Goal: Task Accomplishment & Management: Manage account settings

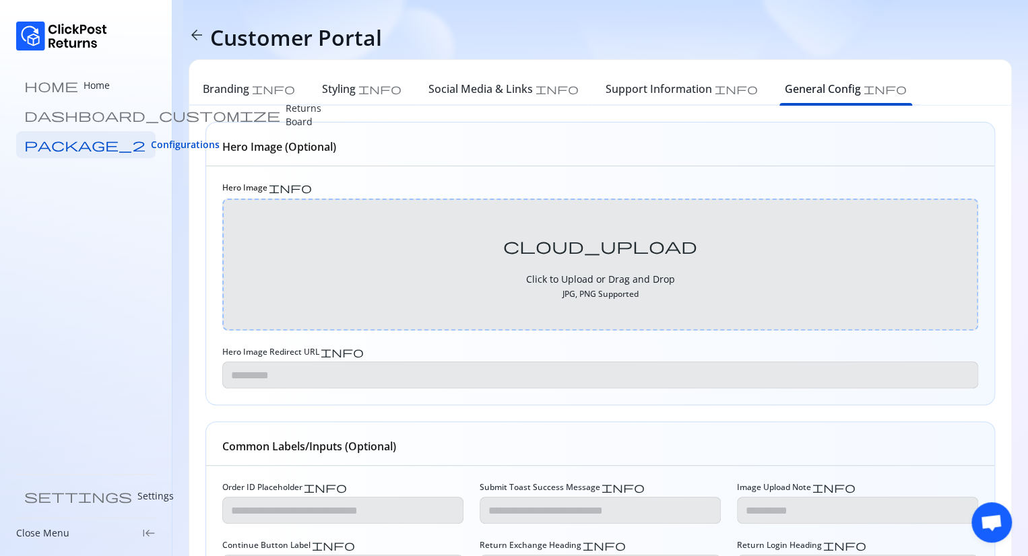
click at [142, 535] on span "keyboard_tab_rtl" at bounding box center [148, 533] width 13 height 13
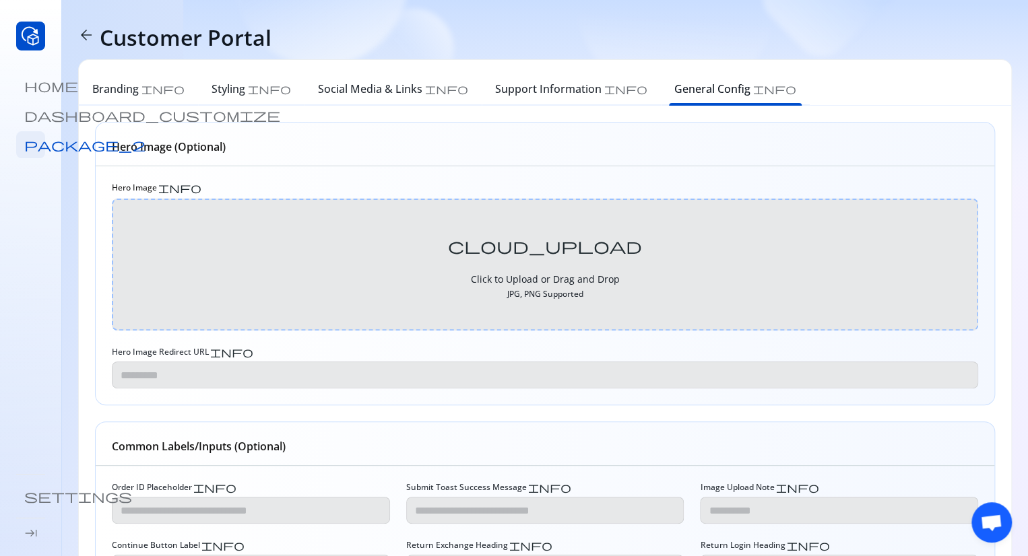
click at [25, 532] on span "keyboard_tab" at bounding box center [30, 533] width 13 height 13
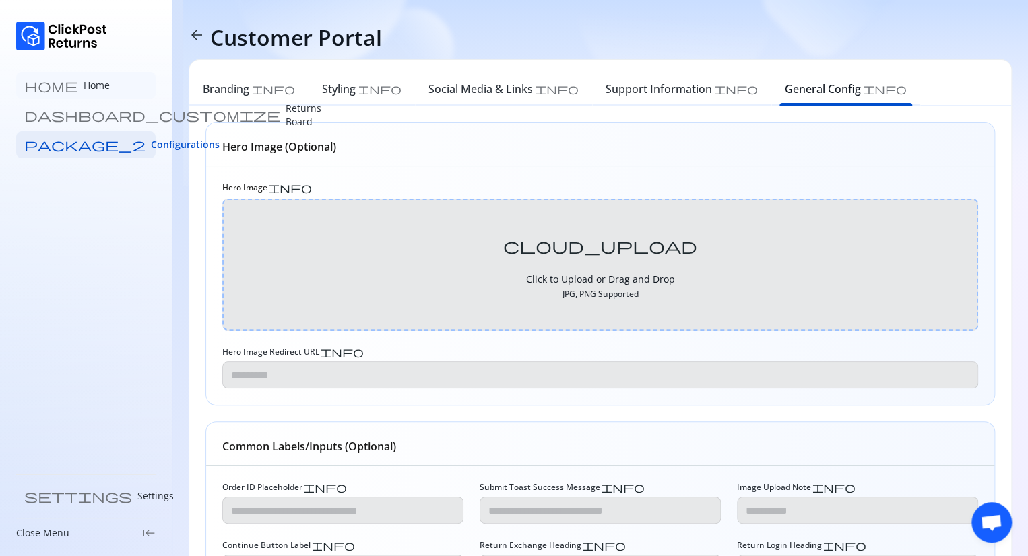
click at [83, 81] on p "Home" at bounding box center [96, 85] width 26 height 13
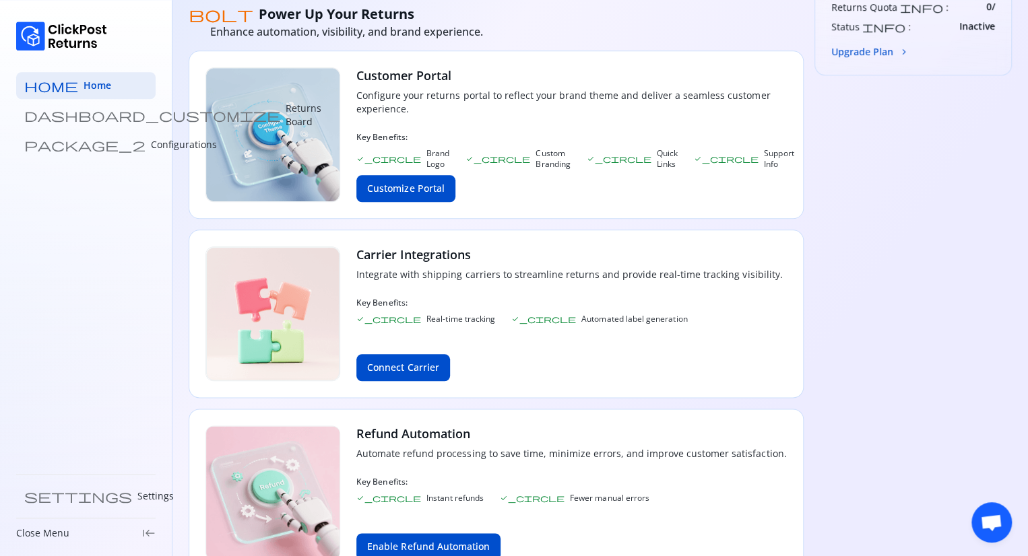
scroll to position [597, 0]
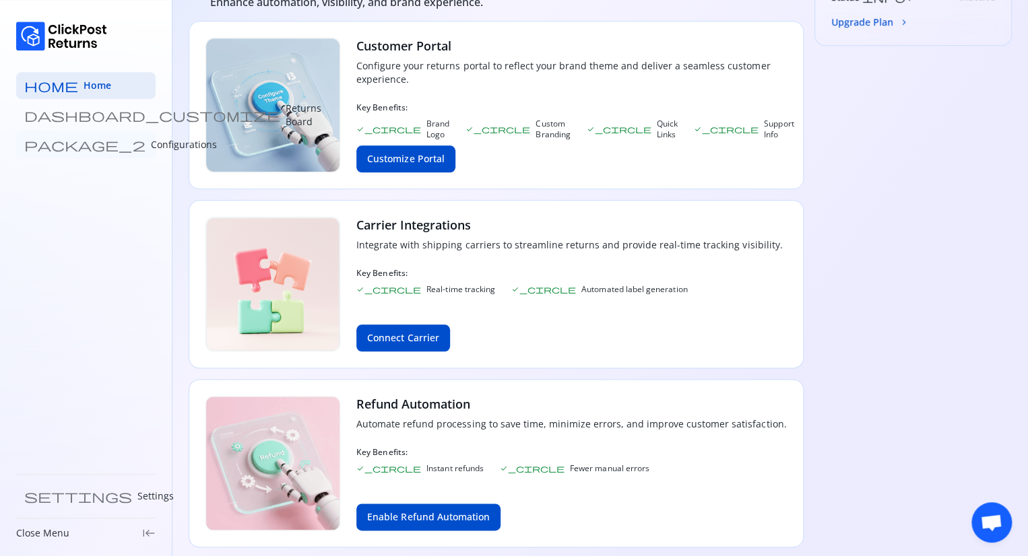
click at [151, 146] on p "Configurations" at bounding box center [184, 144] width 66 height 13
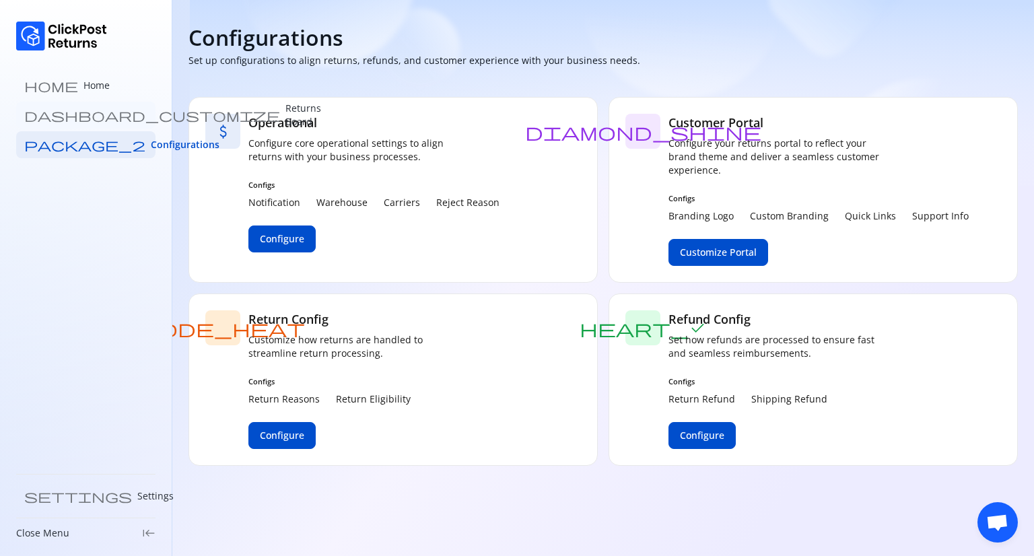
click at [286, 118] on p "Returns Board" at bounding box center [304, 115] width 36 height 27
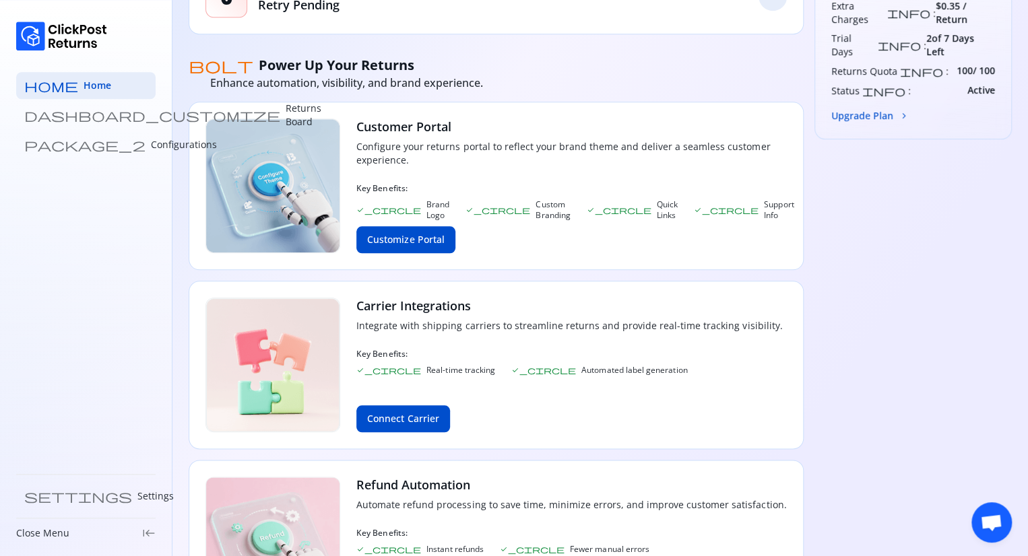
scroll to position [328, 0]
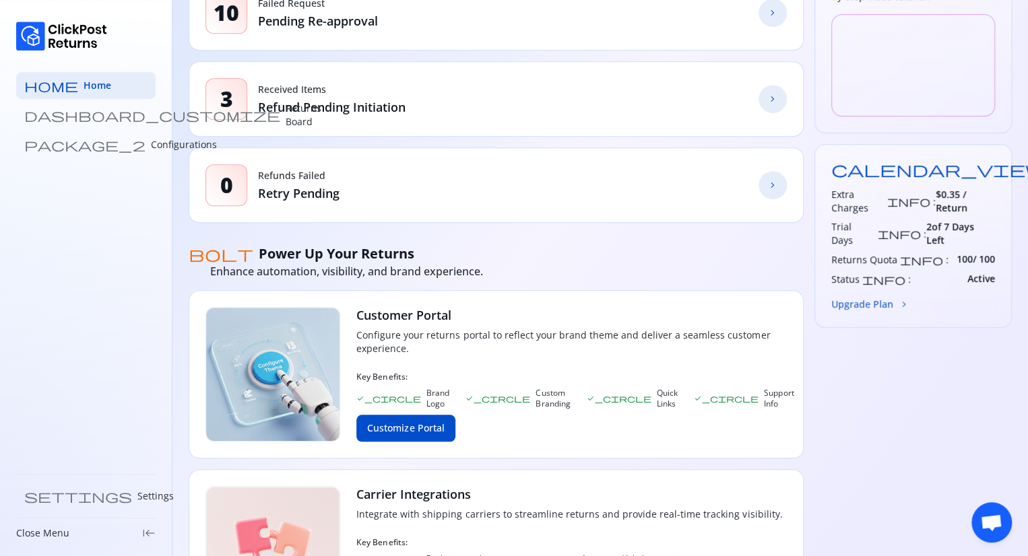
click at [901, 299] on span "chevron_forward" at bounding box center [903, 304] width 11 height 11
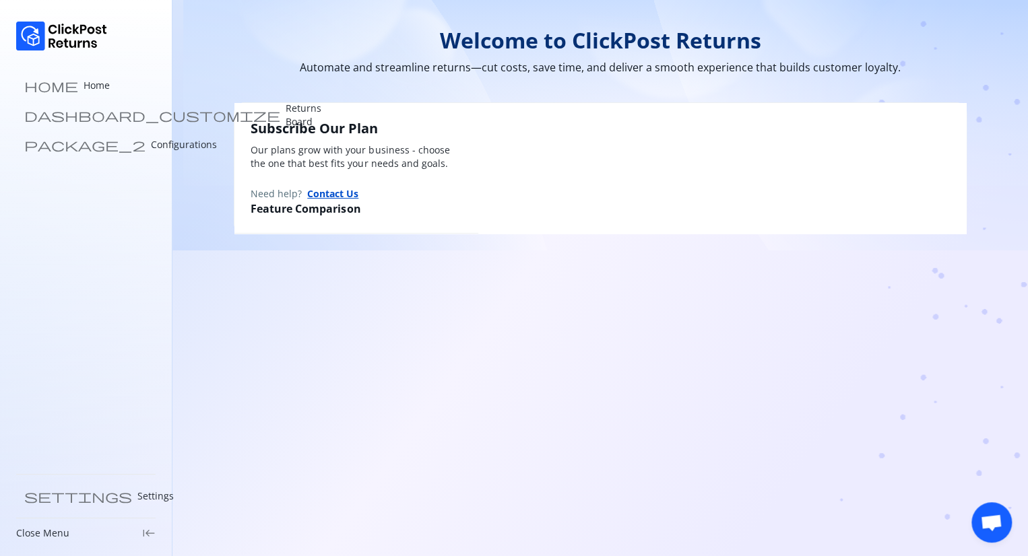
drag, startPoint x: 882, startPoint y: 265, endPoint x: 875, endPoint y: 263, distance: 7.5
click at [875, 263] on icon at bounding box center [928, 177] width 199 height 354
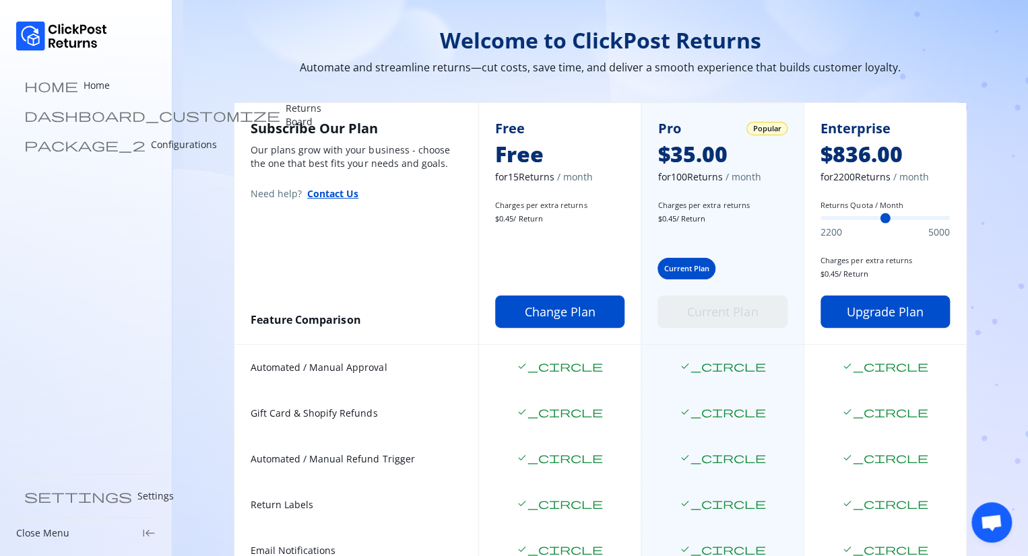
scroll to position [355, 0]
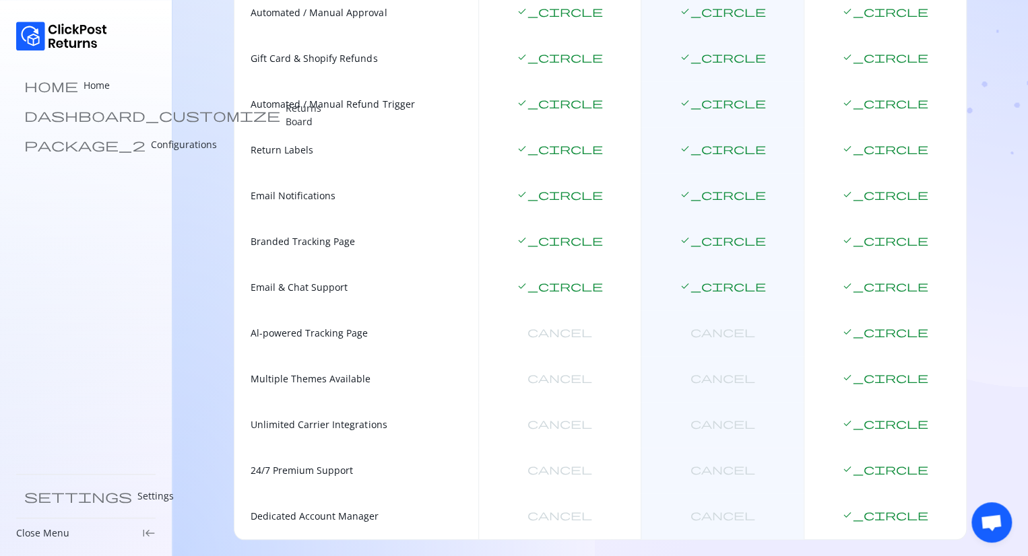
click at [985, 521] on span "Open chat" at bounding box center [991, 523] width 22 height 19
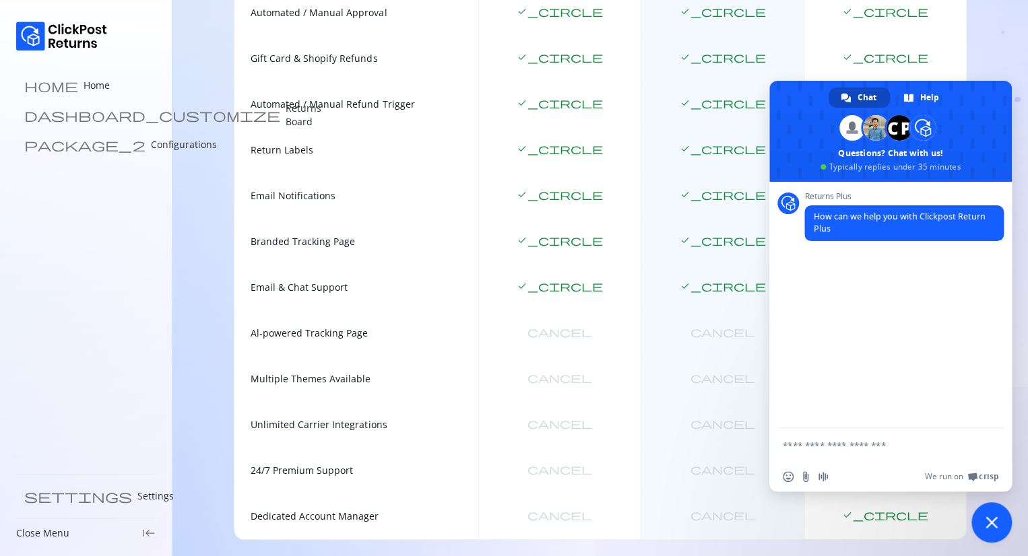
click at [985, 517] on span "Close chat" at bounding box center [991, 522] width 12 height 12
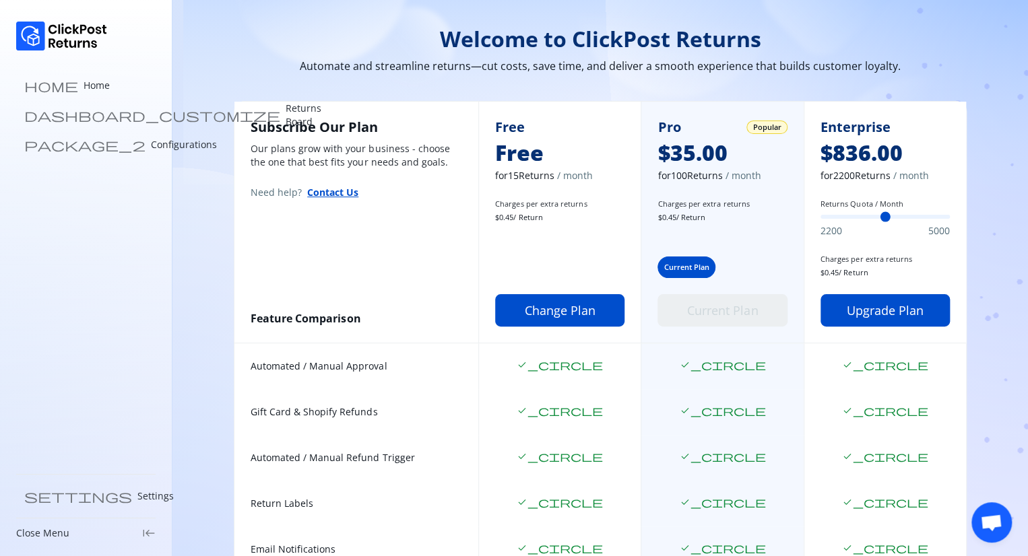
scroll to position [0, 0]
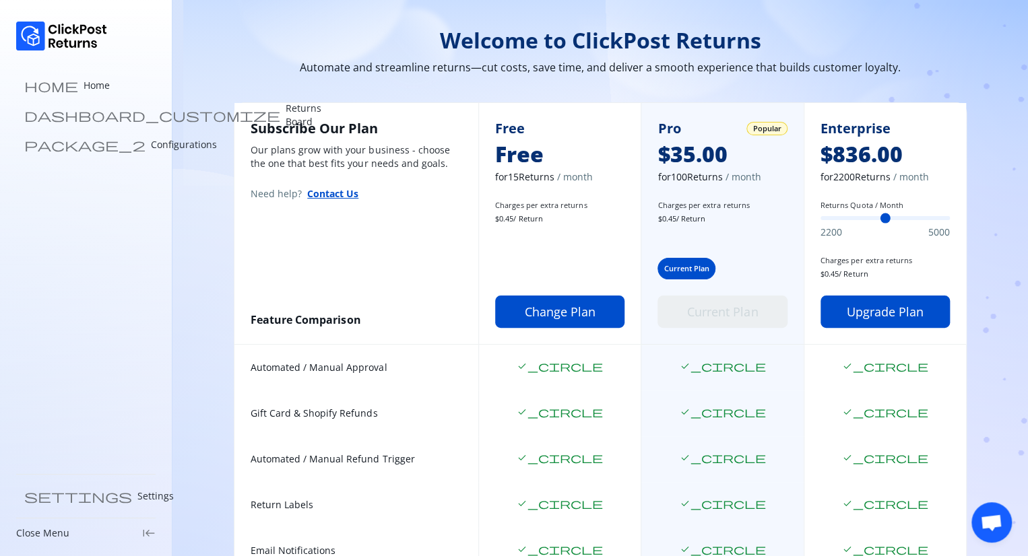
click at [327, 189] on button "Contact Us" at bounding box center [332, 194] width 51 height 14
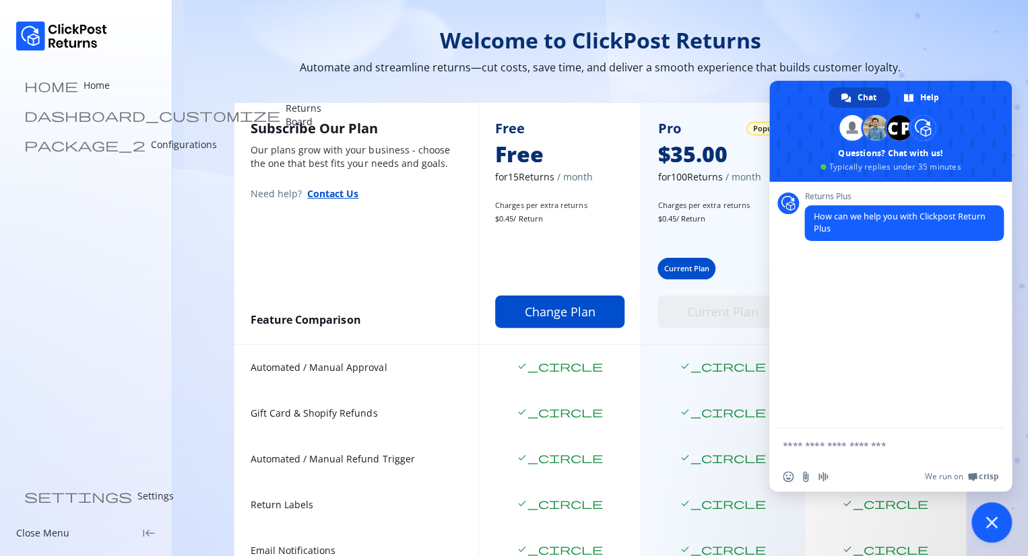
click at [322, 192] on button "Contact Us" at bounding box center [332, 194] width 51 height 14
click at [991, 525] on span "Close chat" at bounding box center [991, 522] width 12 height 12
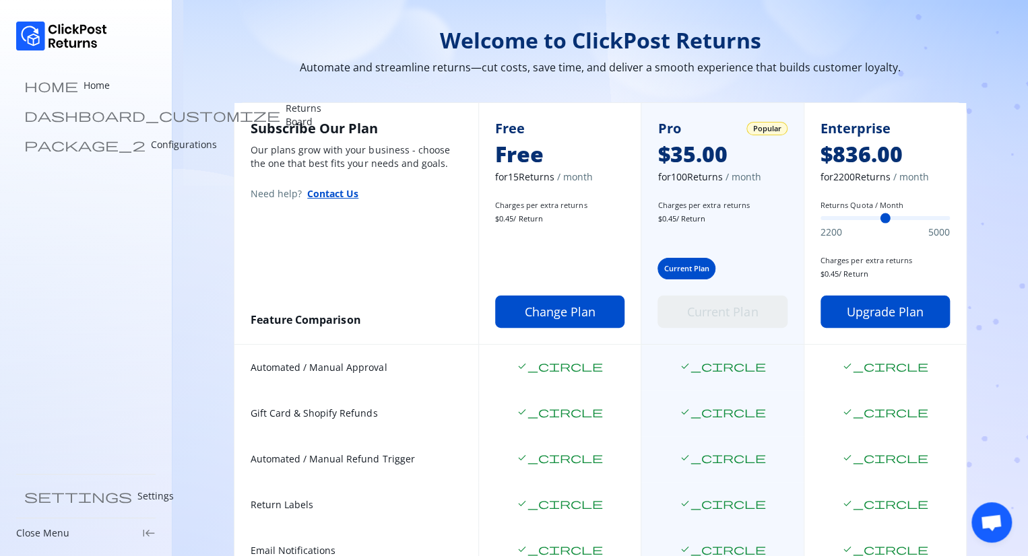
click at [991, 524] on span "Open chat" at bounding box center [991, 523] width 22 height 19
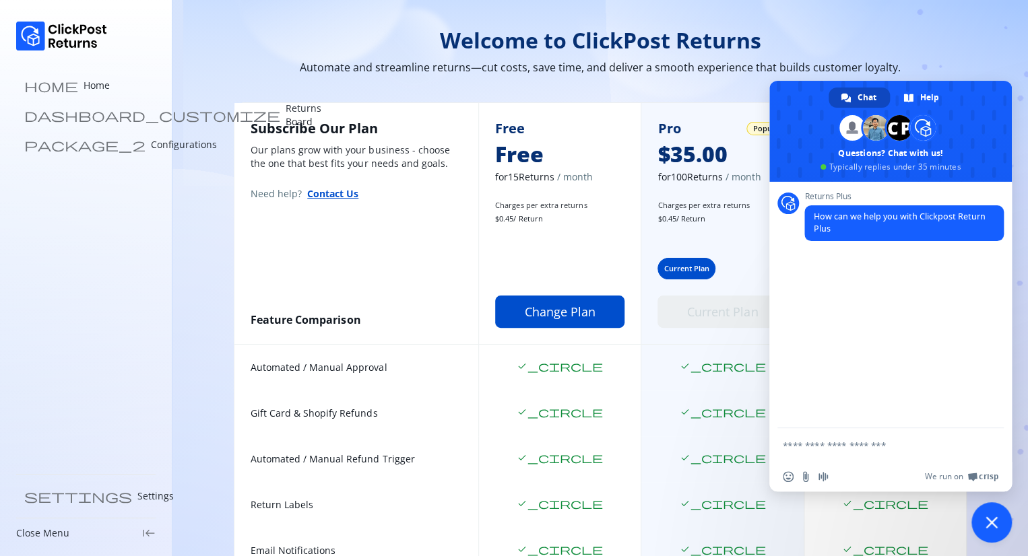
click at [989, 523] on span "Close chat" at bounding box center [991, 522] width 12 height 12
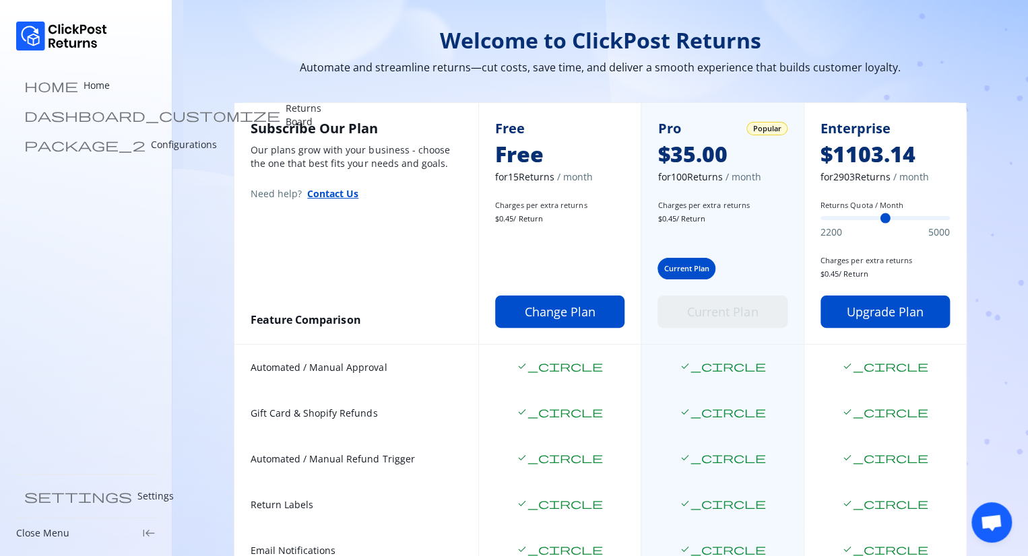
drag, startPoint x: 820, startPoint y: 214, endPoint x: 857, endPoint y: 217, distance: 36.5
click at [857, 217] on input "Returns Quota / Month" at bounding box center [884, 218] width 129 height 4
drag, startPoint x: 860, startPoint y: 217, endPoint x: 811, endPoint y: 218, distance: 49.2
type input "****"
click at [820, 218] on input "Returns Quota / Month" at bounding box center [884, 218] width 129 height 4
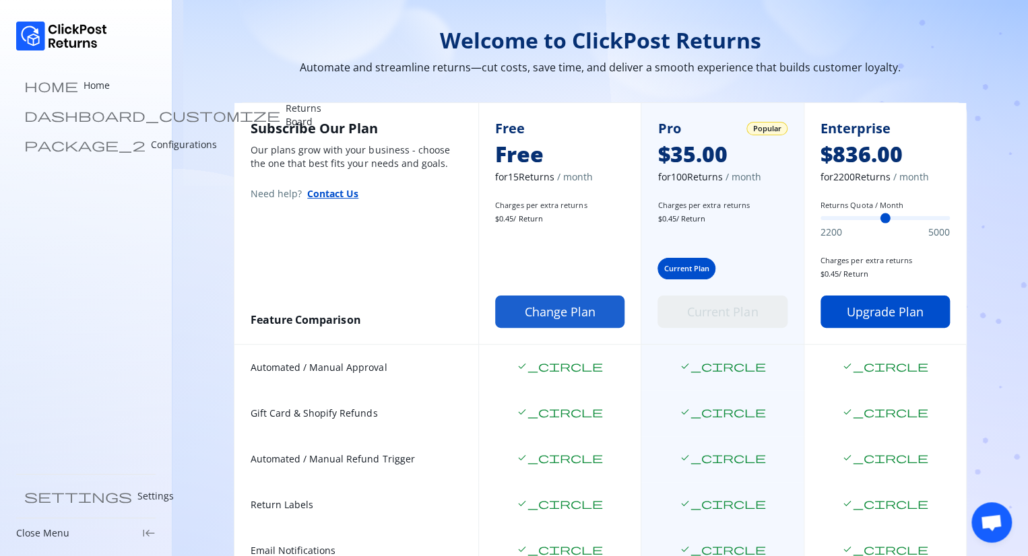
click at [563, 316] on button "Change Plan" at bounding box center [559, 312] width 129 height 32
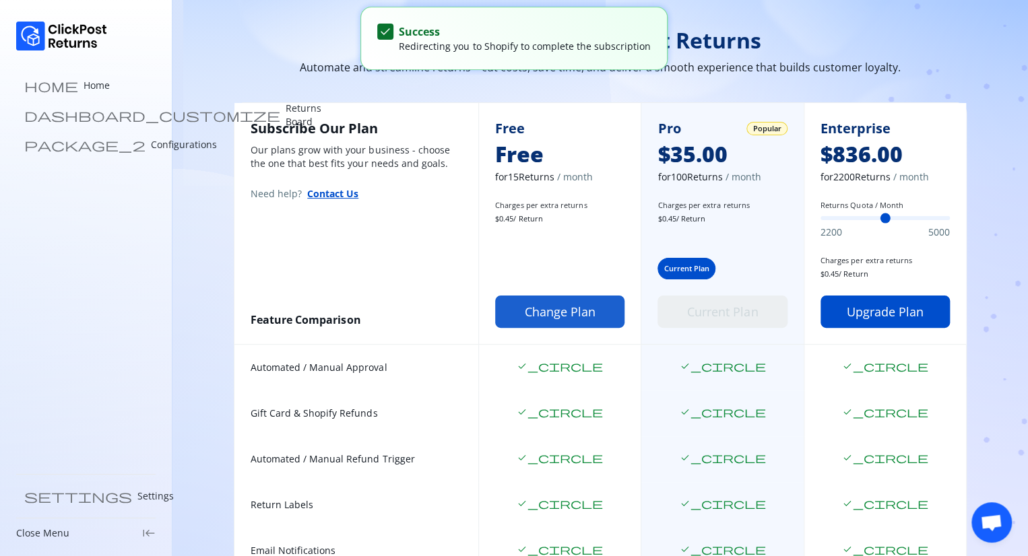
click at [520, 308] on button "Change Plan" at bounding box center [559, 312] width 129 height 32
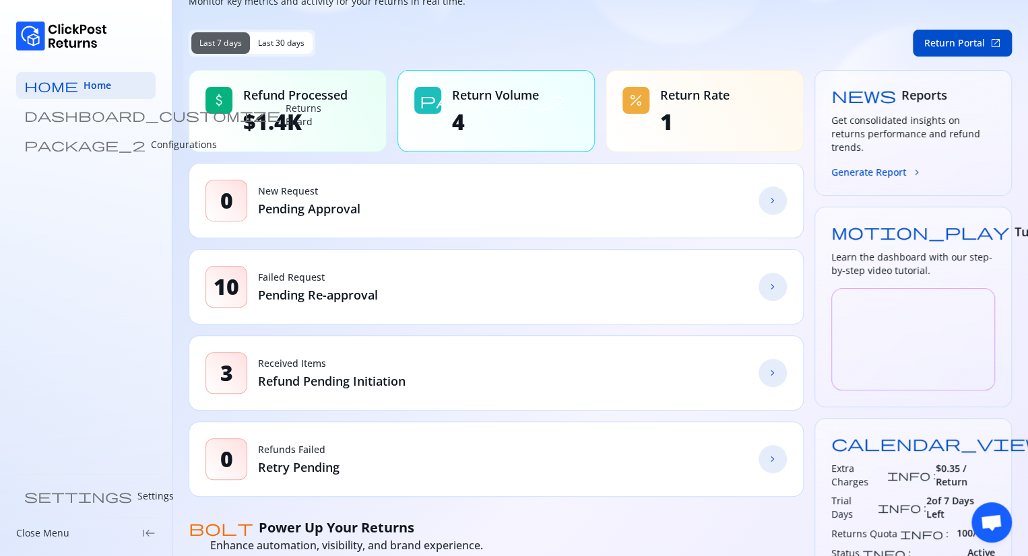
scroll to position [135, 0]
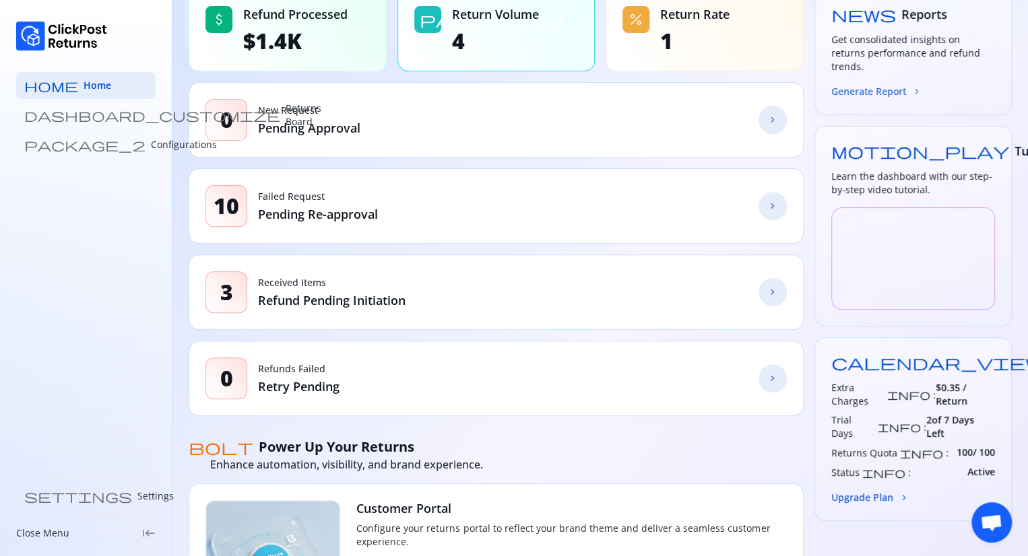
click at [889, 84] on button "Generate Report chevron_forward" at bounding box center [876, 91] width 91 height 14
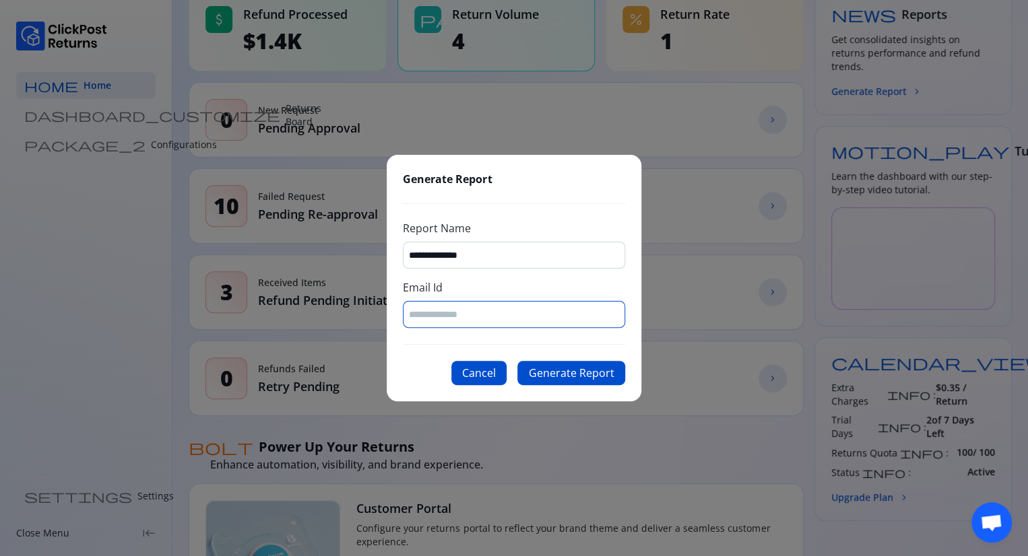
click at [452, 308] on input "Email Id" at bounding box center [514, 314] width 210 height 13
type input "**********"
click at [541, 372] on button "Generate Report" at bounding box center [571, 373] width 108 height 24
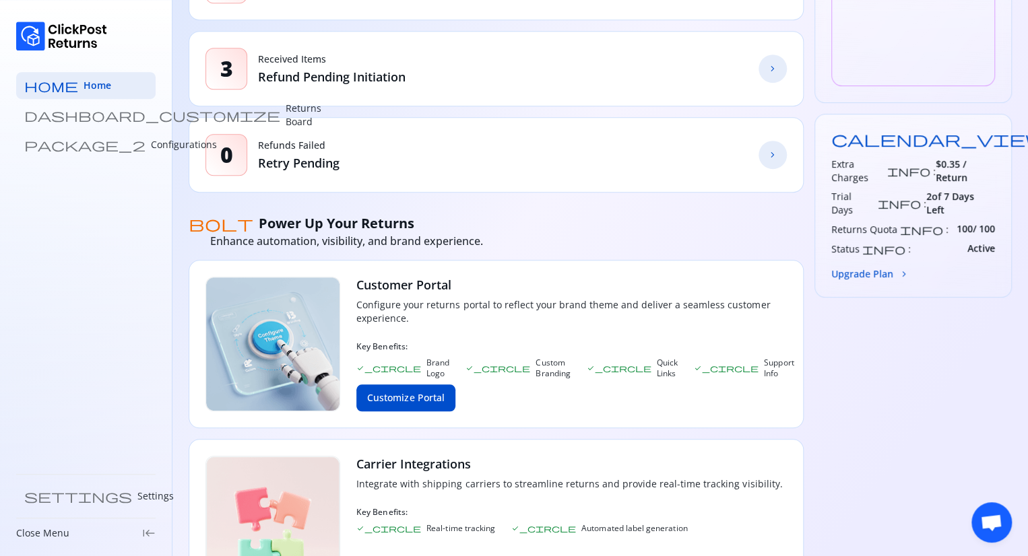
scroll to position [471, 0]
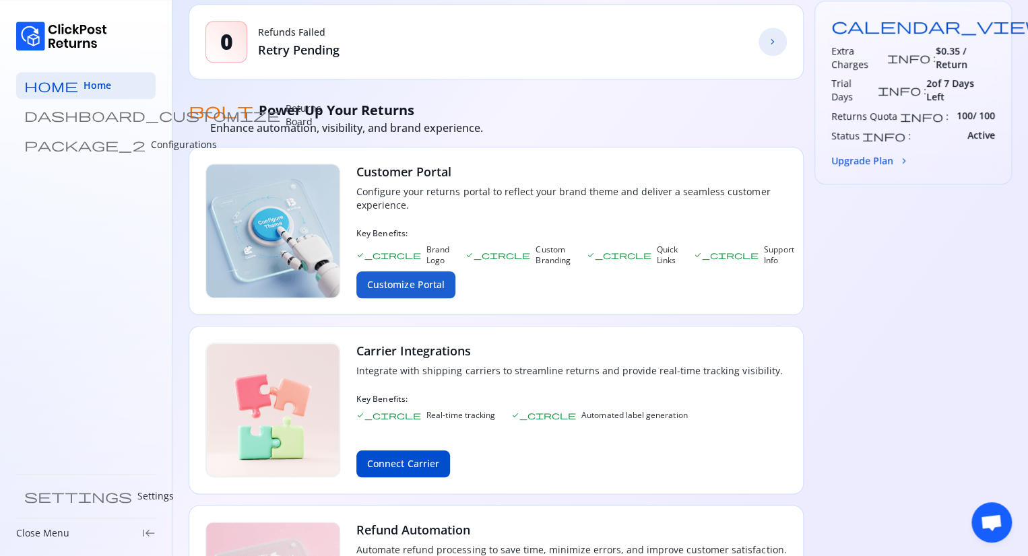
click at [436, 277] on button "Customize Portal" at bounding box center [405, 284] width 99 height 27
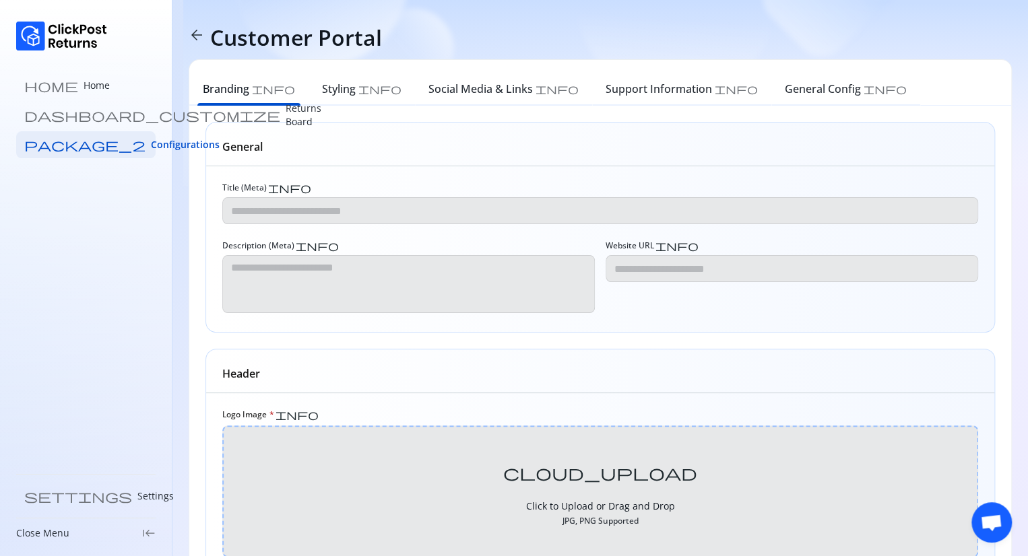
type input "*"
type textarea "*"
type input "**********"
click at [191, 35] on span "arrow_back" at bounding box center [197, 35] width 16 height 16
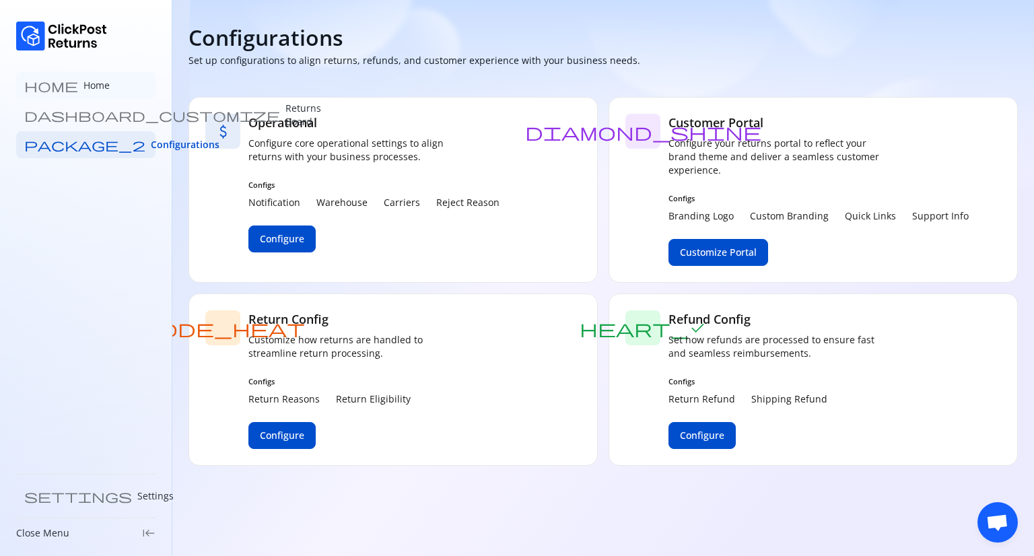
click at [59, 94] on link "home Home" at bounding box center [85, 85] width 139 height 27
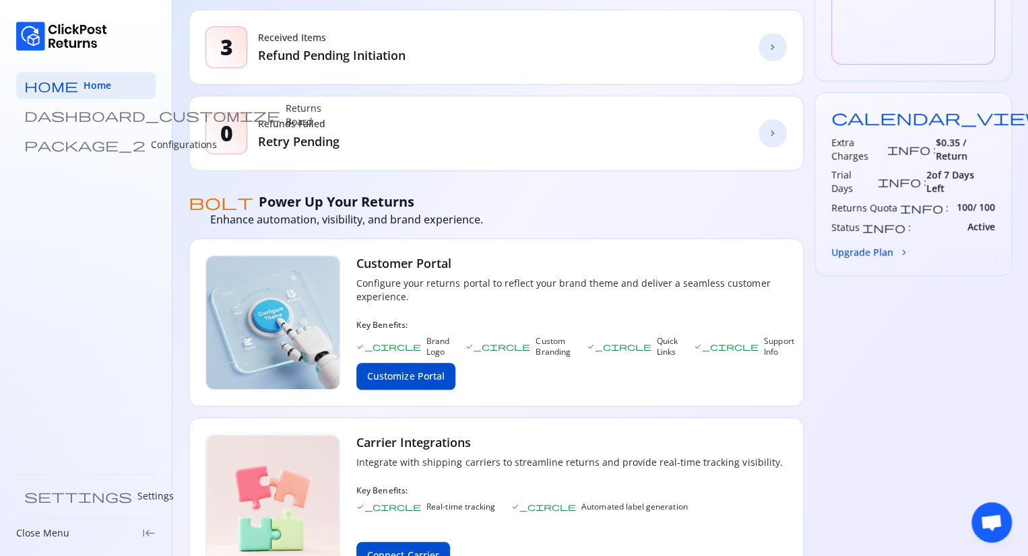
scroll to position [404, 0]
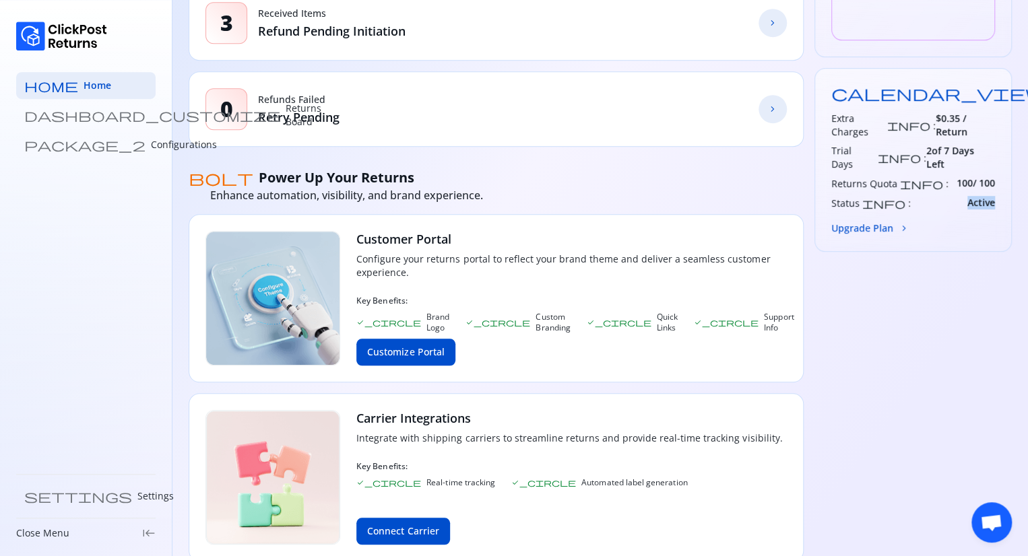
drag, startPoint x: 955, startPoint y: 165, endPoint x: 999, endPoint y: 165, distance: 43.8
click at [999, 165] on div "calendar_view_day Plan Pro Extra Charges info : $0.35 / Return Trial Days info …" at bounding box center [913, 160] width 198 height 184
click at [875, 221] on button "Upgrade Plan chevron_forward" at bounding box center [870, 228] width 78 height 14
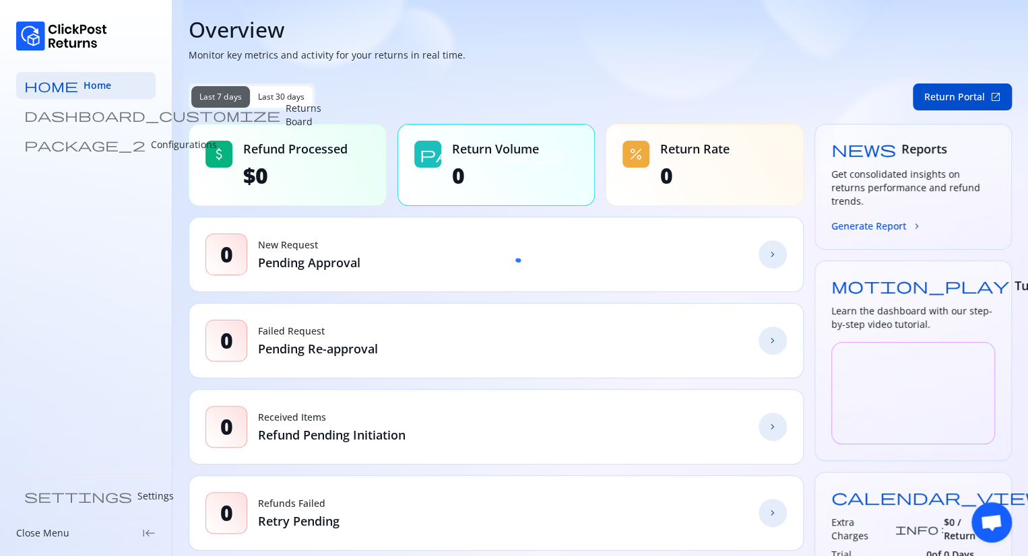
scroll to position [404, 0]
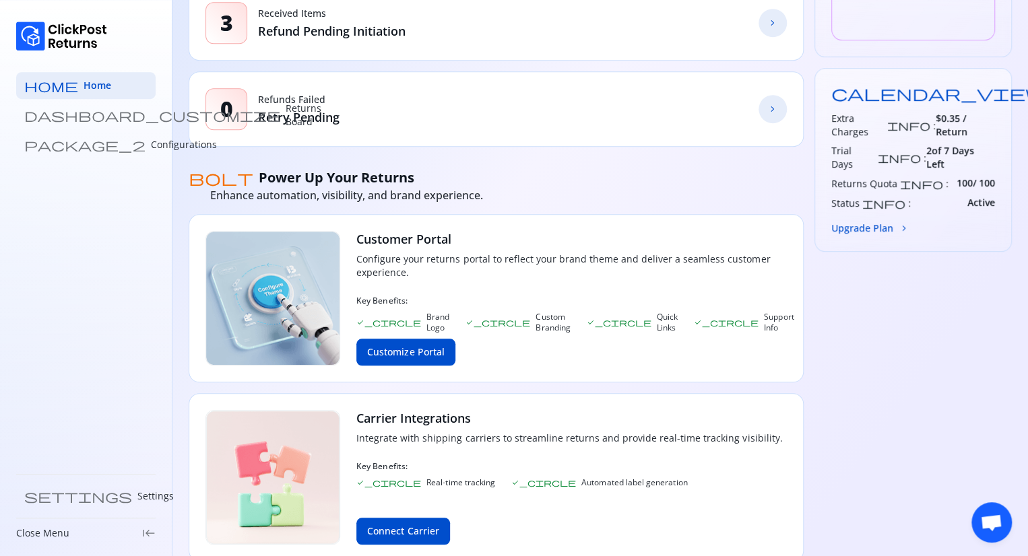
click at [945, 85] on div "calendar_view_day Plan Pro" at bounding box center [913, 93] width 164 height 16
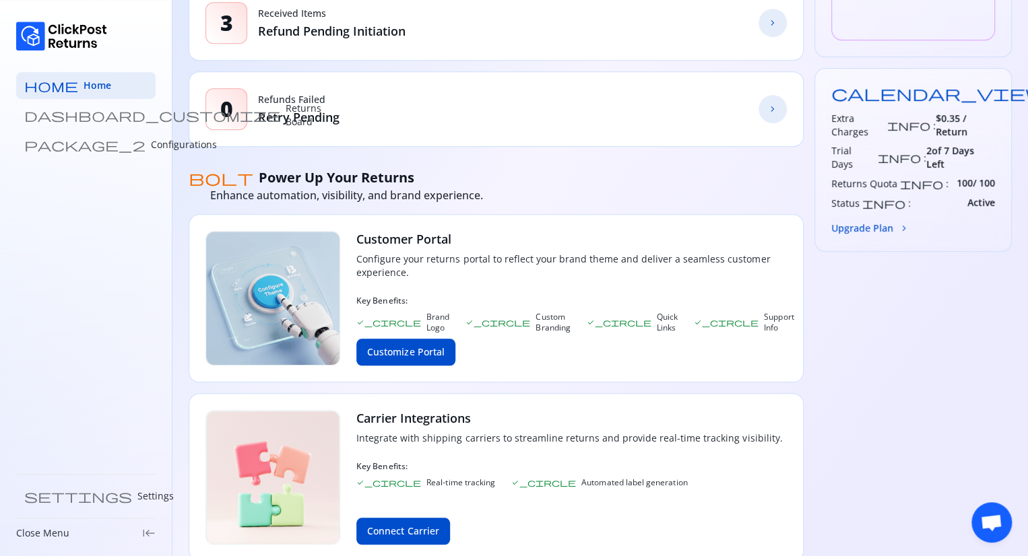
click at [896, 277] on div "news Reports Get consolidated insights on returns performance and refund trends…" at bounding box center [913, 230] width 198 height 1021
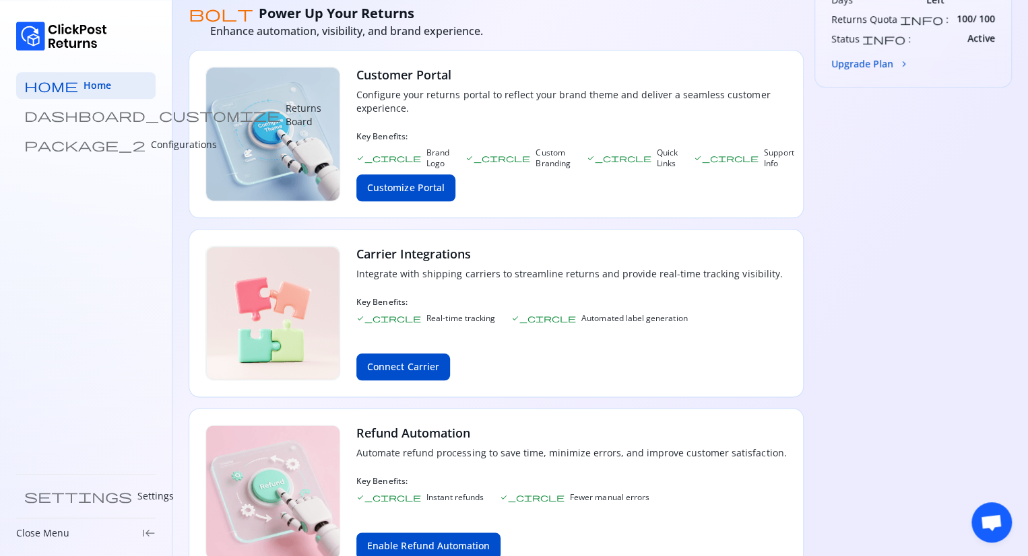
scroll to position [597, 0]
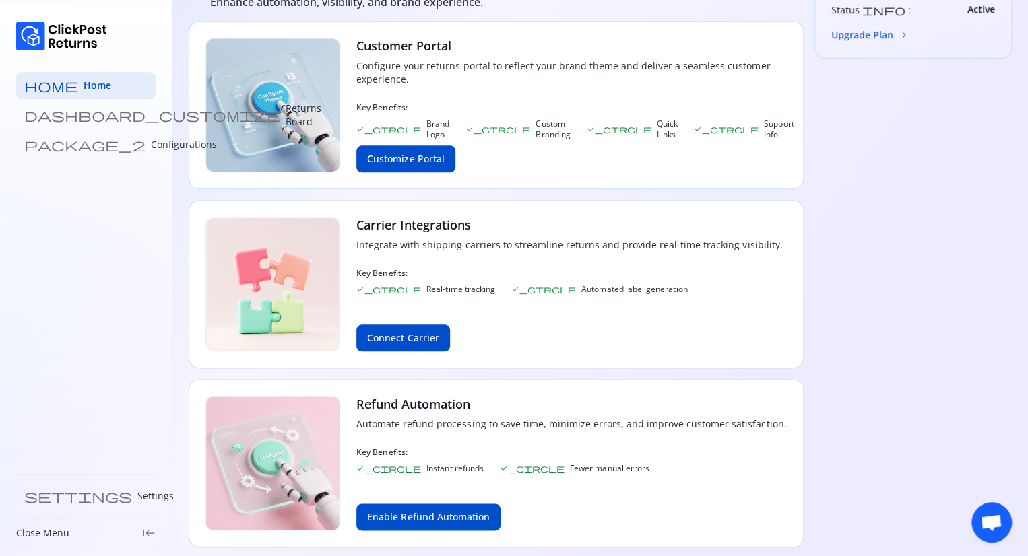
click at [145, 532] on span "keyboard_tab_rtl" at bounding box center [148, 533] width 13 height 13
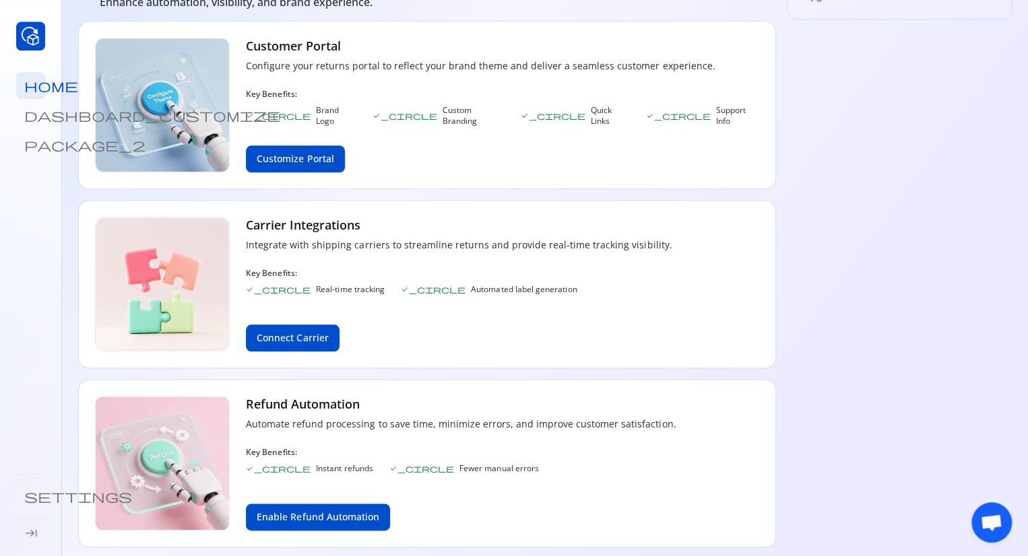
click at [32, 533] on span "keyboard_tab" at bounding box center [30, 533] width 13 height 13
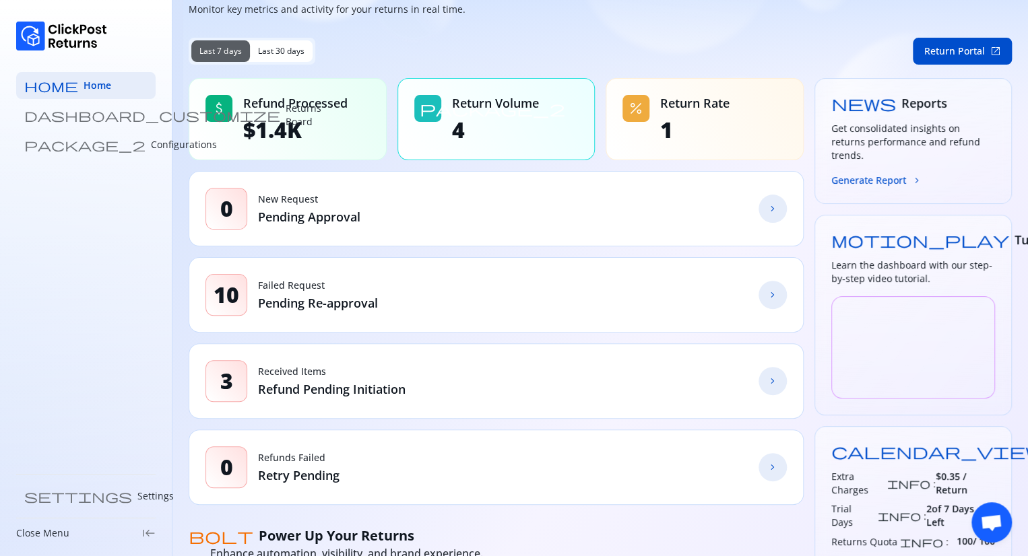
scroll to position [0, 0]
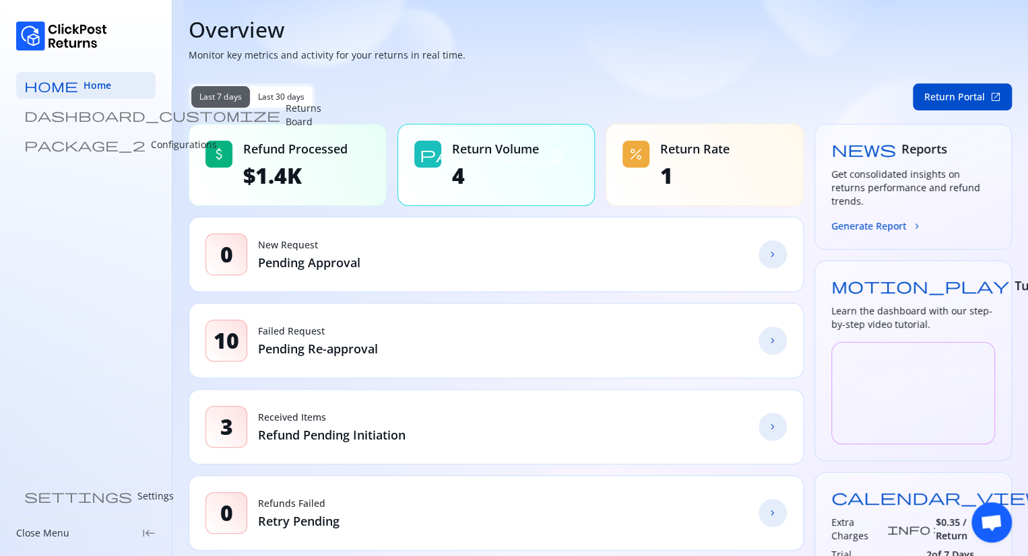
click at [147, 533] on span "keyboard_tab_rtl" at bounding box center [148, 533] width 13 height 13
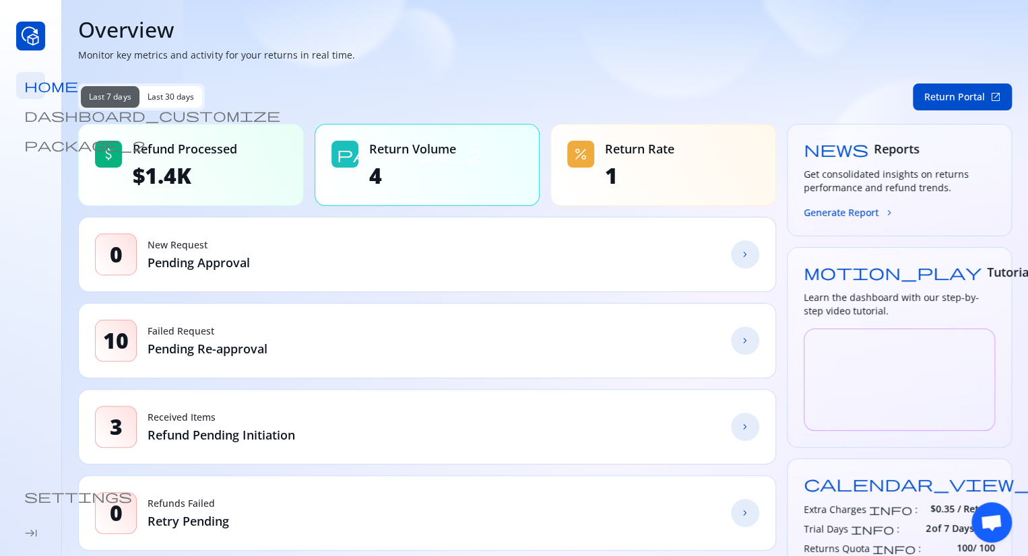
click at [32, 534] on span "keyboard_tab" at bounding box center [30, 533] width 13 height 13
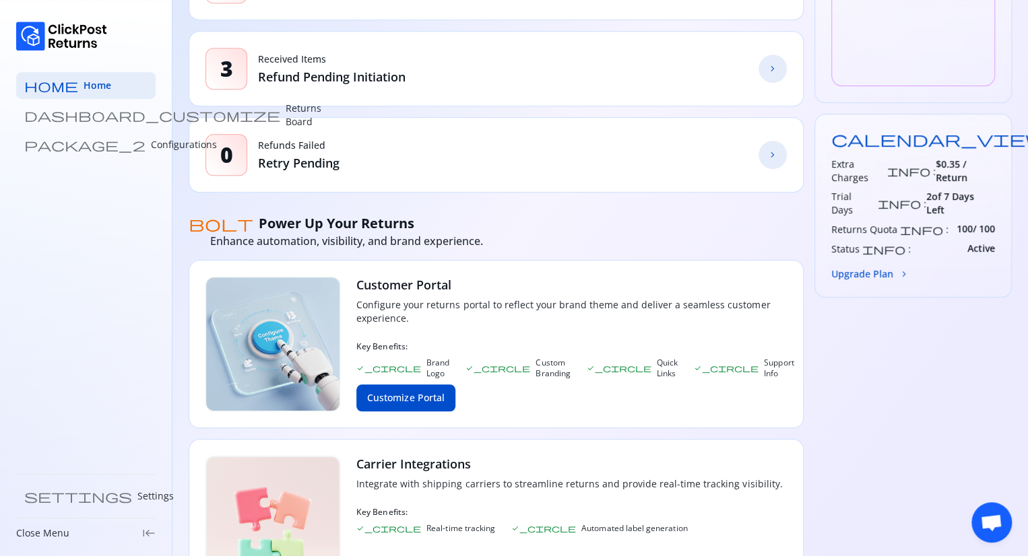
scroll to position [471, 0]
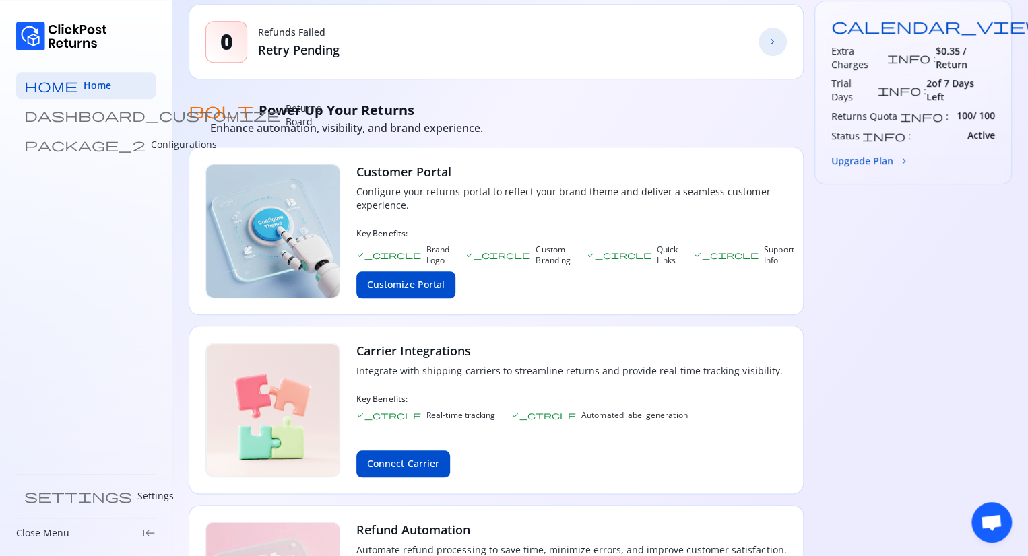
click at [143, 527] on span "keyboard_tab_rtl" at bounding box center [148, 533] width 13 height 13
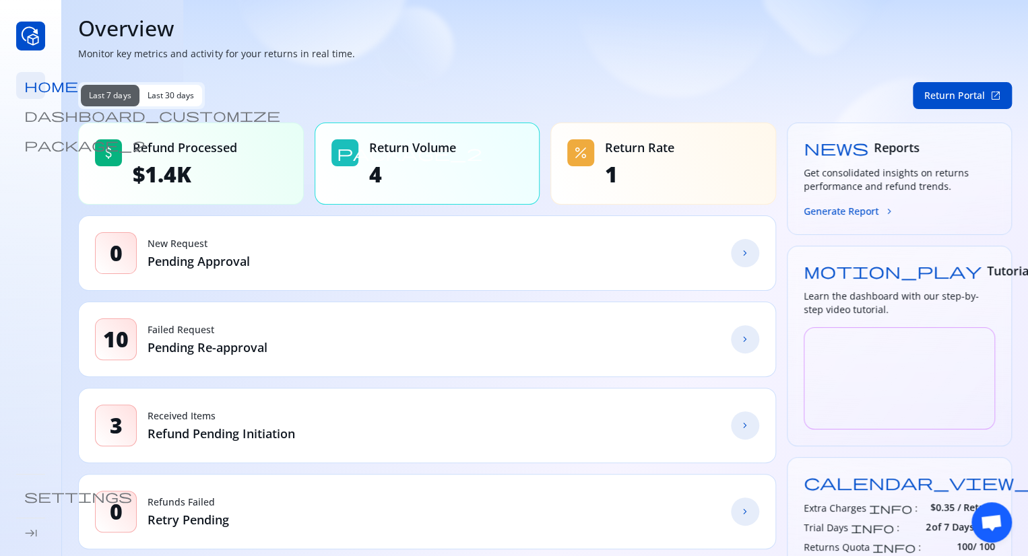
scroll to position [0, 0]
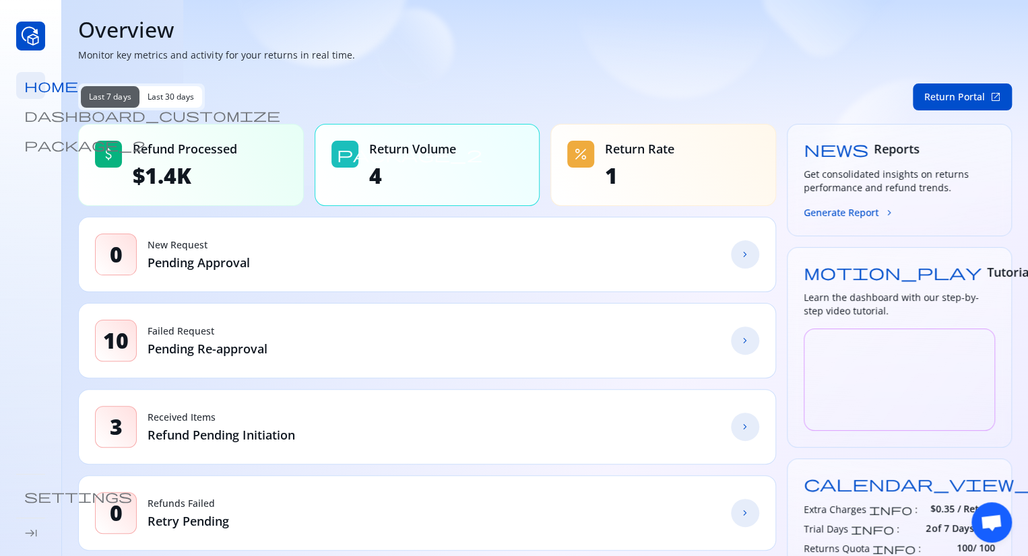
click at [156, 100] on span "Last 30 days" at bounding box center [170, 97] width 47 height 11
click at [92, 92] on span "Last 7 days" at bounding box center [110, 97] width 42 height 11
click at [33, 143] on span "package_2" at bounding box center [84, 144] width 121 height 13
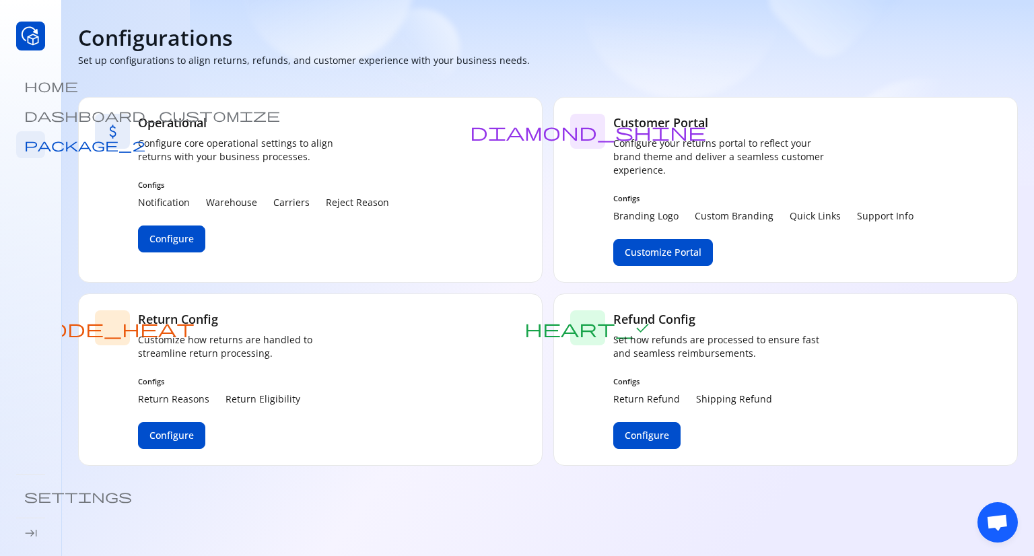
click at [33, 143] on span "package_2" at bounding box center [84, 144] width 121 height 13
click at [30, 114] on span "dashboard_customize" at bounding box center [152, 114] width 256 height 13
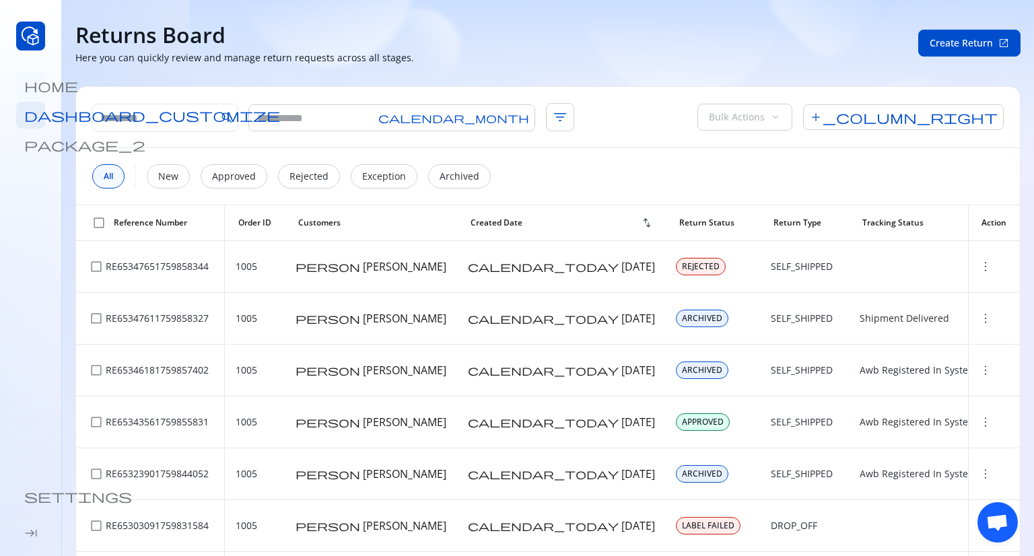
click at [30, 88] on span "home" at bounding box center [51, 85] width 54 height 13
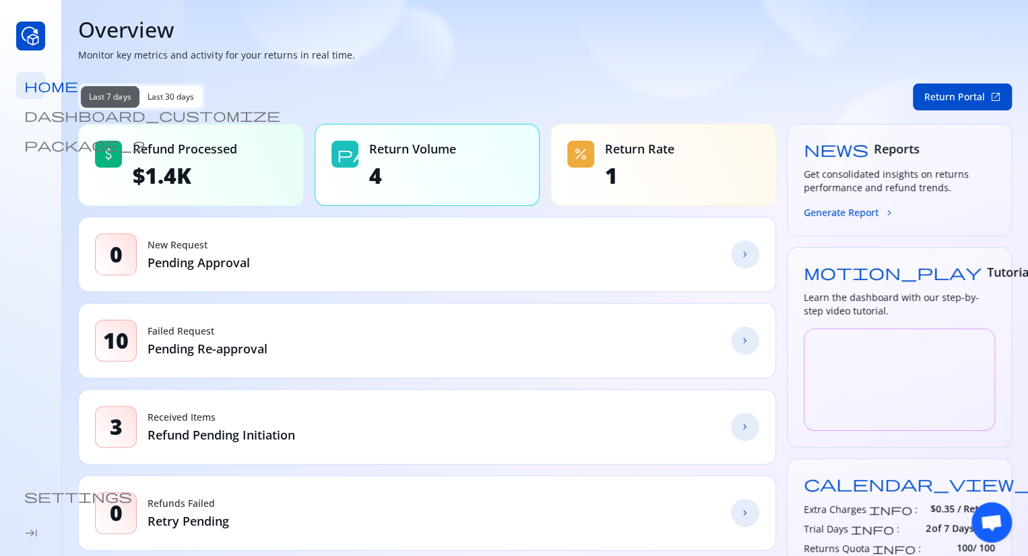
click at [30, 145] on span "package_2" at bounding box center [84, 144] width 121 height 13
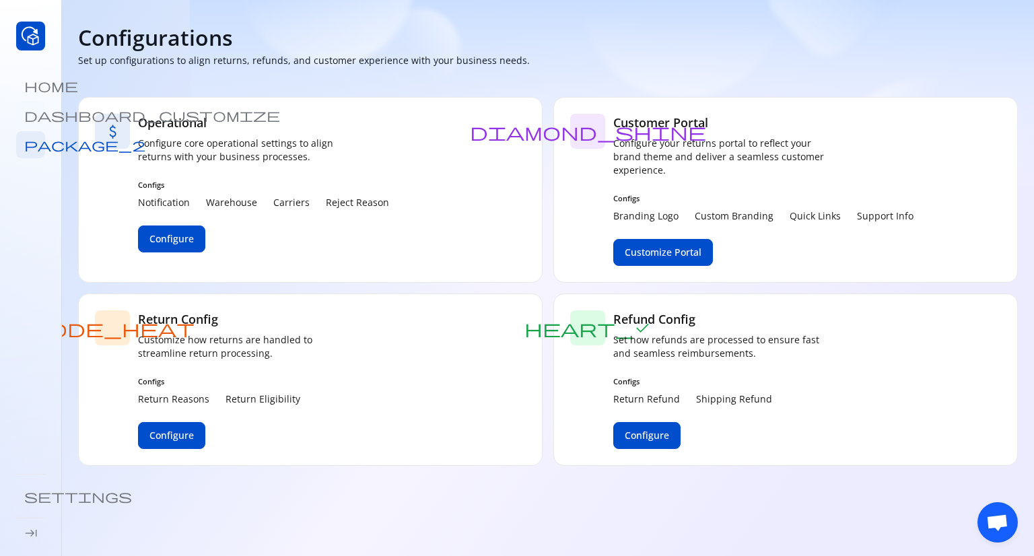
click at [33, 116] on span "dashboard_customize" at bounding box center [152, 114] width 256 height 13
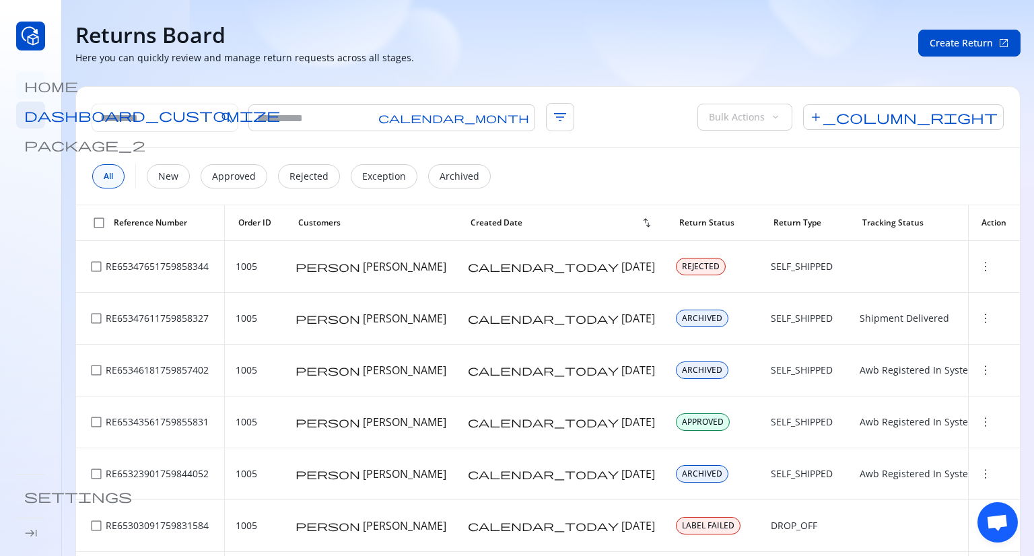
click at [30, 87] on span "home" at bounding box center [51, 85] width 54 height 13
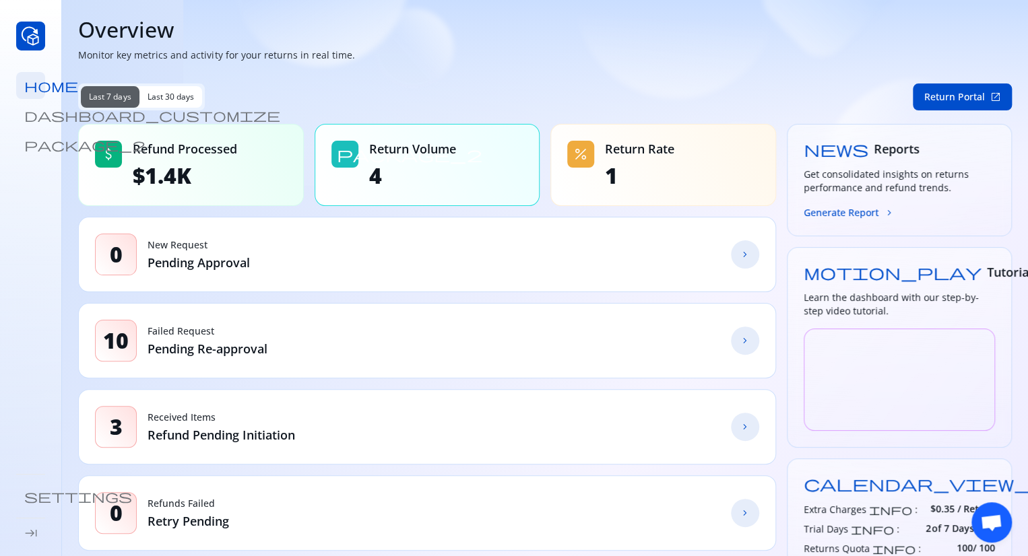
click at [27, 42] on img at bounding box center [30, 36] width 29 height 29
click at [31, 37] on img at bounding box center [30, 36] width 29 height 29
click at [30, 531] on span "keyboard_tab" at bounding box center [30, 533] width 13 height 13
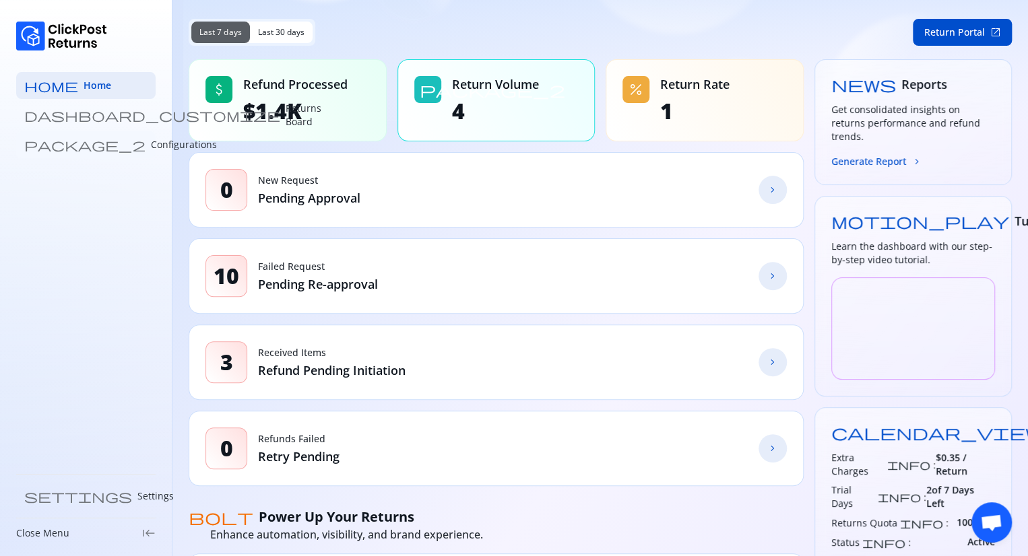
scroll to position [135, 0]
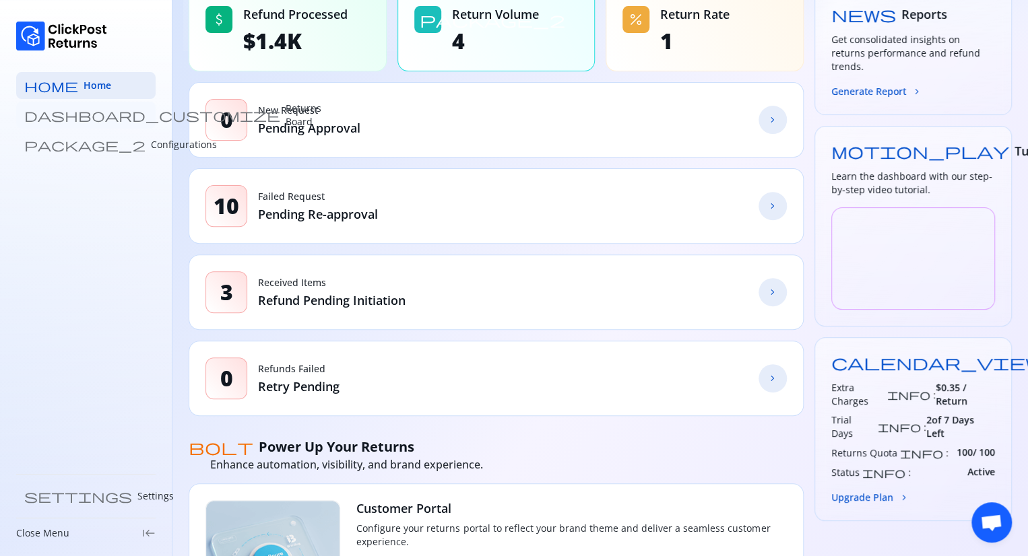
click at [286, 114] on p "Returns Board" at bounding box center [304, 115] width 36 height 27
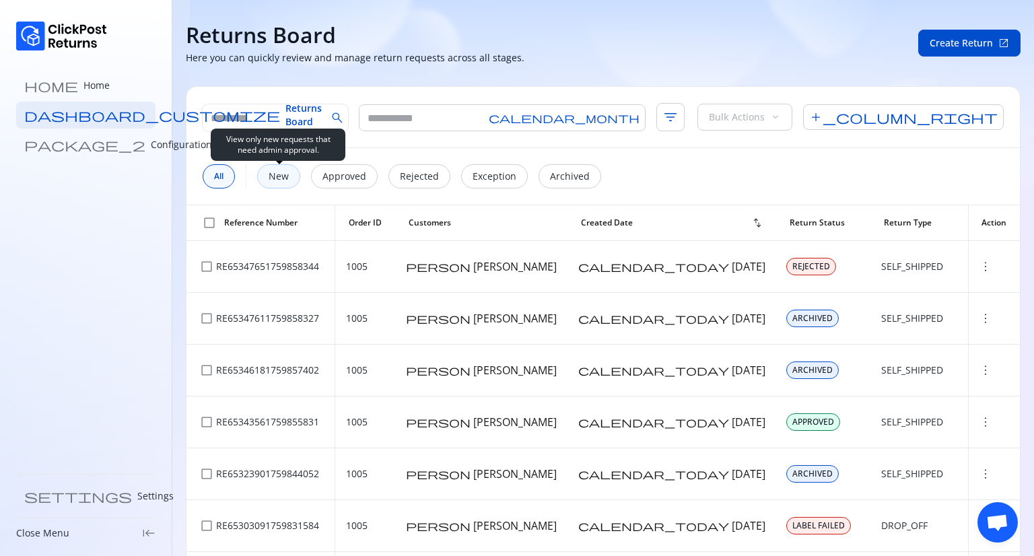
click at [273, 178] on p "New" at bounding box center [279, 176] width 20 height 13
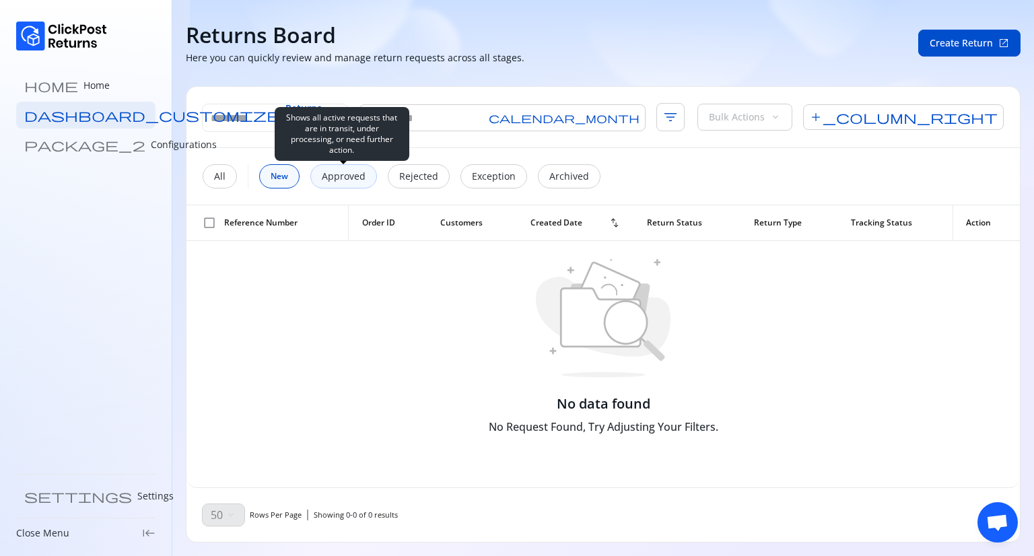
click at [358, 182] on div "Approved" at bounding box center [343, 176] width 67 height 24
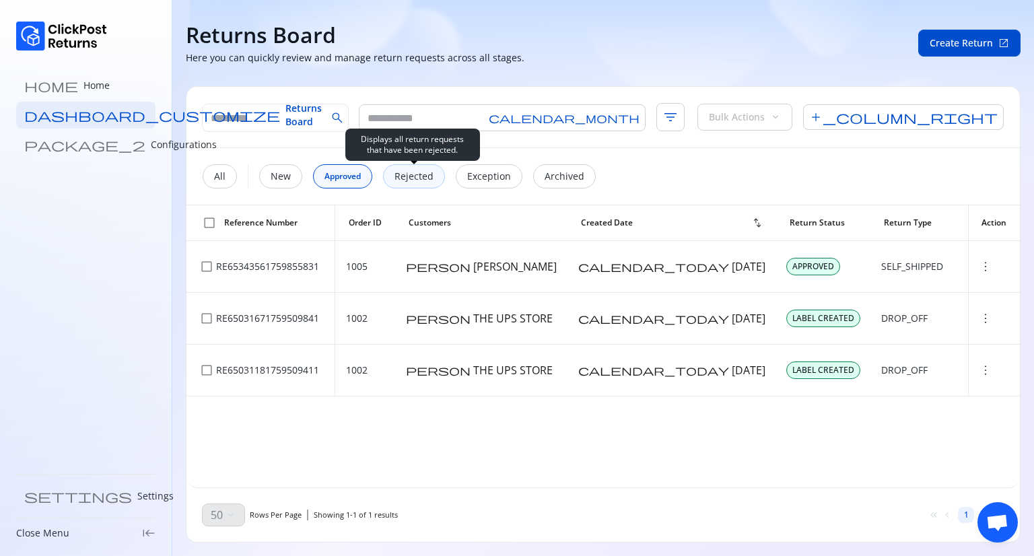
click at [401, 182] on p "Rejected" at bounding box center [414, 176] width 39 height 13
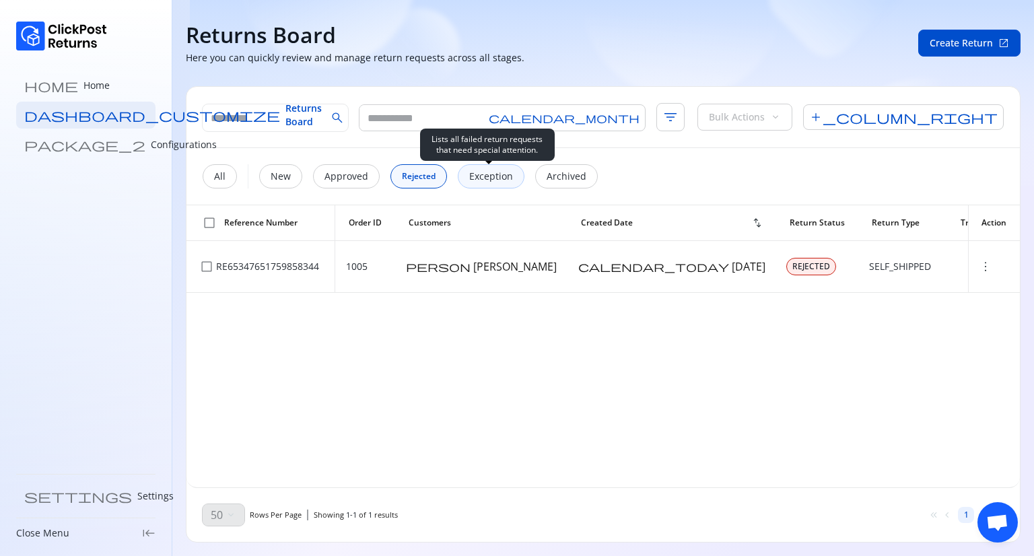
click at [480, 180] on p "Exception" at bounding box center [491, 176] width 44 height 13
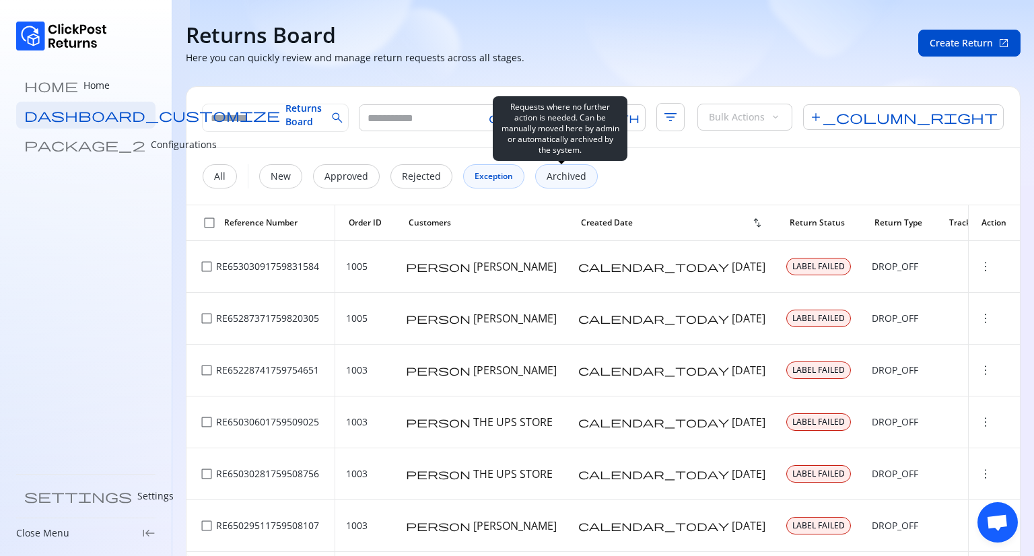
click at [555, 176] on p "Archived" at bounding box center [567, 176] width 40 height 13
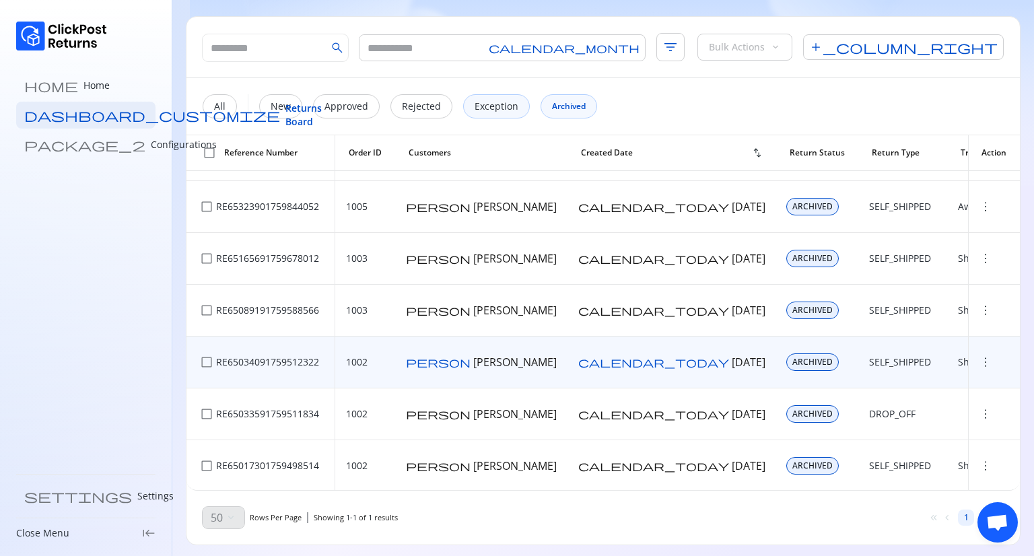
scroll to position [73, 0]
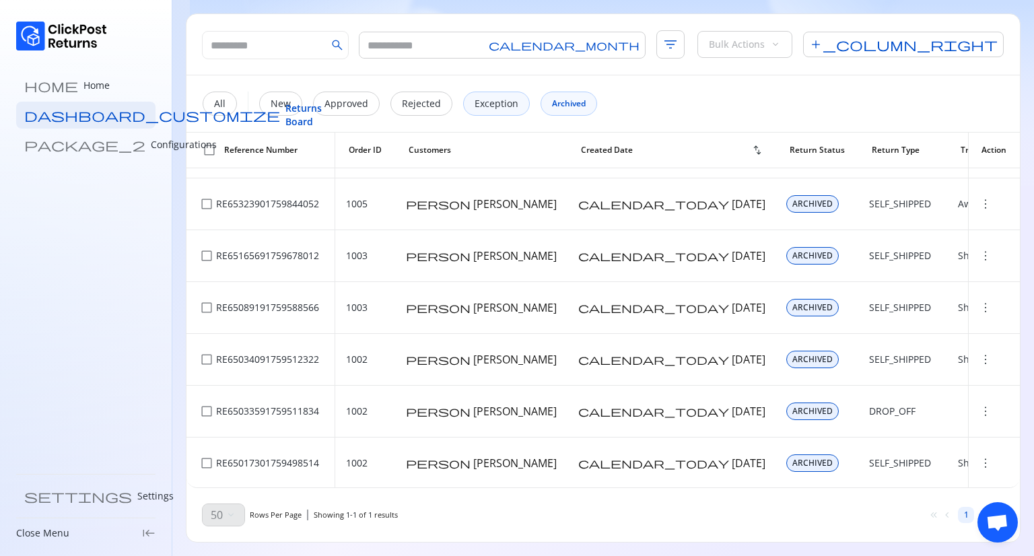
drag, startPoint x: 1005, startPoint y: 517, endPoint x: 998, endPoint y: 515, distance: 7.0
click at [1005, 547] on body "home Home dashboard_customize Returns Board package_2 Configurations settings S…" at bounding box center [517, 278] width 1034 height 556
drag, startPoint x: 998, startPoint y: 515, endPoint x: 993, endPoint y: 507, distance: 9.4
click at [978, 440] on body "home Home dashboard_customize Returns Board package_2 Configurations settings S…" at bounding box center [517, 278] width 1034 height 556
drag, startPoint x: 993, startPoint y: 516, endPoint x: 988, endPoint y: 510, distance: 7.7
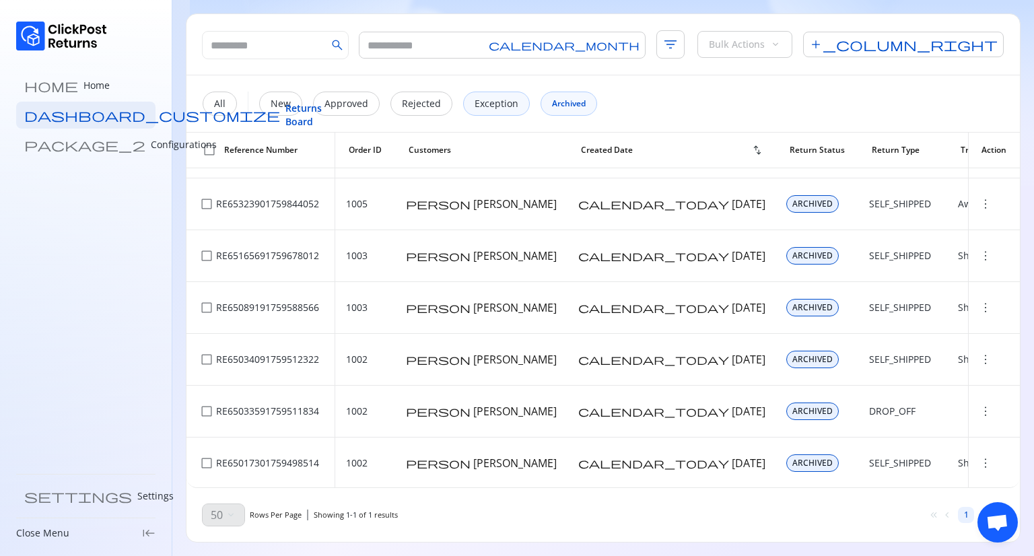
click at [985, 491] on body "home Home dashboard_customize Returns Board package_2 Configurations settings S…" at bounding box center [517, 278] width 1034 height 556
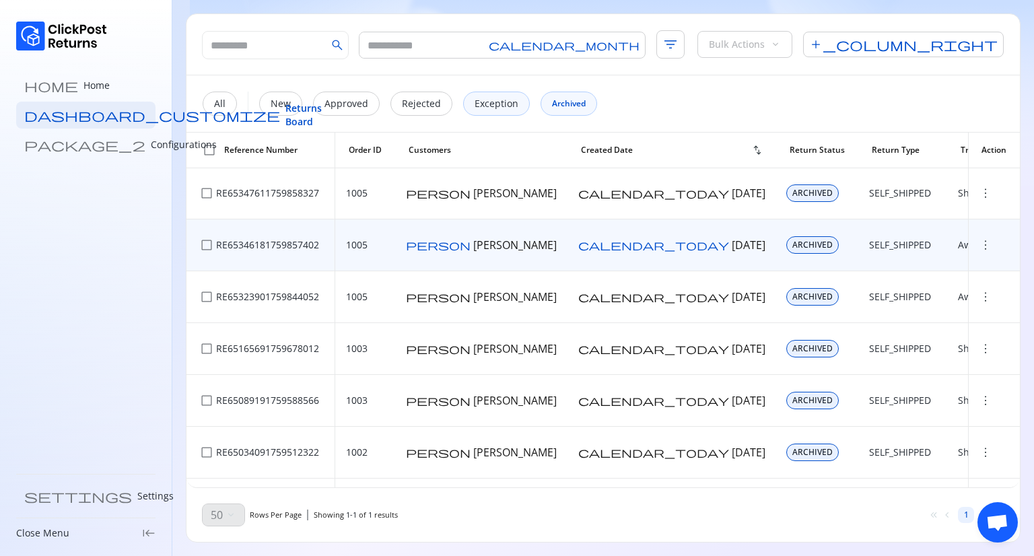
scroll to position [0, 0]
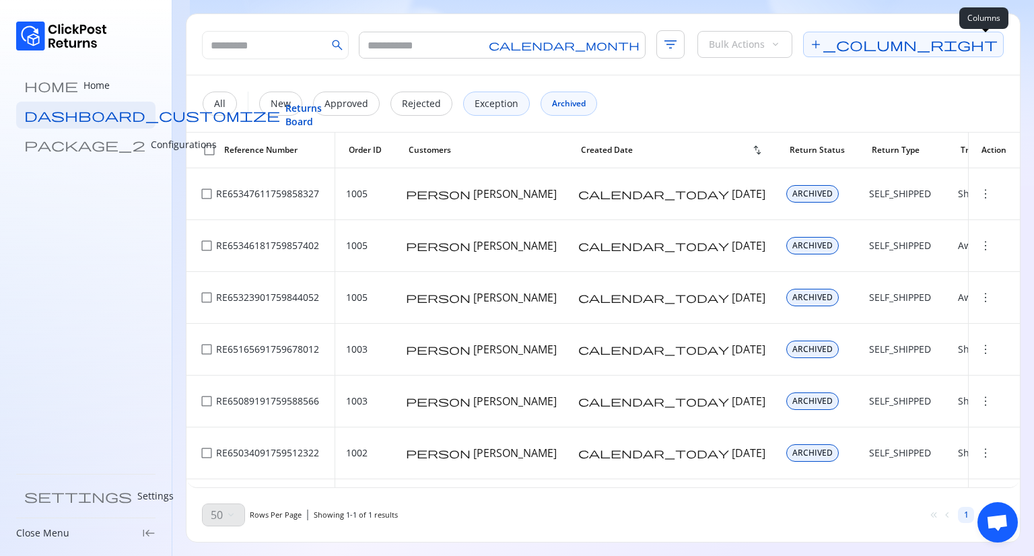
click at [980, 52] on span "add_column_right" at bounding box center [903, 45] width 201 height 26
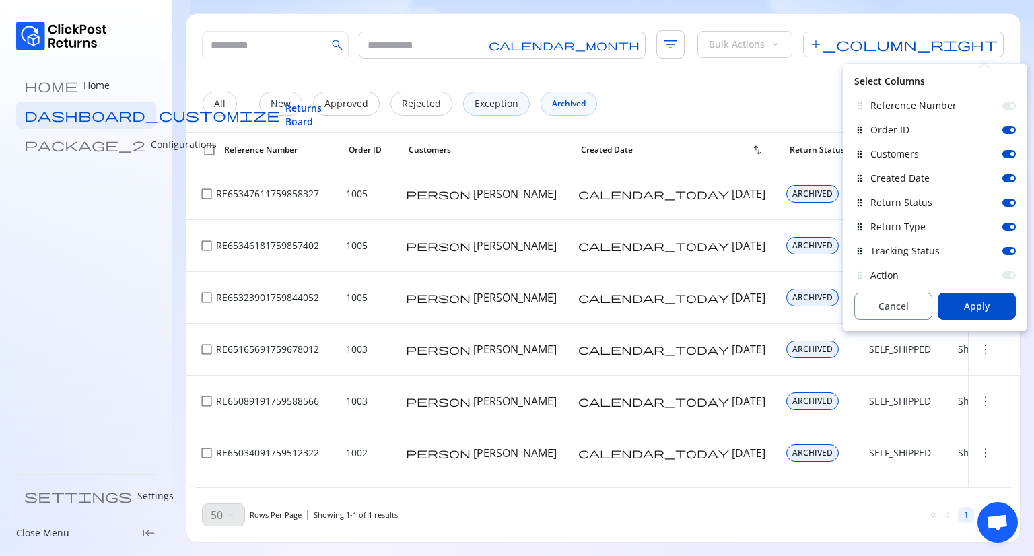
click at [1013, 273] on div at bounding box center [1013, 275] width 4 height 4
drag, startPoint x: 1012, startPoint y: 254, endPoint x: 1009, endPoint y: 248, distance: 6.9
click at [1012, 253] on div at bounding box center [1009, 251] width 13 height 8
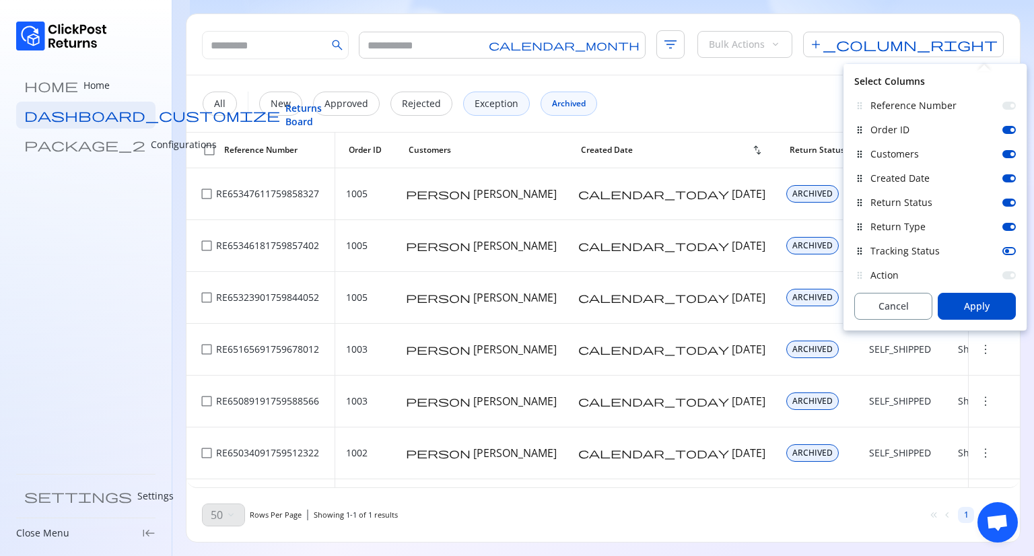
click at [1009, 236] on div "drag_indicator Return Type" at bounding box center [935, 227] width 162 height 24
click at [1007, 208] on div "Return Status" at bounding box center [943, 202] width 145 height 13
click at [1010, 176] on div at bounding box center [1009, 178] width 13 height 8
click at [1011, 204] on div at bounding box center [1013, 203] width 4 height 4
click at [1009, 157] on div at bounding box center [1009, 154] width 13 height 8
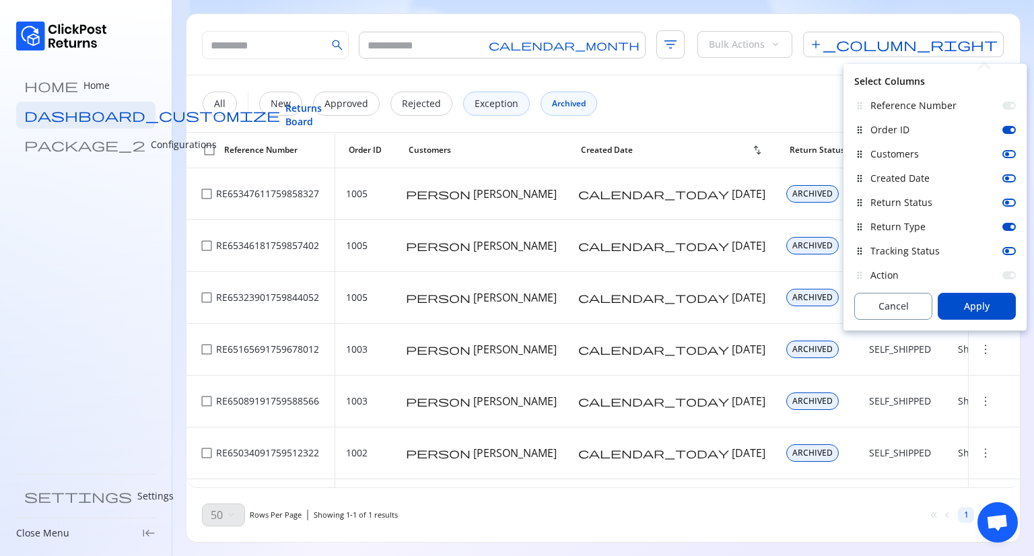
click at [1007, 131] on div at bounding box center [1009, 130] width 13 height 8
click at [967, 309] on span "Apply" at bounding box center [977, 306] width 26 height 13
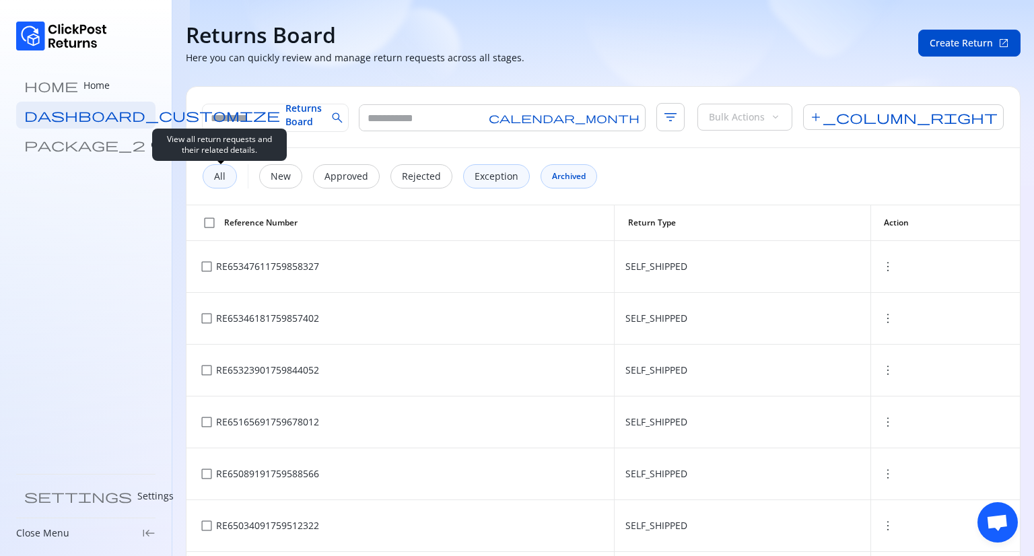
click at [224, 170] on p "All" at bounding box center [219, 176] width 11 height 13
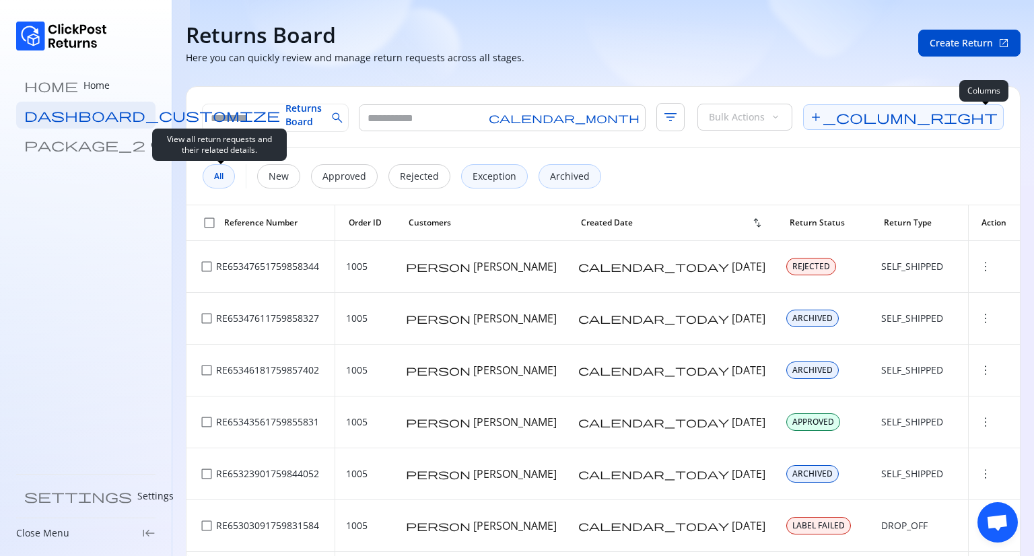
click at [977, 126] on span "add_column_right" at bounding box center [903, 117] width 201 height 26
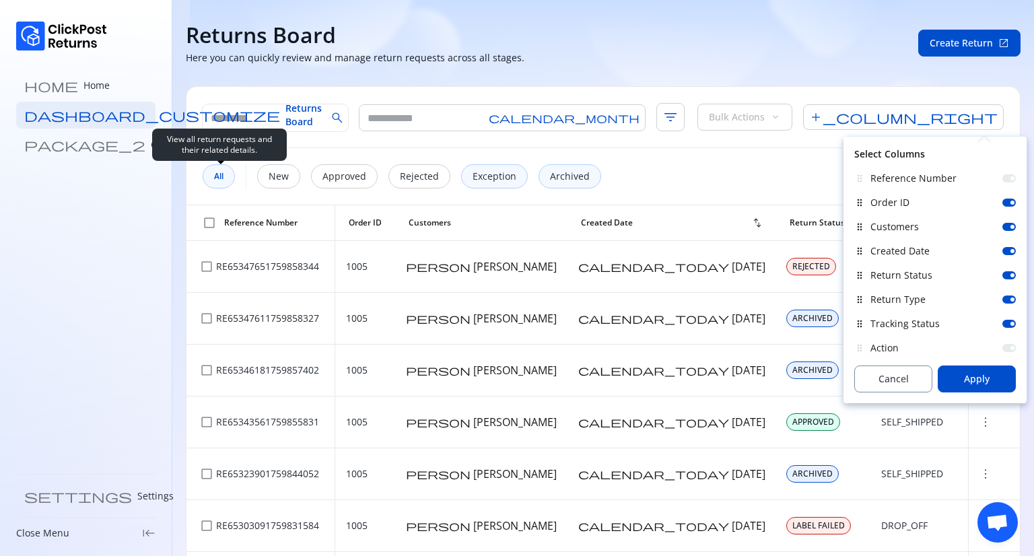
drag, startPoint x: 1007, startPoint y: 207, endPoint x: 1007, endPoint y: 218, distance: 11.4
click at [1007, 206] on div "Order ID" at bounding box center [943, 202] width 145 height 13
click at [1009, 225] on div at bounding box center [1009, 227] width 13 height 8
click at [1008, 205] on div at bounding box center [1009, 203] width 13 height 8
click at [1007, 250] on div at bounding box center [1009, 251] width 13 height 8
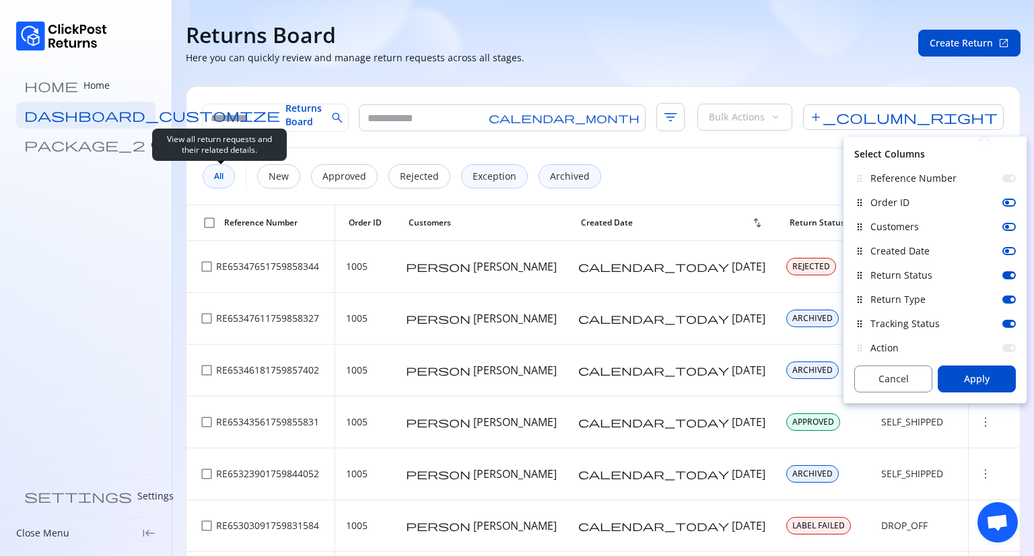
click at [1009, 269] on div "Return Status" at bounding box center [943, 275] width 145 height 13
click at [1009, 274] on div at bounding box center [1009, 275] width 13 height 8
click at [1007, 294] on div "Return Type" at bounding box center [943, 299] width 145 height 13
click at [1009, 302] on div at bounding box center [1009, 300] width 13 height 8
click at [1006, 322] on div at bounding box center [1009, 324] width 13 height 8
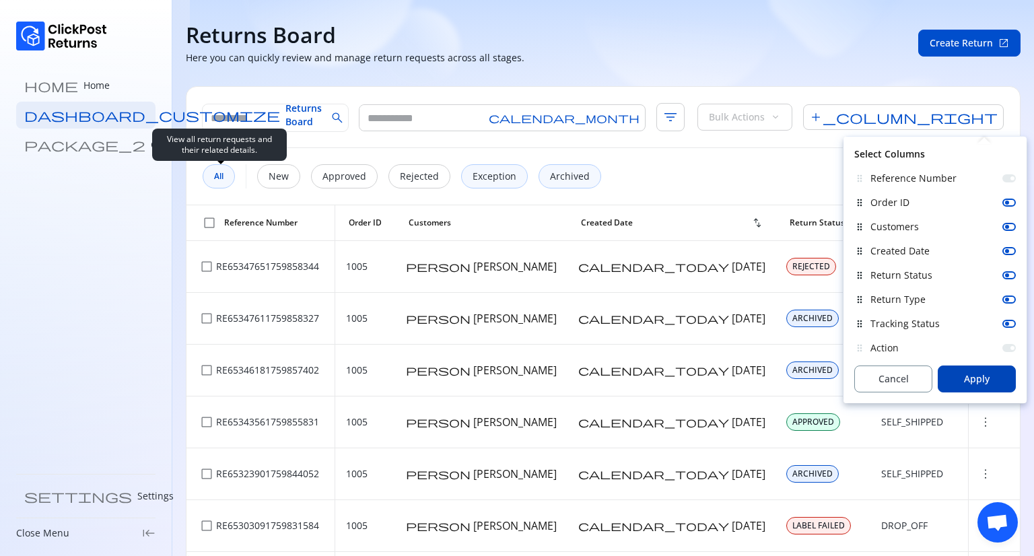
click at [982, 378] on span "Apply" at bounding box center [977, 378] width 26 height 13
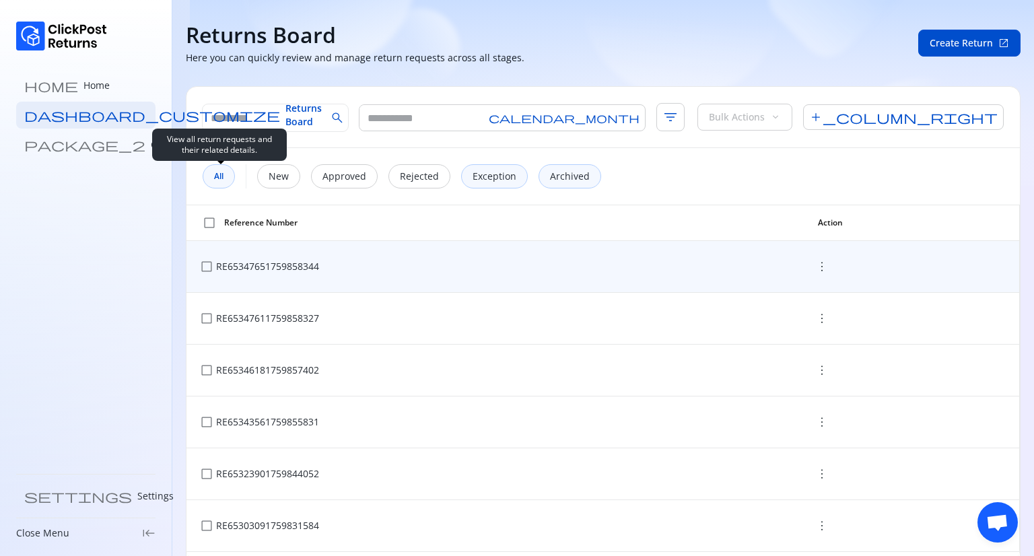
click at [815, 265] on span "more_vert" at bounding box center [821, 266] width 13 height 13
click at [815, 269] on span "more_vert" at bounding box center [821, 266] width 13 height 13
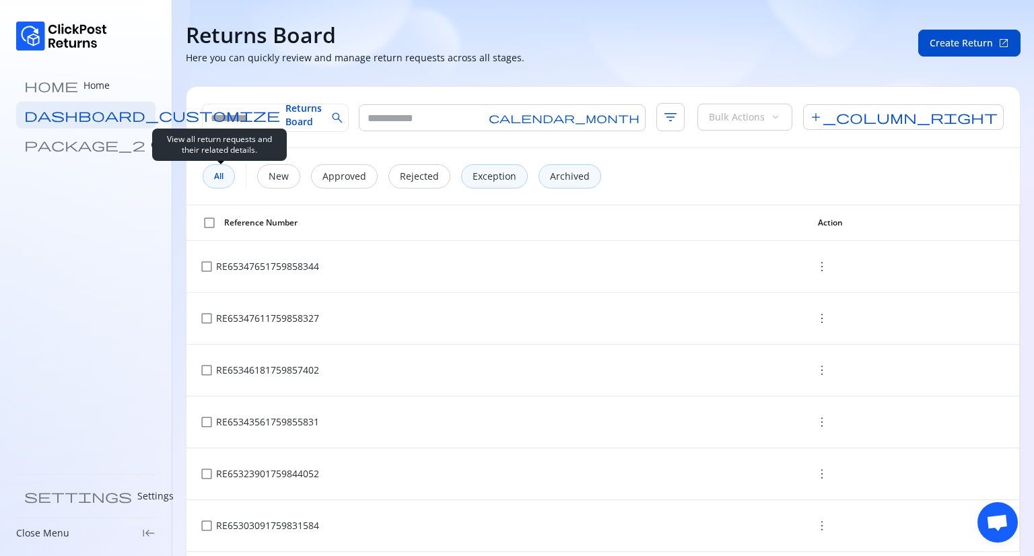
click at [209, 221] on span "check_box_outline_blank" at bounding box center [209, 222] width 13 height 13
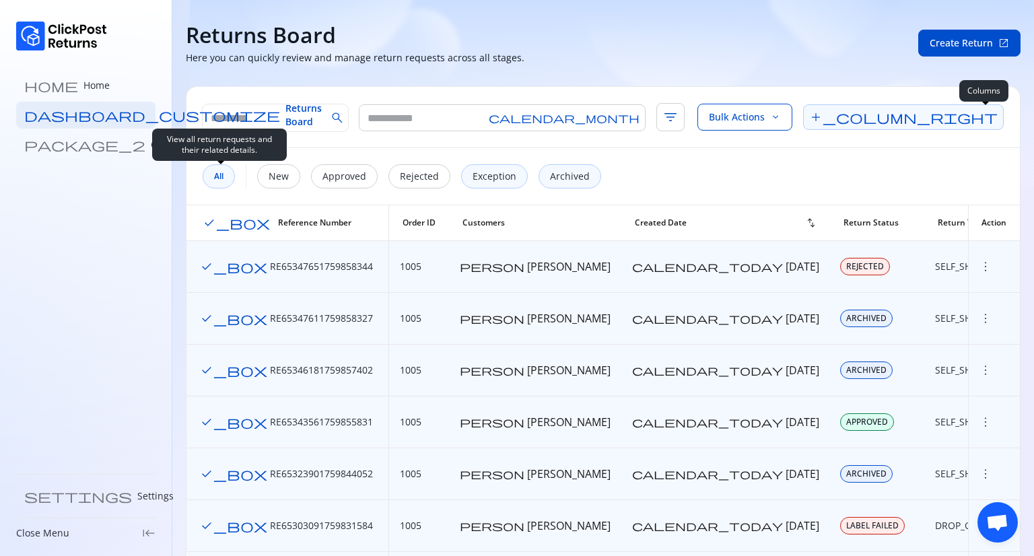
click at [980, 115] on span "add_column_right" at bounding box center [903, 117] width 201 height 26
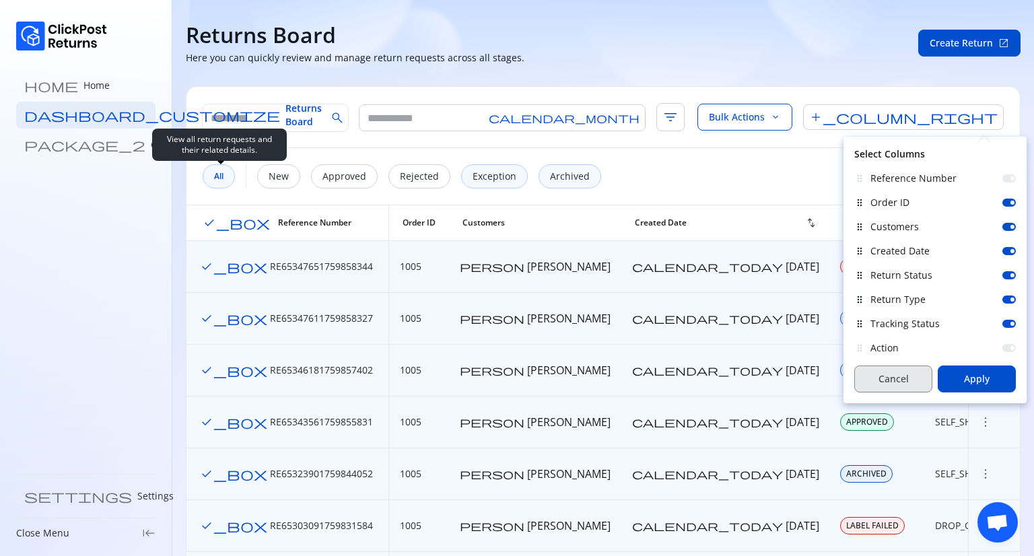
click at [891, 383] on span "Cancel" at bounding box center [894, 378] width 30 height 13
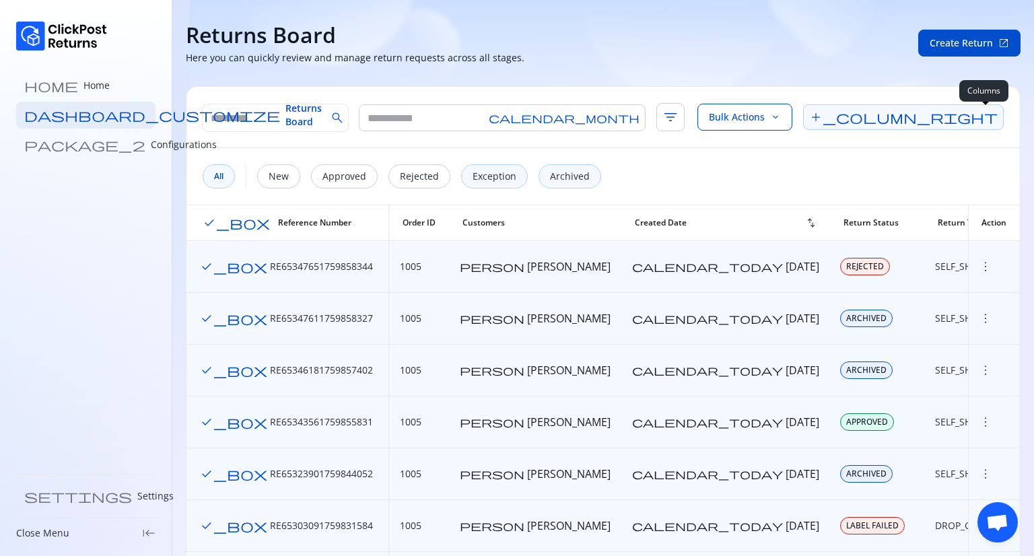
click at [981, 119] on span "add_column_right" at bounding box center [903, 117] width 201 height 26
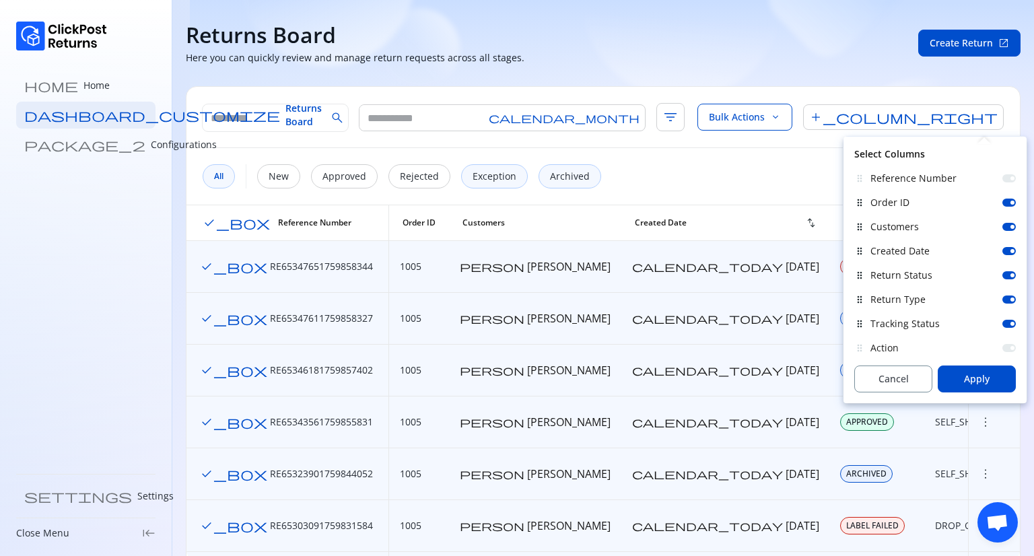
click at [1010, 205] on div at bounding box center [1009, 203] width 13 height 8
click at [1017, 203] on div "Select Columns drag_indicator Reference Number drag_indicator Order ID drag_ind…" at bounding box center [935, 270] width 183 height 267
click at [1012, 203] on div at bounding box center [1009, 203] width 13 height 8
click at [994, 118] on span "add_column_right" at bounding box center [903, 117] width 201 height 26
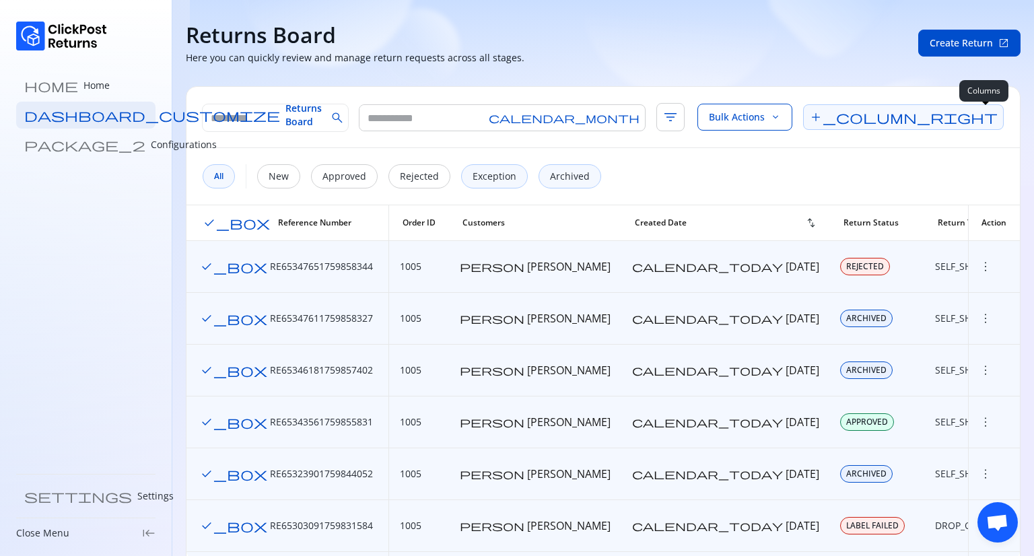
click at [983, 116] on span "add_column_right" at bounding box center [903, 117] width 201 height 26
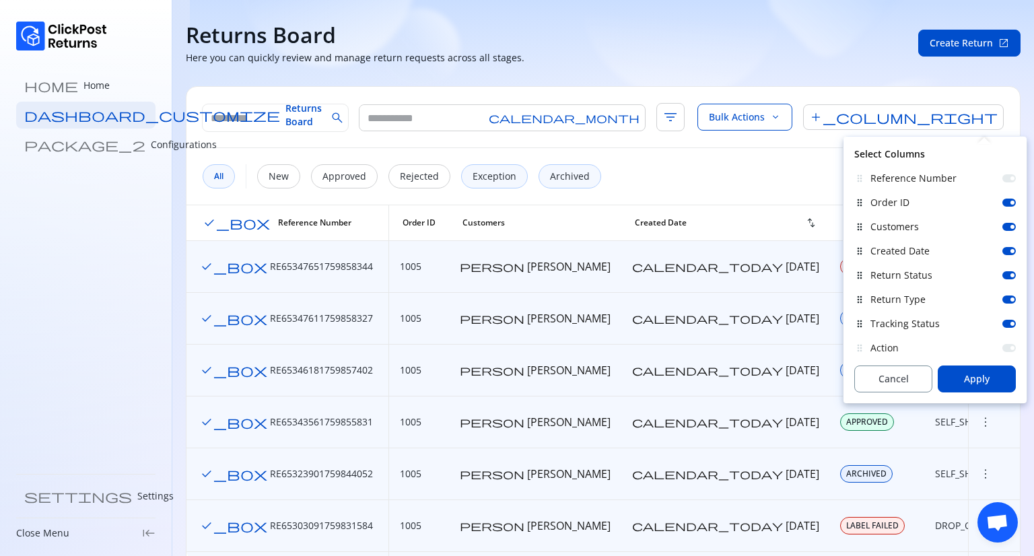
click at [1010, 202] on div at bounding box center [1009, 203] width 13 height 8
drag, startPoint x: 1011, startPoint y: 230, endPoint x: 1005, endPoint y: 242, distance: 13.9
click at [1011, 230] on div at bounding box center [1009, 227] width 13 height 8
click at [1011, 258] on div "drag_indicator Created Date" at bounding box center [935, 251] width 162 height 24
click at [1009, 255] on div "Created Date" at bounding box center [943, 250] width 145 height 13
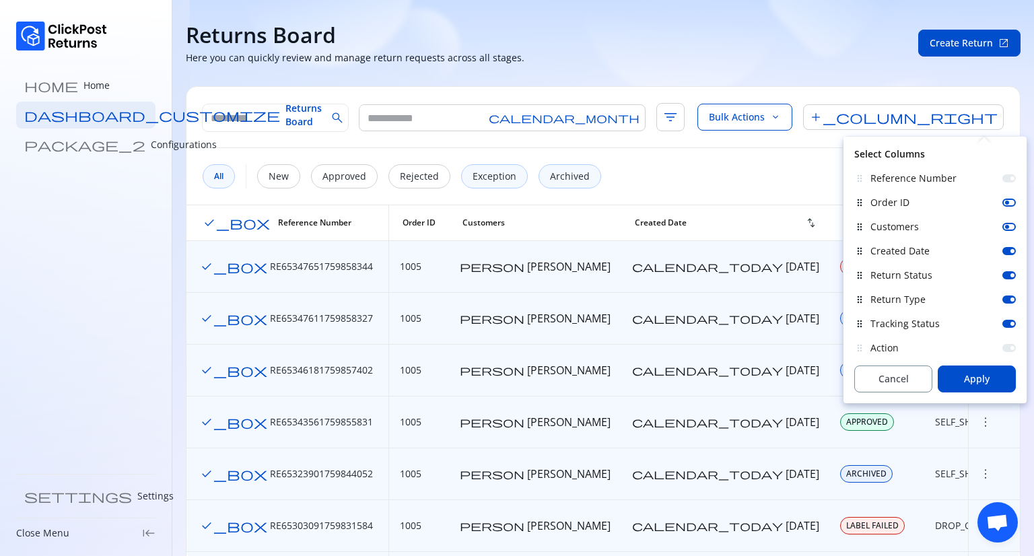
click at [1007, 249] on div at bounding box center [1009, 251] width 13 height 8
click at [1010, 275] on div at bounding box center [1009, 275] width 13 height 8
click at [1009, 300] on div at bounding box center [1009, 300] width 13 height 8
click at [1009, 324] on div at bounding box center [1009, 324] width 13 height 8
click at [978, 379] on span "Apply" at bounding box center [977, 378] width 26 height 13
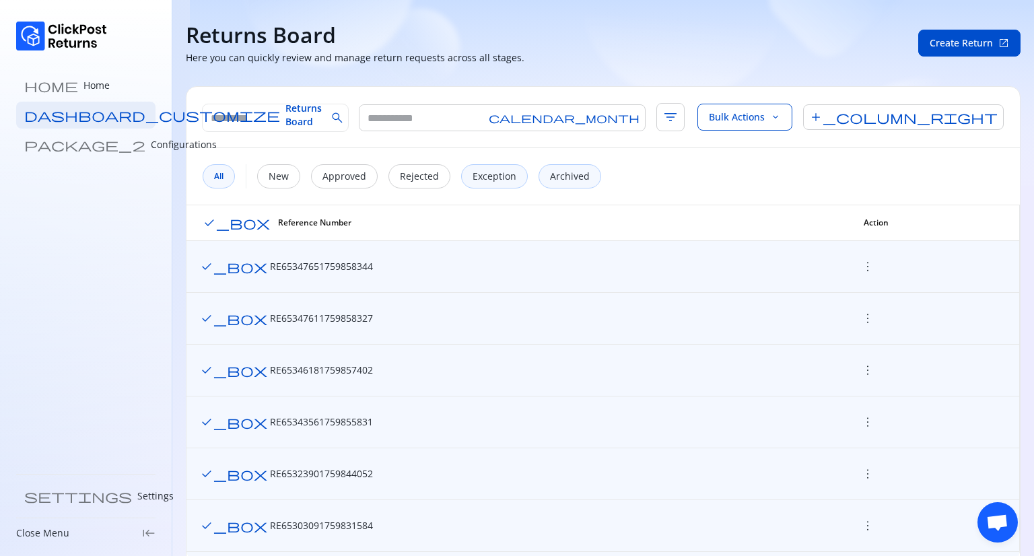
click at [210, 222] on span "check_box" at bounding box center [236, 222] width 67 height 13
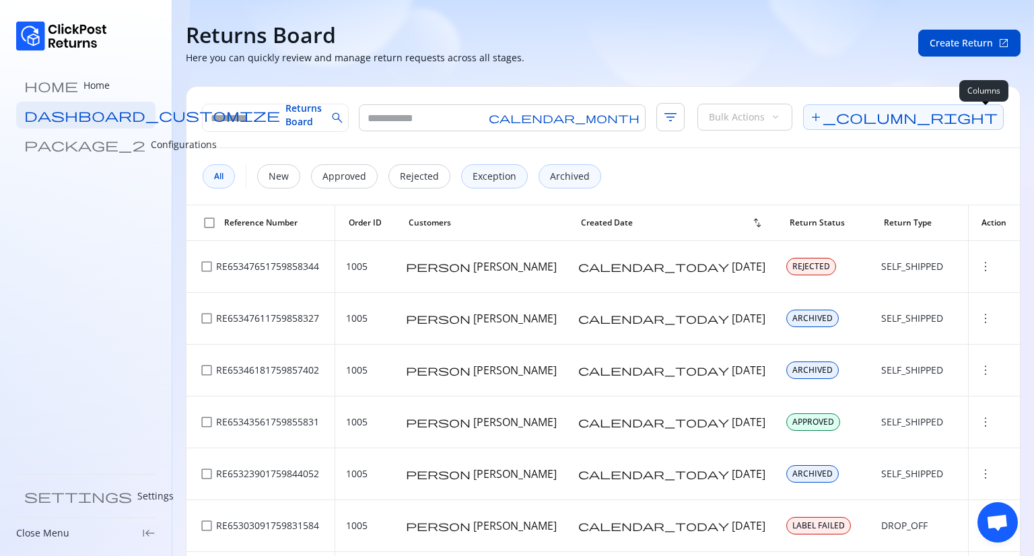
click at [995, 119] on span "add_column_right" at bounding box center [903, 117] width 201 height 26
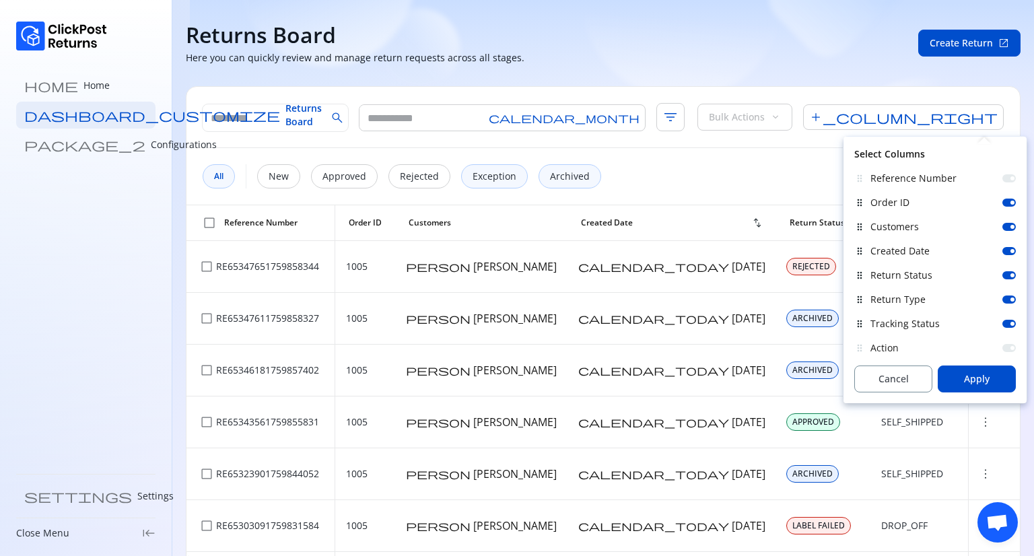
click at [1010, 207] on div "Order ID" at bounding box center [943, 202] width 145 height 13
click at [1005, 205] on div at bounding box center [1009, 203] width 13 height 8
click at [1007, 229] on div at bounding box center [1009, 227] width 13 height 8
click at [1008, 254] on div at bounding box center [1009, 251] width 13 height 8
click at [1008, 275] on div at bounding box center [1009, 275] width 13 height 8
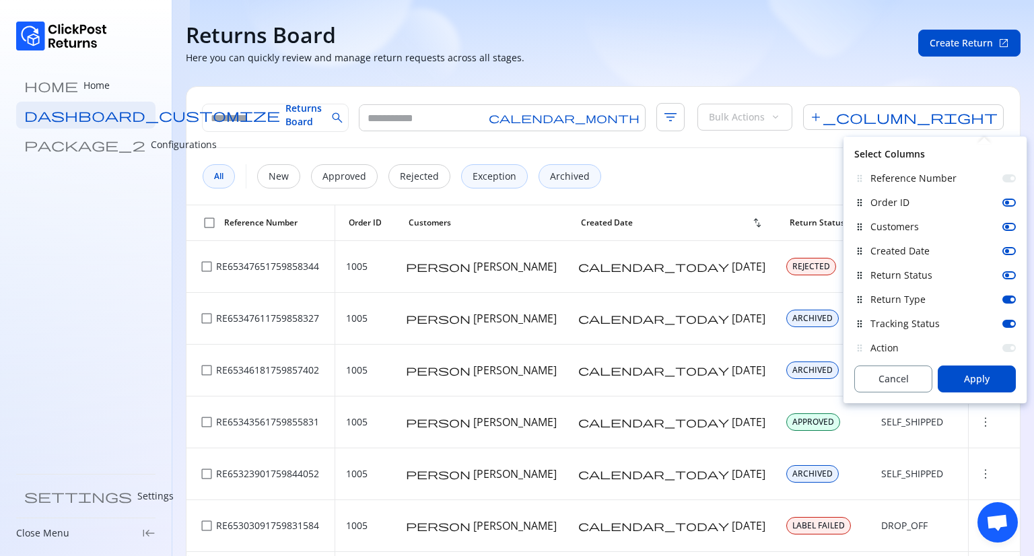
click at [1007, 300] on div at bounding box center [1009, 300] width 13 height 8
click at [1008, 324] on div at bounding box center [1009, 324] width 13 height 8
click at [978, 380] on span "Apply" at bounding box center [977, 378] width 26 height 13
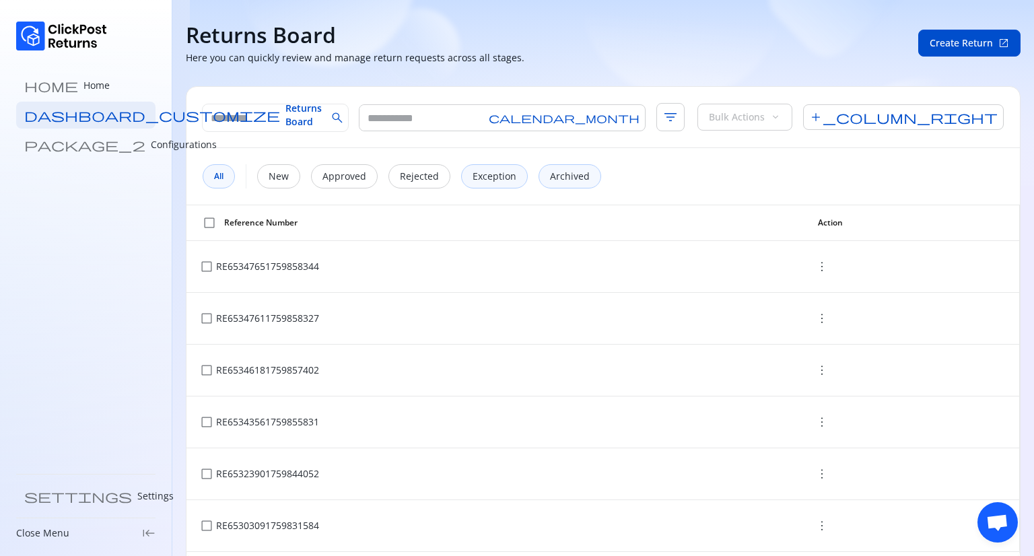
click at [210, 220] on span "check_box_outline_blank" at bounding box center [209, 222] width 13 height 13
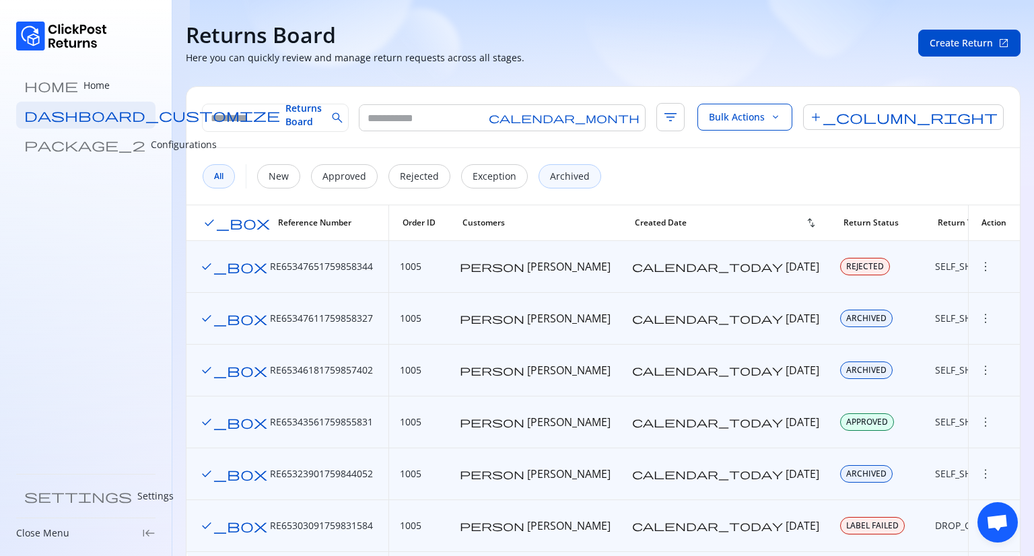
click at [210, 216] on span "check_box" at bounding box center [236, 222] width 67 height 13
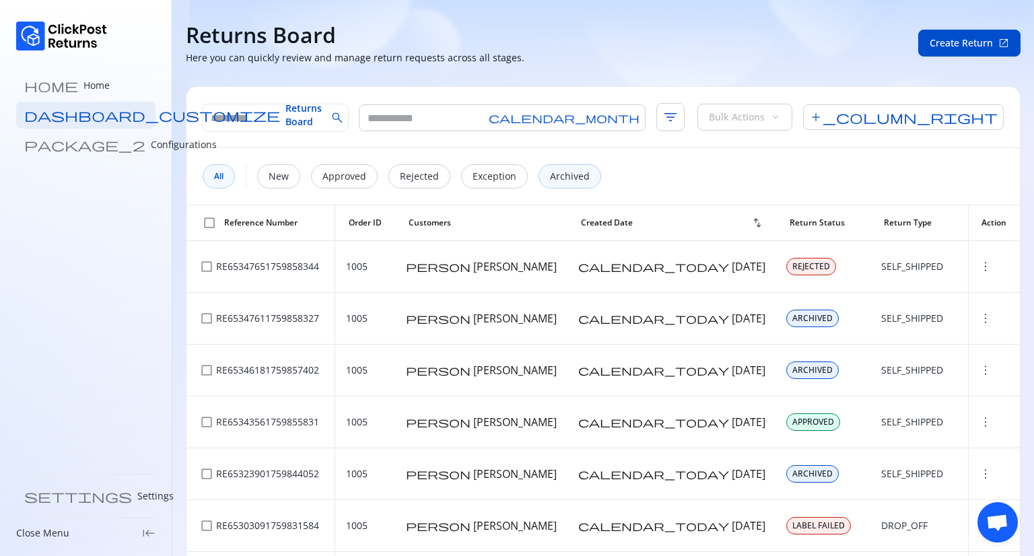
click at [793, 125] on div "Bulk Actions keyboard_arrow_down" at bounding box center [745, 117] width 95 height 27
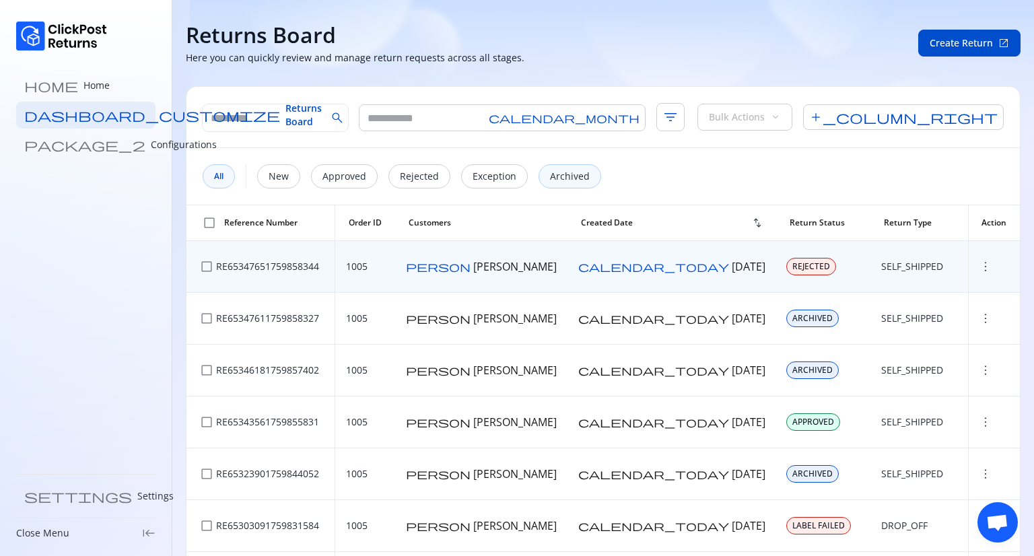
click at [206, 267] on span "check_box_outline_blank" at bounding box center [206, 266] width 13 height 13
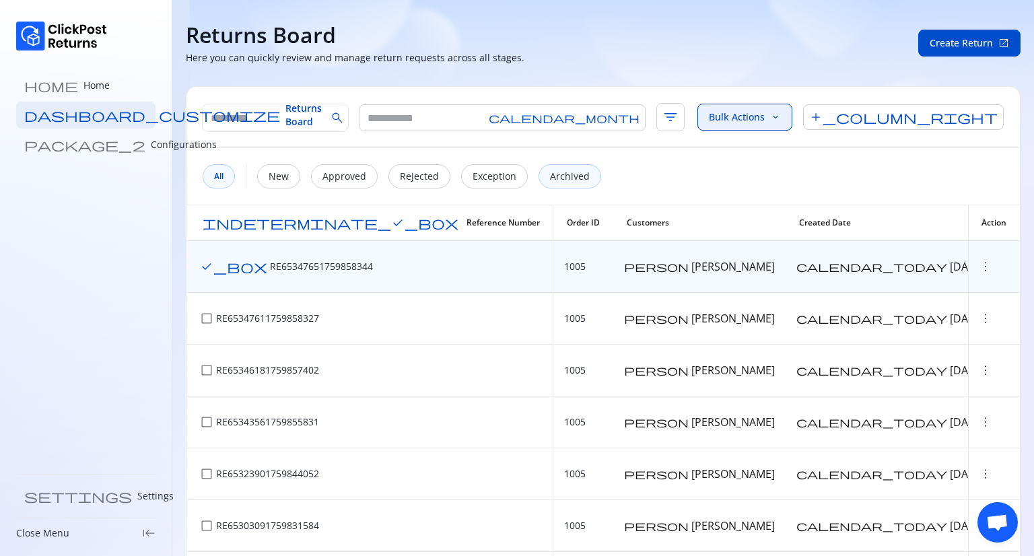
click at [765, 119] on span "Bulk Actions" at bounding box center [737, 116] width 56 height 13
click at [793, 131] on div "search calendar_month filter_list Bulk Actions keyboard_arrow_down add_column_r…" at bounding box center [604, 117] width 834 height 61
click at [979, 268] on span "more_vert" at bounding box center [985, 266] width 13 height 13
click at [727, 149] on div "All New Approved Rejected Exception Archived" at bounding box center [604, 176] width 834 height 57
click at [525, 116] on span "calendar_month" at bounding box center [564, 117] width 151 height 11
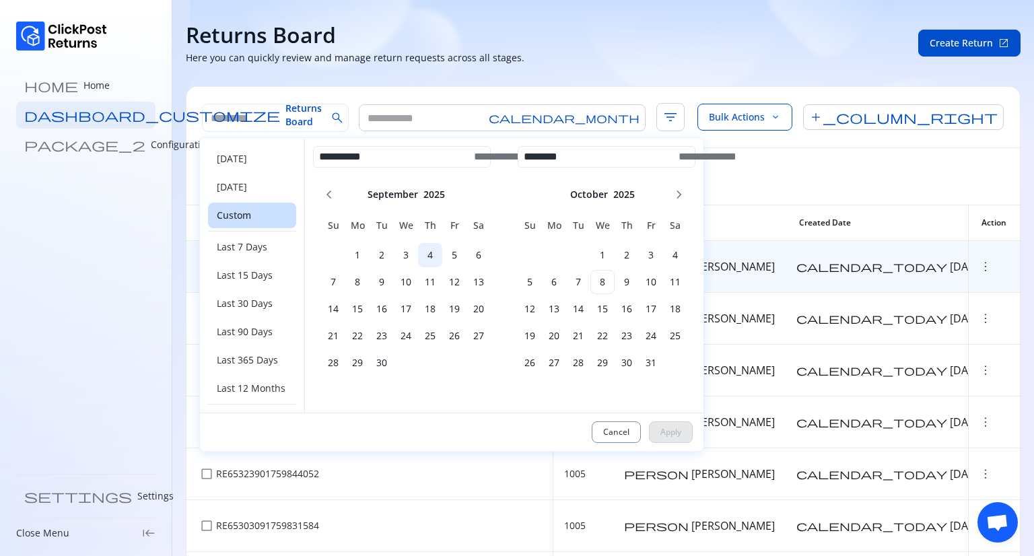
click at [430, 256] on h6 "4" at bounding box center [430, 254] width 24 height 13
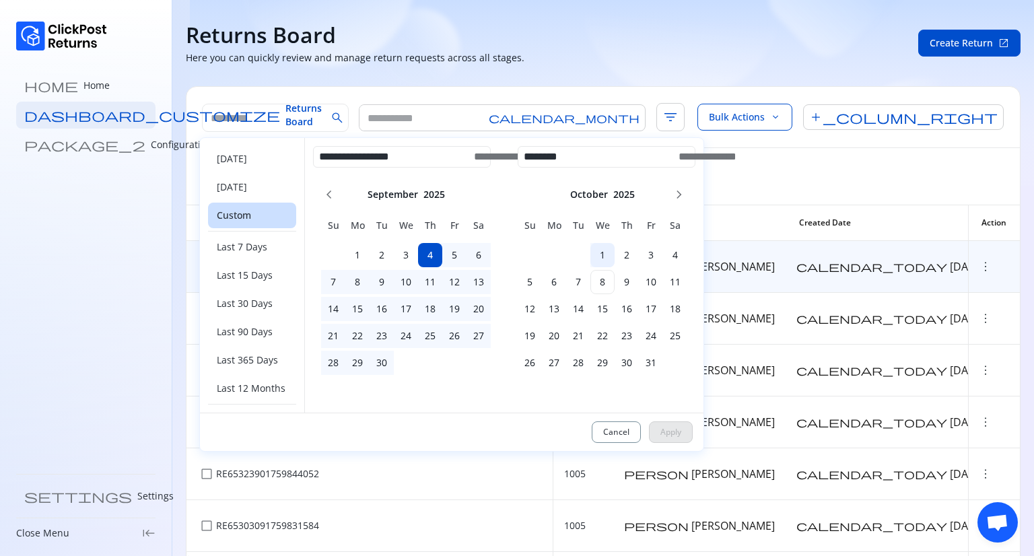
click at [605, 254] on h6 "1" at bounding box center [603, 254] width 24 height 13
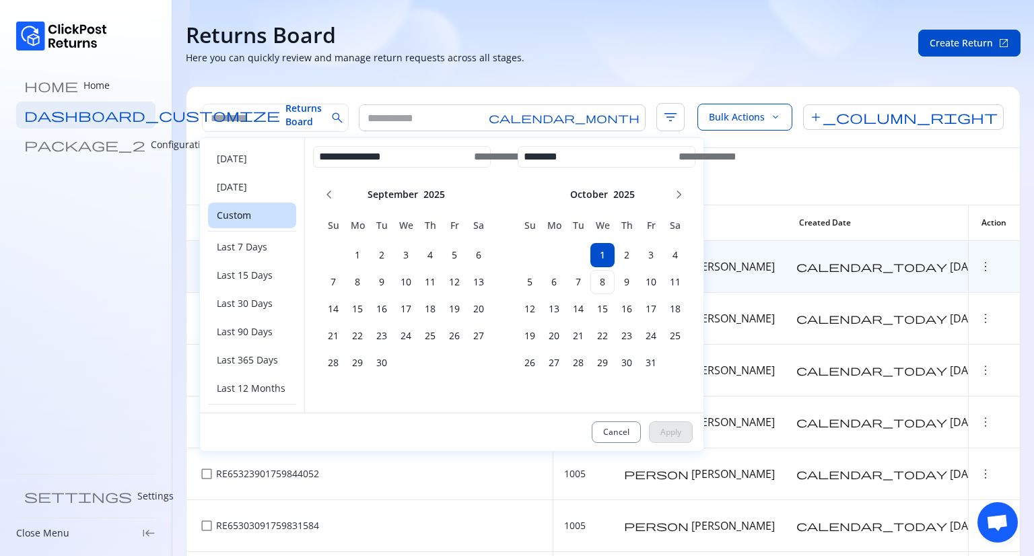
click at [605, 254] on h6 "1" at bounding box center [603, 254] width 24 height 13
click at [439, 250] on h6 "4" at bounding box center [430, 254] width 24 height 13
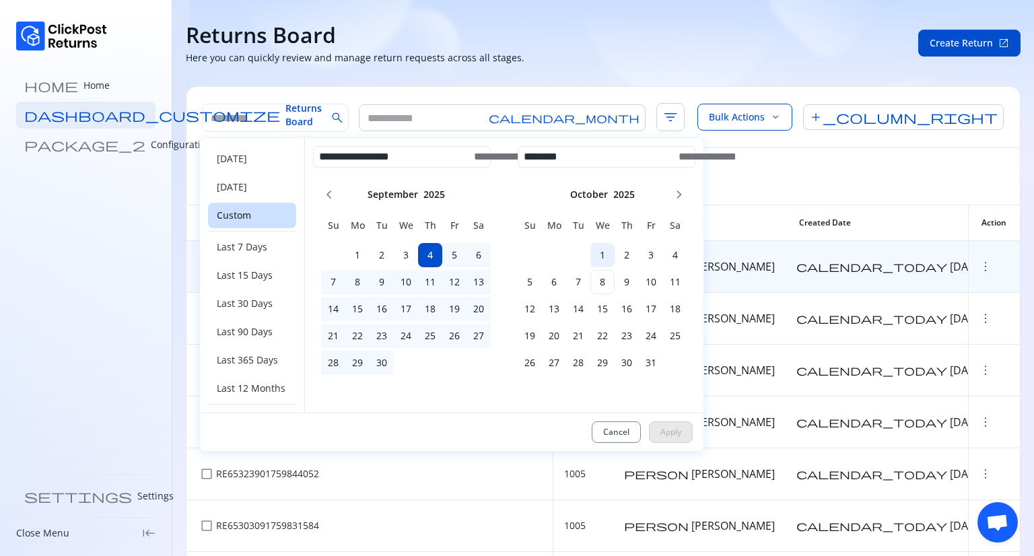
click at [606, 256] on h6 "1" at bounding box center [603, 254] width 24 height 13
click at [664, 428] on button "Apply" at bounding box center [671, 433] width 44 height 22
type input "**********"
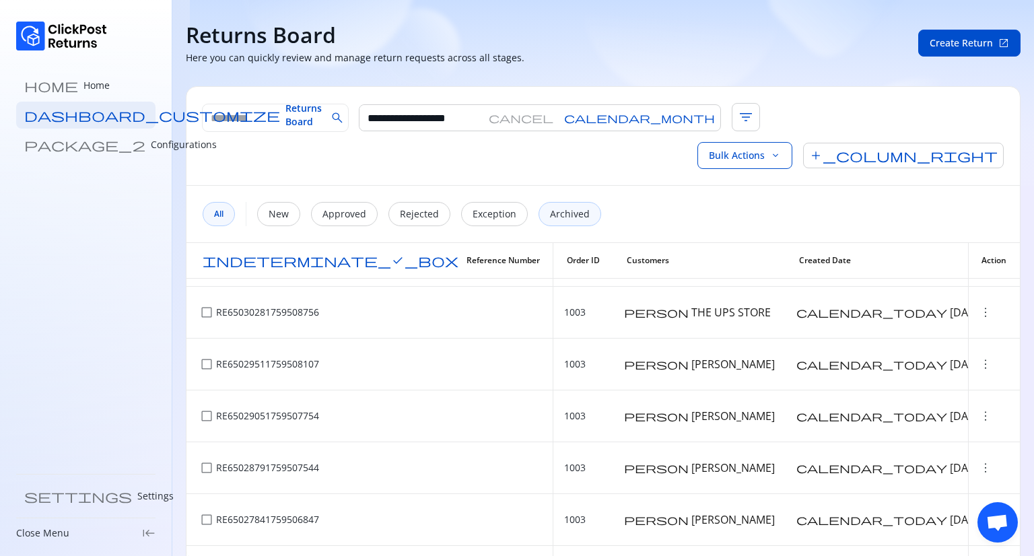
scroll to position [803, 0]
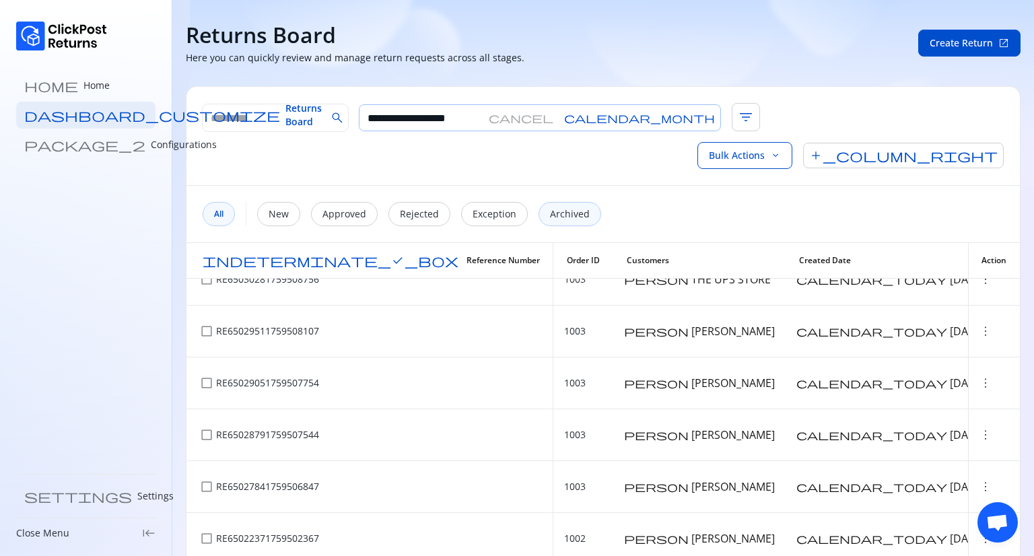
click at [525, 116] on span "cancel" at bounding box center [521, 117] width 65 height 11
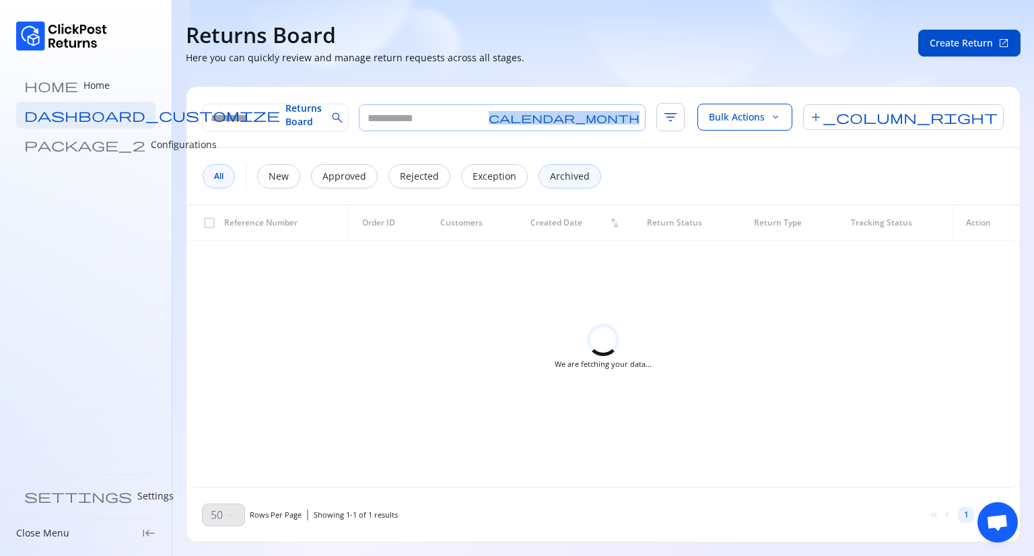
click at [525, 116] on span "calendar_month" at bounding box center [564, 117] width 151 height 11
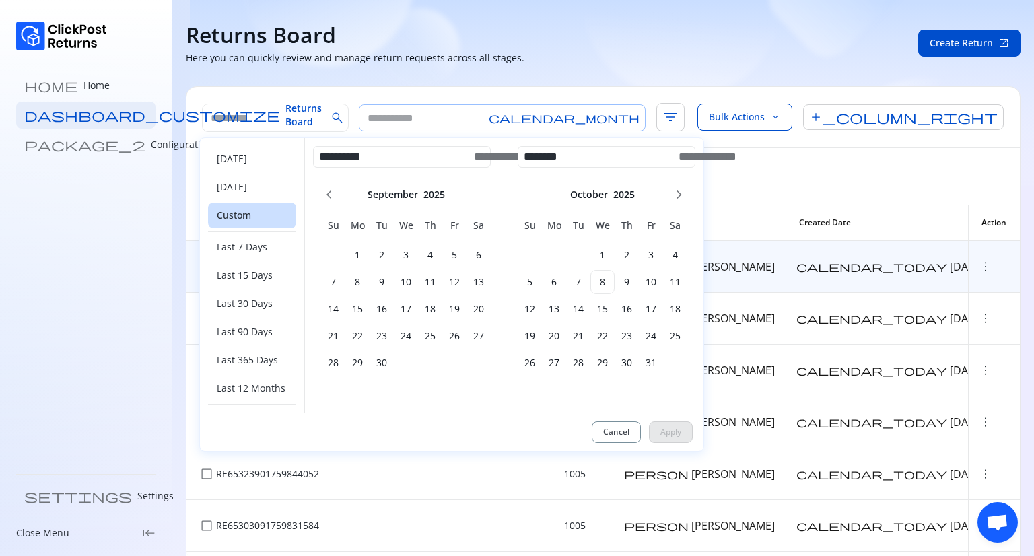
click at [677, 96] on div "search calendar_month filter_list Bulk Actions keyboard_arrow_down add_column_r…" at bounding box center [604, 117] width 834 height 61
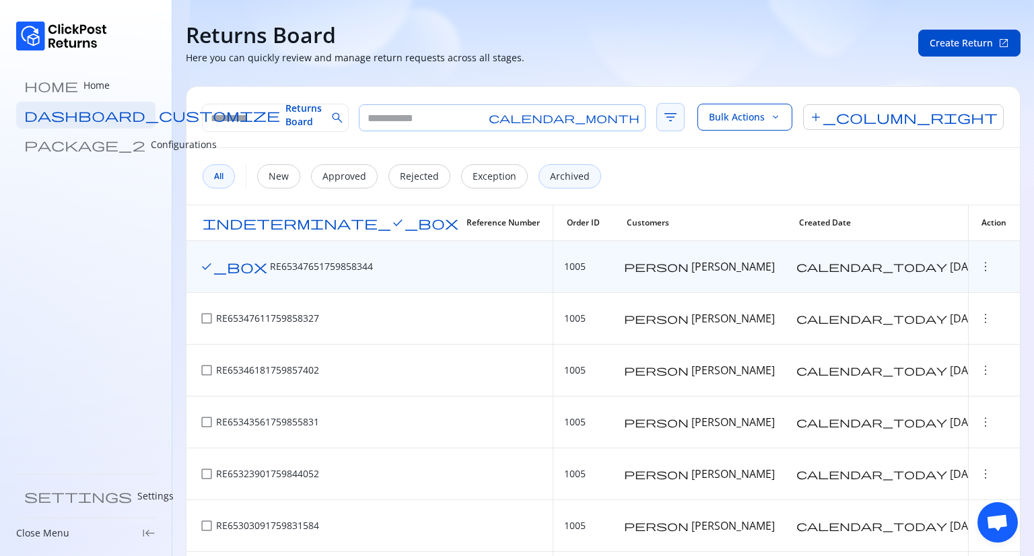
click at [657, 121] on span "filter_list" at bounding box center [671, 117] width 28 height 28
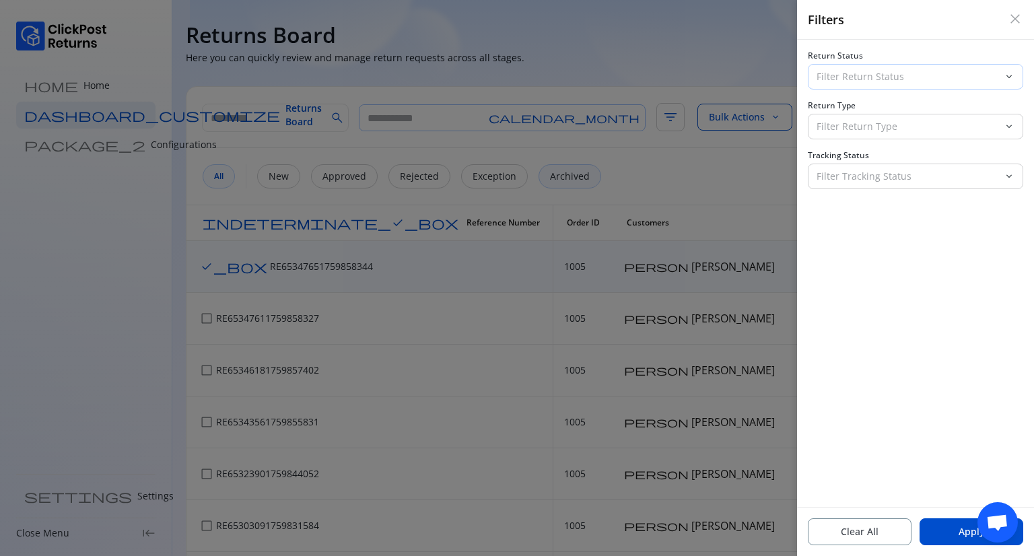
click at [871, 71] on p "Filter Return Status" at bounding box center [908, 76] width 182 height 13
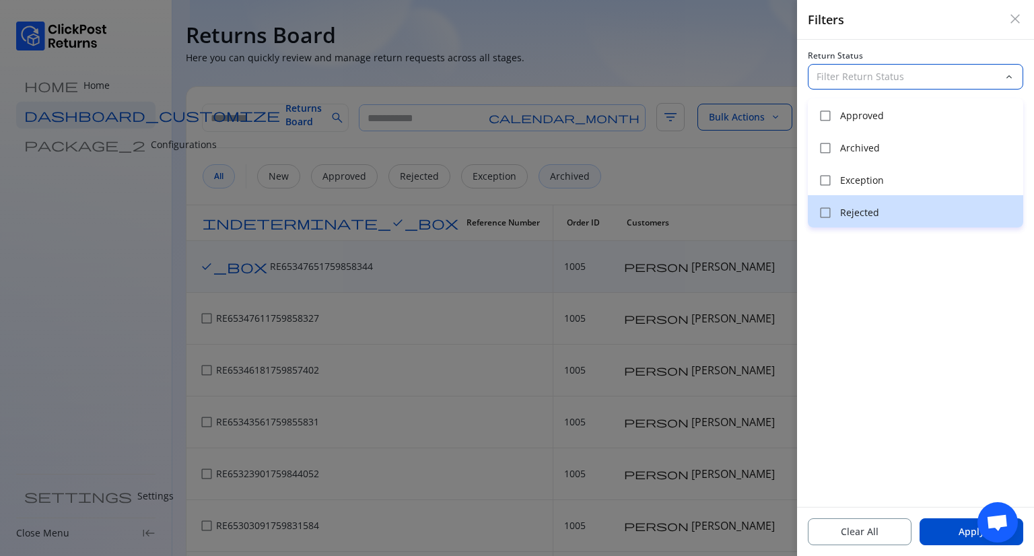
click at [861, 220] on div "check_box_outline_blank Rejected" at bounding box center [915, 211] width 215 height 32
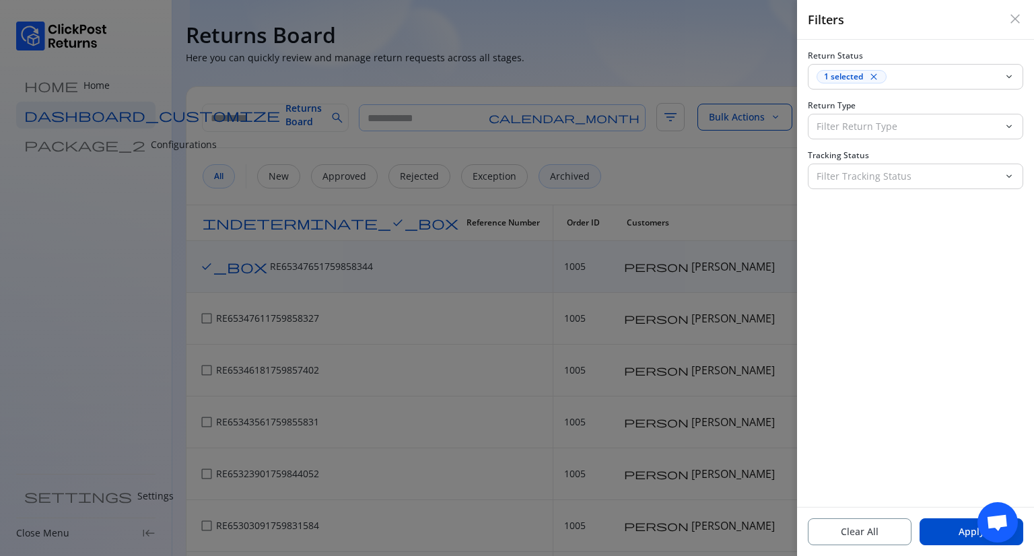
click at [871, 254] on div "Return Status 1 selected close keyboard_arrow_down Return Type Filter Return Ty…" at bounding box center [915, 273] width 237 height 467
click at [849, 123] on p "Filter Return Type" at bounding box center [908, 126] width 182 height 13
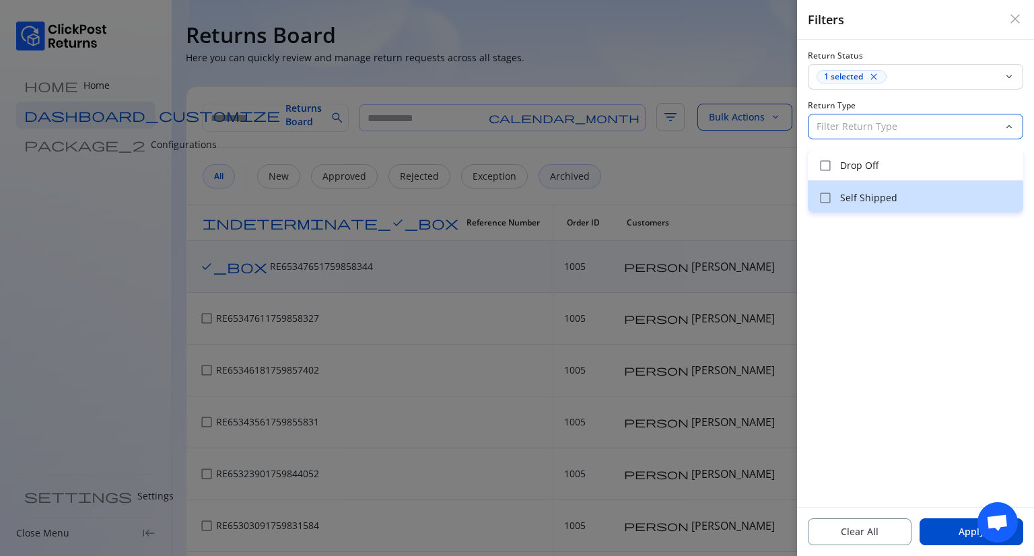
click at [859, 188] on div "check_box_outline_blank Self Shipped" at bounding box center [915, 196] width 215 height 32
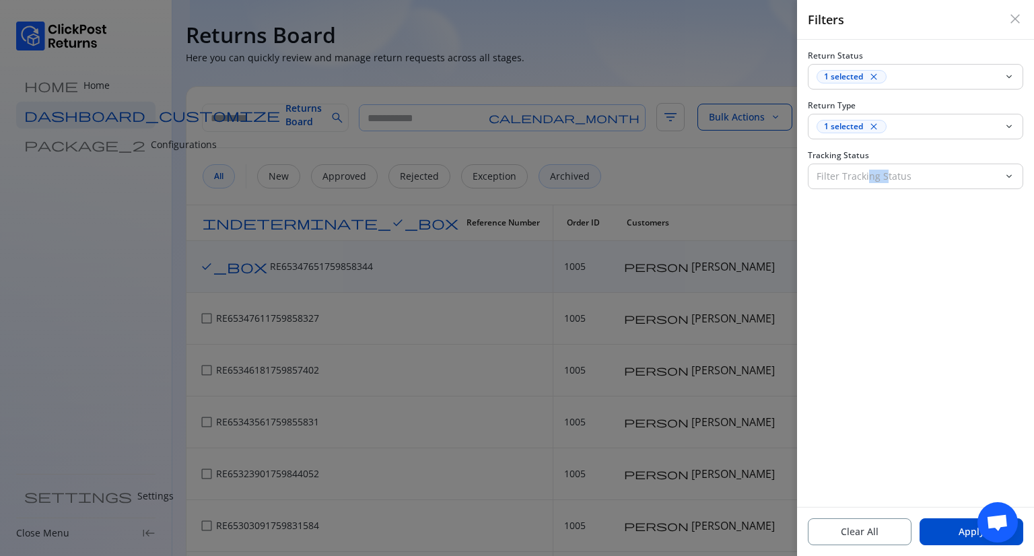
drag, startPoint x: 884, startPoint y: 242, endPoint x: 867, endPoint y: 190, distance: 54.7
click at [867, 190] on div "Return Status 1 selected close keyboard_arrow_down Return Type 1 selected close…" at bounding box center [915, 273] width 237 height 467
click at [865, 183] on div "Filter Tracking Status" at bounding box center [906, 176] width 195 height 24
click at [867, 316] on div "Return Status 1 selected close keyboard_arrow_down Return Type 1 selected close…" at bounding box center [915, 273] width 237 height 467
click at [872, 177] on p "Filter Tracking Status" at bounding box center [908, 176] width 182 height 13
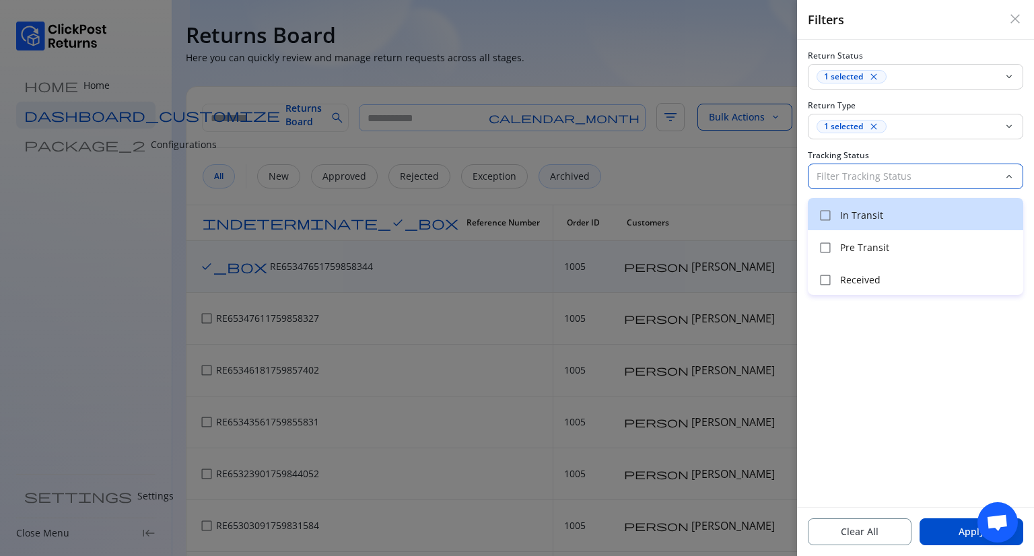
click at [862, 215] on p "In Transit" at bounding box center [927, 215] width 175 height 13
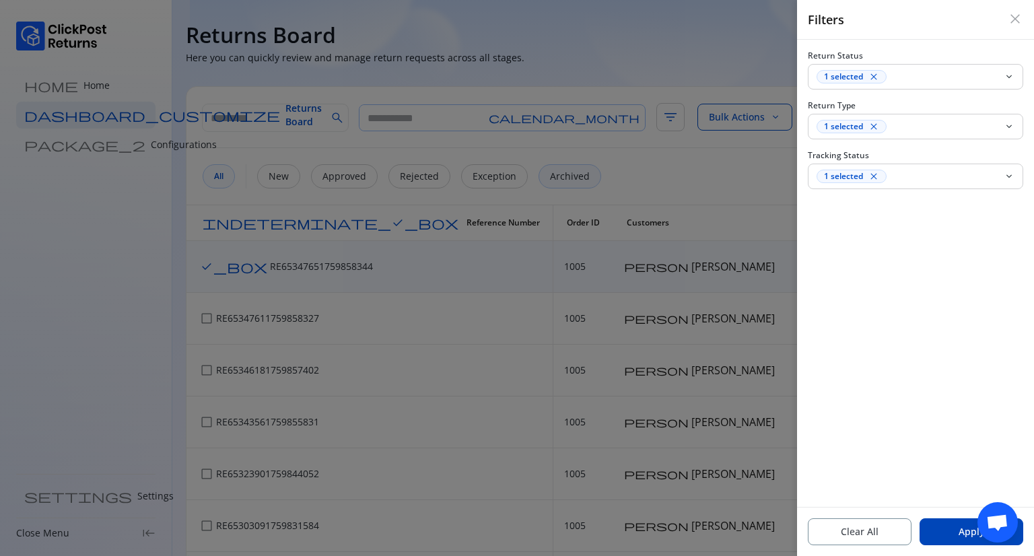
click at [955, 532] on button "Apply" at bounding box center [972, 531] width 104 height 27
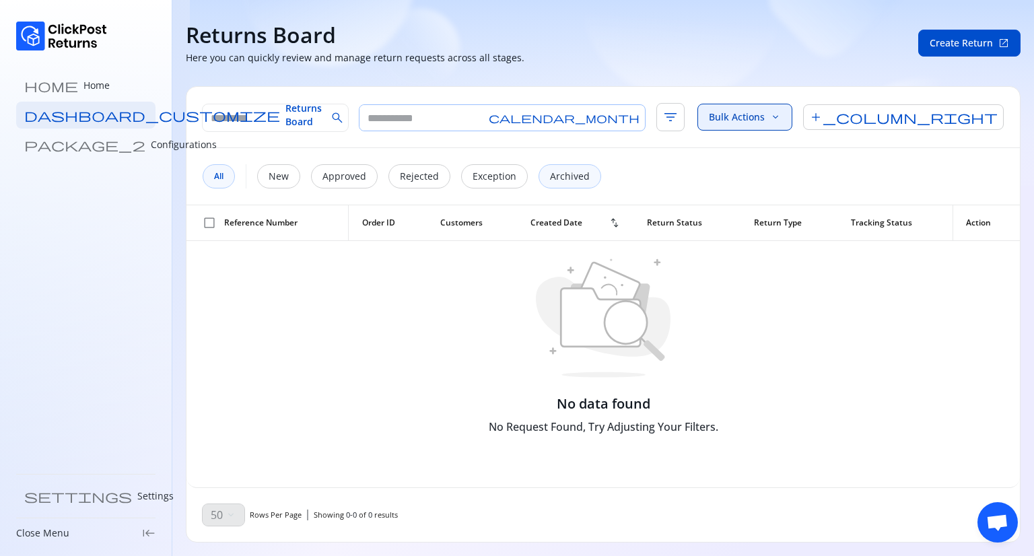
click at [765, 114] on span "Bulk Actions" at bounding box center [737, 116] width 56 height 13
click at [657, 119] on span "filter_list" at bounding box center [671, 117] width 28 height 28
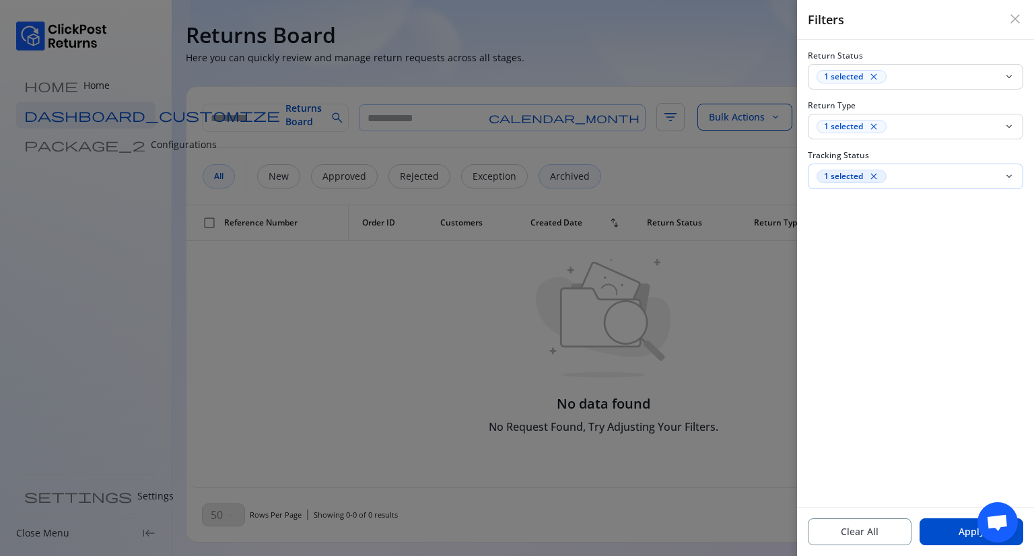
click at [878, 178] on span "close" at bounding box center [874, 176] width 11 height 11
click at [943, 529] on button "Apply" at bounding box center [972, 531] width 104 height 27
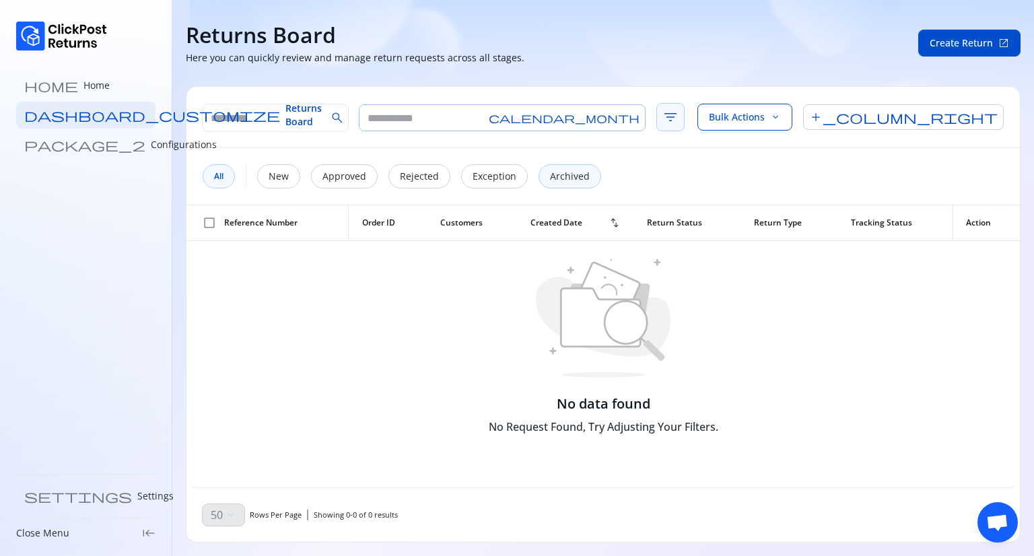
click at [657, 116] on span "filter_list" at bounding box center [671, 117] width 28 height 28
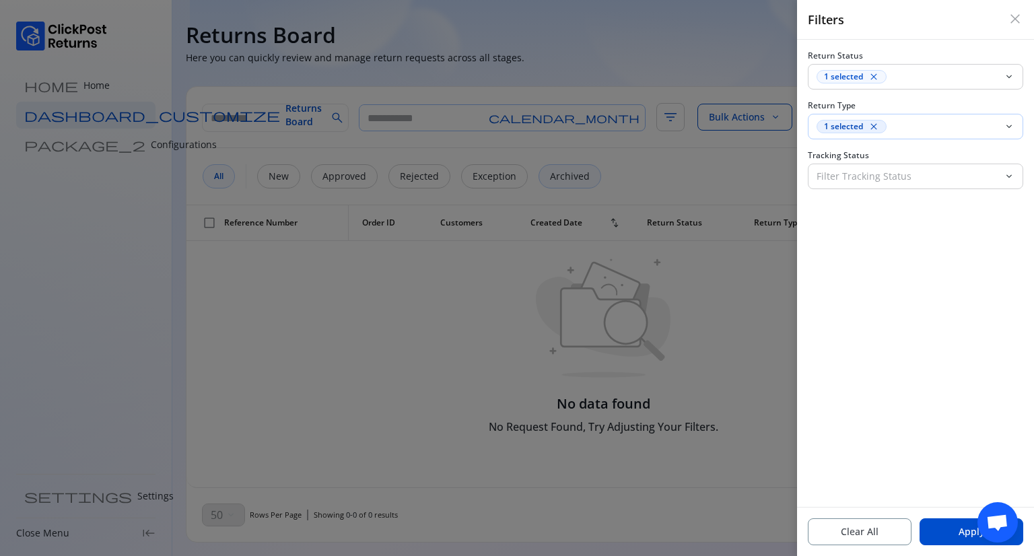
click at [875, 126] on span "close" at bounding box center [874, 126] width 11 height 11
click at [941, 535] on button "Apply" at bounding box center [972, 531] width 104 height 27
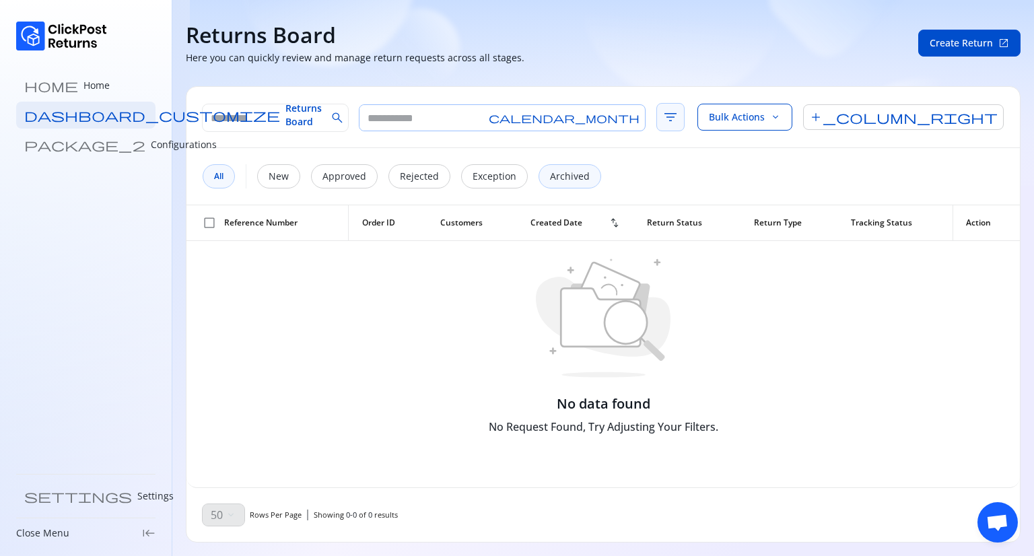
click at [657, 119] on span "filter_list" at bounding box center [671, 117] width 28 height 28
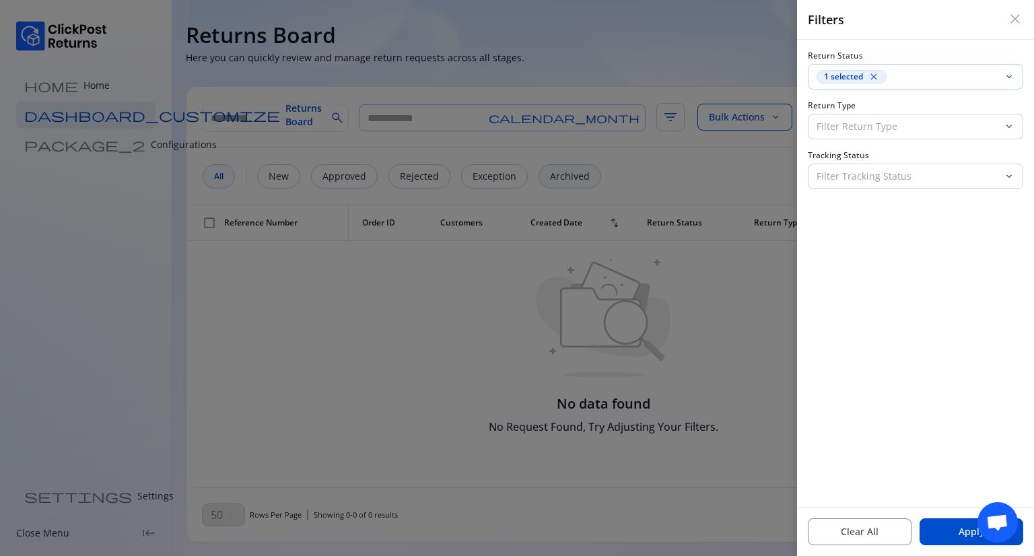
click at [875, 77] on span "close" at bounding box center [874, 76] width 11 height 11
click at [875, 77] on p "Filter Return Status" at bounding box center [908, 76] width 182 height 13
click at [722, 313] on div at bounding box center [517, 278] width 1034 height 556
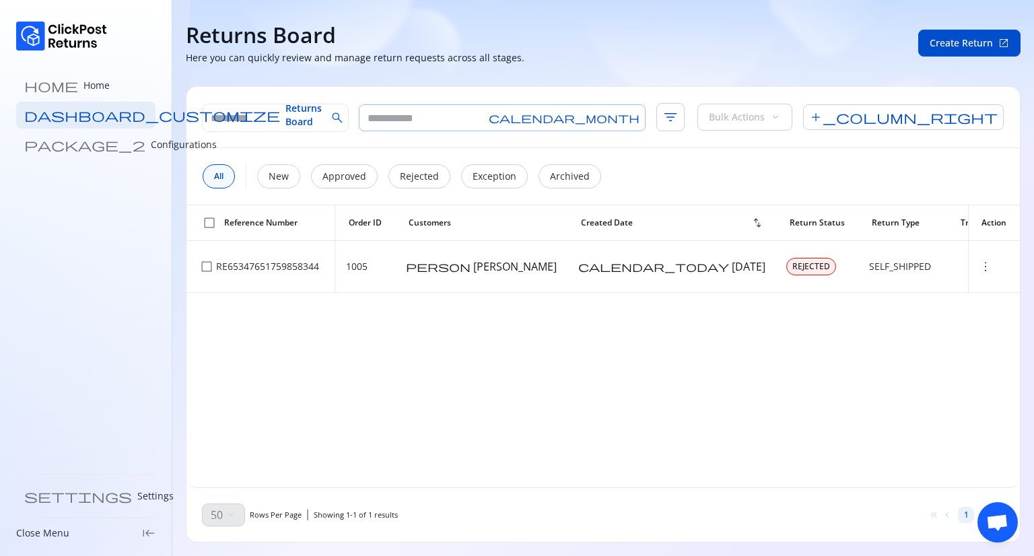
click at [528, 120] on span "calendar_month" at bounding box center [564, 117] width 151 height 11
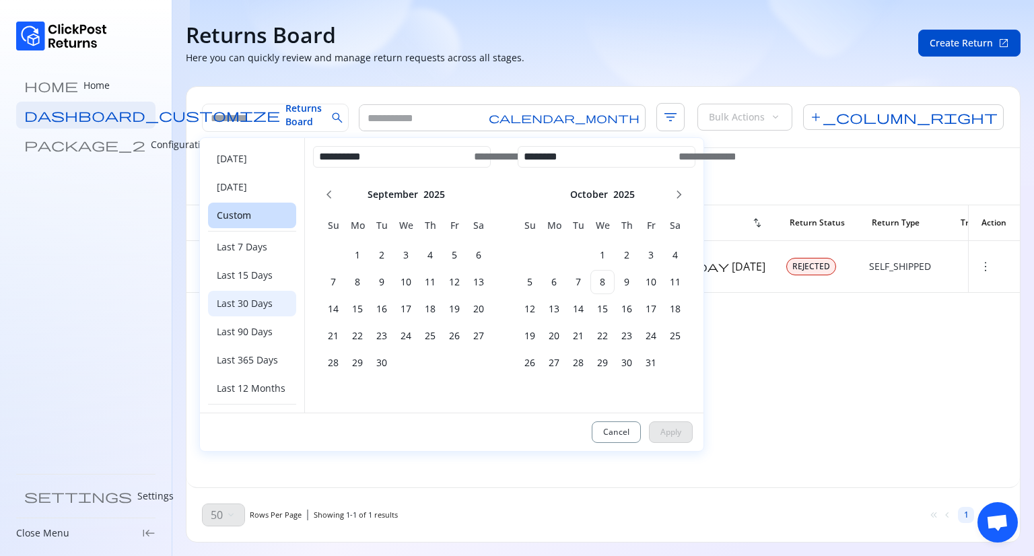
click at [259, 302] on span "Last 30 Days" at bounding box center [245, 303] width 56 height 13
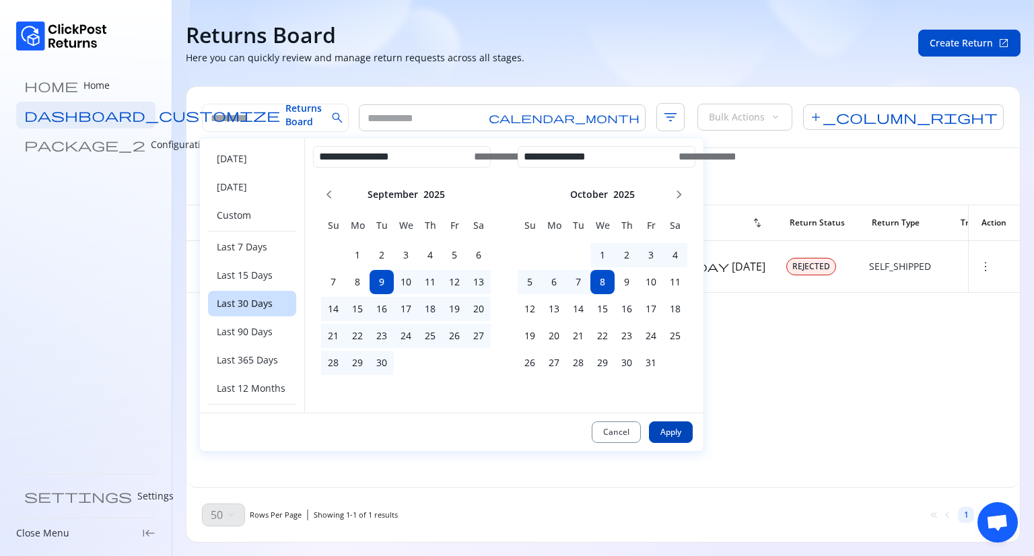
click at [679, 436] on span "Apply" at bounding box center [671, 432] width 21 height 11
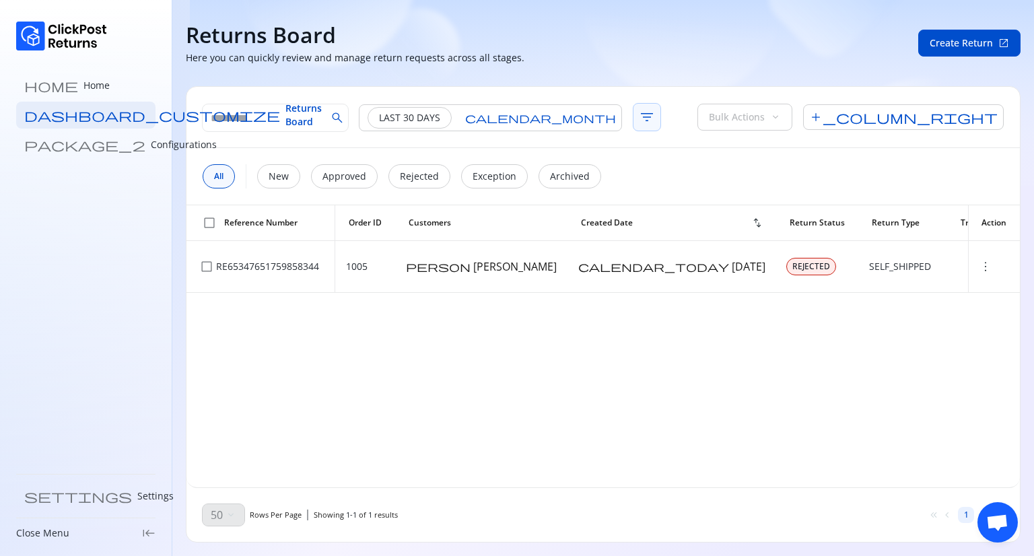
click at [633, 120] on span "filter_list" at bounding box center [647, 117] width 28 height 28
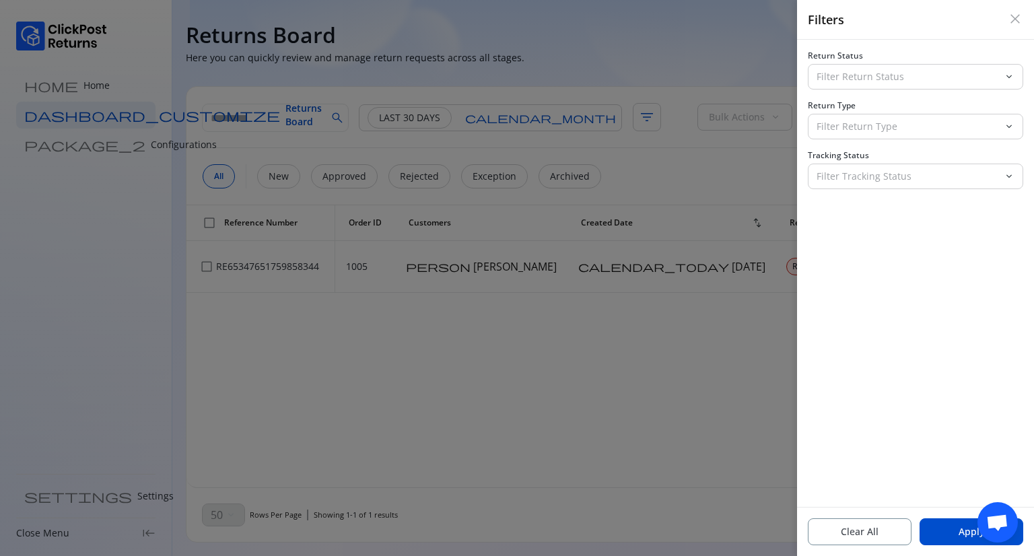
click at [1014, 16] on span "close" at bounding box center [1015, 19] width 16 height 16
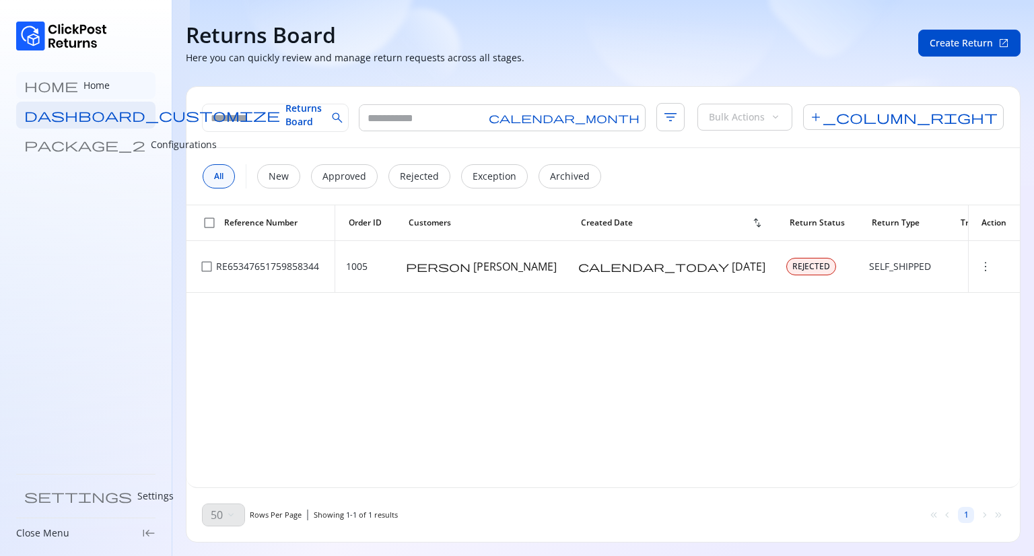
click at [83, 86] on p "Home" at bounding box center [96, 85] width 26 height 13
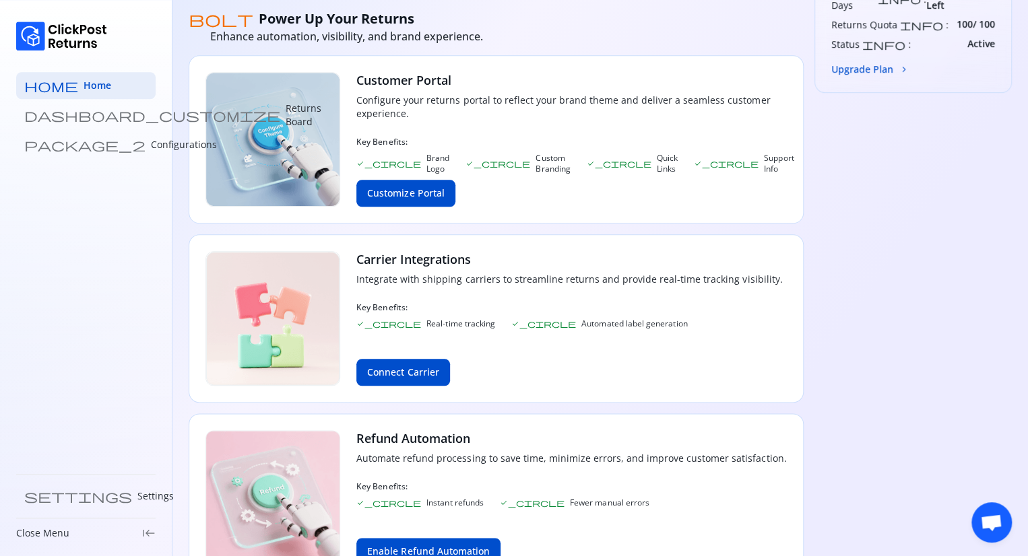
scroll to position [597, 0]
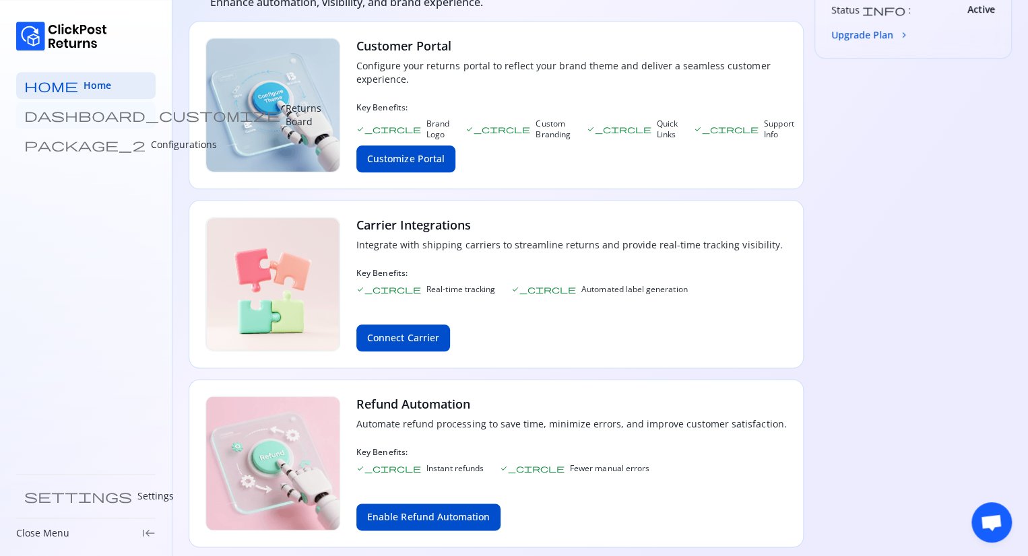
click at [286, 108] on p "Returns Board" at bounding box center [304, 115] width 36 height 27
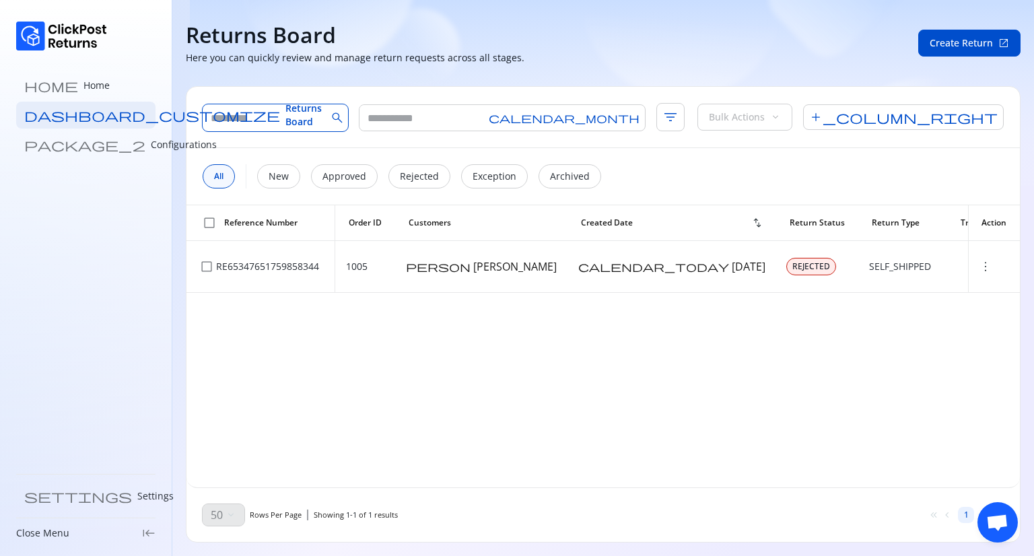
drag, startPoint x: 298, startPoint y: 130, endPoint x: 283, endPoint y: 117, distance: 19.1
click at [283, 117] on input "text" at bounding box center [265, 117] width 124 height 27
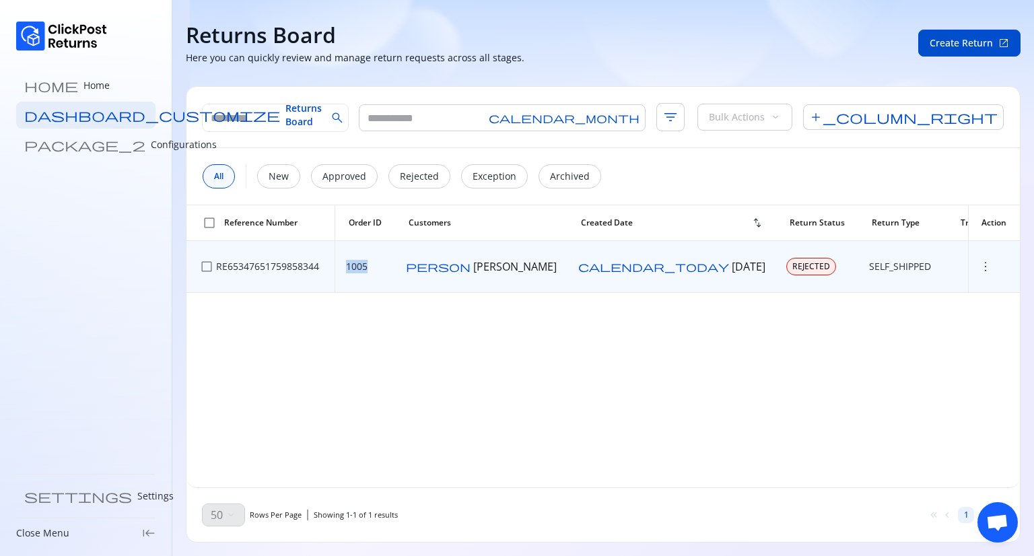
drag, startPoint x: 396, startPoint y: 263, endPoint x: 356, endPoint y: 262, distance: 40.4
click at [356, 262] on tr "check_box_outline_blank RE65347651759858344 1005 person Kammaljit Deka calendar…" at bounding box center [637, 267] width 901 height 52
copy tr "1005"
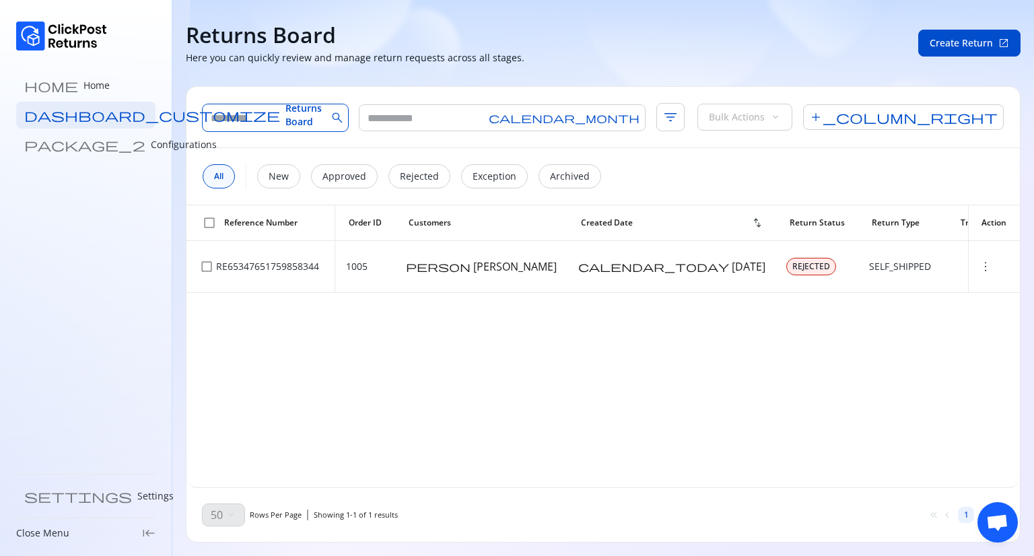
click at [276, 119] on input "text" at bounding box center [265, 117] width 124 height 27
paste input "****"
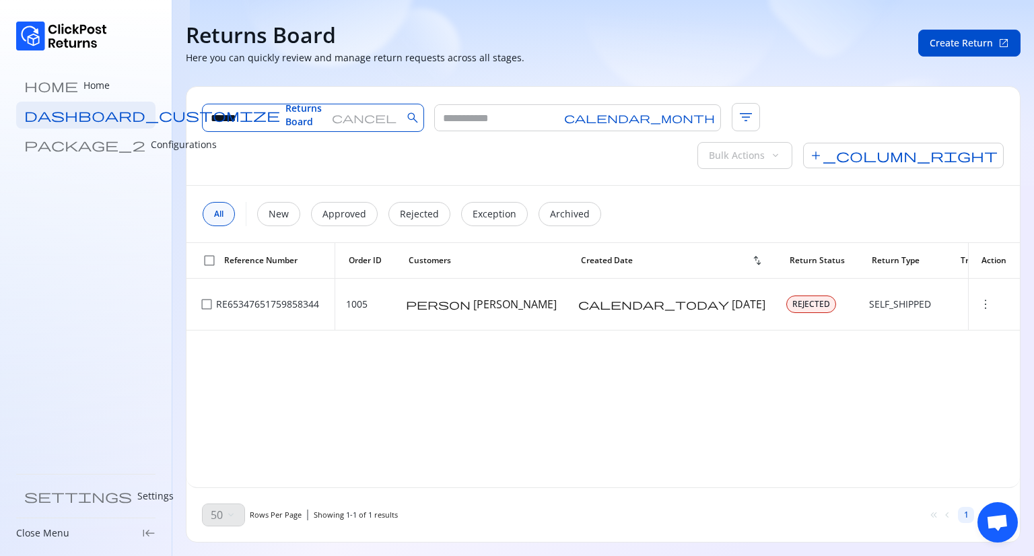
type input "****"
click at [352, 120] on span "cancel" at bounding box center [364, 117] width 65 height 11
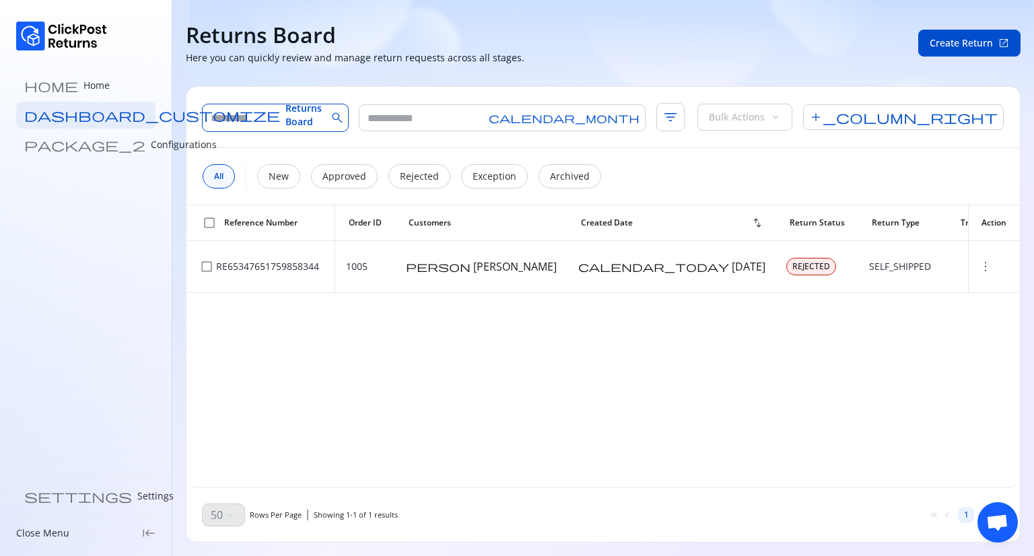
click at [286, 120] on input "text" at bounding box center [265, 117] width 124 height 27
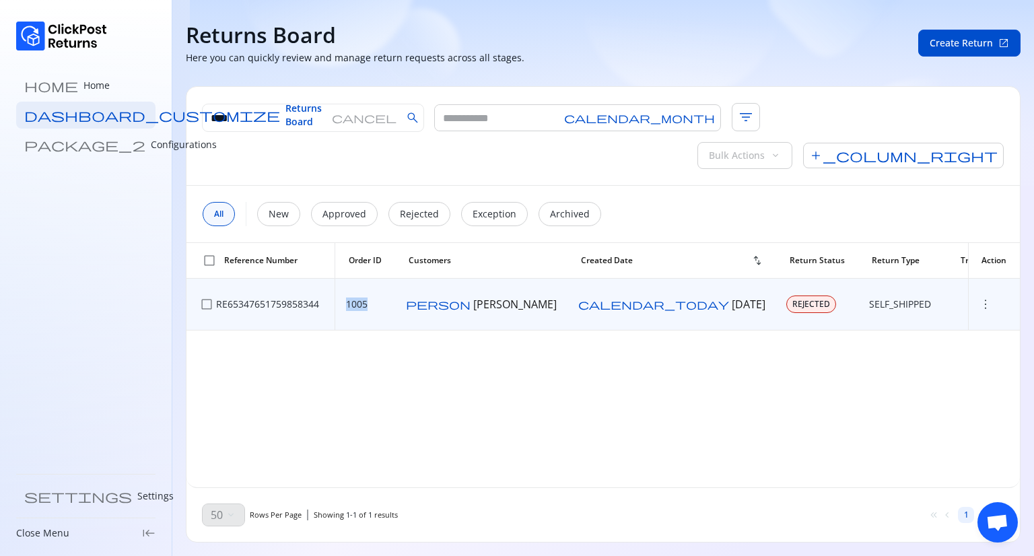
drag, startPoint x: 407, startPoint y: 273, endPoint x: 368, endPoint y: 266, distance: 39.6
click at [368, 279] on td "1005" at bounding box center [365, 305] width 60 height 52
copy p "1005"
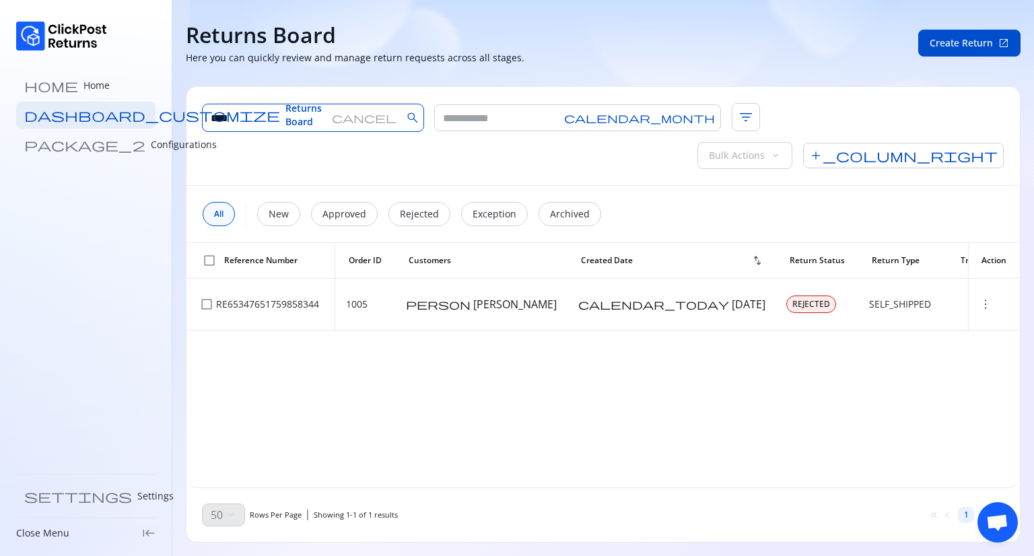
click at [259, 124] on input "****" at bounding box center [265, 117] width 124 height 27
type input "*"
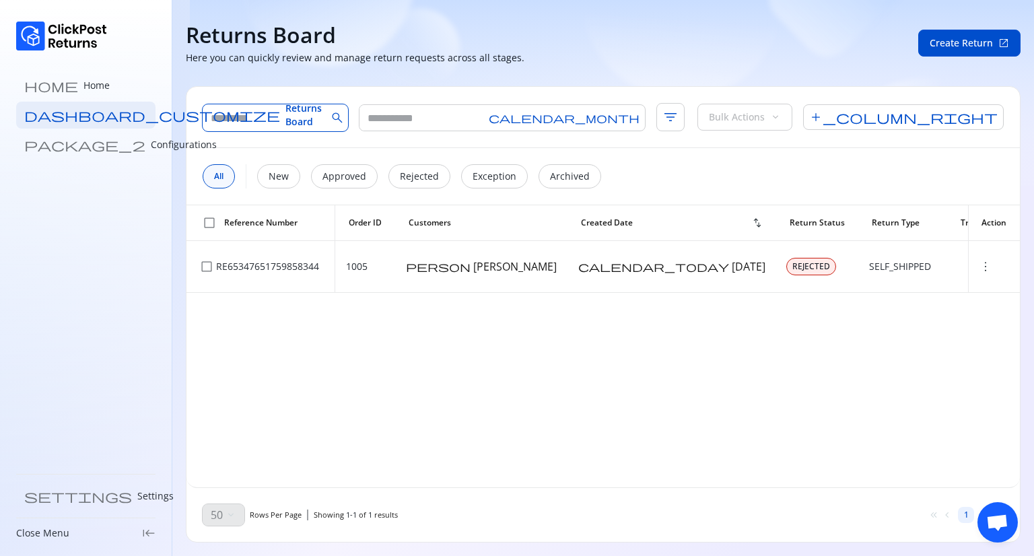
type input "****"
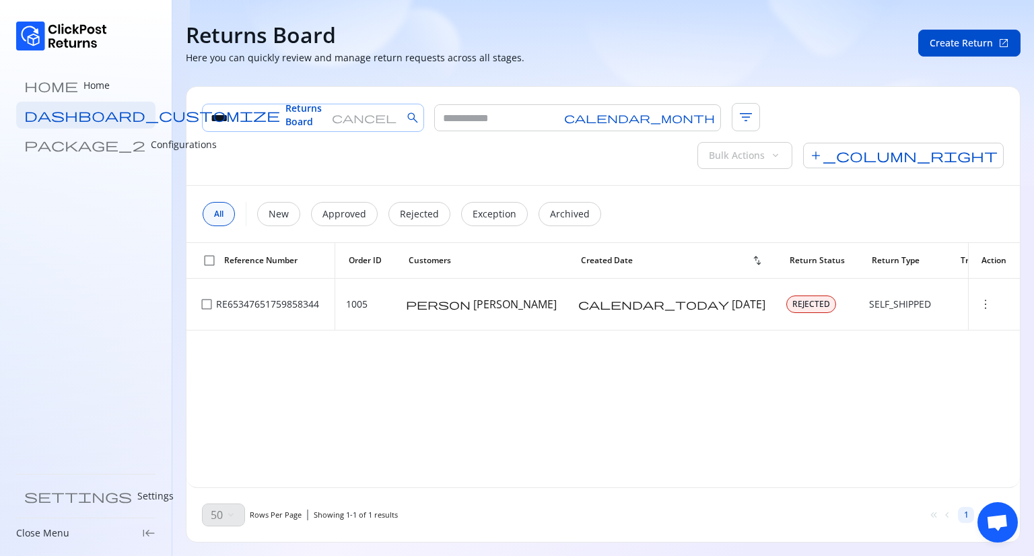
click at [351, 116] on span "cancel" at bounding box center [364, 117] width 65 height 11
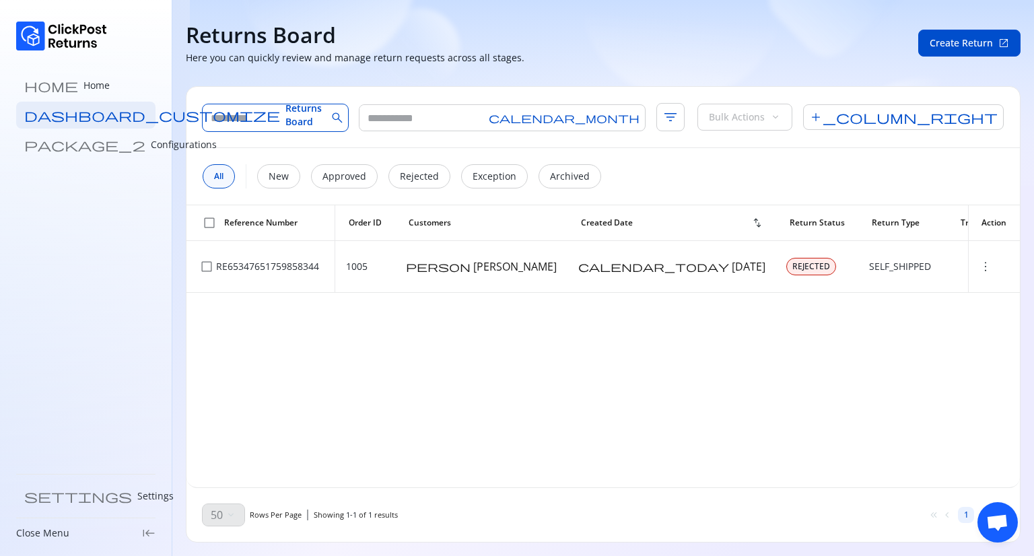
click at [262, 116] on input "text" at bounding box center [265, 117] width 124 height 27
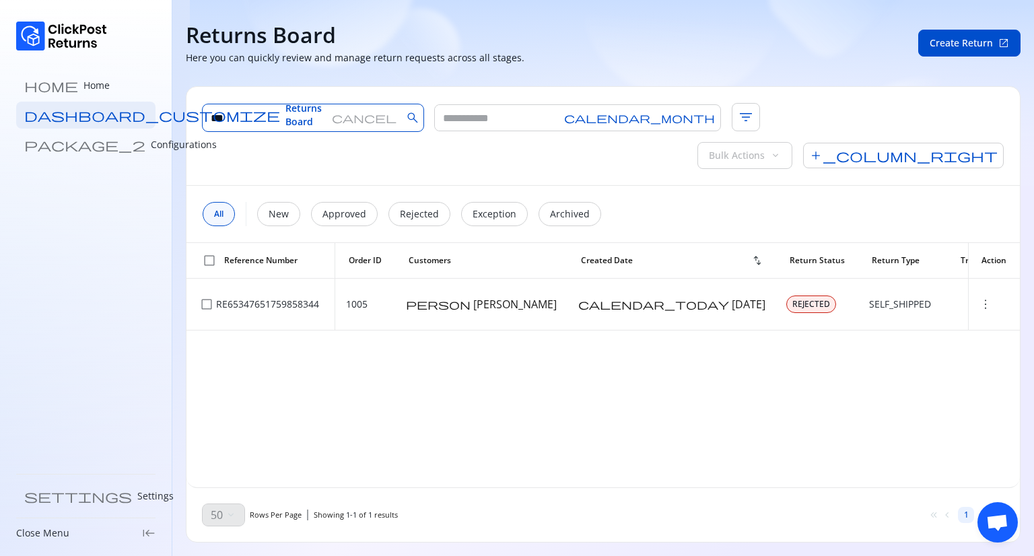
type input "****"
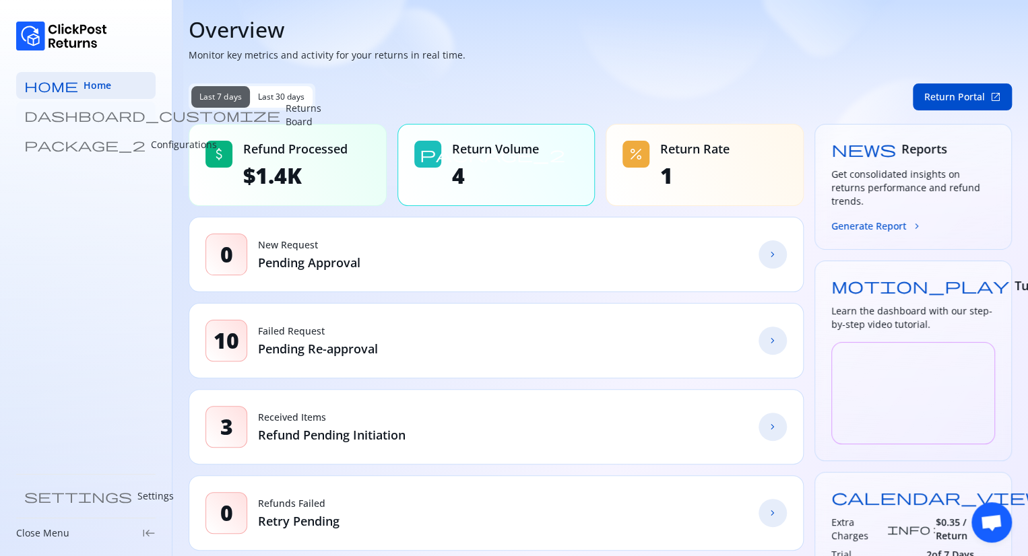
click at [286, 111] on p "Returns Board" at bounding box center [304, 115] width 36 height 27
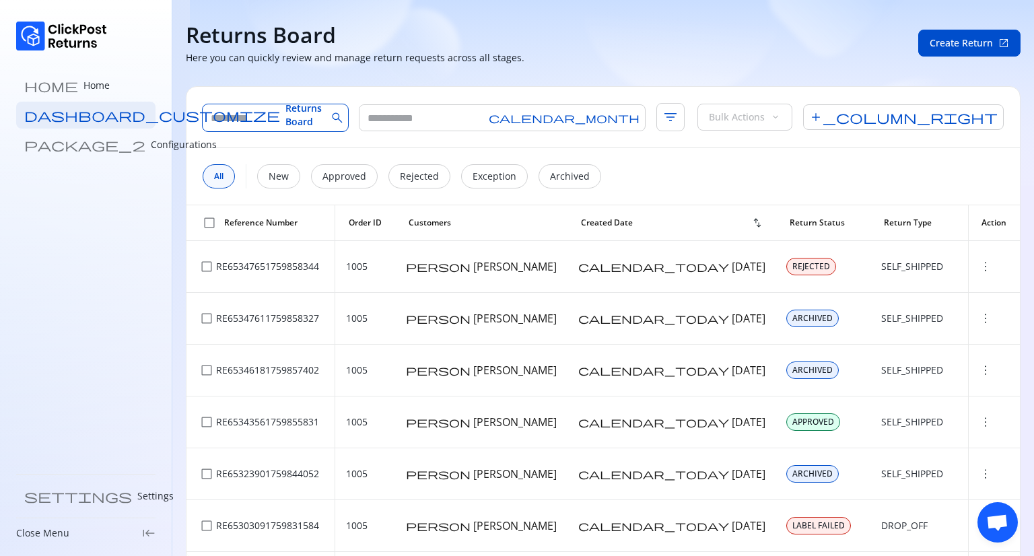
click at [279, 116] on input "text" at bounding box center [265, 117] width 124 height 27
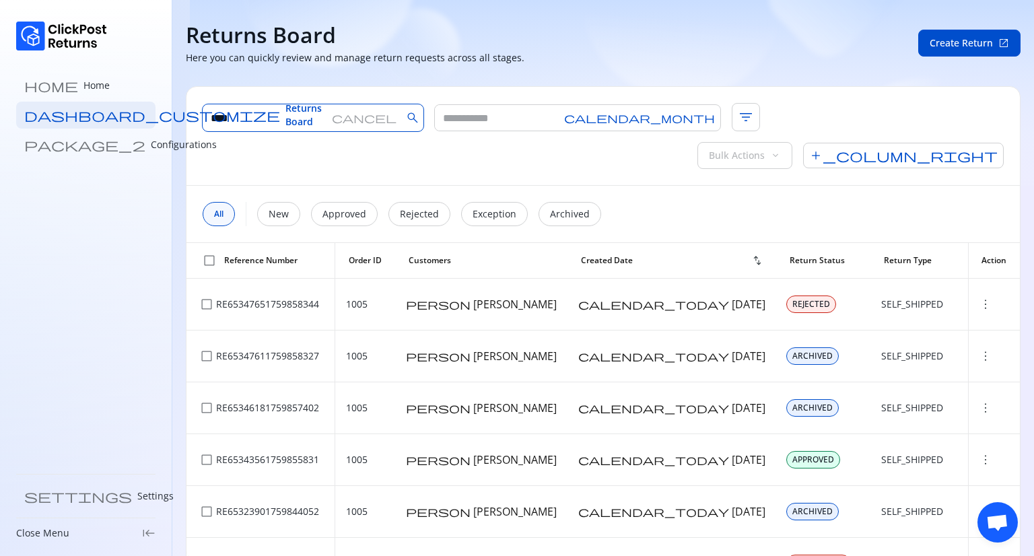
type input "****"
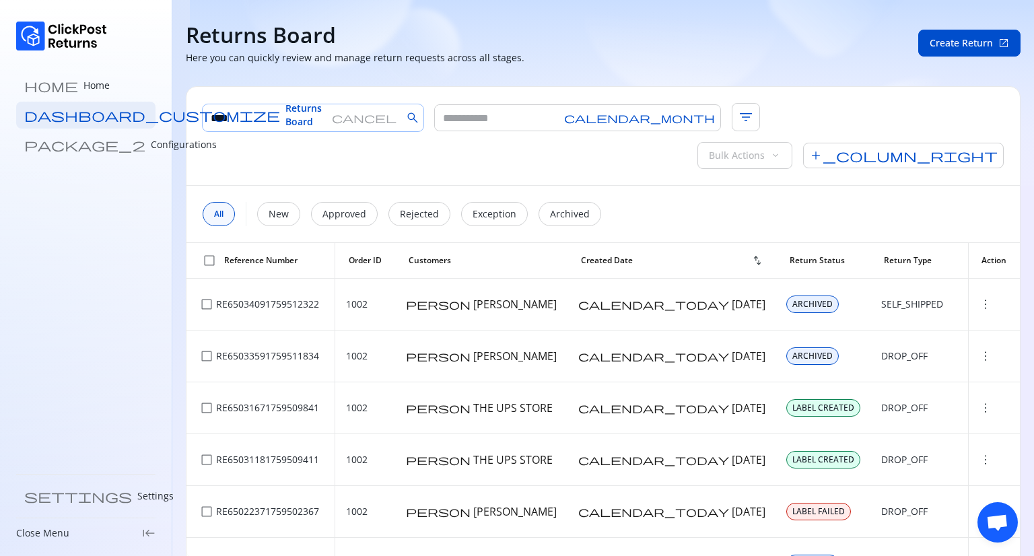
click at [349, 121] on span "cancel" at bounding box center [364, 117] width 65 height 11
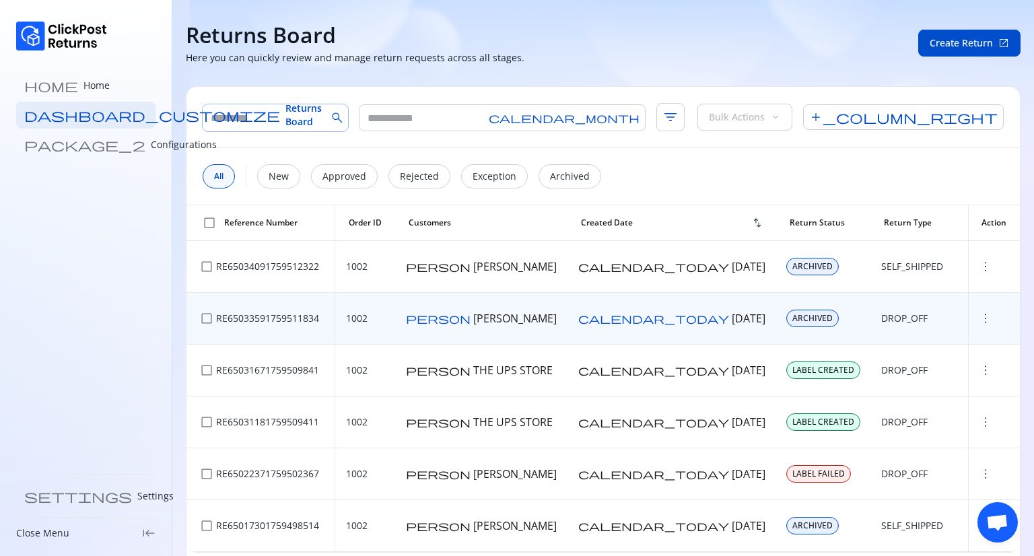
scroll to position [63, 0]
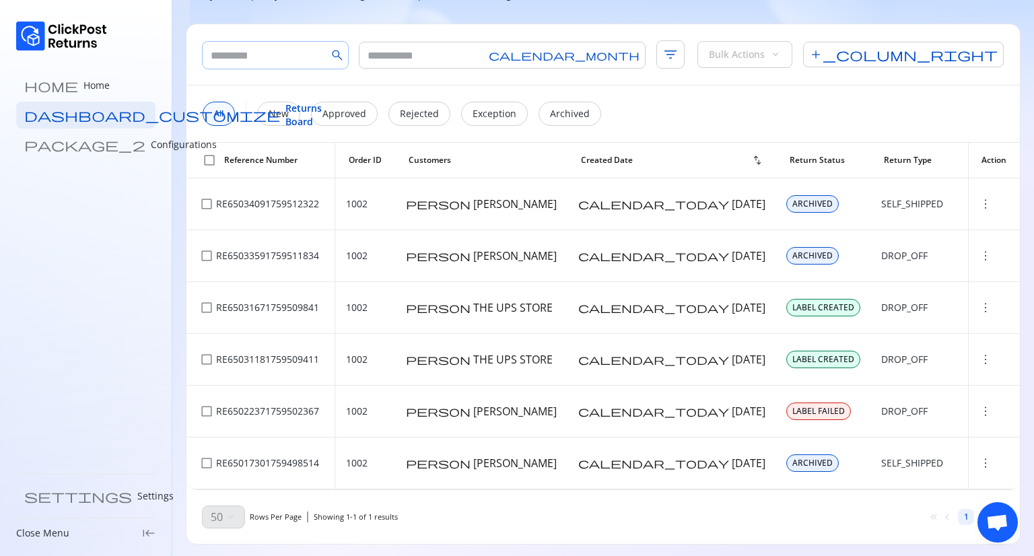
click at [931, 516] on div "keyboard_double_arrow_left keyboard_arrow_left" at bounding box center [941, 517] width 24 height 11
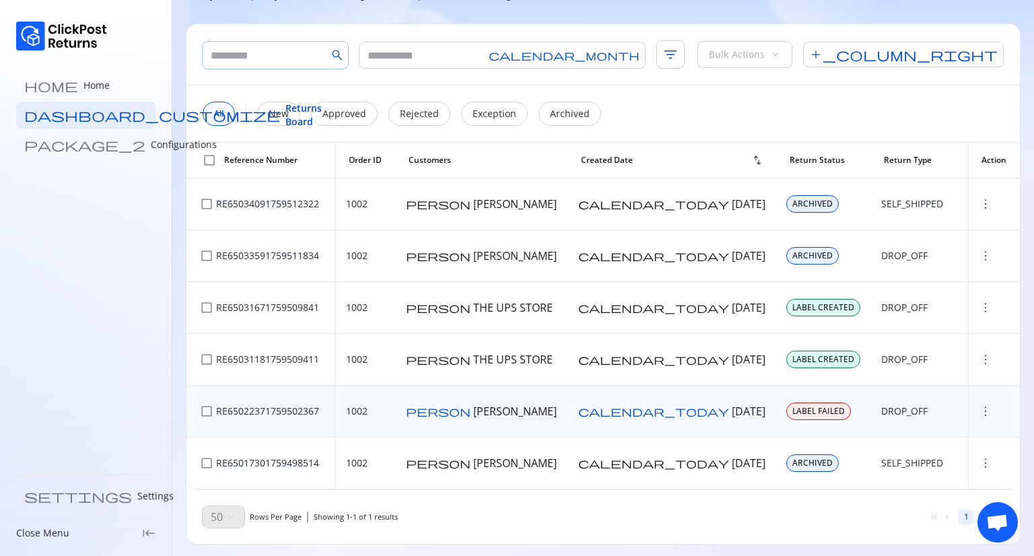
scroll to position [0, 0]
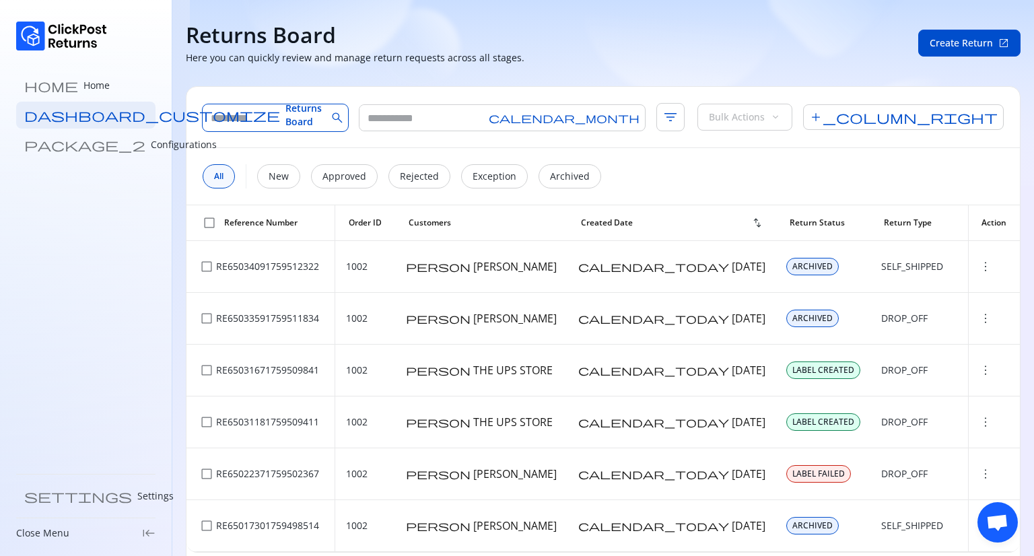
click at [294, 123] on input "text" at bounding box center [265, 117] width 124 height 27
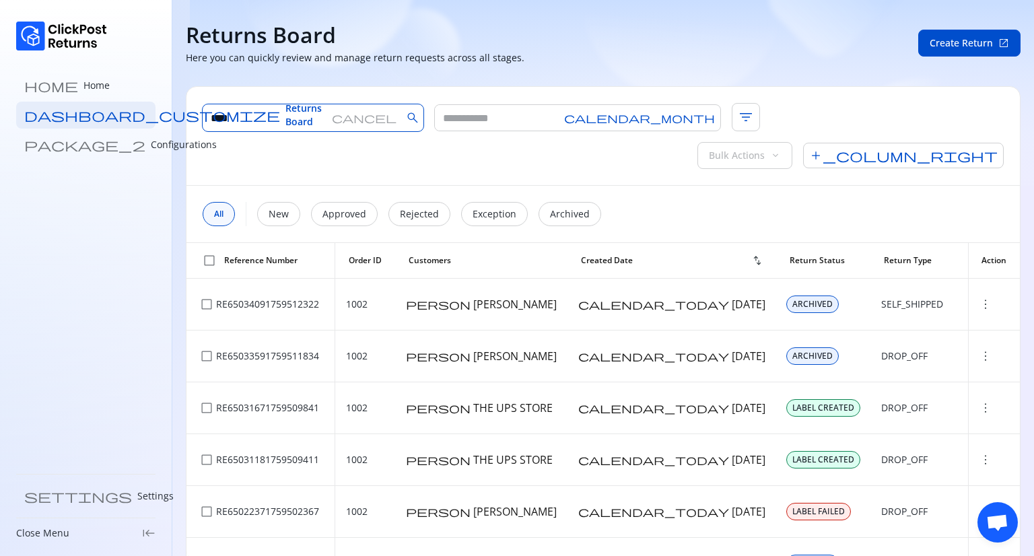
type input "****"
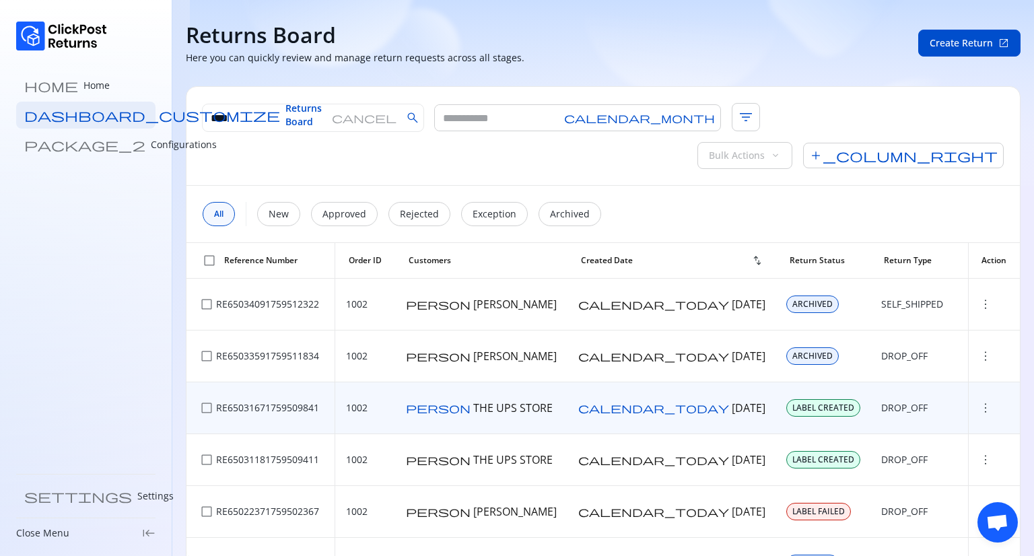
scroll to position [63, 0]
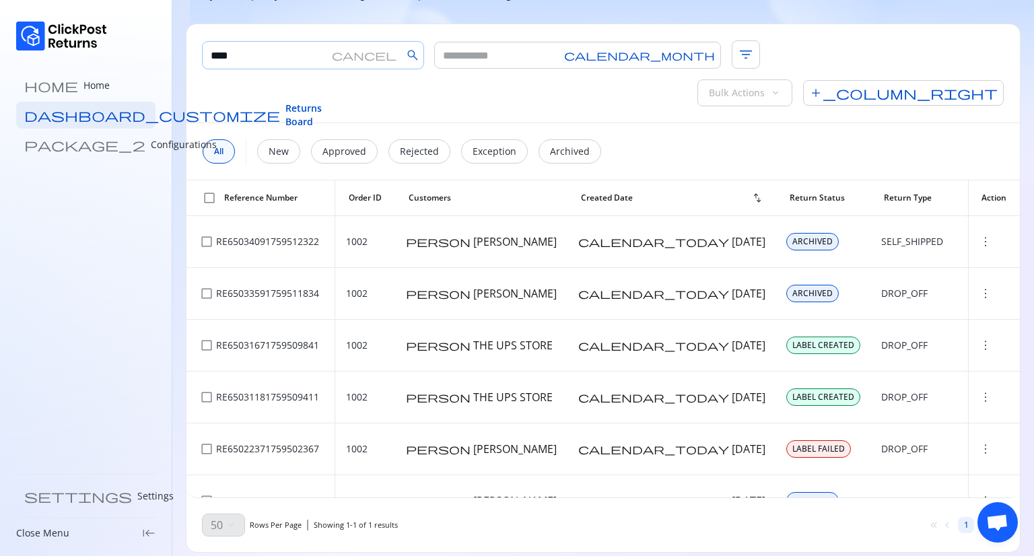
click at [350, 51] on span "cancel" at bounding box center [364, 55] width 65 height 11
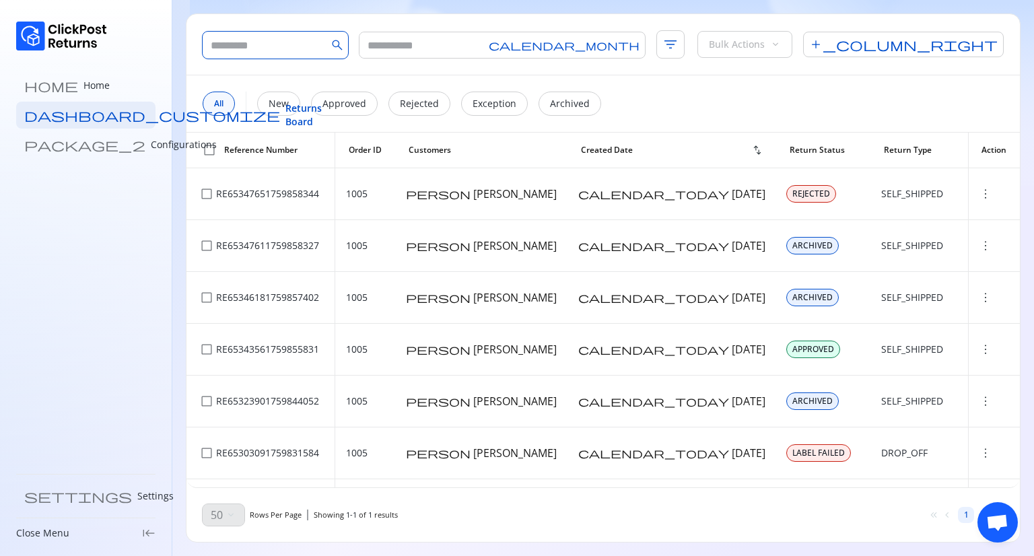
click at [240, 39] on input "text" at bounding box center [265, 45] width 124 height 27
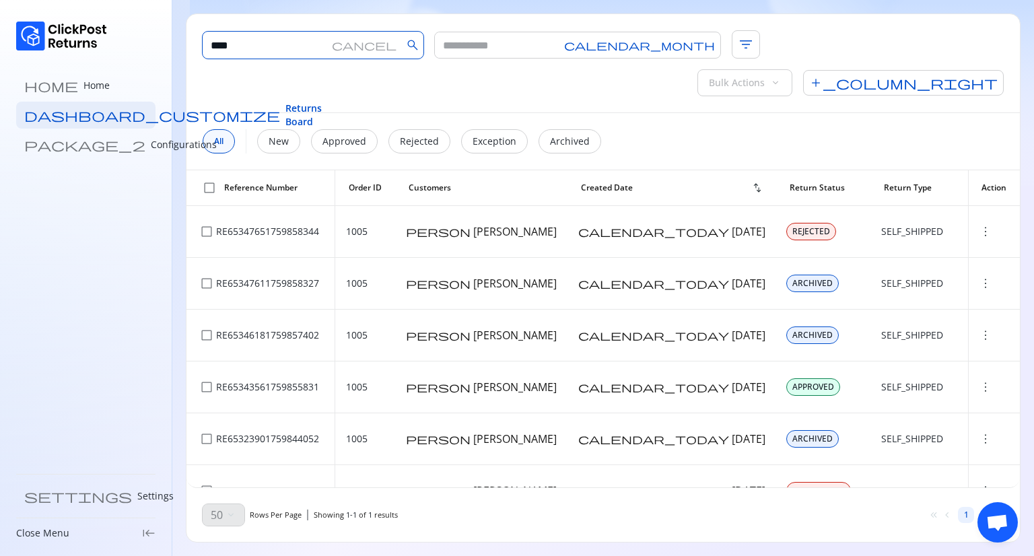
type input "****"
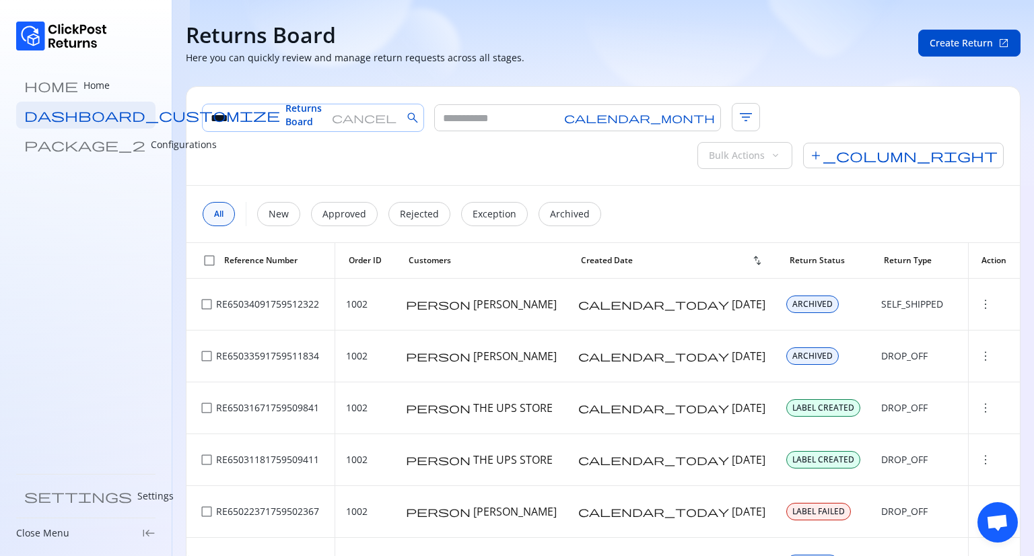
click at [350, 117] on span "cancel" at bounding box center [364, 117] width 65 height 11
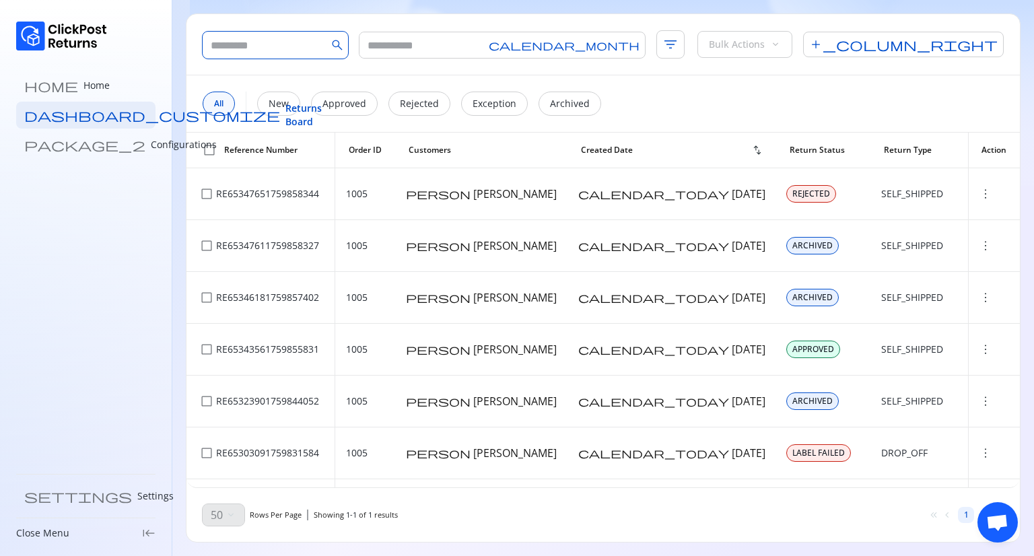
click at [238, 43] on input "text" at bounding box center [265, 45] width 124 height 27
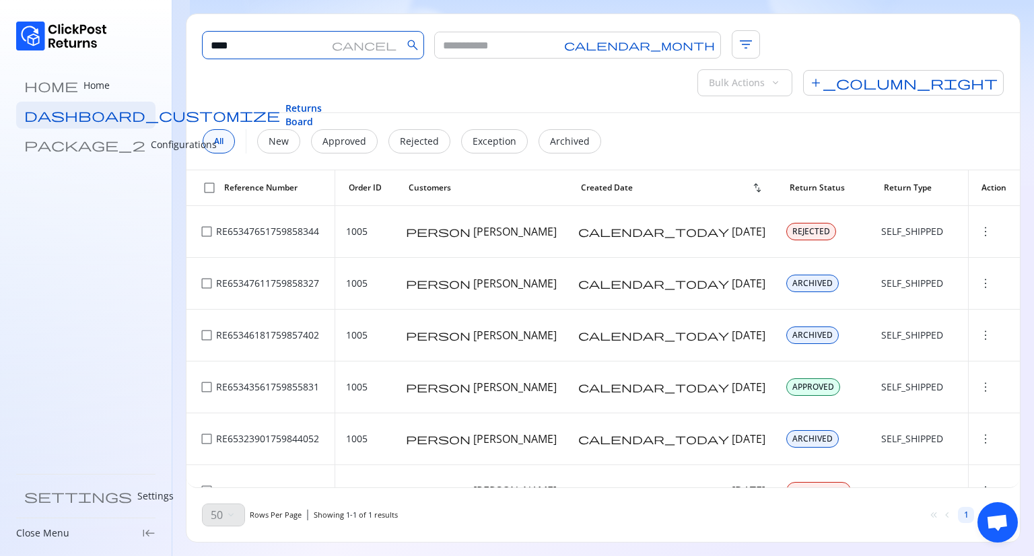
type input "****"
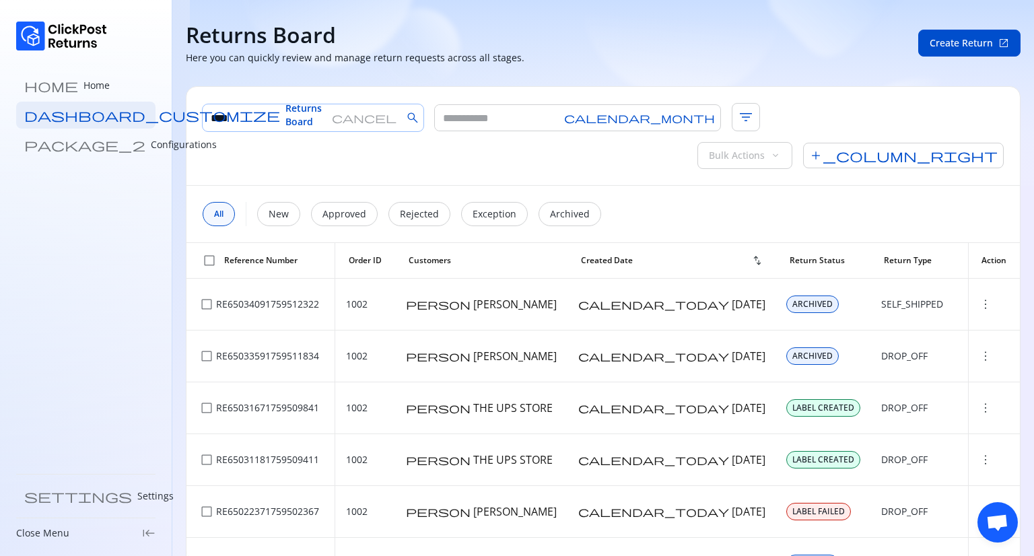
click at [351, 121] on span "cancel" at bounding box center [364, 117] width 65 height 11
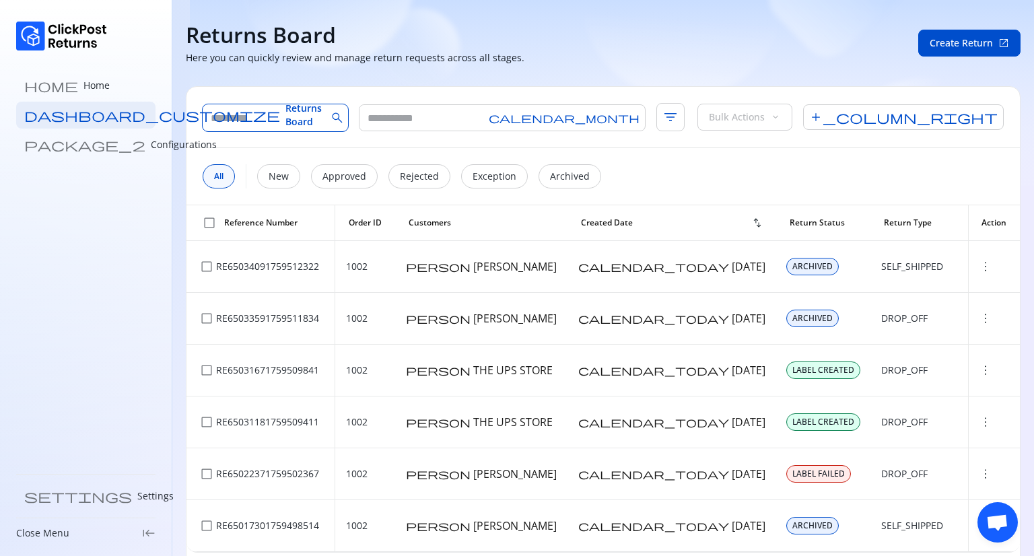
click at [283, 110] on input "text" at bounding box center [265, 117] width 124 height 27
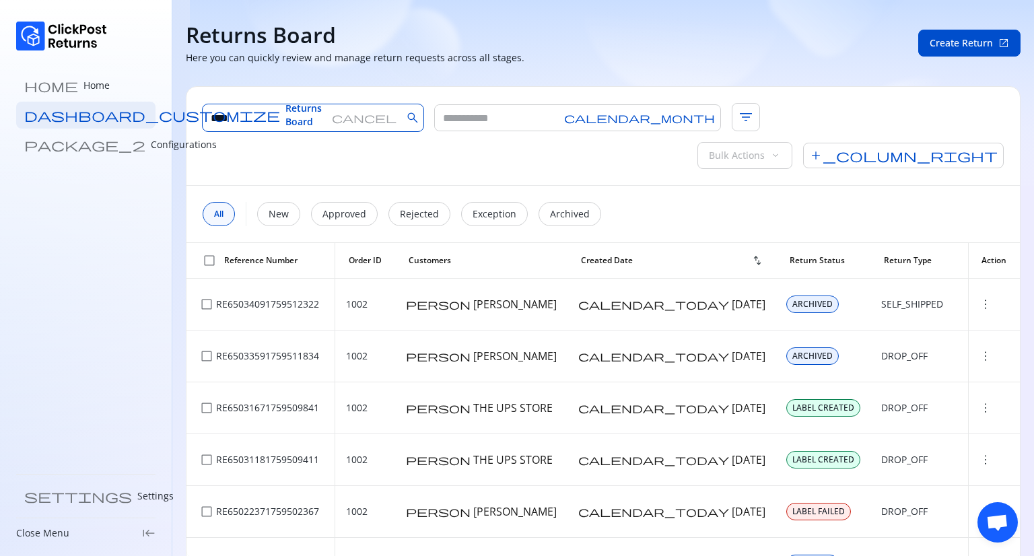
type input "****"
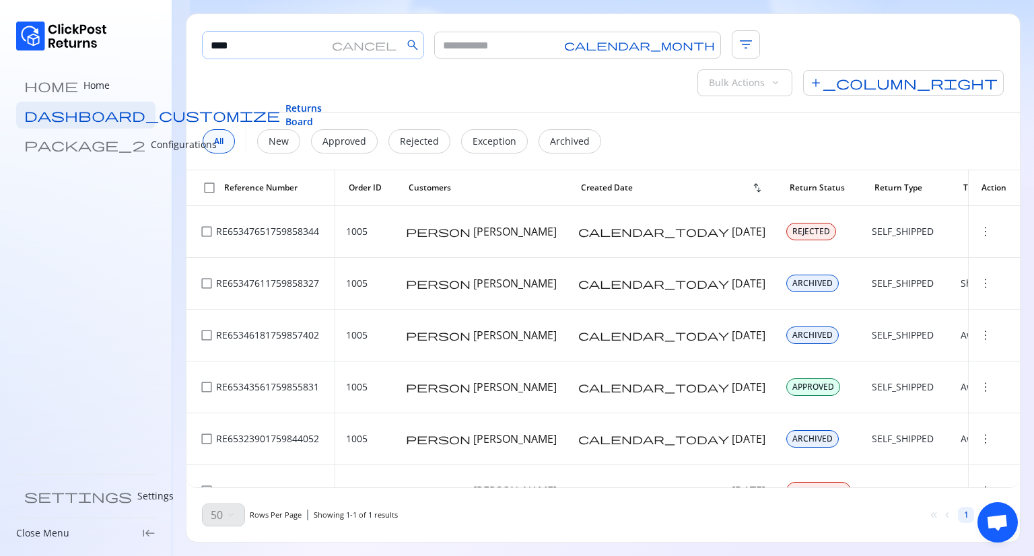
click at [348, 46] on span "cancel" at bounding box center [364, 45] width 65 height 11
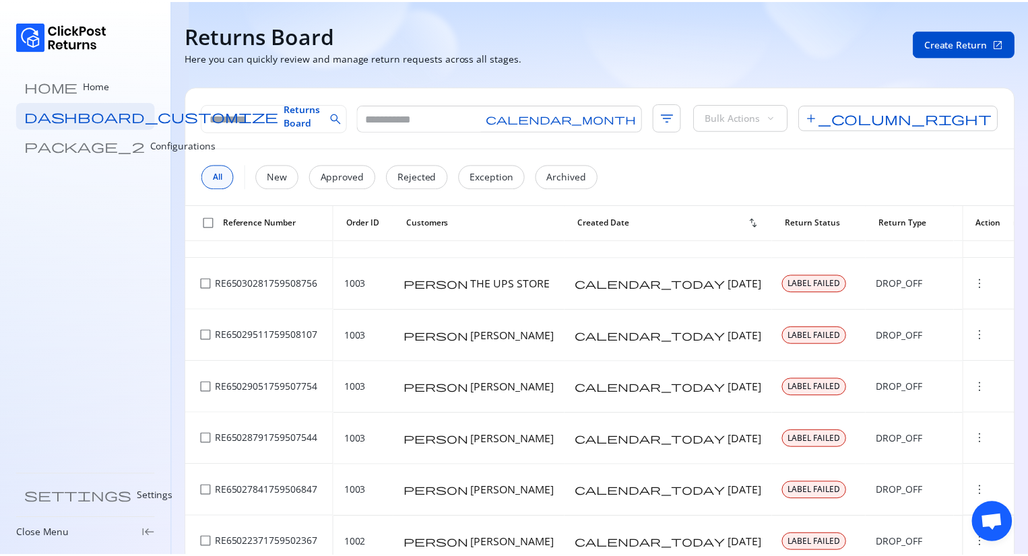
scroll to position [817, 0]
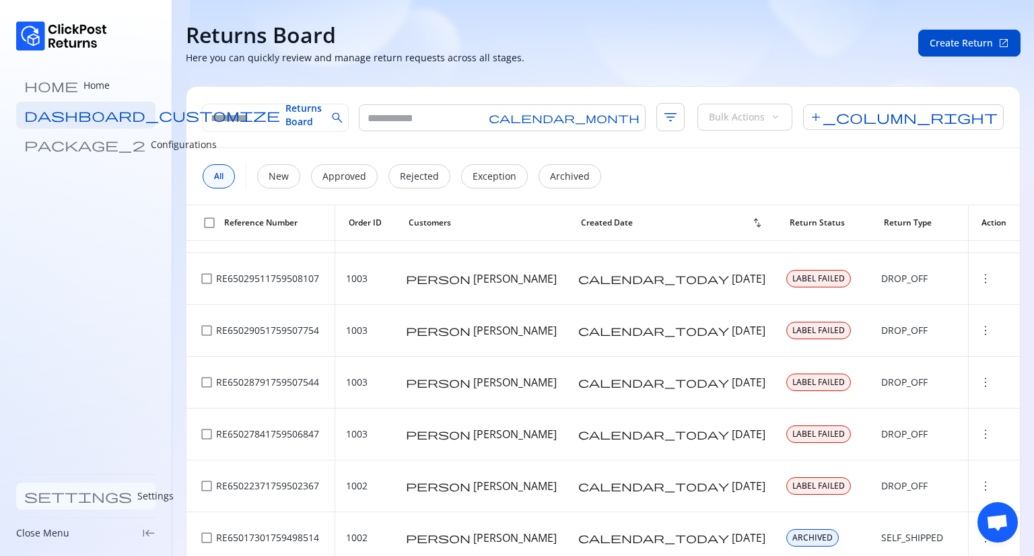
click at [61, 502] on link "settings Settings" at bounding box center [85, 496] width 139 height 27
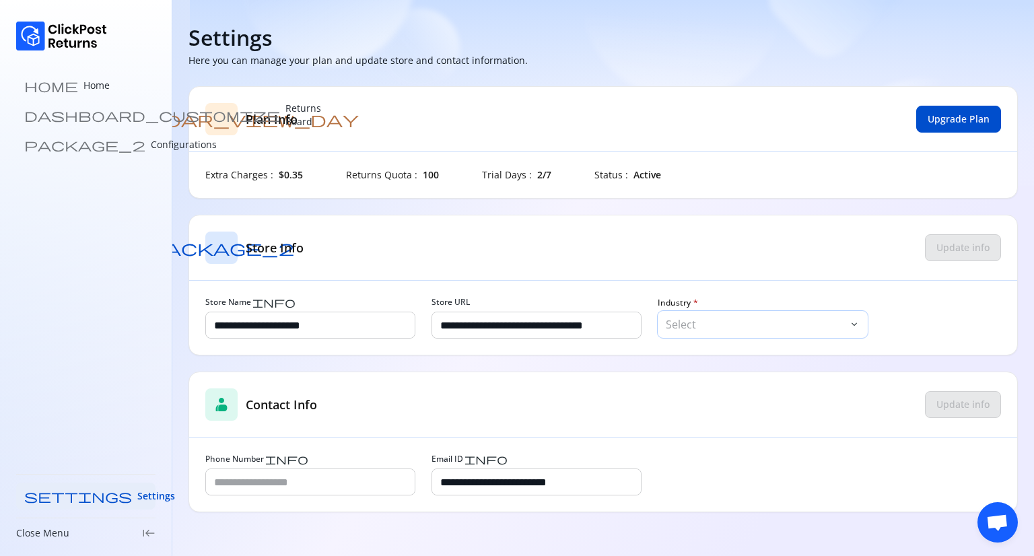
click at [712, 323] on p "Select" at bounding box center [756, 324] width 180 height 16
click at [333, 491] on input "Phone Number info" at bounding box center [310, 482] width 209 height 26
click at [323, 178] on div "Extra Charges : $0.35 Returns Quota : 100 Trial Days : 2/7 Status : Active" at bounding box center [603, 174] width 796 height 13
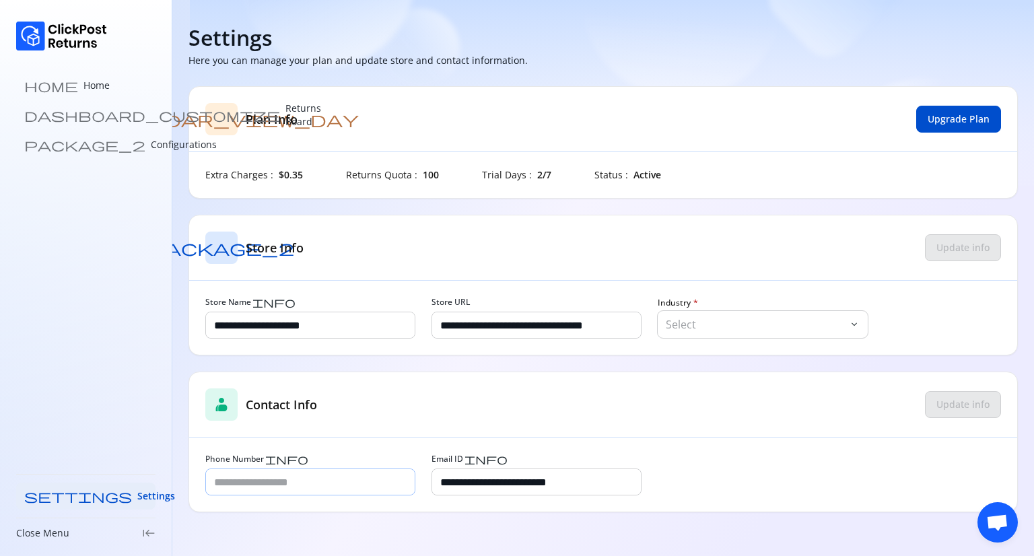
click at [321, 487] on input "Phone Number info" at bounding box center [310, 482] width 209 height 26
click at [625, 326] on input "**********" at bounding box center [536, 325] width 209 height 26
click at [719, 321] on p "Select" at bounding box center [756, 324] width 180 height 16
click at [327, 331] on input "**********" at bounding box center [310, 325] width 209 height 26
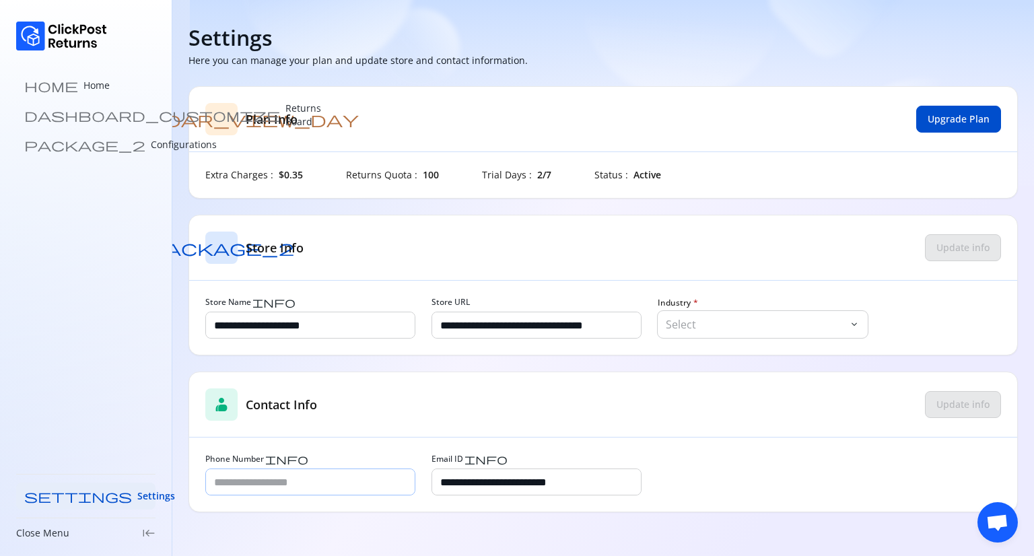
click at [345, 485] on input "Phone Number info" at bounding box center [310, 482] width 209 height 26
click at [479, 434] on div "contacts_product Contact Info Update info" at bounding box center [603, 404] width 828 height 65
click at [946, 125] on span "Upgrade Plan" at bounding box center [959, 118] width 62 height 13
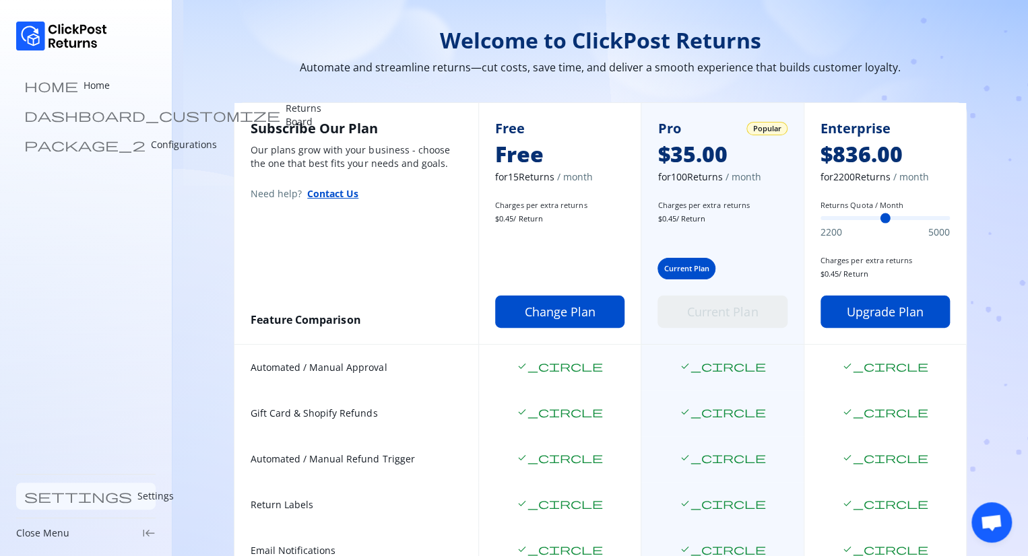
click at [137, 498] on p "Settings" at bounding box center [155, 496] width 36 height 13
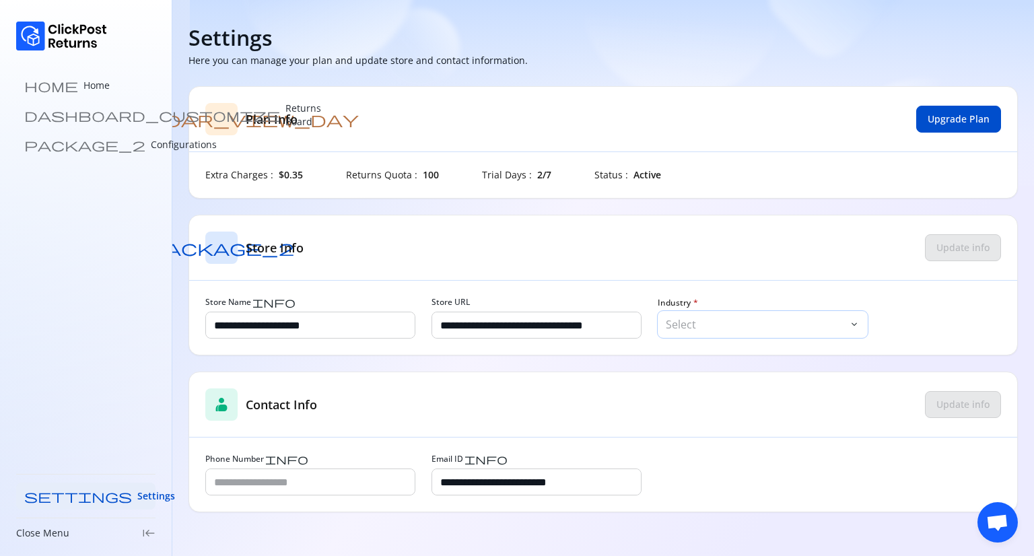
click at [685, 325] on p "Select" at bounding box center [756, 324] width 180 height 16
click at [570, 241] on div "package_2 Store Info Update info" at bounding box center [603, 247] width 828 height 65
click at [340, 493] on input "Phone Number info" at bounding box center [310, 482] width 209 height 26
click at [83, 502] on link "settings Settings" at bounding box center [85, 496] width 139 height 27
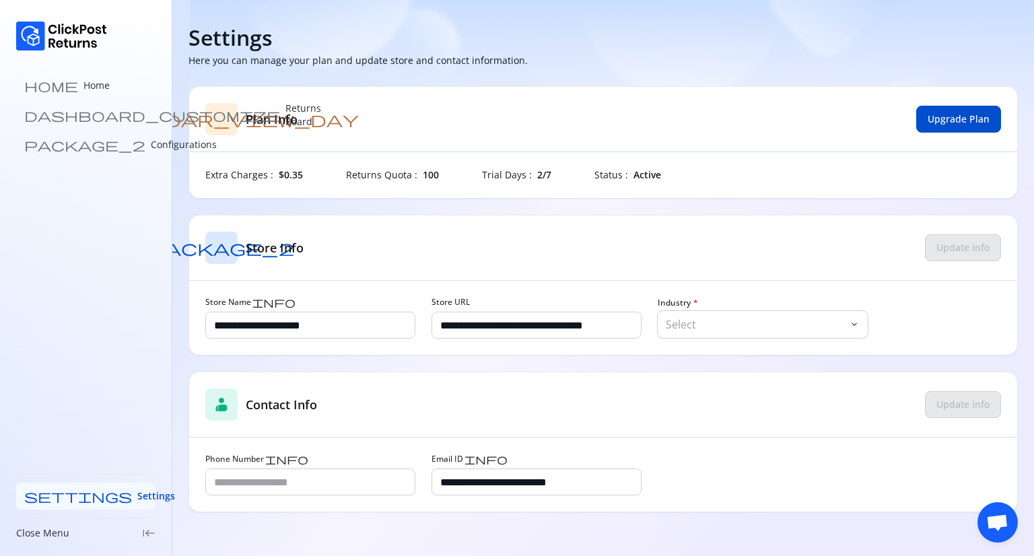
click at [83, 502] on link "settings Settings" at bounding box center [85, 496] width 139 height 27
click at [710, 328] on p "Select" at bounding box center [756, 324] width 180 height 16
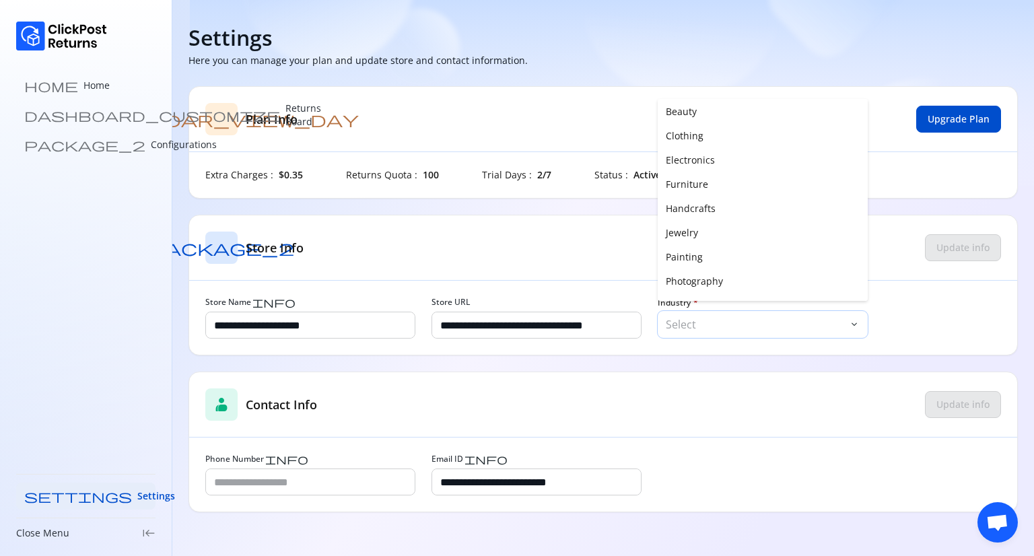
click at [710, 328] on p "Select" at bounding box center [756, 324] width 180 height 16
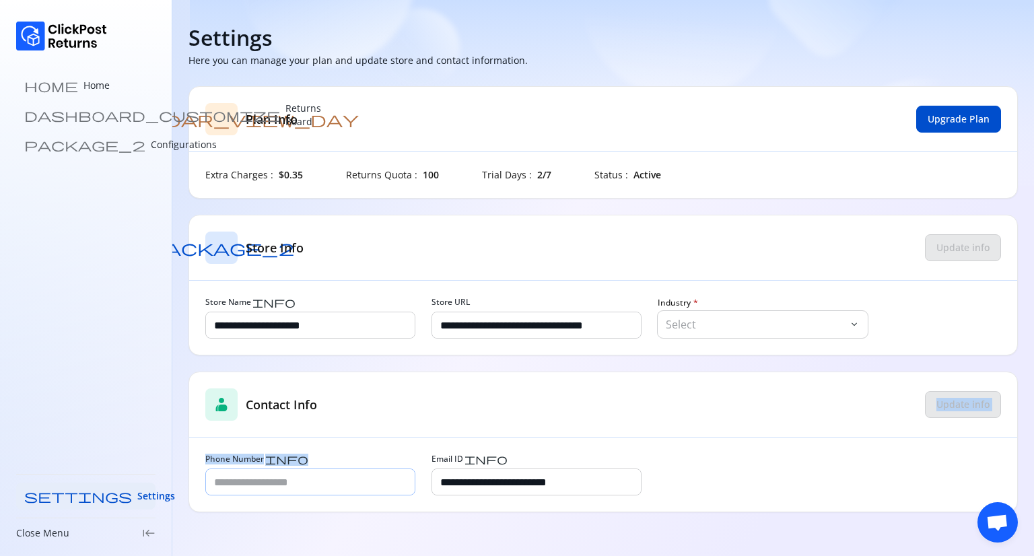
drag, startPoint x: 393, startPoint y: 383, endPoint x: 275, endPoint y: 493, distance: 160.5
click at [275, 493] on div "**********" at bounding box center [604, 442] width 830 height 141
click at [275, 493] on input "Phone Number info" at bounding box center [310, 482] width 209 height 26
click at [399, 434] on div "contacts_product Contact Info Update info" at bounding box center [603, 404] width 828 height 65
click at [271, 461] on span "info" at bounding box center [286, 459] width 43 height 11
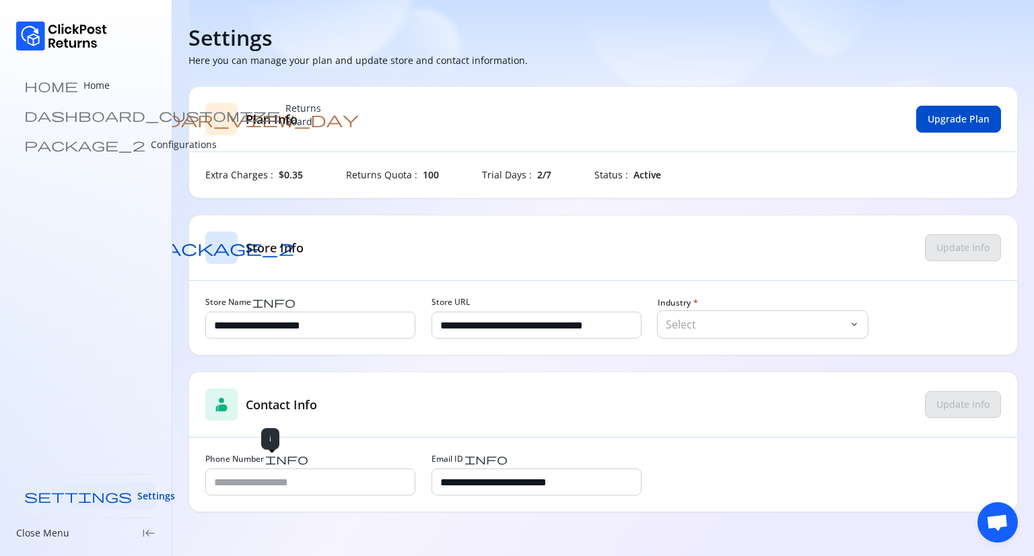
click at [271, 469] on input "Phone Number info" at bounding box center [310, 482] width 209 height 26
click at [360, 424] on div "contacts_product Contact Info Update info" at bounding box center [603, 404] width 828 height 65
click at [137, 493] on span "Settings" at bounding box center [156, 496] width 38 height 13
click at [151, 143] on p "Configurations" at bounding box center [184, 144] width 66 height 13
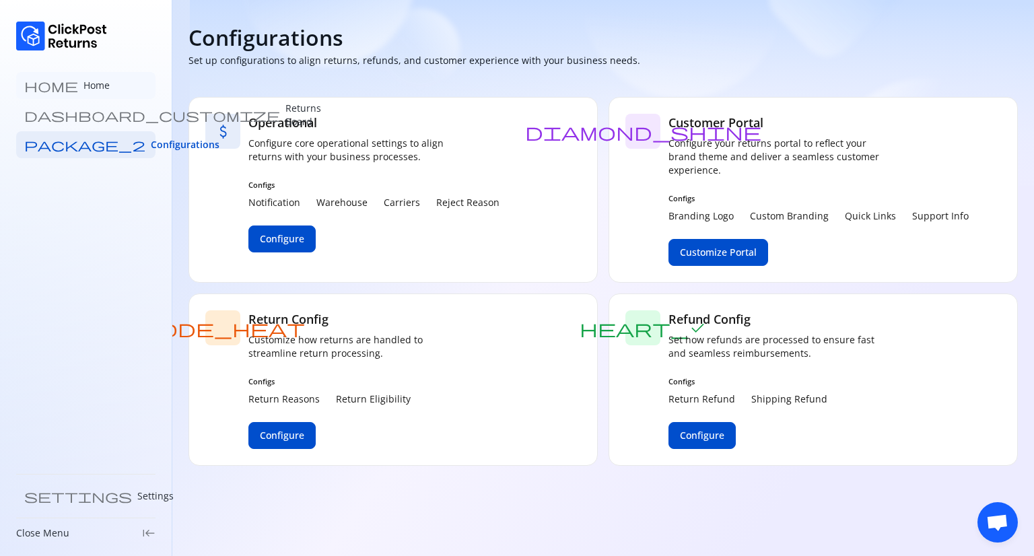
click at [83, 92] on p "Home" at bounding box center [96, 85] width 26 height 13
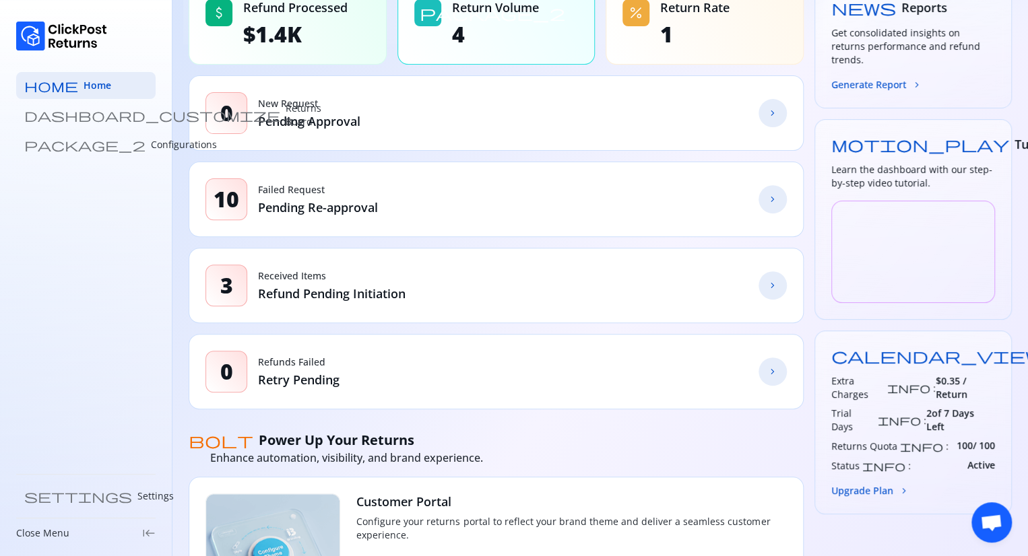
scroll to position [143, 0]
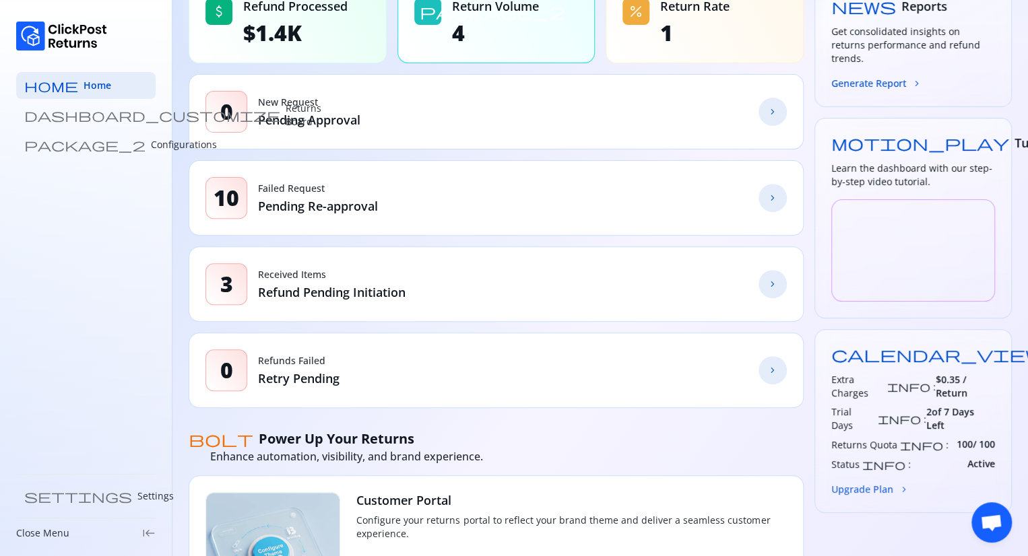
click at [872, 482] on button "Upgrade Plan chevron_forward" at bounding box center [870, 489] width 78 height 14
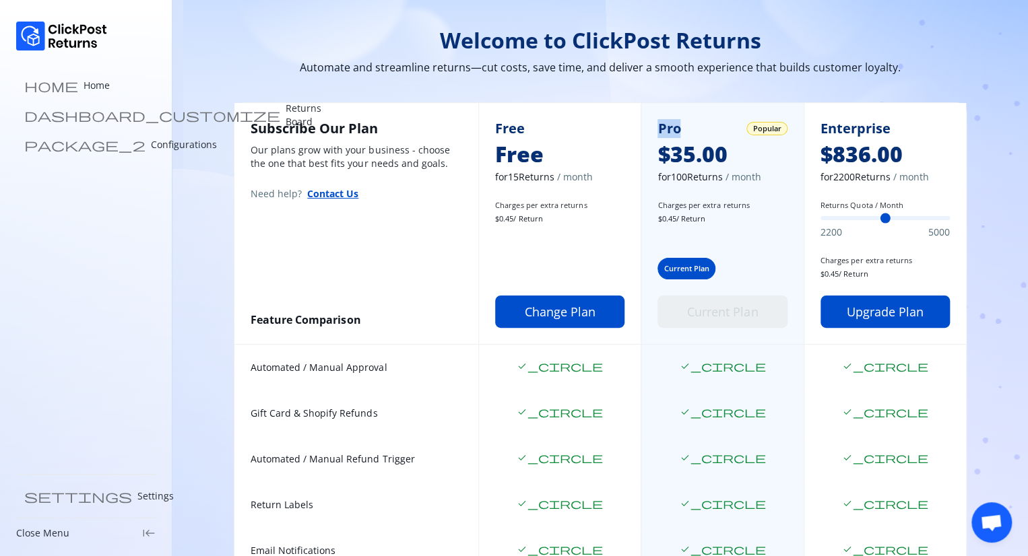
drag, startPoint x: 685, startPoint y: 131, endPoint x: 660, endPoint y: 131, distance: 25.6
click at [660, 131] on div "Pro Popular" at bounding box center [721, 128] width 129 height 19
click at [83, 90] on p "Home" at bounding box center [96, 85] width 26 height 13
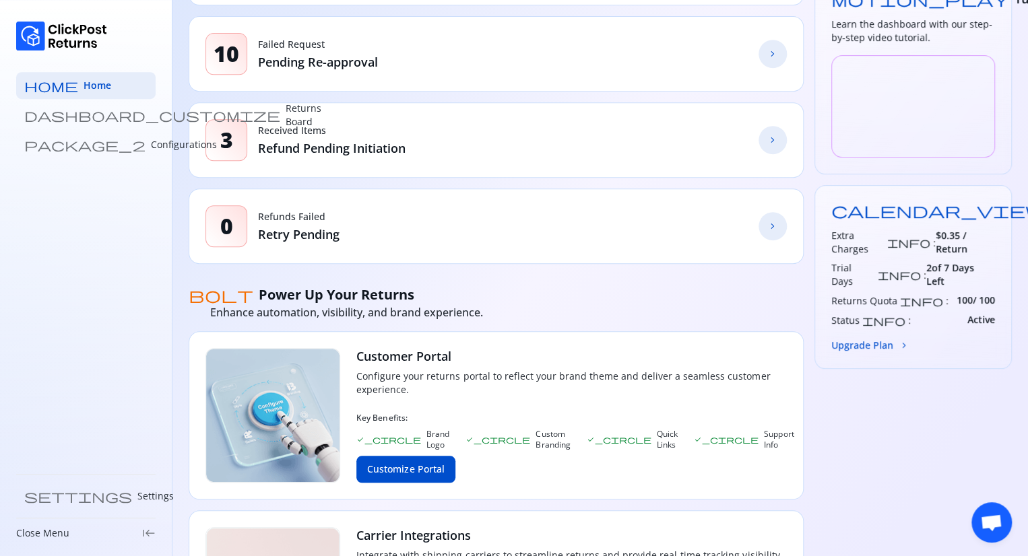
scroll to position [288, 0]
click at [151, 145] on p "Configurations" at bounding box center [184, 144] width 66 height 13
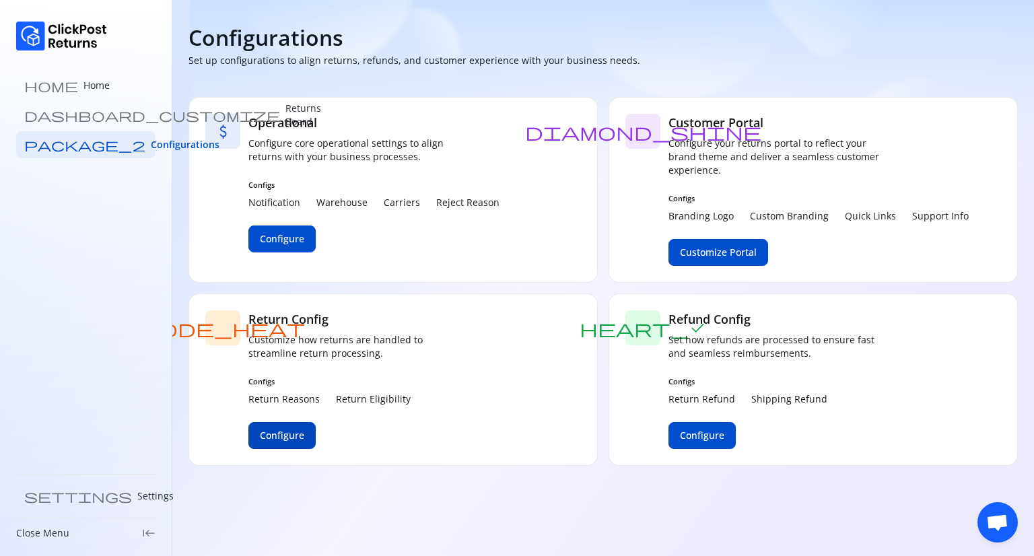
click at [275, 429] on span "Configure" at bounding box center [282, 435] width 44 height 13
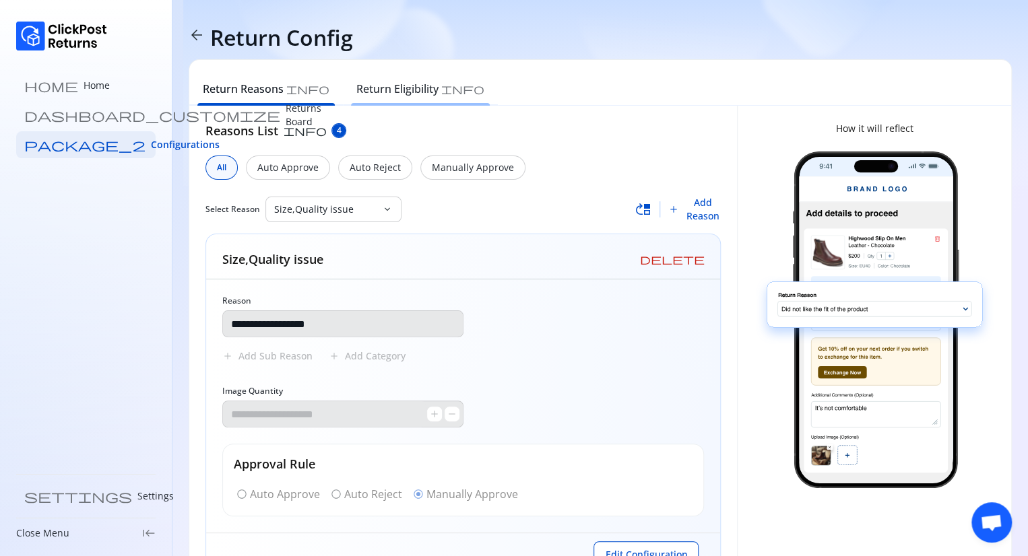
click at [364, 87] on h6 "Return Eligibility" at bounding box center [397, 89] width 82 height 16
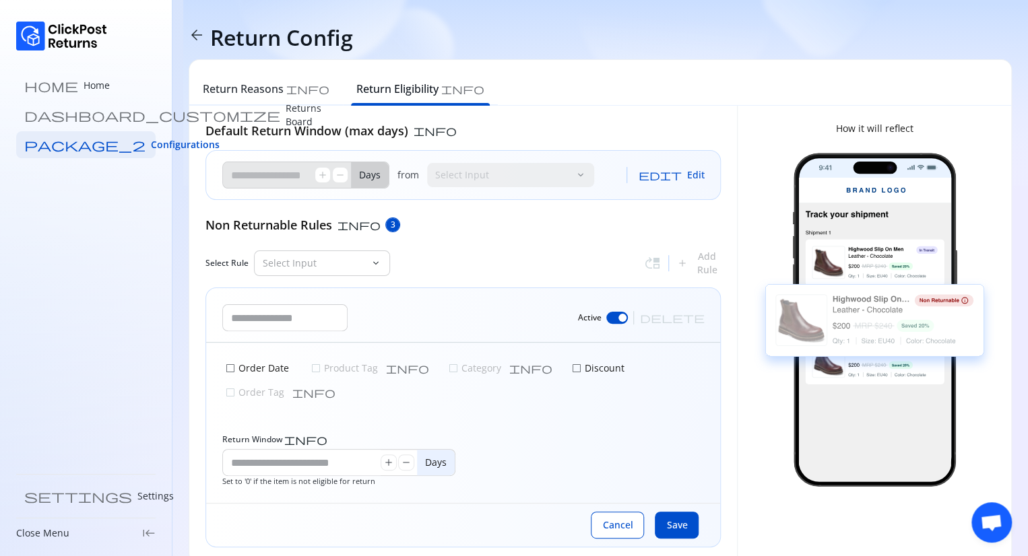
type input "*"
type input "**"
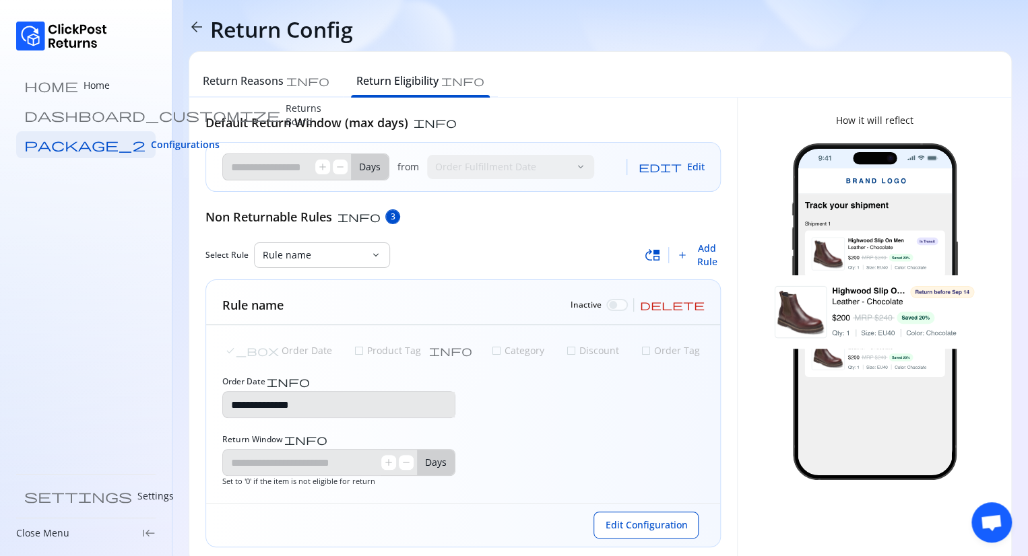
scroll to position [10, 0]
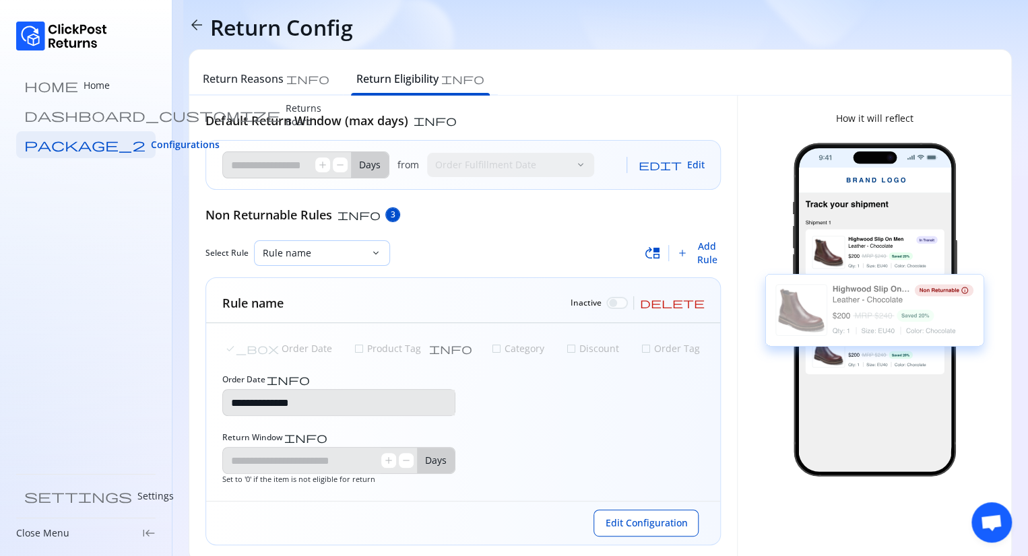
click at [361, 255] on p "Rule name" at bounding box center [314, 252] width 102 height 13
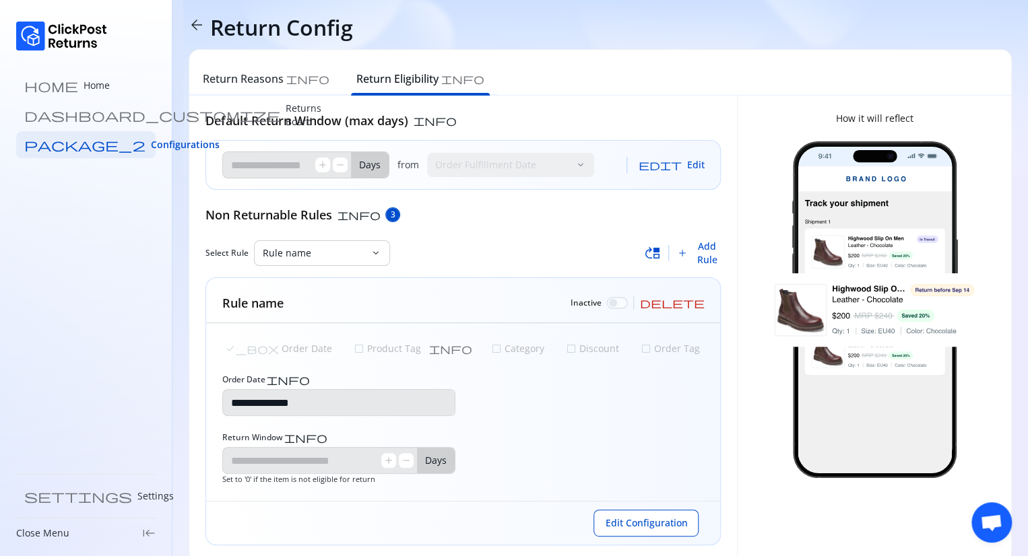
click at [468, 213] on div "Non Returnable Rules info 3" at bounding box center [462, 215] width 515 height 18
click at [617, 526] on span "Edit Configuration" at bounding box center [646, 522] width 82 height 13
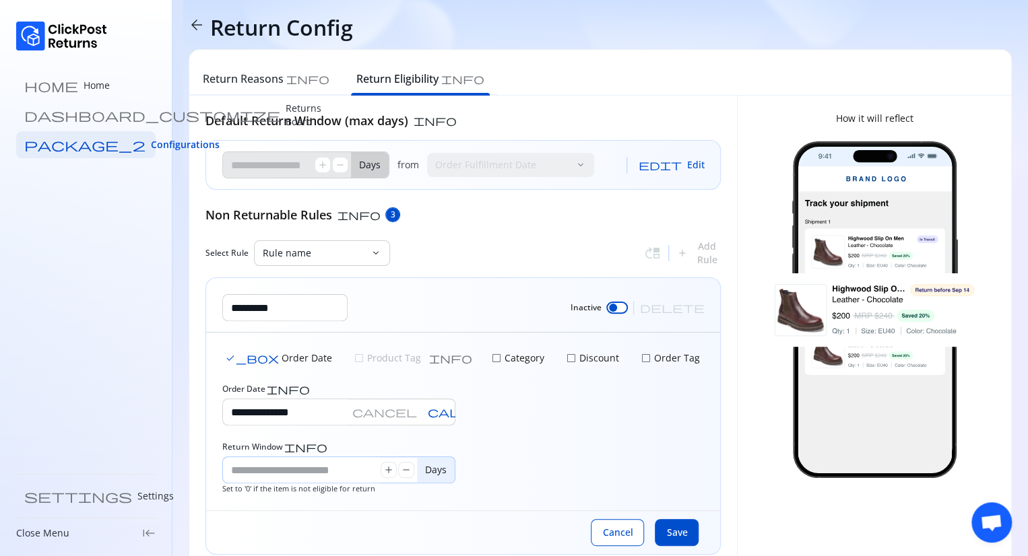
click at [257, 465] on input "*" at bounding box center [302, 470] width 158 height 26
click at [269, 476] on input "*" at bounding box center [302, 470] width 158 height 26
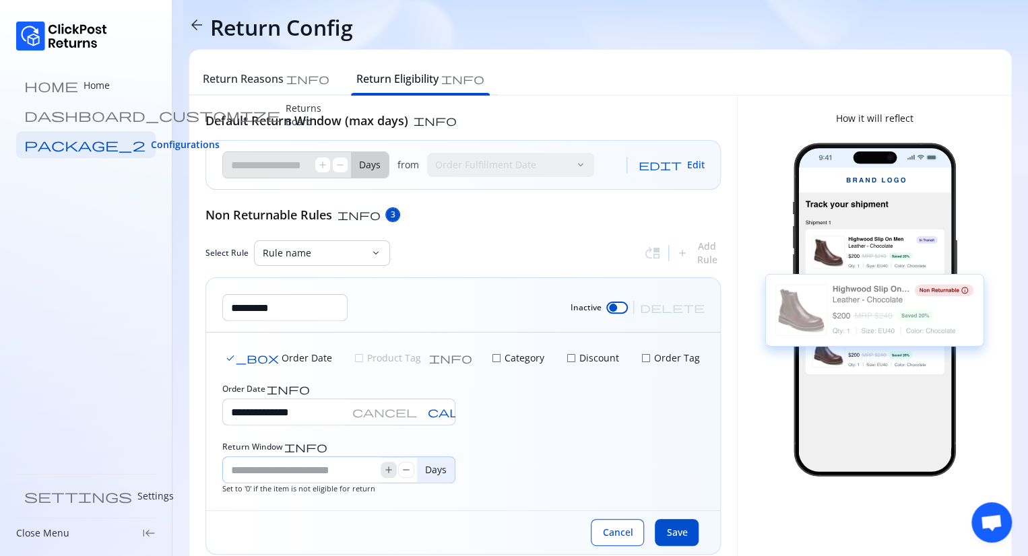
click at [387, 473] on span "add" at bounding box center [388, 470] width 11 height 11
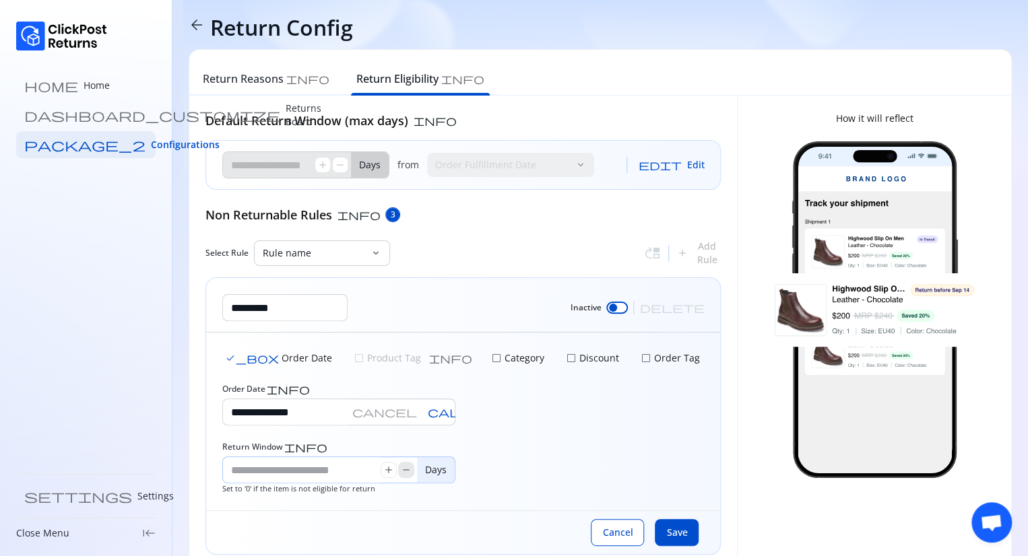
click at [401, 471] on span "remove" at bounding box center [406, 470] width 11 height 11
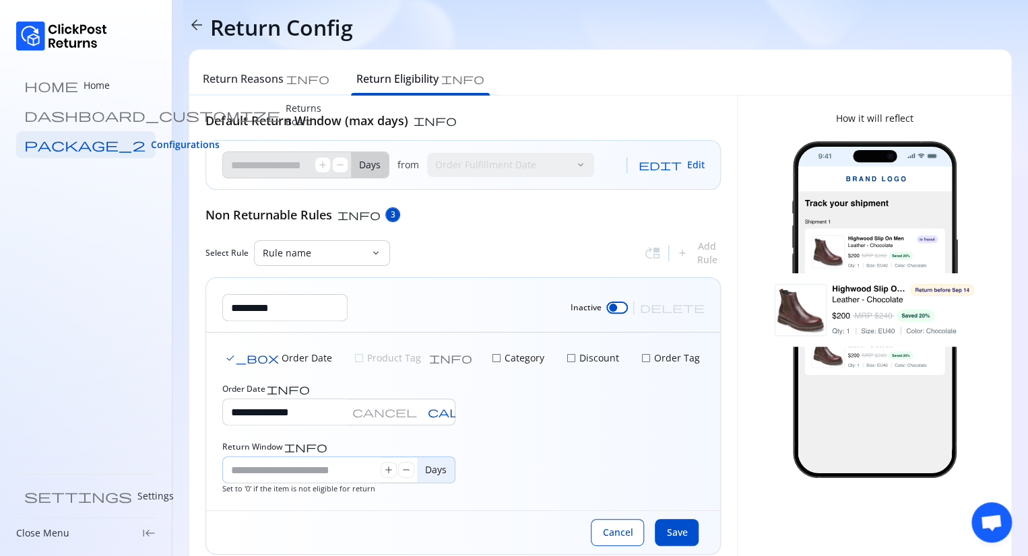
drag, startPoint x: 401, startPoint y: 471, endPoint x: 288, endPoint y: 464, distance: 114.0
click at [288, 464] on div "* add remove" at bounding box center [320, 470] width 194 height 26
click at [288, 464] on input "*" at bounding box center [302, 470] width 158 height 26
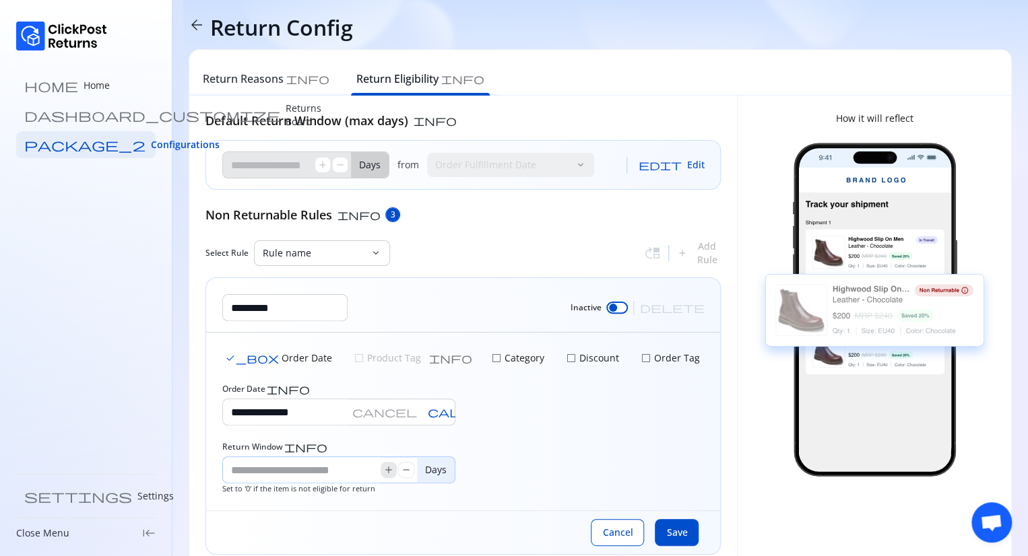
click at [390, 473] on span "add" at bounding box center [388, 470] width 11 height 11
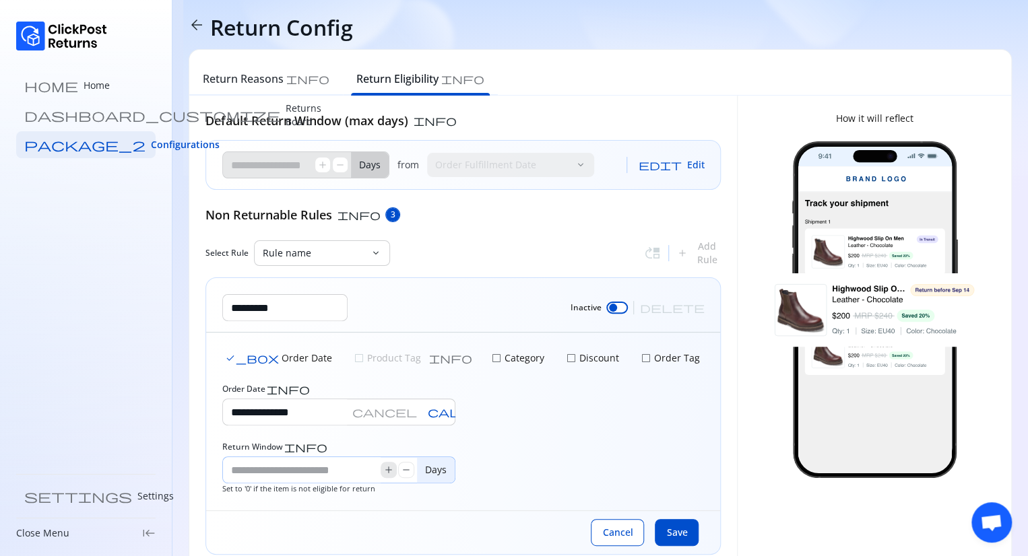
click at [390, 473] on span "add" at bounding box center [388, 470] width 11 height 11
drag, startPoint x: 390, startPoint y: 473, endPoint x: 408, endPoint y: 470, distance: 18.4
click at [408, 470] on div "add remove" at bounding box center [397, 470] width 34 height 16
click at [408, 470] on span "remove" at bounding box center [406, 470] width 11 height 11
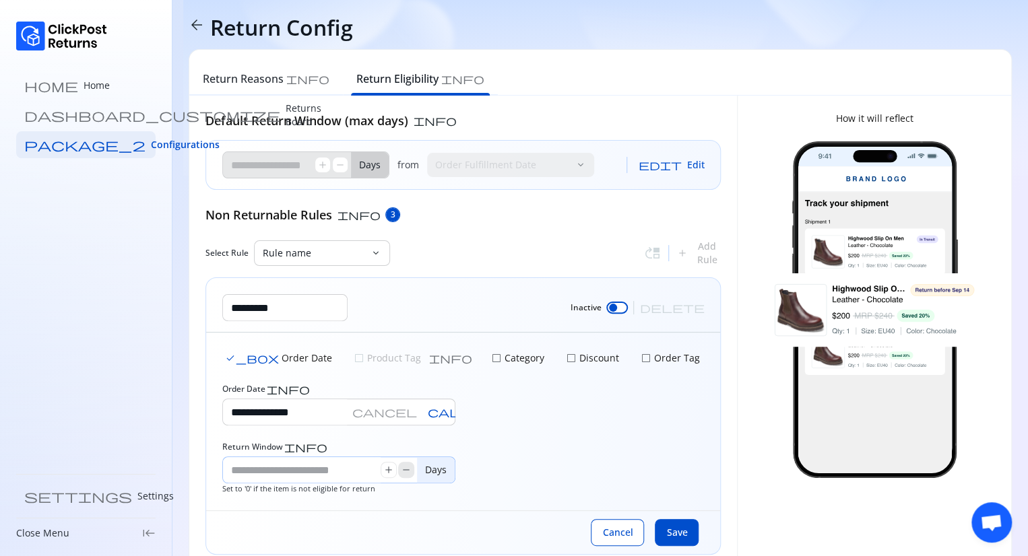
click at [408, 470] on span "remove" at bounding box center [406, 470] width 11 height 11
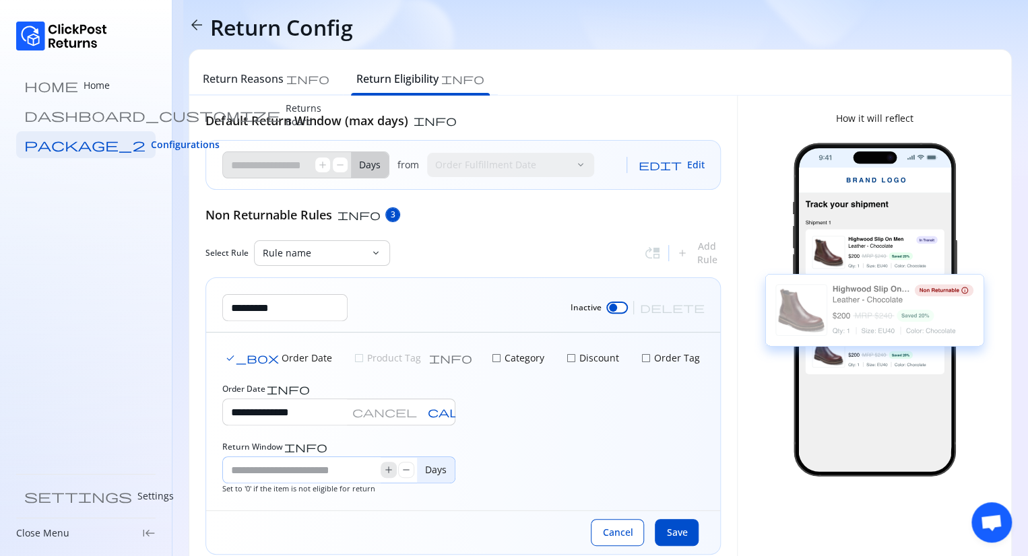
click at [389, 471] on span "add" at bounding box center [388, 470] width 11 height 11
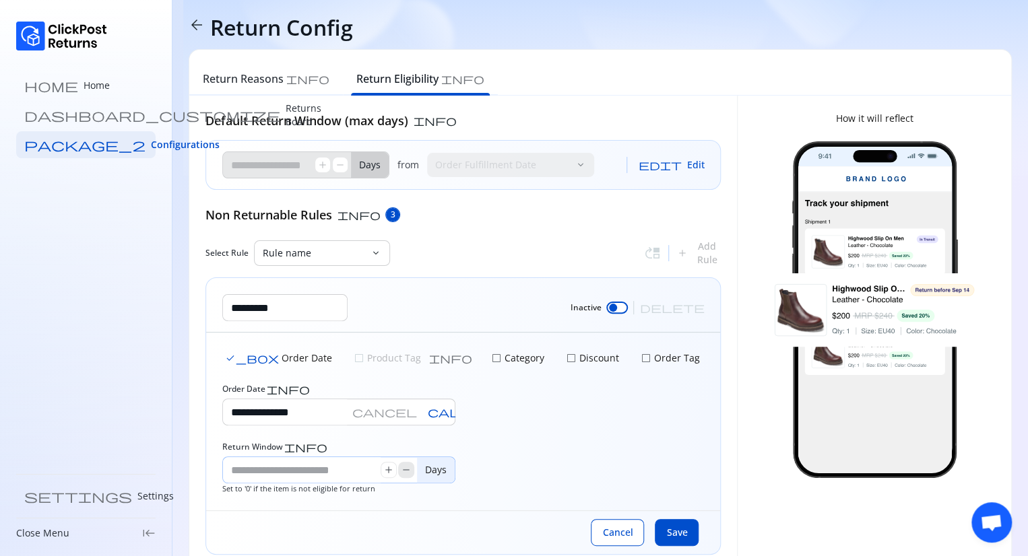
drag, startPoint x: 389, startPoint y: 471, endPoint x: 404, endPoint y: 471, distance: 14.8
click at [404, 471] on div "add remove" at bounding box center [397, 470] width 34 height 16
click at [404, 471] on span "remove" at bounding box center [406, 470] width 11 height 11
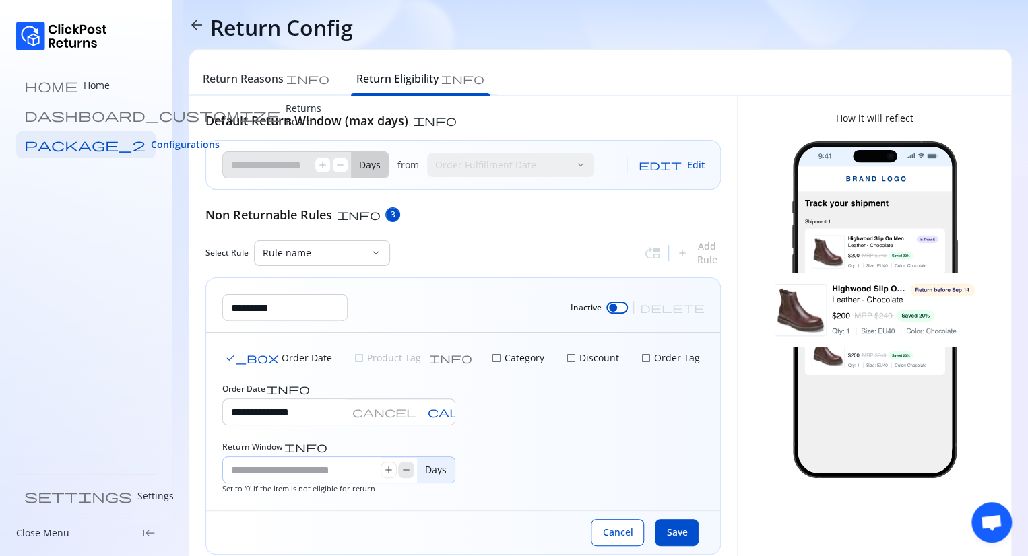
click at [404, 471] on span "remove" at bounding box center [406, 470] width 11 height 11
type input "*"
click at [404, 471] on span "remove" at bounding box center [406, 470] width 11 height 11
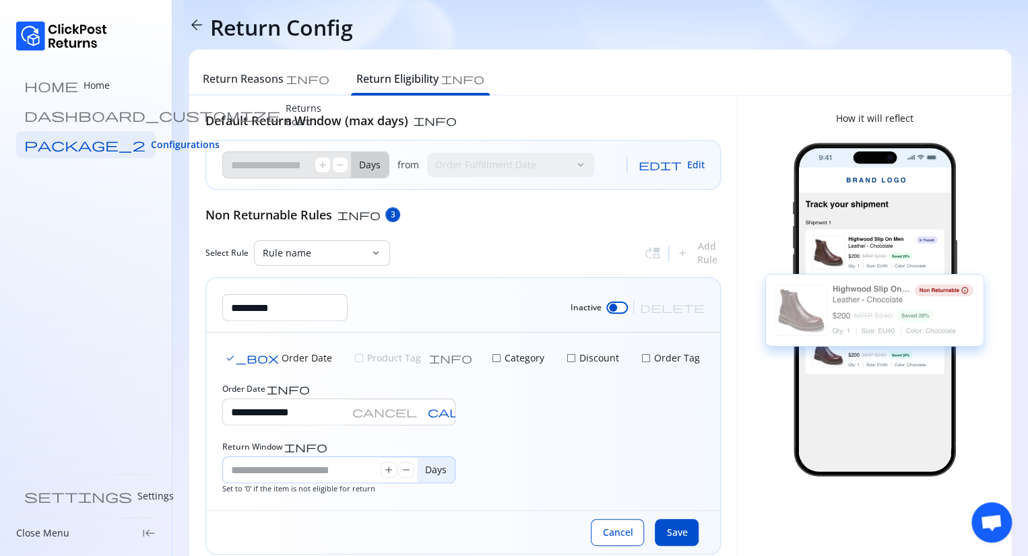
click at [326, 465] on input "*" at bounding box center [302, 470] width 158 height 26
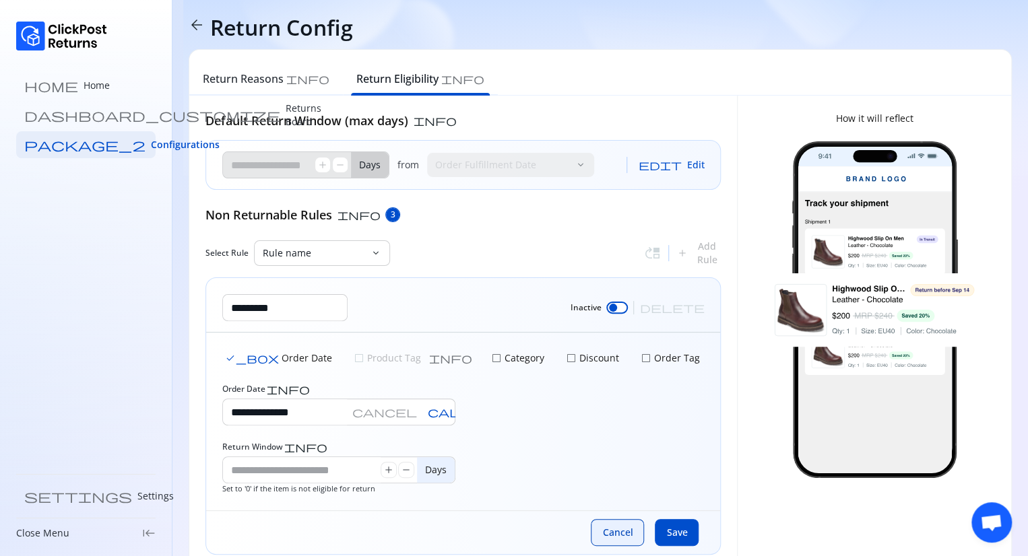
click at [611, 523] on button "Cancel" at bounding box center [617, 532] width 53 height 27
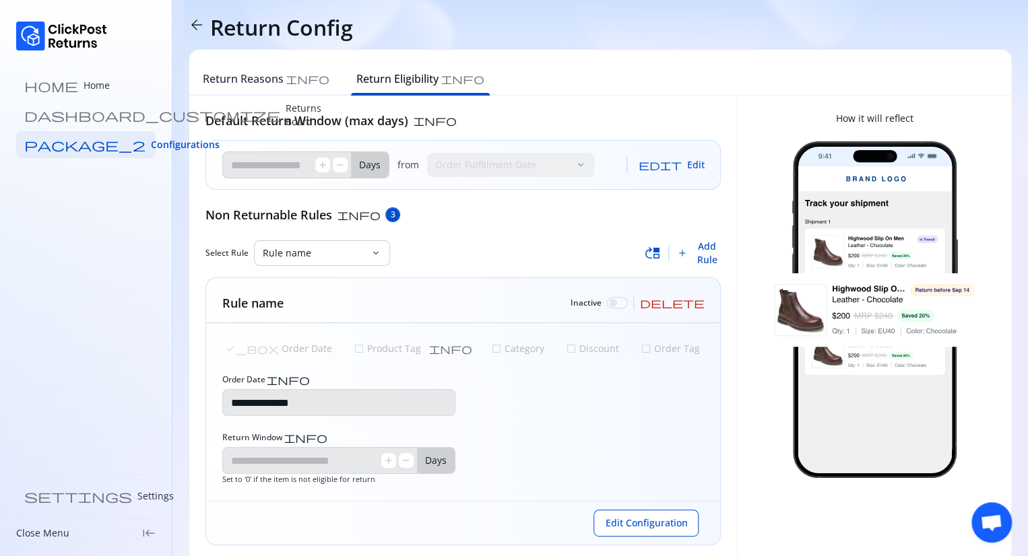
click at [708, 252] on span "Add Rule" at bounding box center [707, 253] width 28 height 27
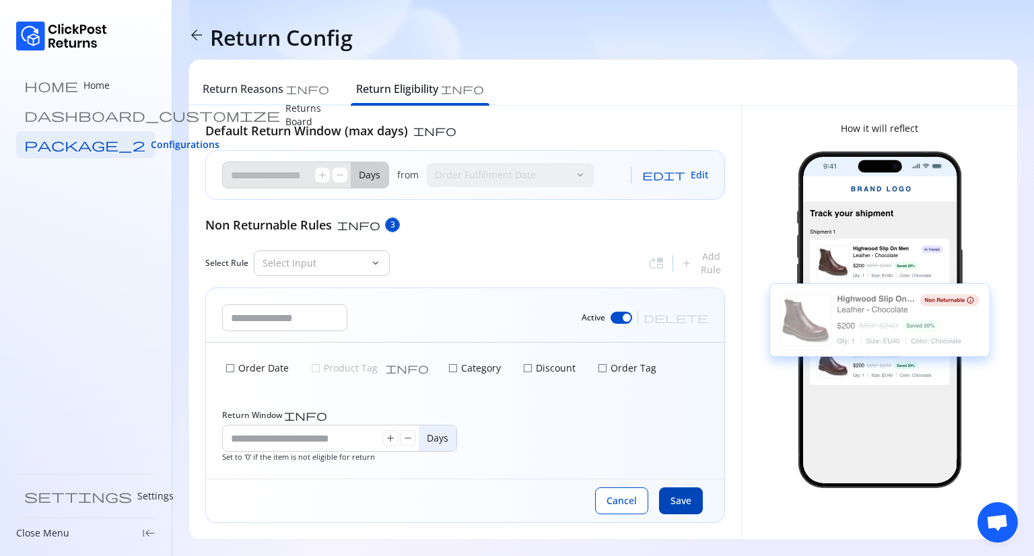
click at [675, 502] on span "Save" at bounding box center [681, 500] width 21 height 13
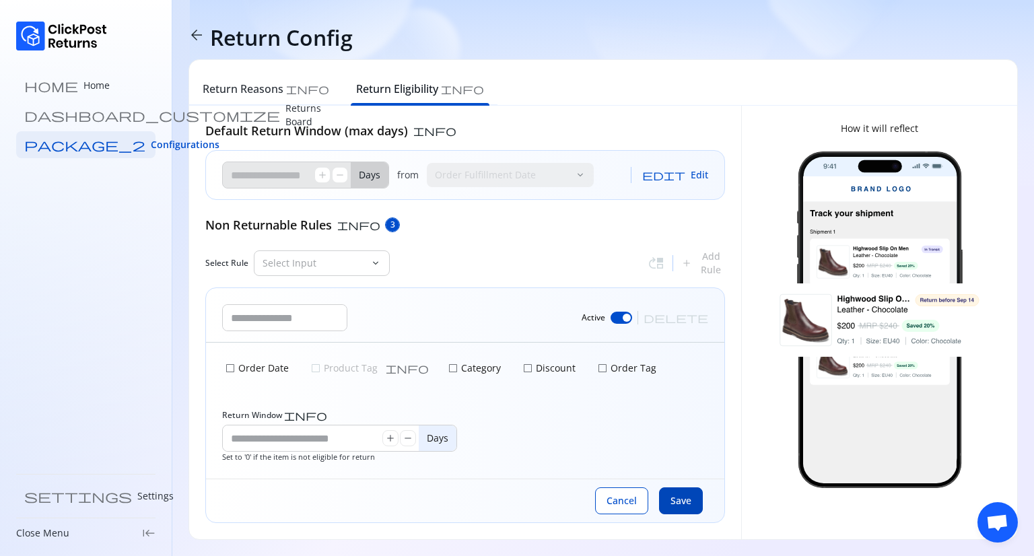
click at [675, 502] on span "Save" at bounding box center [681, 500] width 21 height 13
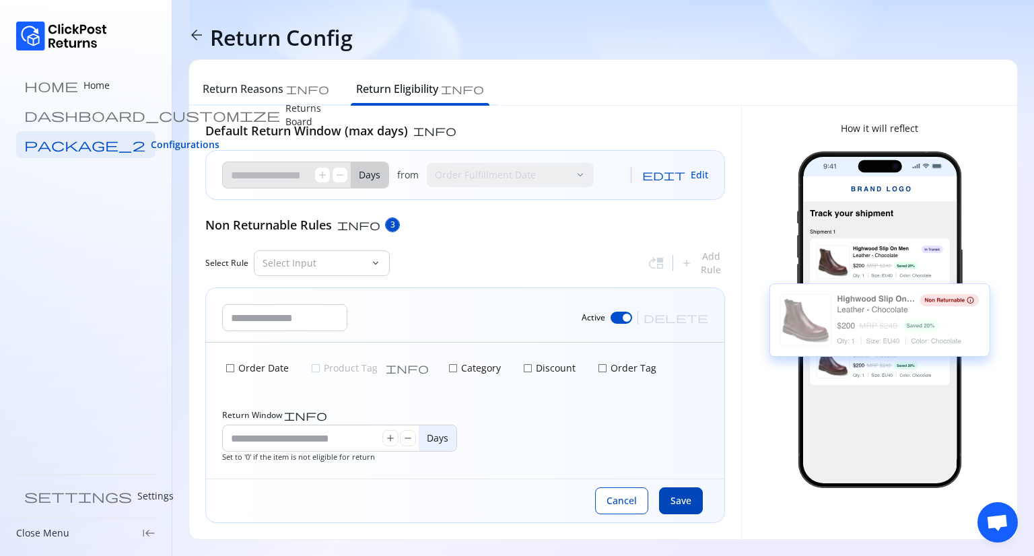
click at [687, 502] on span "Save" at bounding box center [681, 500] width 21 height 13
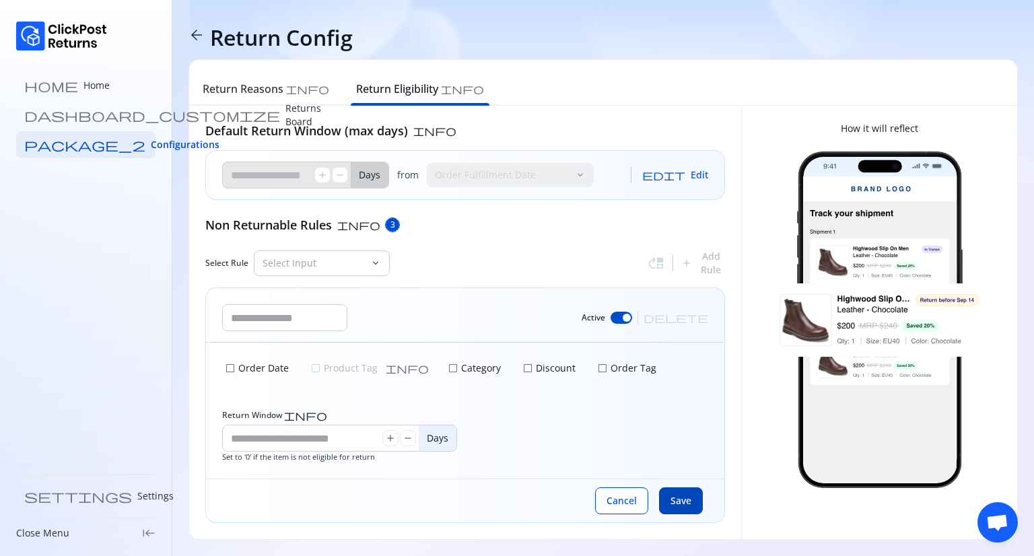
click at [687, 502] on span "Save" at bounding box center [681, 500] width 21 height 13
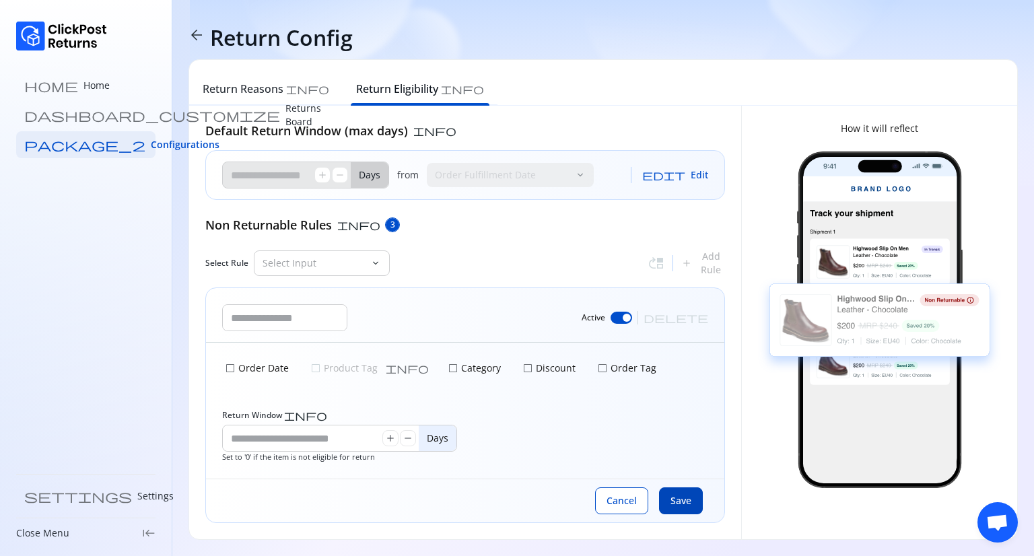
click at [687, 502] on span "Save" at bounding box center [681, 500] width 21 height 13
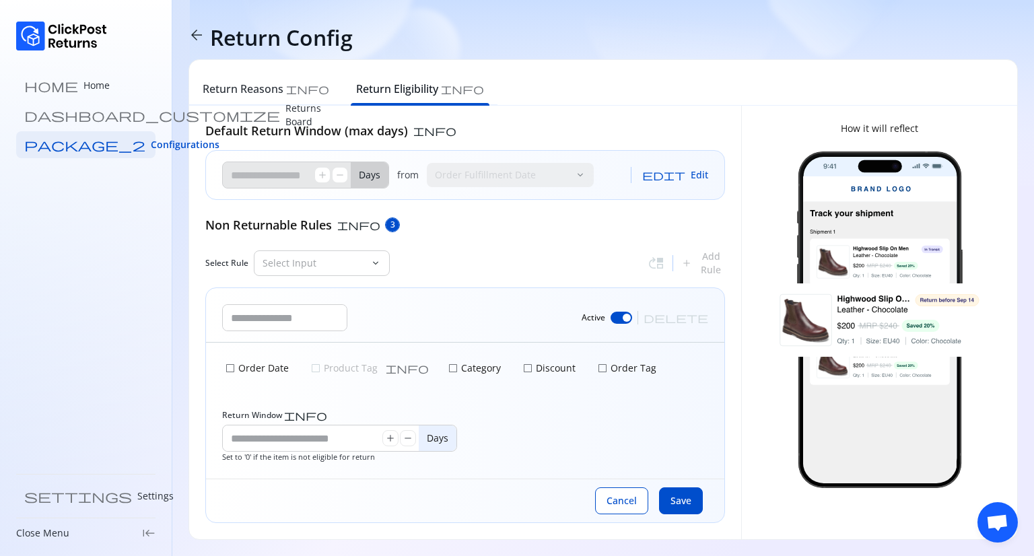
click at [629, 481] on div "Cancel Save" at bounding box center [465, 501] width 518 height 44
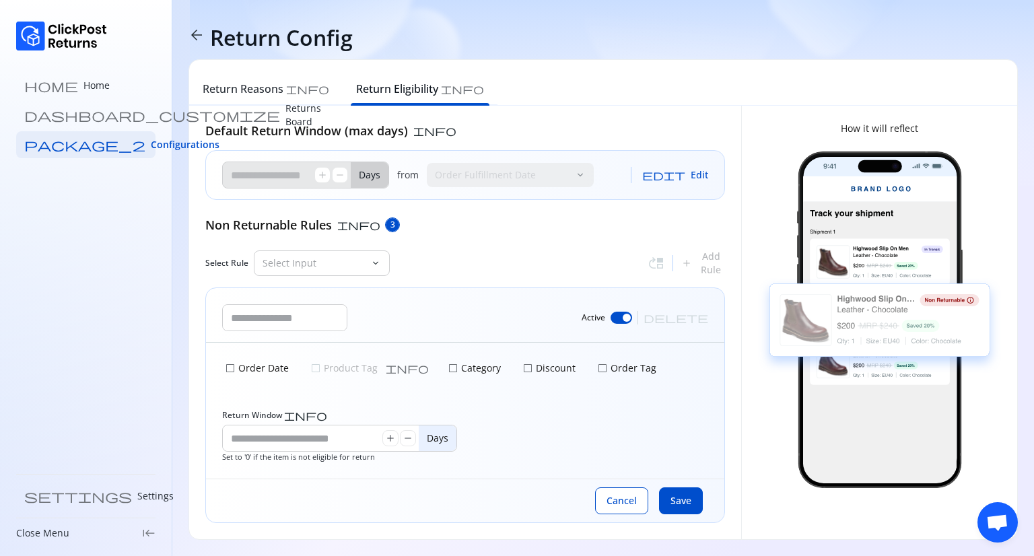
click at [597, 367] on span "check_box_outline_blank" at bounding box center [602, 368] width 11 height 11
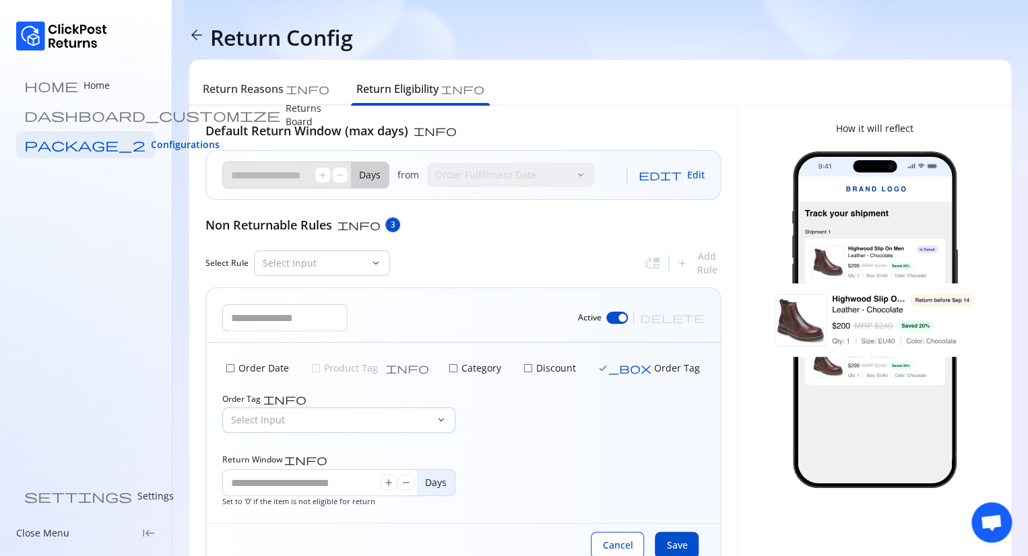
click at [355, 408] on div "Select Input" at bounding box center [329, 420] width 213 height 24
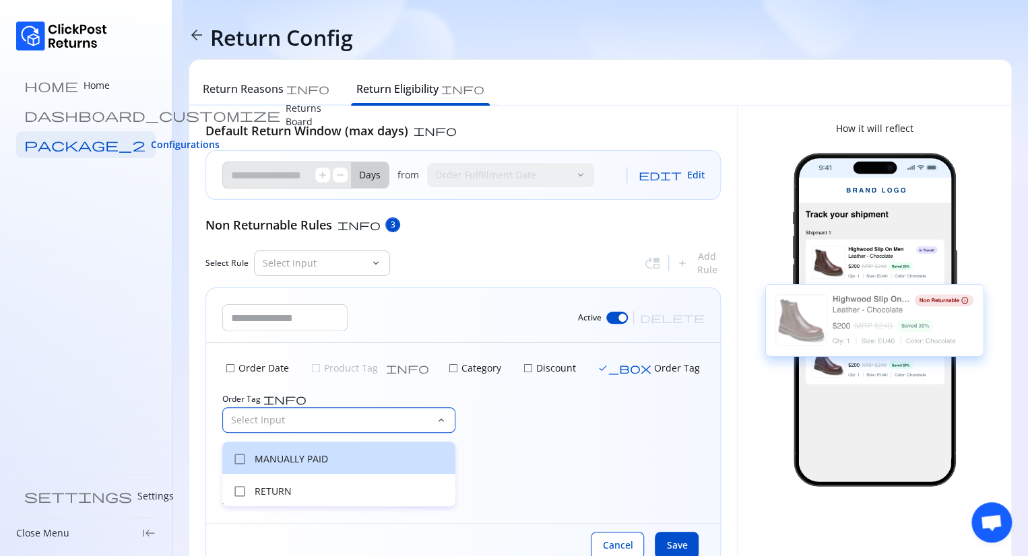
click at [314, 458] on p "MANUALLY PAID" at bounding box center [351, 458] width 193 height 13
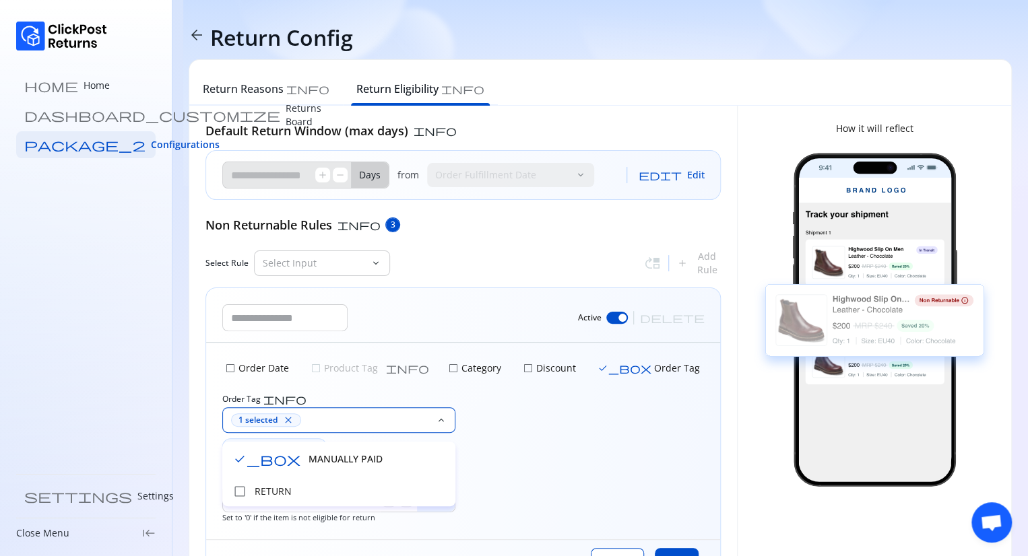
scroll to position [59, 0]
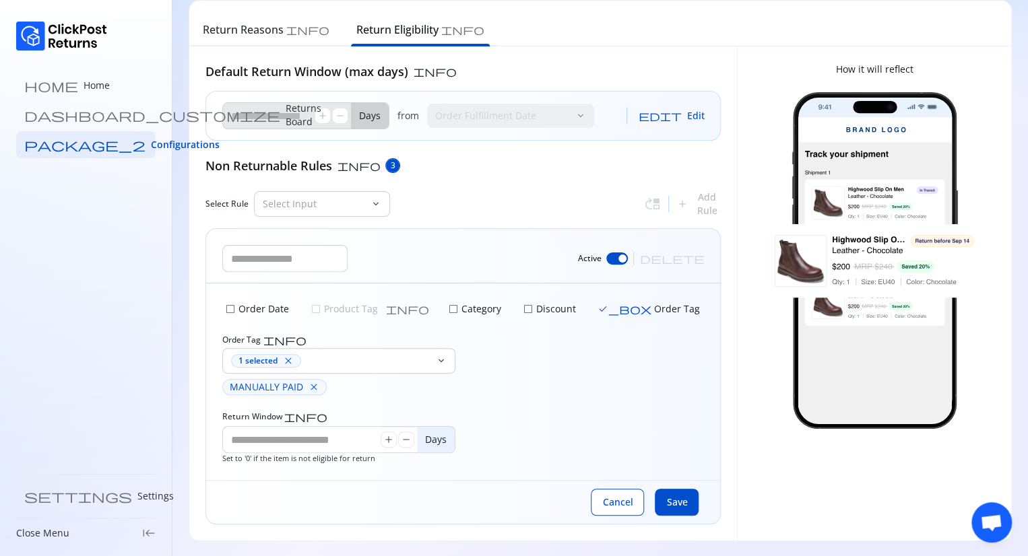
click at [609, 442] on div "check_box_outline_blank Order Date check_box_outline_blank Product Tag info che…" at bounding box center [463, 381] width 514 height 197
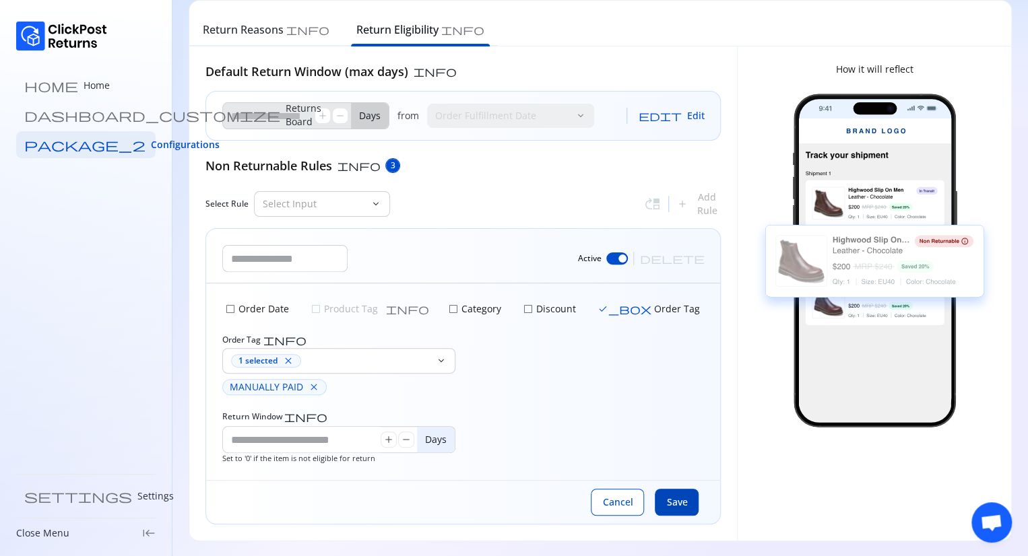
click at [682, 504] on span "Save" at bounding box center [676, 502] width 21 height 13
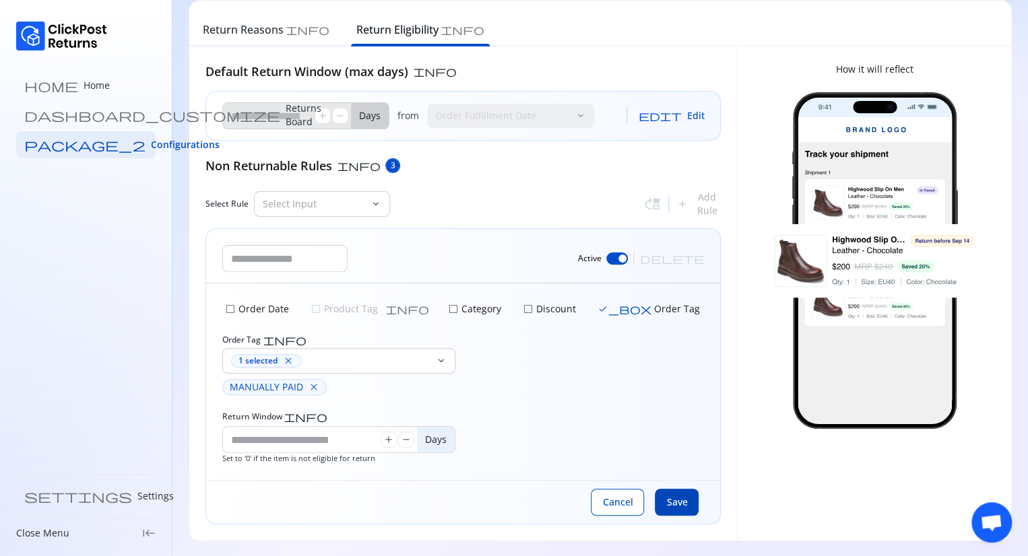
click at [682, 504] on span "Save" at bounding box center [676, 502] width 21 height 13
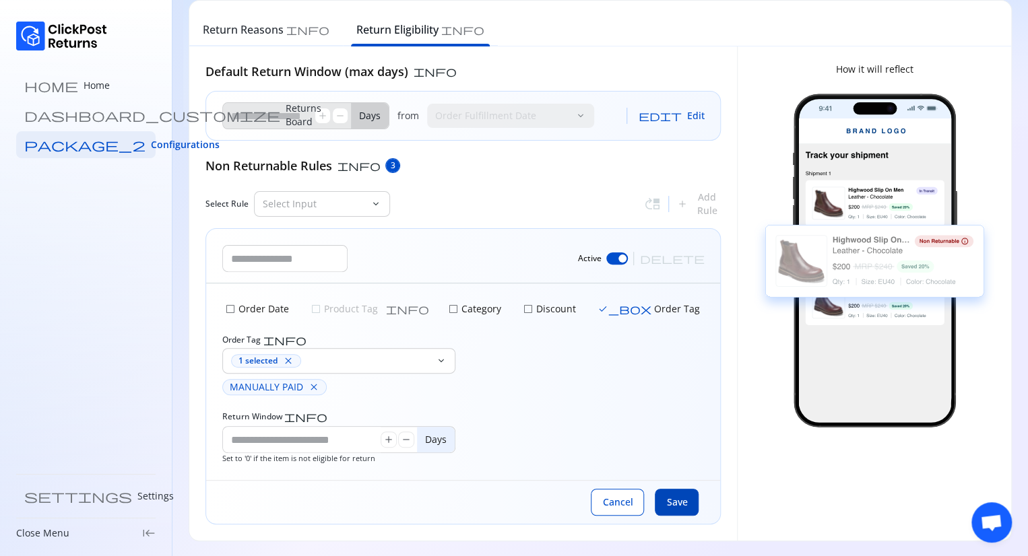
click at [679, 503] on span "Save" at bounding box center [676, 502] width 21 height 13
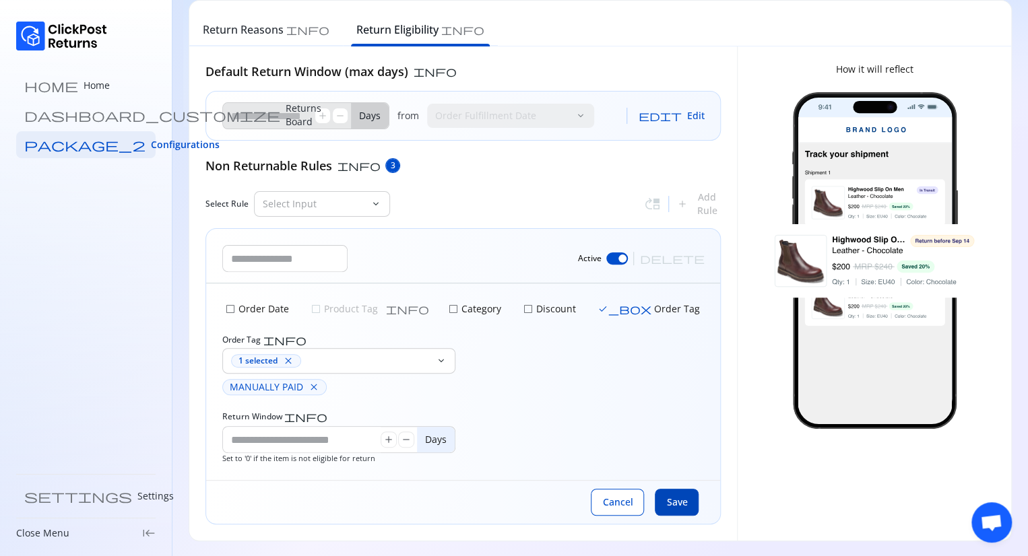
click at [679, 503] on span "Save" at bounding box center [676, 502] width 21 height 13
click at [673, 496] on span "Save" at bounding box center [676, 502] width 21 height 13
click at [671, 499] on span "Save" at bounding box center [676, 502] width 21 height 13
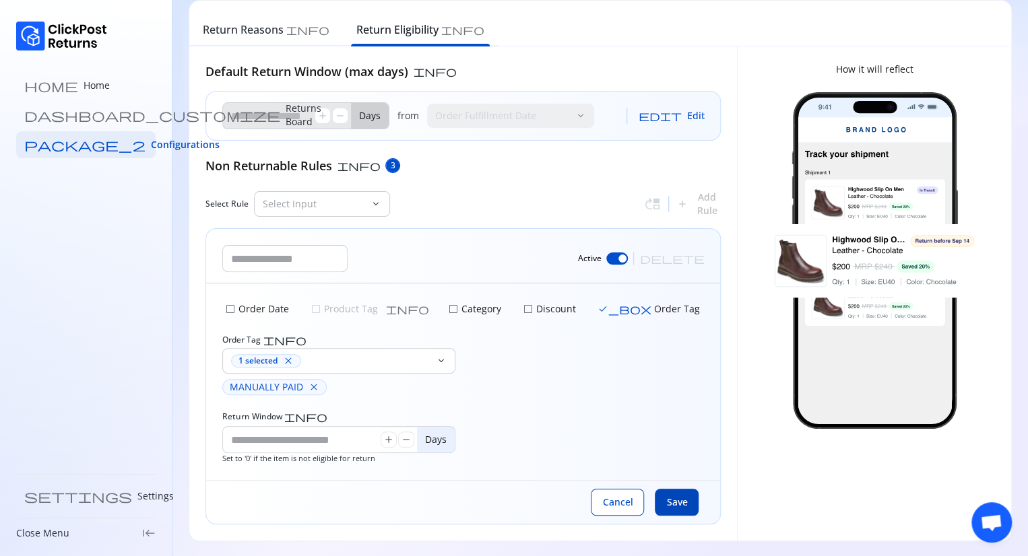
click at [671, 499] on span "Save" at bounding box center [676, 502] width 21 height 13
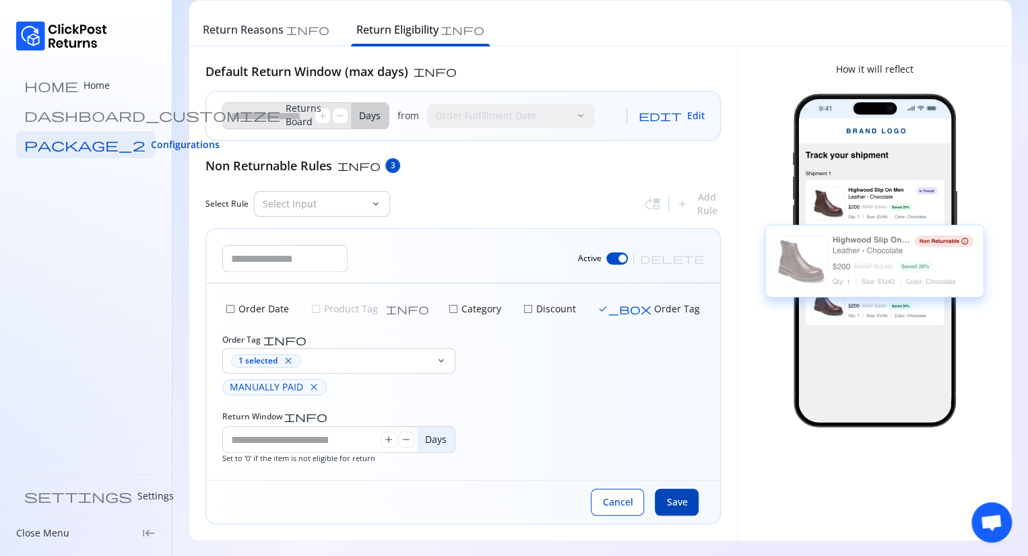
click at [685, 504] on span "Save" at bounding box center [676, 502] width 21 height 13
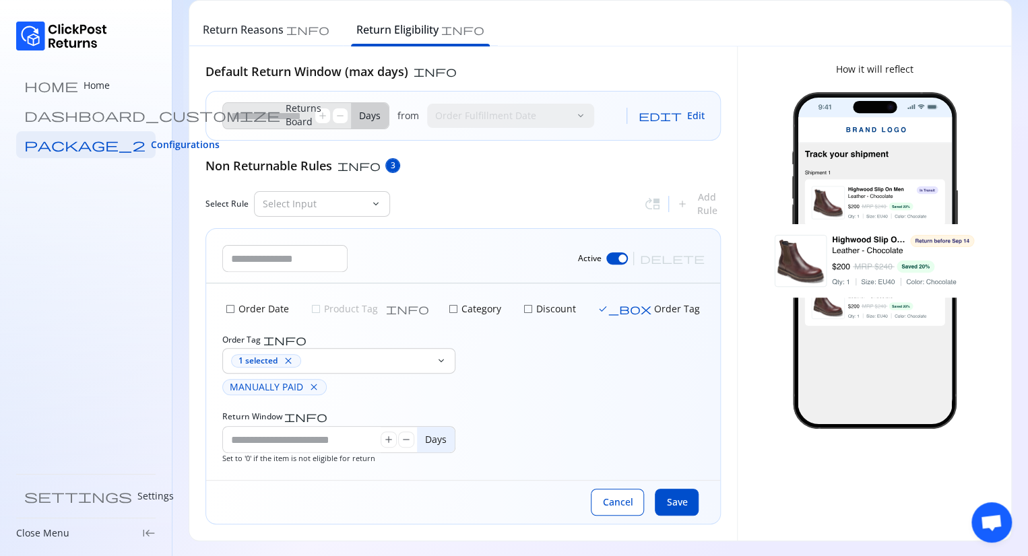
click at [597, 308] on span "check_box" at bounding box center [624, 309] width 54 height 11
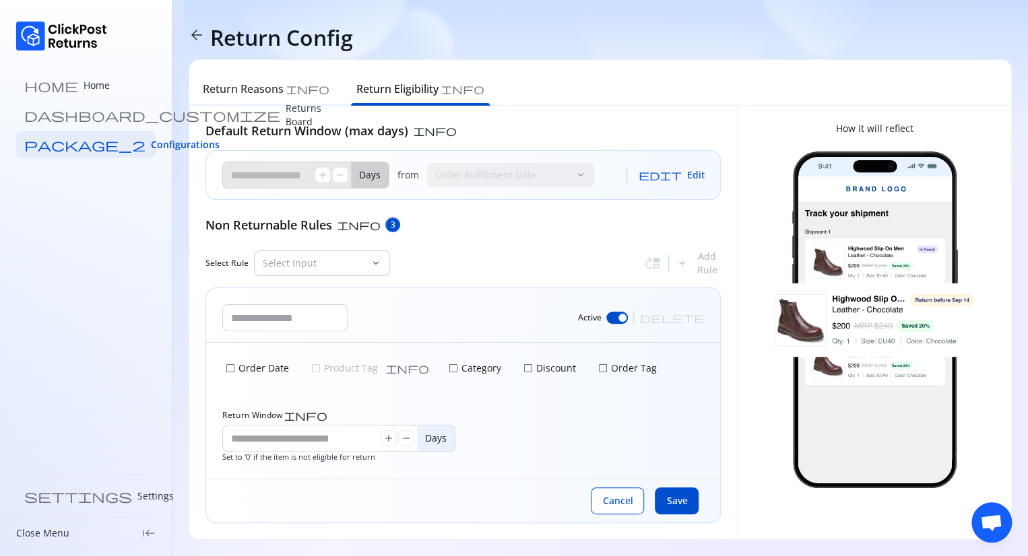
scroll to position [0, 0]
click at [304, 321] on input "text" at bounding box center [285, 318] width 124 height 26
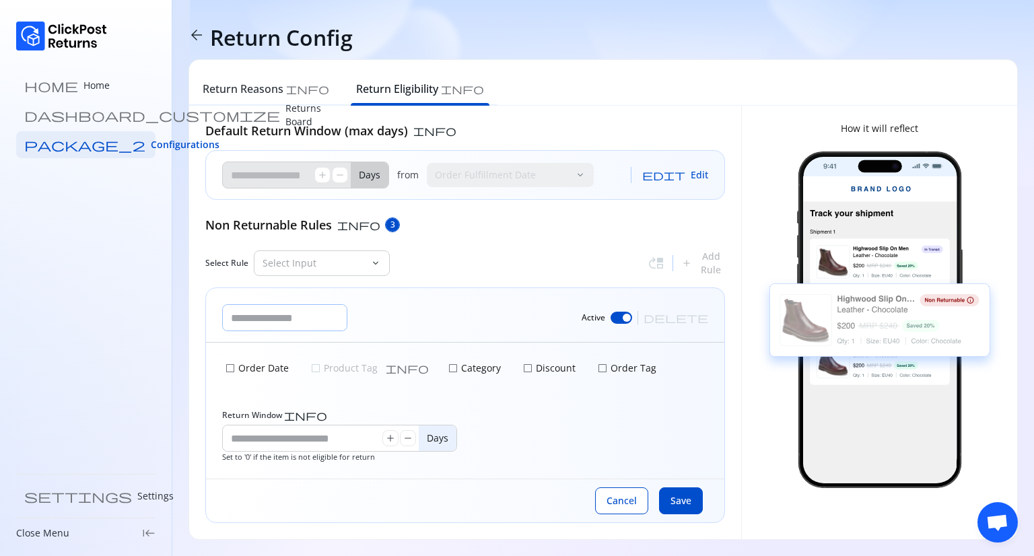
click at [297, 319] on input "text" at bounding box center [285, 318] width 124 height 26
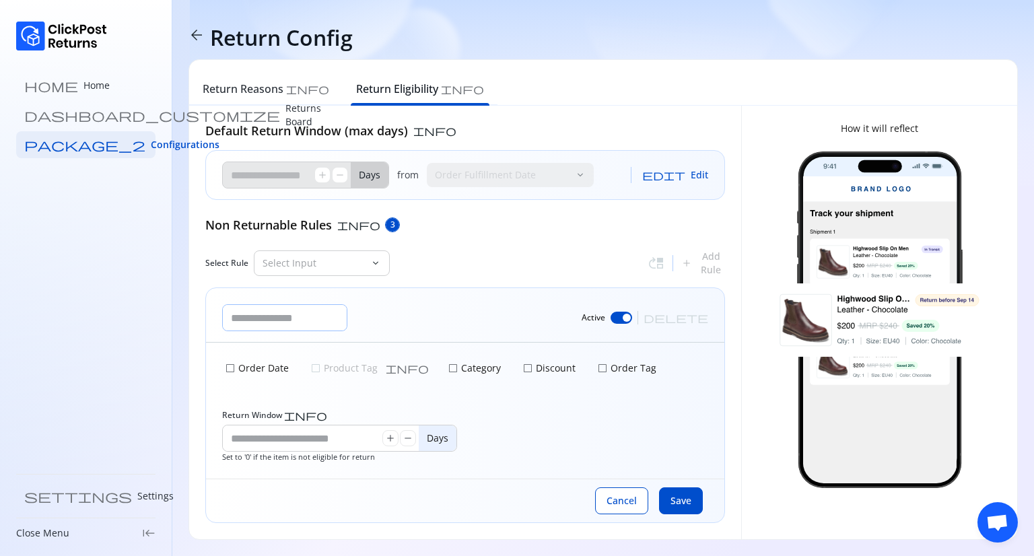
type input "******"
click at [597, 368] on span "check_box_outline_blank" at bounding box center [602, 368] width 11 height 11
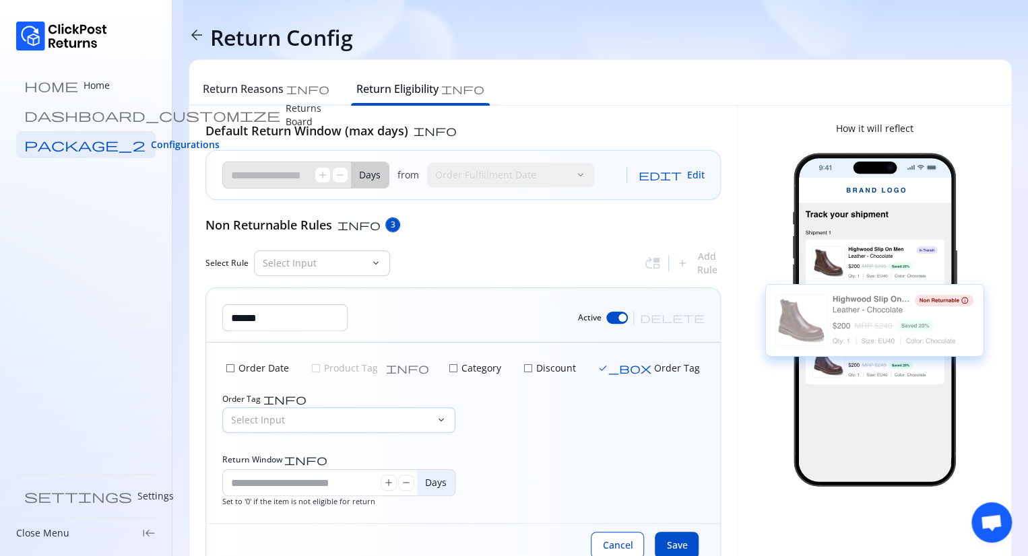
click at [276, 413] on p "Select Input" at bounding box center [330, 419] width 199 height 13
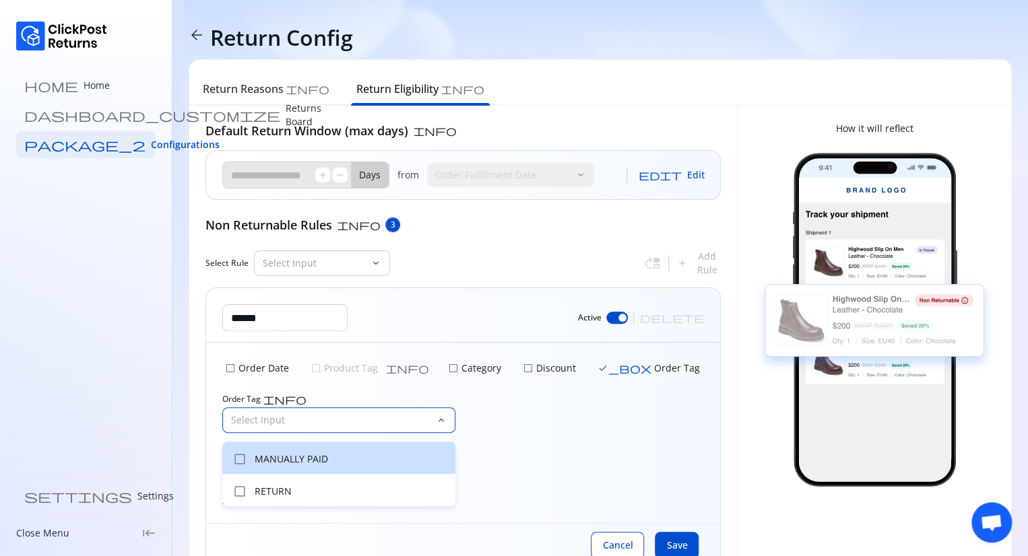
click at [280, 457] on p "MANUALLY PAID" at bounding box center [351, 458] width 193 height 13
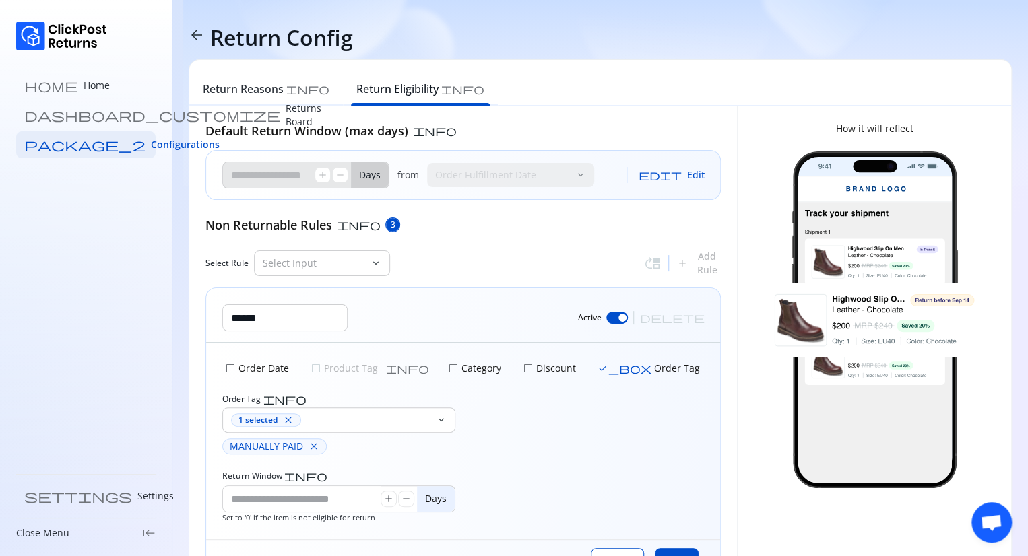
click at [558, 485] on div "check_box_outline_blank Order Date check_box_outline_blank Product Tag info che…" at bounding box center [463, 441] width 514 height 197
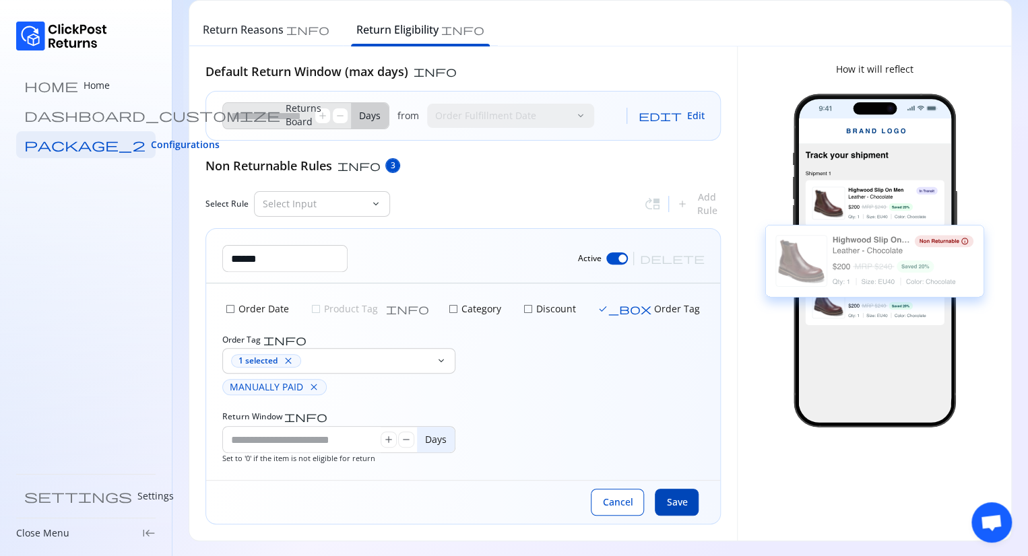
click at [679, 509] on button "Save" at bounding box center [676, 502] width 44 height 27
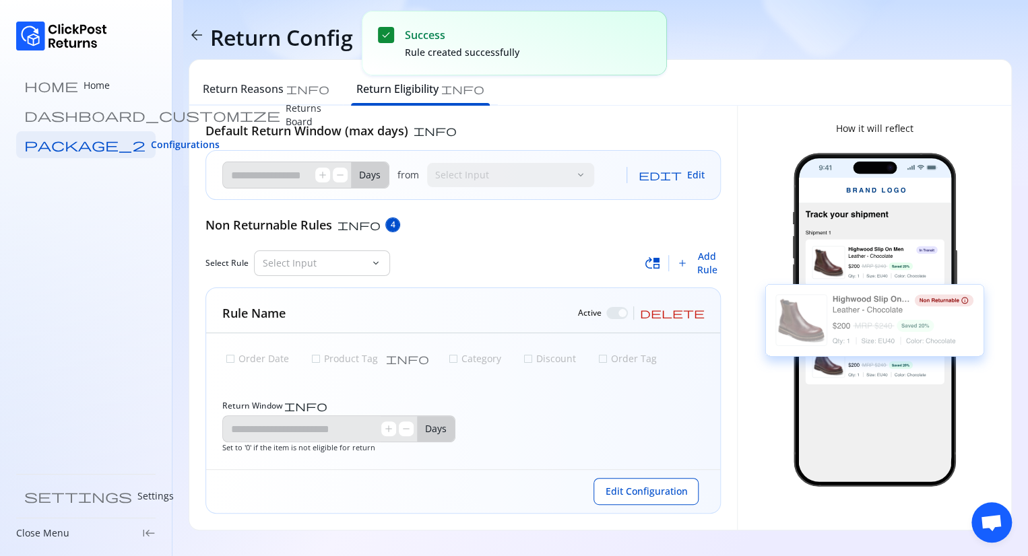
type input "*"
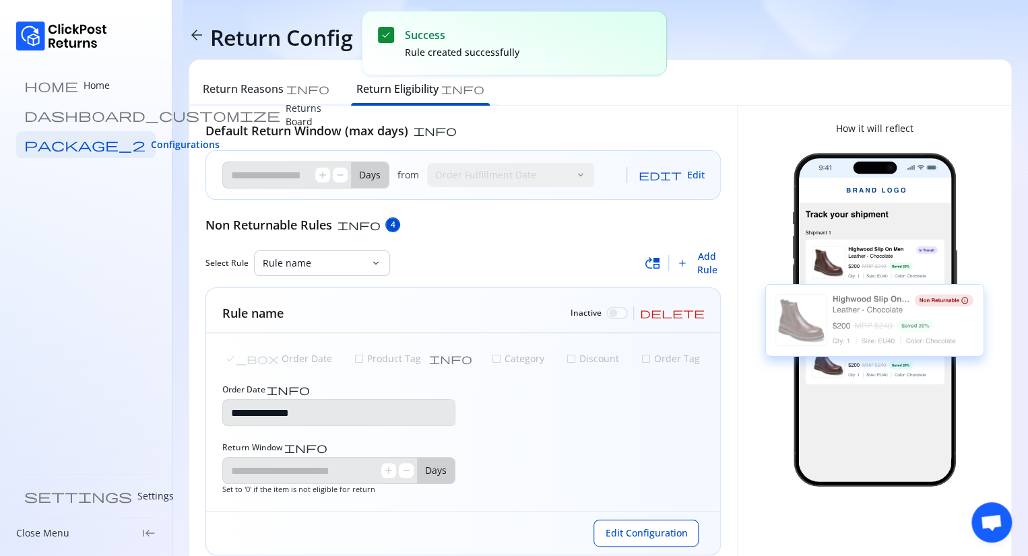
click at [705, 259] on span "Add Rule" at bounding box center [707, 263] width 28 height 27
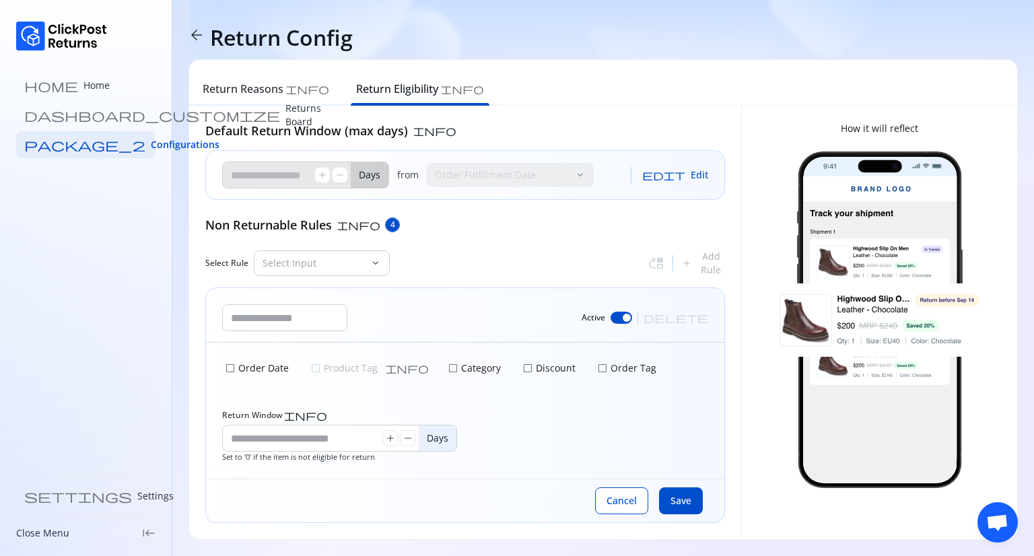
click at [448, 372] on span "check_box_outline_blank" at bounding box center [453, 368] width 11 height 11
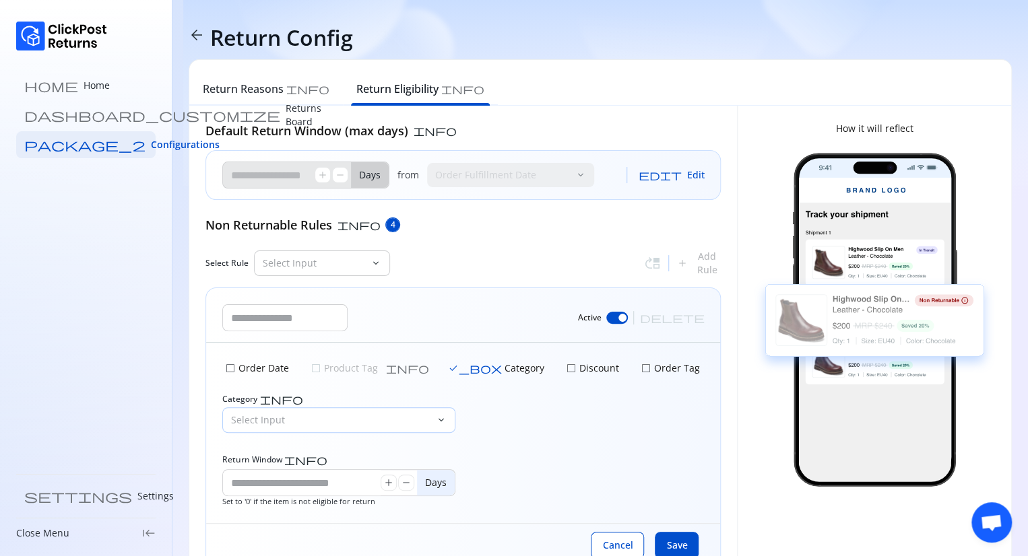
click at [413, 415] on p "Select Input" at bounding box center [330, 419] width 199 height 13
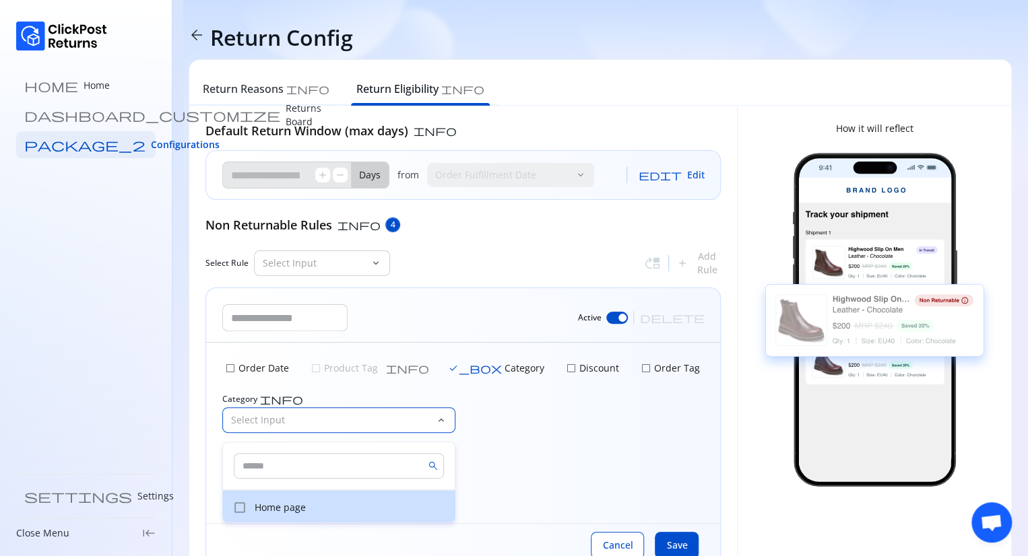
click at [289, 504] on p "Home page" at bounding box center [351, 507] width 193 height 13
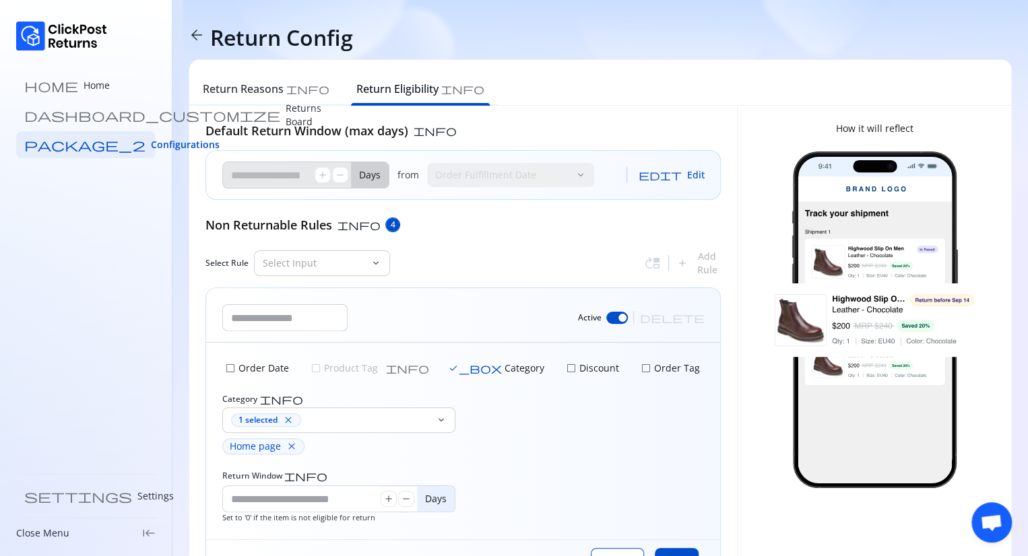
click at [529, 431] on div "Category info 1 selected close keyboard_arrow_down Home page close" at bounding box center [462, 424] width 481 height 61
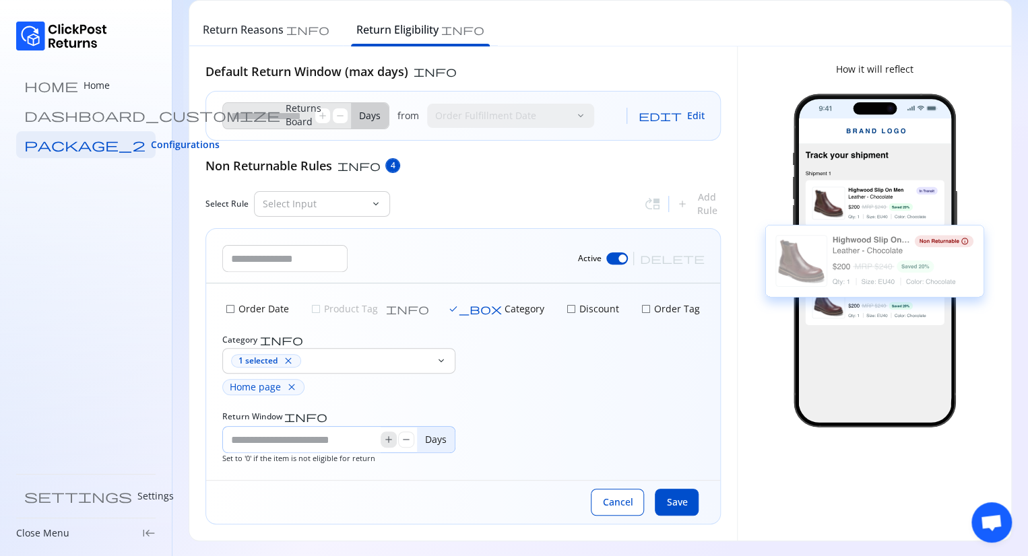
click at [388, 437] on span "add" at bounding box center [388, 439] width 11 height 11
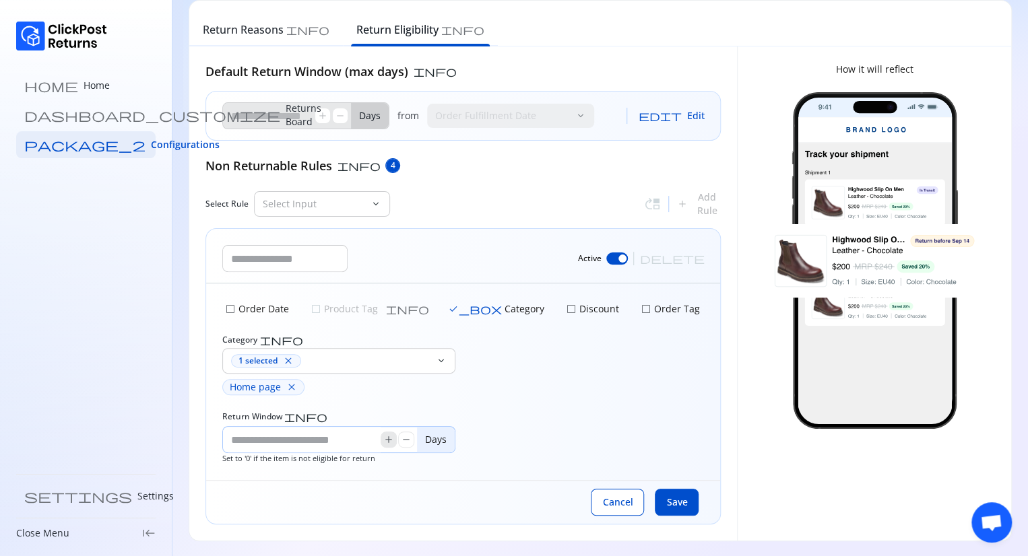
click at [388, 437] on span "add" at bounding box center [388, 439] width 11 height 11
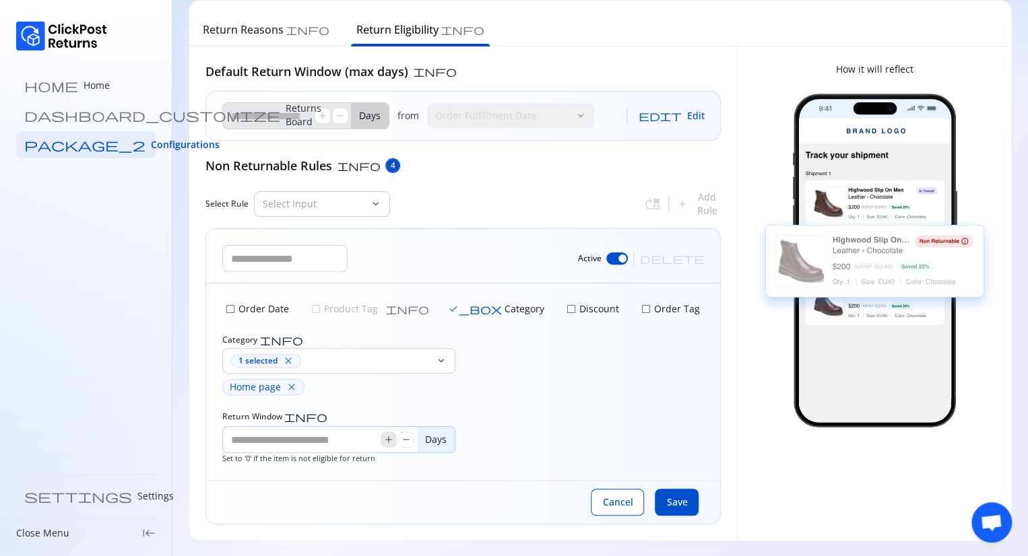
click at [388, 437] on span "add" at bounding box center [388, 439] width 11 height 11
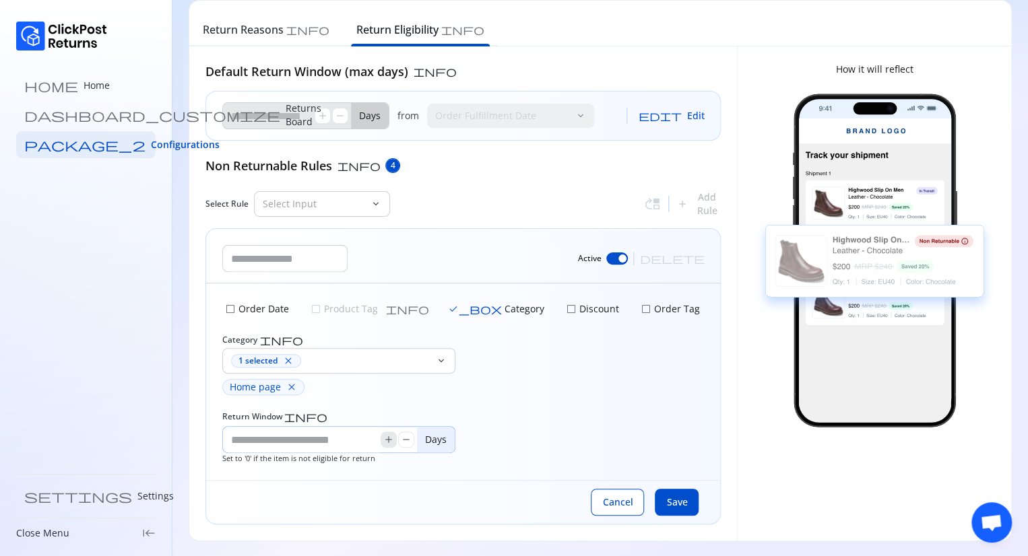
click at [388, 437] on span "add" at bounding box center [388, 439] width 11 height 11
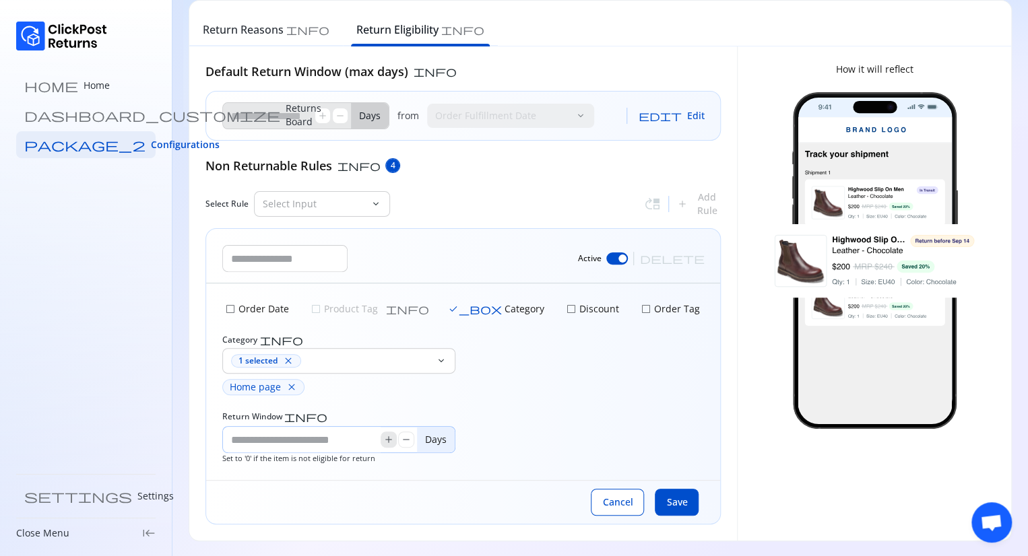
click at [388, 437] on span "add" at bounding box center [388, 439] width 11 height 11
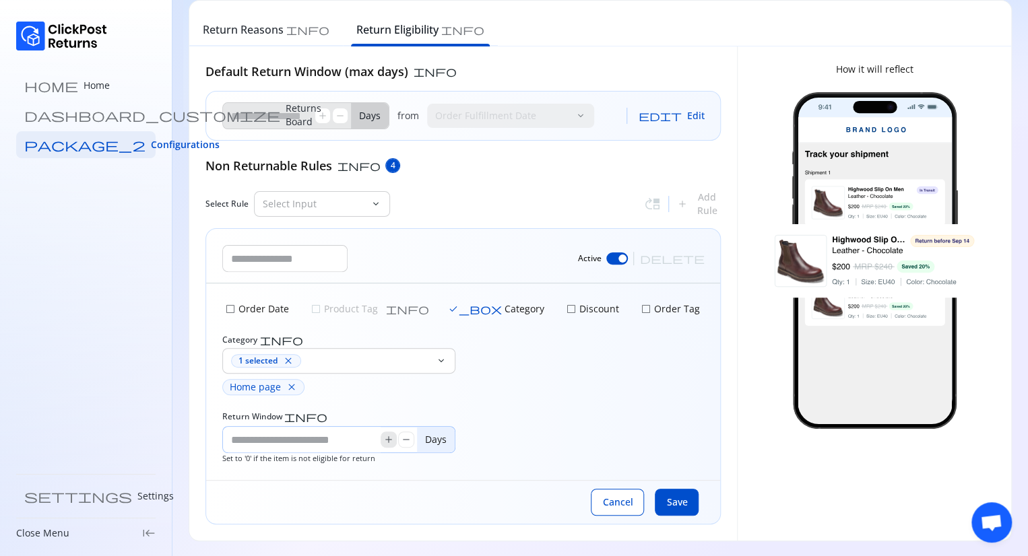
click at [388, 437] on span "add" at bounding box center [388, 439] width 11 height 11
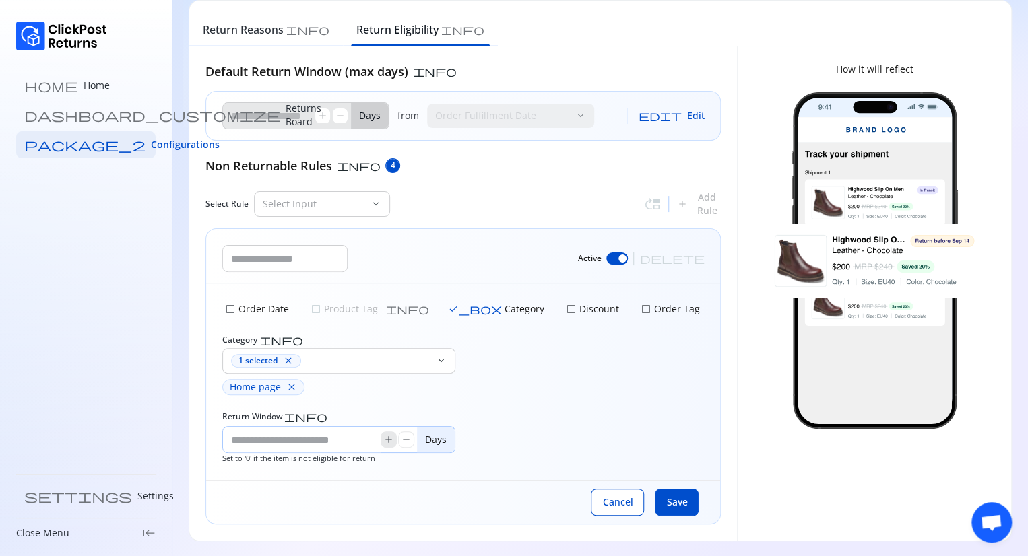
click at [388, 437] on span "add" at bounding box center [388, 439] width 11 height 11
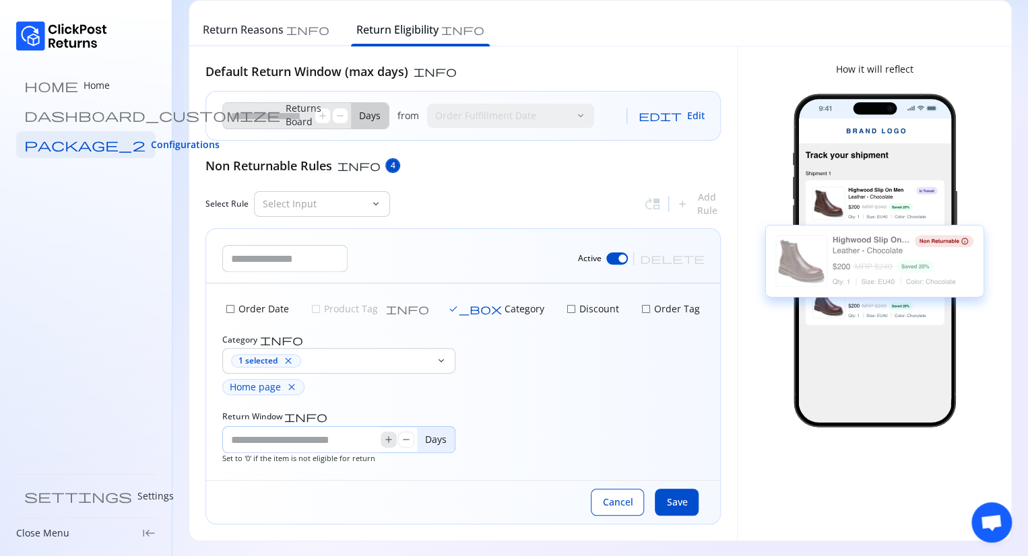
click at [388, 437] on span "add" at bounding box center [388, 439] width 11 height 11
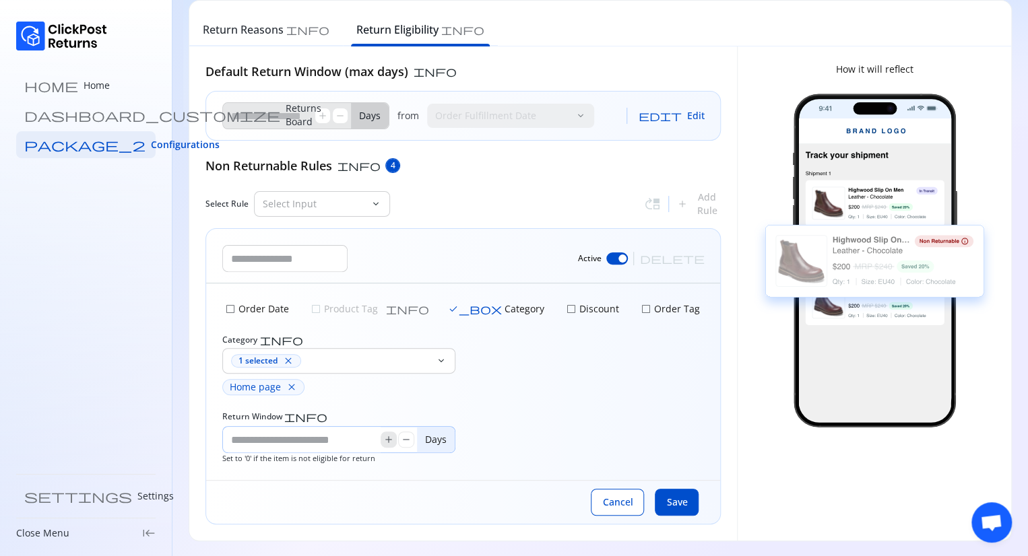
click at [388, 437] on span "add" at bounding box center [388, 439] width 11 height 11
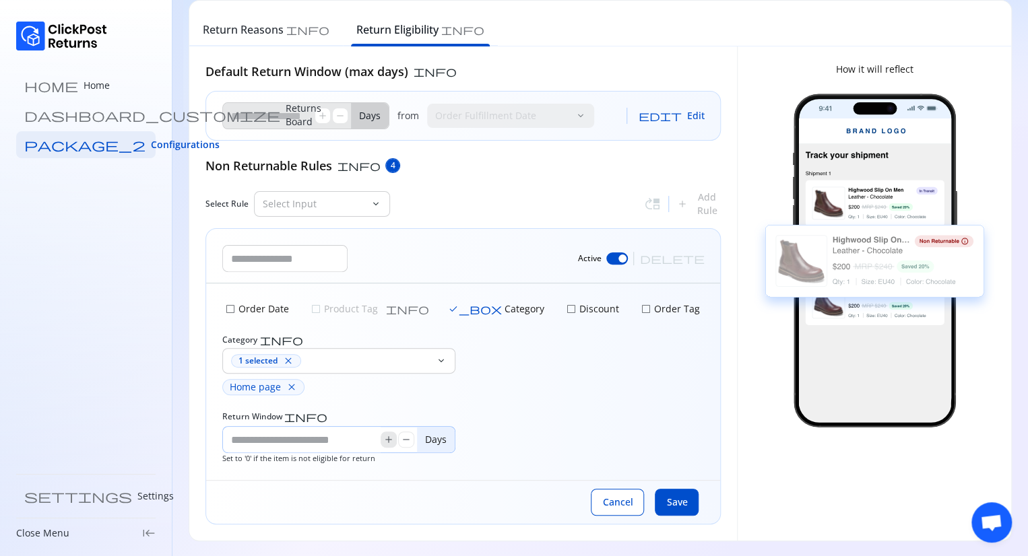
click at [388, 437] on span "add" at bounding box center [388, 439] width 11 height 11
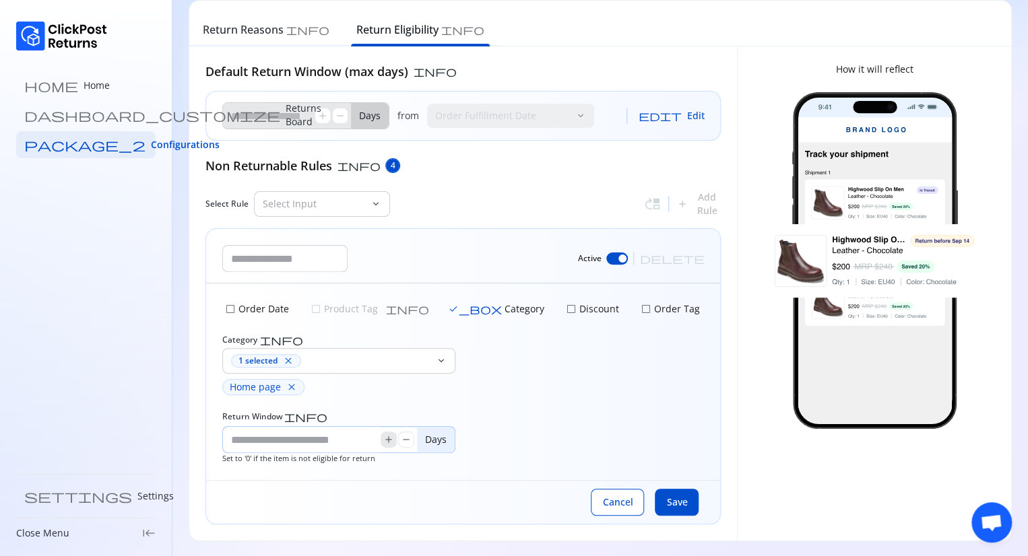
click at [388, 437] on span "add" at bounding box center [388, 439] width 11 height 11
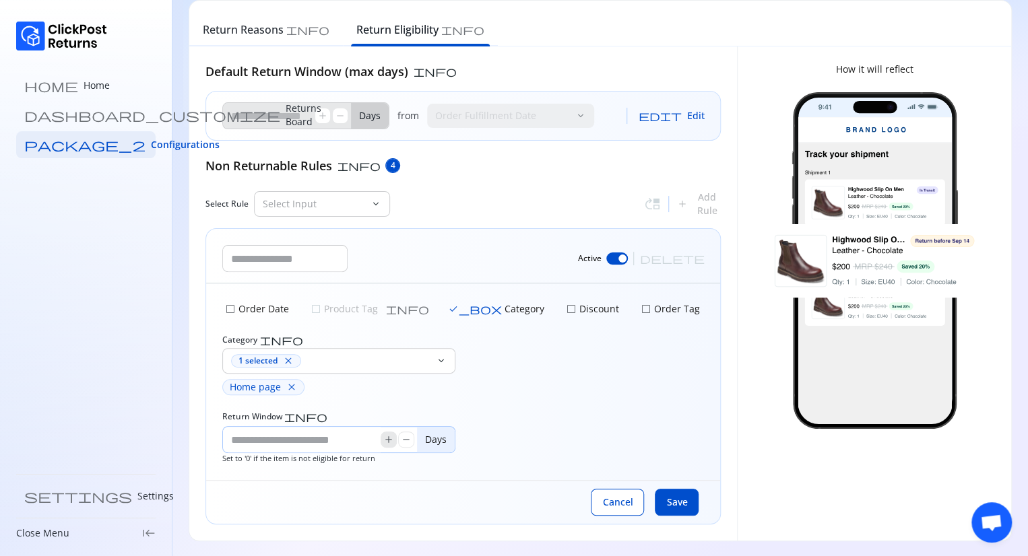
click at [388, 437] on span "add" at bounding box center [388, 439] width 11 height 11
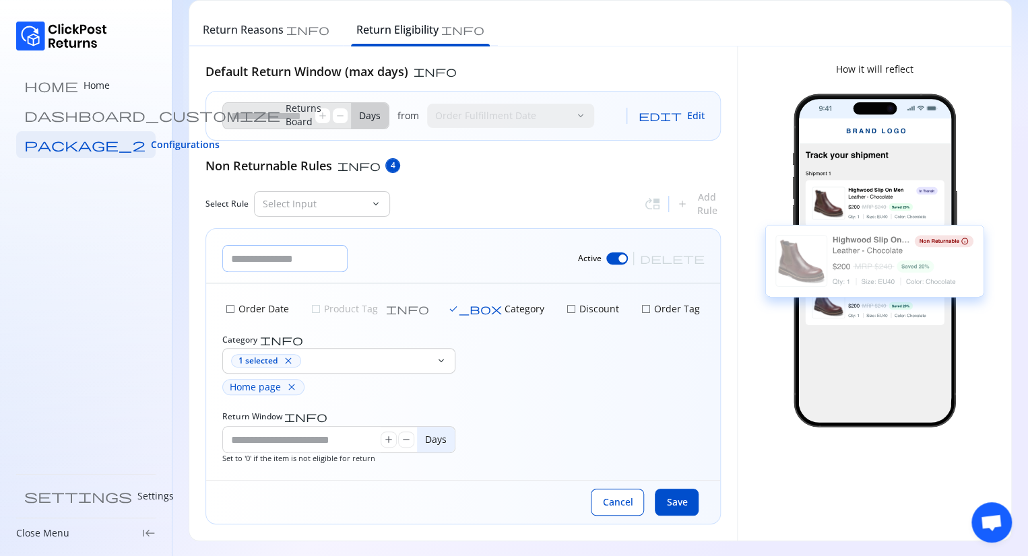
click at [337, 257] on input "text" at bounding box center [285, 259] width 124 height 26
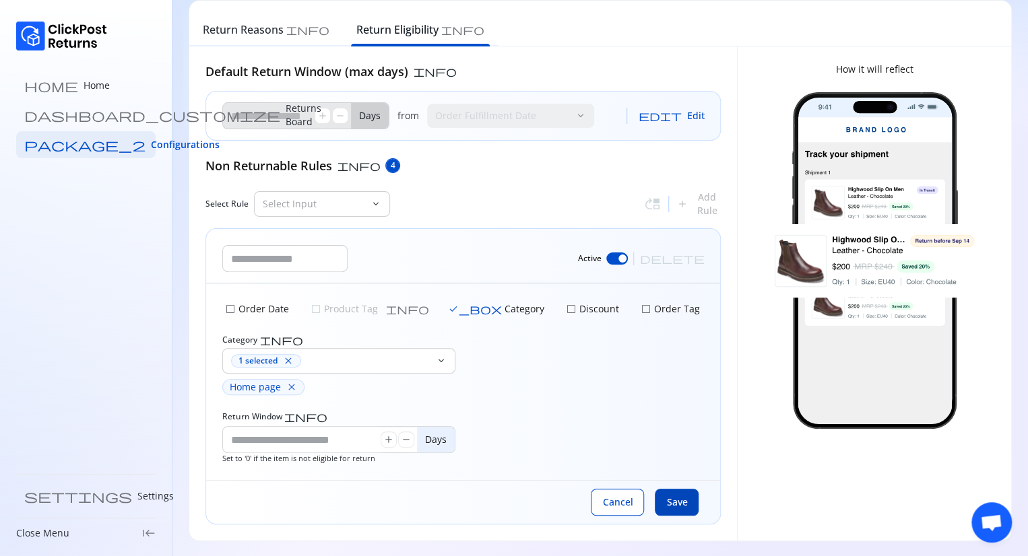
click at [679, 509] on button "Save" at bounding box center [676, 502] width 44 height 27
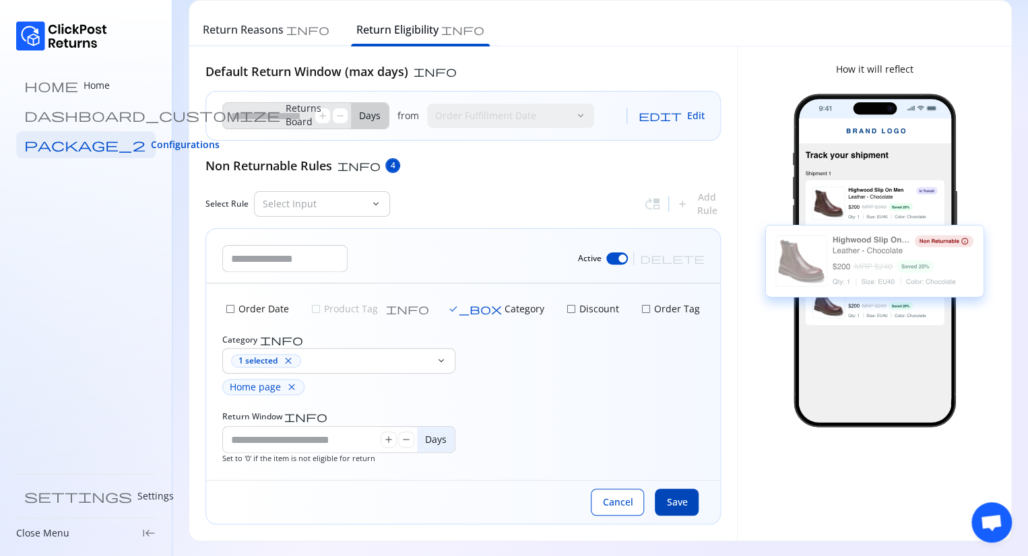
click at [679, 509] on button "Save" at bounding box center [676, 502] width 44 height 27
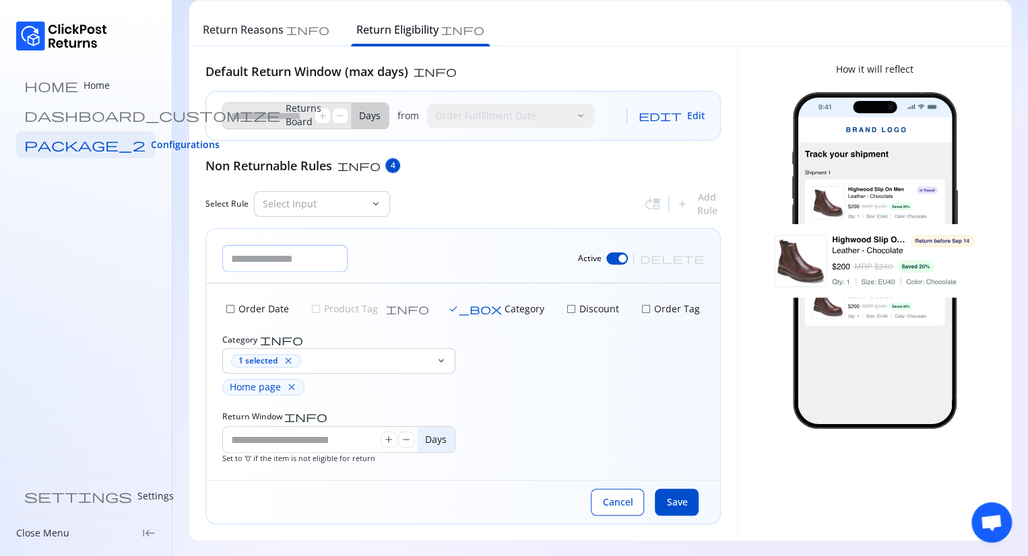
click at [296, 263] on input "text" at bounding box center [285, 259] width 124 height 26
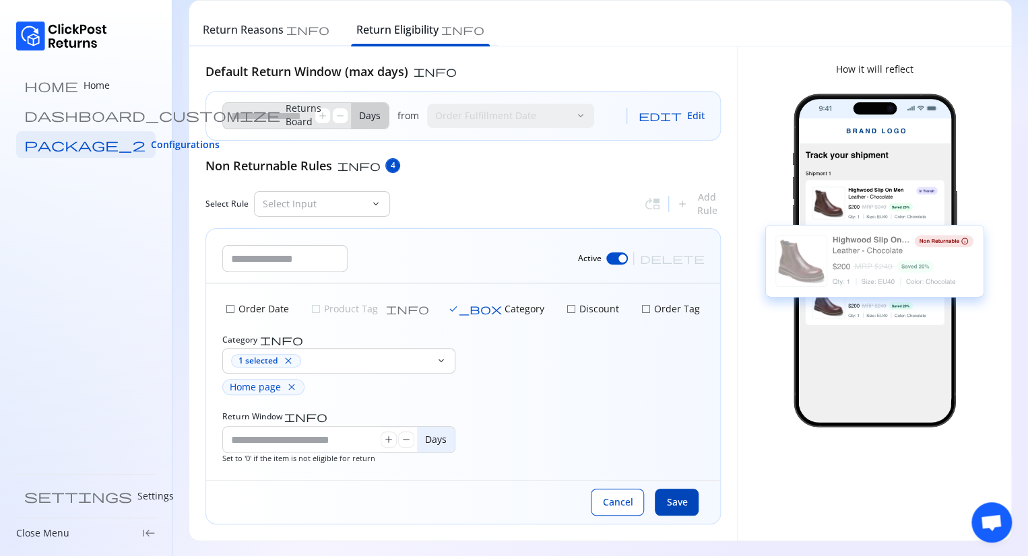
click at [676, 499] on span "Save" at bounding box center [676, 502] width 21 height 13
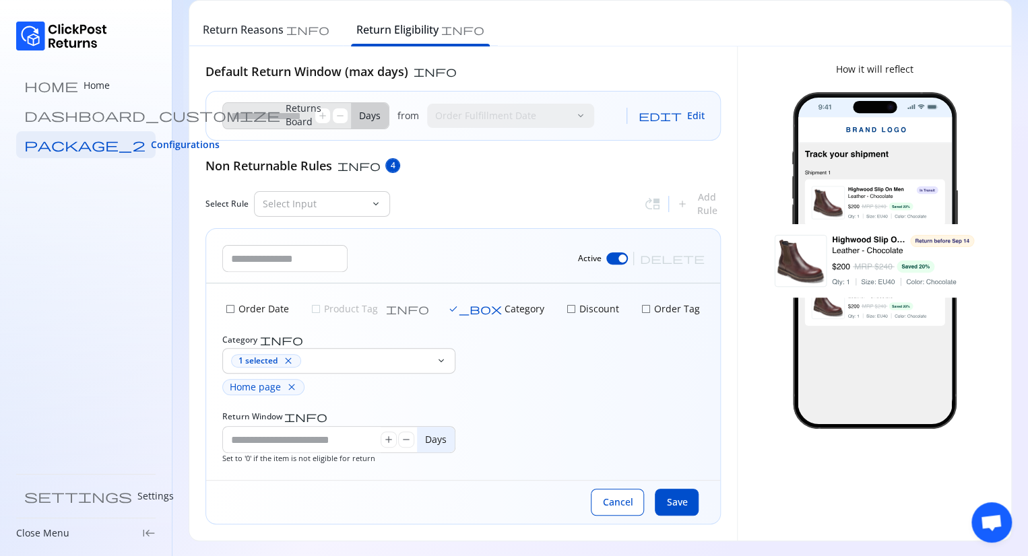
click at [646, 431] on div "check_box_outline_blank Order Date check_box_outline_blank Product Tag info che…" at bounding box center [463, 381] width 514 height 197
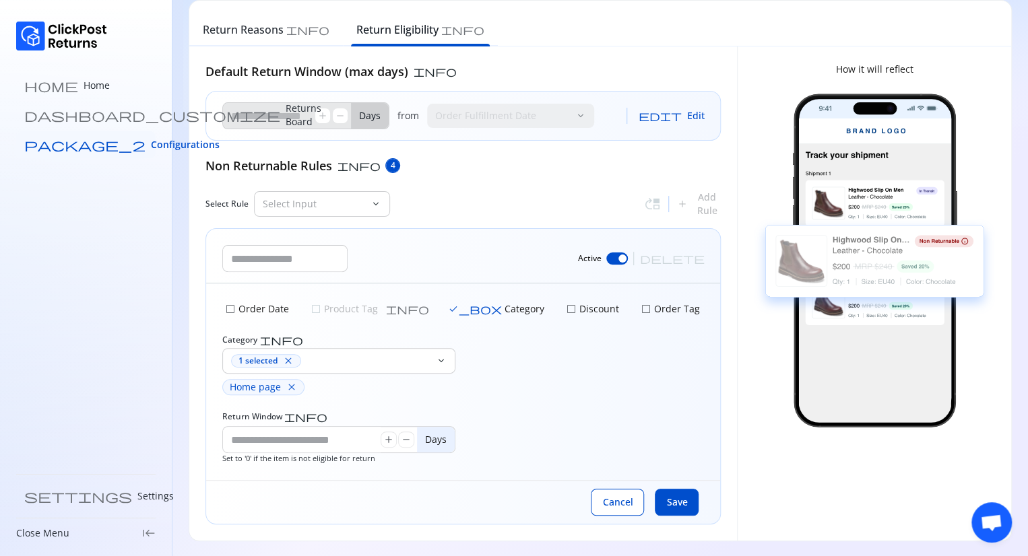
click at [151, 144] on span "Configurations" at bounding box center [185, 144] width 69 height 13
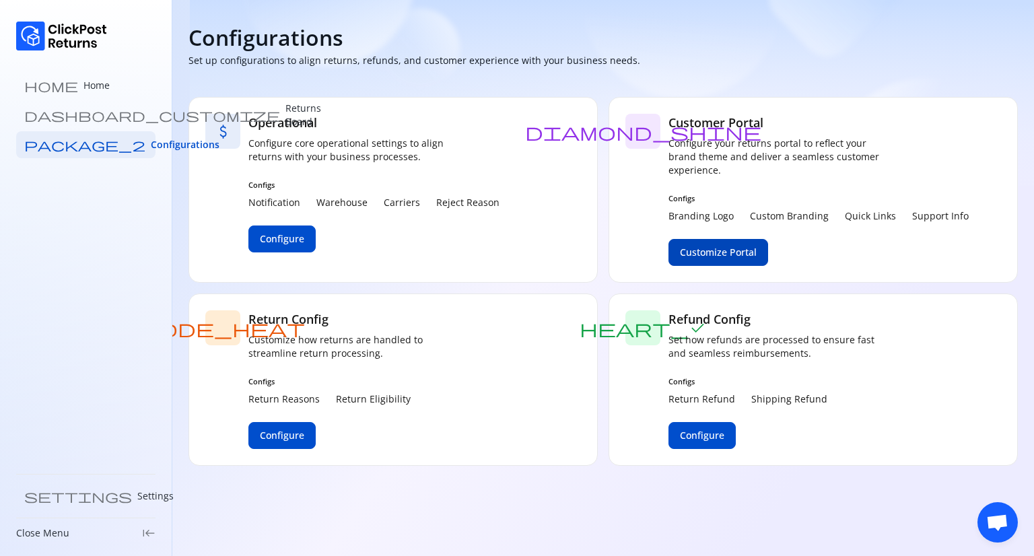
click at [729, 257] on span "Customize Portal" at bounding box center [718, 252] width 77 height 13
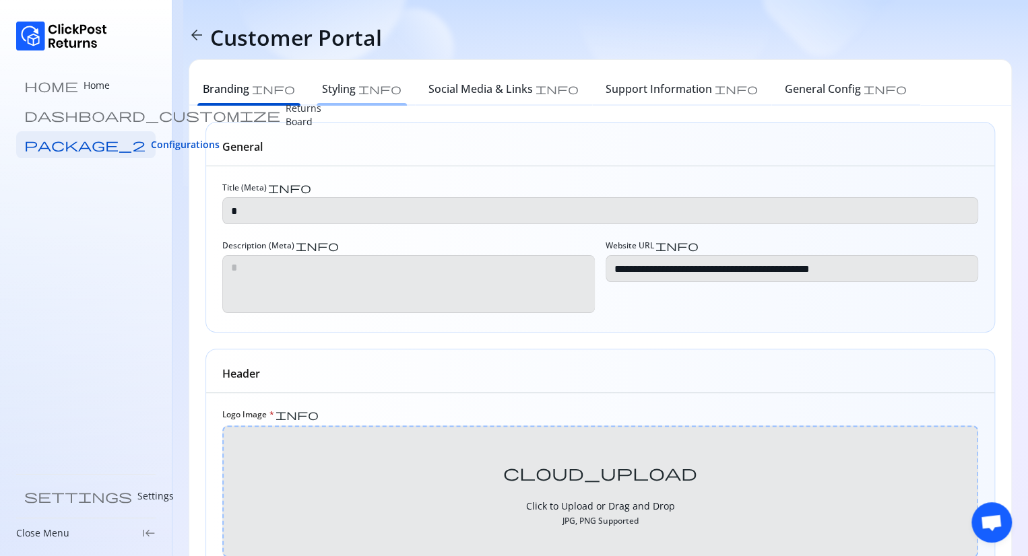
click at [322, 96] on h6 "Styling" at bounding box center [339, 89] width 34 height 16
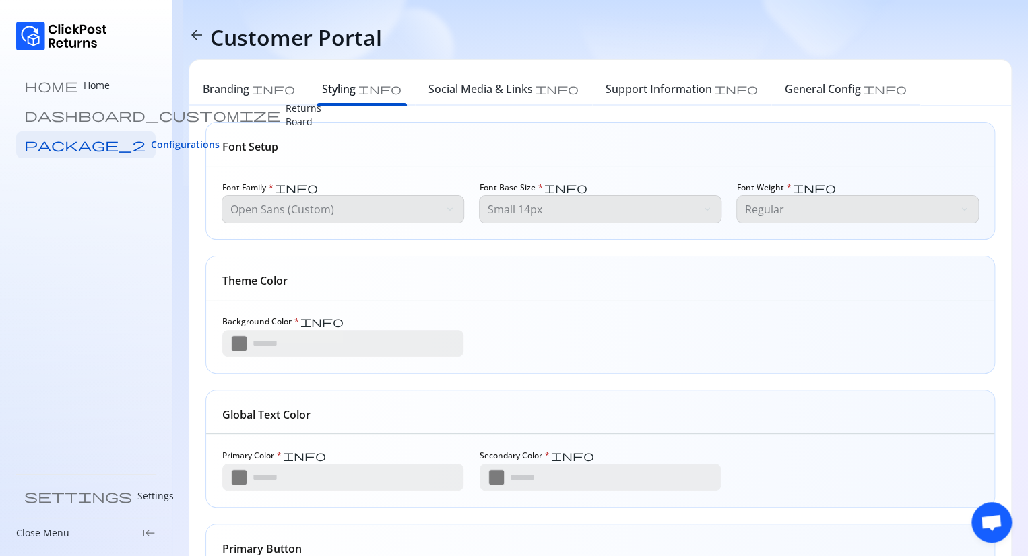
type input "*******"
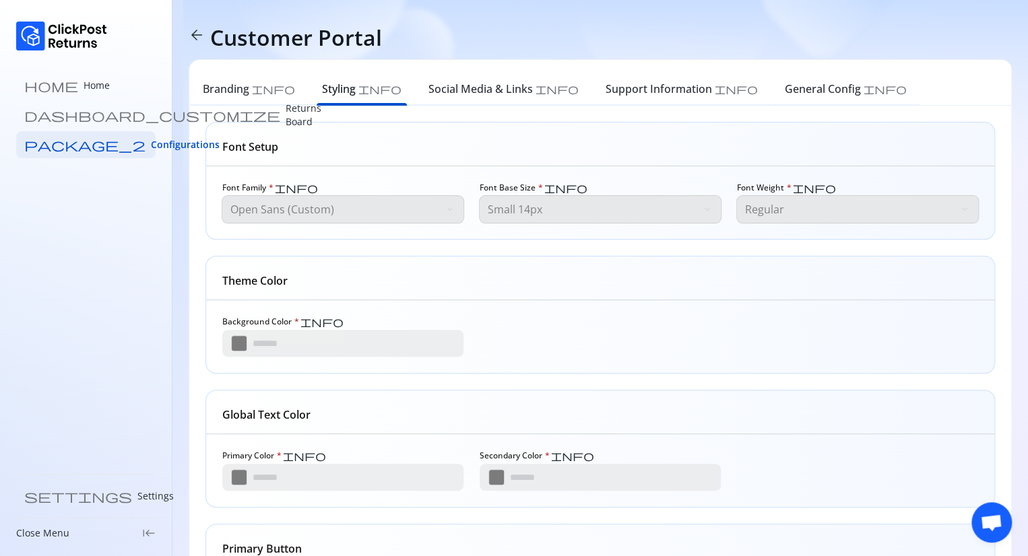
type input "*******"
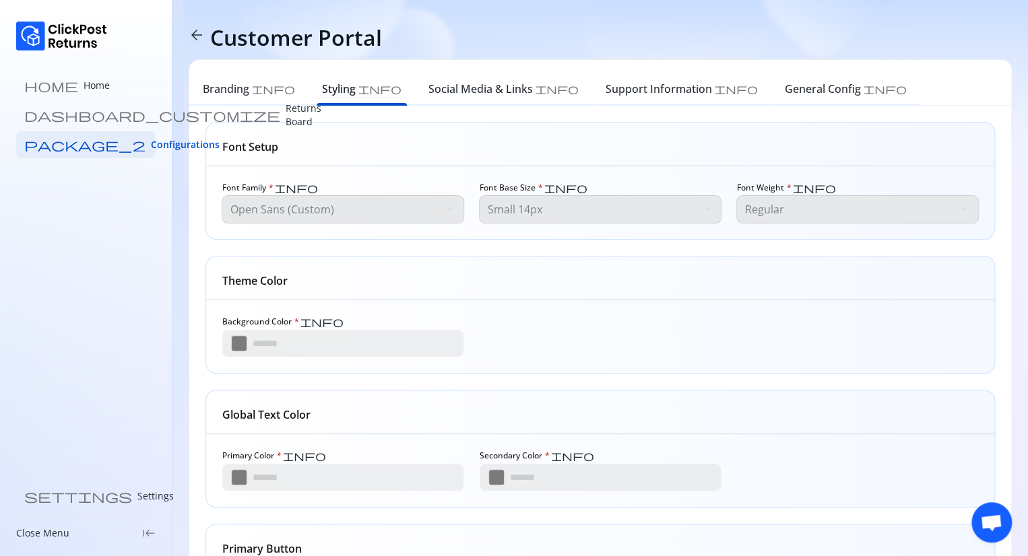
type input "*******"
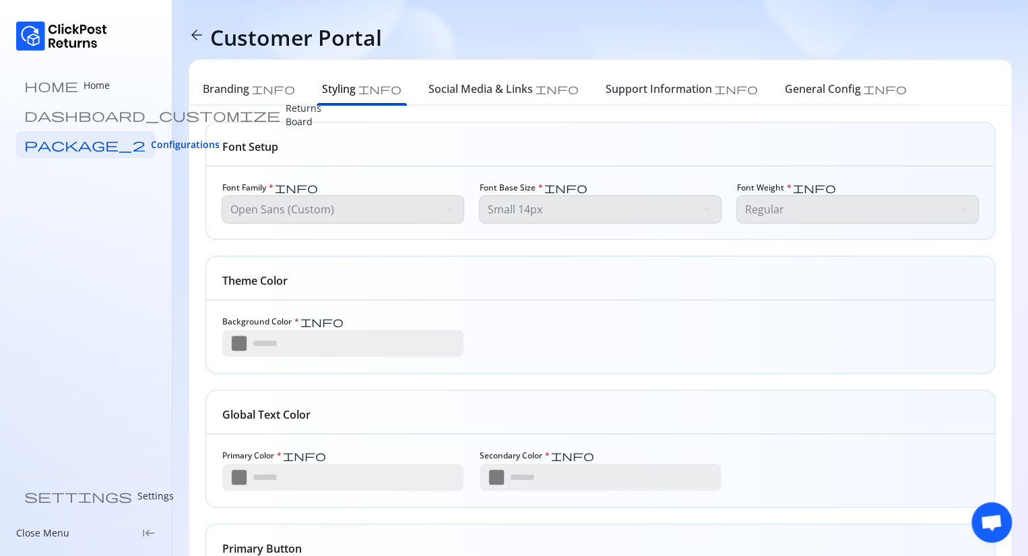
type input "*******"
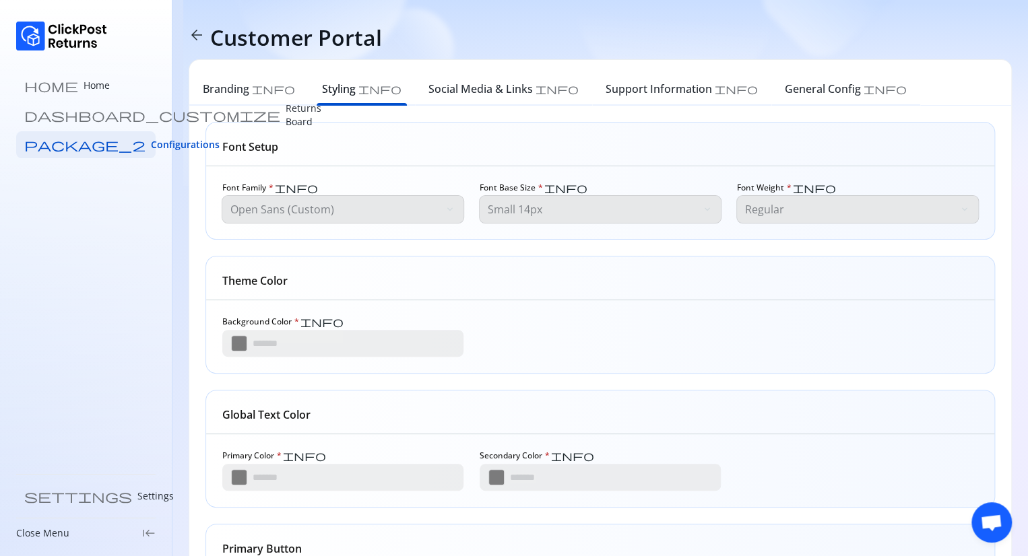
type input "*******"
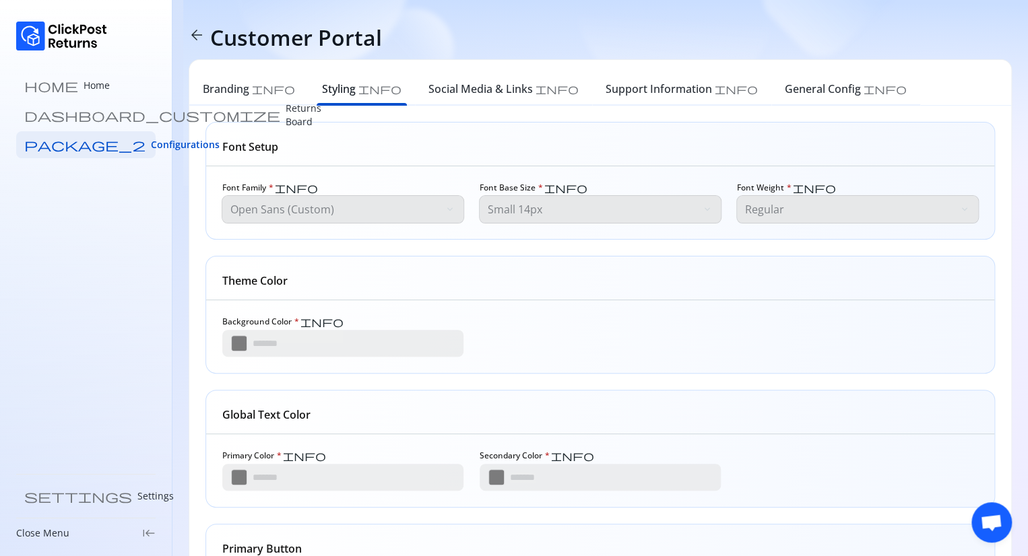
type input "*******"
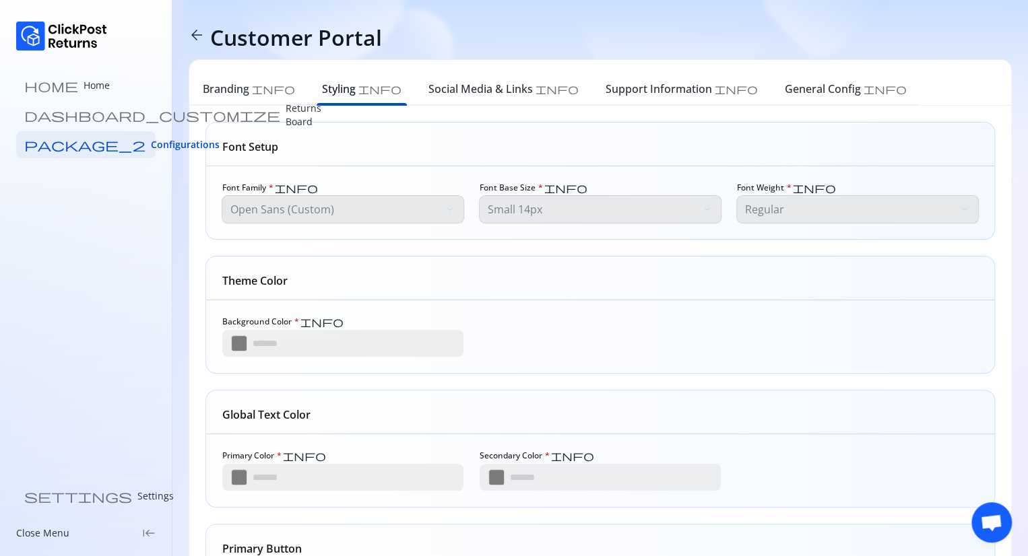
type input "*******"
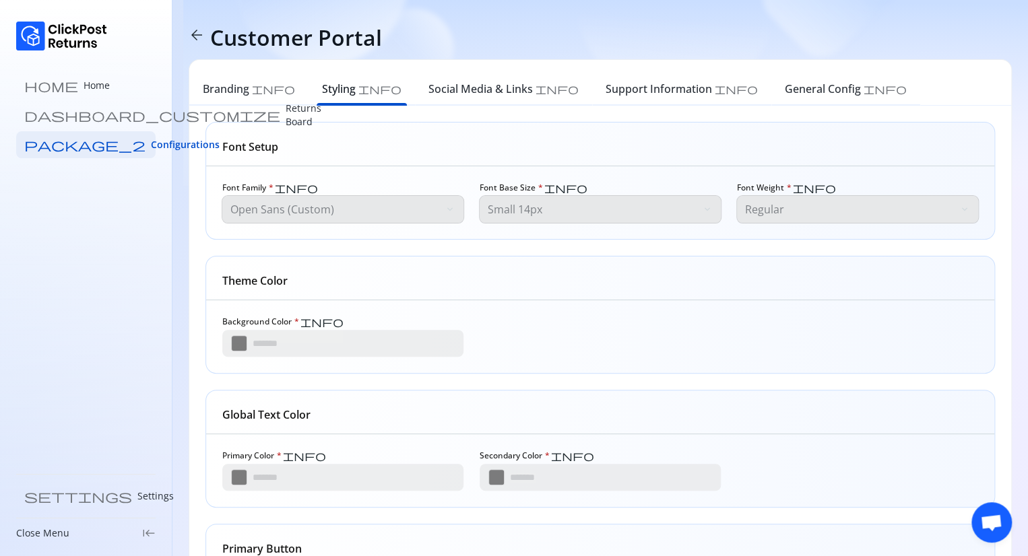
type input "*******"
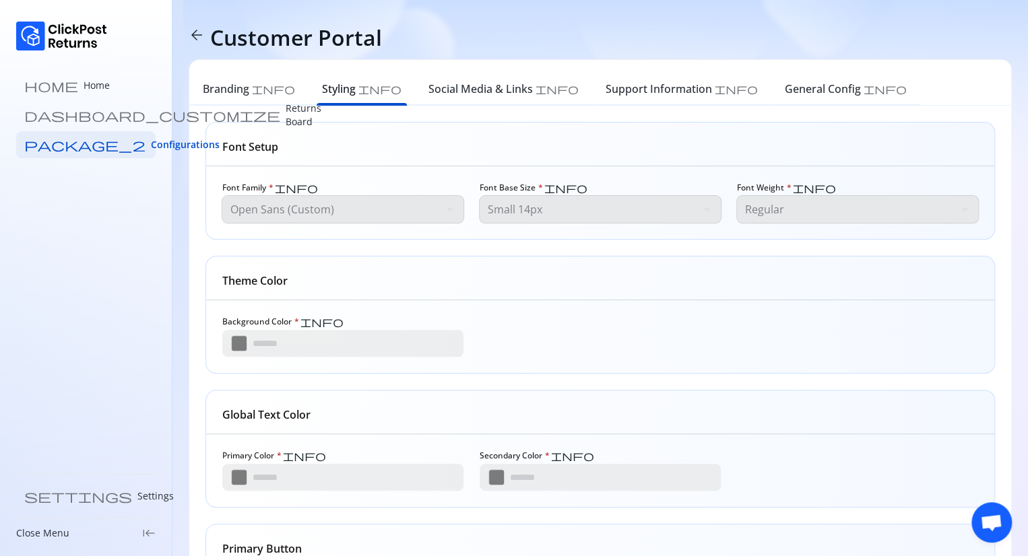
type input "*******"
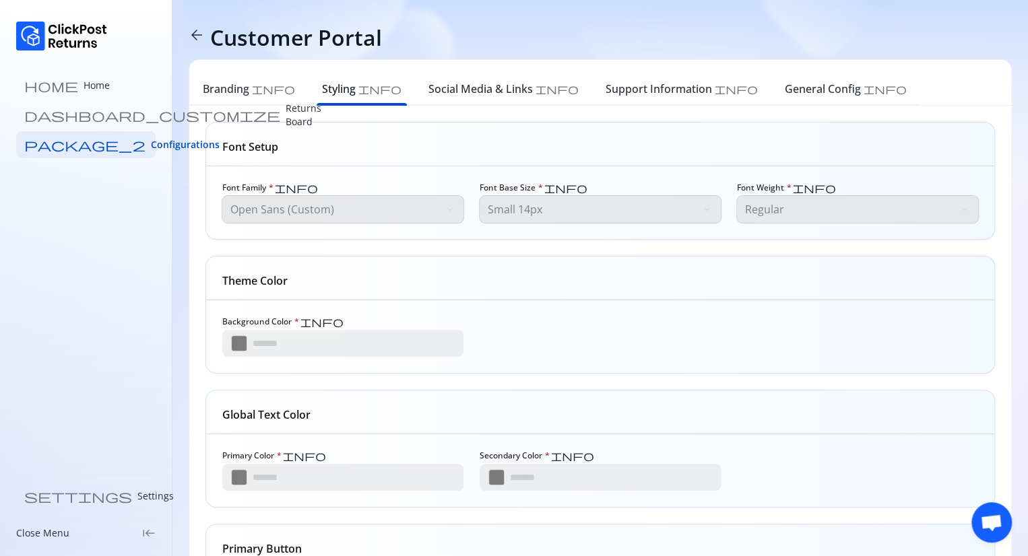
type input "*******"
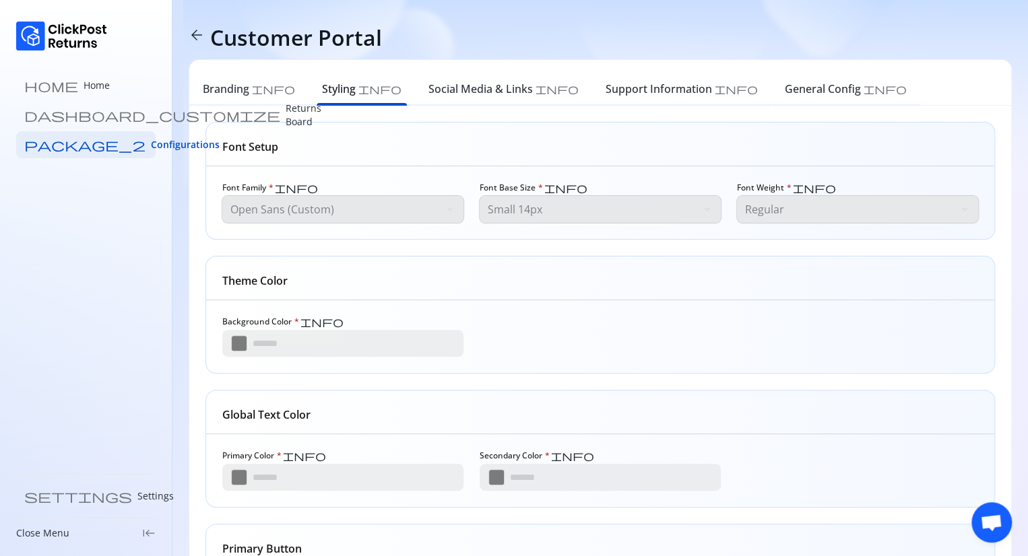
type input "*******"
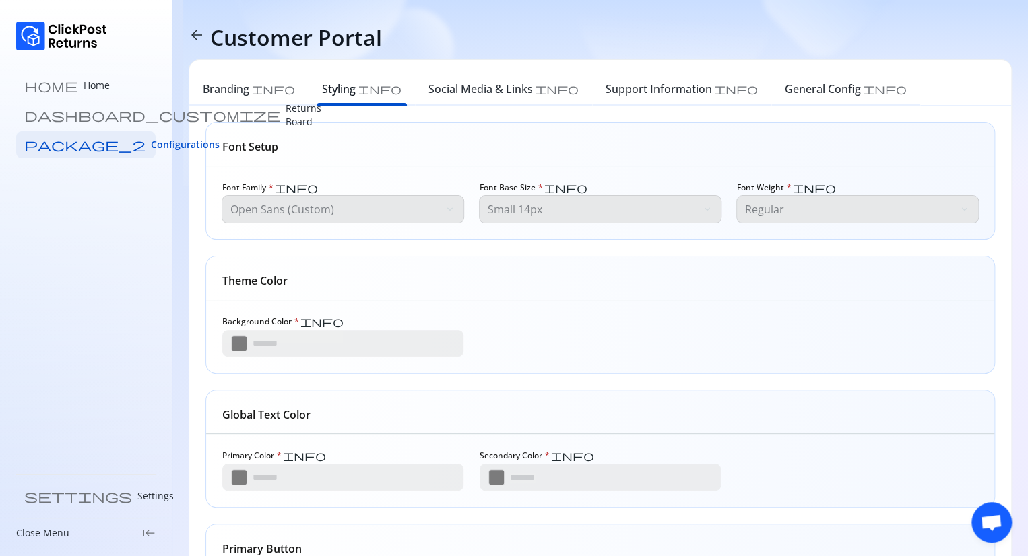
type input "*******"
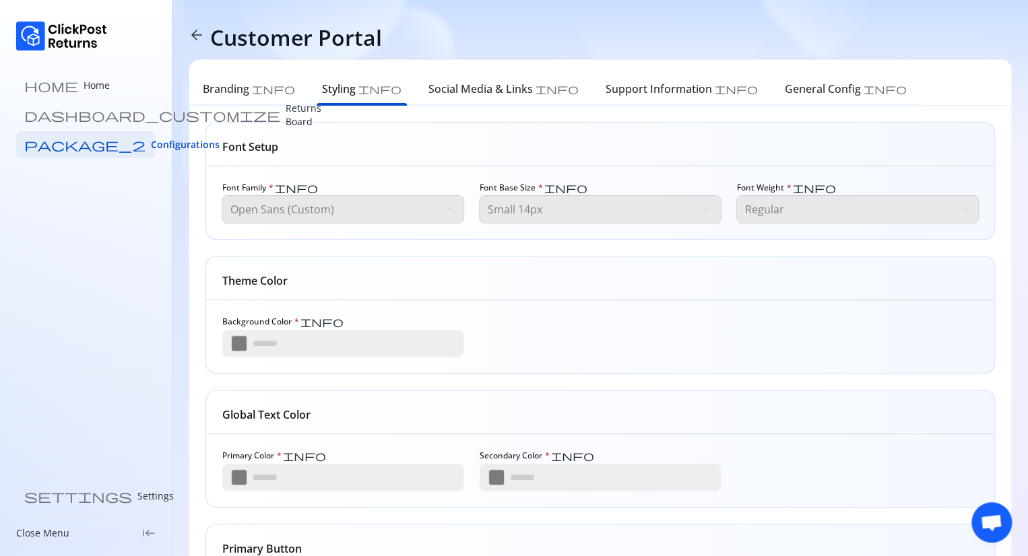
type input "*******"
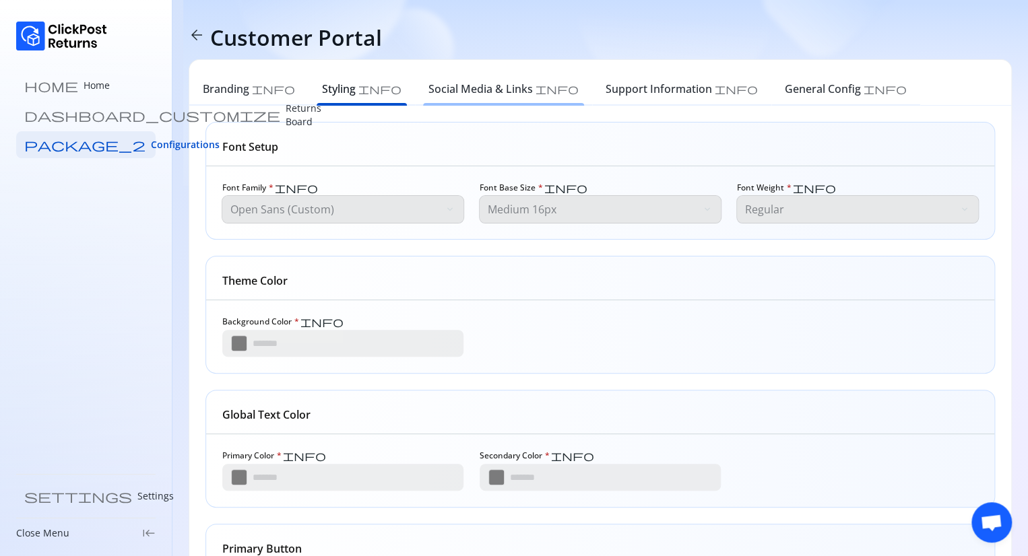
click at [428, 94] on h6 "Social Media & Links" at bounding box center [480, 89] width 104 height 16
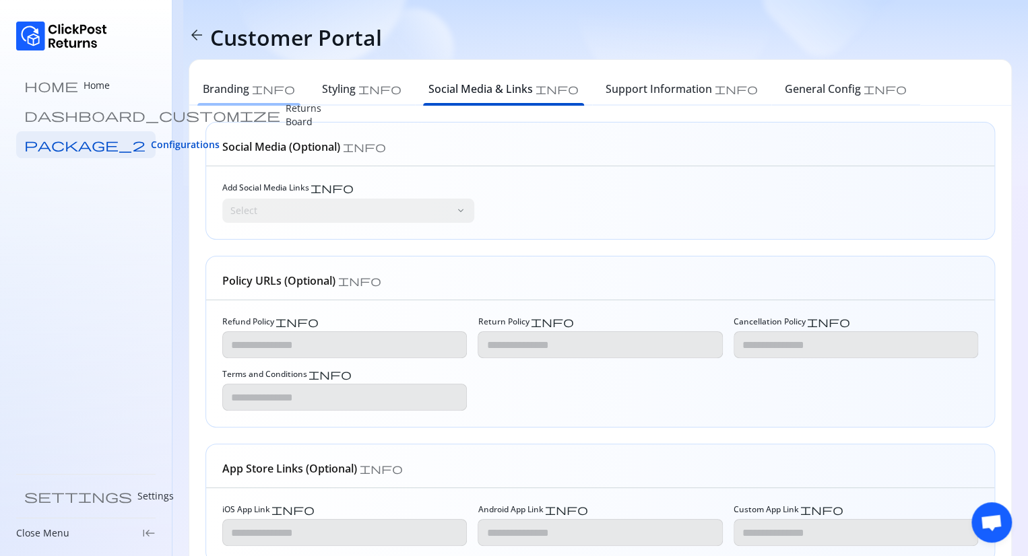
click at [221, 93] on h6 "Branding" at bounding box center [226, 89] width 46 height 16
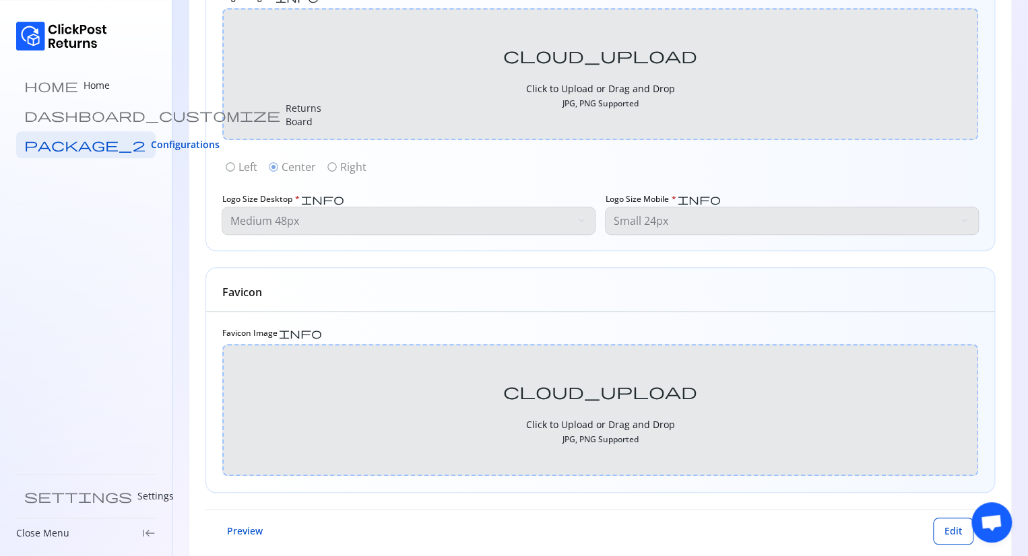
scroll to position [444, 0]
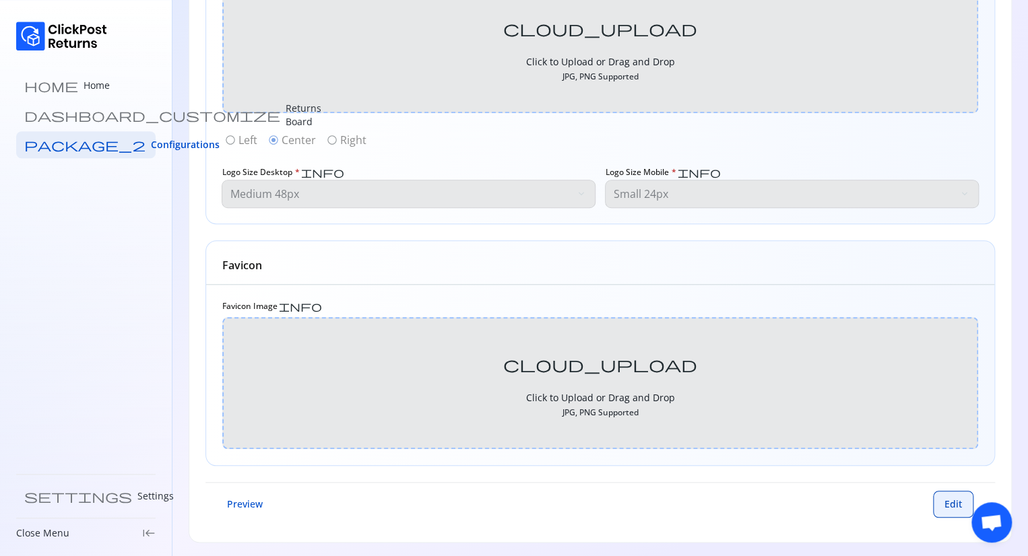
click at [951, 501] on span "Edit" at bounding box center [953, 504] width 18 height 13
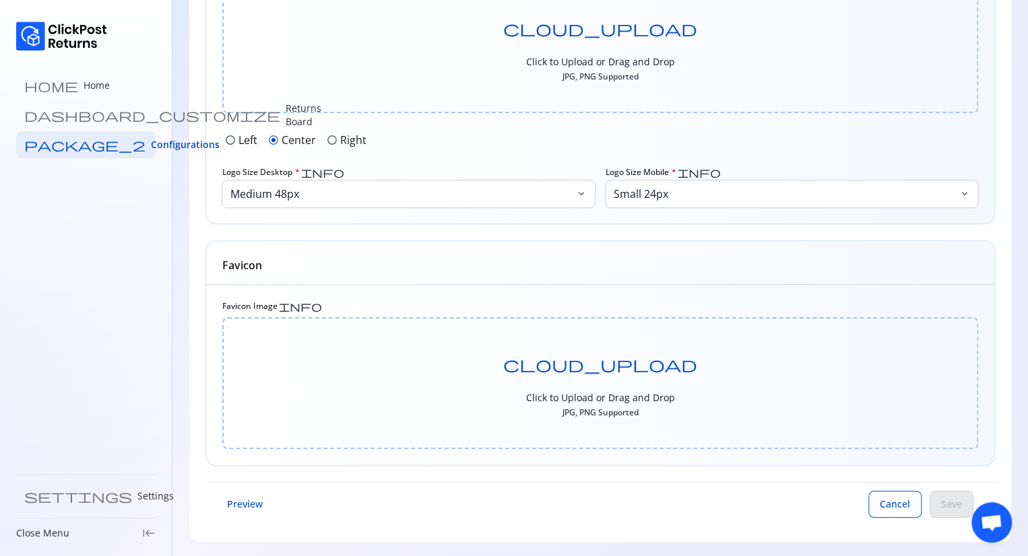
click at [228, 138] on span "radio_button_unchecked" at bounding box center [230, 140] width 11 height 11
click at [953, 499] on span "Save" at bounding box center [951, 504] width 21 height 13
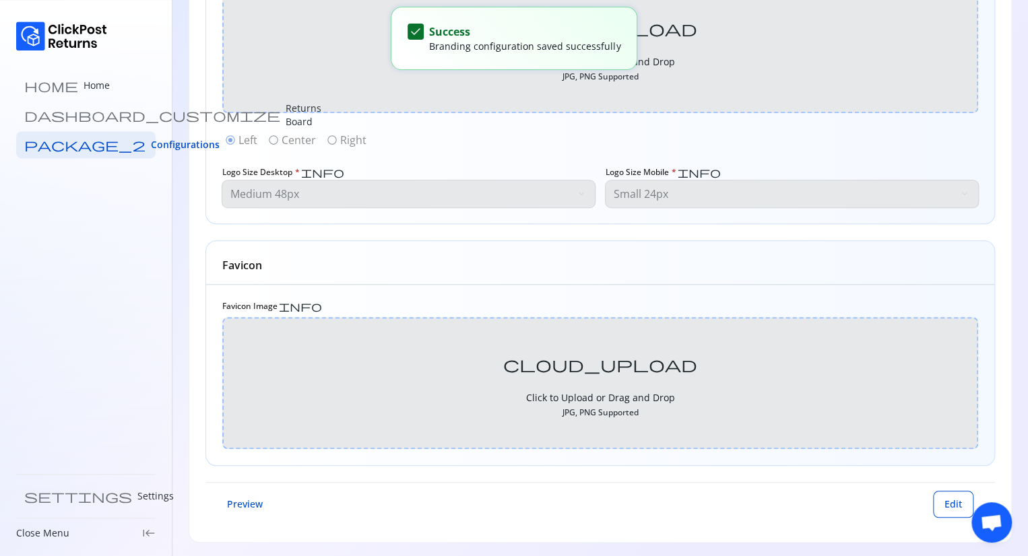
type input "*"
type textarea "*"
type input "**********"
click at [947, 498] on span "Edit" at bounding box center [953, 504] width 18 height 13
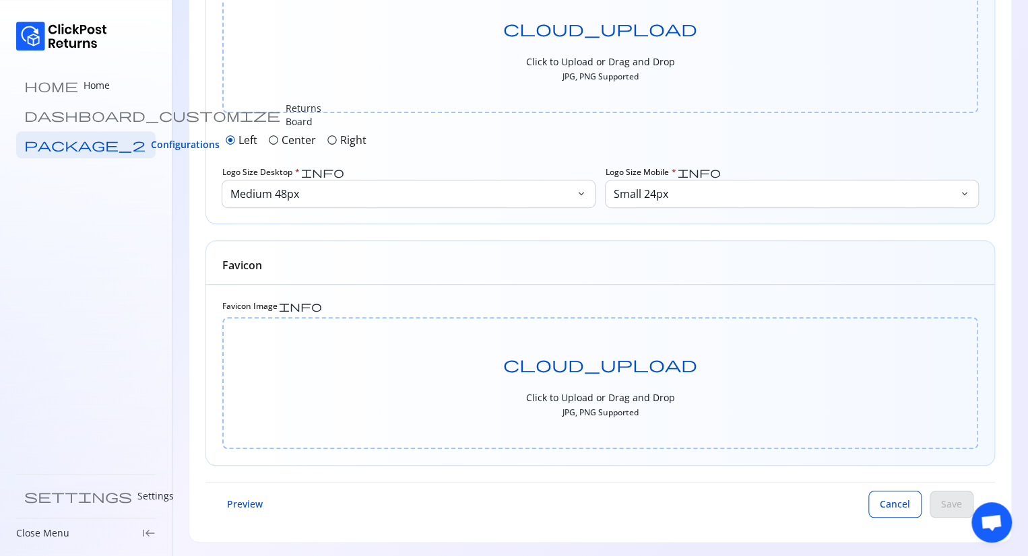
scroll to position [0, 0]
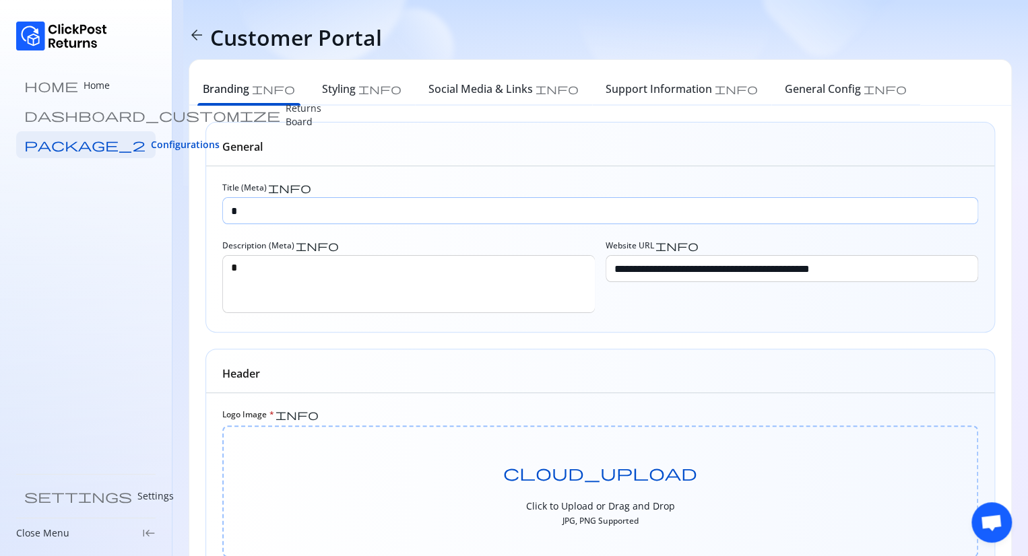
click at [248, 205] on input "*" at bounding box center [600, 211] width 754 height 26
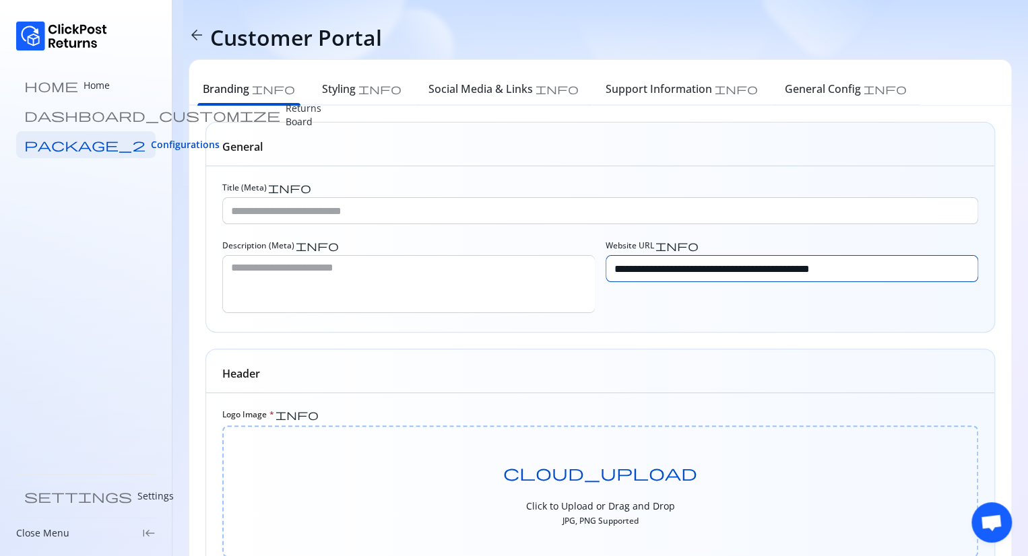
drag, startPoint x: 877, startPoint y: 260, endPoint x: 609, endPoint y: 251, distance: 268.1
click at [609, 251] on div "**********" at bounding box center [791, 261] width 372 height 42
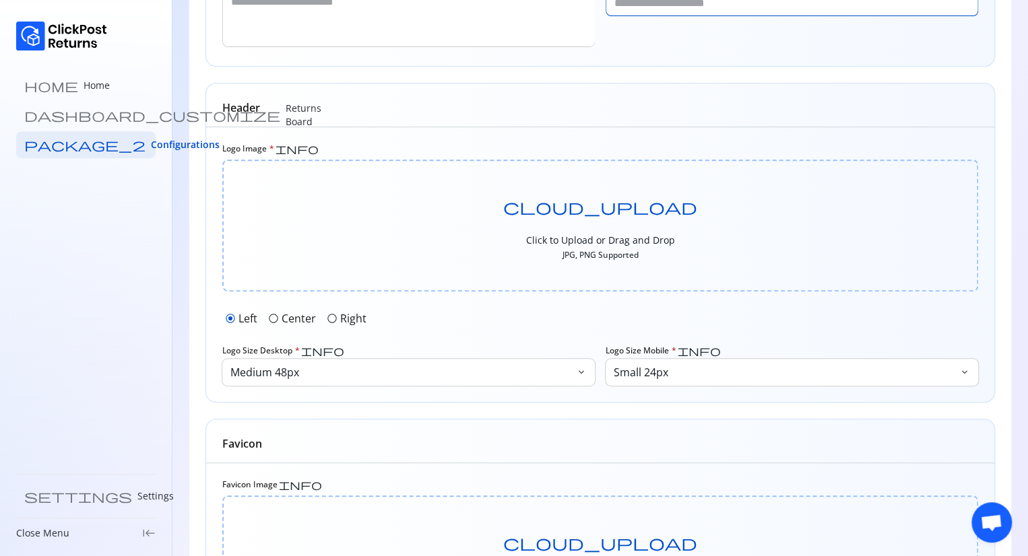
scroll to position [444, 0]
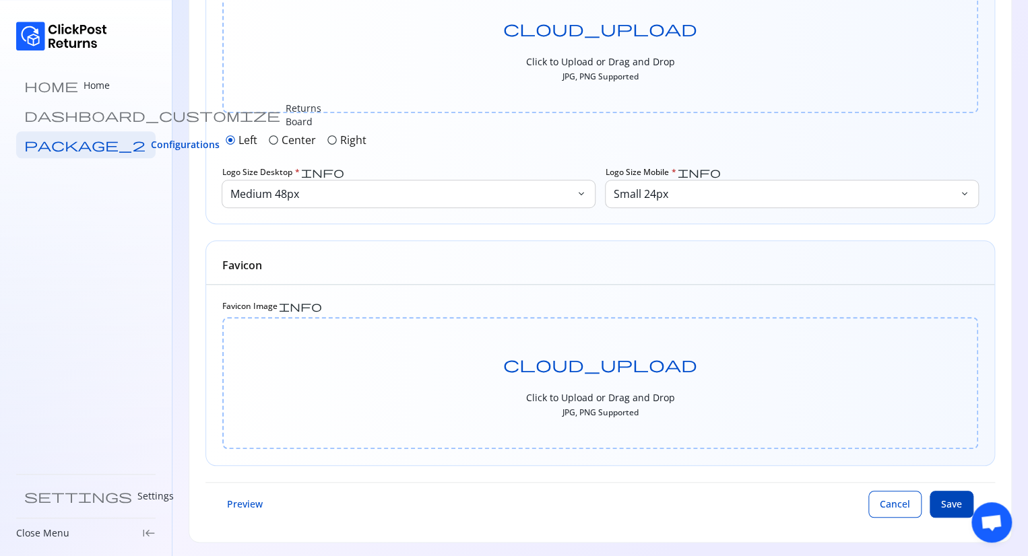
click at [938, 505] on button "Save" at bounding box center [951, 504] width 44 height 27
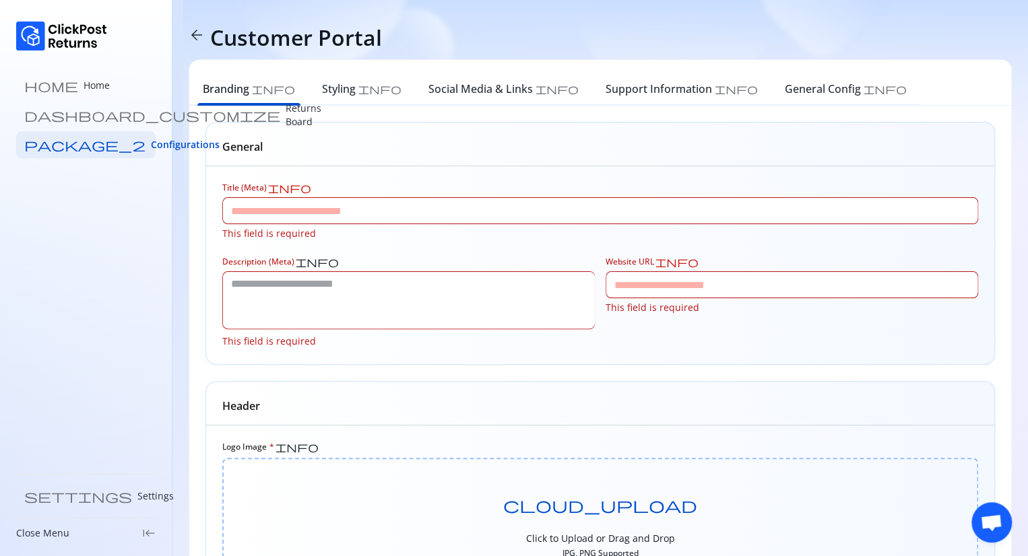
scroll to position [0, 0]
click at [322, 94] on h6 "Styling" at bounding box center [339, 89] width 34 height 16
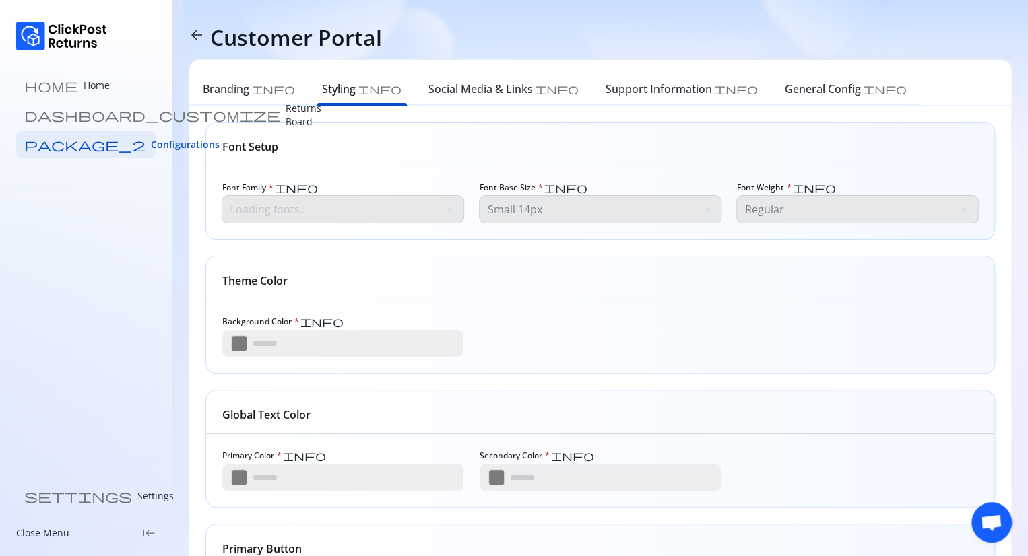
type input "*******"
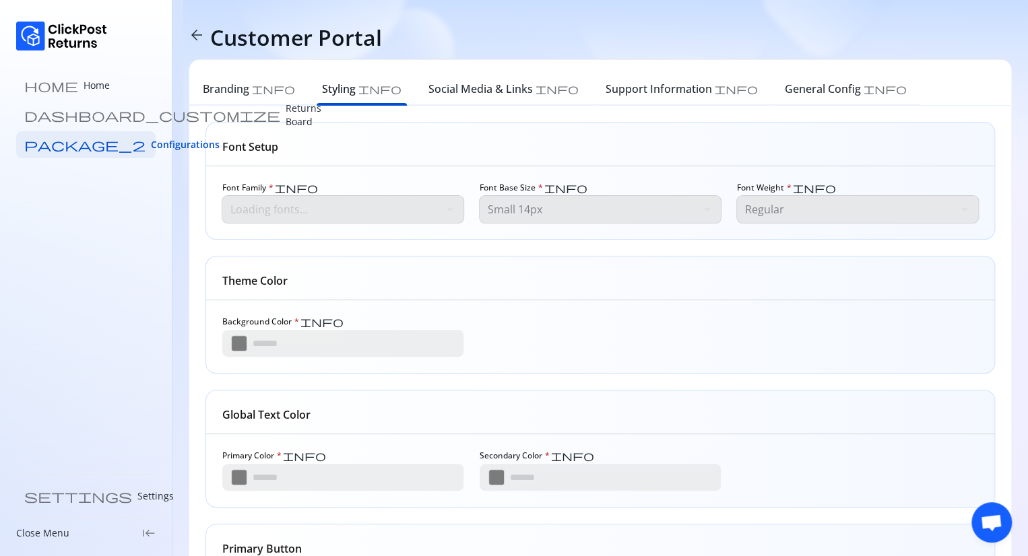
type input "*******"
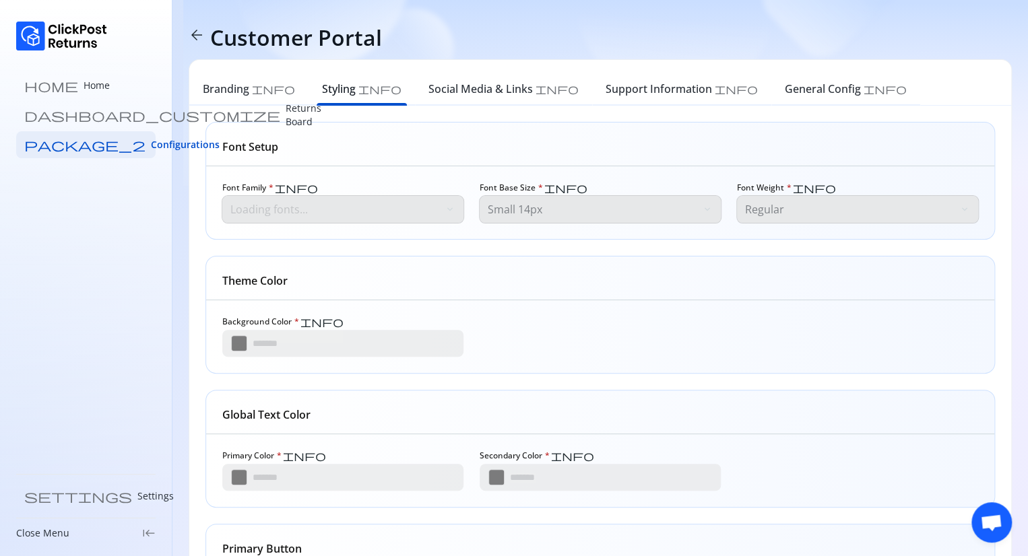
type input "*******"
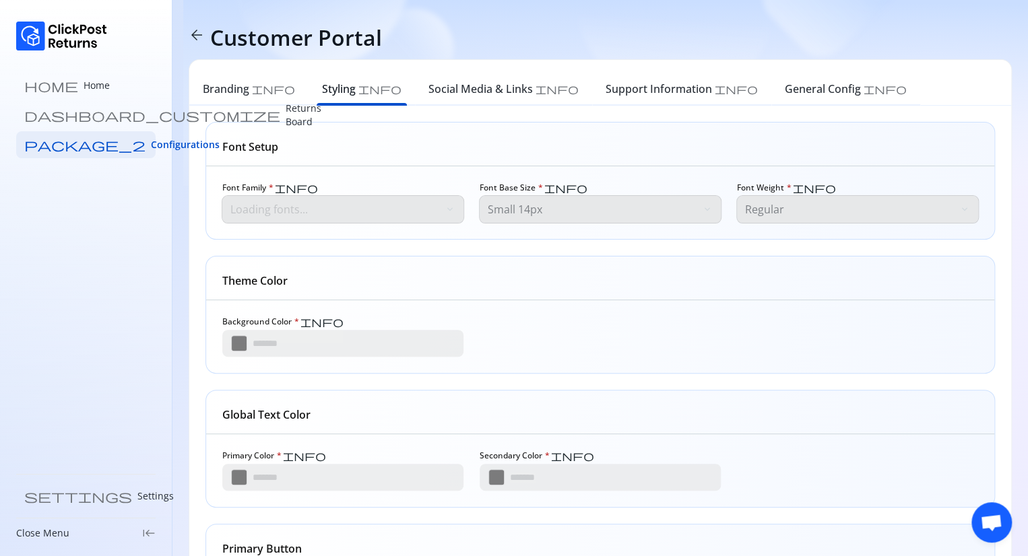
type input "*******"
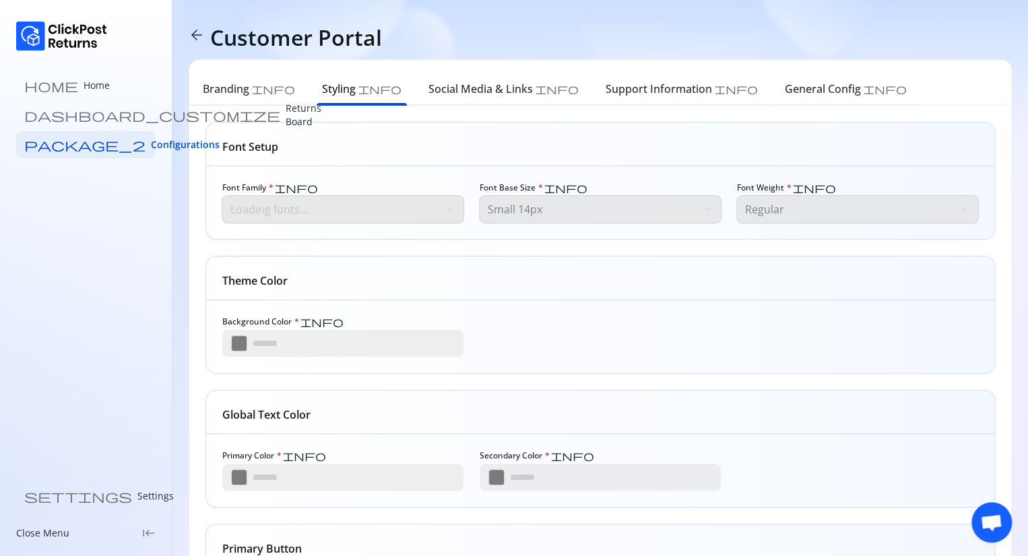
type input "*******"
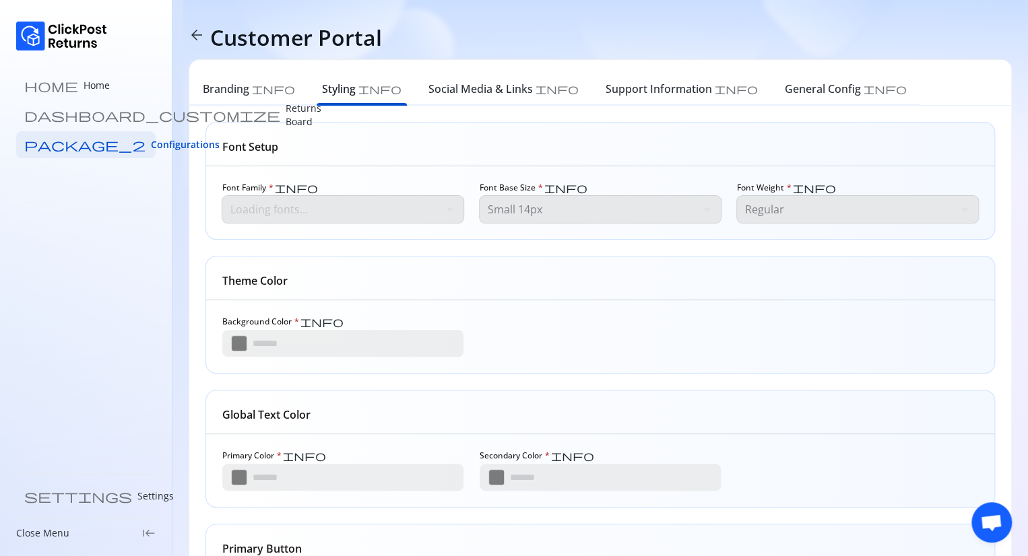
type input "*******"
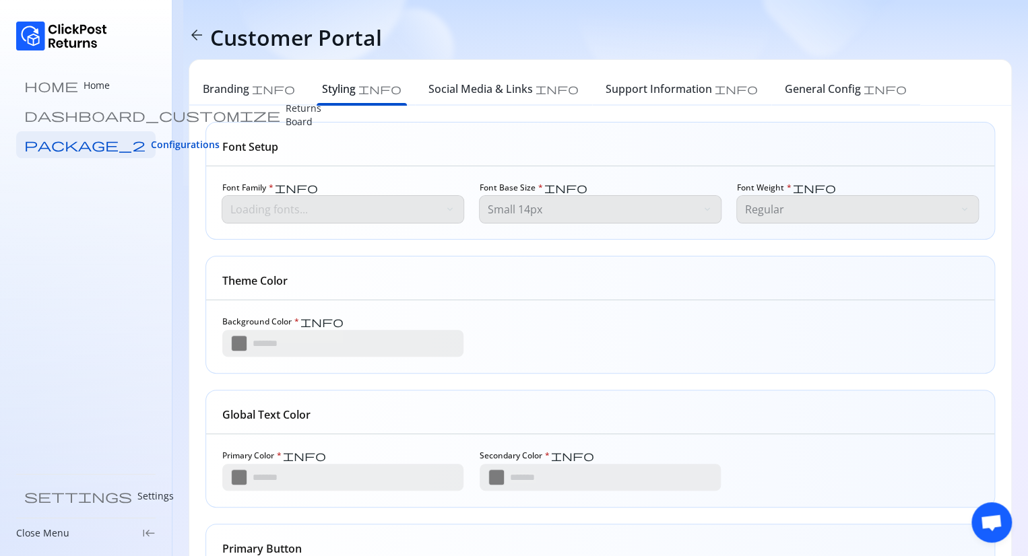
type input "*******"
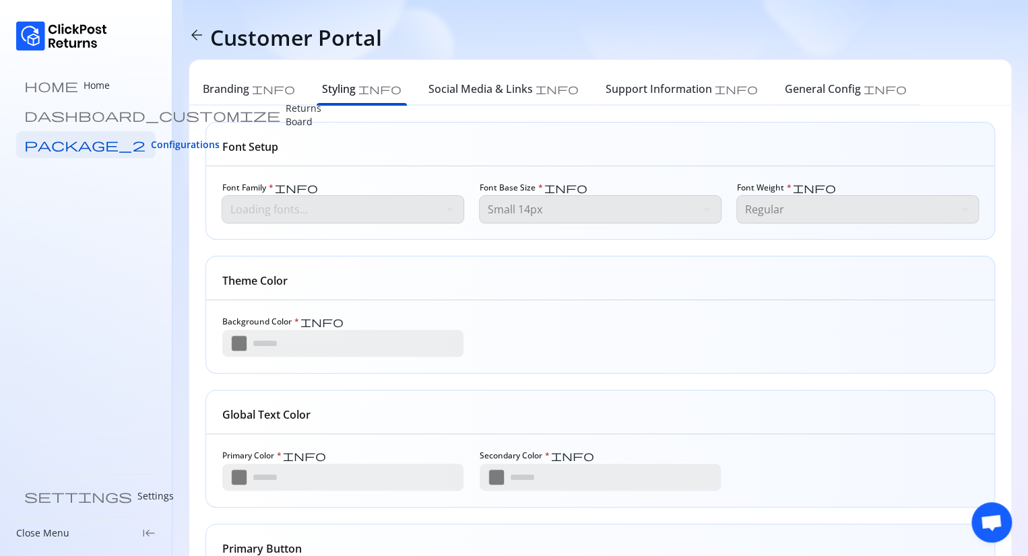
type input "*******"
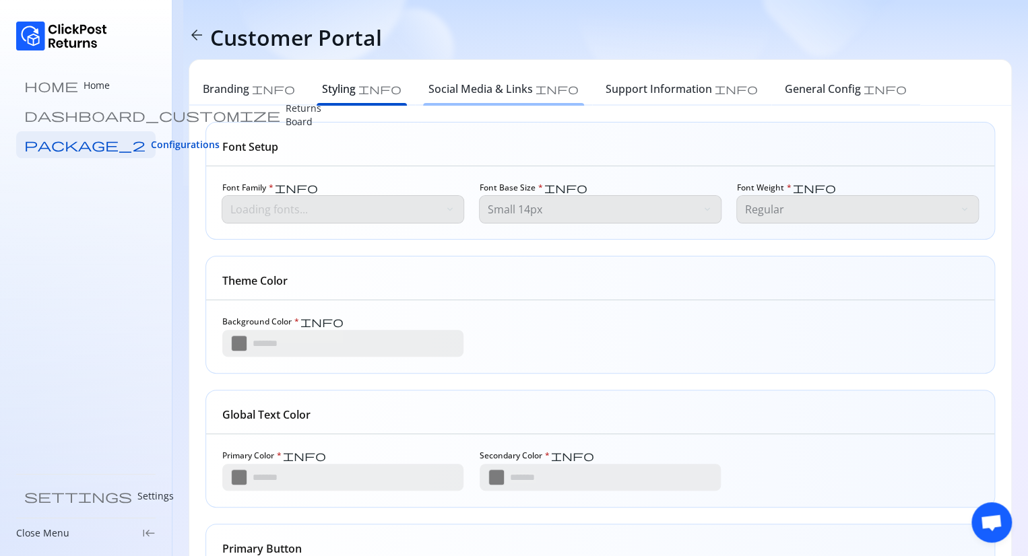
type input "*******"
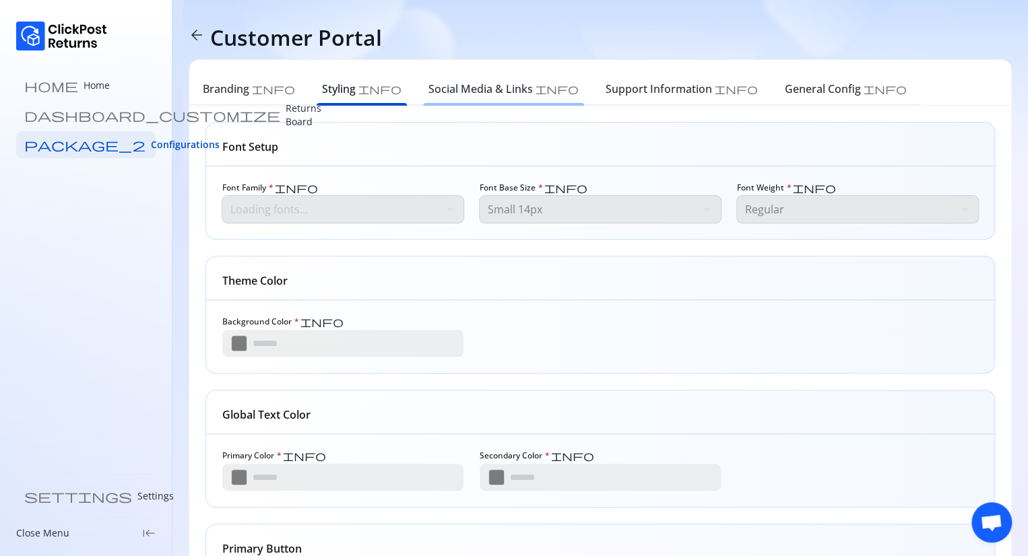
type input "*******"
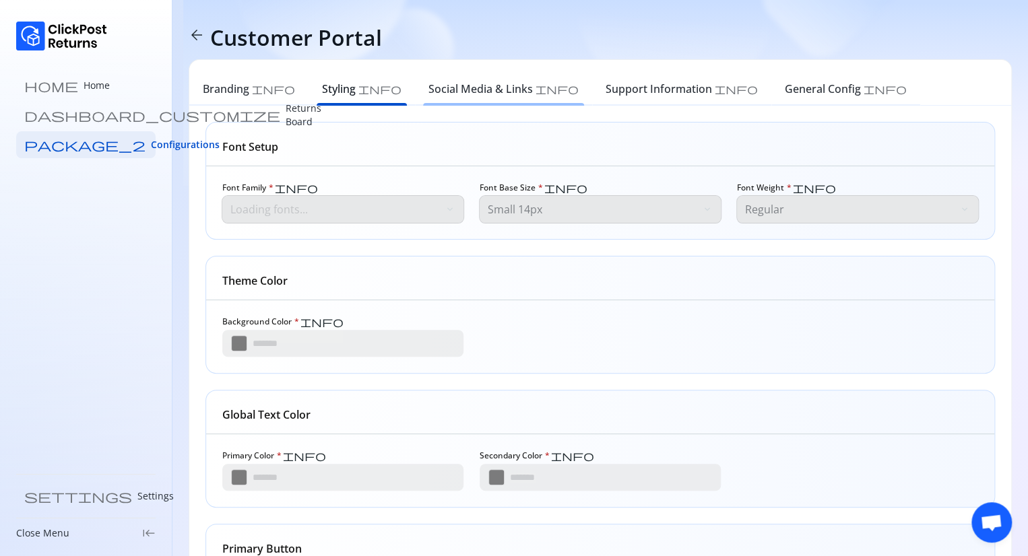
type input "*******"
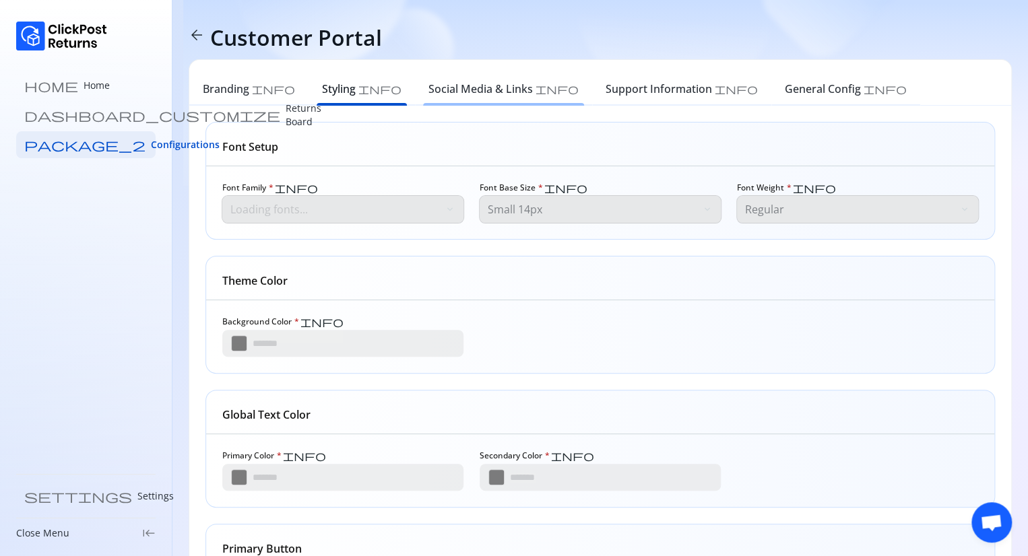
type input "*******"
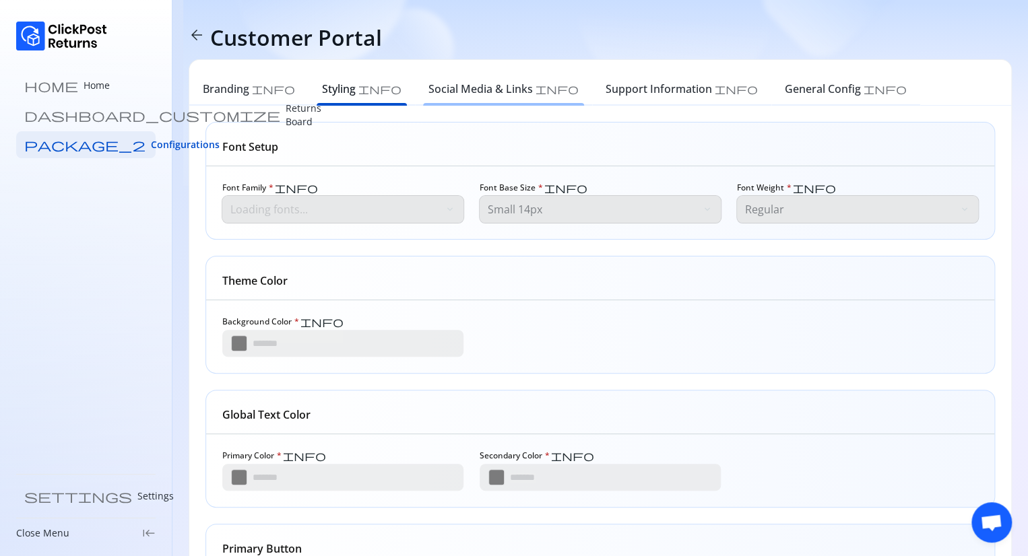
type input "*******"
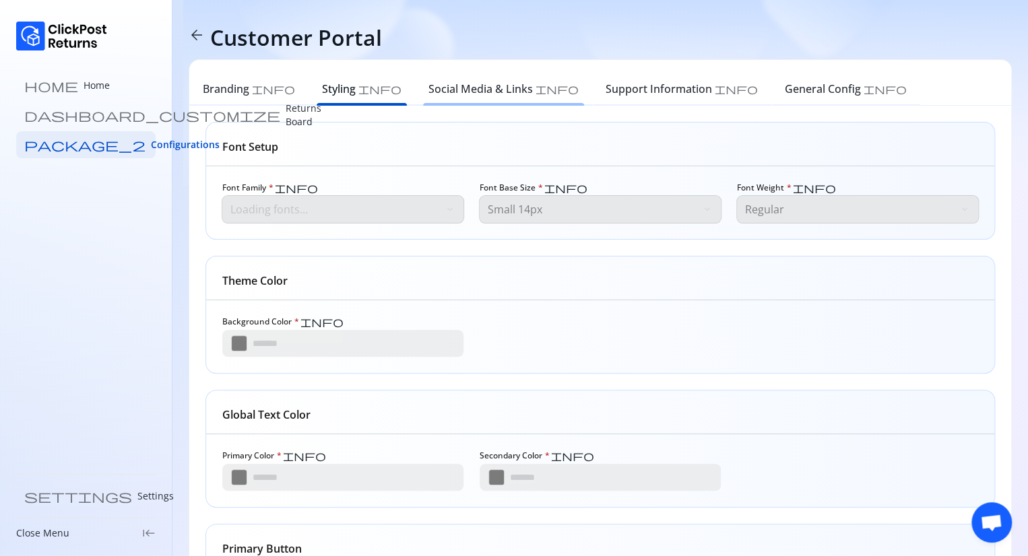
type input "*******"
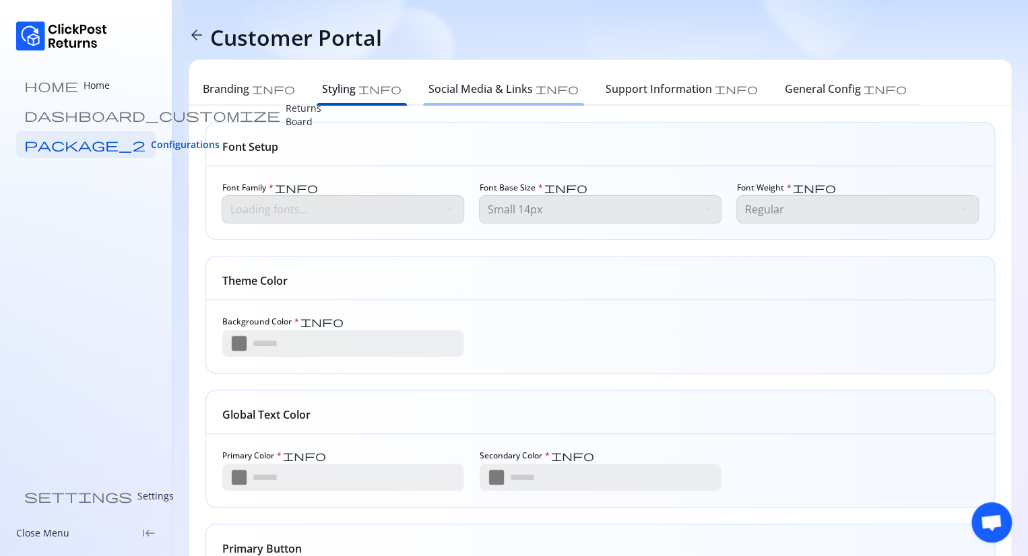
type input "*******"
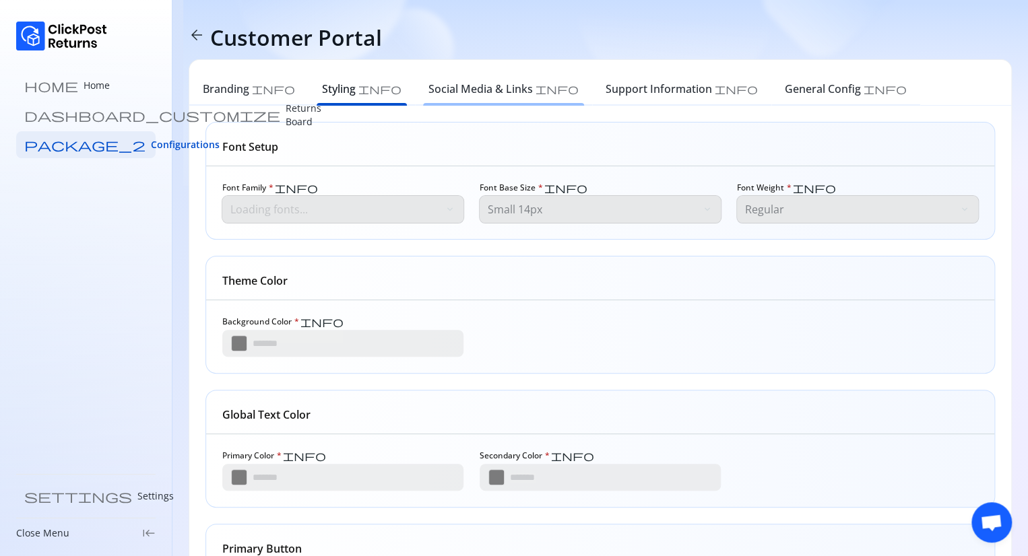
type input "*******"
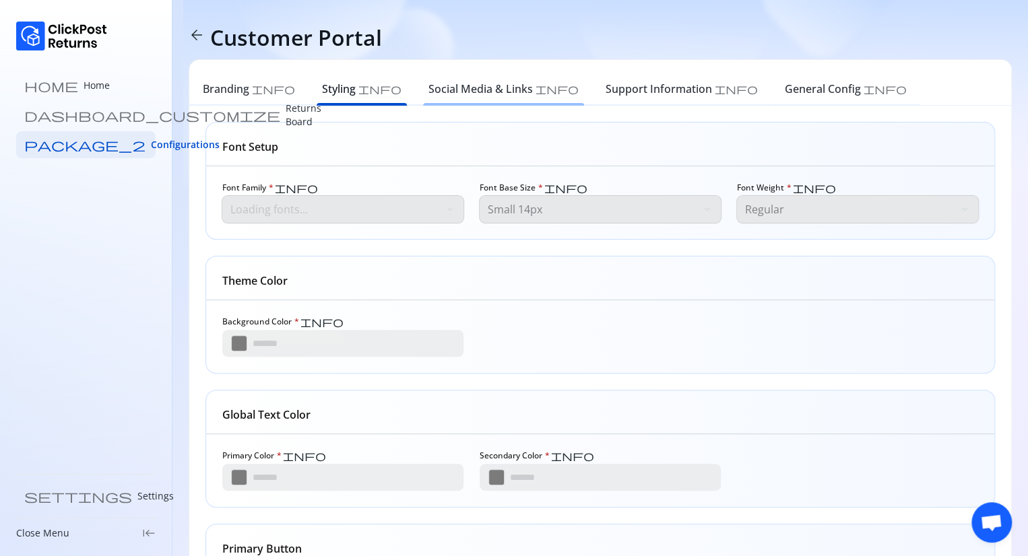
type input "*******"
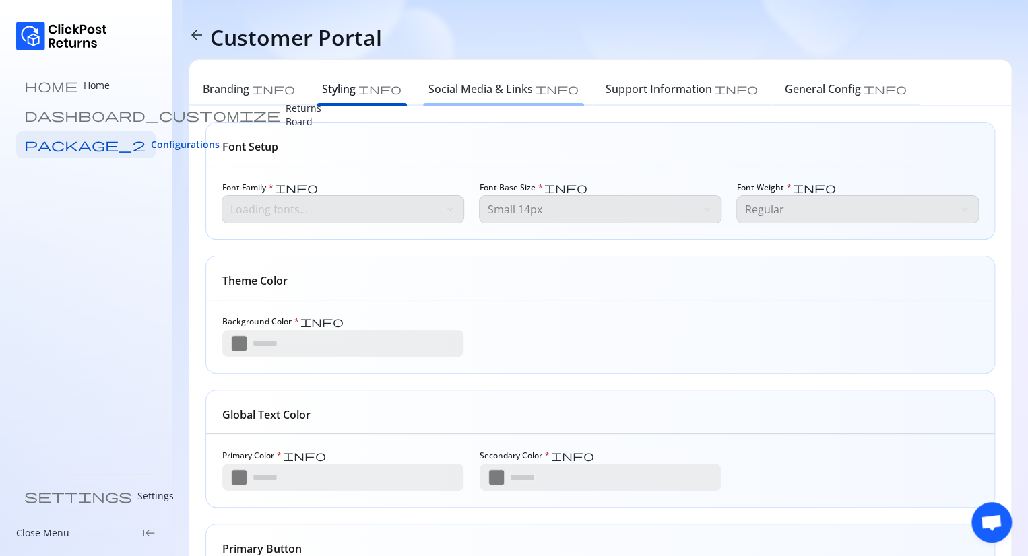
type input "*******"
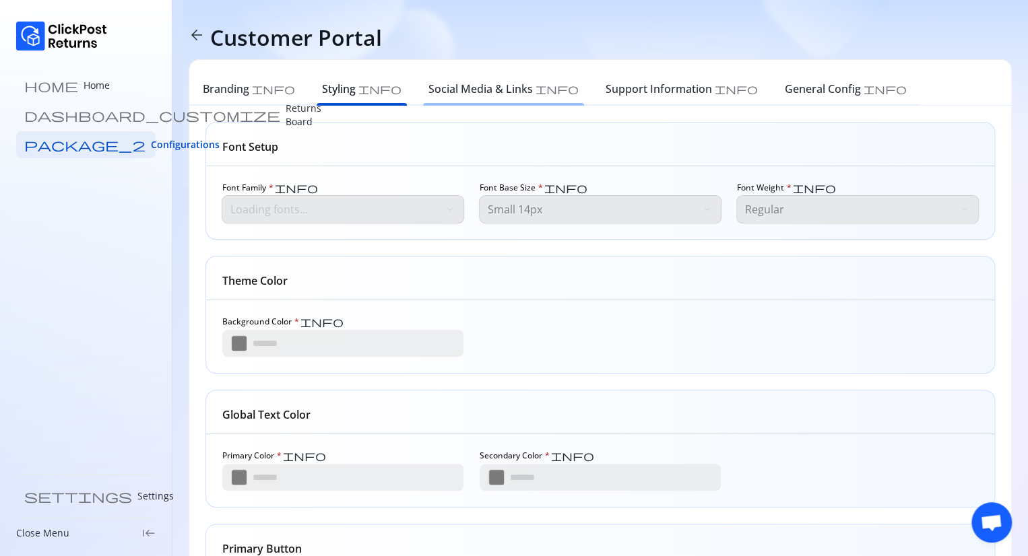
type input "*******"
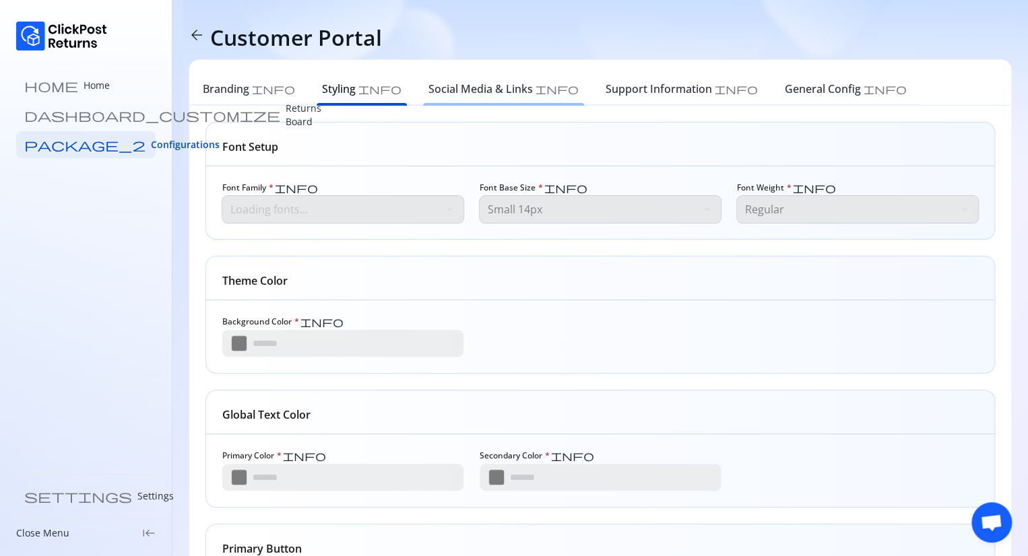
type input "*******"
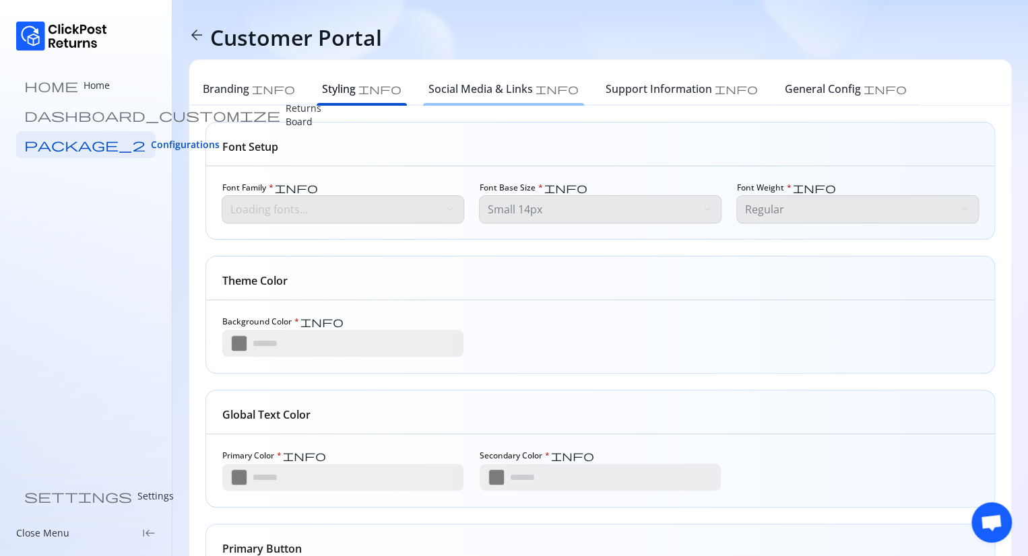
type input "*******"
click at [437, 92] on h6 "Social Media & Links" at bounding box center [480, 89] width 104 height 16
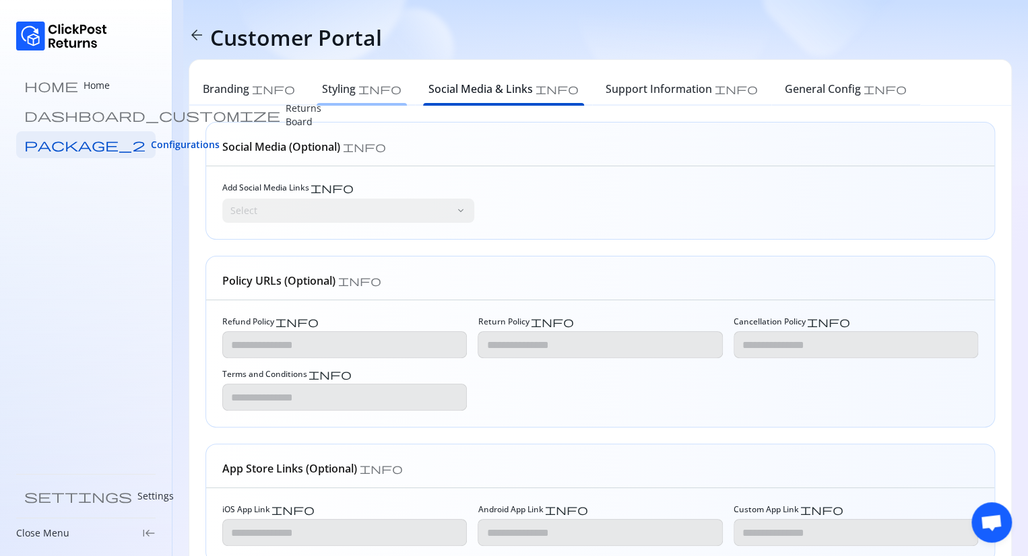
click at [329, 90] on h6 "Styling" at bounding box center [339, 89] width 34 height 16
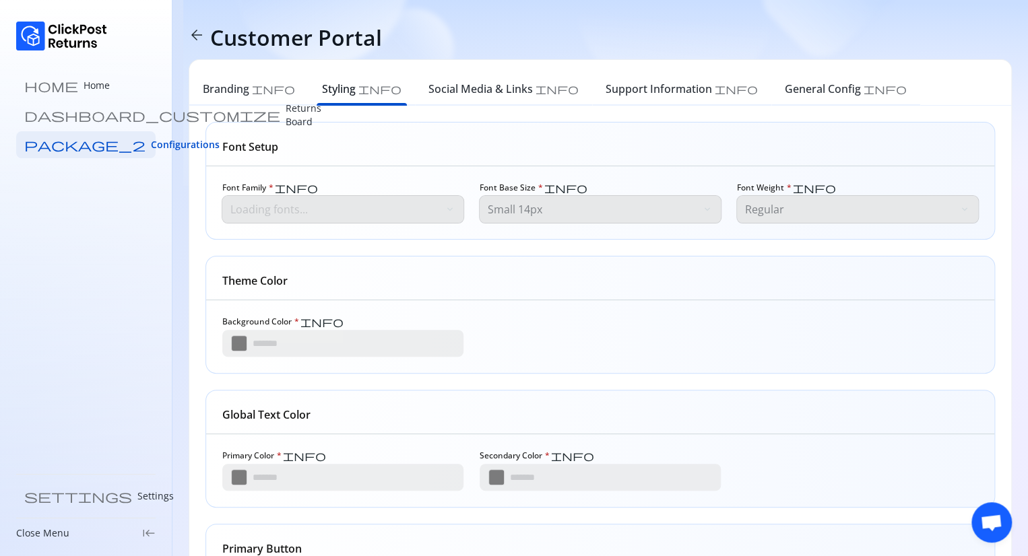
type input "*******"
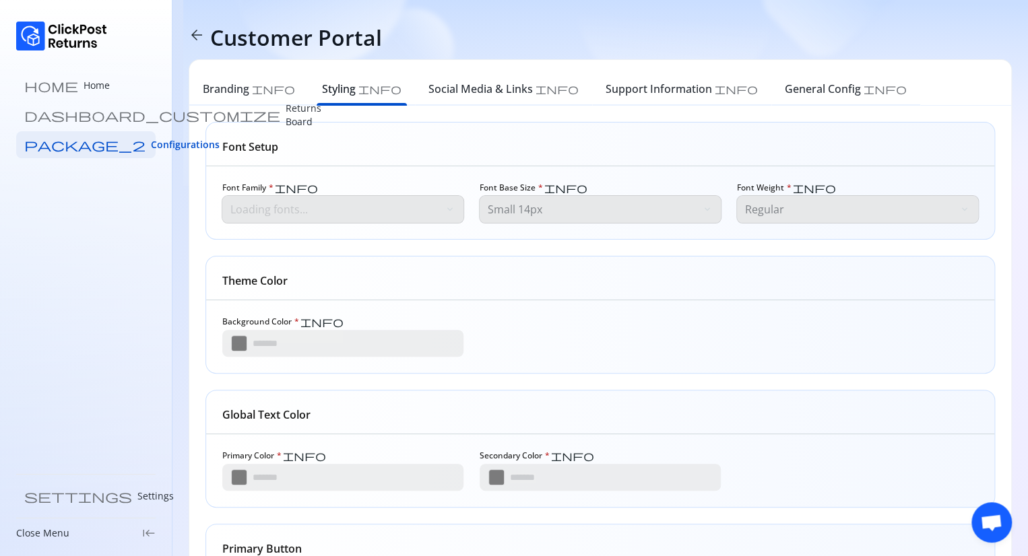
type input "*******"
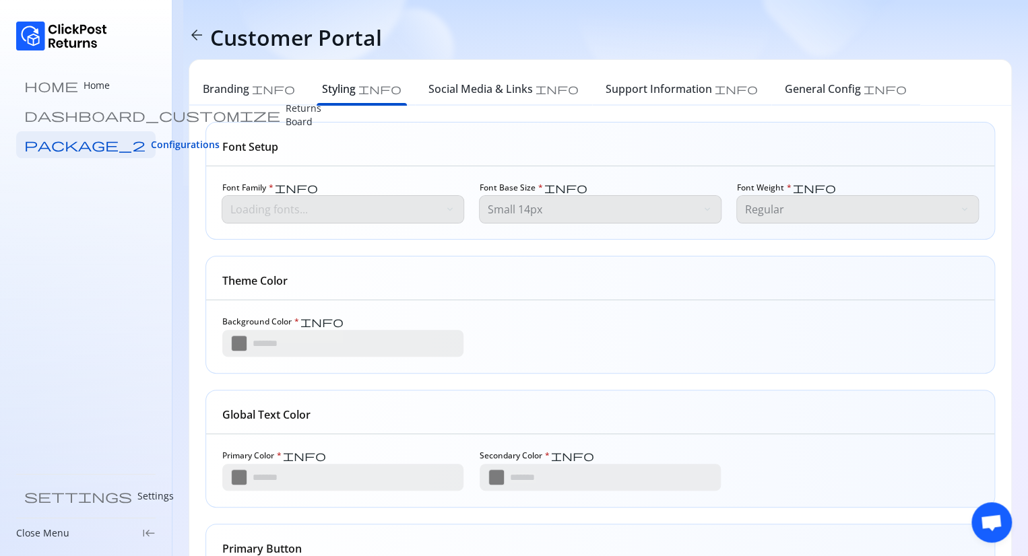
type input "*******"
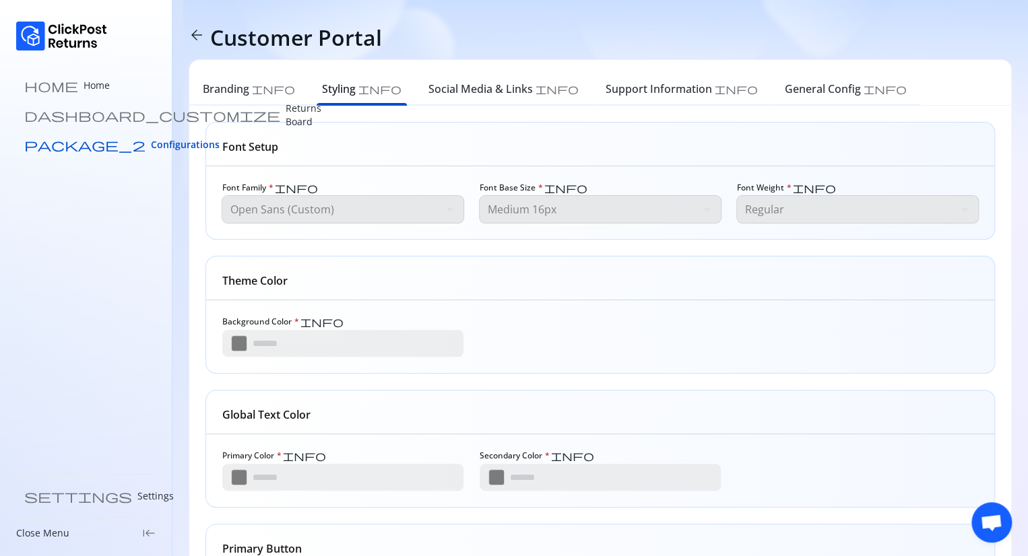
click at [151, 143] on span "Configurations" at bounding box center [185, 144] width 69 height 13
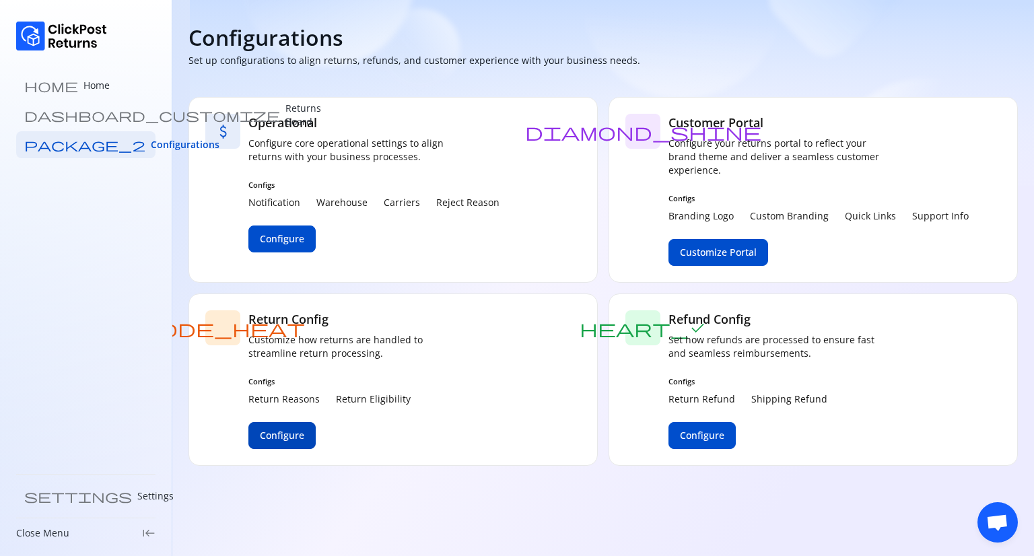
click at [284, 429] on span "Configure" at bounding box center [282, 435] width 44 height 13
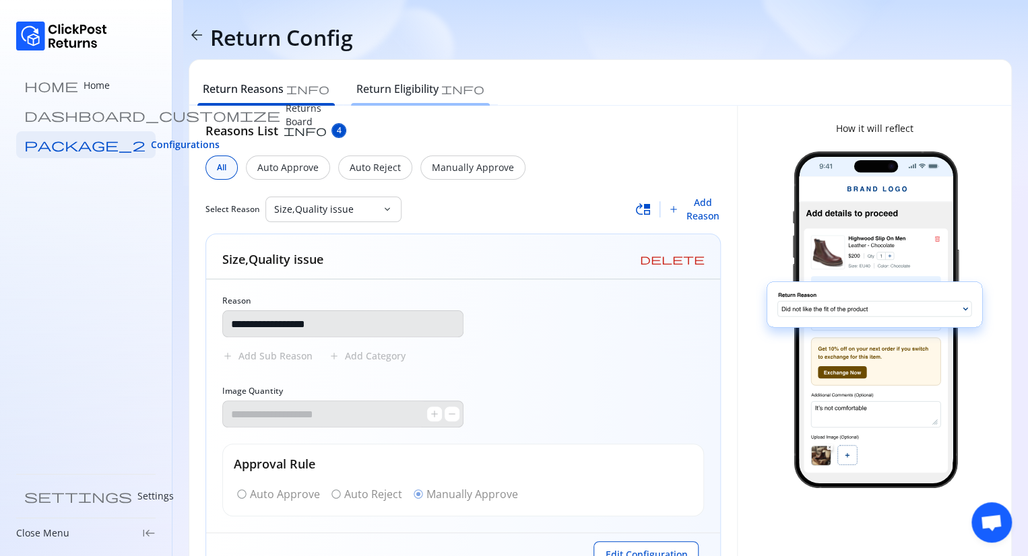
click at [391, 88] on h6 "Return Eligibility" at bounding box center [397, 89] width 82 height 16
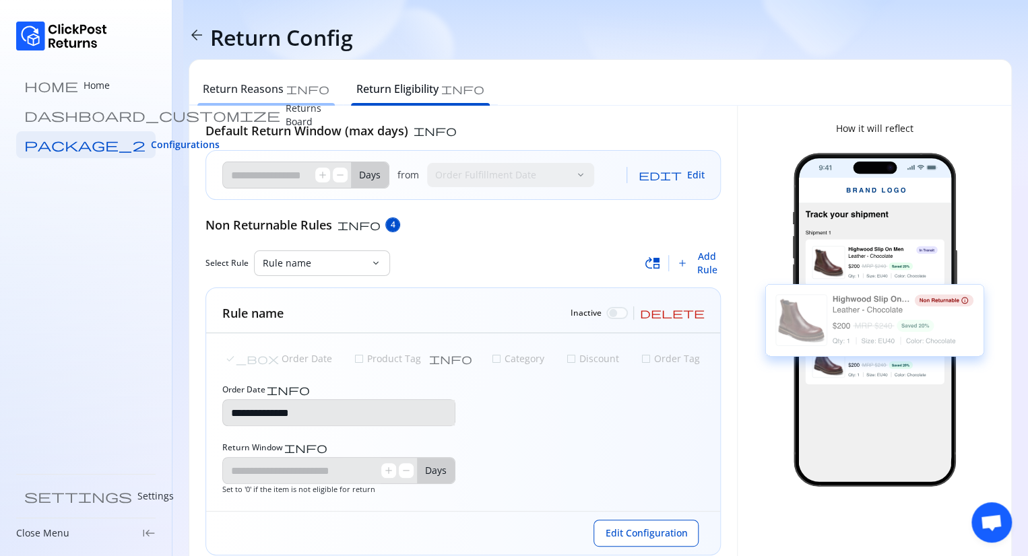
click at [263, 90] on h6 "Return Reasons" at bounding box center [243, 89] width 81 height 16
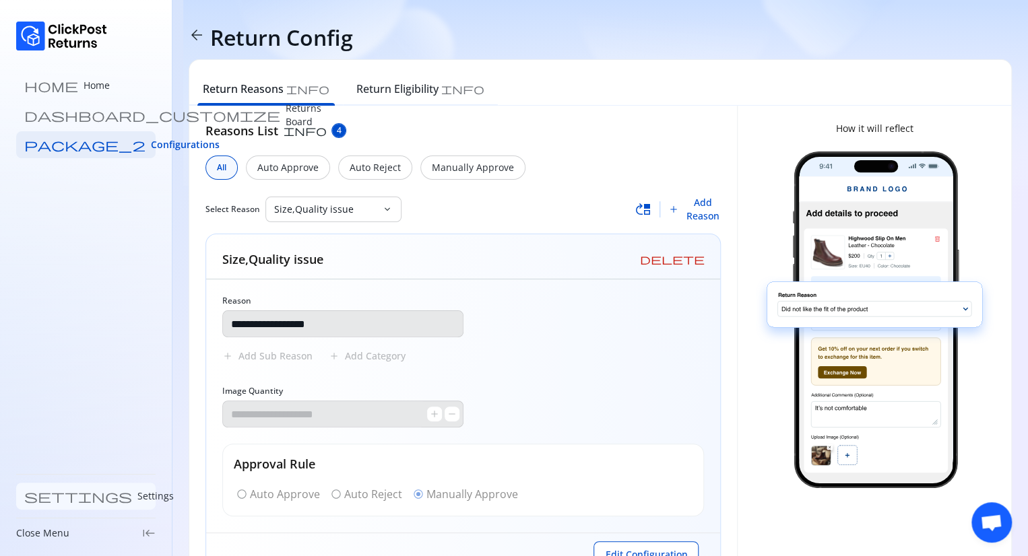
click at [83, 493] on link "settings Settings" at bounding box center [85, 496] width 139 height 27
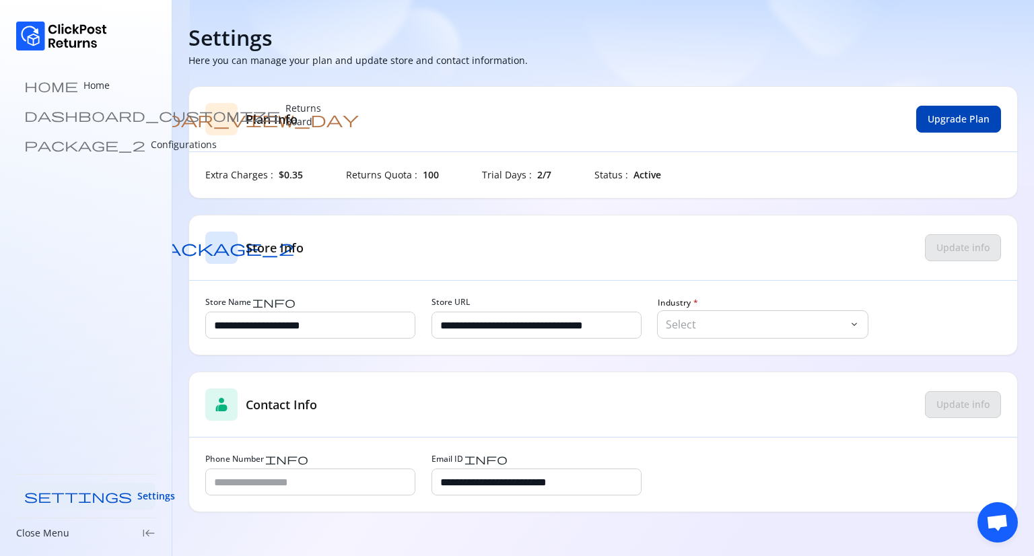
click at [946, 112] on span "Upgrade Plan" at bounding box center [959, 118] width 62 height 13
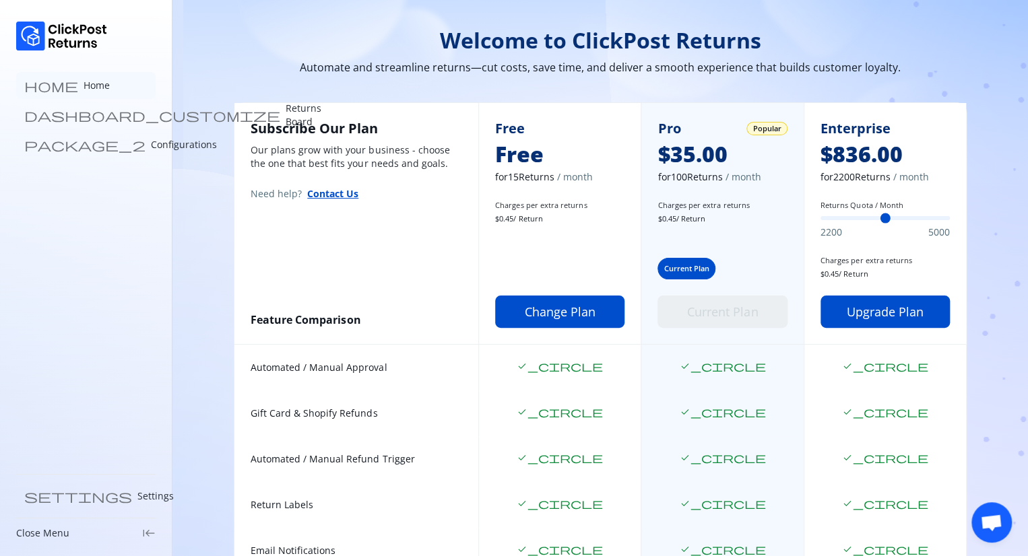
click at [83, 85] on p "Home" at bounding box center [96, 85] width 26 height 13
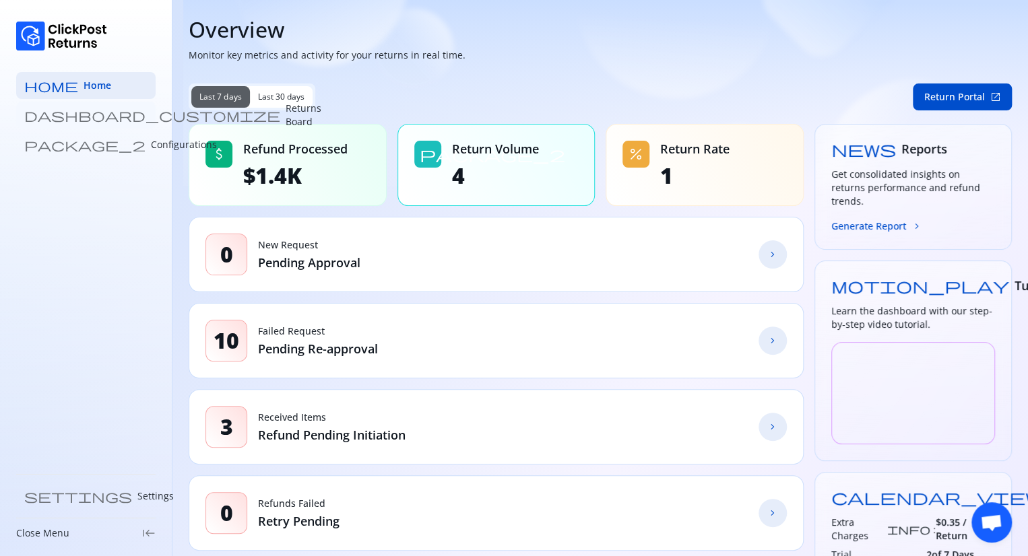
click at [286, 121] on p "Returns Board" at bounding box center [304, 115] width 36 height 27
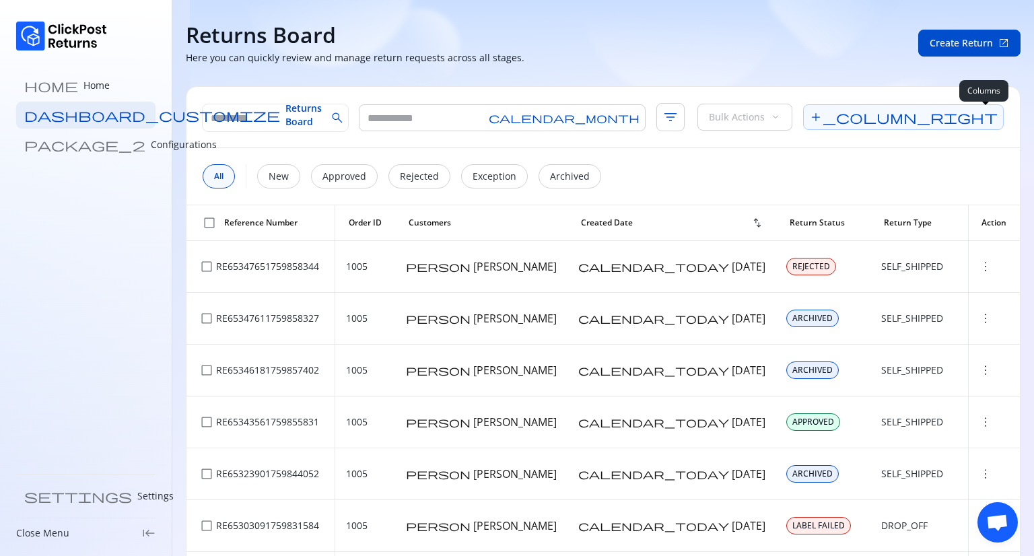
click at [980, 120] on span "add_column_right" at bounding box center [903, 117] width 201 height 26
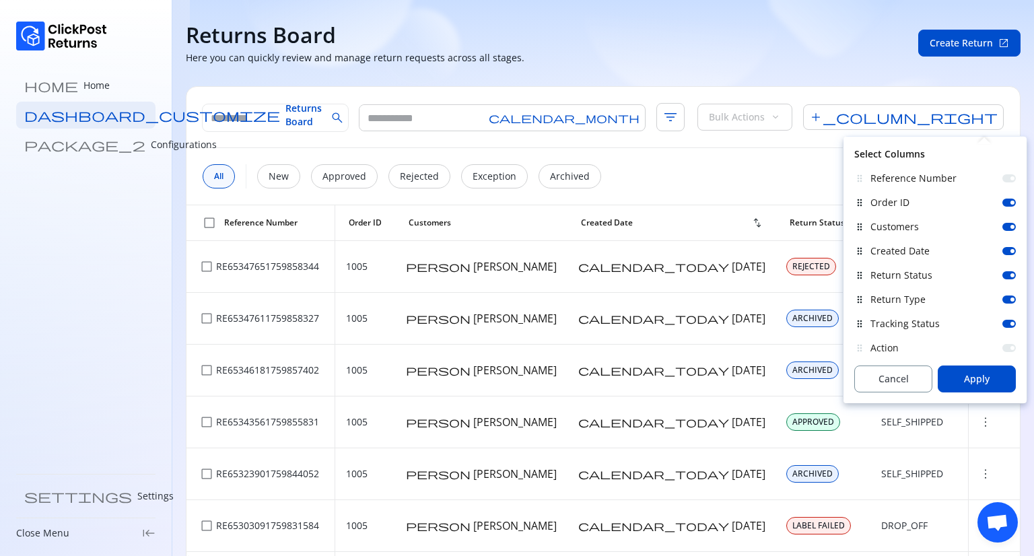
click at [1005, 234] on div "drag_indicator Customers" at bounding box center [935, 227] width 162 height 24
click at [1008, 208] on div "Order ID" at bounding box center [943, 202] width 145 height 13
click at [1008, 222] on div "Customers" at bounding box center [943, 226] width 145 height 13
click at [1008, 226] on div at bounding box center [1009, 227] width 13 height 8
click at [1010, 207] on div "Order ID" at bounding box center [943, 202] width 145 height 13
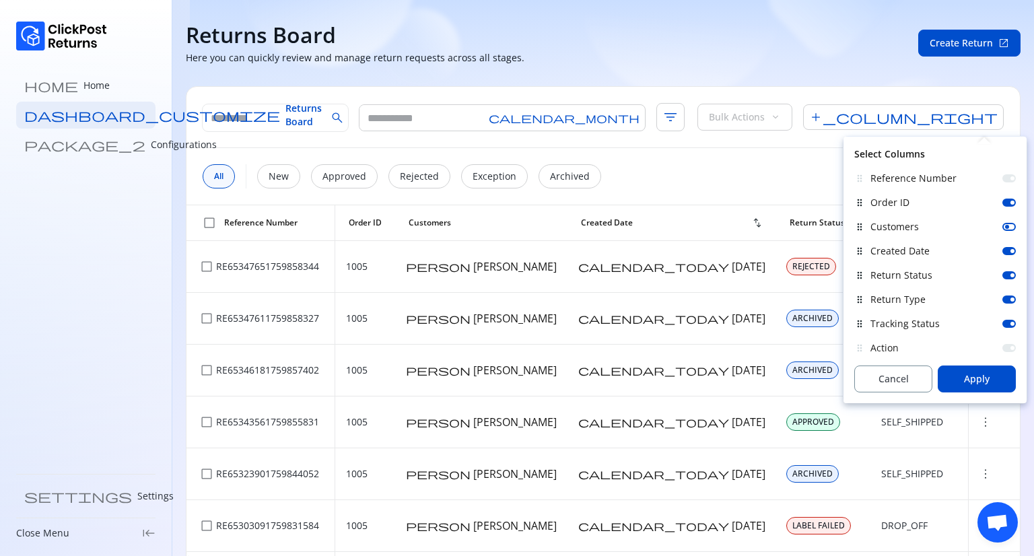
click at [1009, 202] on div at bounding box center [1009, 203] width 13 height 8
click at [1009, 249] on div at bounding box center [1009, 251] width 13 height 8
click at [1010, 279] on div "Return Status" at bounding box center [943, 275] width 145 height 13
click at [1011, 279] on div "Return Status" at bounding box center [943, 275] width 145 height 13
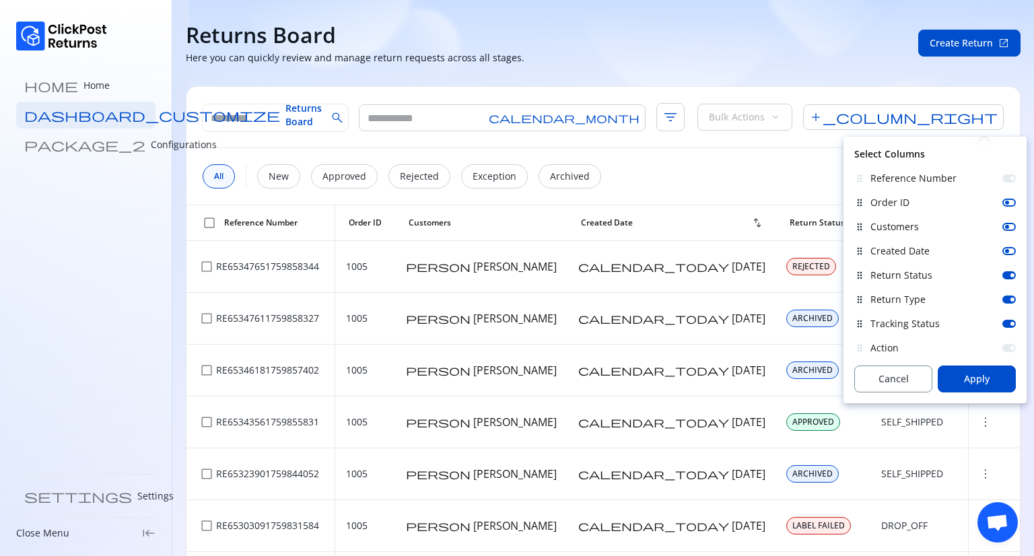
click at [1011, 279] on div "Return Status" at bounding box center [943, 275] width 145 height 13
click at [1009, 279] on div "Return Status" at bounding box center [943, 275] width 145 height 13
drag, startPoint x: 1011, startPoint y: 278, endPoint x: 998, endPoint y: 275, distance: 13.7
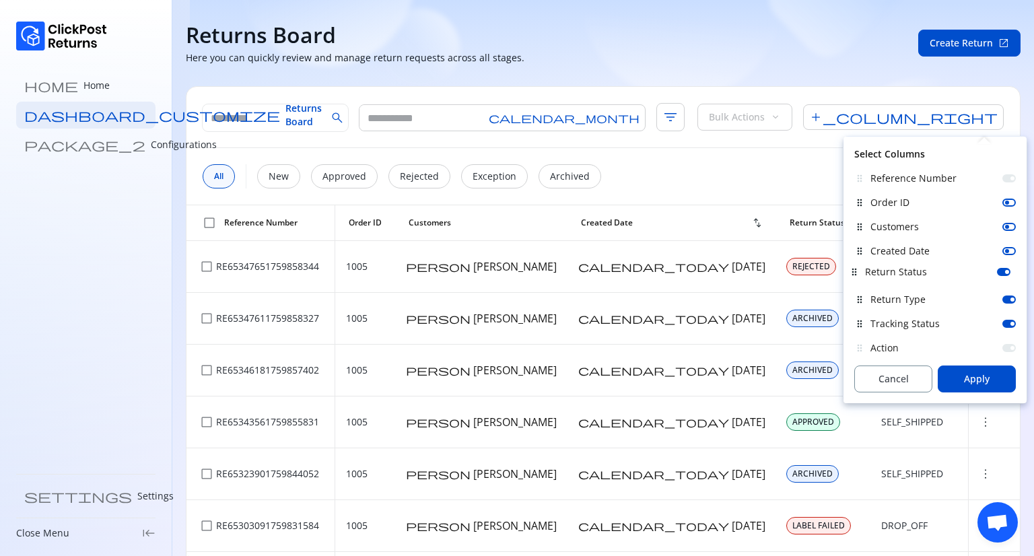
click at [998, 275] on div "drag_indicator Reference Number drag_indicator Order ID drag_indicator Customer…" at bounding box center [935, 263] width 162 height 194
click at [1005, 275] on div at bounding box center [1009, 275] width 13 height 8
click at [1007, 302] on div at bounding box center [1009, 300] width 13 height 8
click at [1007, 323] on div at bounding box center [1009, 324] width 13 height 8
click at [984, 382] on span "Apply" at bounding box center [977, 378] width 26 height 13
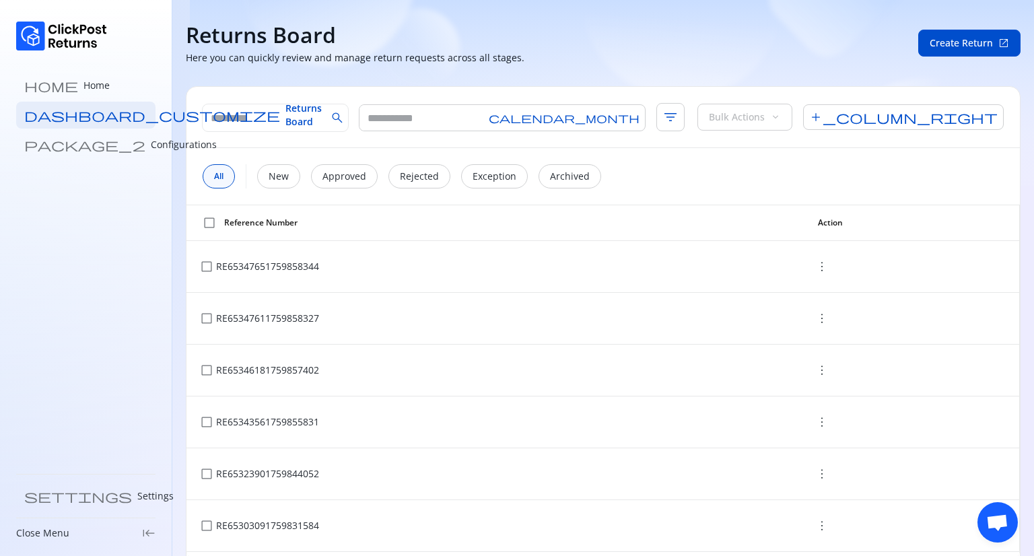
click at [207, 222] on span "check_box_outline_blank" at bounding box center [209, 222] width 13 height 13
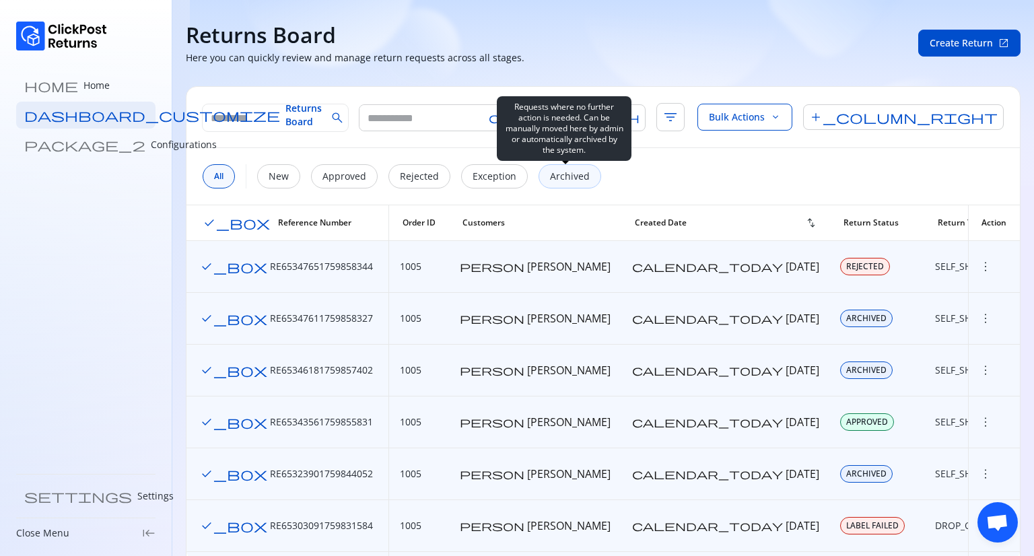
click at [564, 179] on p "Archived" at bounding box center [570, 176] width 40 height 13
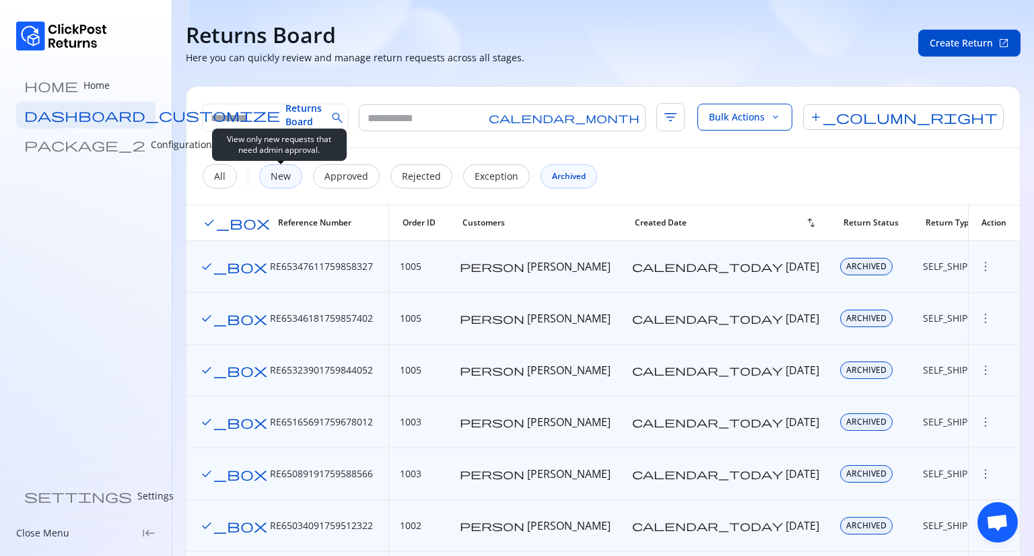
click at [283, 174] on p "New" at bounding box center [281, 176] width 20 height 13
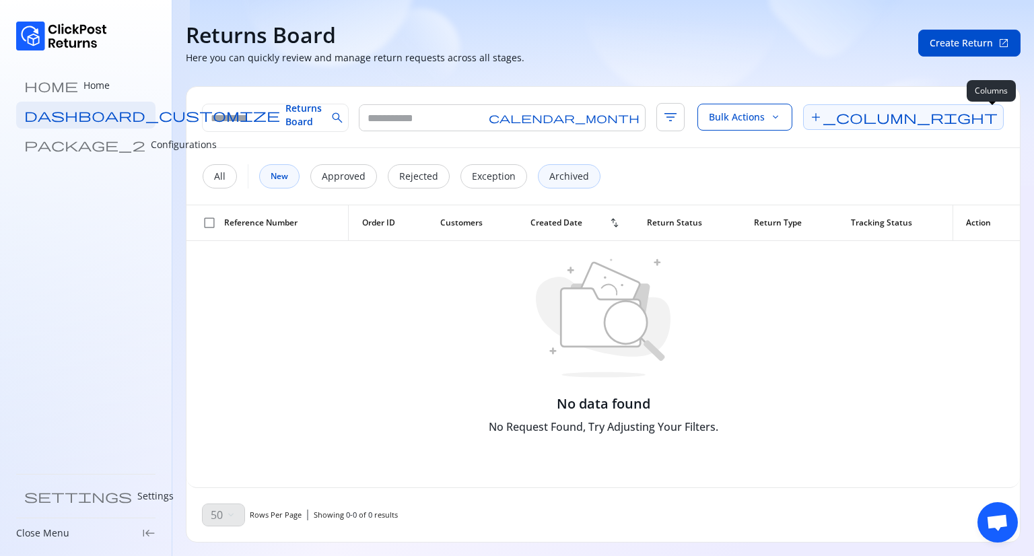
click at [989, 118] on span "add_column_right" at bounding box center [903, 117] width 201 height 26
click at [657, 125] on span "filter_list" at bounding box center [671, 117] width 28 height 28
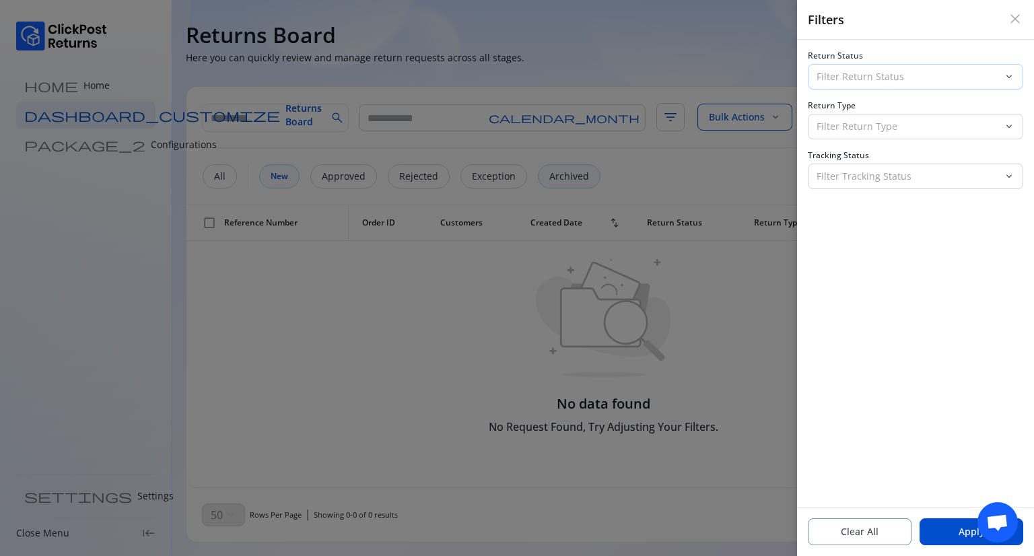
click at [884, 73] on p "Filter Return Status" at bounding box center [908, 76] width 182 height 13
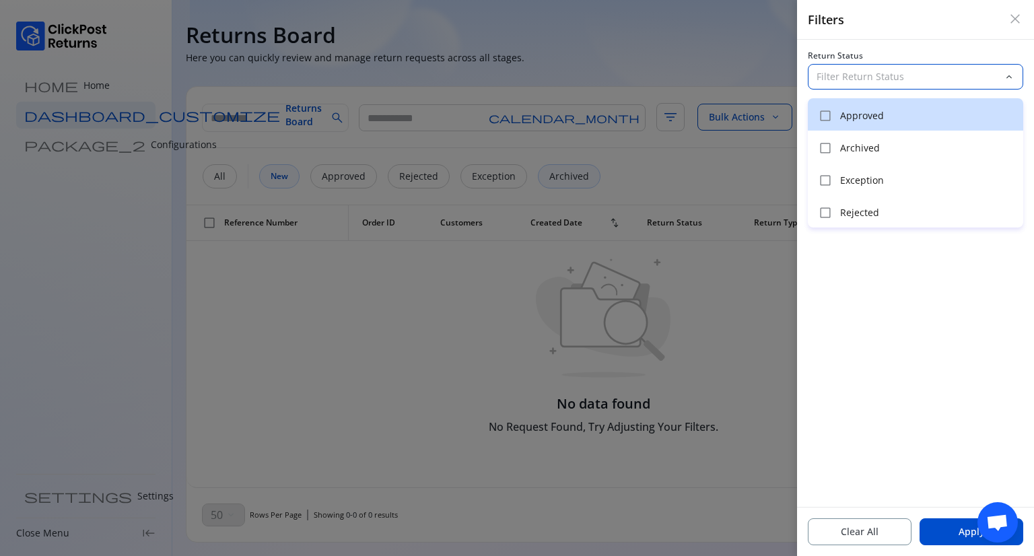
click at [861, 114] on p "Approved" at bounding box center [927, 115] width 175 height 13
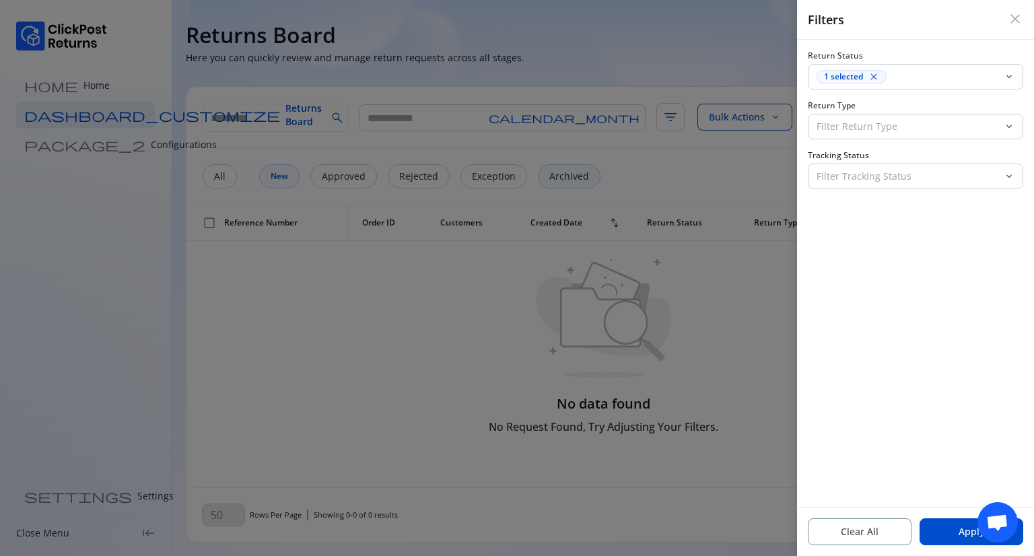
click at [949, 257] on div "Return Status 1 selected close keyboard_arrow_down Return Type Filter Return Ty…" at bounding box center [915, 273] width 237 height 467
click at [873, 128] on p "Filter Return Type" at bounding box center [908, 126] width 182 height 13
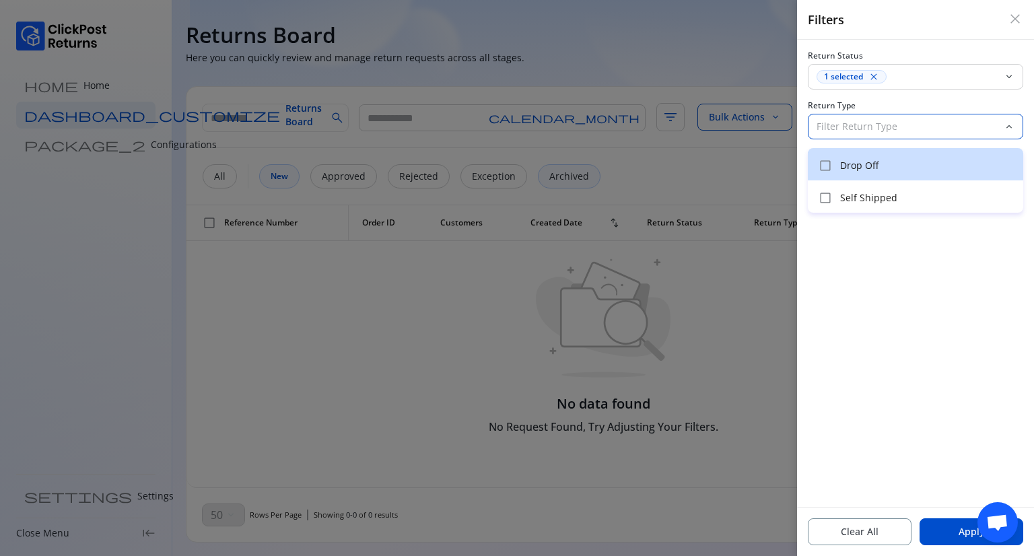
click at [859, 170] on p "Drop Off" at bounding box center [927, 165] width 175 height 13
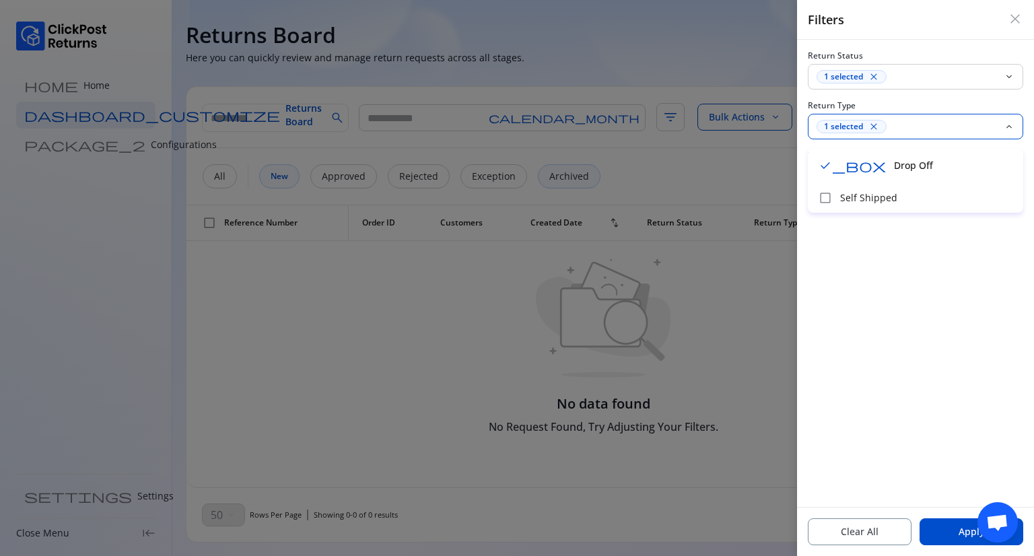
click at [936, 257] on div "Return Status 1 selected close keyboard_arrow_down Return Type 1 selected close…" at bounding box center [915, 273] width 237 height 467
click at [945, 536] on button "Apply" at bounding box center [972, 531] width 104 height 27
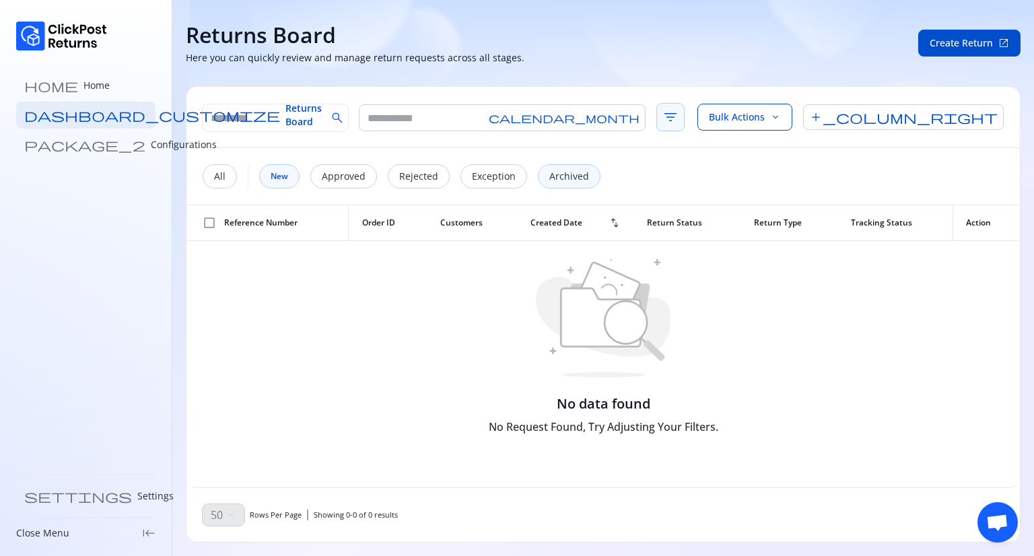
click at [657, 120] on span "filter_list" at bounding box center [671, 117] width 28 height 28
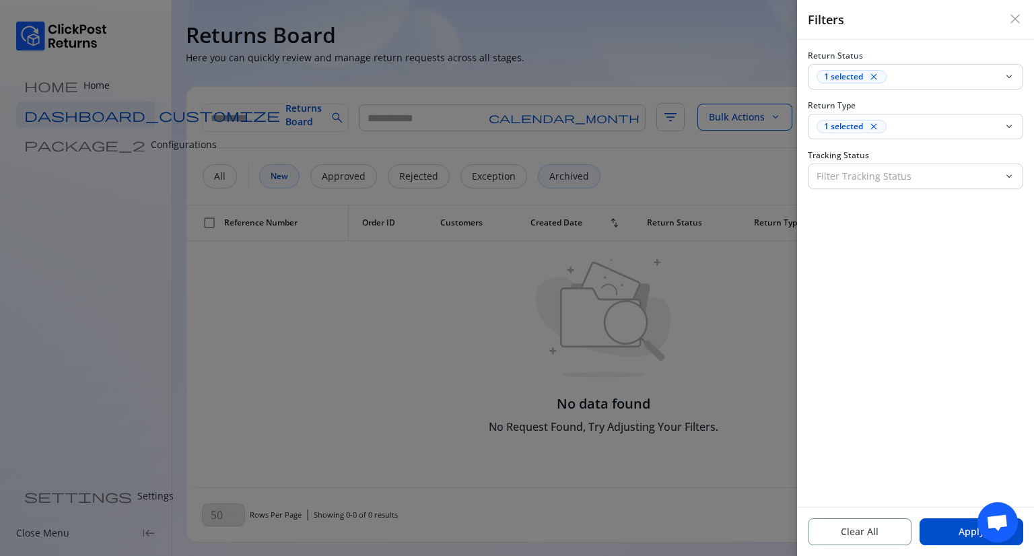
click at [1017, 20] on span "close" at bounding box center [1015, 19] width 16 height 16
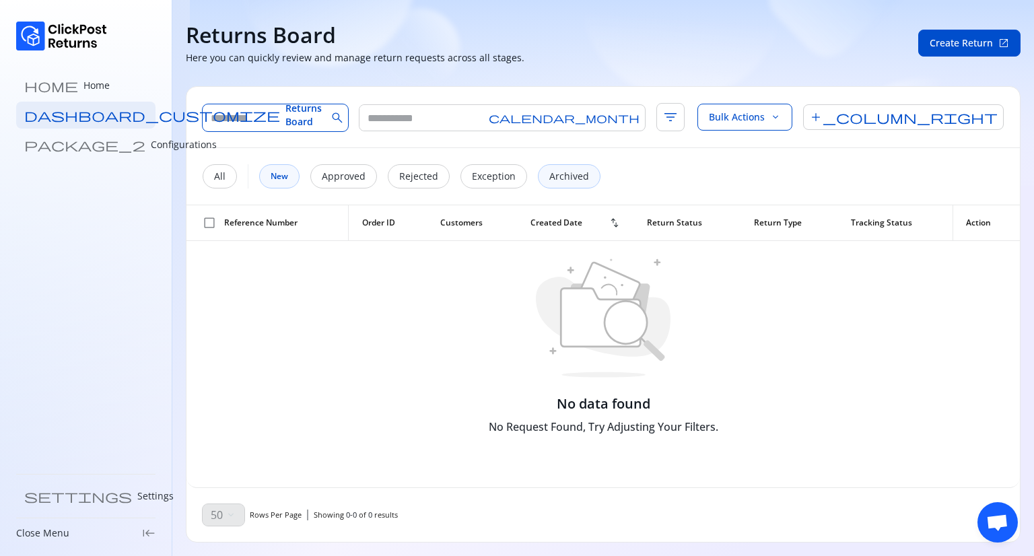
click at [250, 119] on input "text" at bounding box center [265, 117] width 124 height 27
click at [304, 112] on input "text" at bounding box center [265, 117] width 124 height 27
click at [253, 116] on input "text" at bounding box center [265, 117] width 124 height 27
click at [657, 119] on span "filter_list" at bounding box center [671, 117] width 28 height 28
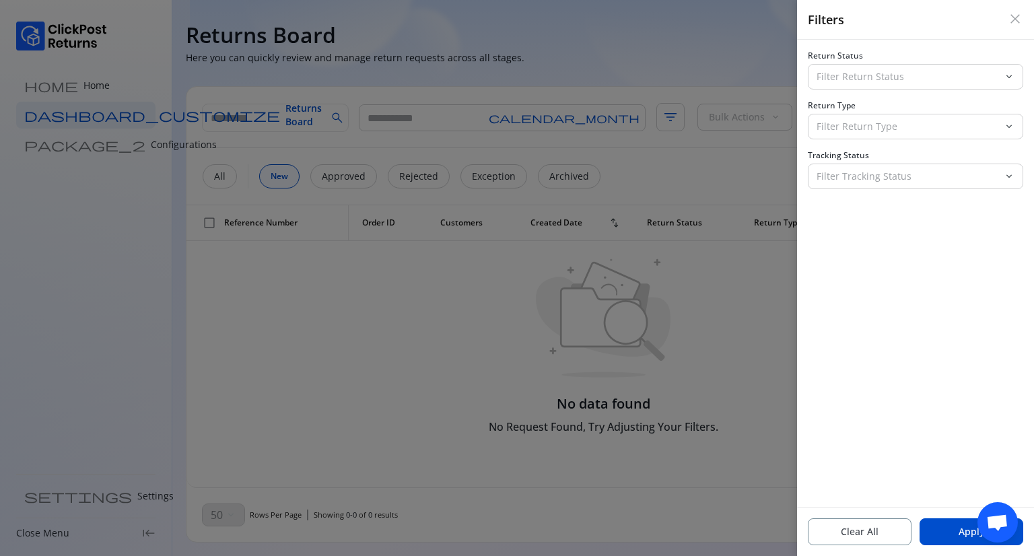
click at [1015, 21] on span "close" at bounding box center [1015, 19] width 16 height 16
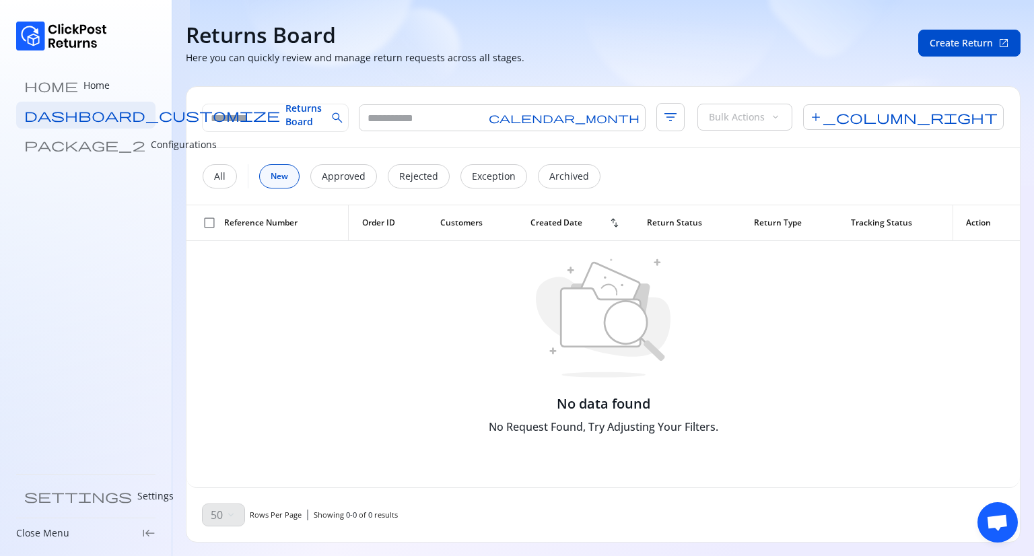
click at [1005, 110] on div "search calendar_month filter_list Bulk Actions keyboard_arrow_down add_column_r…" at bounding box center [604, 117] width 834 height 61
click at [986, 116] on span "add_column_right" at bounding box center [903, 117] width 201 height 26
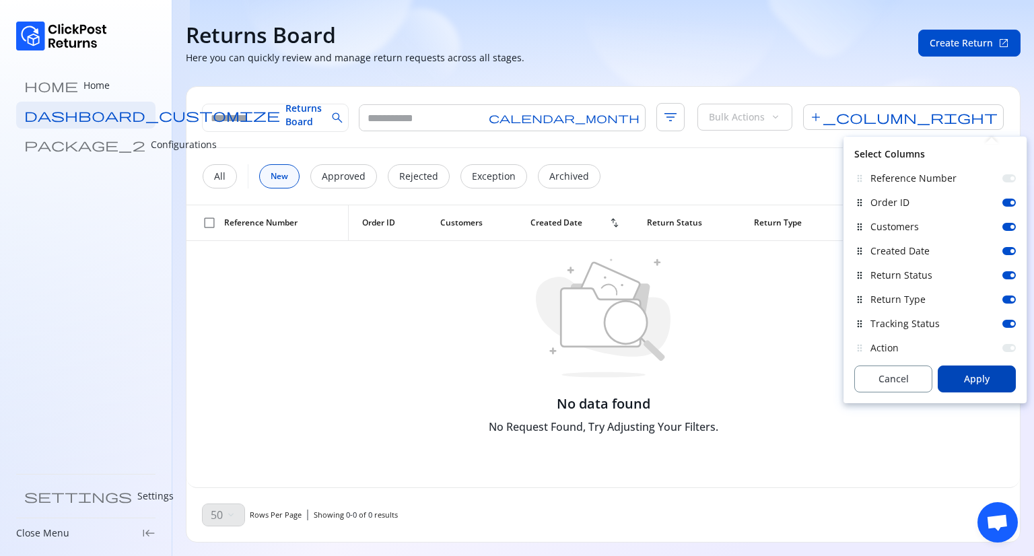
click at [984, 378] on span "Apply" at bounding box center [977, 378] width 26 height 13
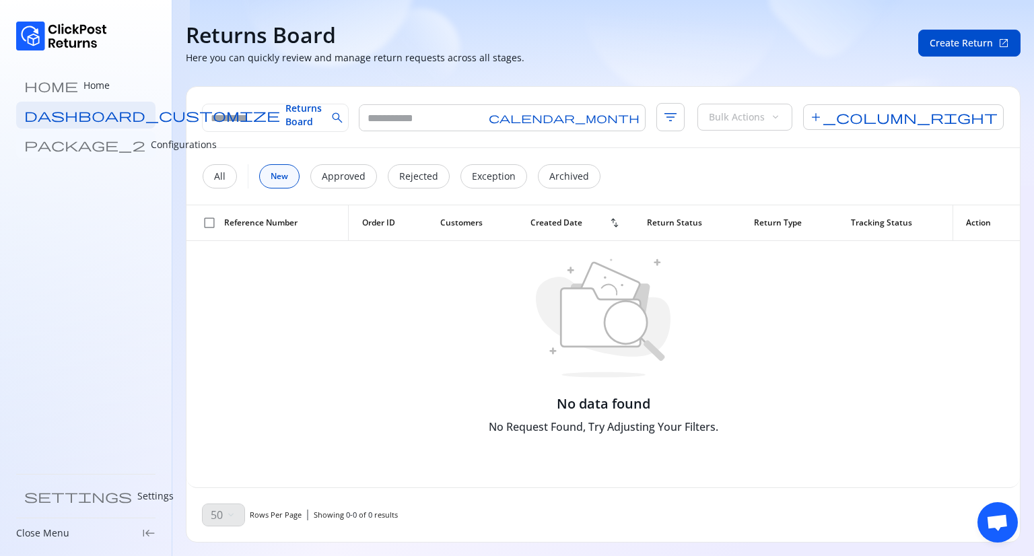
click at [151, 149] on p "Configurations" at bounding box center [184, 144] width 66 height 13
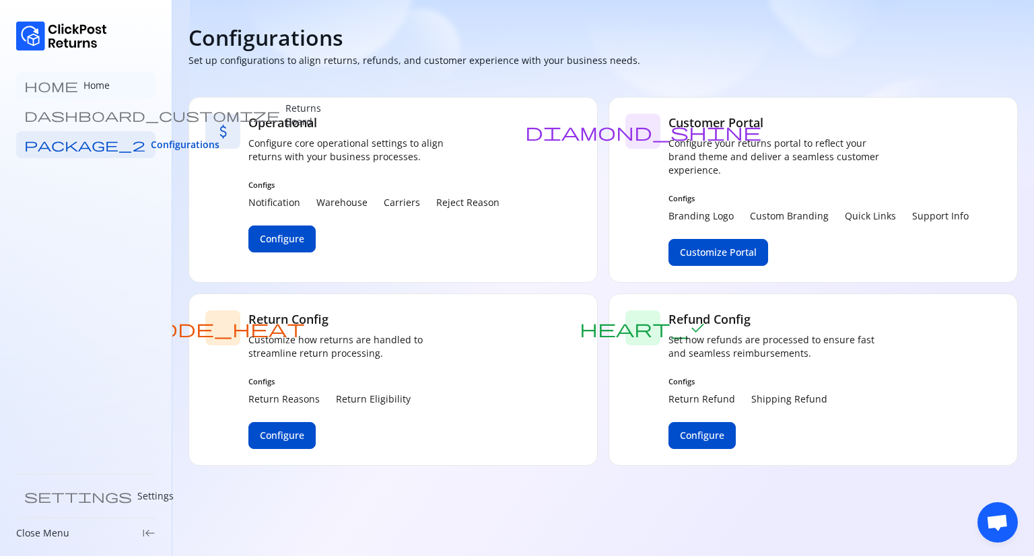
click at [78, 84] on link "home Home" at bounding box center [85, 85] width 139 height 27
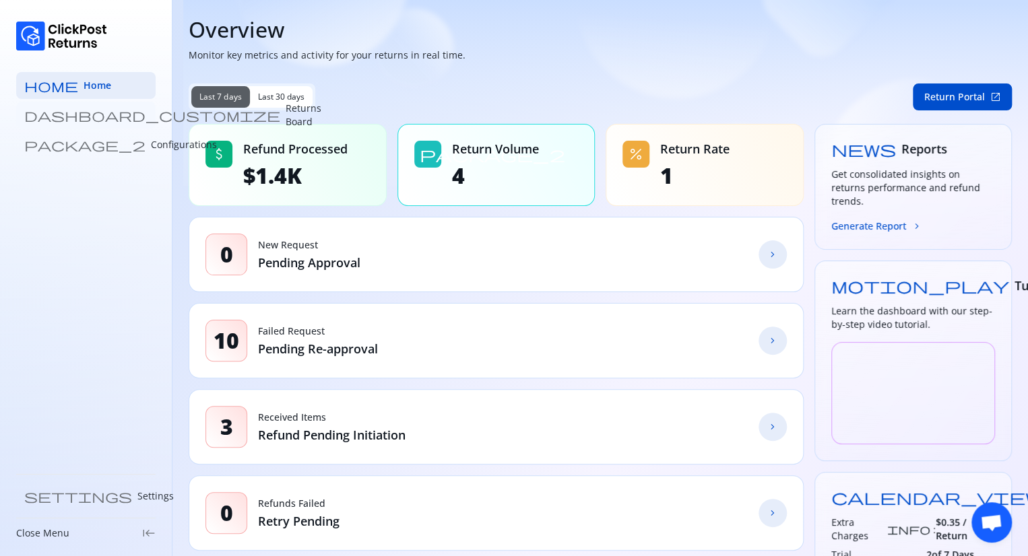
click at [79, 104] on link "dashboard_customize Returns Board" at bounding box center [85, 115] width 139 height 27
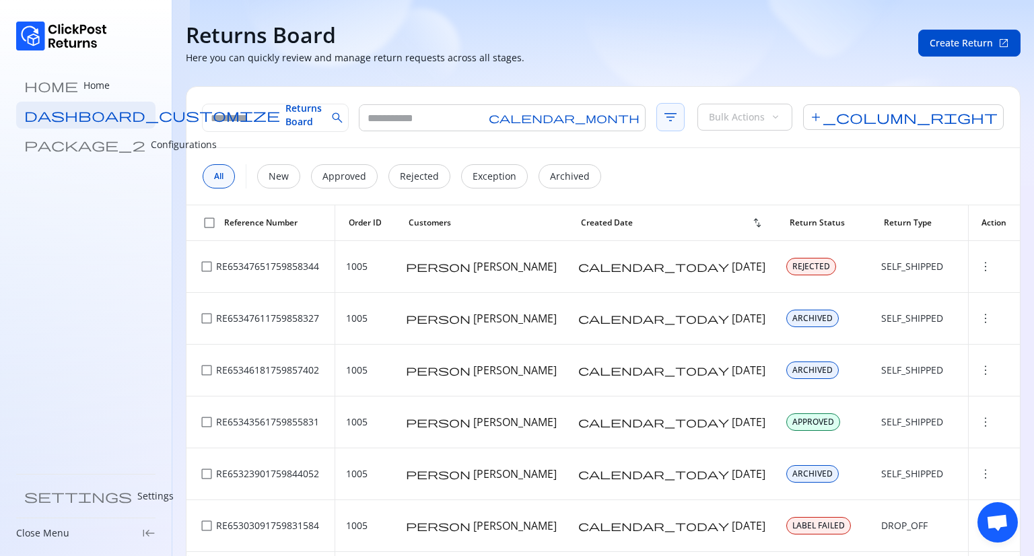
click at [657, 122] on span "filter_list" at bounding box center [671, 117] width 28 height 28
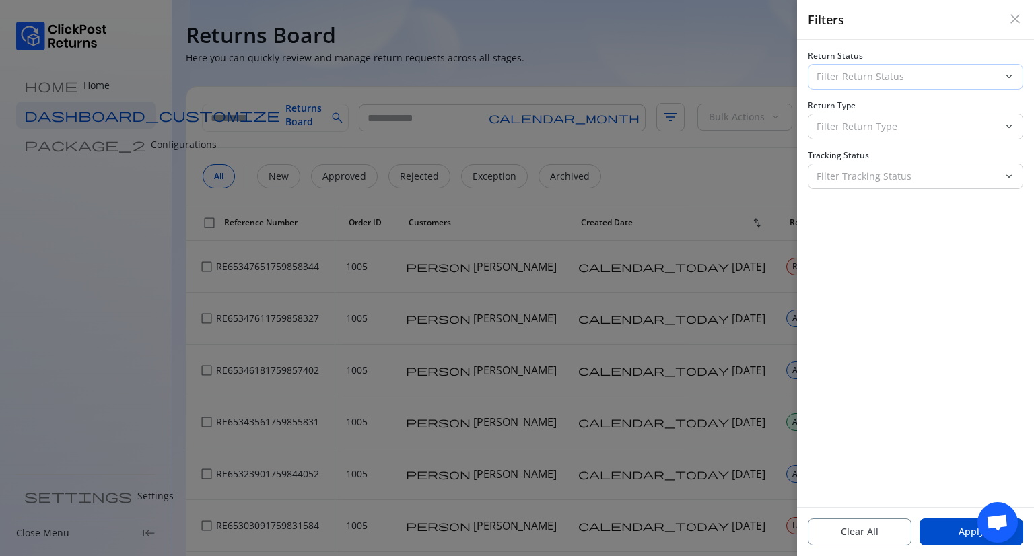
click at [839, 82] on p "Filter Return Status" at bounding box center [908, 76] width 182 height 13
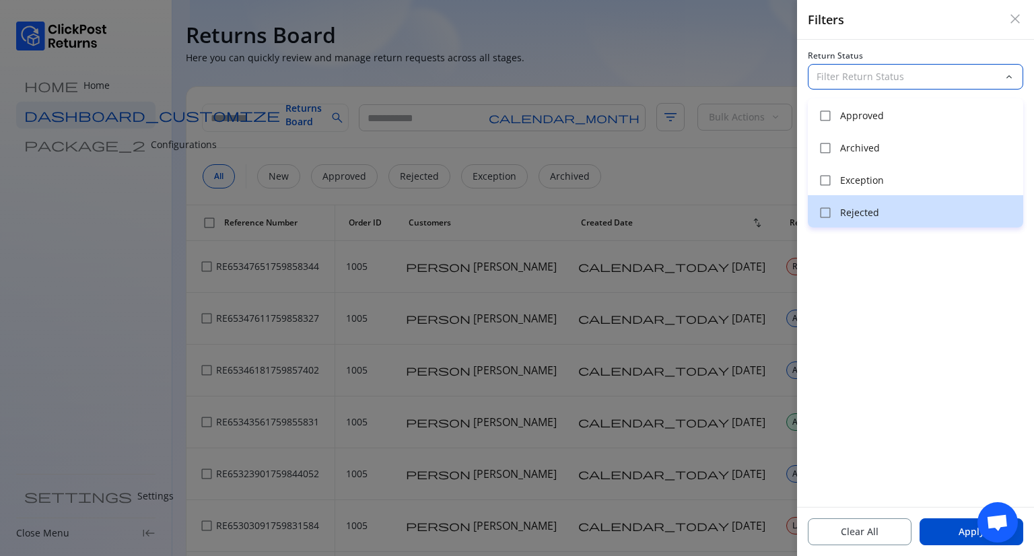
click at [869, 211] on p "Rejected" at bounding box center [927, 212] width 175 height 13
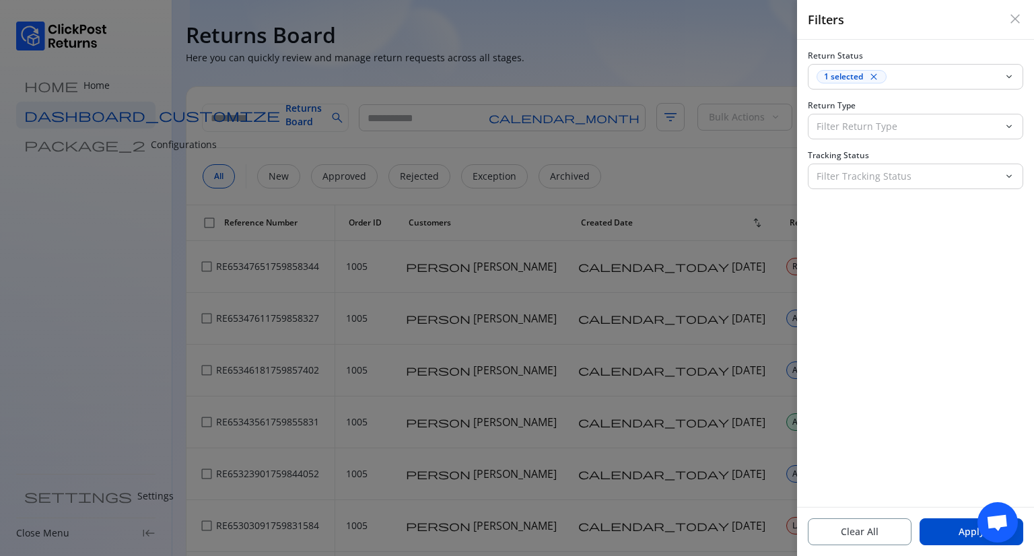
click at [881, 290] on div "Return Status 1 selected close keyboard_arrow_down Return Type Filter Return Ty…" at bounding box center [915, 273] width 237 height 467
click at [966, 539] on button "Apply" at bounding box center [972, 531] width 104 height 27
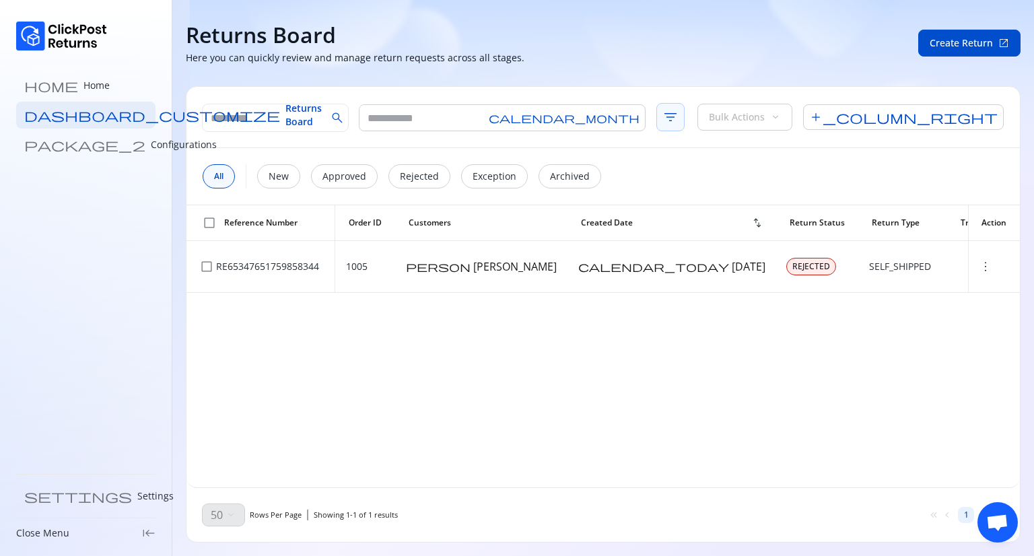
click at [657, 121] on span "filter_list" at bounding box center [671, 117] width 28 height 28
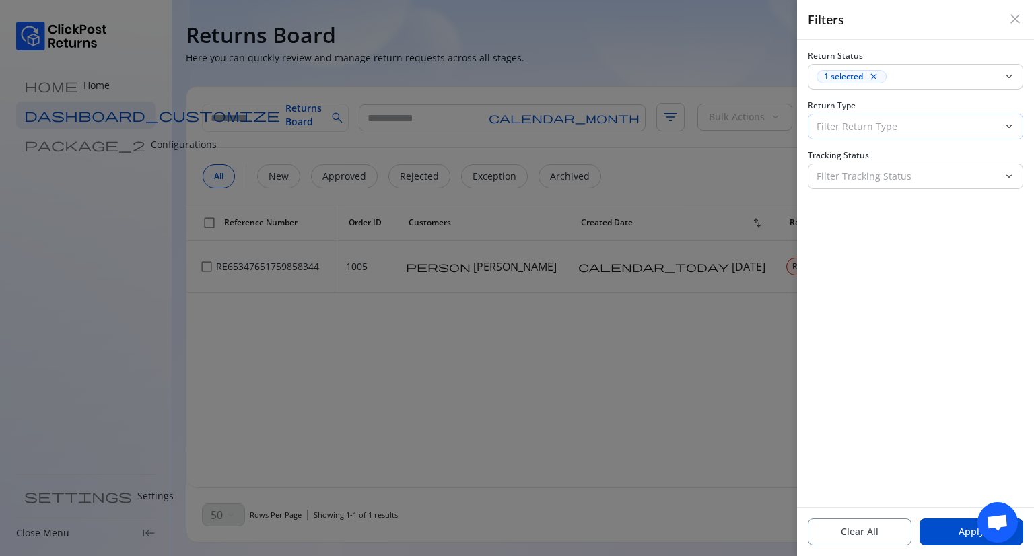
click at [854, 131] on p "Filter Return Type" at bounding box center [908, 126] width 182 height 13
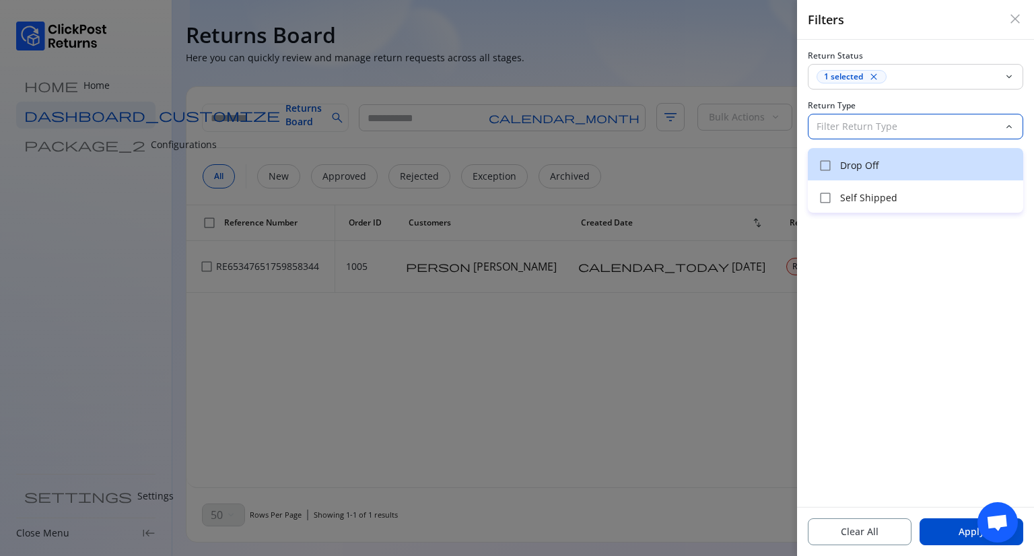
click at [883, 156] on div "check_box_outline_blank Drop Off" at bounding box center [915, 164] width 215 height 32
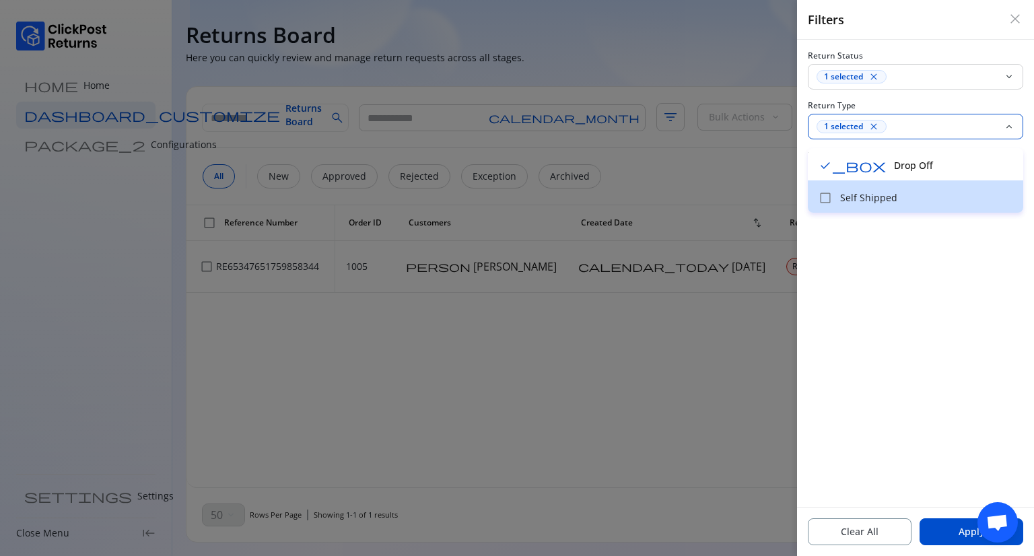
click at [858, 193] on p "Self Shipped" at bounding box center [927, 197] width 175 height 13
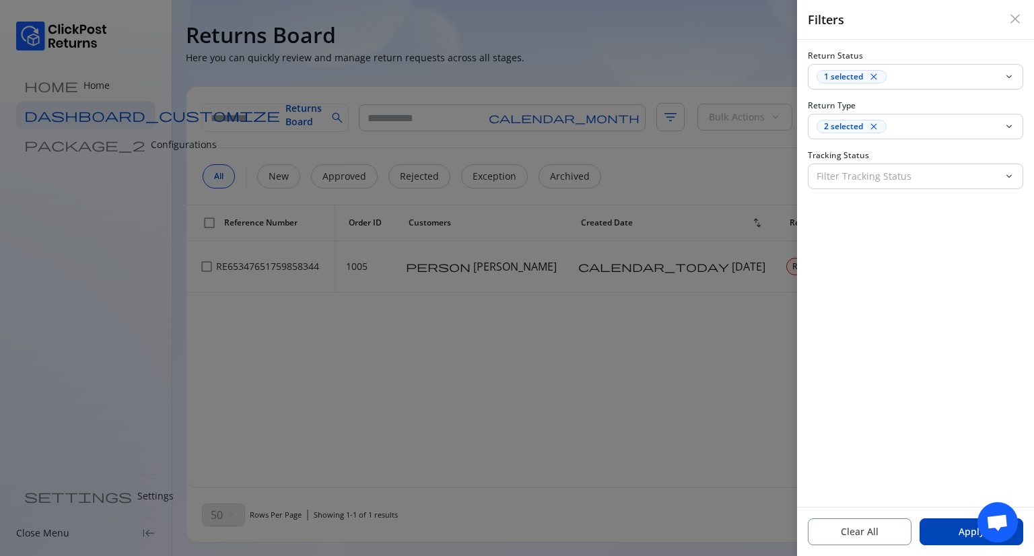
click at [950, 531] on button "Apply" at bounding box center [972, 531] width 104 height 27
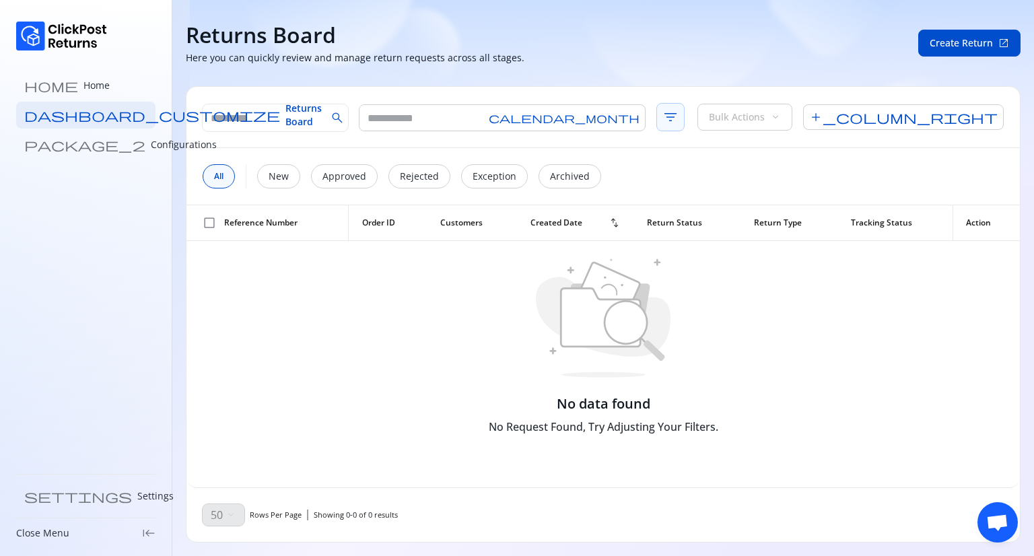
click at [657, 123] on span "filter_list" at bounding box center [671, 117] width 28 height 28
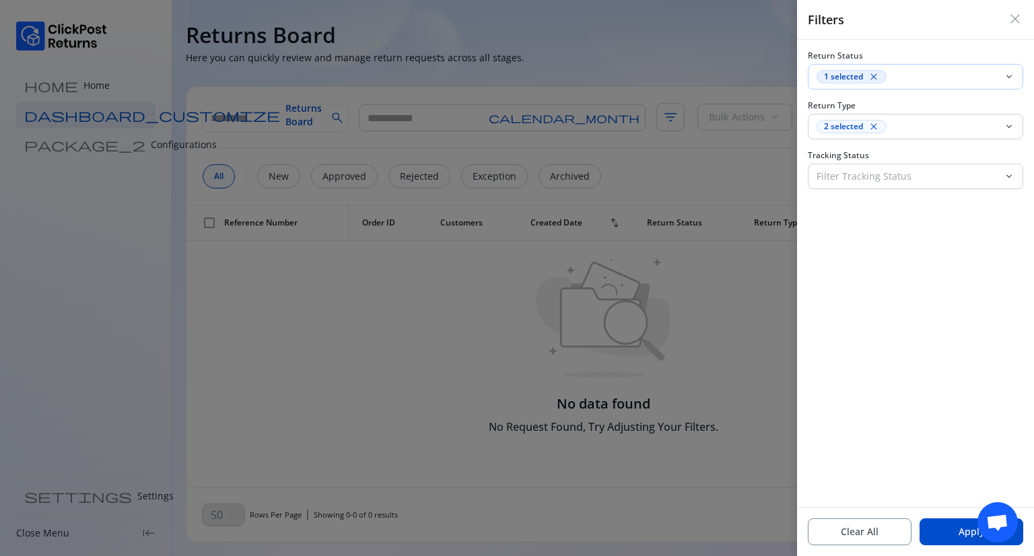
click at [878, 76] on span "close" at bounding box center [874, 76] width 11 height 11
click at [875, 125] on span "close" at bounding box center [874, 126] width 11 height 11
click at [937, 523] on button "Apply" at bounding box center [972, 531] width 104 height 27
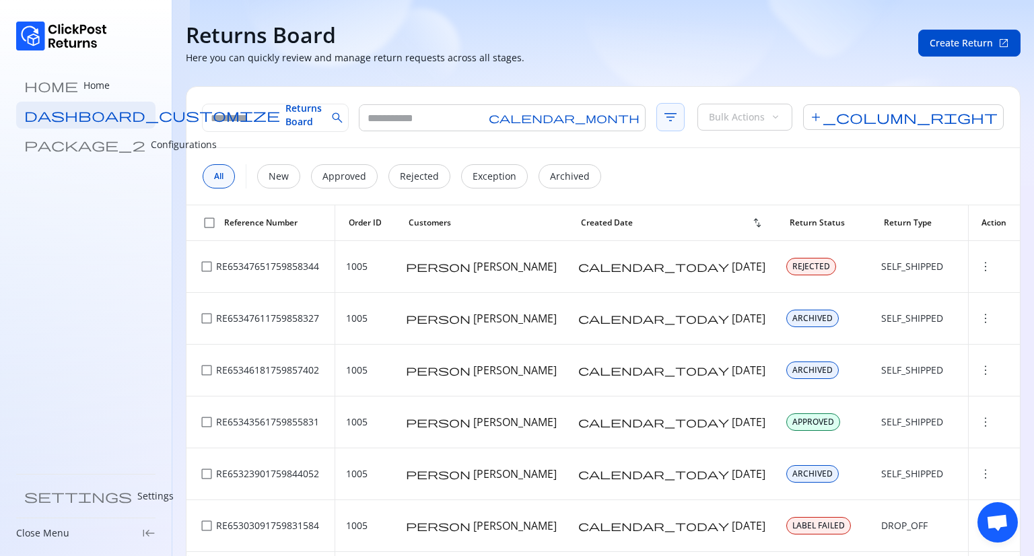
click at [657, 114] on span "filter_list" at bounding box center [671, 117] width 28 height 28
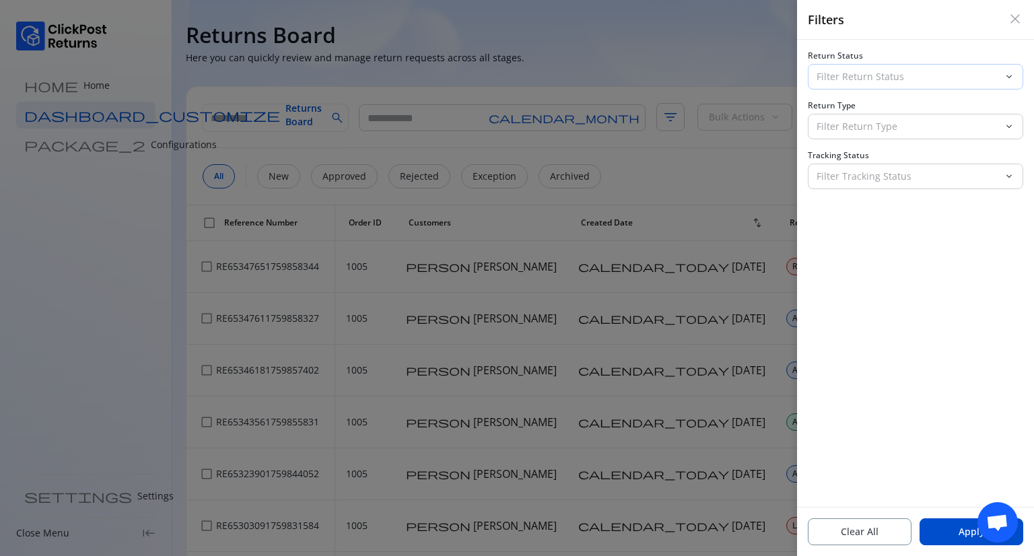
click at [851, 79] on p "Filter Return Status" at bounding box center [908, 76] width 182 height 13
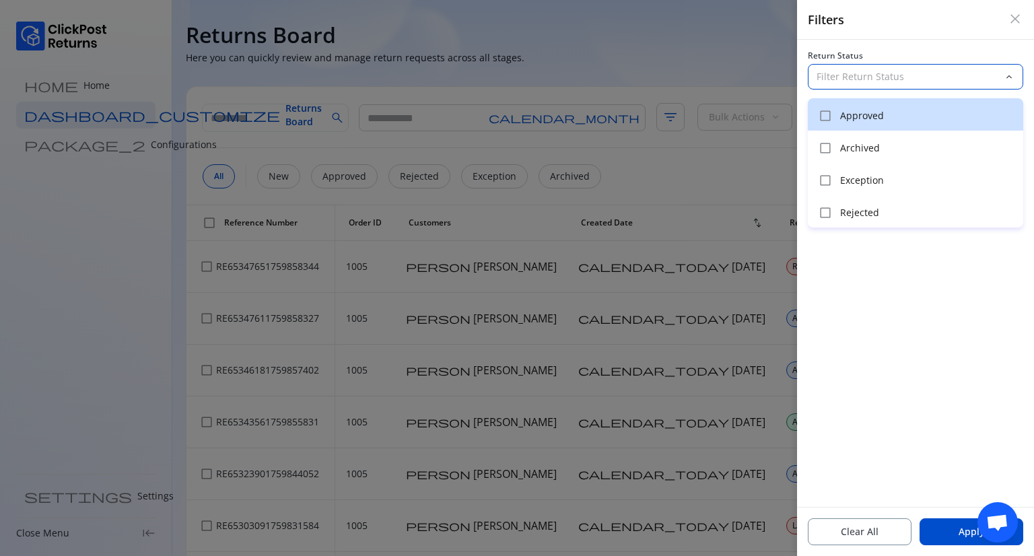
click at [871, 108] on div "check_box_outline_blank Approved" at bounding box center [915, 114] width 215 height 32
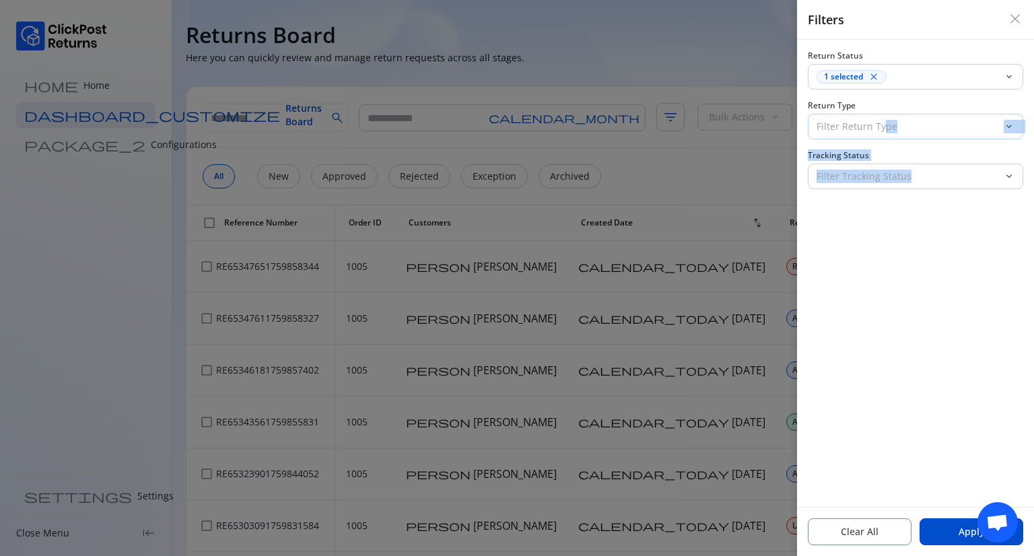
drag, startPoint x: 983, startPoint y: 318, endPoint x: 887, endPoint y: 130, distance: 210.8
click at [887, 130] on div "Return Status 1 selected close keyboard_arrow_down Return Type Filter Return Ty…" at bounding box center [915, 273] width 237 height 467
click at [887, 130] on p "Filter Return Type" at bounding box center [908, 126] width 182 height 13
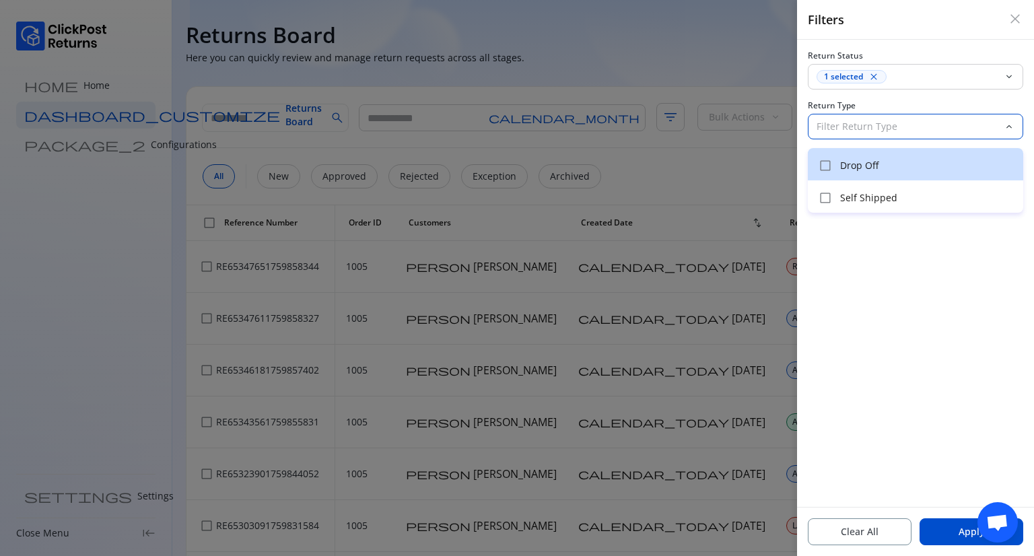
click at [879, 160] on p "Drop Off" at bounding box center [927, 165] width 175 height 13
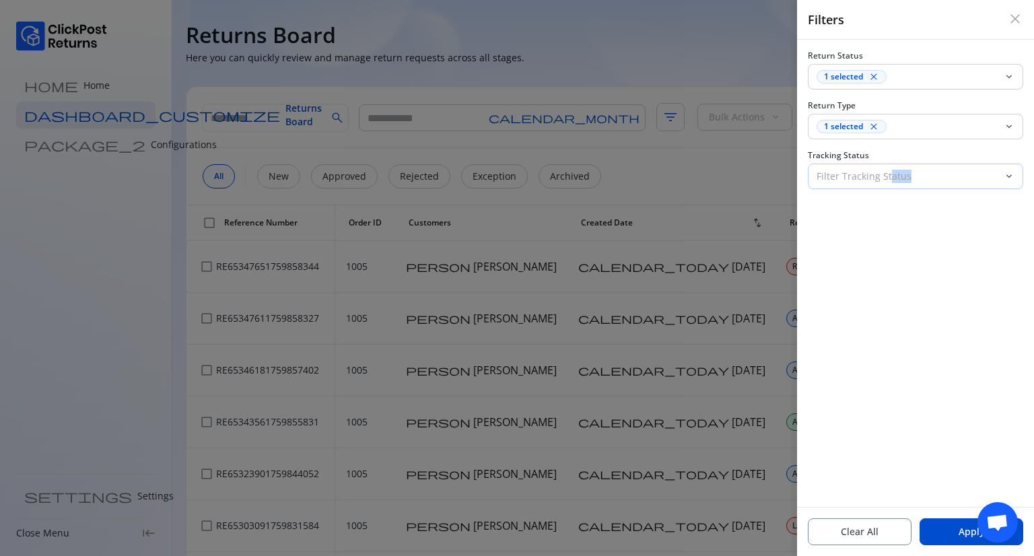
drag, startPoint x: 935, startPoint y: 248, endPoint x: 892, endPoint y: 167, distance: 91.6
click at [892, 167] on div "Return Status 1 selected close keyboard_arrow_down Return Type 1 selected close…" at bounding box center [915, 273] width 237 height 467
click at [892, 167] on div "Filter Tracking Status" at bounding box center [906, 176] width 195 height 24
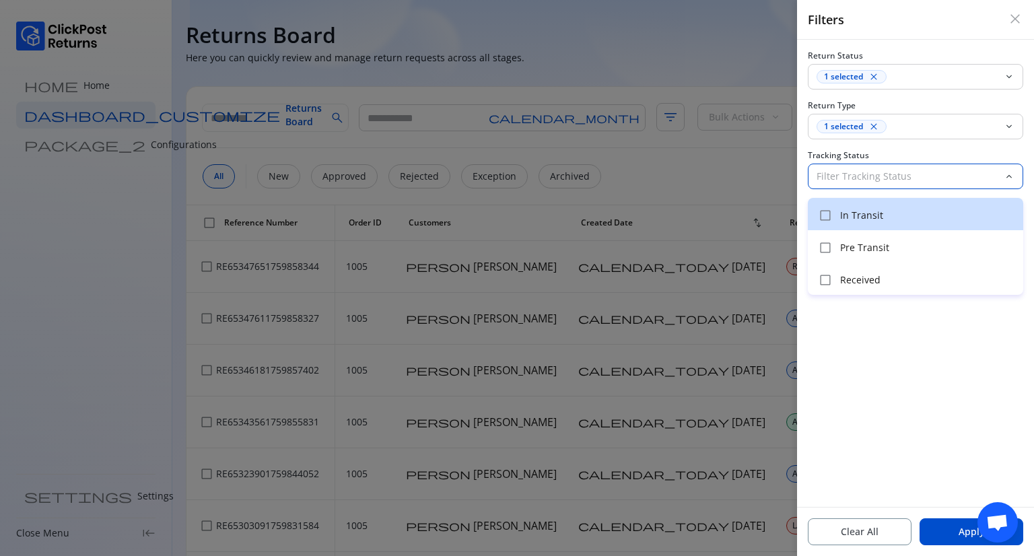
click at [868, 218] on p "In Transit" at bounding box center [927, 215] width 175 height 13
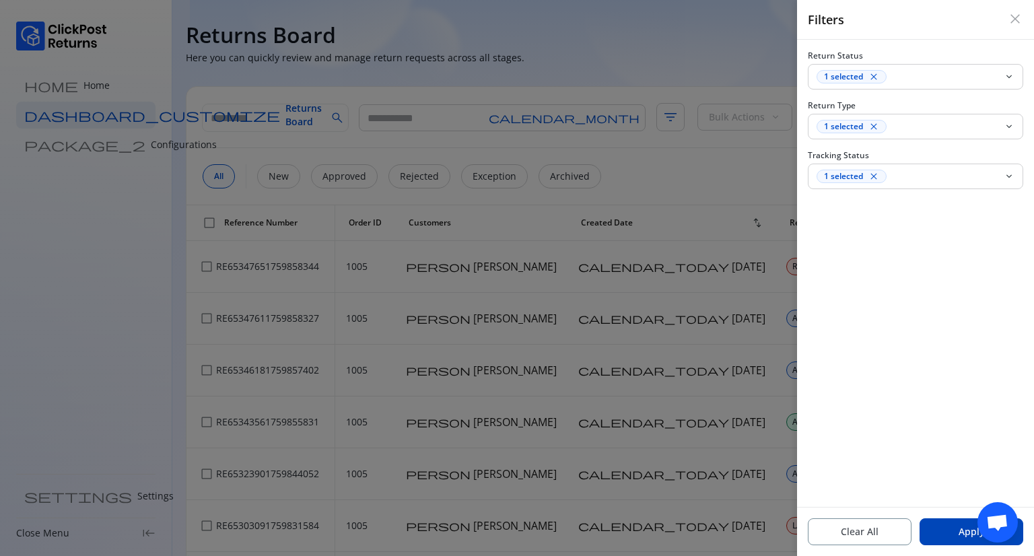
click at [942, 531] on button "Apply" at bounding box center [972, 531] width 104 height 27
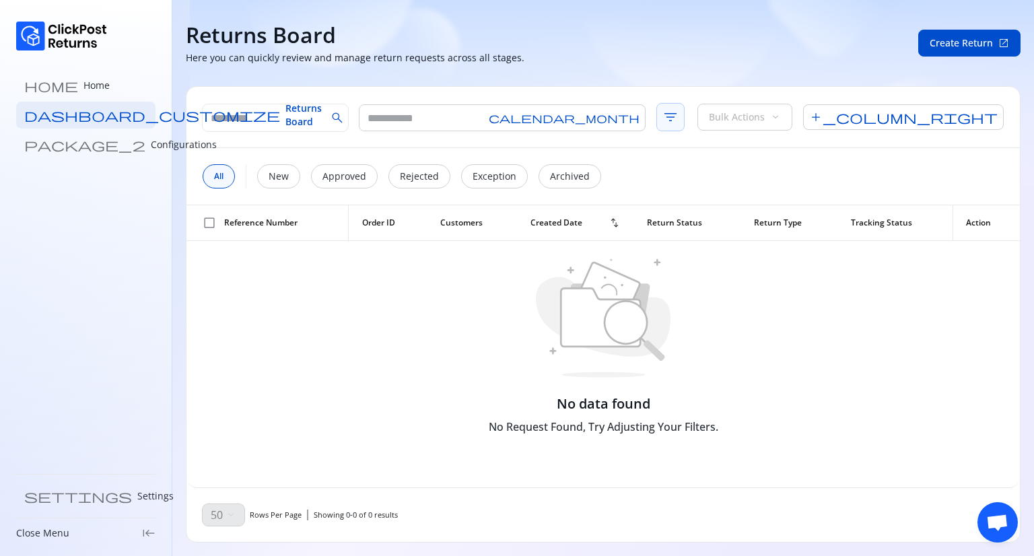
click at [657, 108] on span "filter_list" at bounding box center [671, 117] width 28 height 28
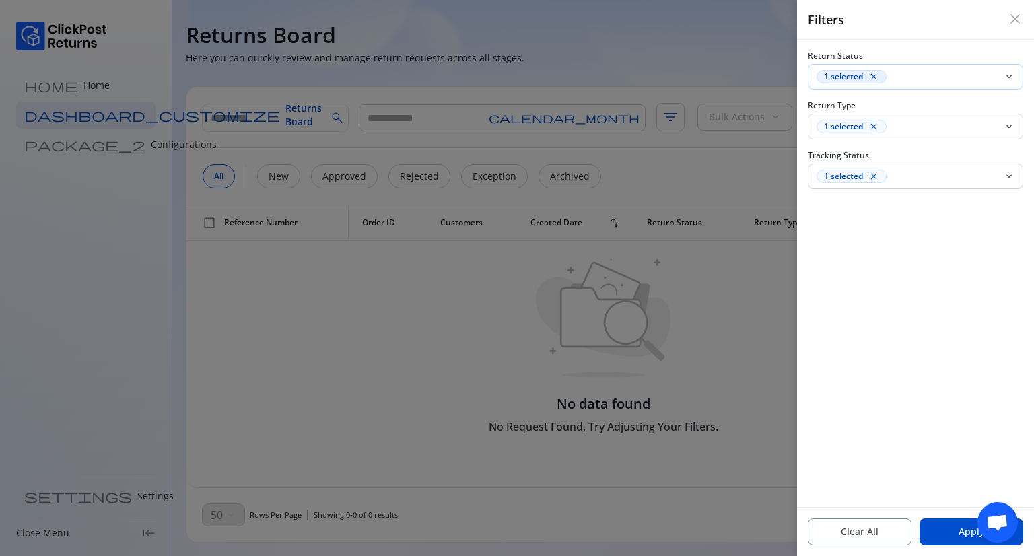
click at [877, 78] on span "close" at bounding box center [874, 76] width 11 height 11
click at [875, 123] on span "close" at bounding box center [874, 126] width 11 height 11
click at [875, 175] on span "close" at bounding box center [874, 176] width 11 height 11
click at [761, 325] on div at bounding box center [517, 278] width 1034 height 556
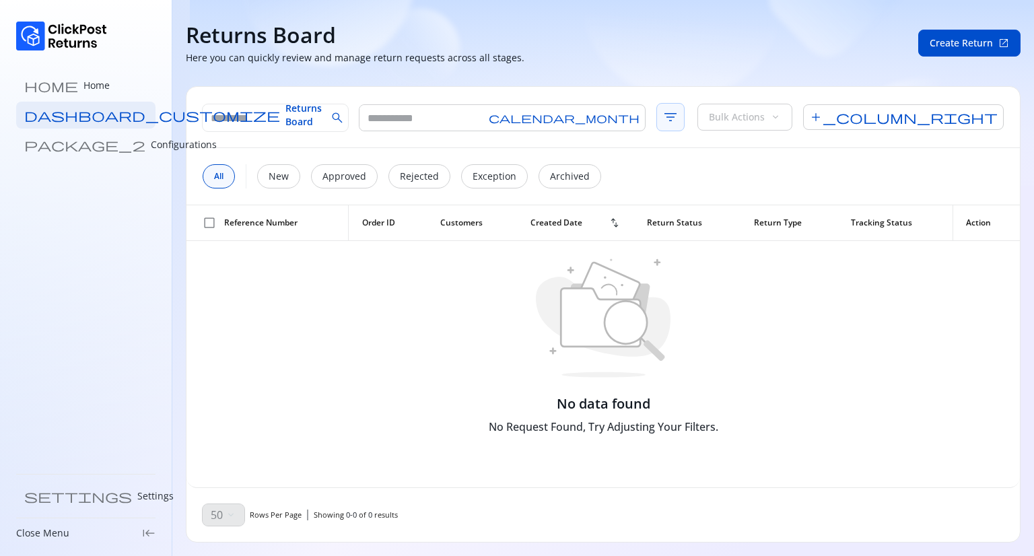
click at [657, 116] on span "filter_list" at bounding box center [671, 117] width 28 height 28
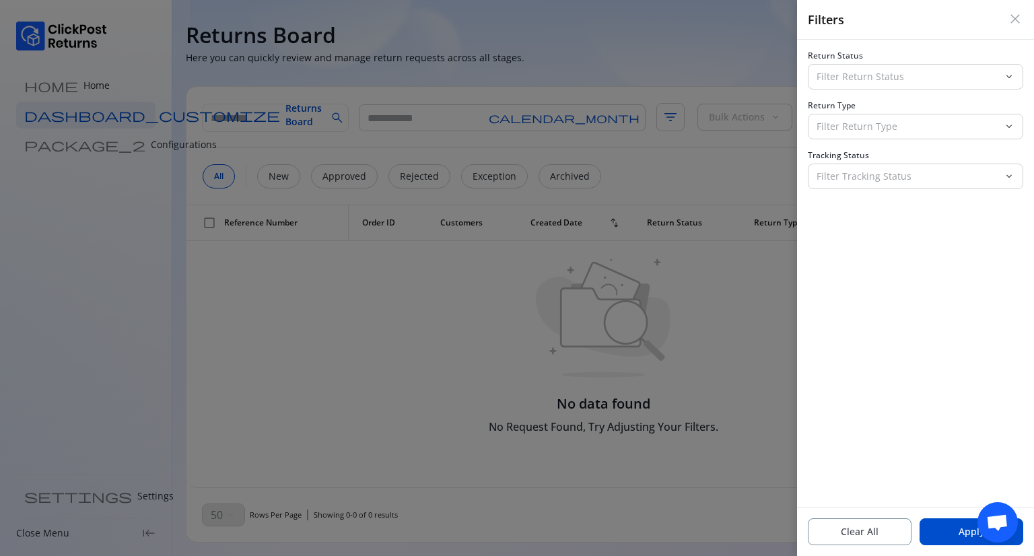
click at [1013, 22] on span "close" at bounding box center [1015, 19] width 16 height 16
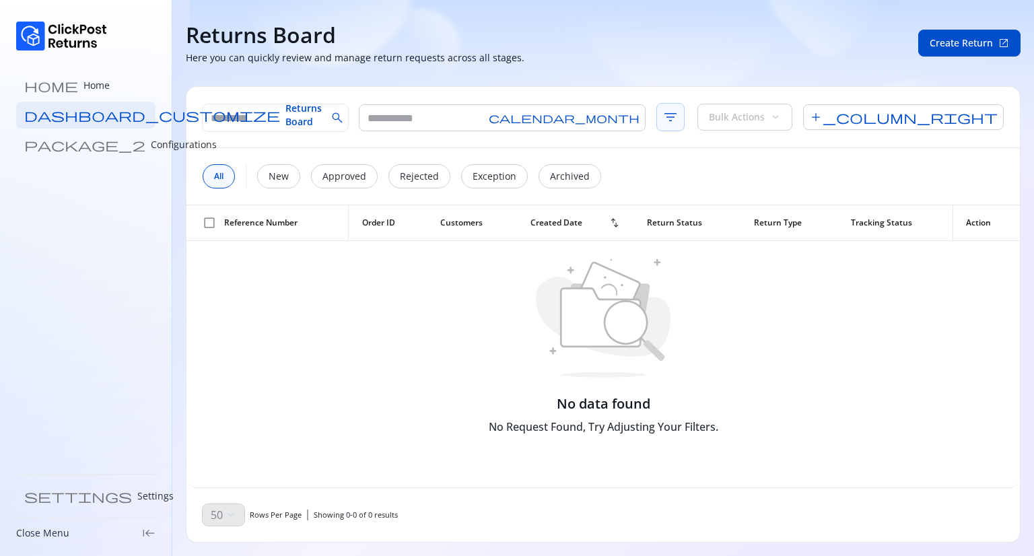
click at [657, 116] on span "filter_list" at bounding box center [671, 117] width 28 height 28
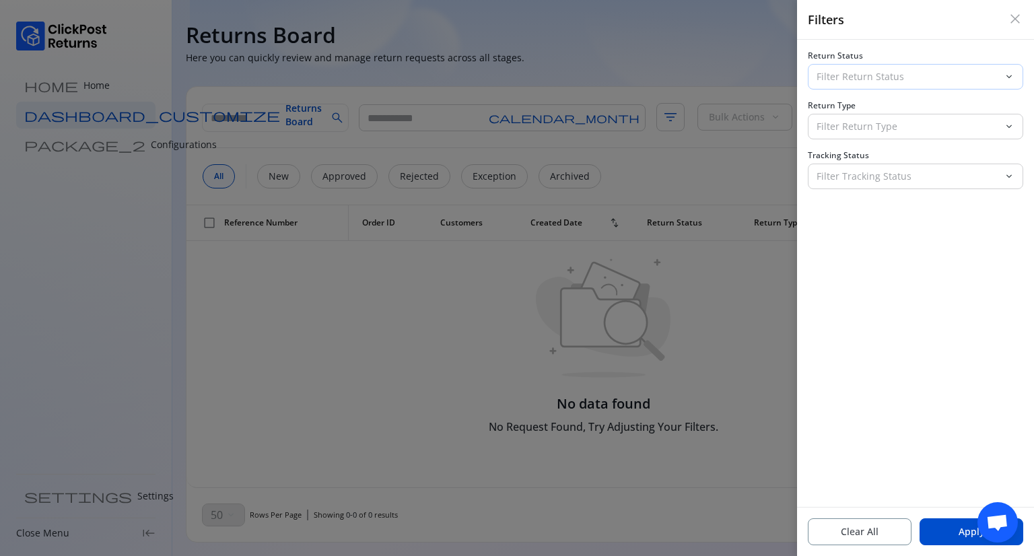
click at [918, 75] on p "Filter Return Status" at bounding box center [908, 76] width 182 height 13
click at [961, 526] on span "Apply" at bounding box center [972, 531] width 26 height 13
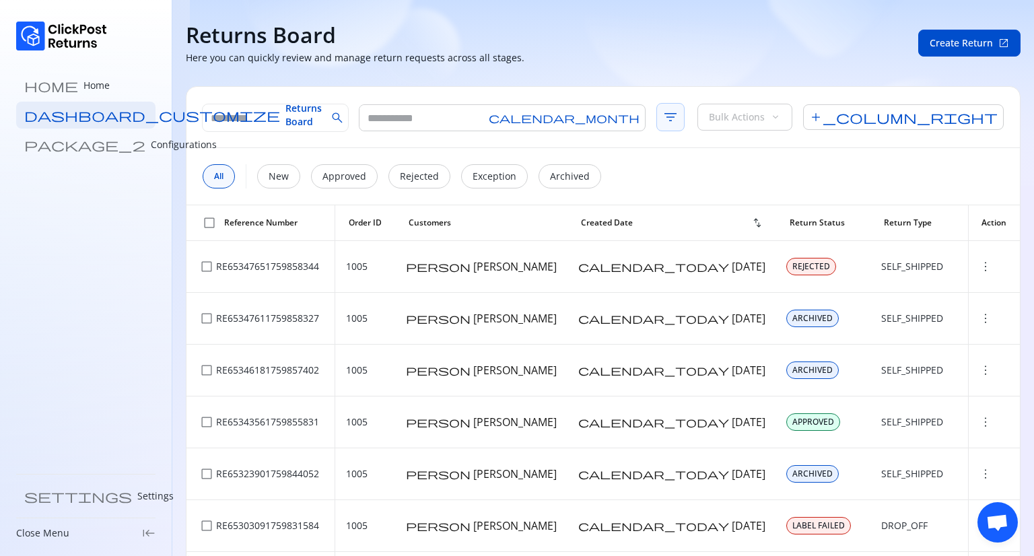
click at [657, 119] on span "filter_list" at bounding box center [671, 117] width 28 height 28
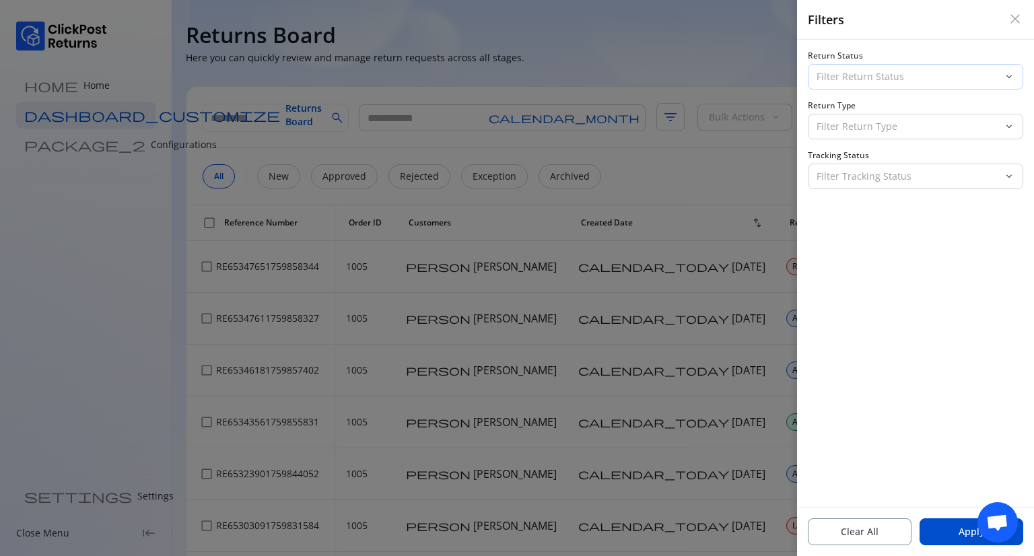
click at [871, 74] on p "Filter Return Status" at bounding box center [908, 76] width 182 height 13
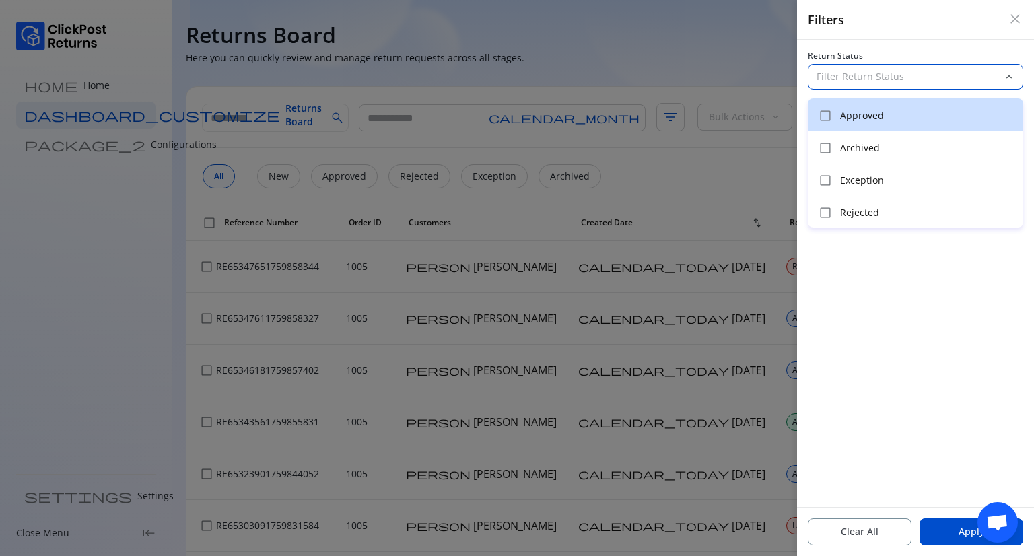
click at [869, 116] on p "Approved" at bounding box center [927, 115] width 175 height 13
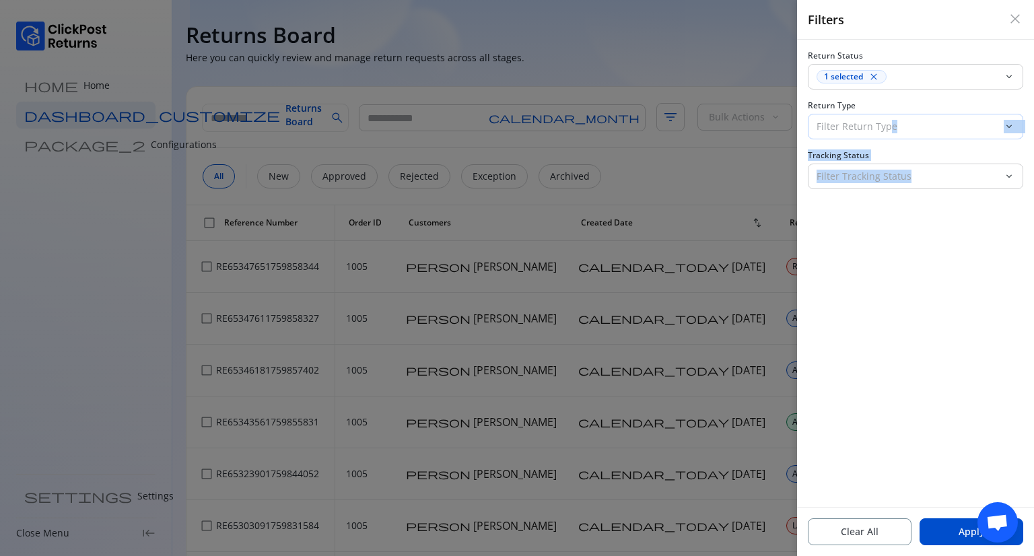
drag, startPoint x: 961, startPoint y: 273, endPoint x: 890, endPoint y: 130, distance: 159.3
click at [890, 130] on div "Return Status 1 selected close keyboard_arrow_down Return Type Filter Return Ty…" at bounding box center [915, 273] width 237 height 467
click at [890, 130] on p "Filter Return Type" at bounding box center [908, 126] width 182 height 13
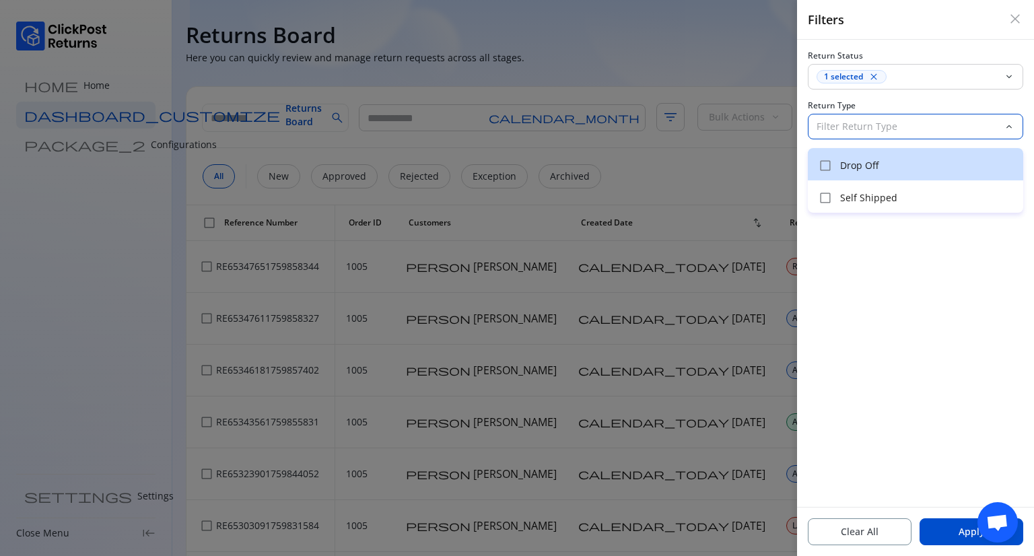
click at [865, 169] on p "Drop Off" at bounding box center [927, 165] width 175 height 13
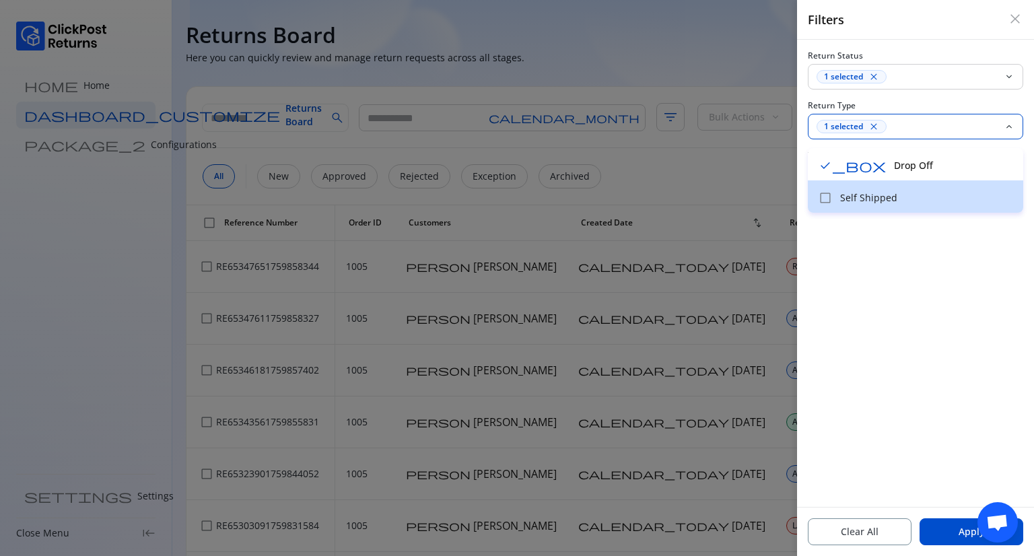
click at [873, 193] on p "Self Shipped" at bounding box center [927, 197] width 175 height 13
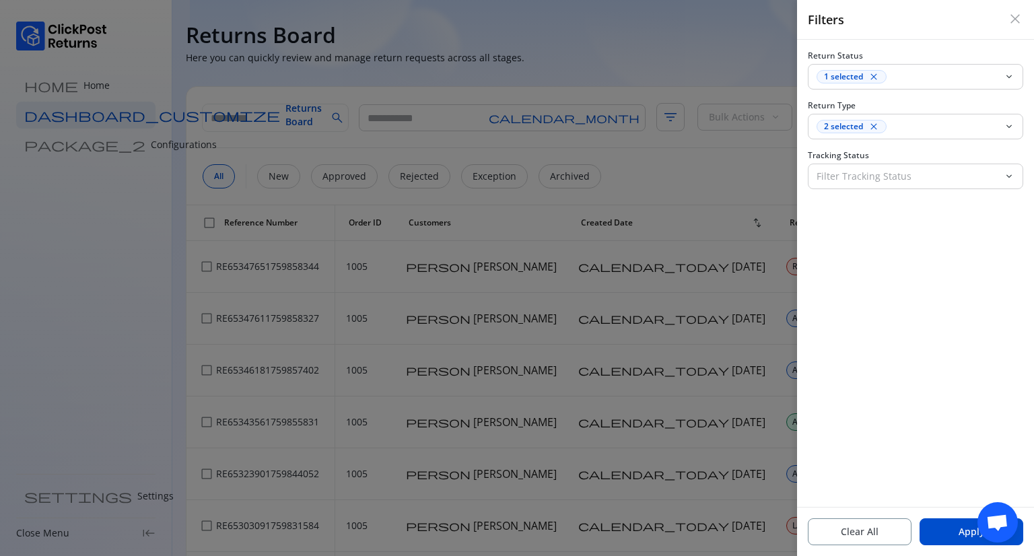
click at [891, 232] on div "Return Status 1 selected close keyboard_arrow_down Return Type 2 selected close…" at bounding box center [915, 273] width 237 height 467
click at [864, 180] on p "Filter Tracking Status" at bounding box center [908, 176] width 182 height 13
click at [950, 356] on div "Return Status 1 selected close keyboard_arrow_down Return Type 2 selected close…" at bounding box center [915, 273] width 237 height 467
click at [956, 529] on button "Apply" at bounding box center [972, 531] width 104 height 27
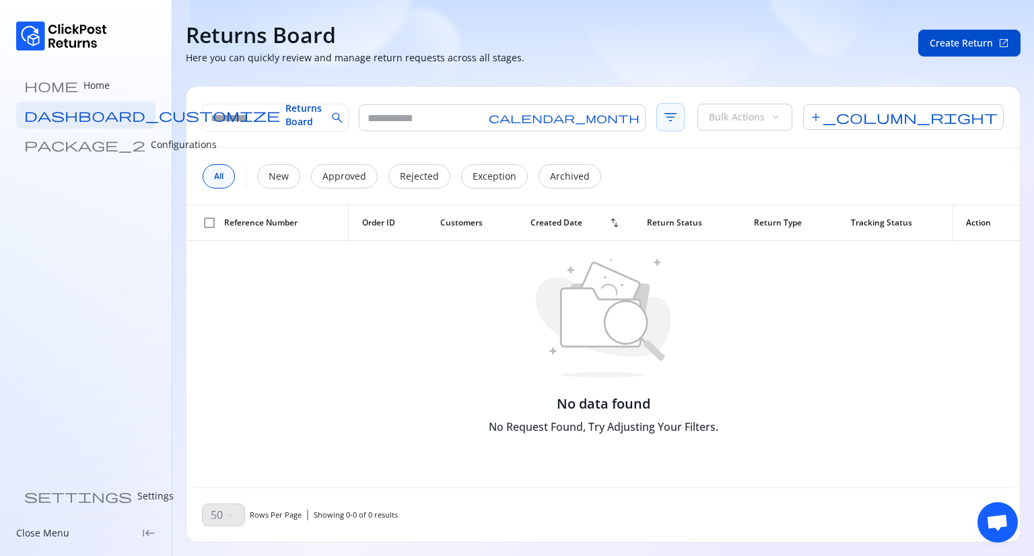
click at [657, 108] on span "filter_list" at bounding box center [671, 117] width 28 height 28
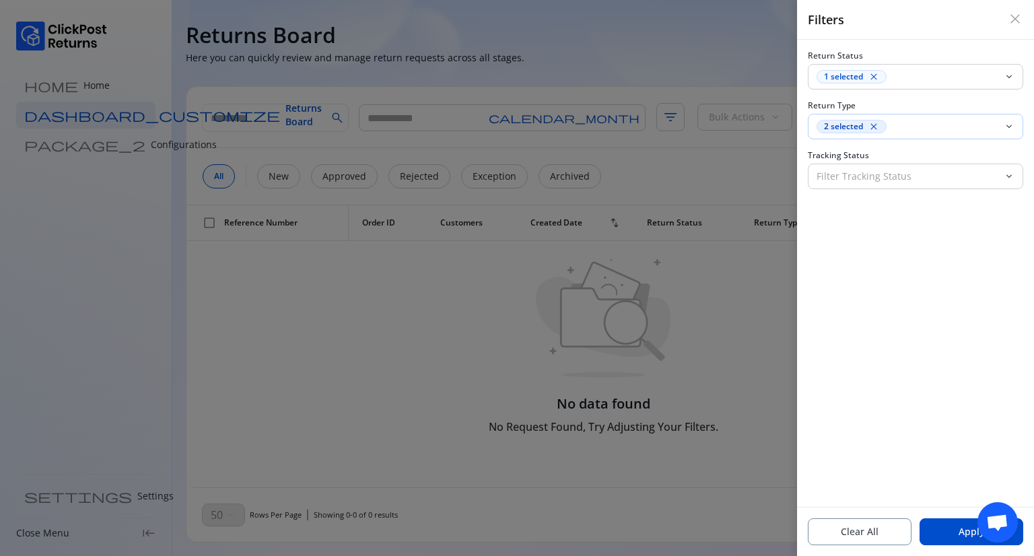
click at [879, 127] on div "2 selected close" at bounding box center [852, 126] width 70 height 13
click at [873, 77] on span "close" at bounding box center [874, 76] width 11 height 11
click at [873, 77] on p "Filter Return Status" at bounding box center [908, 76] width 182 height 13
click at [912, 421] on div "Return Status Filter Return Status keyboard_arrow_down Return Type 2 selected c…" at bounding box center [915, 273] width 237 height 467
click at [940, 537] on button "Apply" at bounding box center [972, 531] width 104 height 27
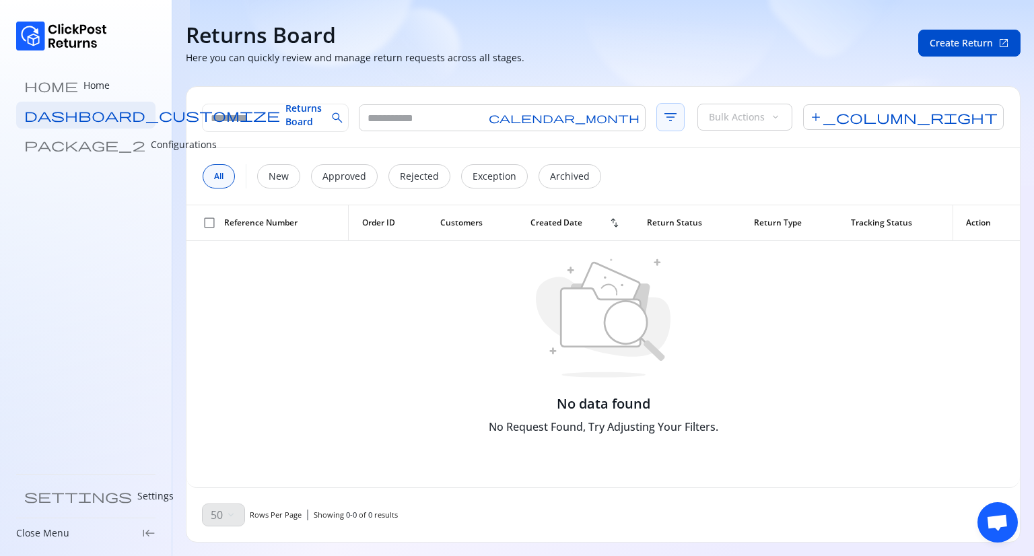
click at [657, 121] on span "filter_list" at bounding box center [671, 117] width 28 height 28
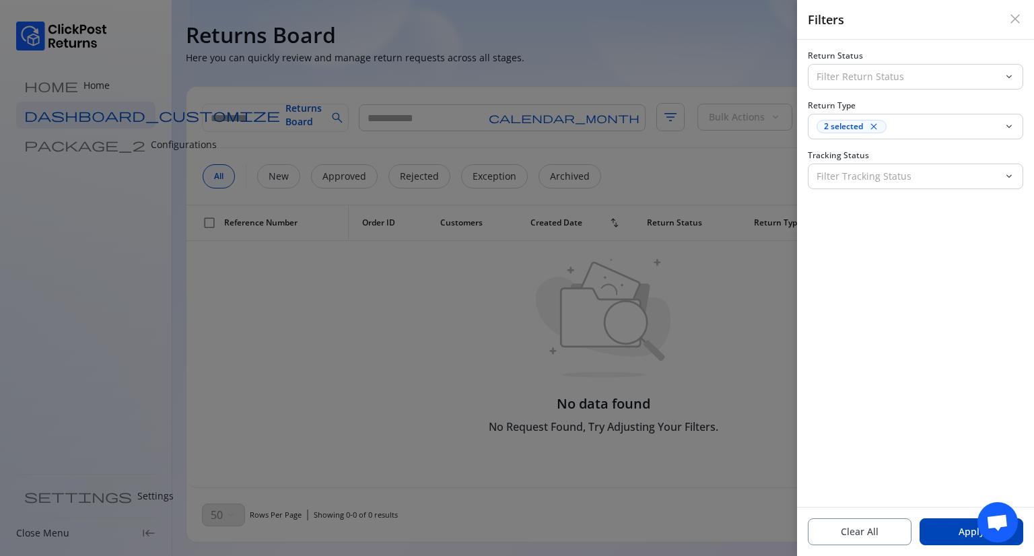
click at [957, 537] on button "Apply" at bounding box center [972, 531] width 104 height 27
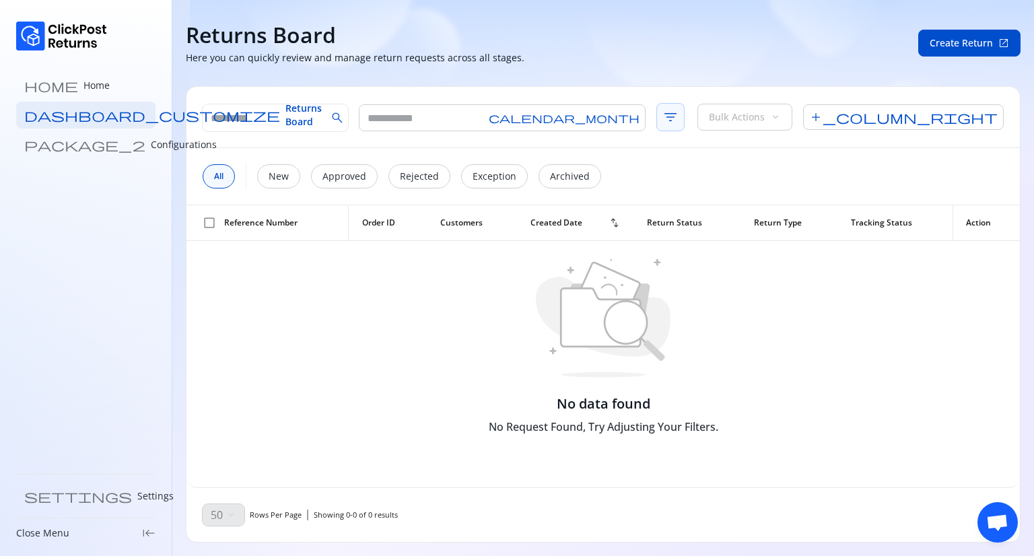
click at [657, 127] on span "filter_list" at bounding box center [671, 117] width 28 height 28
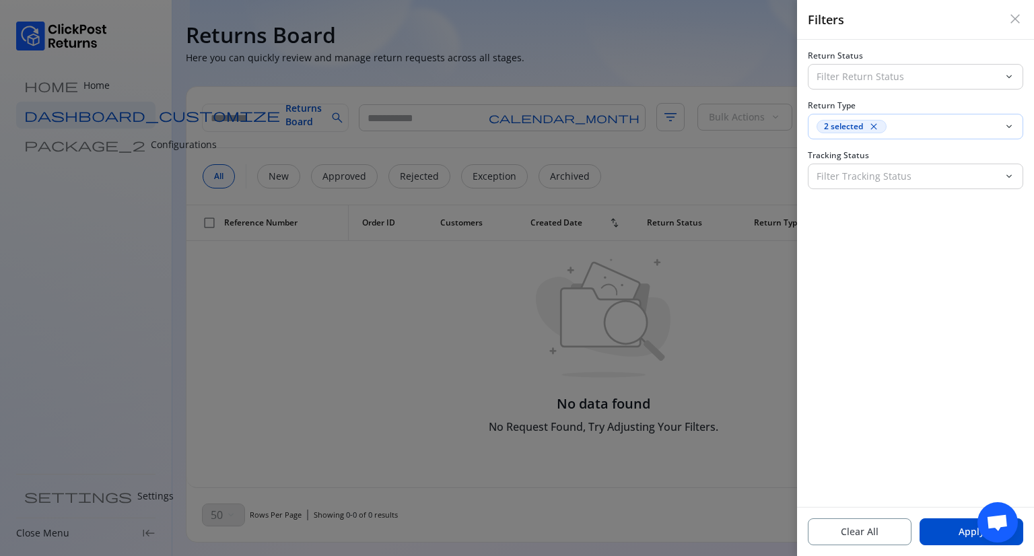
click at [878, 127] on span "close" at bounding box center [874, 126] width 11 height 11
click at [714, 336] on div at bounding box center [517, 278] width 1034 height 556
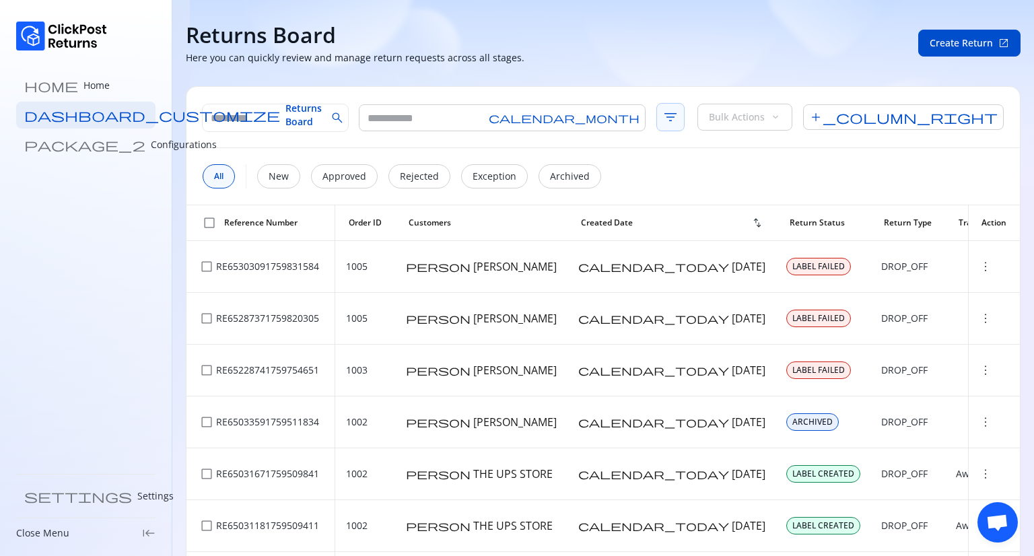
click at [657, 120] on span "filter_list" at bounding box center [671, 117] width 28 height 28
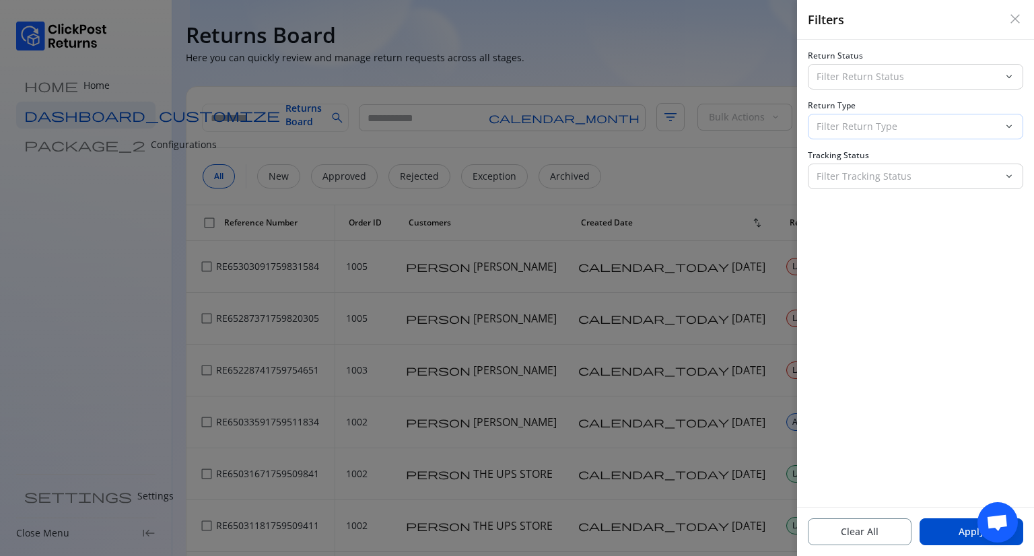
click at [855, 129] on p "Filter Return Type" at bounding box center [908, 126] width 182 height 13
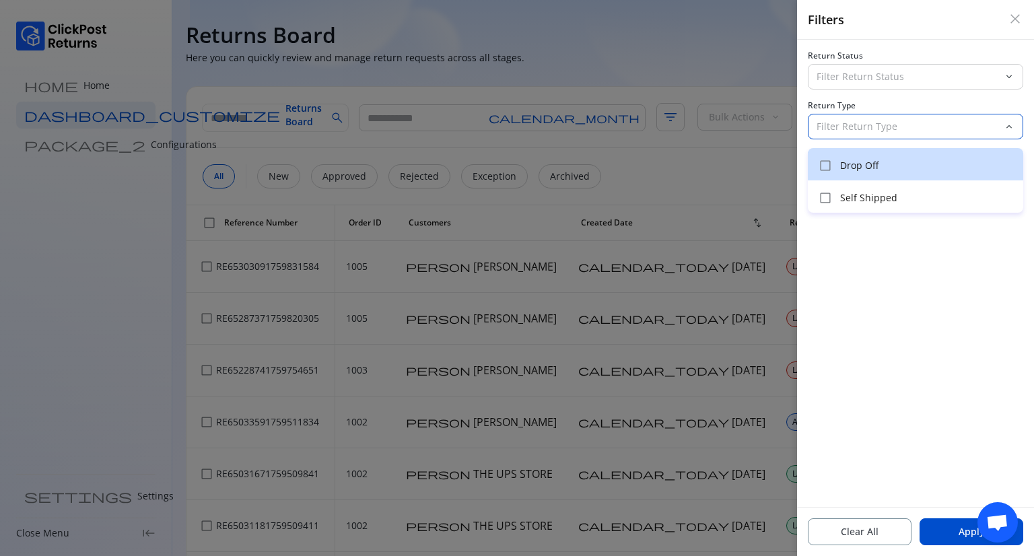
click at [862, 169] on p "Drop Off" at bounding box center [927, 165] width 175 height 13
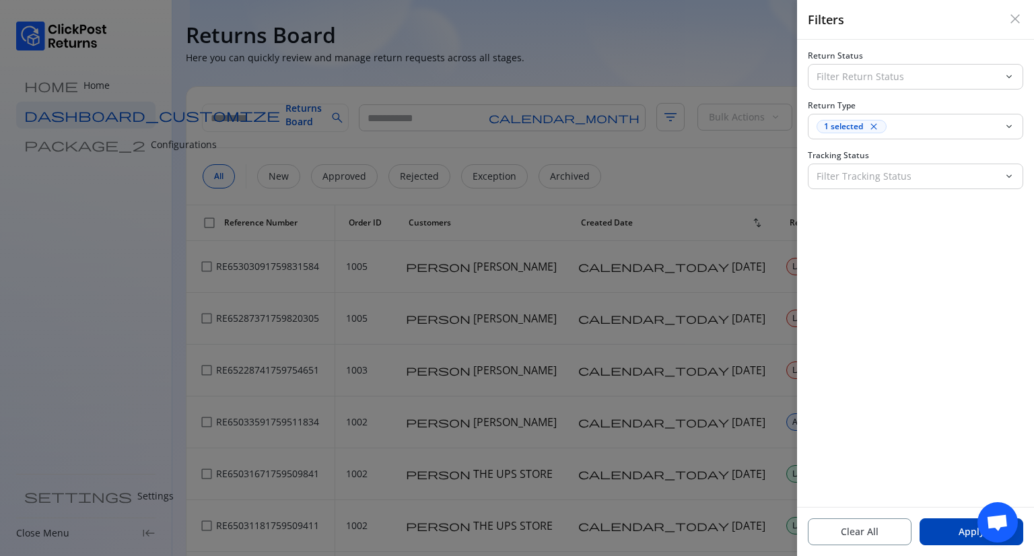
click at [955, 532] on button "Apply" at bounding box center [972, 531] width 104 height 27
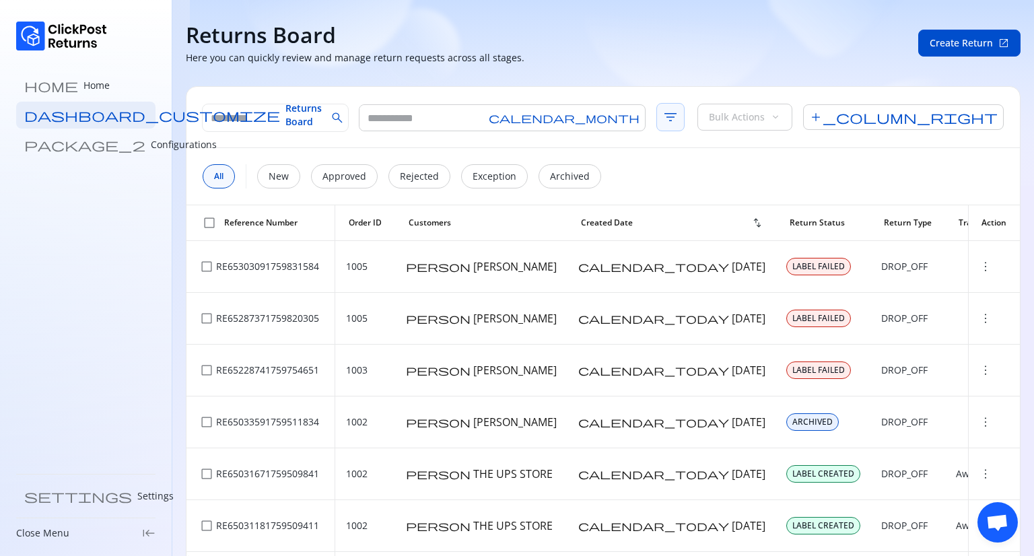
click at [657, 116] on span "filter_list" at bounding box center [671, 117] width 28 height 28
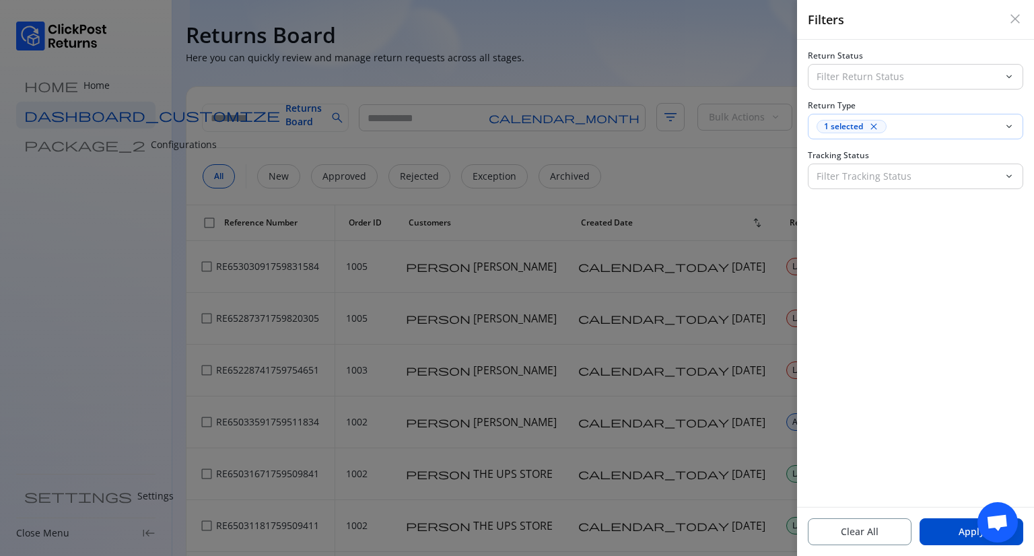
click at [897, 127] on div "1 selected close" at bounding box center [908, 126] width 182 height 13
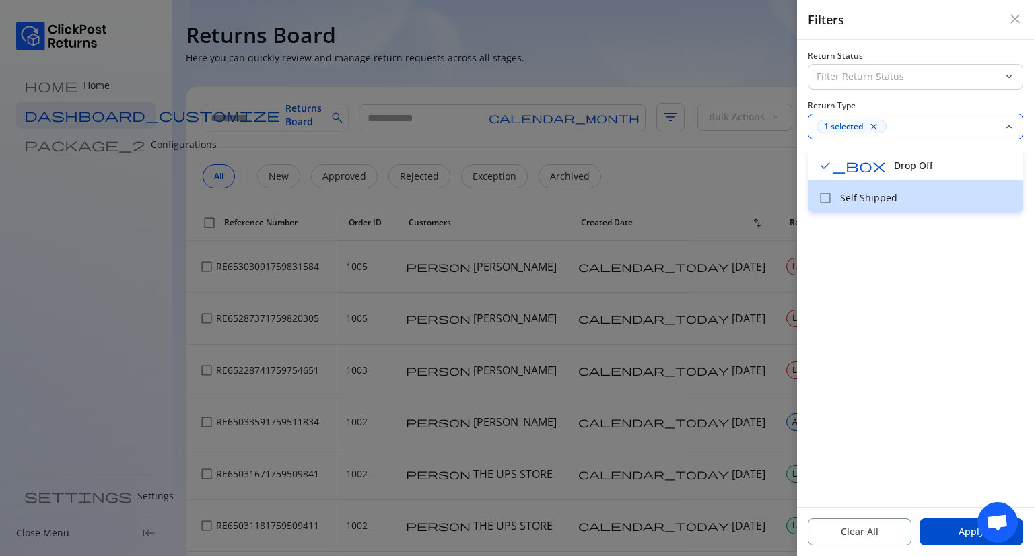
click at [884, 195] on p "Self Shipped" at bounding box center [927, 197] width 175 height 13
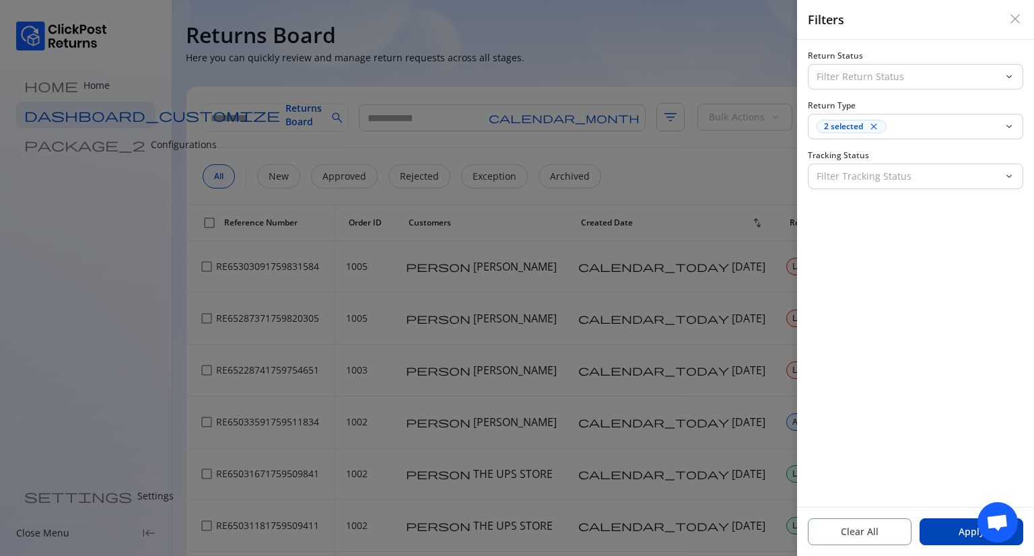
click at [945, 525] on button "Apply" at bounding box center [972, 531] width 104 height 27
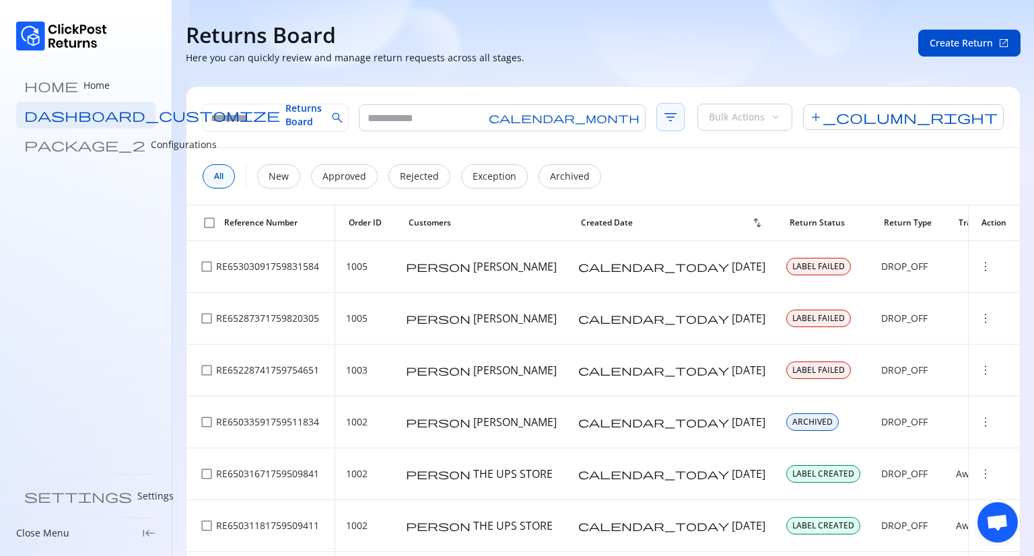
click at [657, 127] on span "filter_list" at bounding box center [671, 117] width 28 height 28
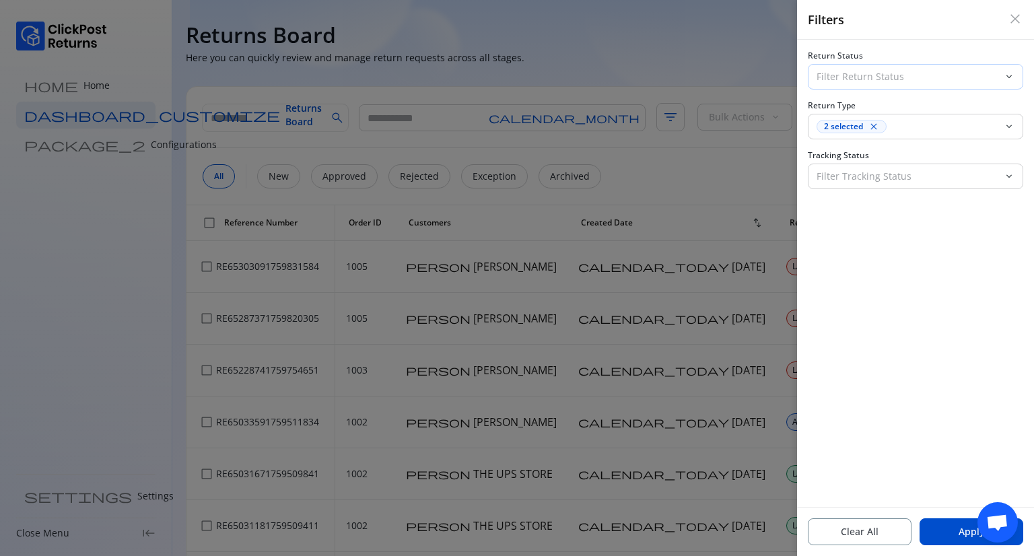
click at [859, 79] on p "Filter Return Status" at bounding box center [908, 76] width 182 height 13
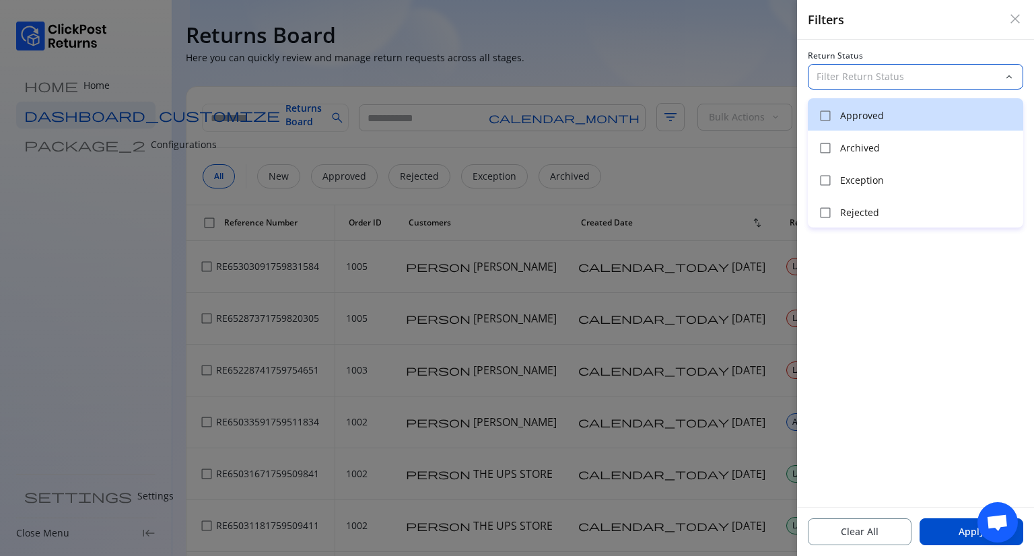
click at [875, 126] on div "check_box_outline_blank Approved" at bounding box center [915, 114] width 215 height 32
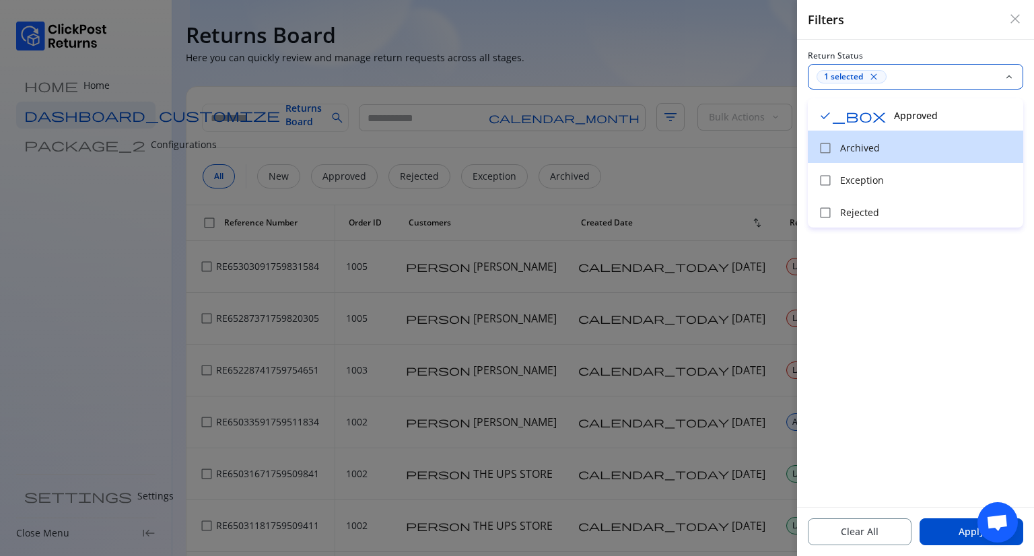
click at [868, 140] on div "check_box_outline_blank Archived" at bounding box center [915, 147] width 215 height 32
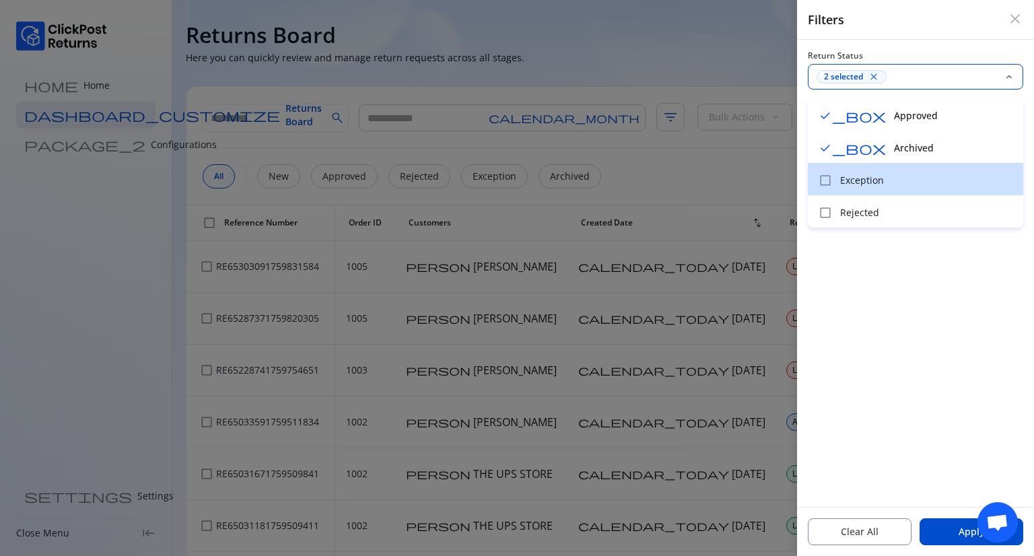
click at [859, 172] on div "check_box_outline_blank Exception" at bounding box center [915, 179] width 215 height 32
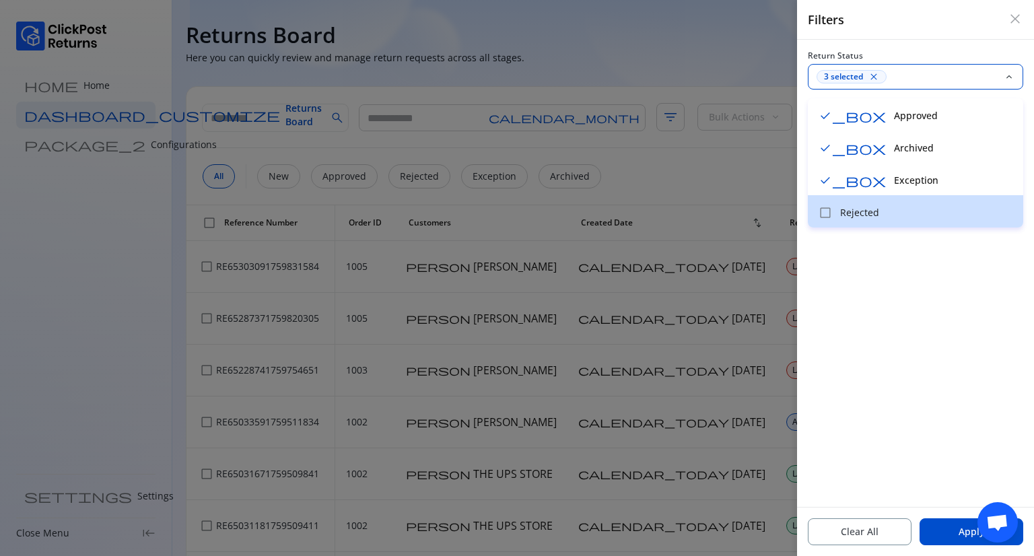
click at [861, 206] on p "Rejected" at bounding box center [927, 212] width 175 height 13
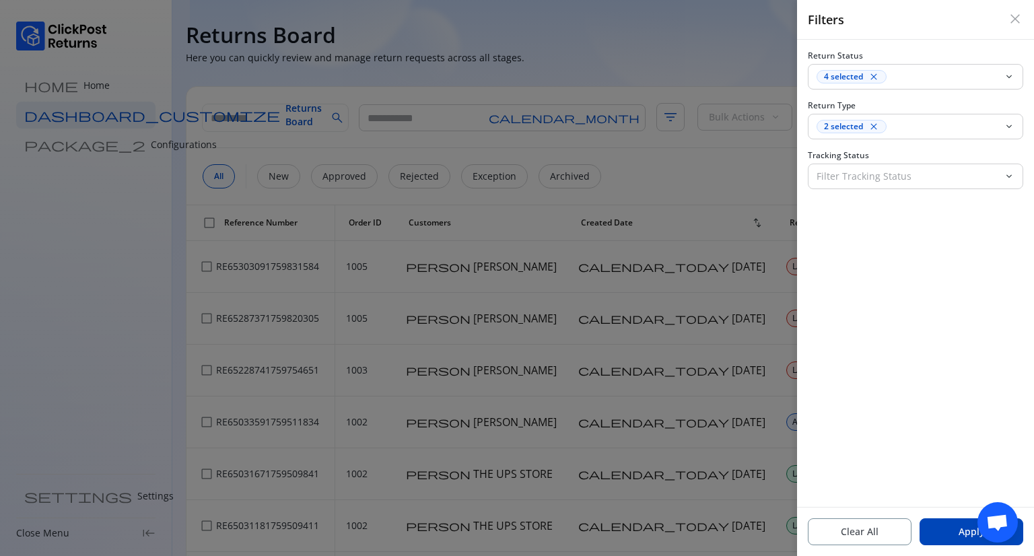
click at [947, 539] on button "Apply" at bounding box center [972, 531] width 104 height 27
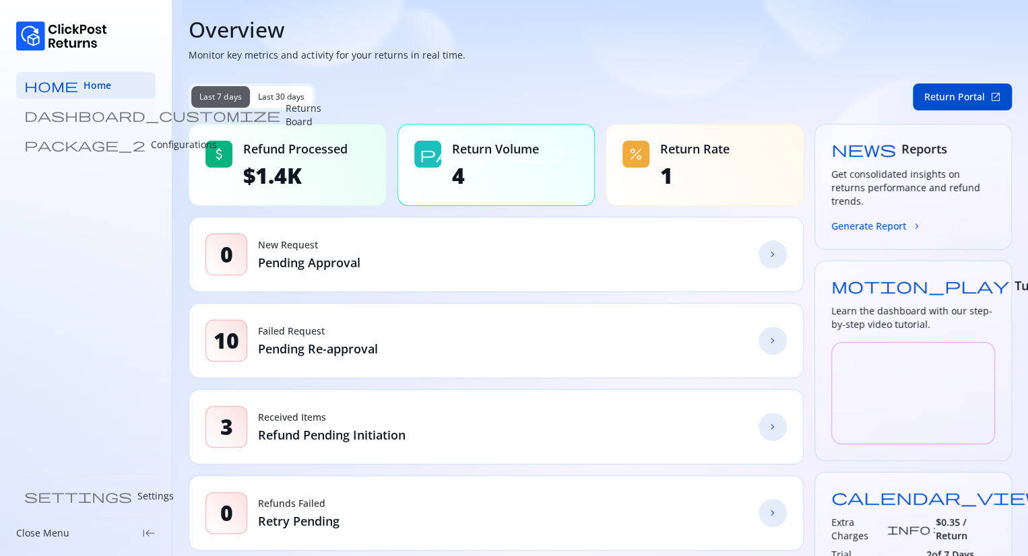
click at [286, 116] on p "Returns Board" at bounding box center [304, 115] width 36 height 27
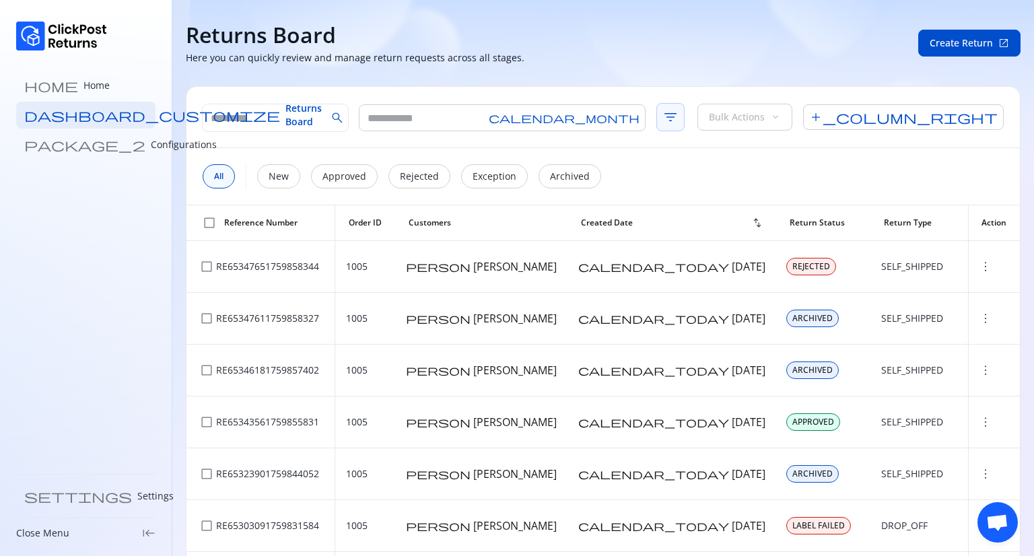
click at [657, 123] on span "filter_list" at bounding box center [671, 117] width 28 height 28
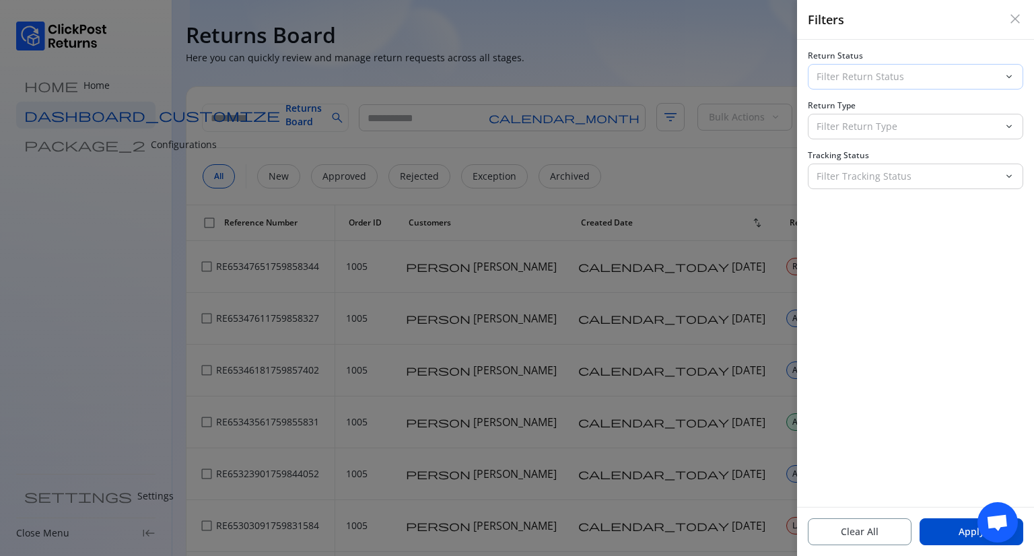
click at [881, 76] on p "Filter Return Status" at bounding box center [908, 76] width 182 height 13
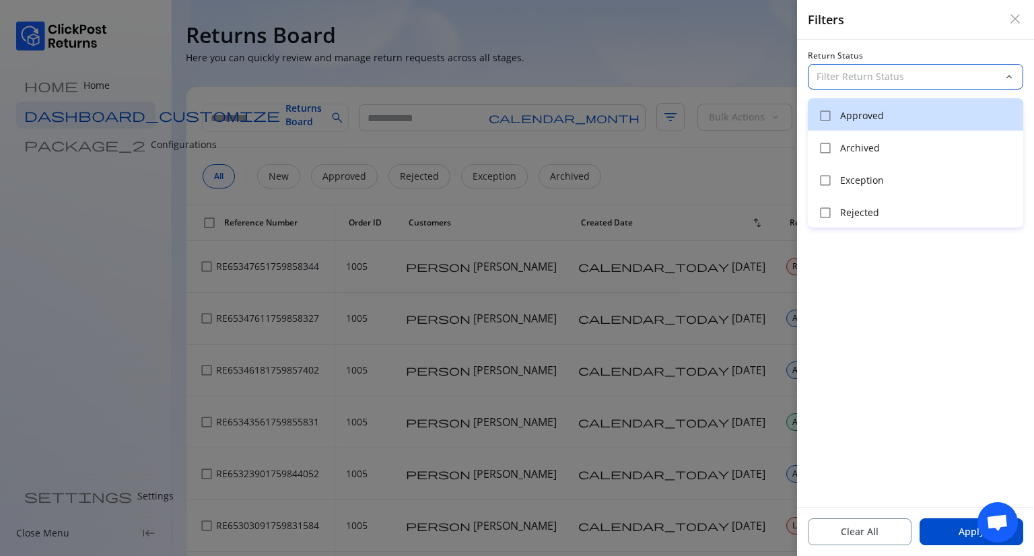
click at [871, 124] on div "check_box_outline_blank Approved" at bounding box center [915, 114] width 215 height 32
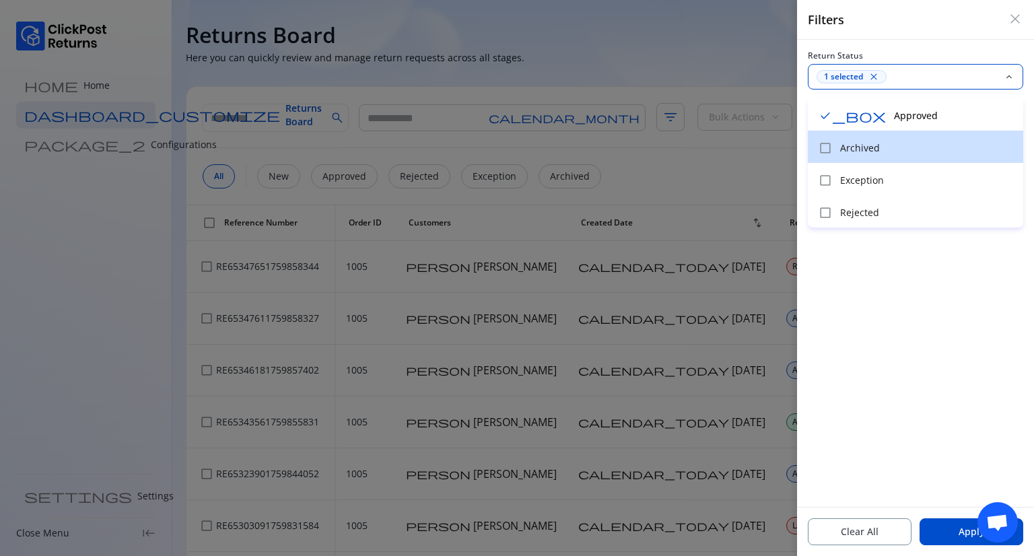
click at [867, 141] on div "check_box_outline_blank Archived" at bounding box center [915, 147] width 215 height 32
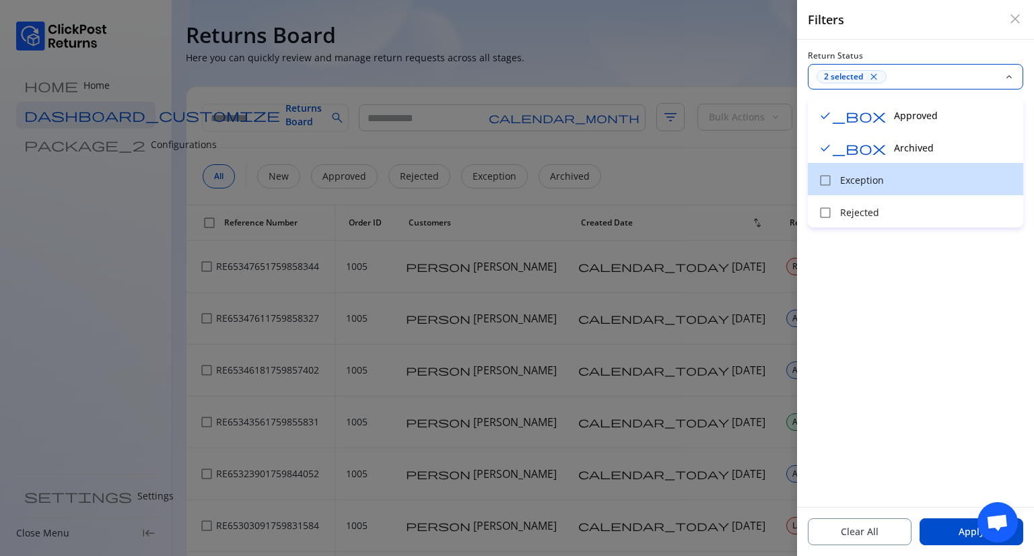
click at [863, 173] on div "check_box_outline_blank Exception" at bounding box center [915, 179] width 215 height 32
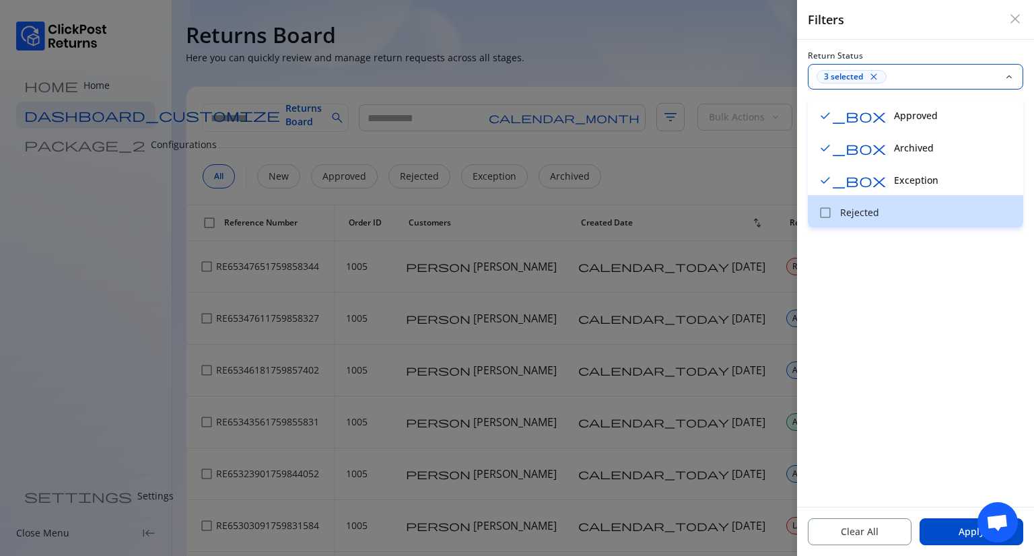
click at [869, 218] on p "Rejected" at bounding box center [927, 212] width 175 height 13
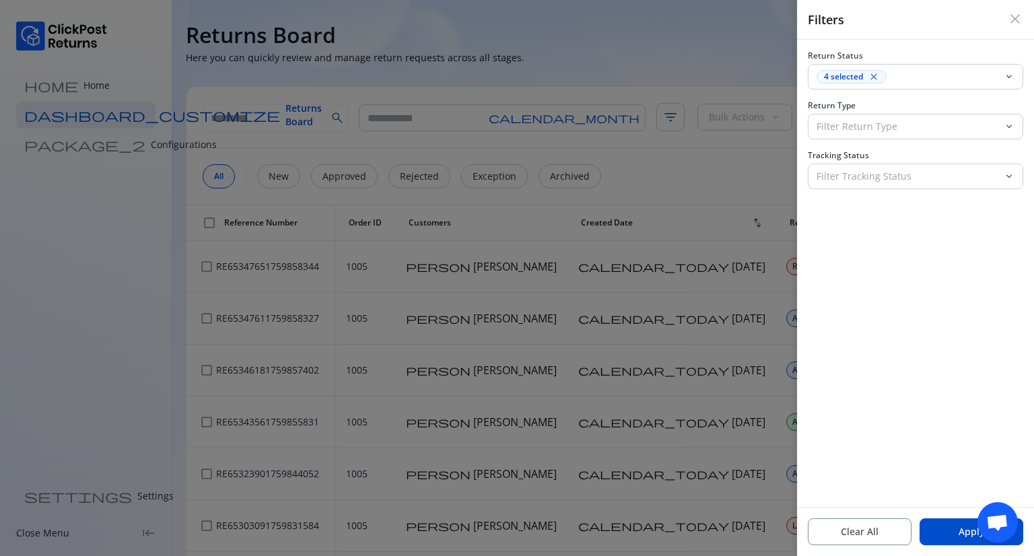
click at [885, 260] on div "Return Status 4 selected close keyboard_arrow_down Return Type Filter Return Ty…" at bounding box center [915, 273] width 237 height 467
click at [867, 121] on p "Filter Return Type" at bounding box center [908, 126] width 182 height 13
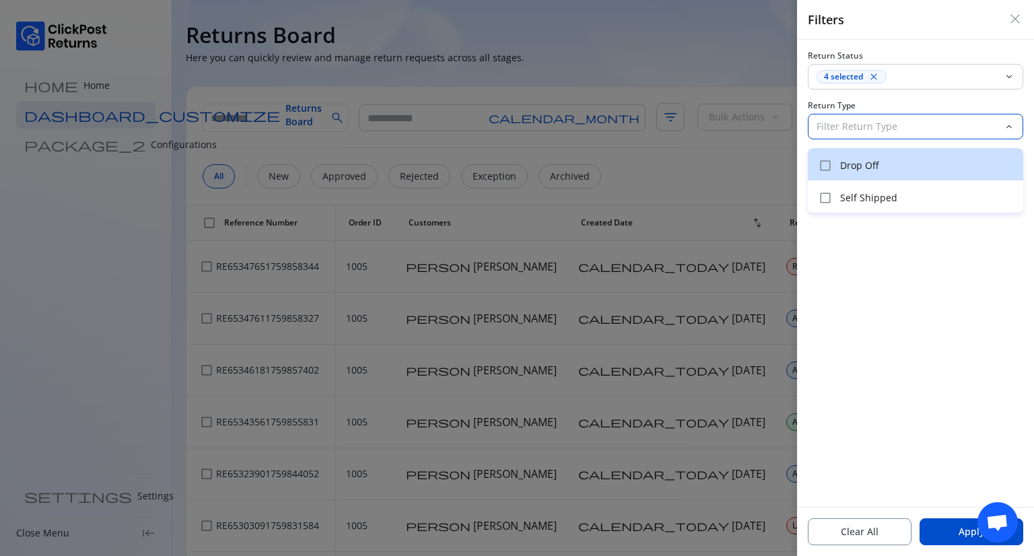
click at [867, 164] on p "Drop Off" at bounding box center [927, 165] width 175 height 13
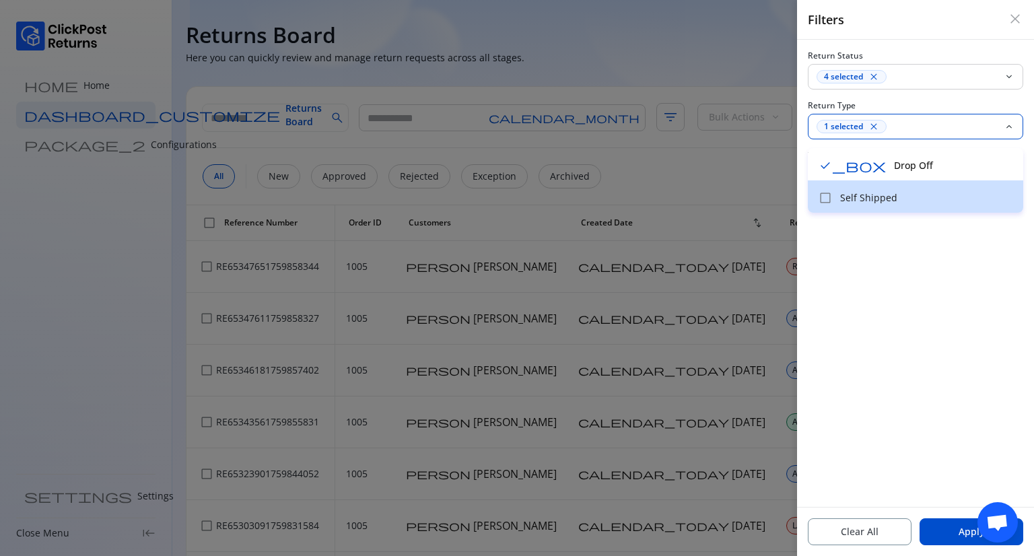
click at [874, 199] on p "Self Shipped" at bounding box center [927, 197] width 175 height 13
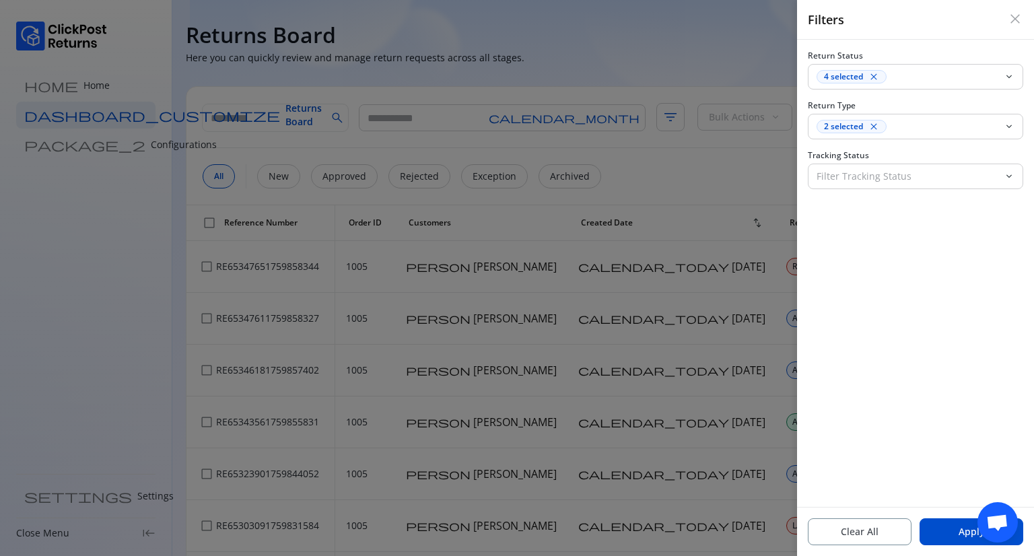
click at [905, 255] on div "Return Status 4 selected close keyboard_arrow_down Return Type 2 selected close…" at bounding box center [915, 273] width 237 height 467
click at [953, 532] on button "Apply" at bounding box center [972, 531] width 104 height 27
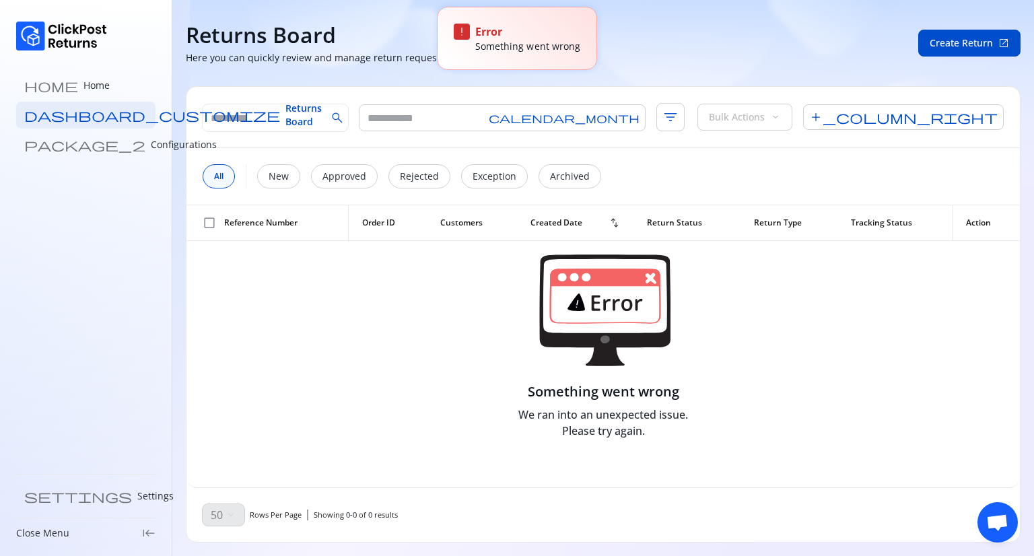
drag, startPoint x: 514, startPoint y: 371, endPoint x: 564, endPoint y: 364, distance: 50.9
click at [564, 364] on img at bounding box center [603, 311] width 135 height 112
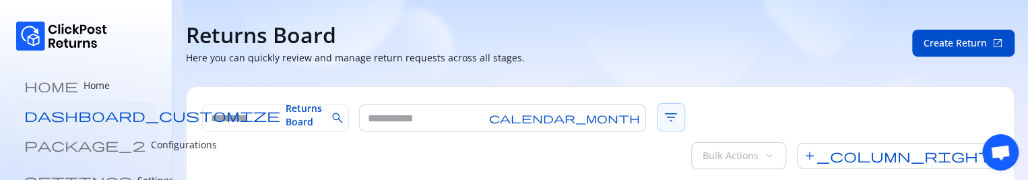
click at [657, 119] on span "filter_list" at bounding box center [671, 117] width 28 height 28
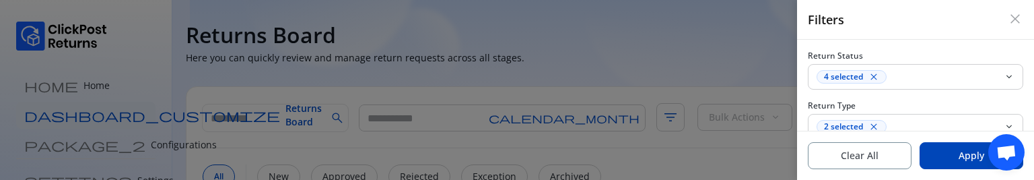
click at [956, 160] on button "Apply" at bounding box center [972, 155] width 104 height 27
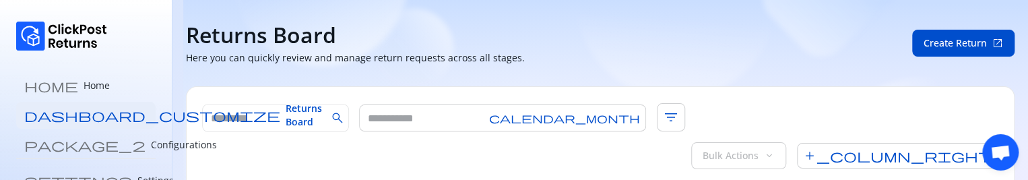
scroll to position [73, 0]
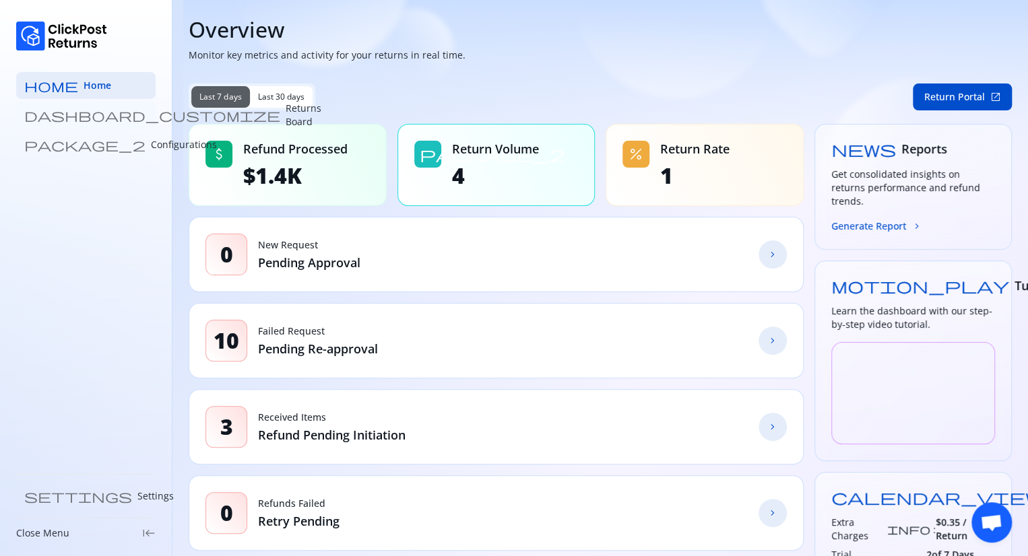
click at [286, 116] on p "Returns Board" at bounding box center [304, 115] width 36 height 27
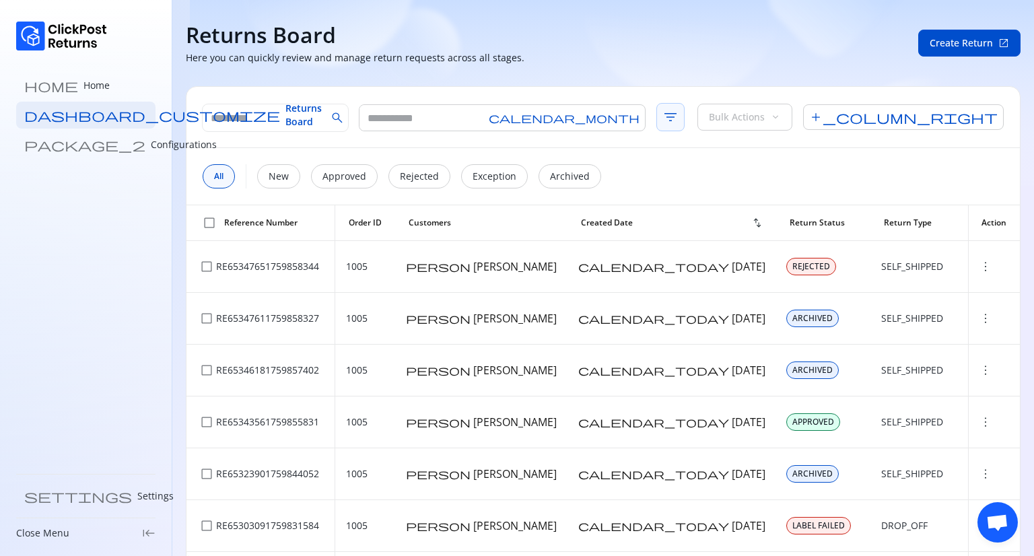
click at [657, 119] on span "filter_list" at bounding box center [671, 117] width 28 height 28
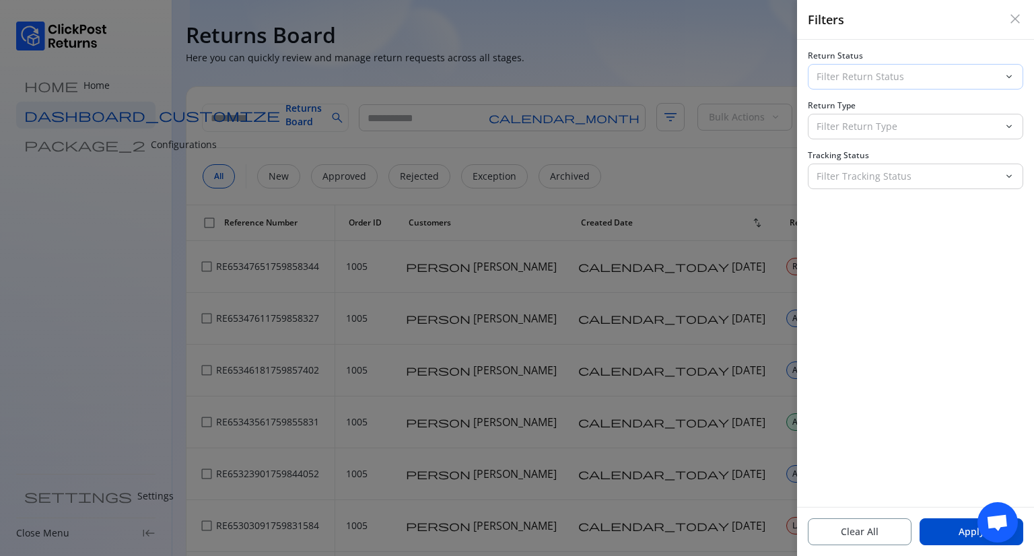
click at [838, 67] on div "Filter Return Status" at bounding box center [906, 77] width 195 height 24
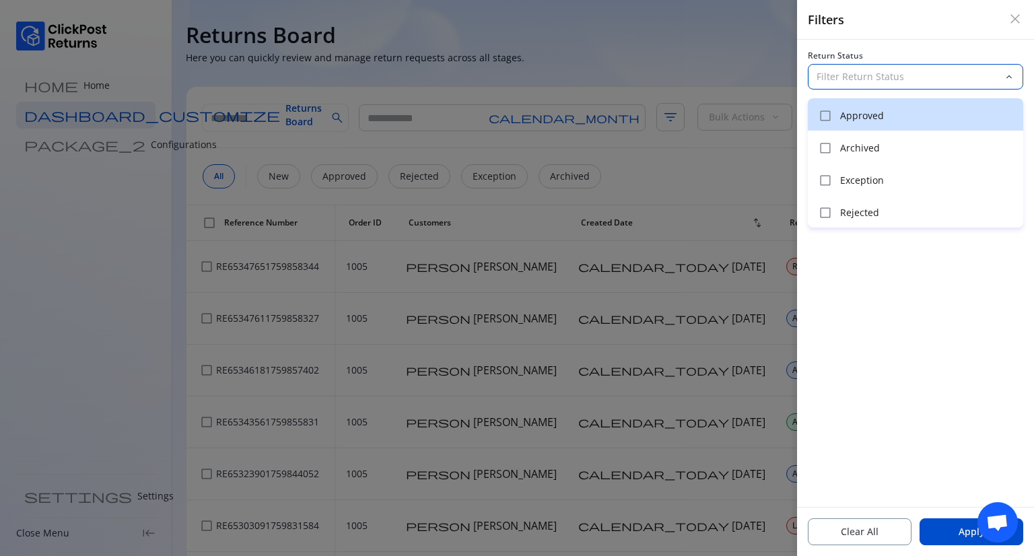
click at [841, 113] on p "Approved" at bounding box center [927, 115] width 175 height 13
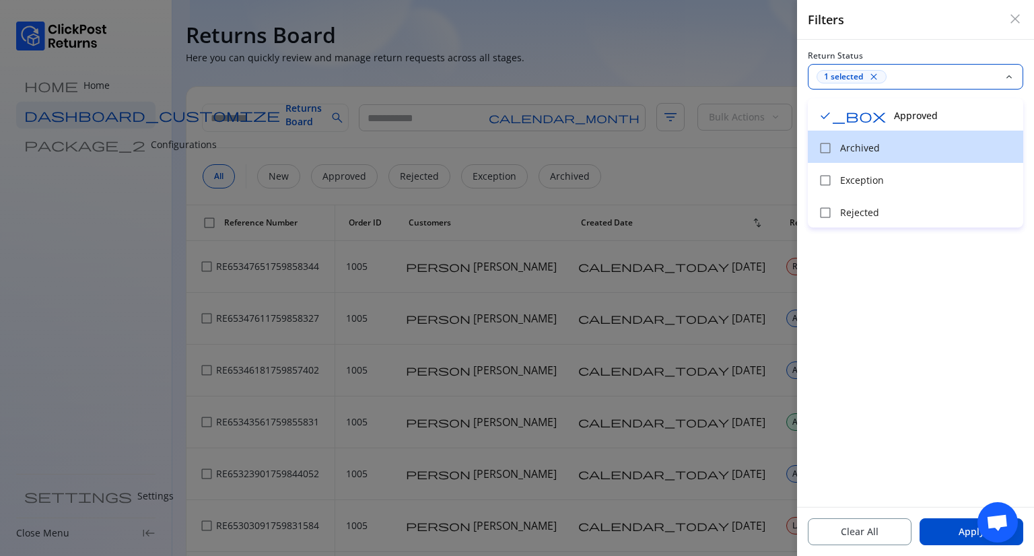
click at [854, 143] on p "Archived" at bounding box center [927, 147] width 175 height 13
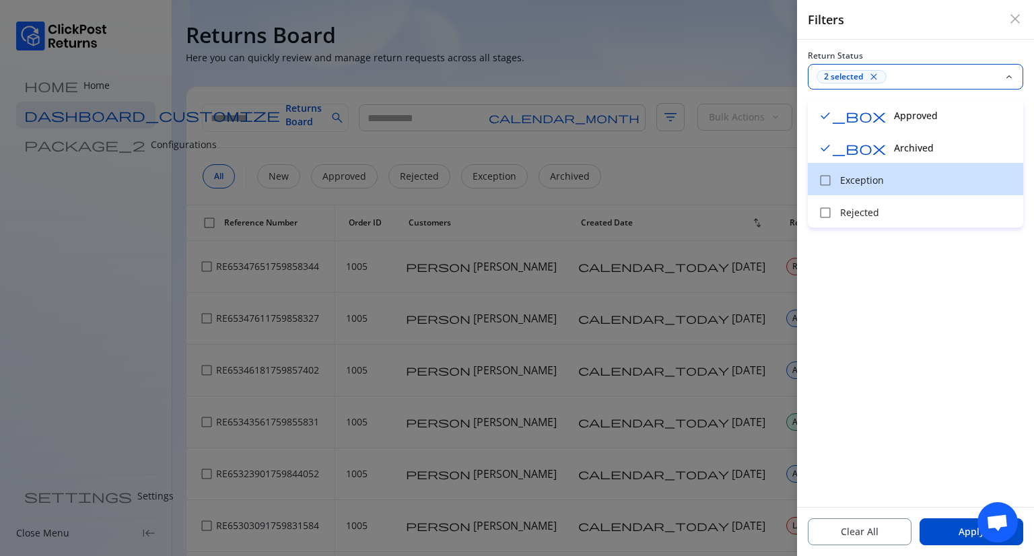
click at [859, 179] on p "Exception" at bounding box center [927, 180] width 175 height 13
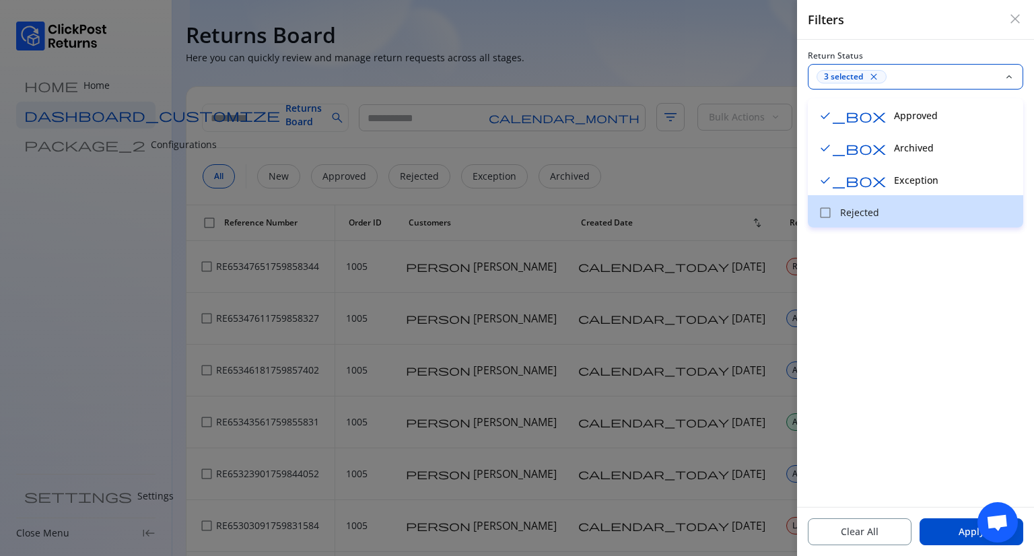
click at [862, 210] on p "Rejected" at bounding box center [927, 212] width 175 height 13
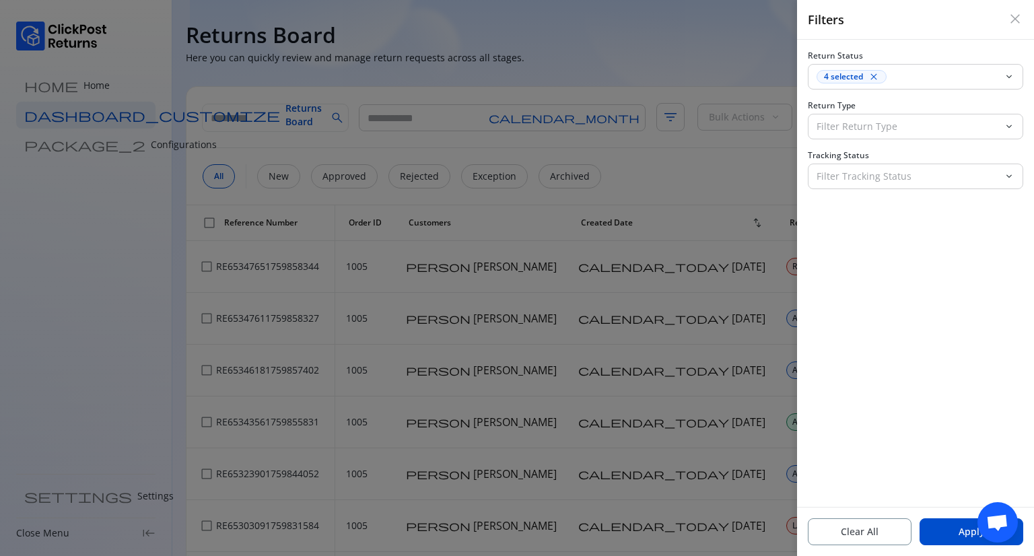
click at [908, 243] on div "Return Status 4 selected close keyboard_arrow_down Return Type Filter Return Ty…" at bounding box center [915, 273] width 237 height 467
click at [864, 120] on p "Filter Return Type" at bounding box center [908, 126] width 182 height 13
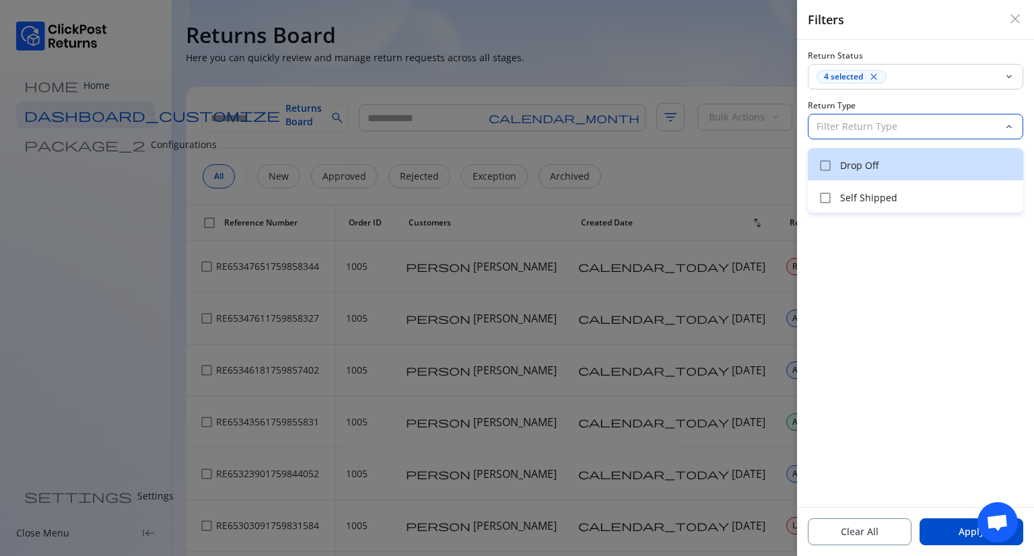
click at [857, 164] on p "Drop Off" at bounding box center [927, 165] width 175 height 13
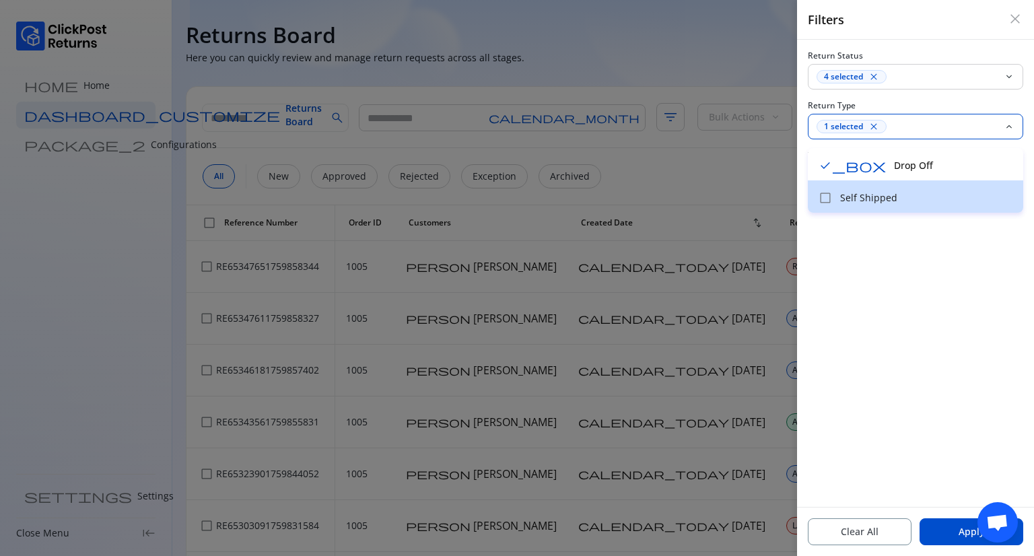
click at [869, 200] on p "Self Shipped" at bounding box center [927, 197] width 175 height 13
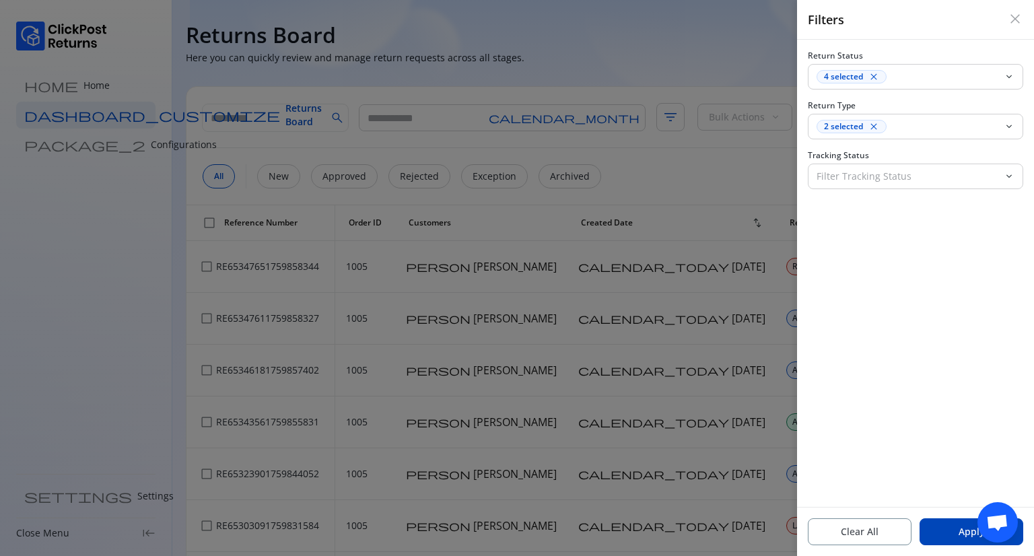
click at [953, 535] on button "Apply" at bounding box center [972, 531] width 104 height 27
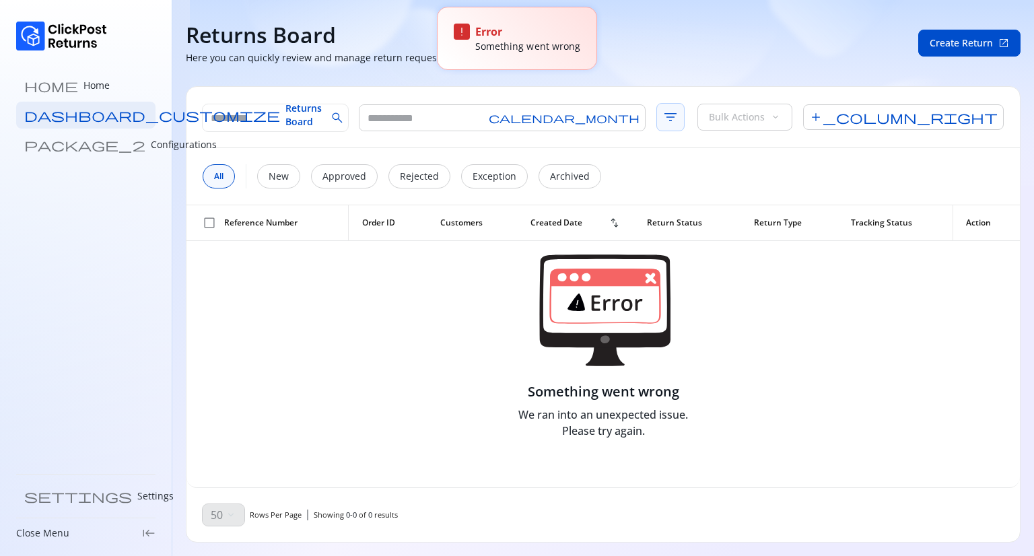
click at [657, 115] on span "filter_list" at bounding box center [671, 117] width 28 height 28
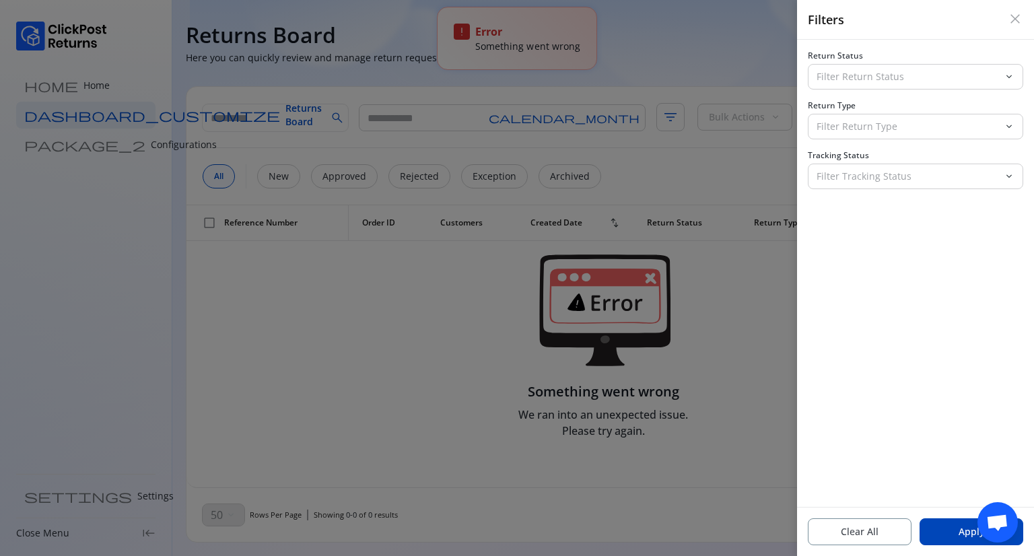
click at [962, 532] on span "Apply" at bounding box center [972, 531] width 26 height 13
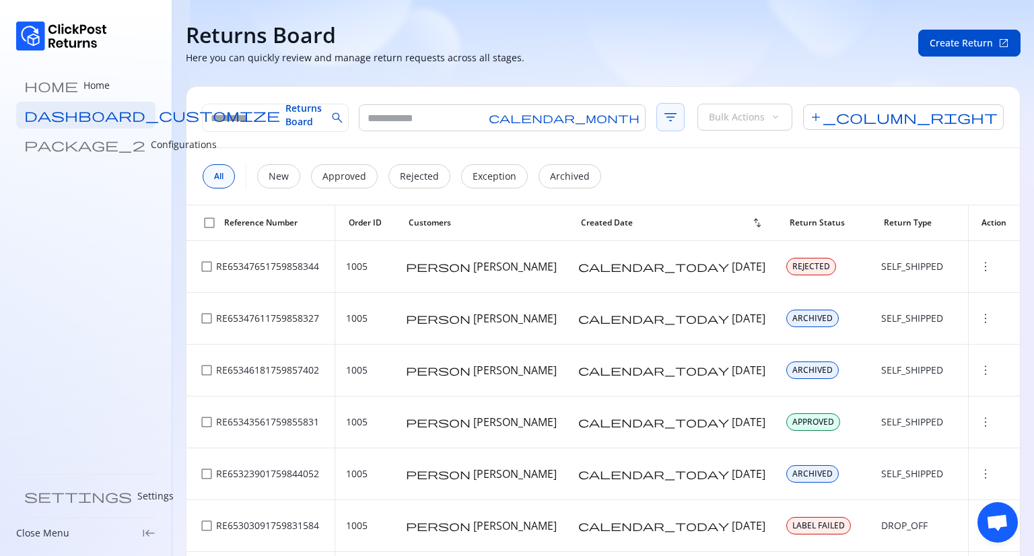
click at [657, 123] on span "filter_list" at bounding box center [671, 117] width 28 height 28
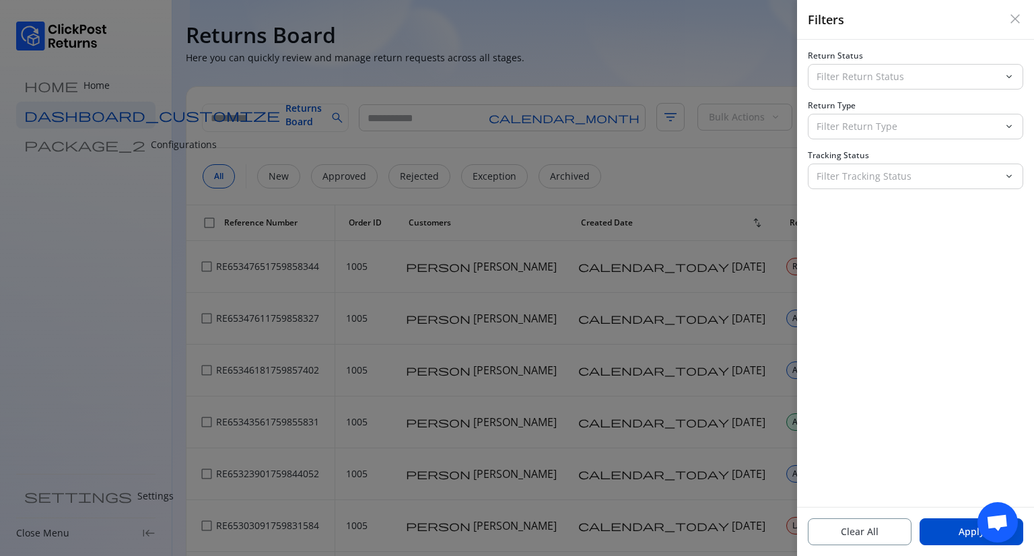
click at [1011, 20] on span "close" at bounding box center [1015, 19] width 16 height 16
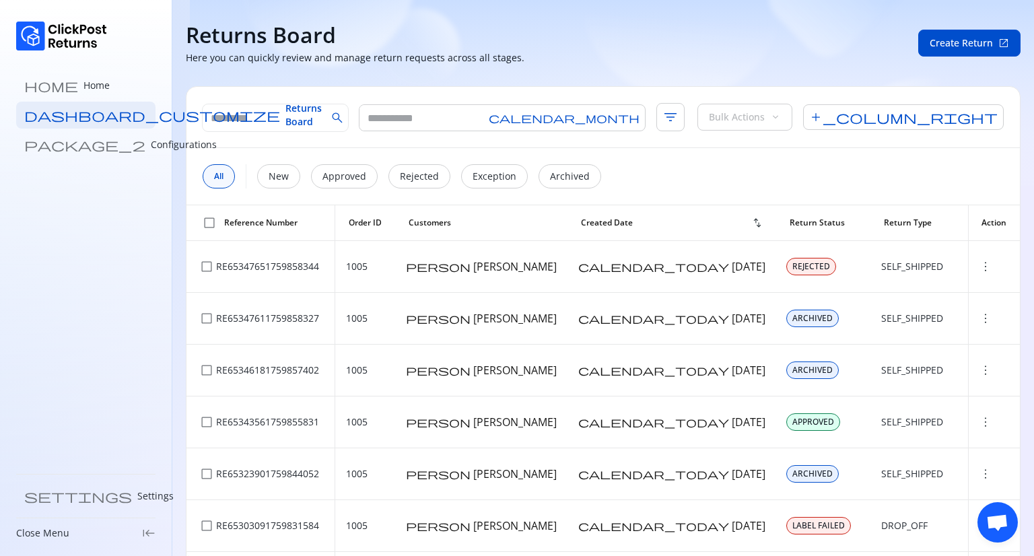
click at [850, 23] on div "Returns Board Here you can quickly review and manage return requests across all…" at bounding box center [544, 43] width 716 height 43
click at [657, 114] on span "filter_list" at bounding box center [671, 117] width 28 height 28
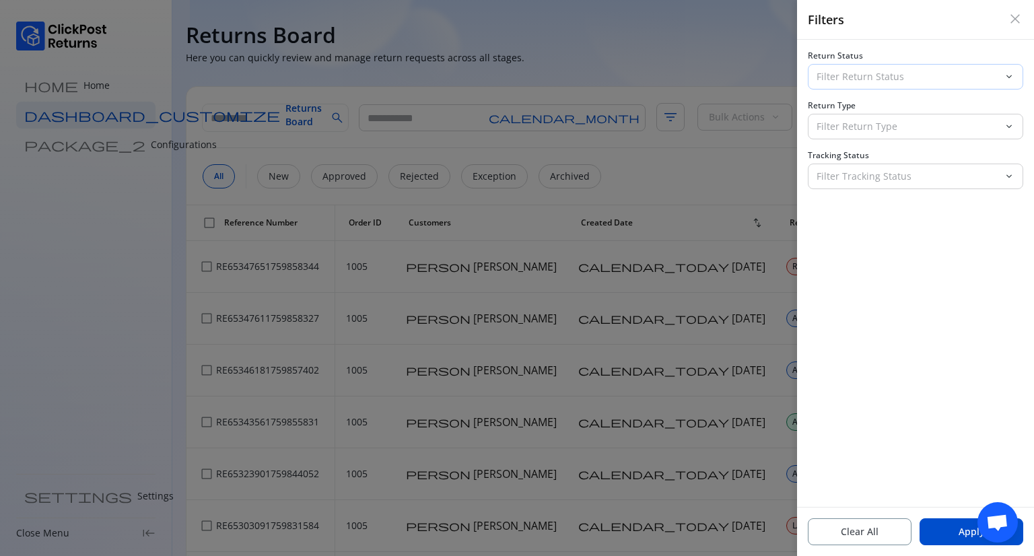
click at [849, 76] on p "Filter Return Status" at bounding box center [908, 76] width 182 height 13
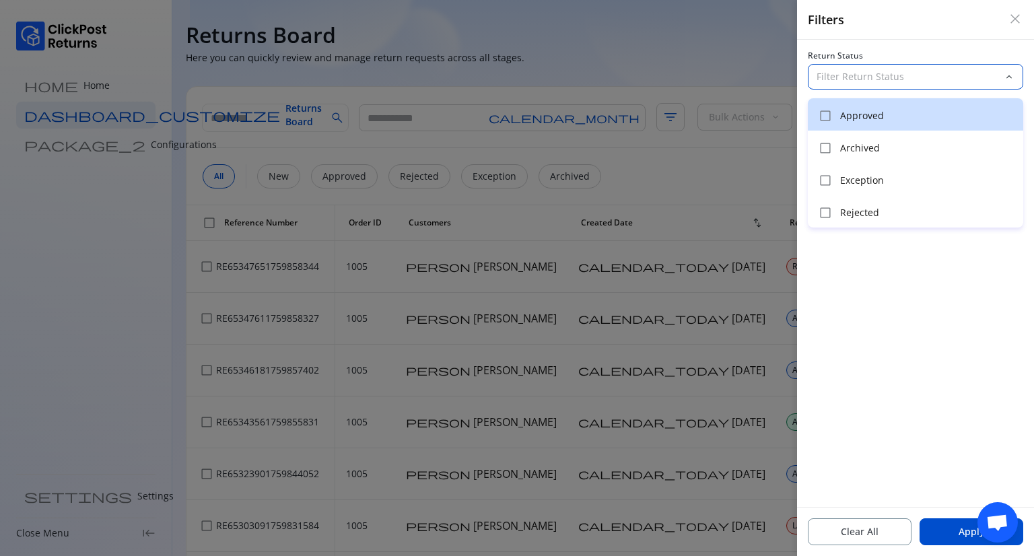
click at [847, 119] on p "Approved" at bounding box center [927, 115] width 175 height 13
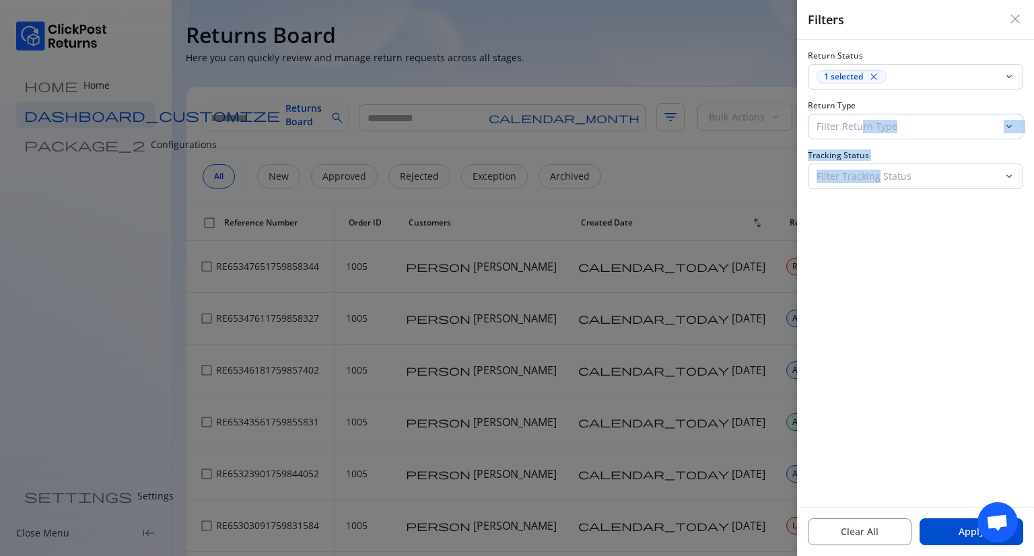
drag, startPoint x: 875, startPoint y: 271, endPoint x: 862, endPoint y: 123, distance: 148.7
click at [862, 123] on div "Return Status 1 selected close keyboard_arrow_down Return Type Filter Return Ty…" at bounding box center [915, 273] width 237 height 467
click at [862, 123] on p "Filter Return Type" at bounding box center [908, 126] width 182 height 13
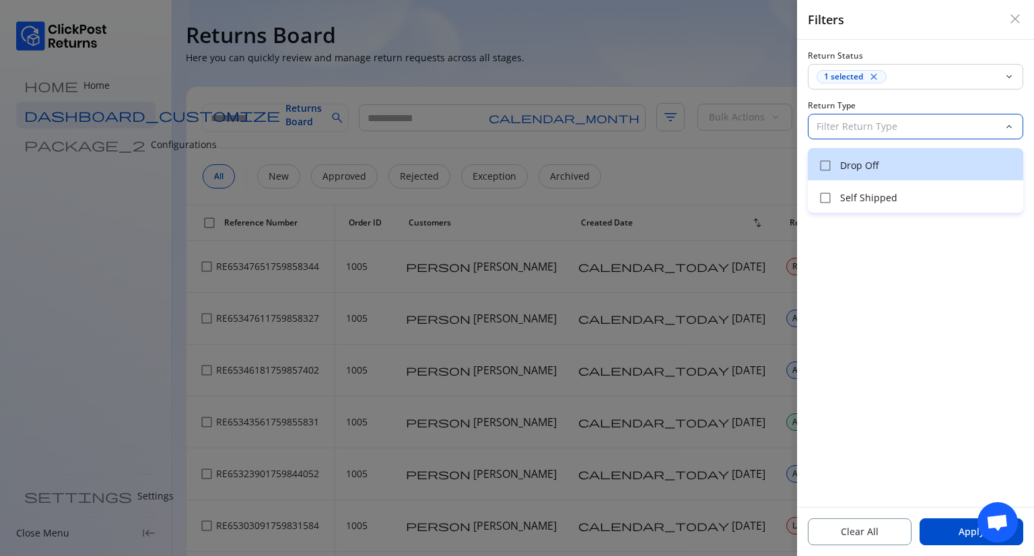
click at [868, 171] on p "Drop Off" at bounding box center [927, 165] width 175 height 13
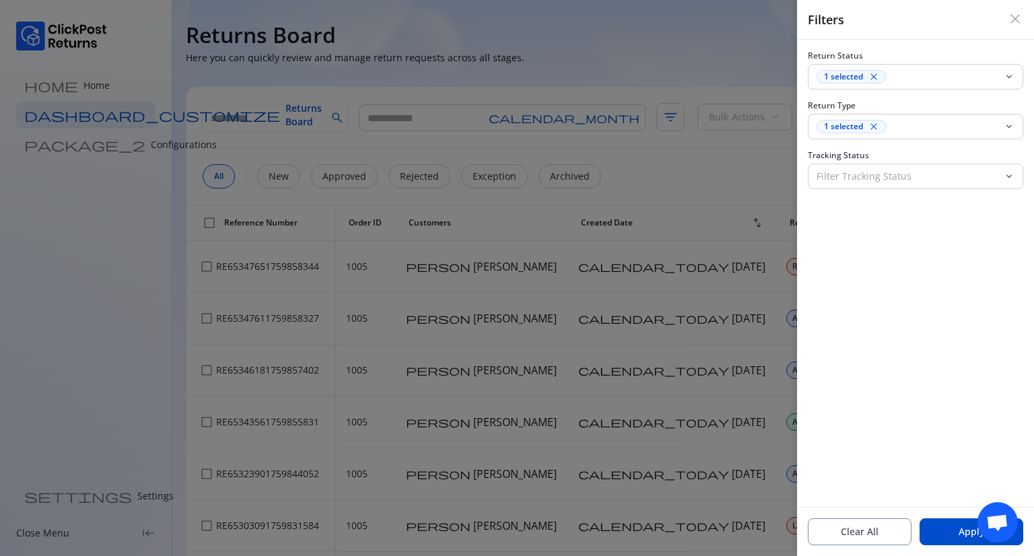
click at [893, 244] on div "Return Status 1 selected close keyboard_arrow_down Return Type 1 selected close…" at bounding box center [915, 273] width 237 height 467
click at [949, 519] on button "Apply" at bounding box center [972, 531] width 104 height 27
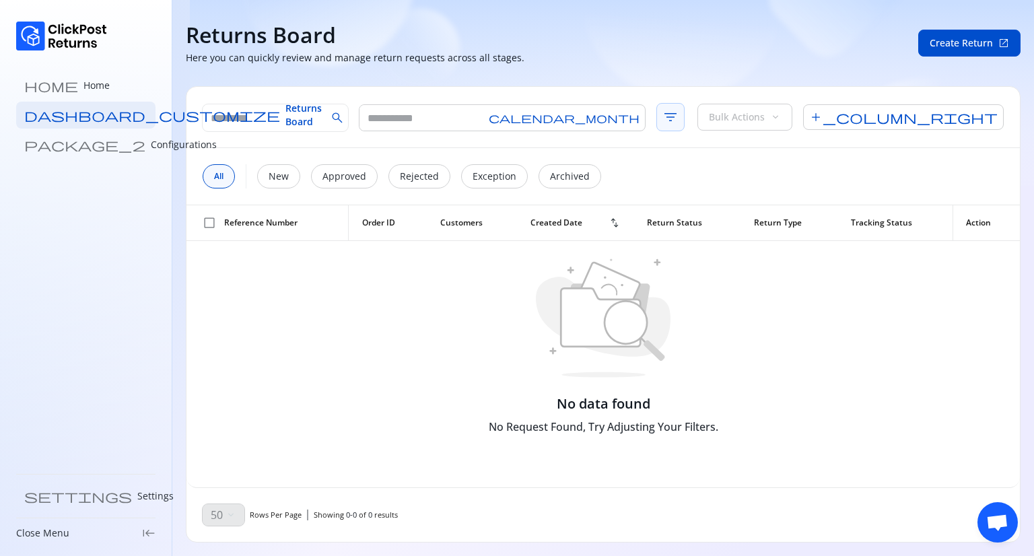
click at [657, 122] on span "filter_list" at bounding box center [671, 117] width 28 height 28
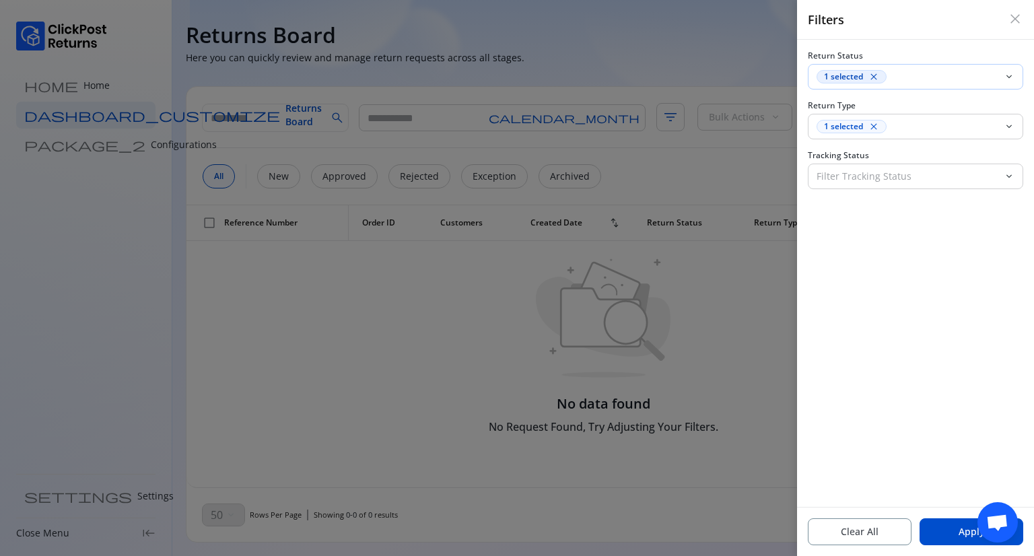
click at [870, 81] on span "close" at bounding box center [874, 76] width 11 height 11
click at [871, 123] on span "close" at bounding box center [874, 126] width 11 height 11
click at [714, 373] on div at bounding box center [517, 278] width 1034 height 556
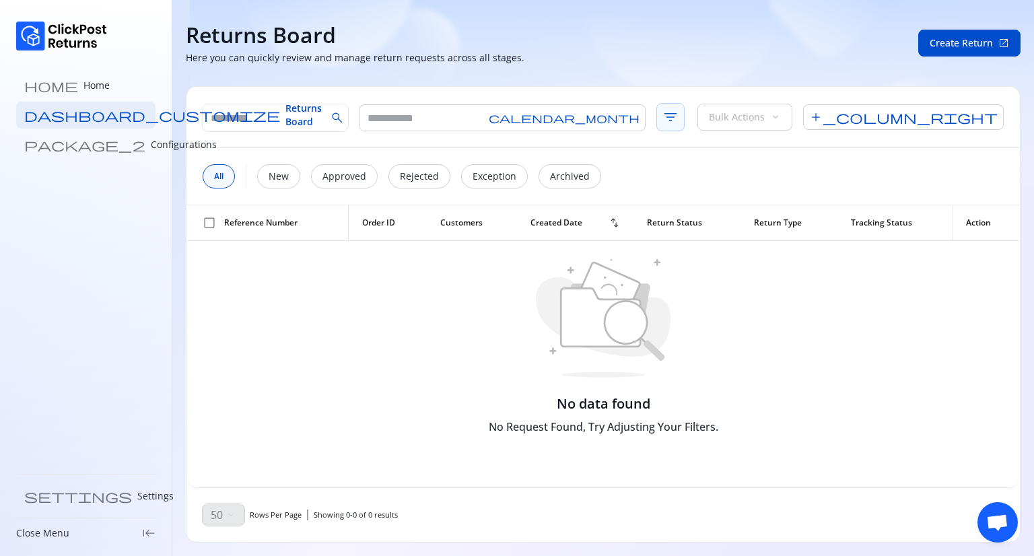
click at [657, 121] on span "filter_list" at bounding box center [671, 117] width 28 height 28
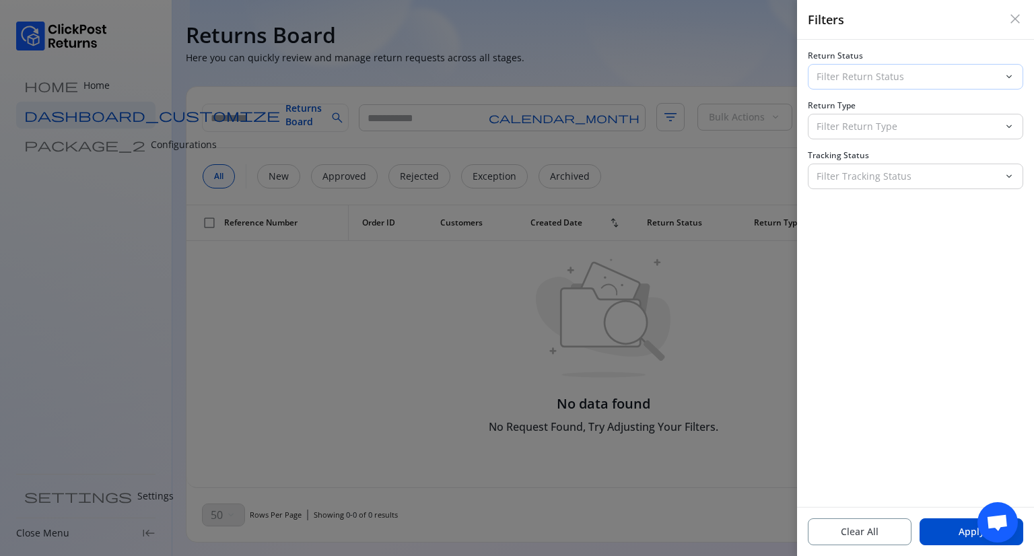
click at [881, 73] on p "Filter Return Status" at bounding box center [908, 76] width 182 height 13
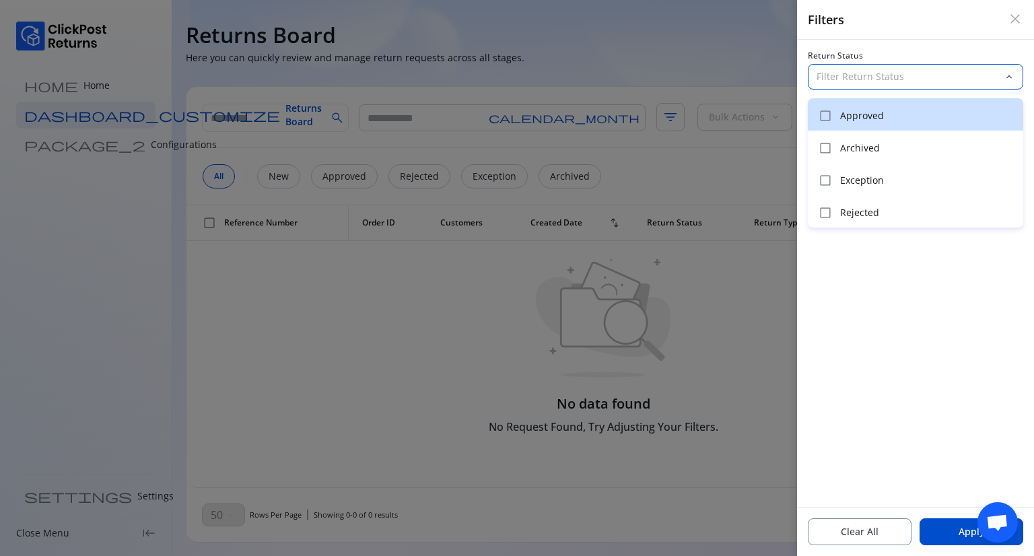
click at [826, 117] on span "check_box_outline_blank" at bounding box center [825, 115] width 13 height 13
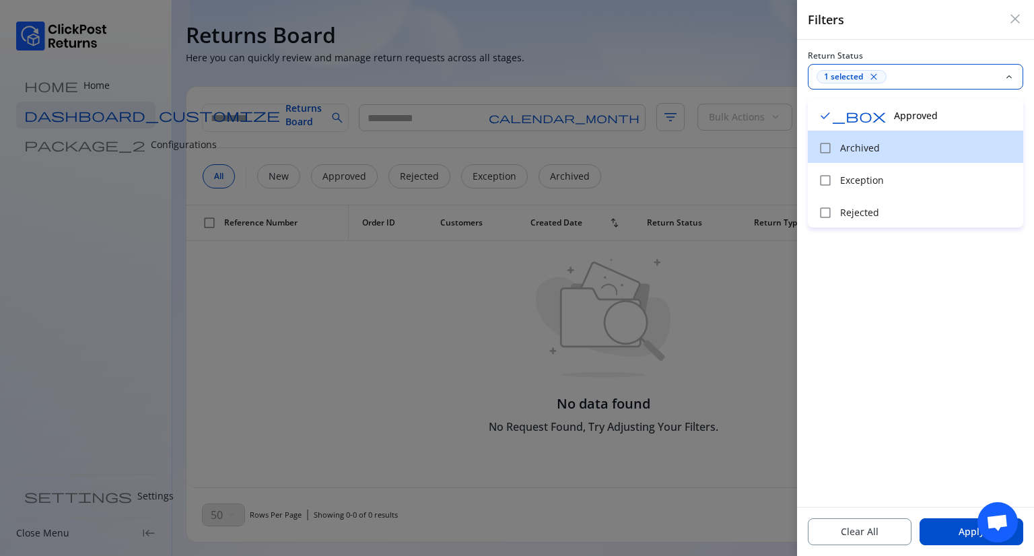
click at [826, 152] on span "check_box_outline_blank" at bounding box center [825, 147] width 13 height 13
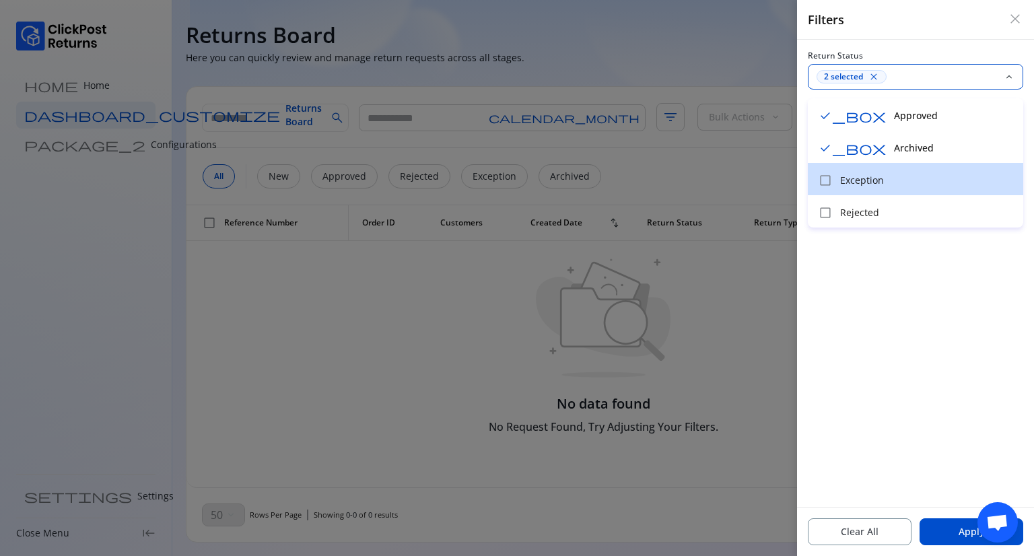
click at [821, 185] on span "check_box_outline_blank" at bounding box center [825, 180] width 13 height 13
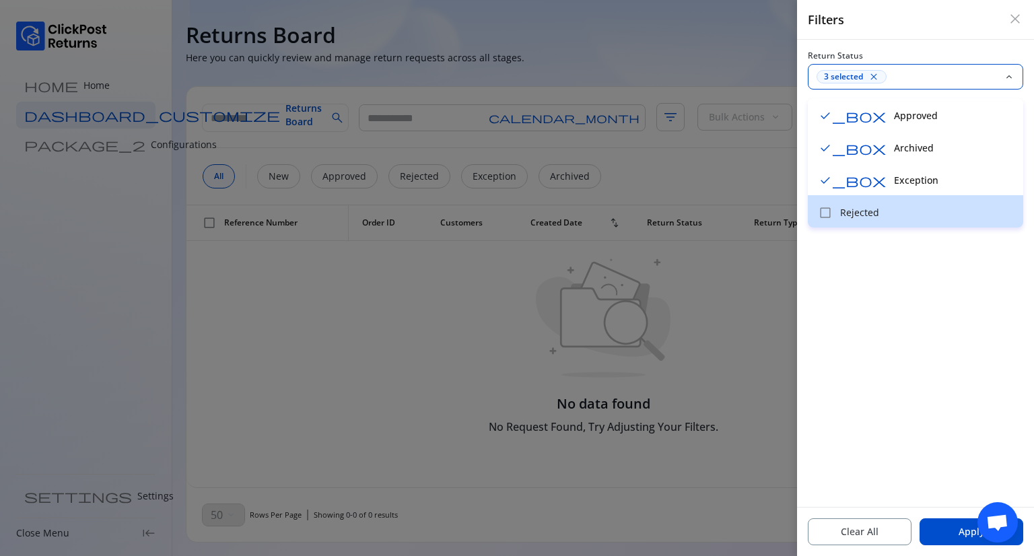
click at [824, 216] on span "check_box_outline_blank" at bounding box center [825, 212] width 13 height 13
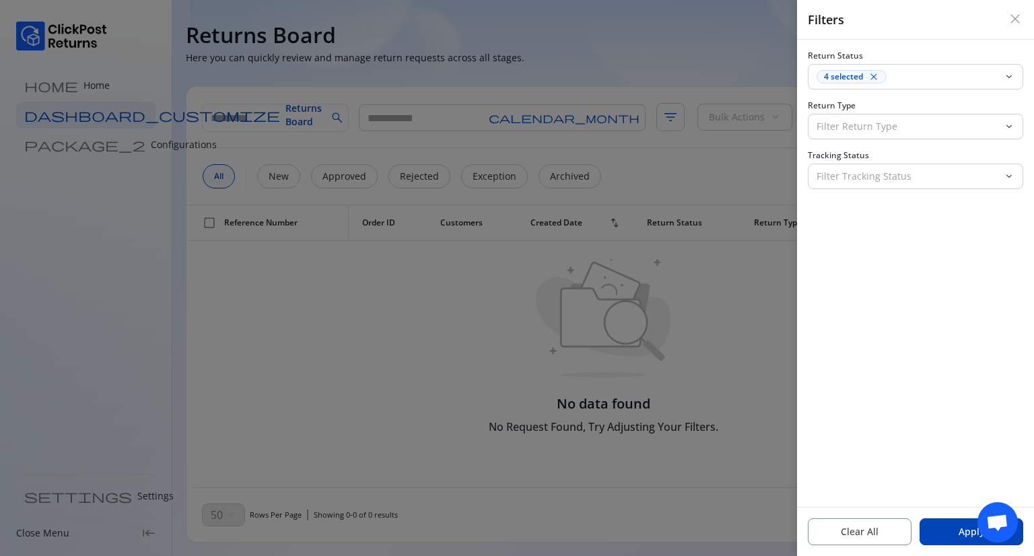
click at [949, 524] on button "Apply" at bounding box center [972, 531] width 104 height 27
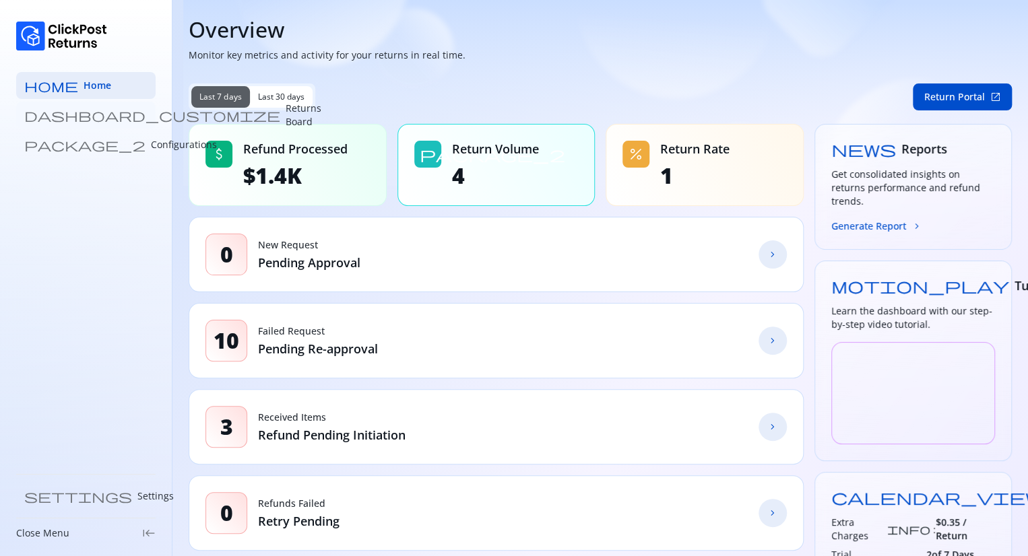
click at [116, 113] on link "dashboard_customize Returns Board" at bounding box center [85, 115] width 139 height 27
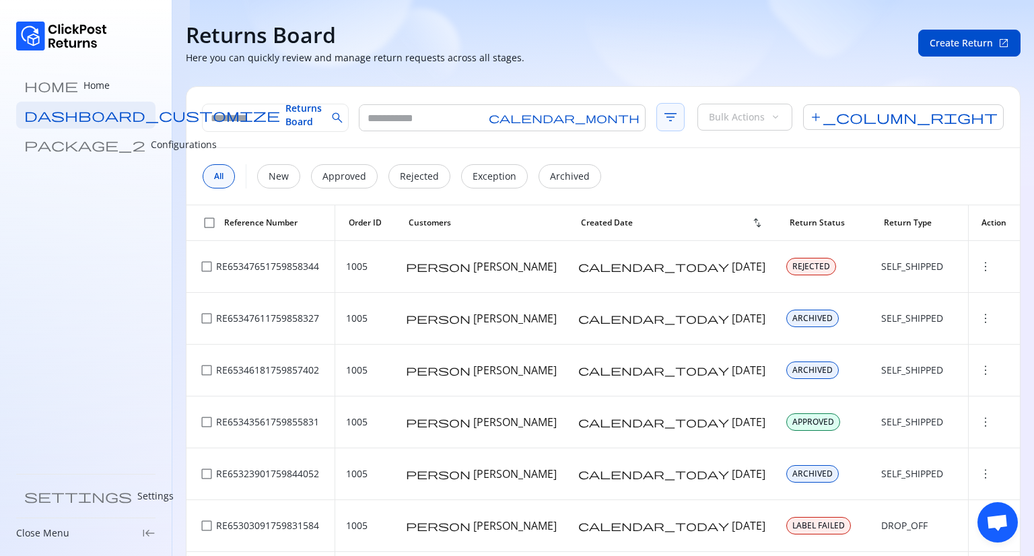
click at [657, 122] on span "filter_list" at bounding box center [671, 117] width 28 height 28
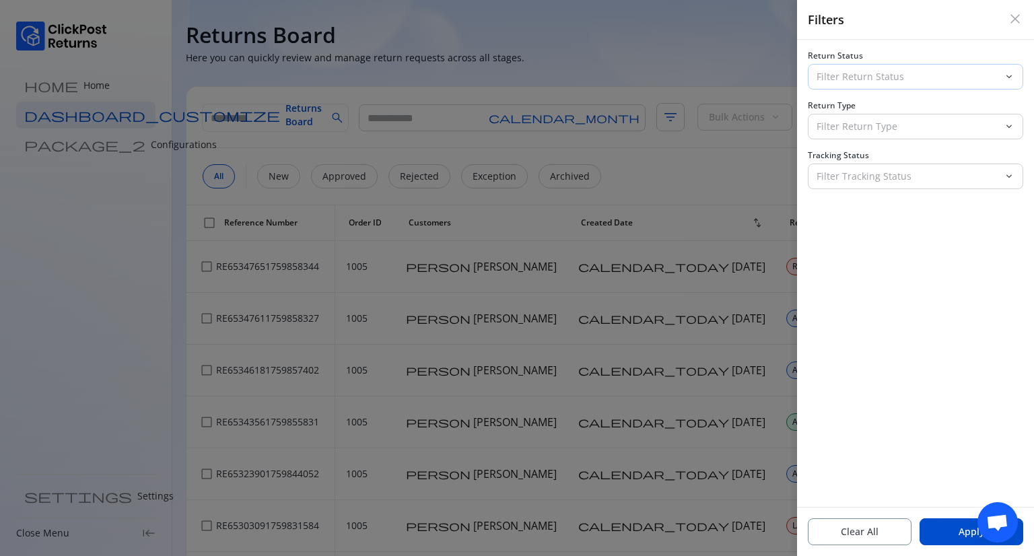
click at [873, 81] on p "Filter Return Status" at bounding box center [908, 76] width 182 height 13
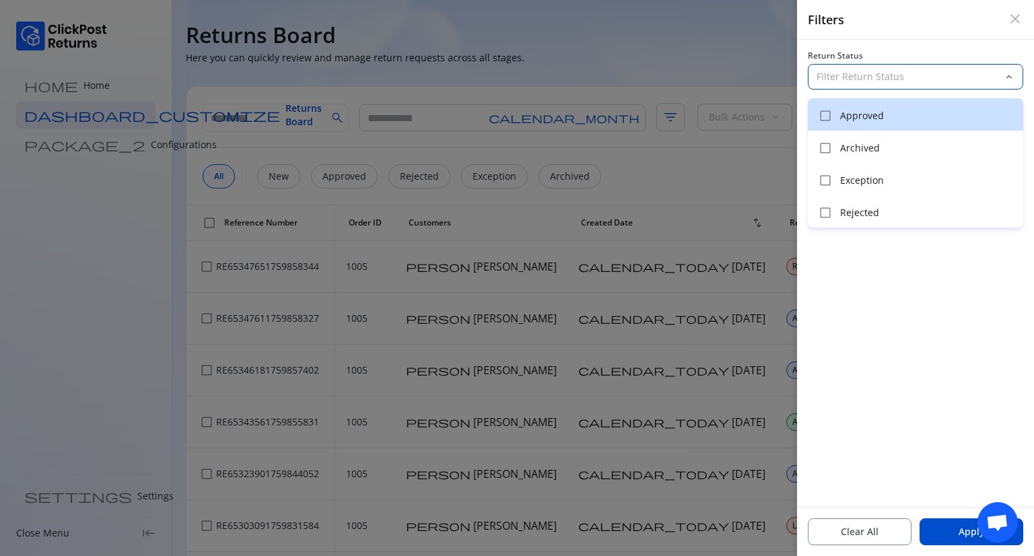
click at [860, 111] on p "Approved" at bounding box center [927, 115] width 175 height 13
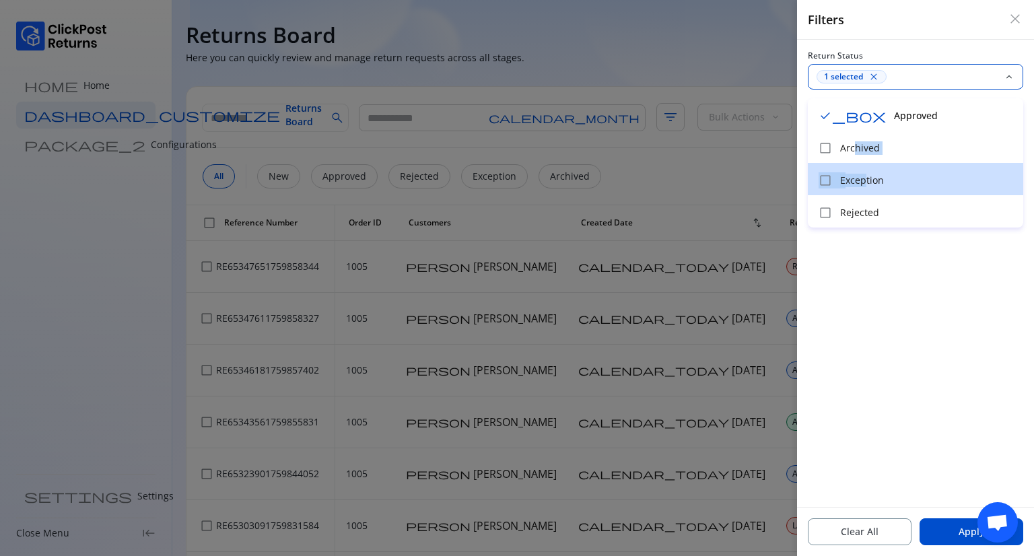
drag, startPoint x: 855, startPoint y: 147, endPoint x: 865, endPoint y: 189, distance: 43.5
click at [865, 189] on div "check_box Approved check_box_outline_blank Archived check_box_outline_blank Exc…" at bounding box center [915, 162] width 215 height 129
click at [865, 189] on div "check_box_outline_blank Exception" at bounding box center [915, 179] width 215 height 32
click at [857, 178] on p "Archived" at bounding box center [927, 180] width 175 height 13
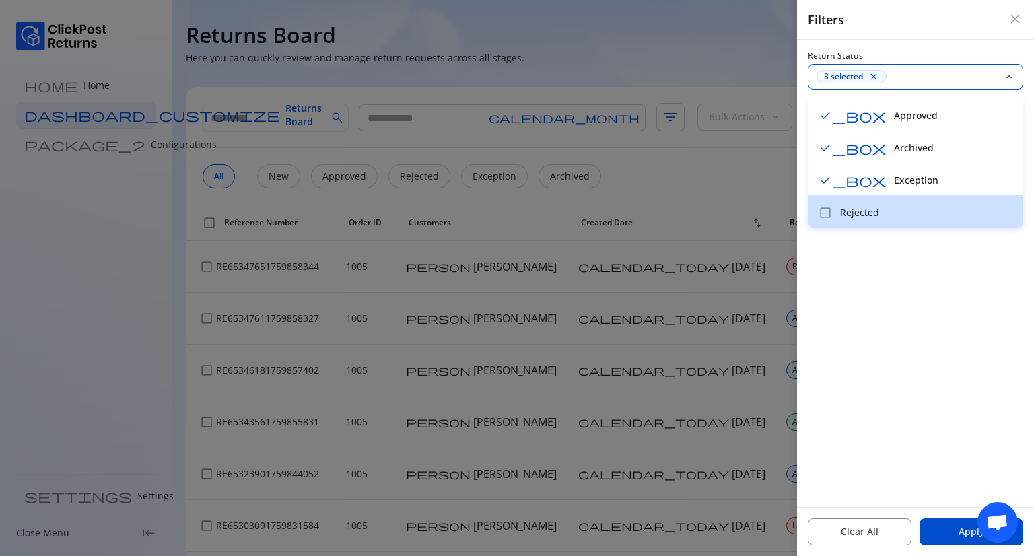
click at [859, 211] on p "Rejected" at bounding box center [927, 212] width 175 height 13
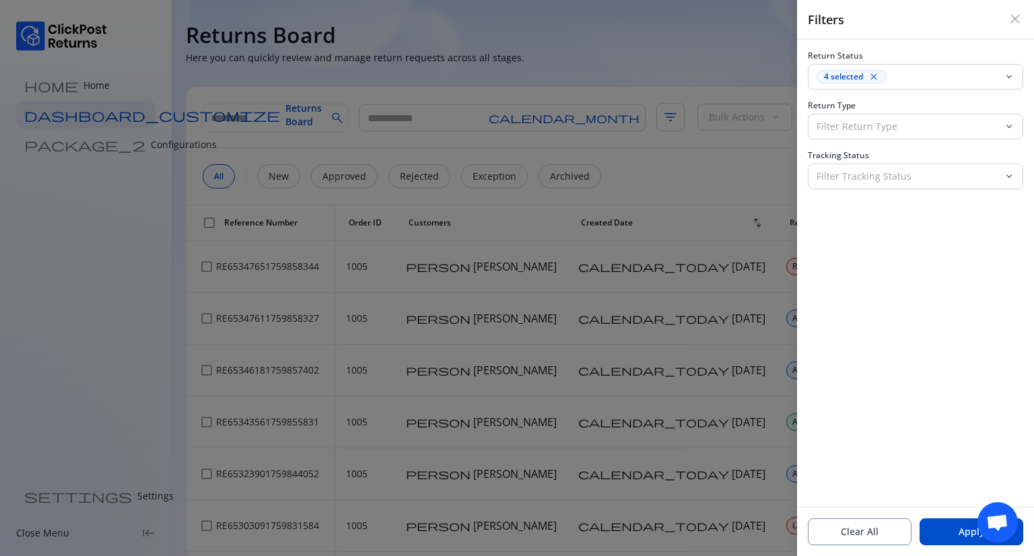
click at [883, 349] on div "Return Status 4 selected close keyboard_arrow_down Return Type Filter Return Ty…" at bounding box center [915, 273] width 237 height 467
click at [947, 534] on button "Apply" at bounding box center [972, 531] width 104 height 27
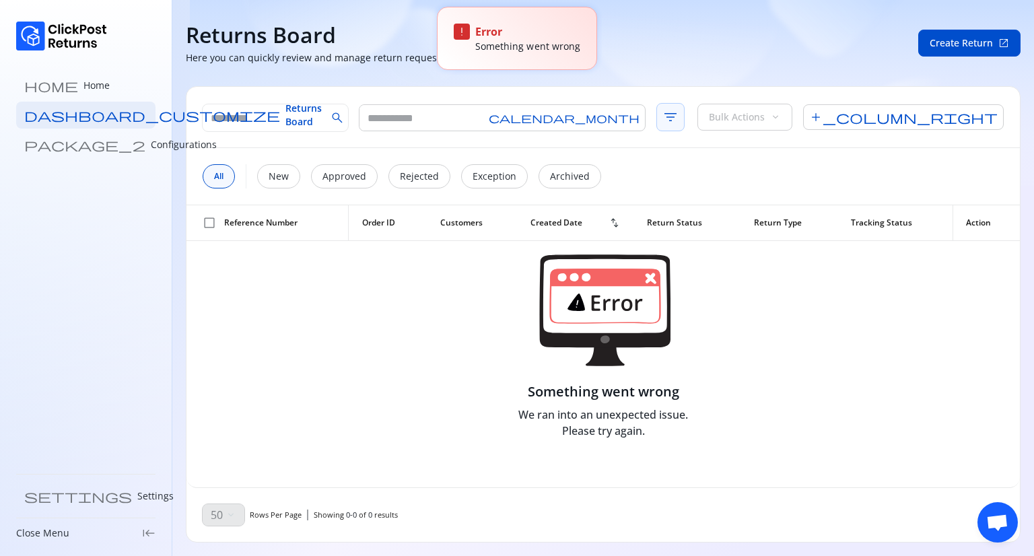
click at [657, 119] on span "filter_list" at bounding box center [671, 117] width 28 height 28
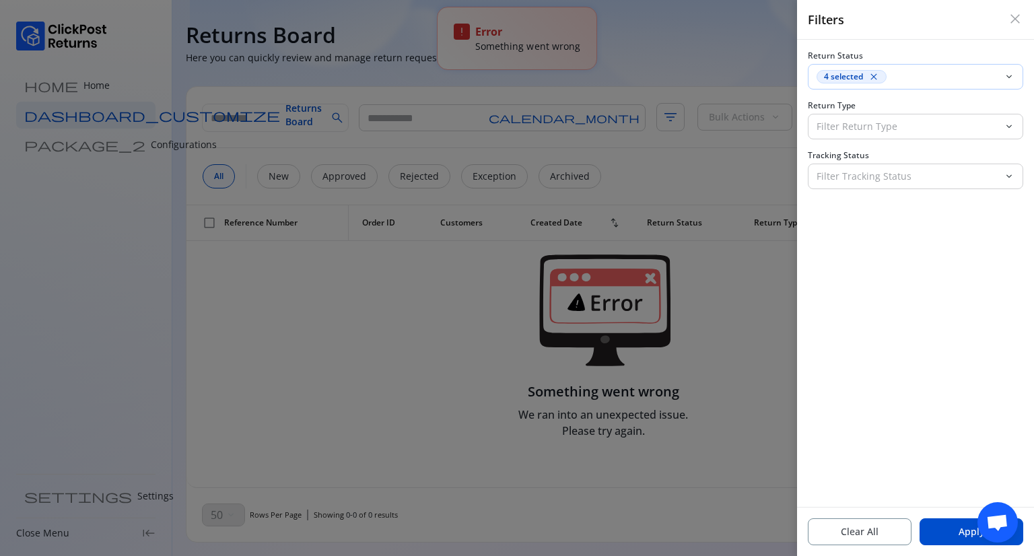
click at [873, 78] on span "close" at bounding box center [874, 76] width 11 height 11
click at [873, 78] on p "Filter Return Status" at bounding box center [908, 76] width 182 height 13
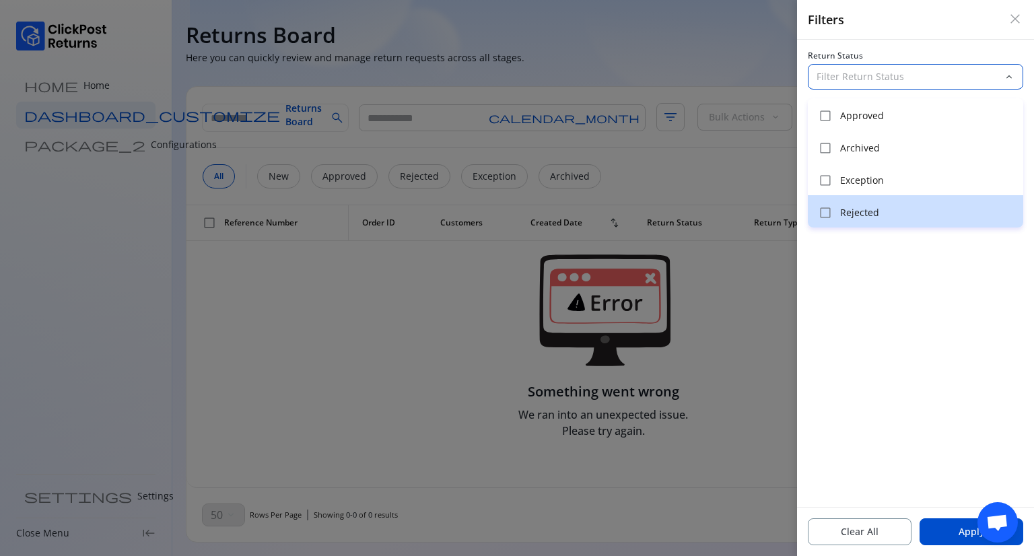
click at [850, 206] on p "Rejected" at bounding box center [927, 212] width 175 height 13
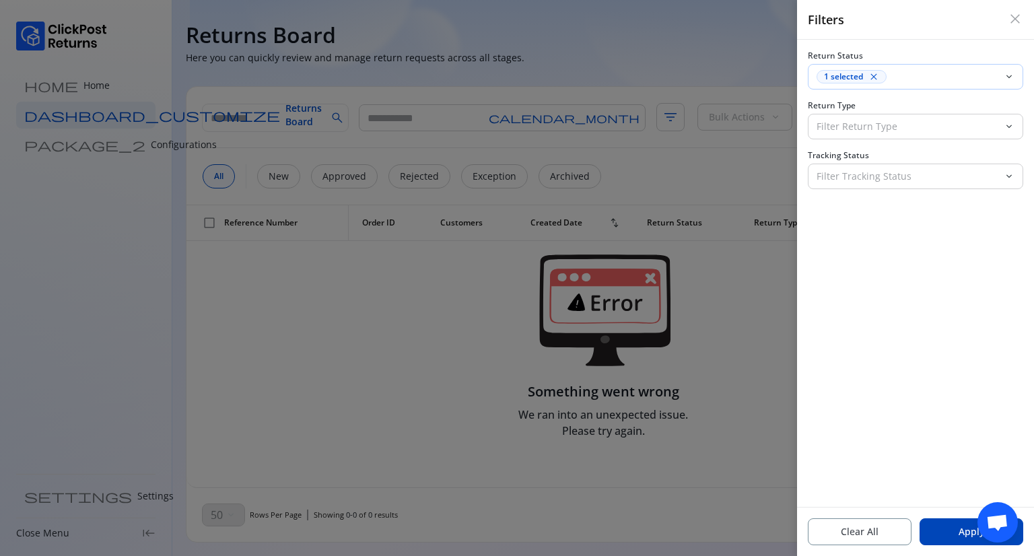
click at [952, 536] on button "Apply" at bounding box center [972, 531] width 104 height 27
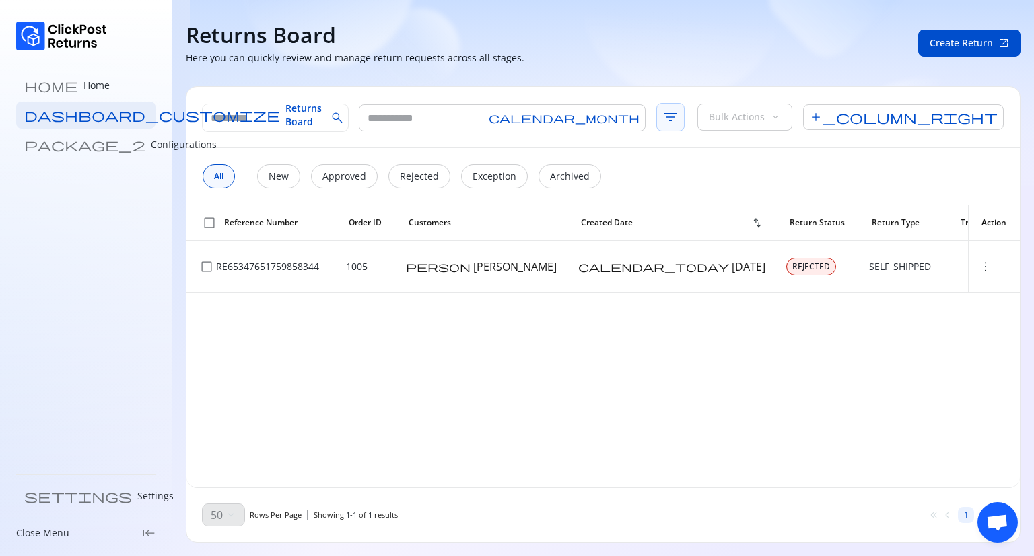
click at [657, 123] on span "filter_list" at bounding box center [671, 117] width 28 height 28
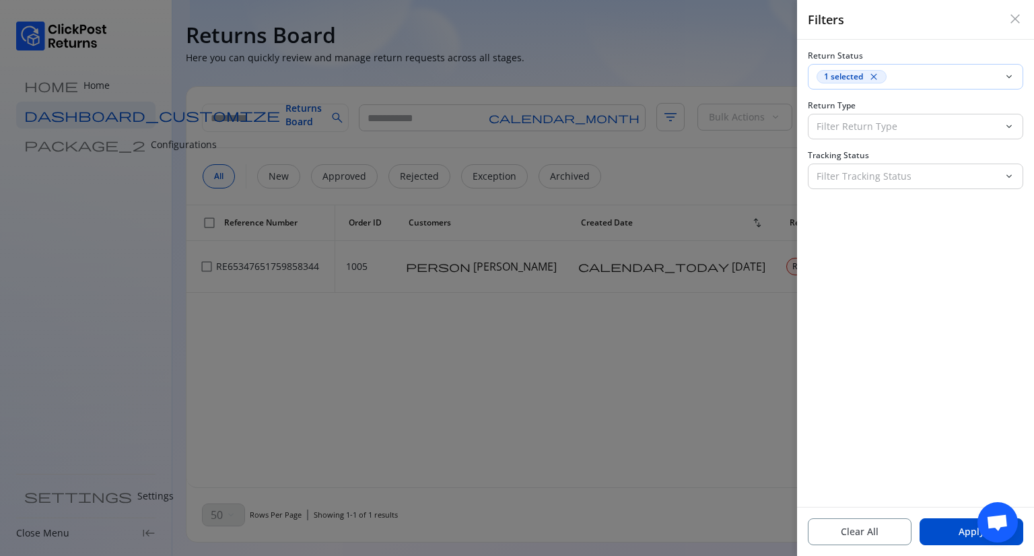
click at [867, 81] on div "1 selected close" at bounding box center [852, 76] width 70 height 13
click at [873, 75] on span "close" at bounding box center [874, 76] width 11 height 11
click at [1010, 22] on span "close" at bounding box center [1015, 19] width 16 height 16
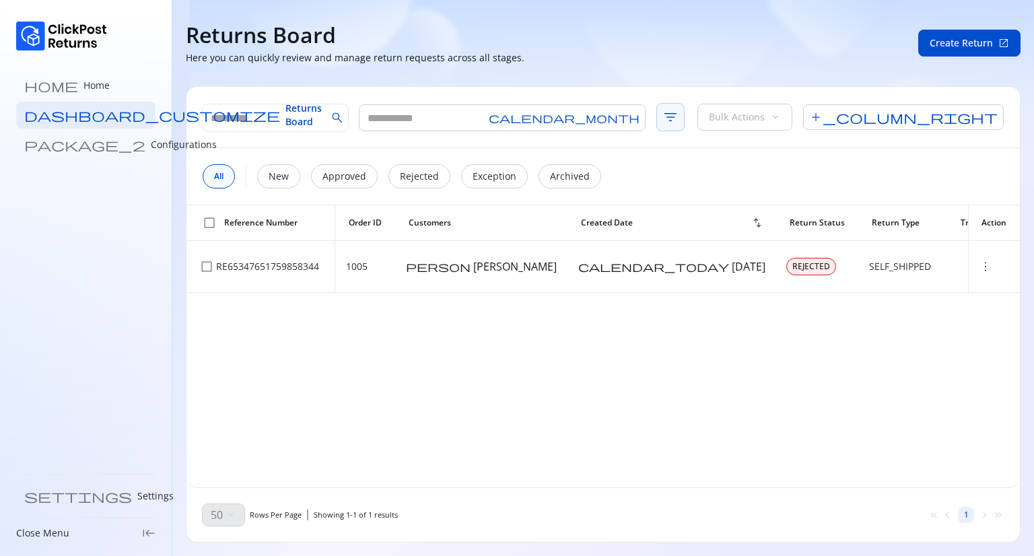
click at [657, 116] on span "filter_list" at bounding box center [671, 117] width 28 height 28
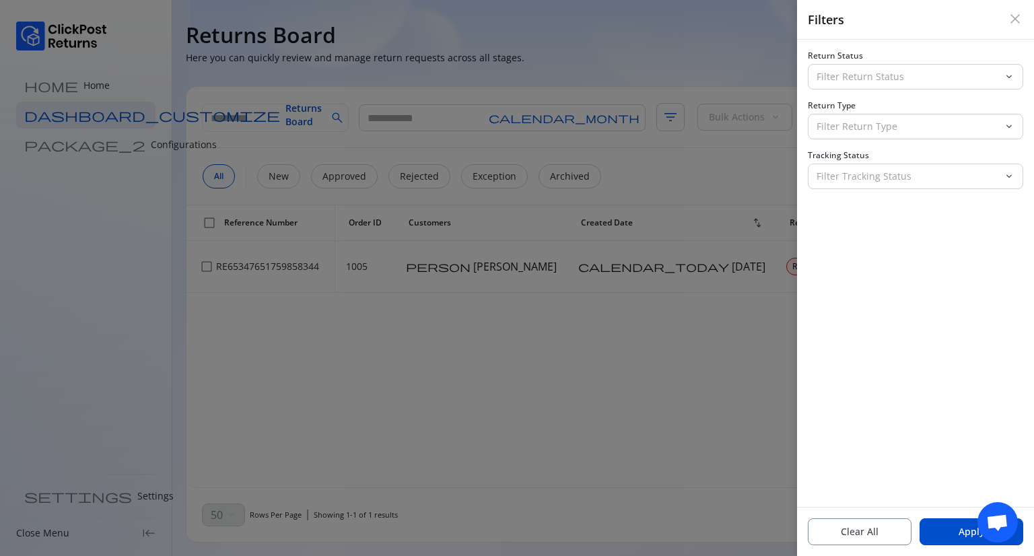
click at [1015, 14] on span "close" at bounding box center [1015, 19] width 16 height 16
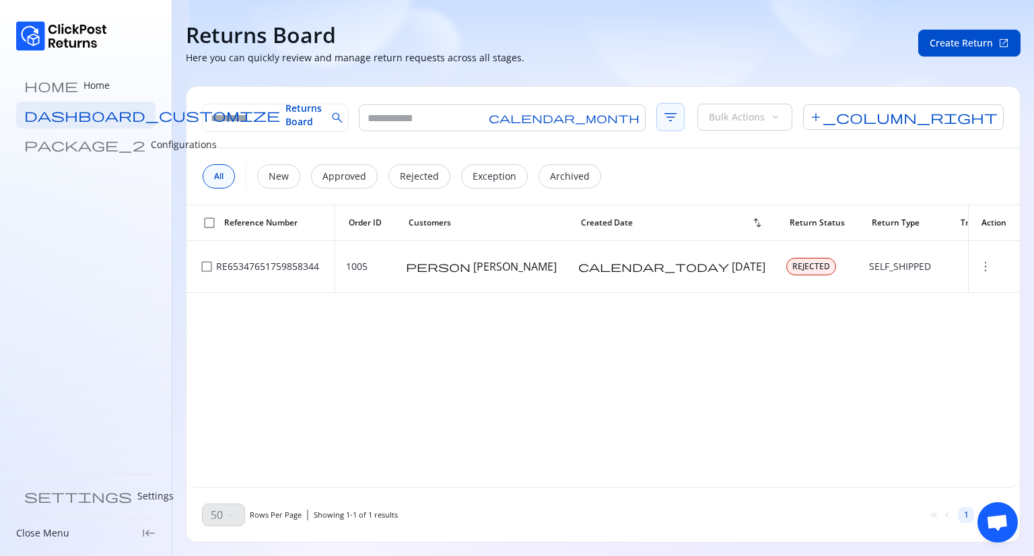
click at [657, 127] on span "filter_list" at bounding box center [671, 117] width 28 height 28
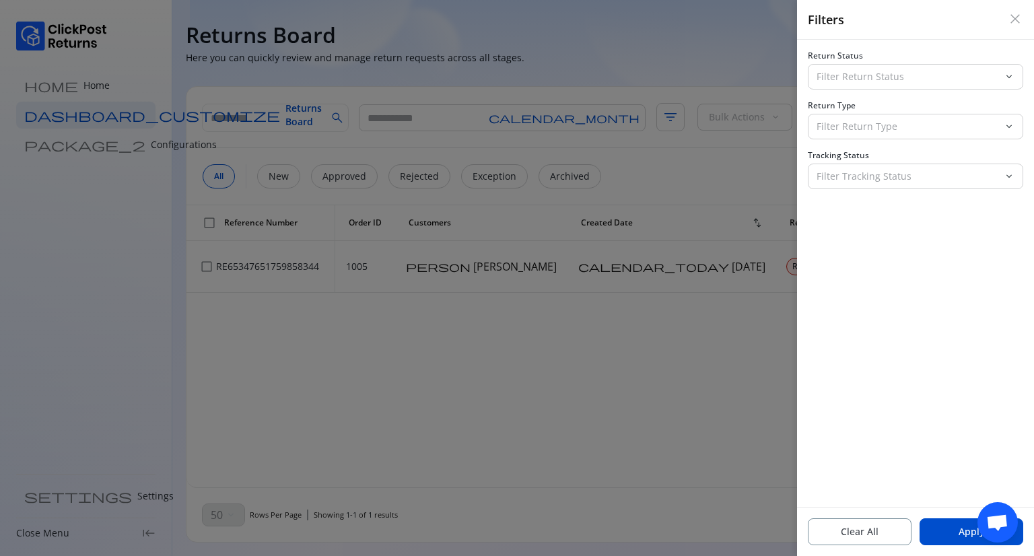
click at [1014, 15] on span "close" at bounding box center [1015, 19] width 16 height 16
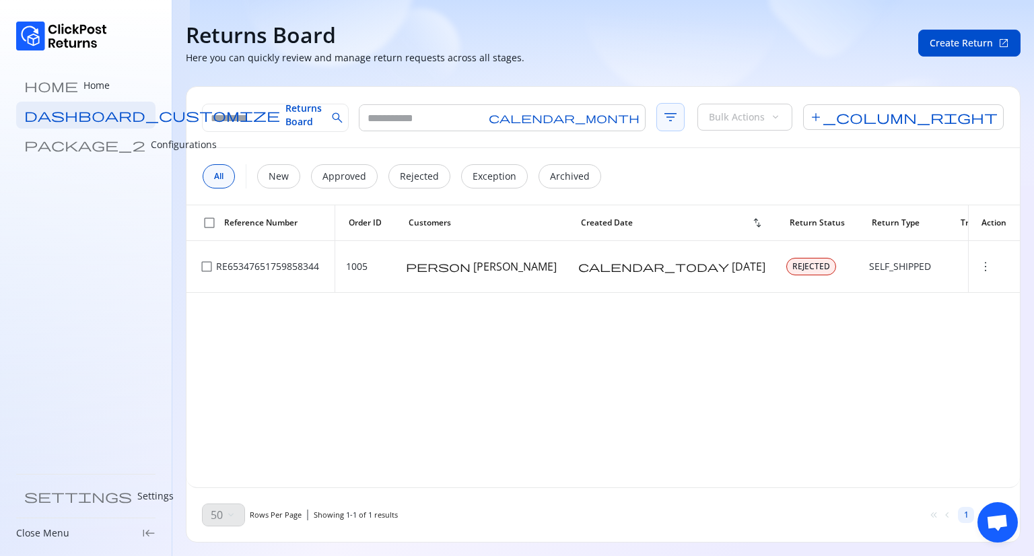
click at [657, 124] on span "filter_list" at bounding box center [671, 117] width 28 height 28
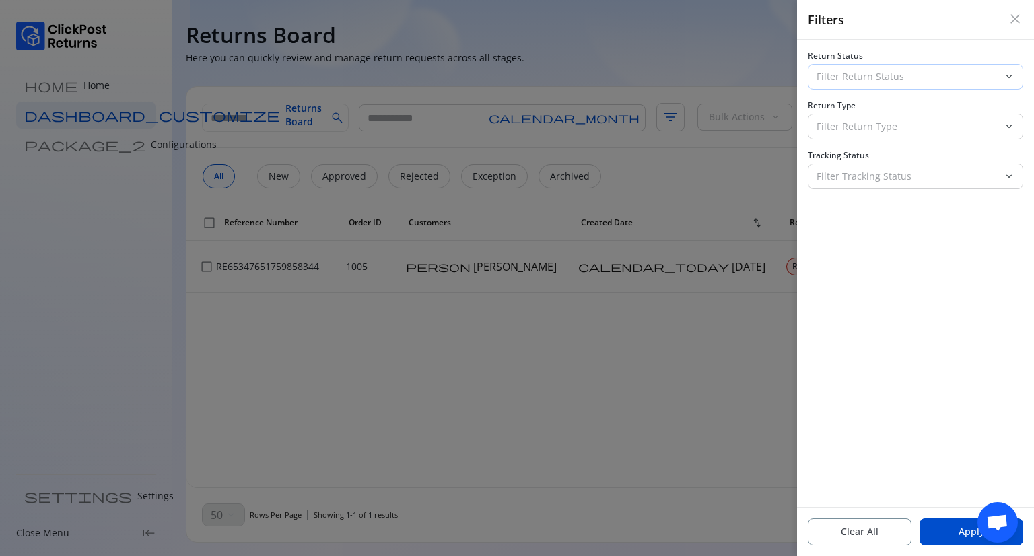
click at [895, 71] on p "Filter Return Status" at bounding box center [908, 76] width 182 height 13
click at [866, 533] on span "Clear All" at bounding box center [860, 531] width 38 height 13
click at [937, 531] on button "Apply" at bounding box center [972, 531] width 104 height 27
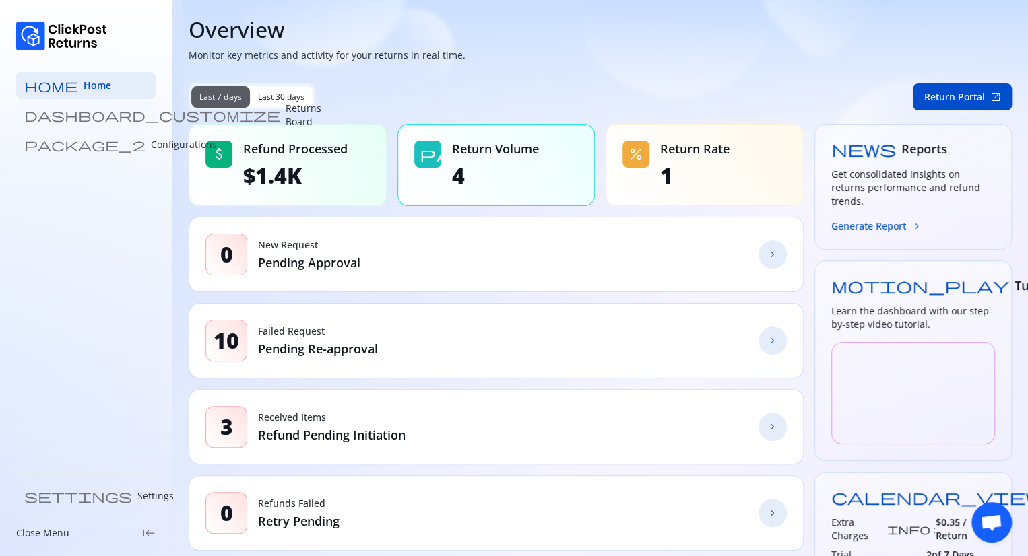
click at [286, 109] on p "Returns Board" at bounding box center [304, 115] width 36 height 27
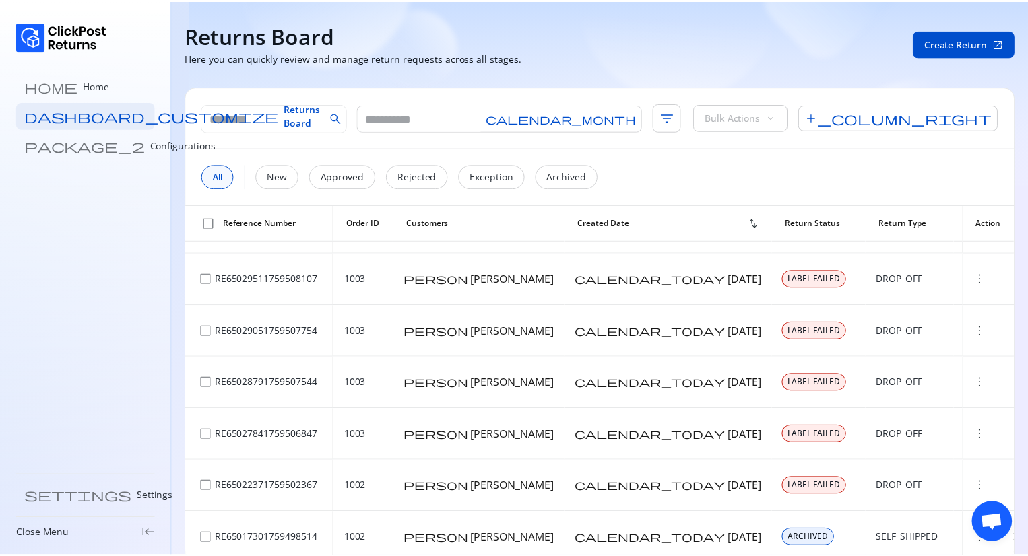
scroll to position [73, 0]
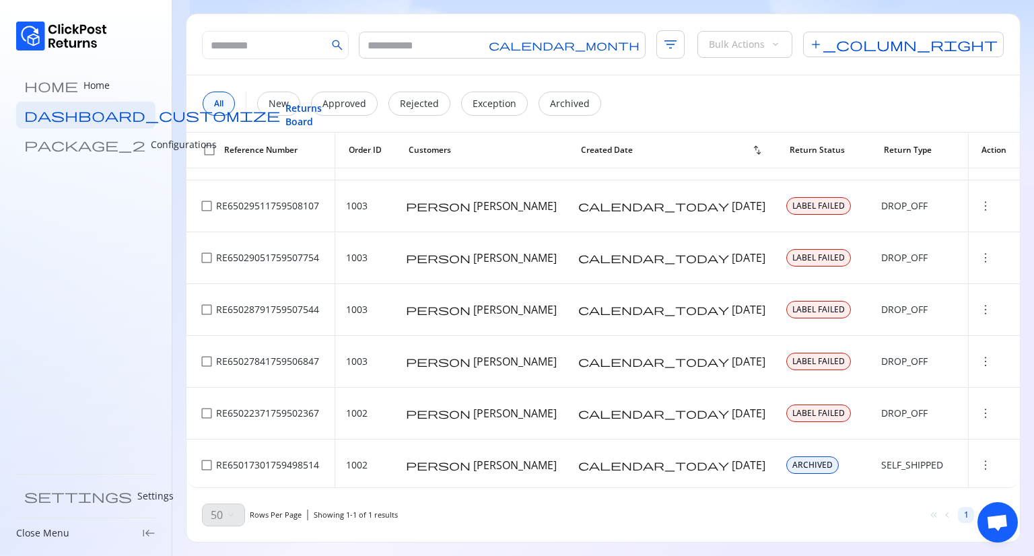
click at [151, 140] on p "Configurations" at bounding box center [184, 144] width 66 height 13
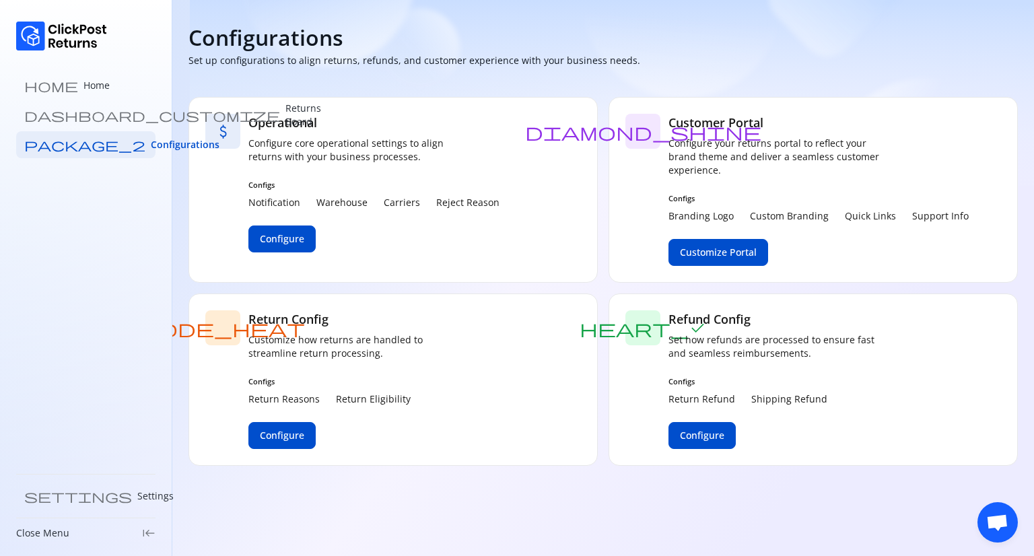
click at [502, 405] on div "mode_heat Return Config Customize how returns are handled to streamline return …" at bounding box center [393, 380] width 409 height 172
click at [272, 241] on span "Configure" at bounding box center [282, 238] width 44 height 13
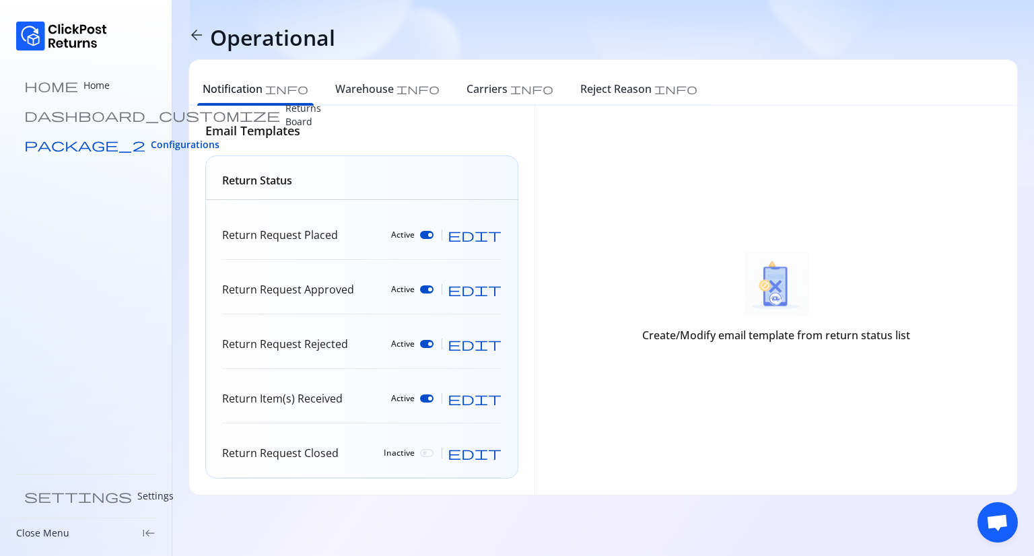
click at [151, 139] on span "Configurations" at bounding box center [185, 144] width 69 height 13
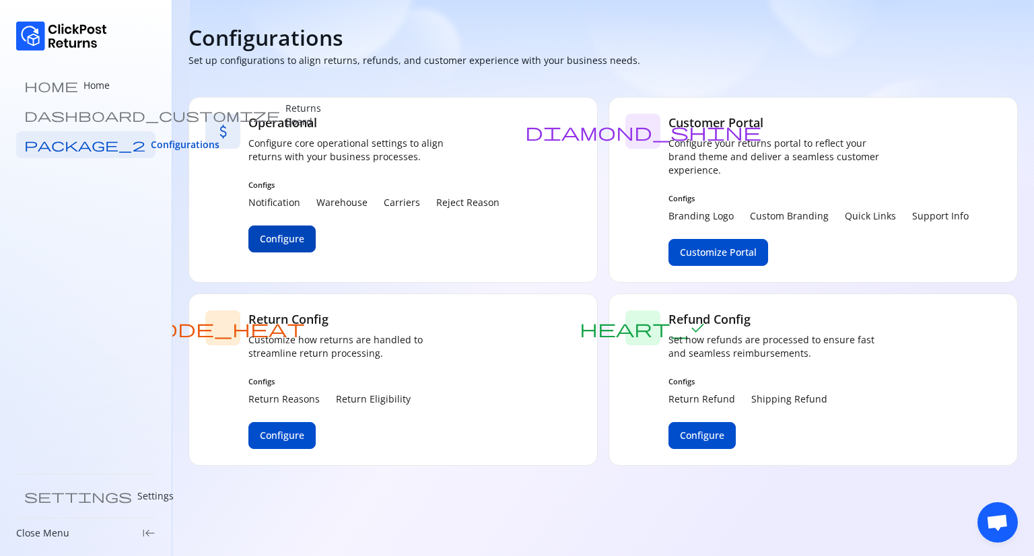
click at [273, 237] on span "Configure" at bounding box center [282, 238] width 44 height 13
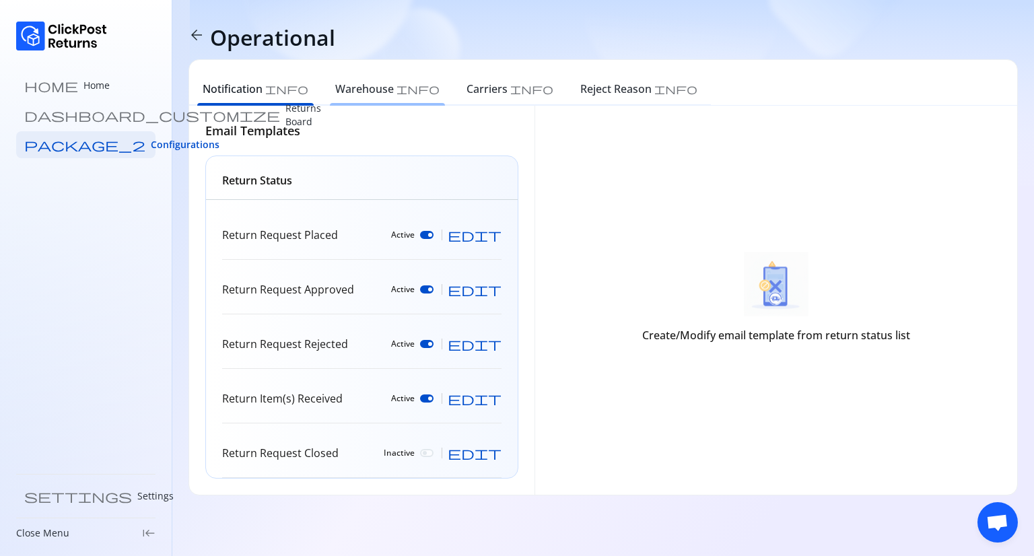
click at [343, 100] on div "Warehouse info" at bounding box center [387, 91] width 131 height 30
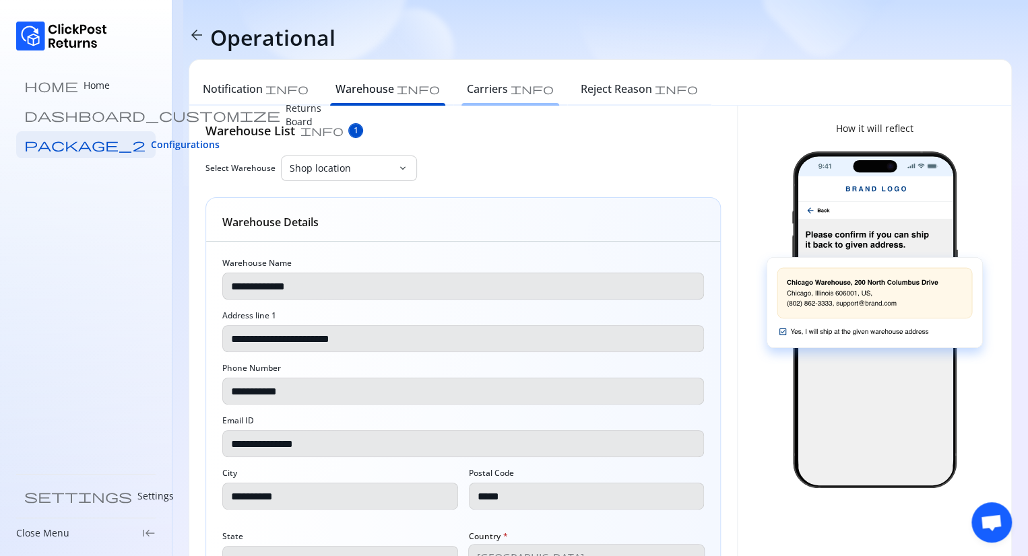
click at [467, 95] on h6 "Carriers" at bounding box center [487, 89] width 41 height 16
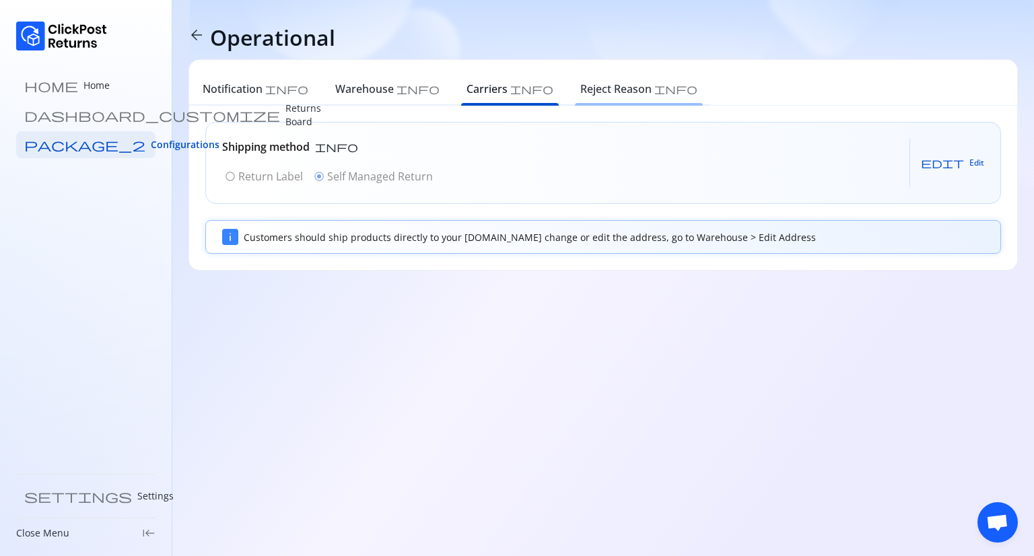
click at [580, 92] on h6 "Reject Reason" at bounding box center [615, 89] width 71 height 16
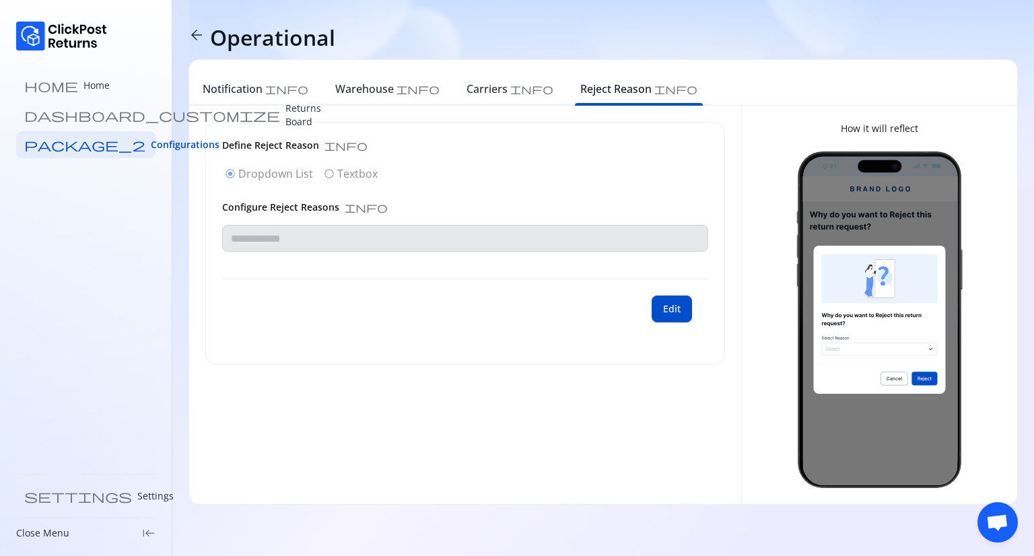
type input "**********"
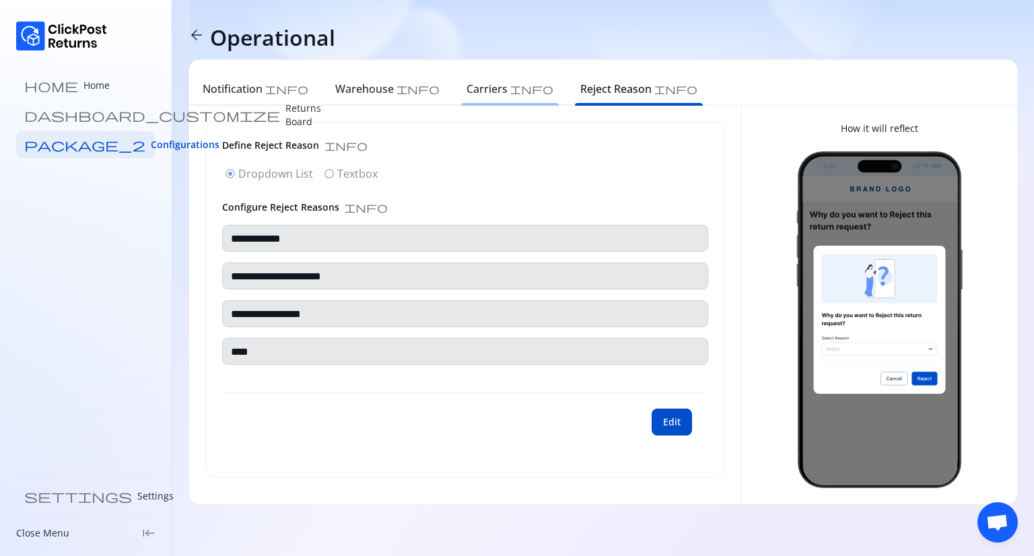
click at [467, 95] on h6 "Carriers" at bounding box center [487, 89] width 41 height 16
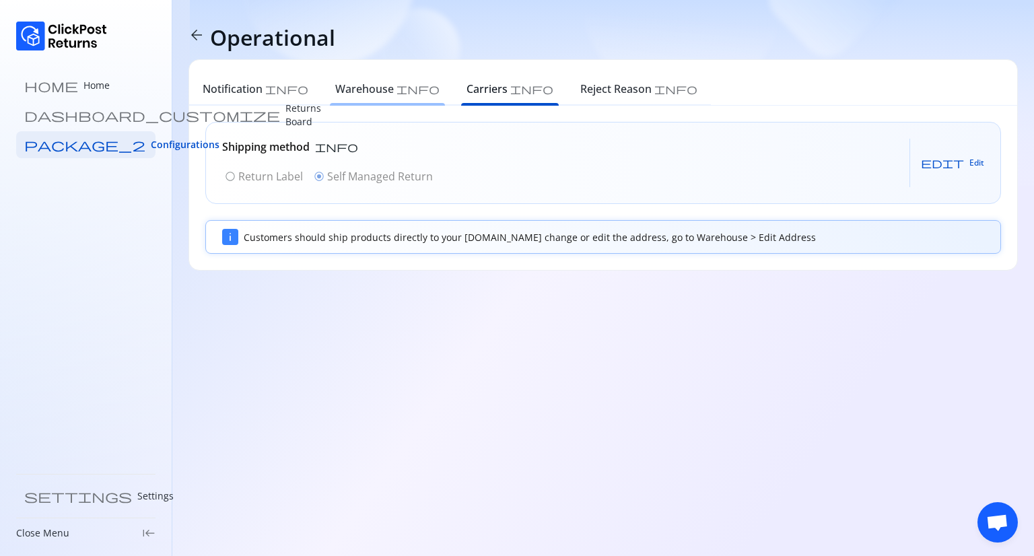
click at [339, 89] on h6 "Warehouse" at bounding box center [364, 89] width 59 height 16
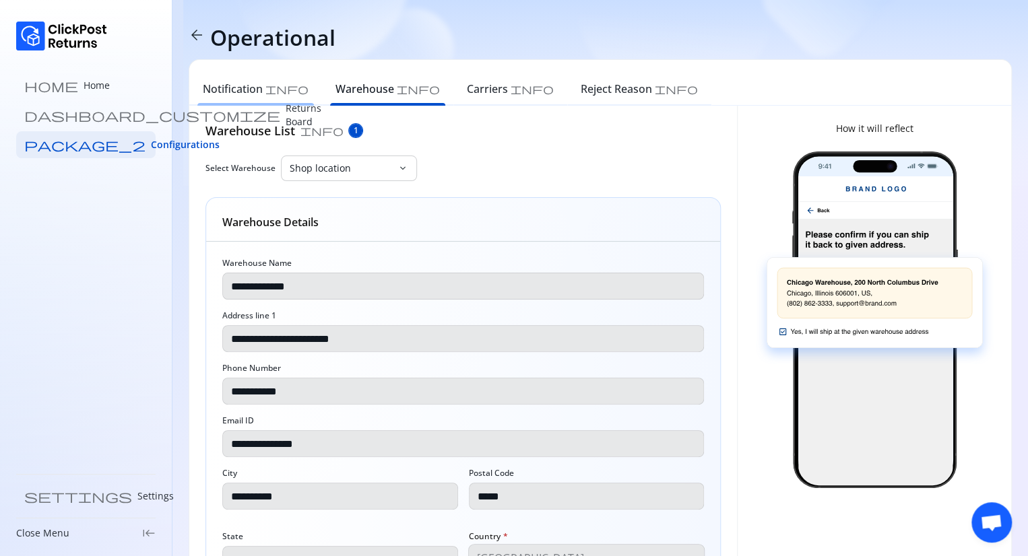
click at [257, 91] on h6 "Notification" at bounding box center [233, 89] width 60 height 16
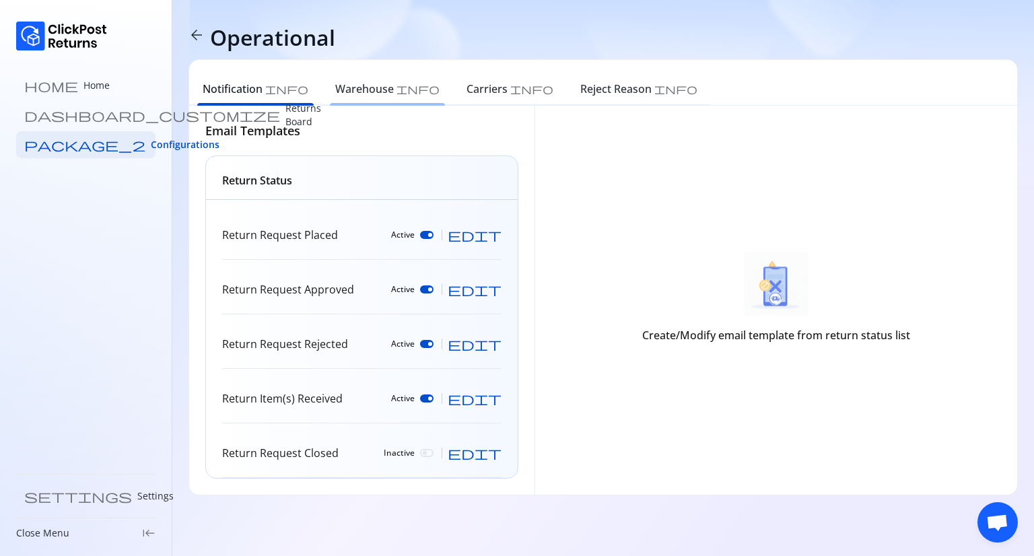
click at [333, 99] on div "Warehouse info" at bounding box center [387, 91] width 131 height 30
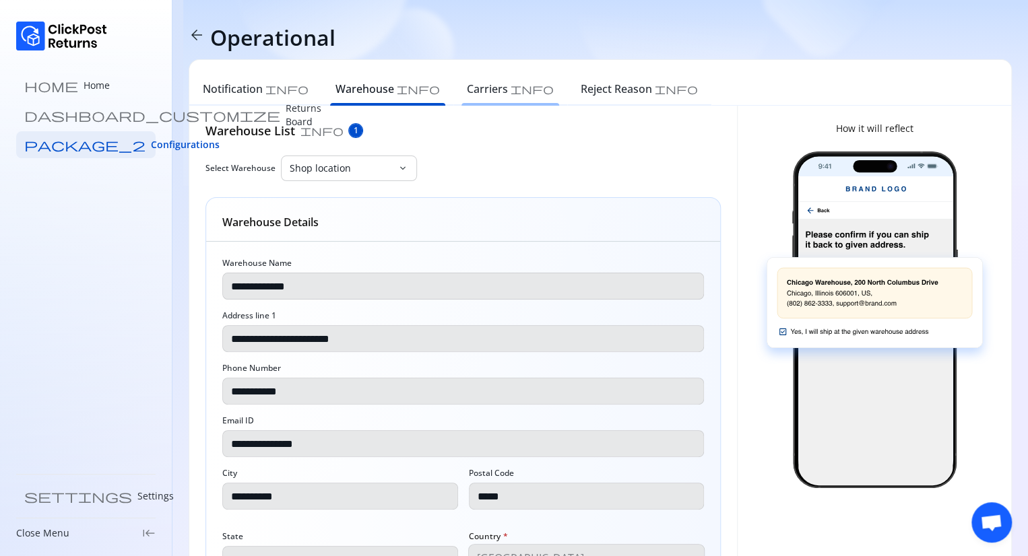
click at [467, 96] on h6 "Carriers" at bounding box center [487, 89] width 41 height 16
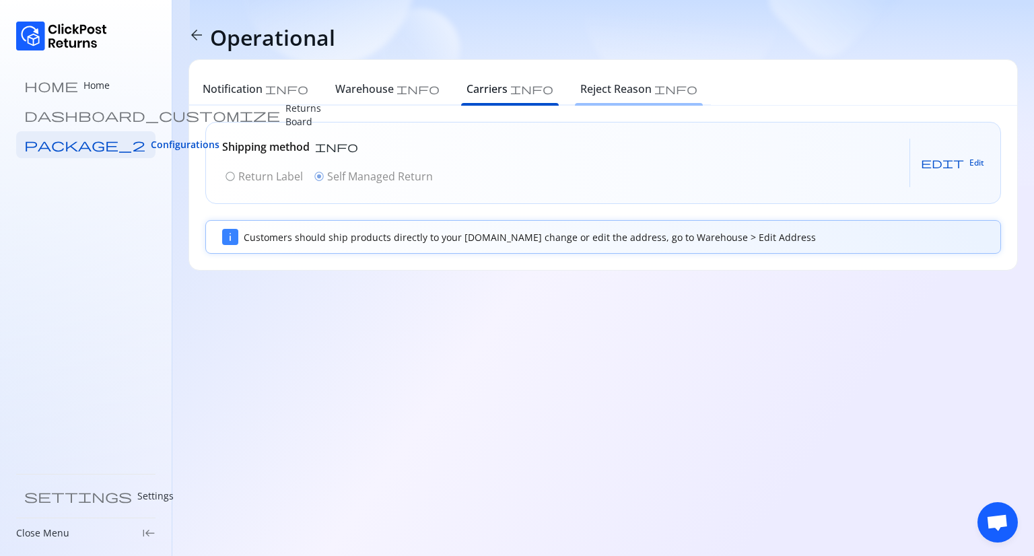
click at [580, 89] on h6 "Reject Reason" at bounding box center [615, 89] width 71 height 16
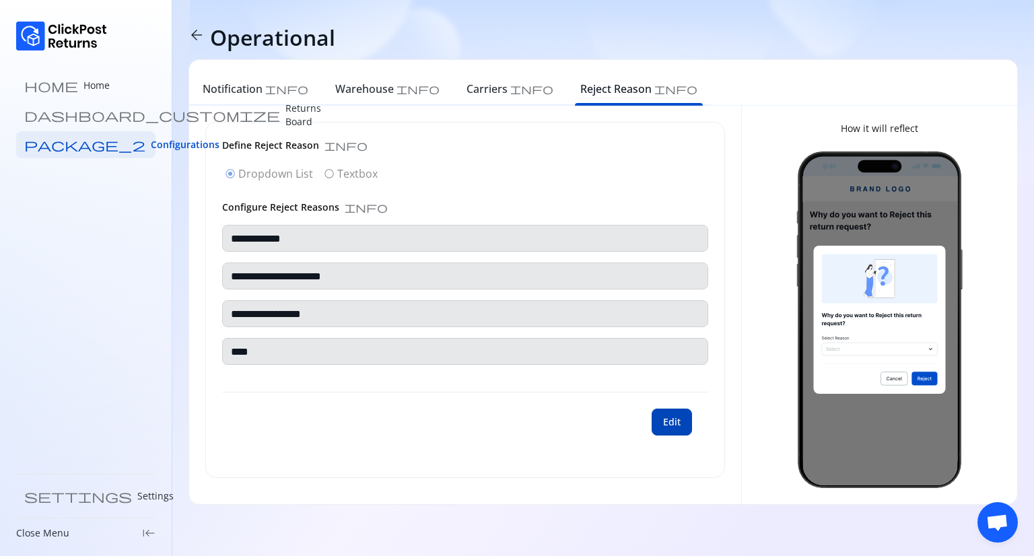
click at [673, 417] on span "Edit" at bounding box center [672, 421] width 18 height 13
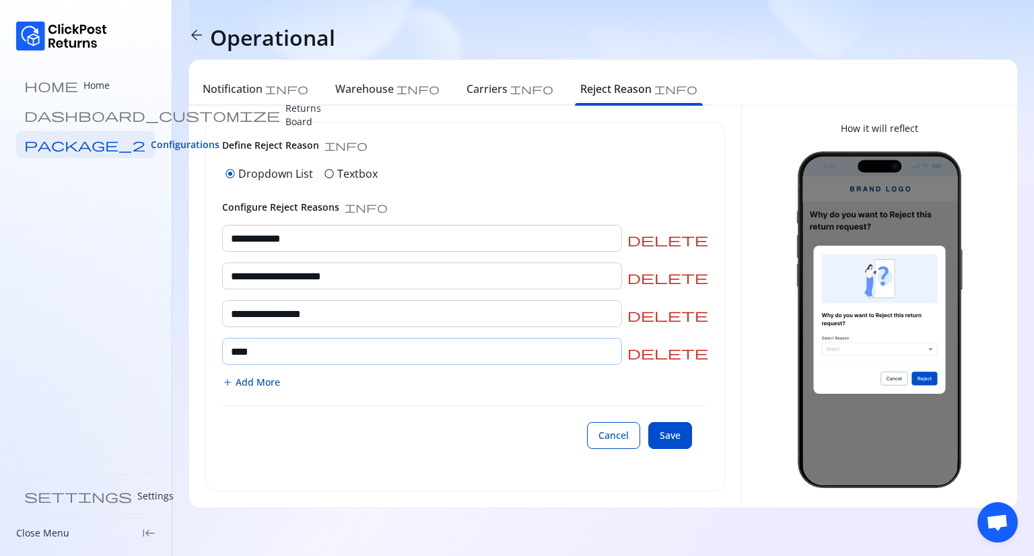
click at [443, 347] on input "****" at bounding box center [422, 352] width 399 height 26
type input "*"
click at [671, 442] on button "Save" at bounding box center [670, 435] width 44 height 27
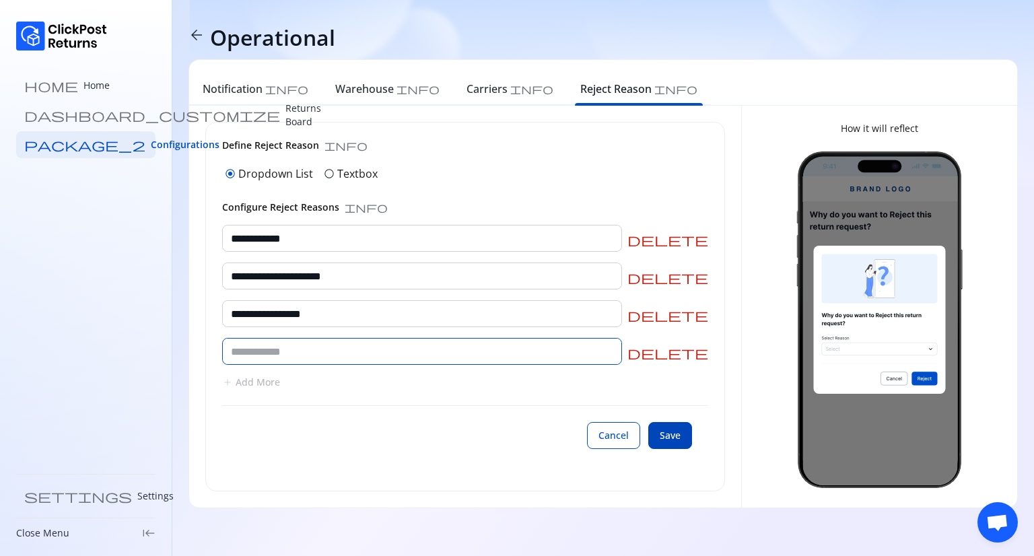
click at [671, 442] on button "Save" at bounding box center [670, 435] width 44 height 27
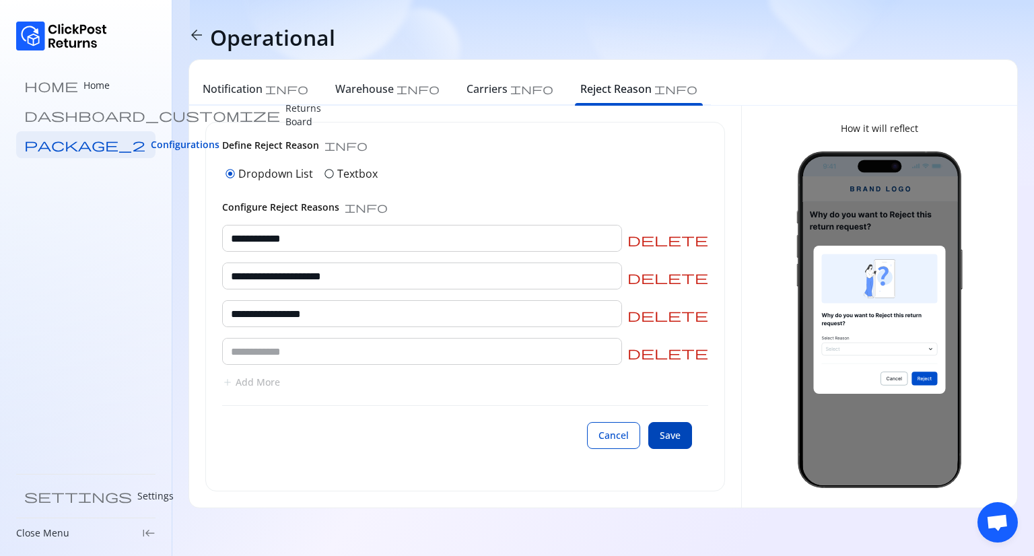
click at [671, 442] on button "Save" at bounding box center [670, 435] width 44 height 27
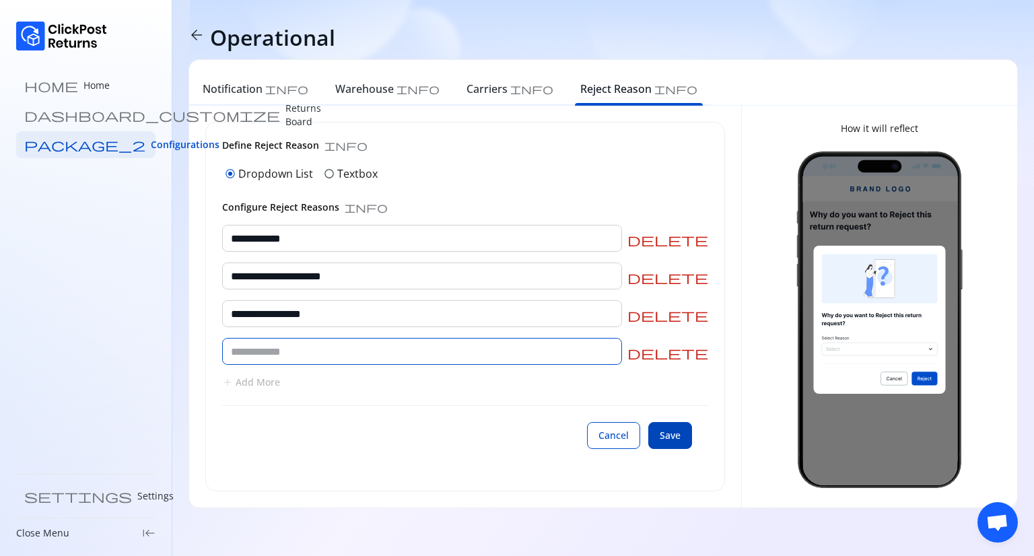
click at [671, 442] on button "Save" at bounding box center [670, 435] width 44 height 27
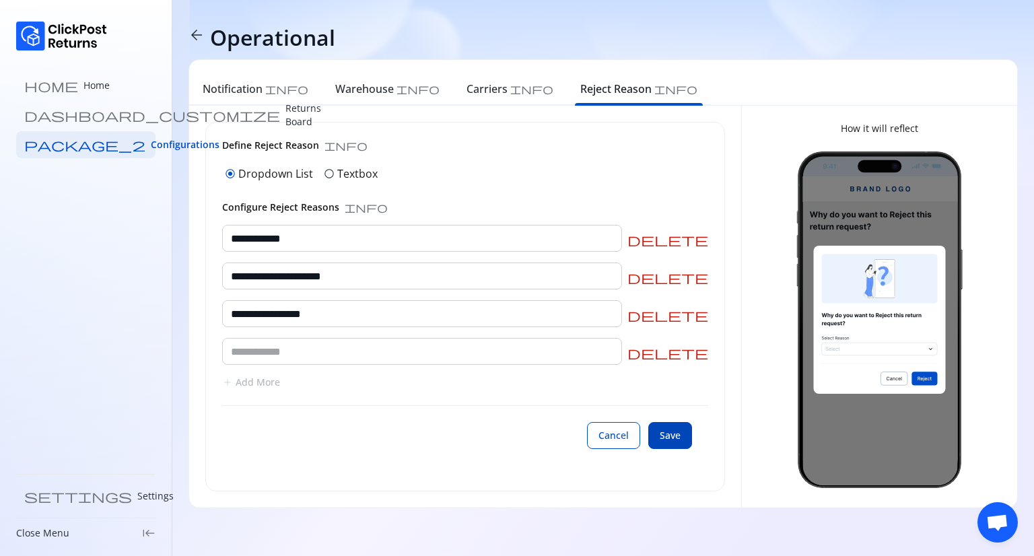
click at [671, 442] on button "Save" at bounding box center [670, 435] width 44 height 27
click at [467, 92] on h6 "Carriers" at bounding box center [487, 89] width 41 height 16
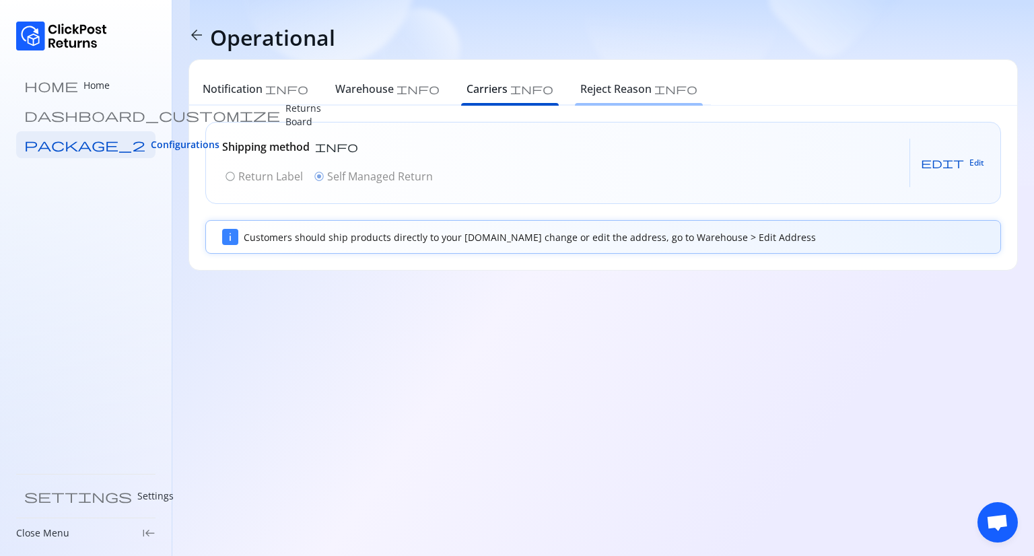
click at [567, 98] on div "Reject Reason info" at bounding box center [639, 91] width 144 height 30
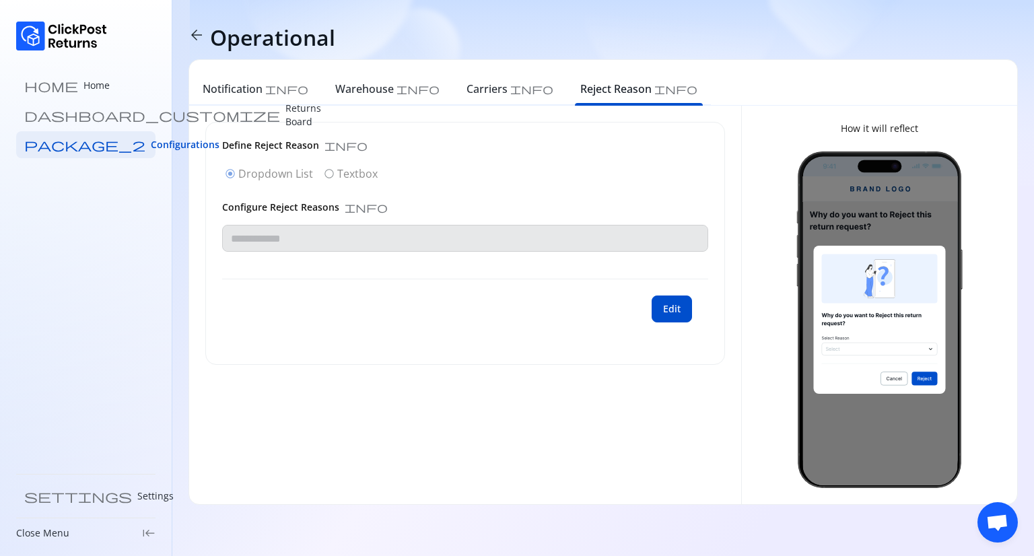
type input "**********"
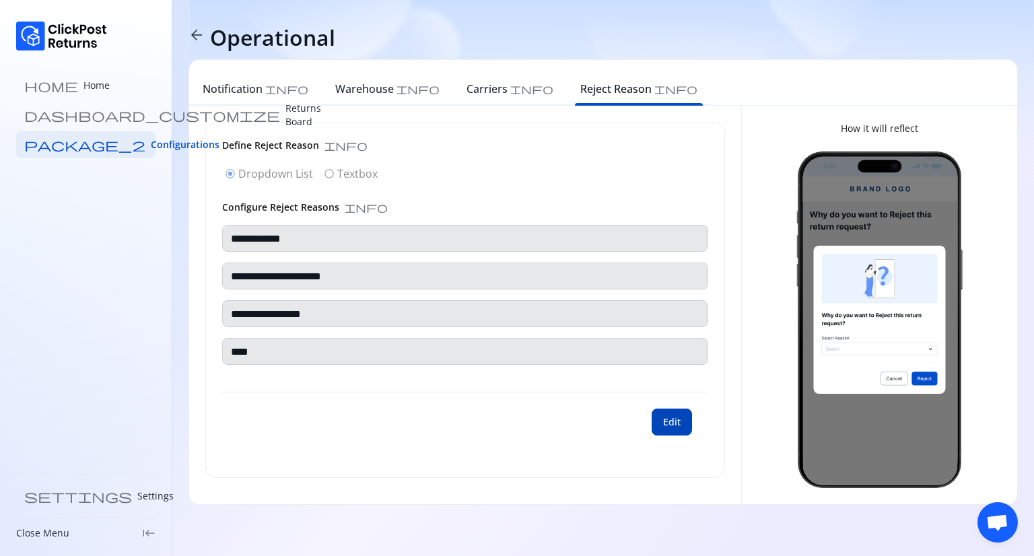
click at [684, 419] on button "Edit" at bounding box center [672, 422] width 40 height 27
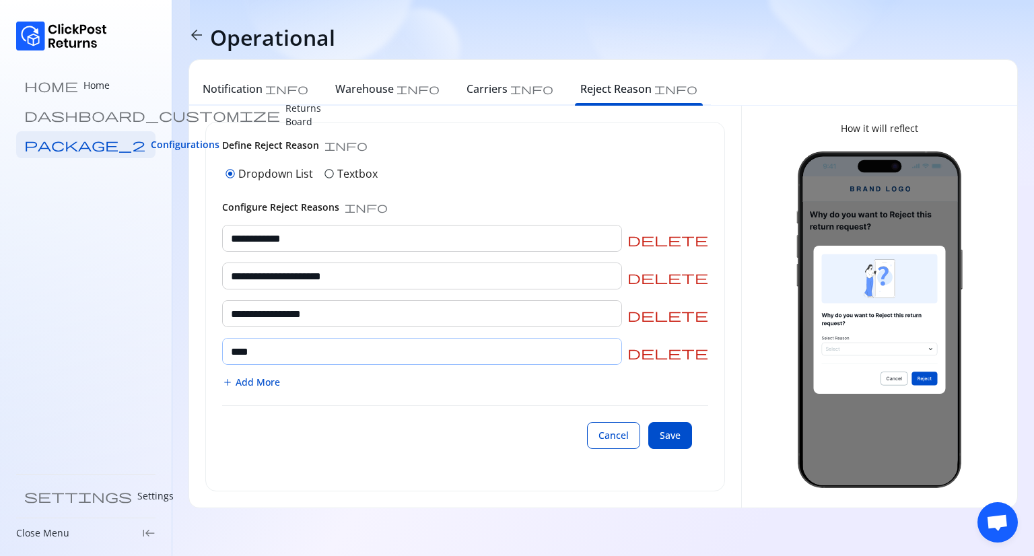
click at [338, 348] on input "****" at bounding box center [422, 352] width 399 height 26
type input "*"
click at [666, 435] on span "Save" at bounding box center [670, 435] width 21 height 13
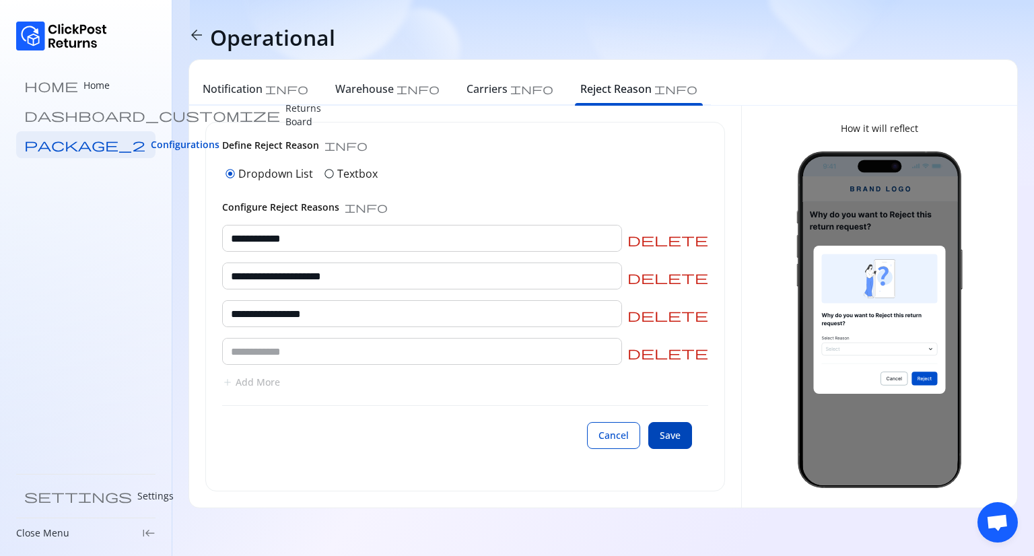
click at [666, 435] on span "Save" at bounding box center [670, 435] width 21 height 13
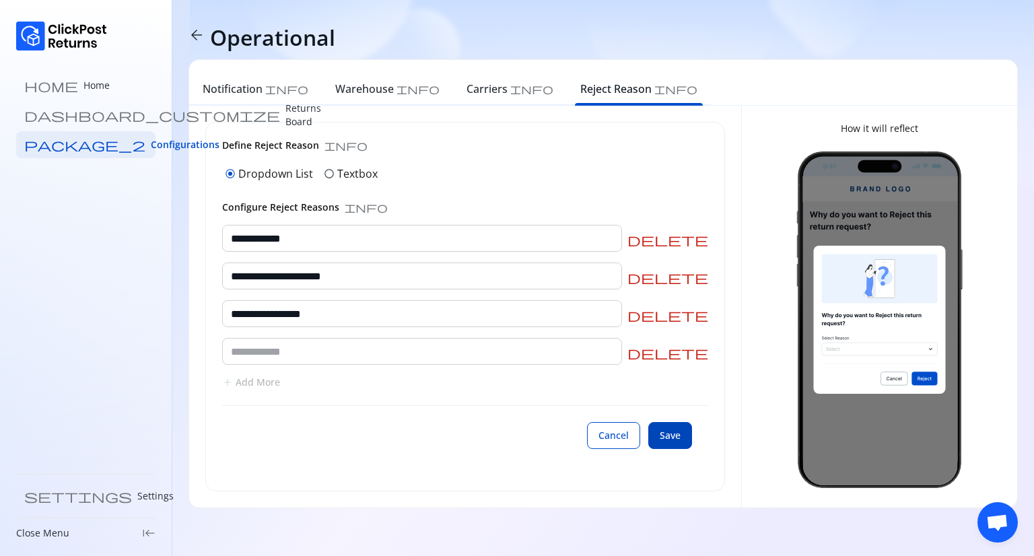
click at [666, 435] on span "Save" at bounding box center [670, 435] width 21 height 13
click at [592, 438] on button "Cancel" at bounding box center [613, 435] width 53 height 27
type input "**********"
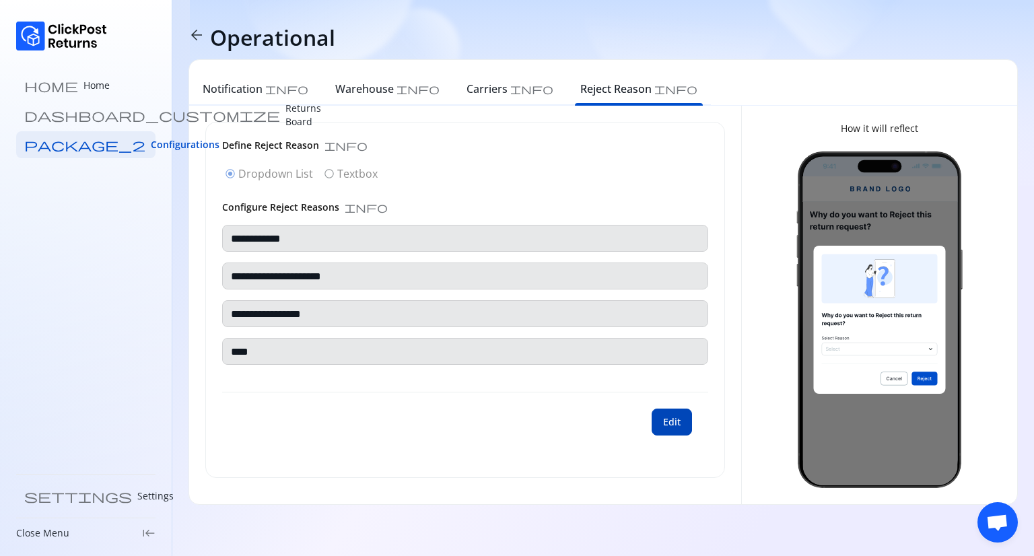
click at [665, 415] on span "Edit" at bounding box center [672, 421] width 18 height 13
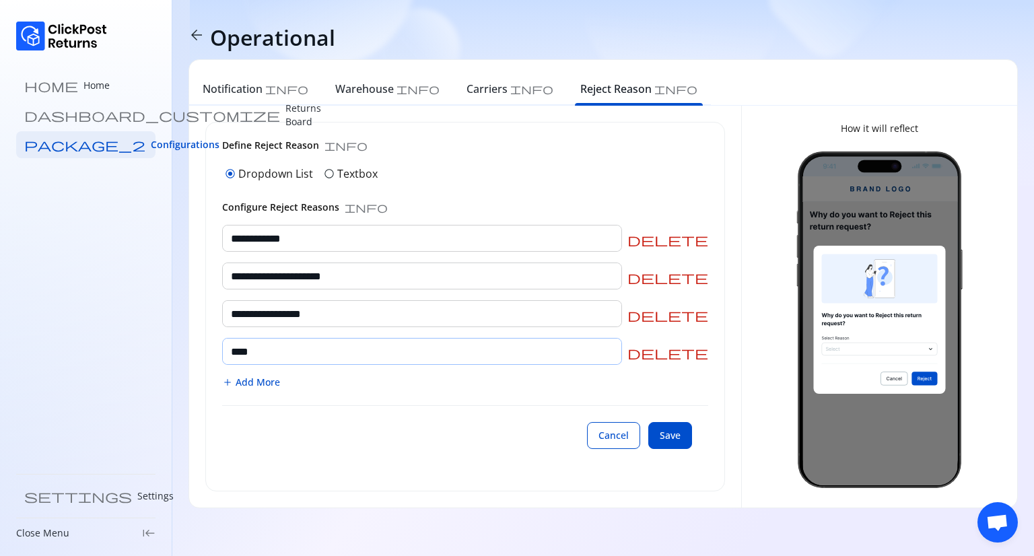
click at [283, 357] on input "****" at bounding box center [422, 352] width 399 height 26
type input "*"
click at [614, 424] on button "Cancel" at bounding box center [613, 435] width 53 height 27
type input "**********"
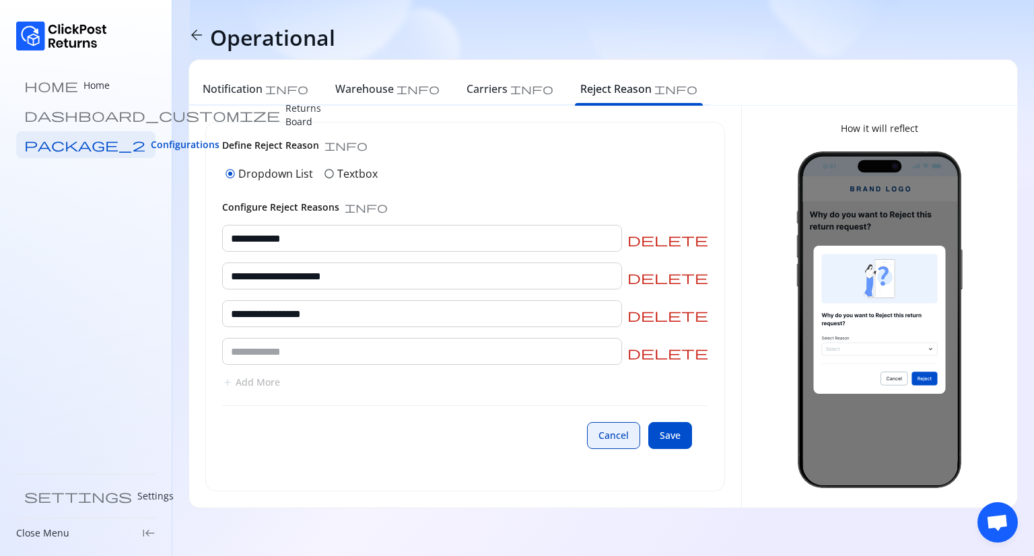
type input "****"
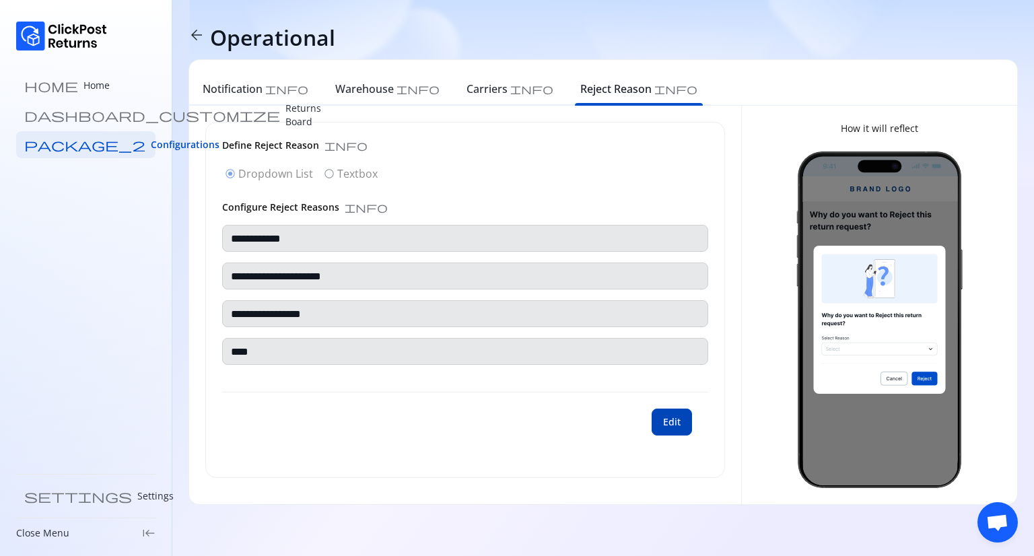
click at [668, 426] on span "Edit" at bounding box center [672, 421] width 18 height 13
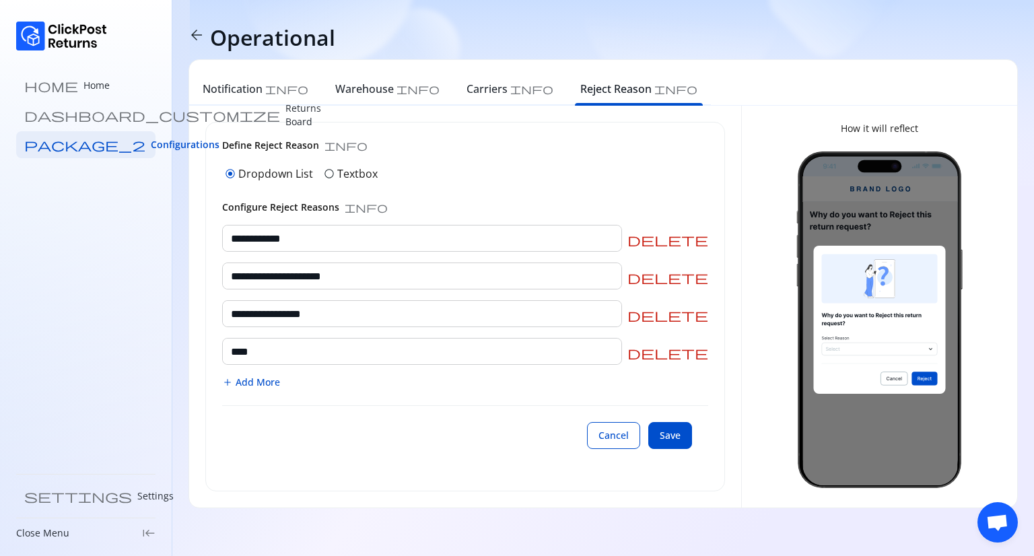
click at [245, 378] on span "Add More" at bounding box center [258, 382] width 44 height 13
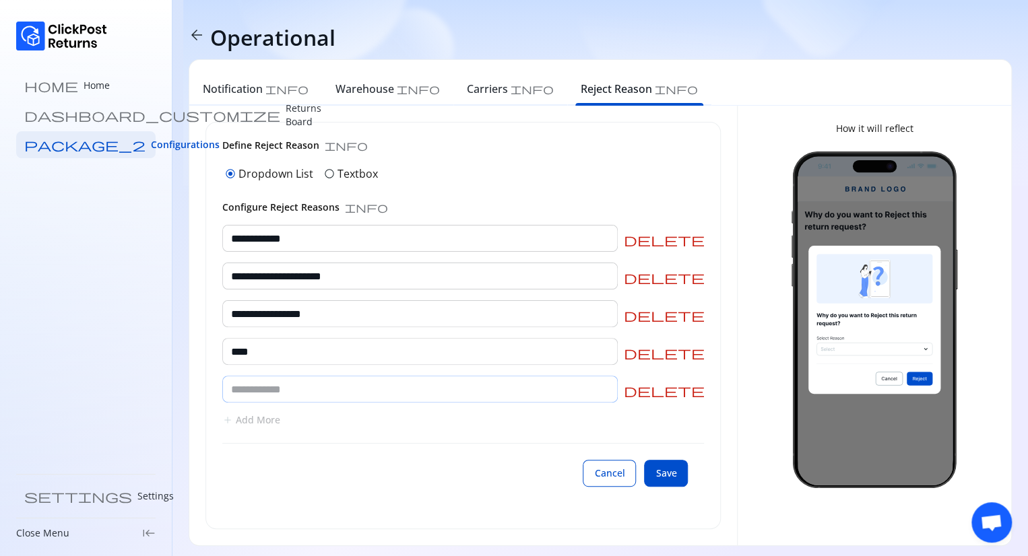
click at [498, 387] on input "text" at bounding box center [420, 389] width 394 height 26
click at [657, 468] on span "Save" at bounding box center [665, 473] width 21 height 13
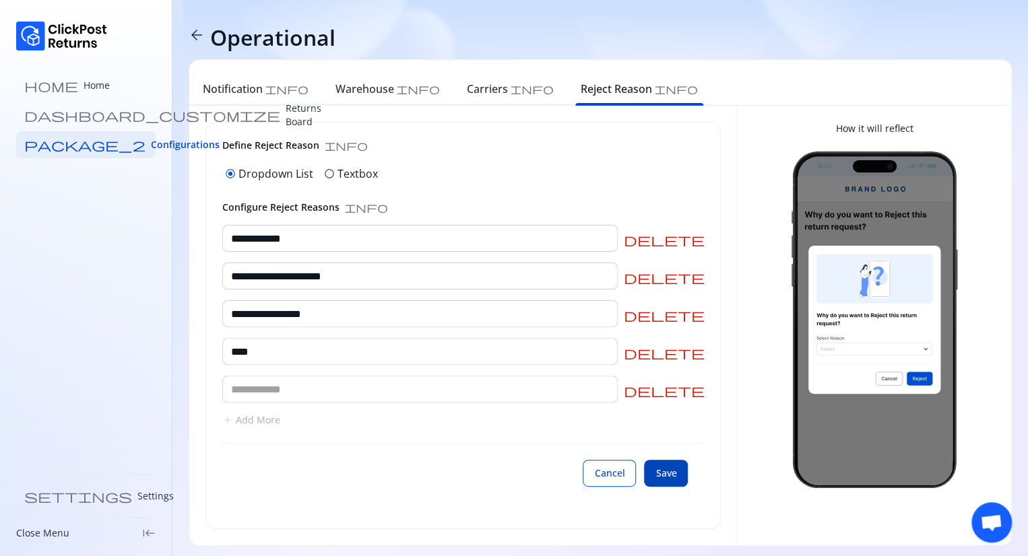
click at [657, 468] on span "Save" at bounding box center [665, 473] width 21 height 13
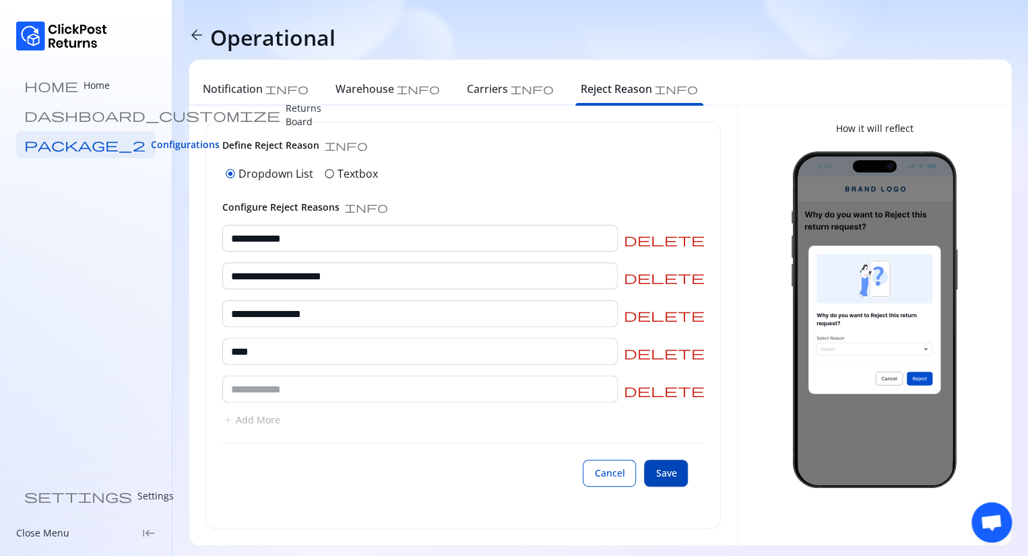
click at [657, 468] on span "Save" at bounding box center [665, 473] width 21 height 13
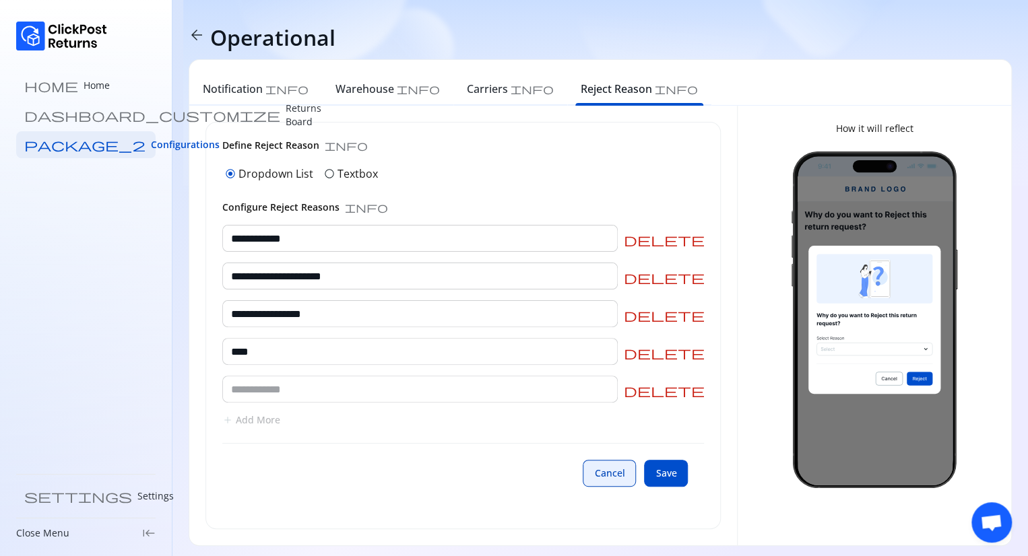
click at [616, 469] on span "Cancel" at bounding box center [609, 473] width 30 height 13
type input "**********"
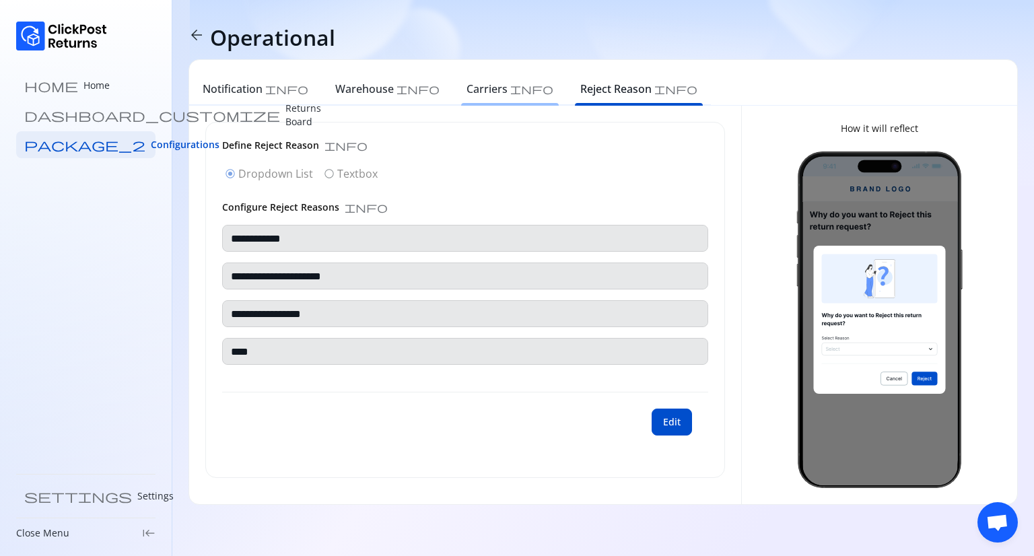
click at [467, 88] on h6 "Carriers" at bounding box center [487, 89] width 41 height 16
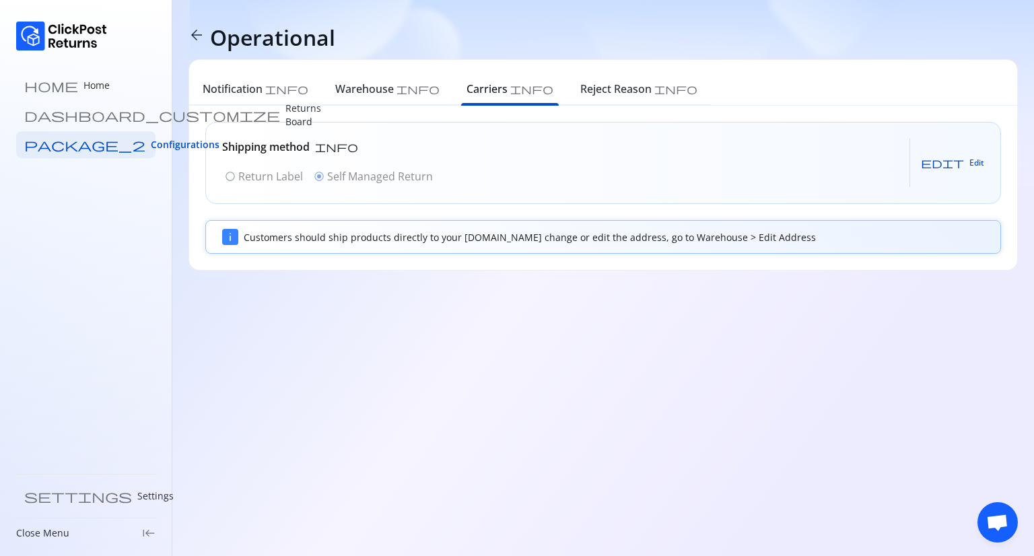
click at [959, 166] on span "edit" at bounding box center [942, 163] width 43 height 11
click at [967, 160] on span "Save" at bounding box center [964, 163] width 18 height 11
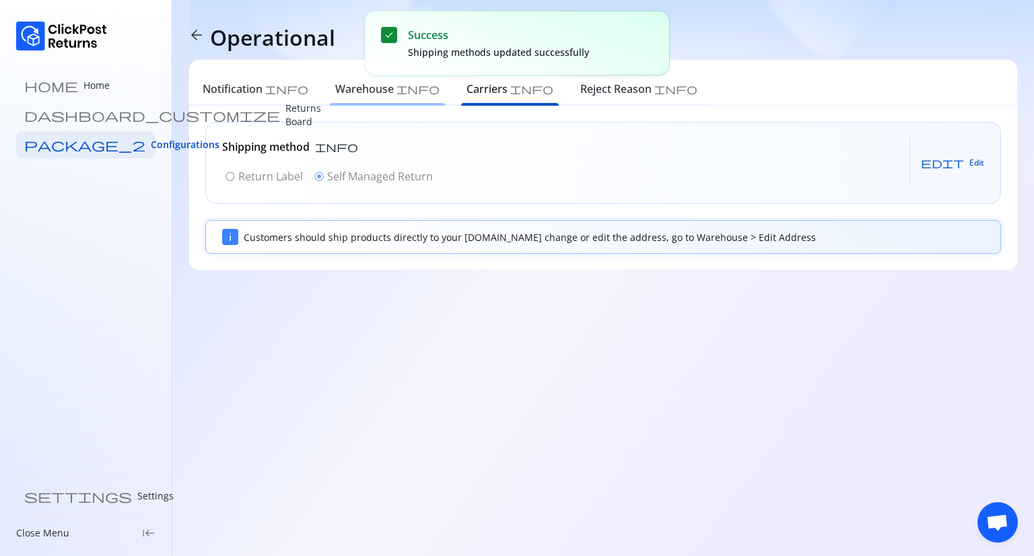
click at [355, 87] on h6 "Warehouse" at bounding box center [364, 89] width 59 height 16
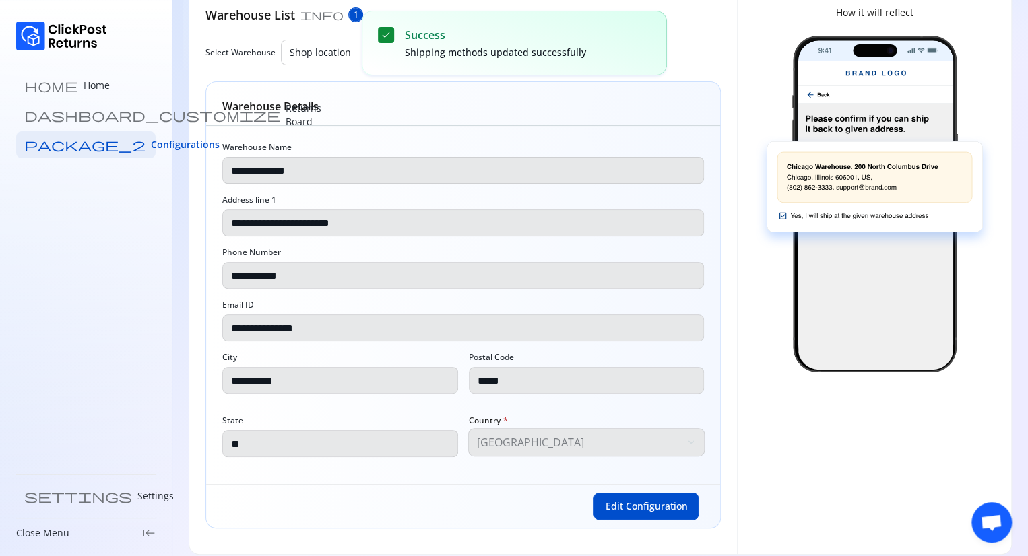
scroll to position [129, 0]
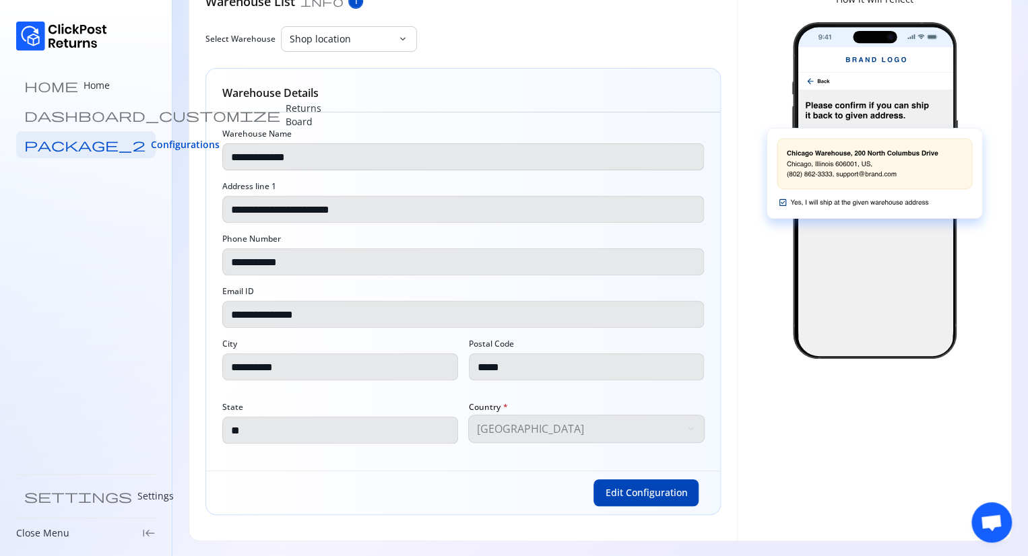
click at [619, 486] on span "Edit Configuration" at bounding box center [646, 492] width 82 height 13
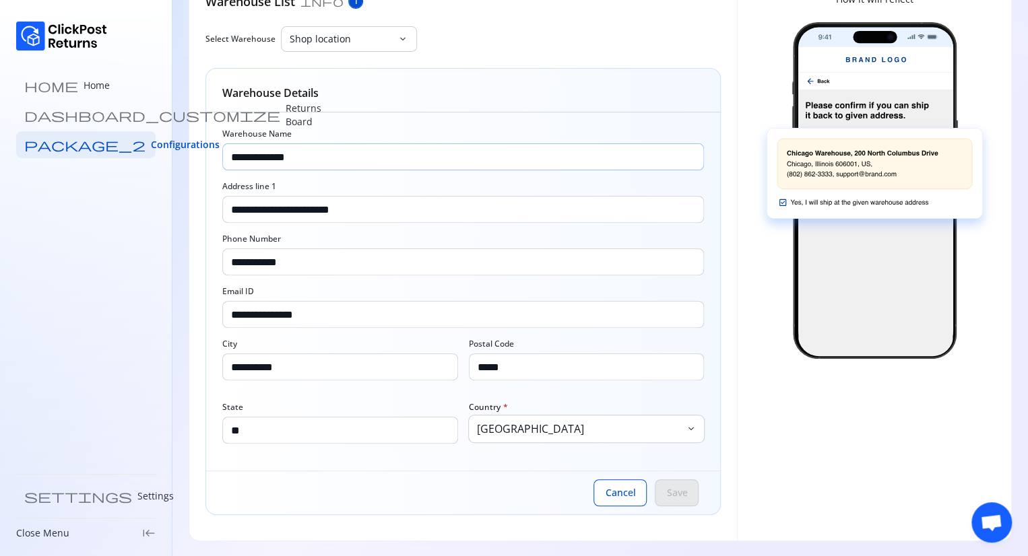
drag, startPoint x: 329, startPoint y: 154, endPoint x: 223, endPoint y: 149, distance: 105.9
click at [223, 149] on input "**********" at bounding box center [463, 157] width 480 height 26
click at [670, 502] on button "Save" at bounding box center [676, 492] width 44 height 27
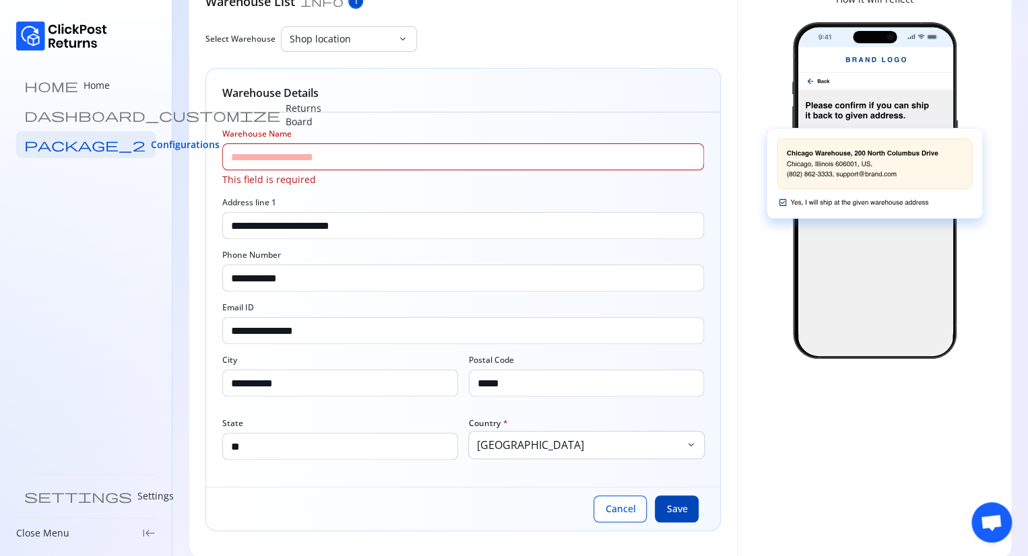
click at [670, 502] on span "Save" at bounding box center [676, 508] width 21 height 13
paste input "**********"
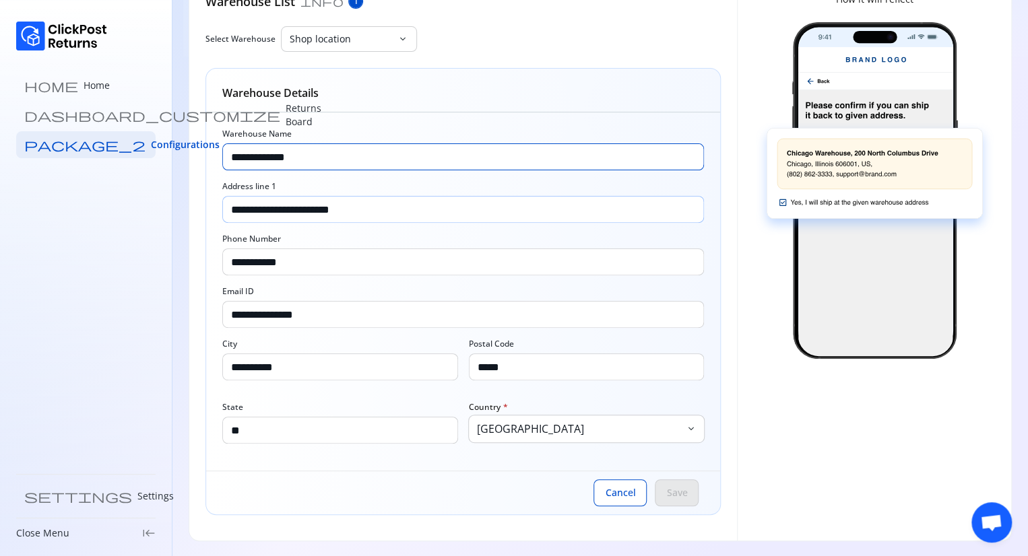
type input "**********"
drag, startPoint x: 241, startPoint y: 212, endPoint x: 184, endPoint y: 203, distance: 57.9
click at [184, 203] on div "**********" at bounding box center [599, 214] width 855 height 687
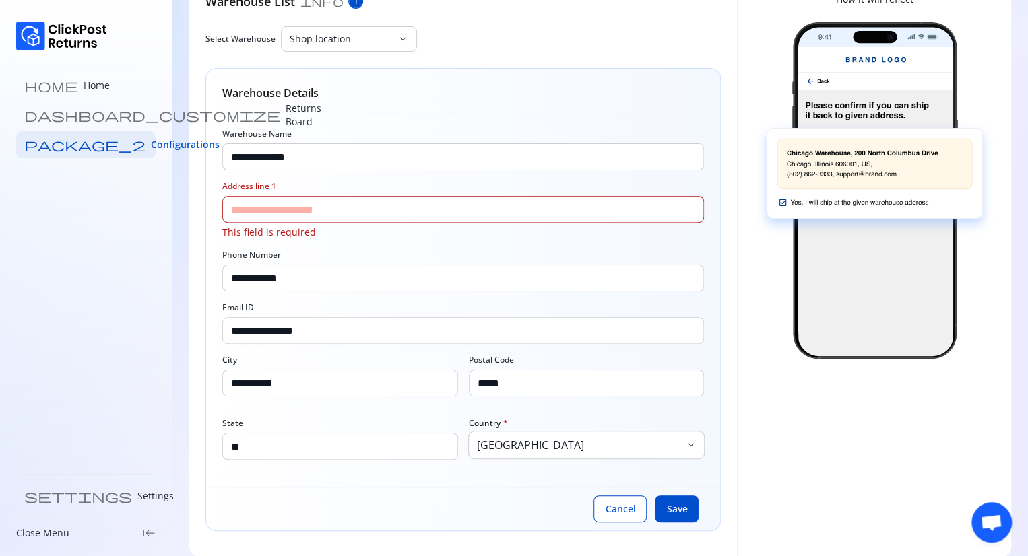
paste input "**********"
type input "**********"
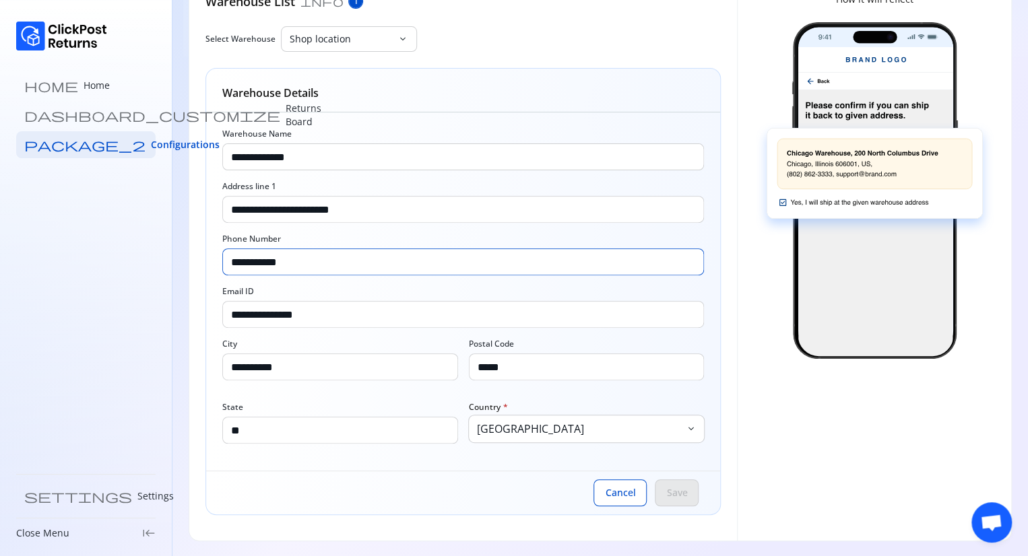
drag, startPoint x: 315, startPoint y: 263, endPoint x: 213, endPoint y: 259, distance: 102.4
click at [213, 259] on div "**********" at bounding box center [463, 291] width 514 height 358
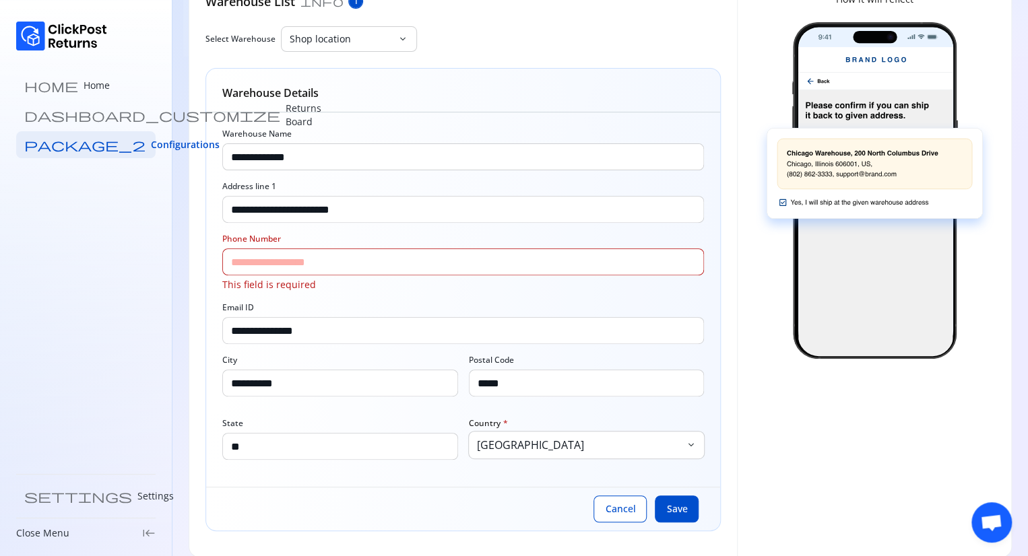
type input "**********"
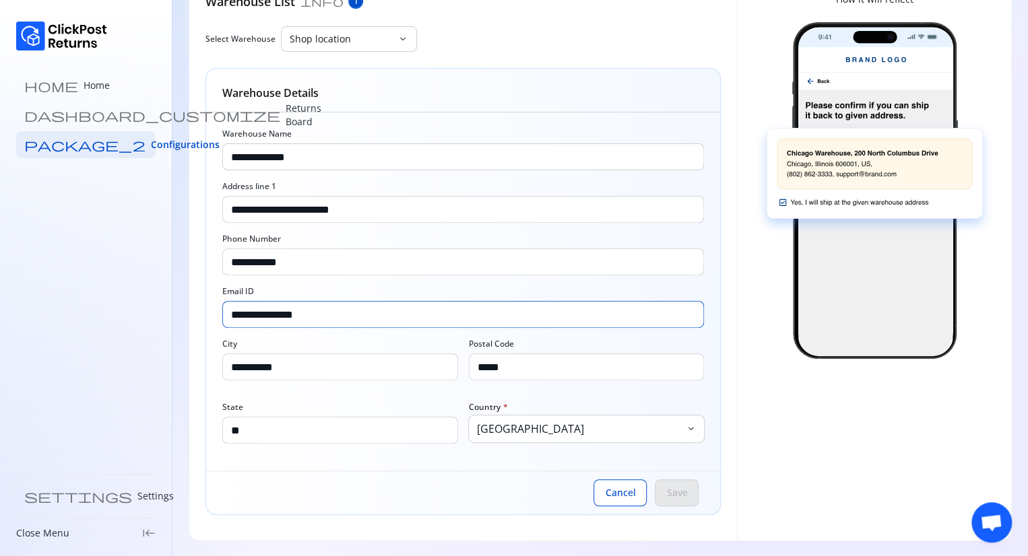
drag, startPoint x: 344, startPoint y: 323, endPoint x: 202, endPoint y: 300, distance: 144.0
click at [202, 300] on div "**********" at bounding box center [462, 258] width 547 height 564
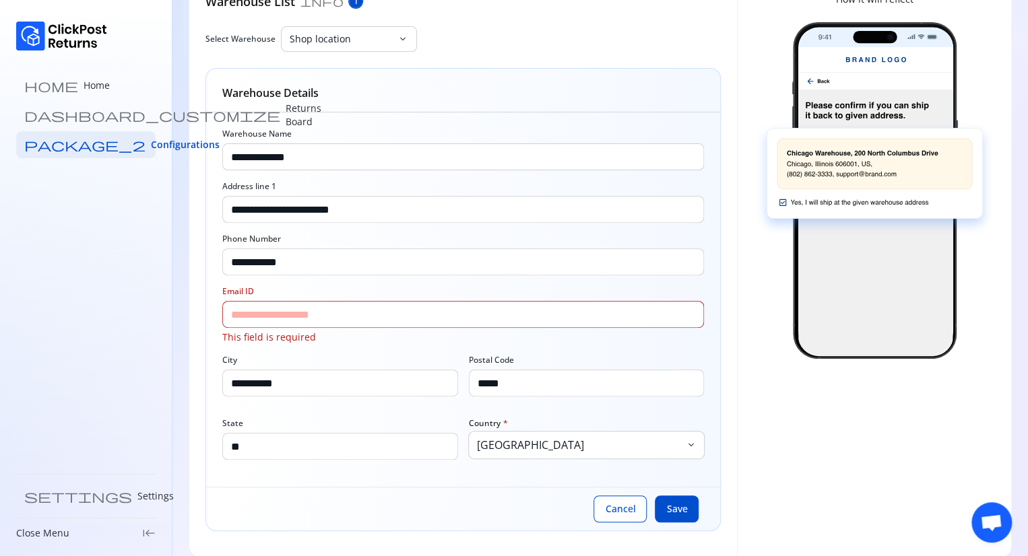
type input "**********"
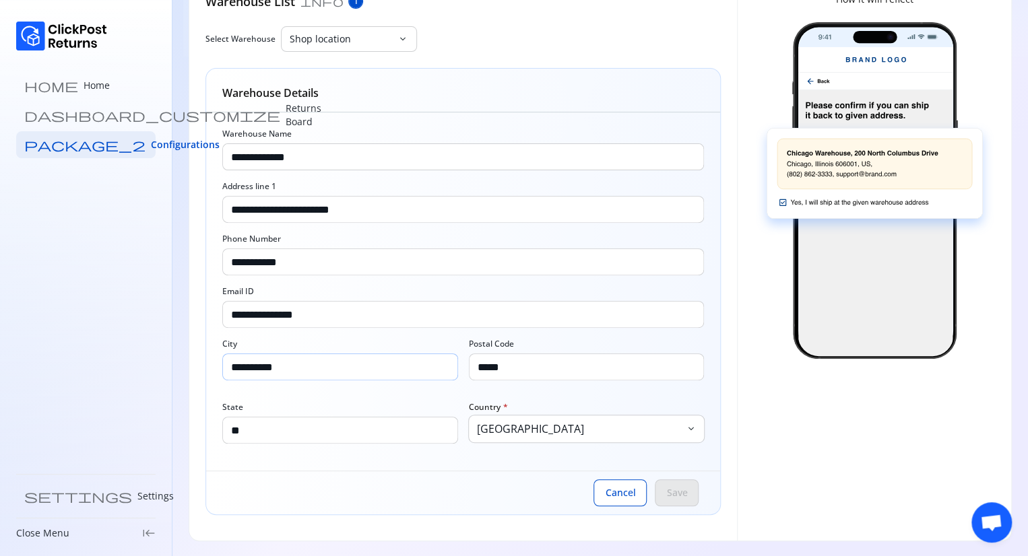
click at [302, 374] on input "**********" at bounding box center [340, 367] width 234 height 26
drag, startPoint x: 302, startPoint y: 374, endPoint x: 226, endPoint y: 366, distance: 76.4
click at [226, 366] on input "**********" at bounding box center [340, 367] width 234 height 26
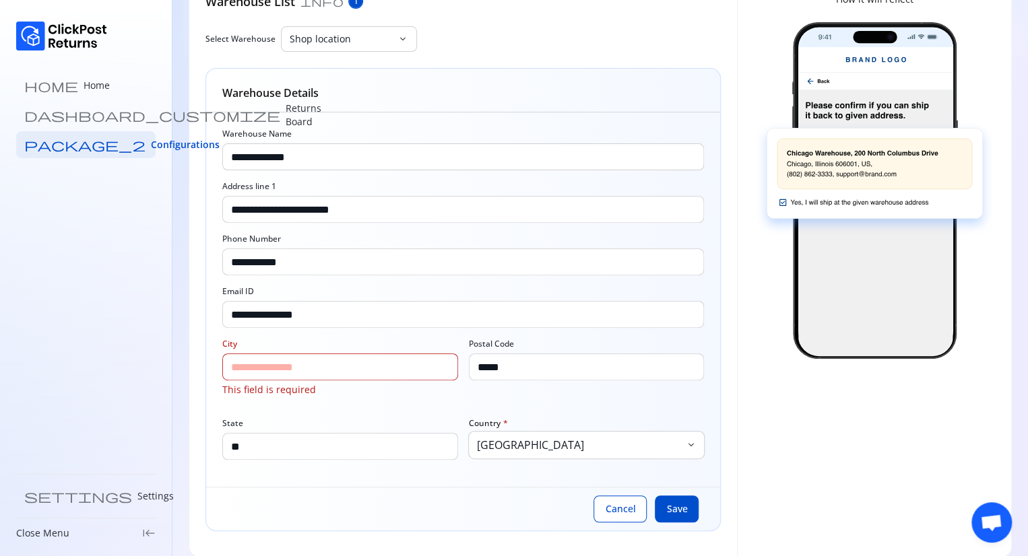
type input "**********"
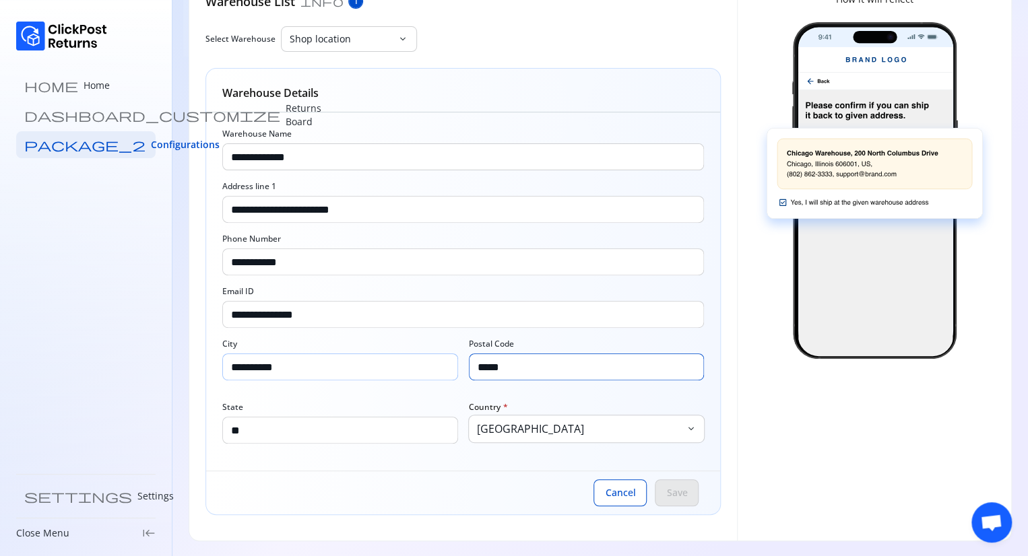
drag, startPoint x: 529, startPoint y: 372, endPoint x: 457, endPoint y: 362, distance: 72.8
click at [457, 362] on div "**********" at bounding box center [462, 360] width 481 height 42
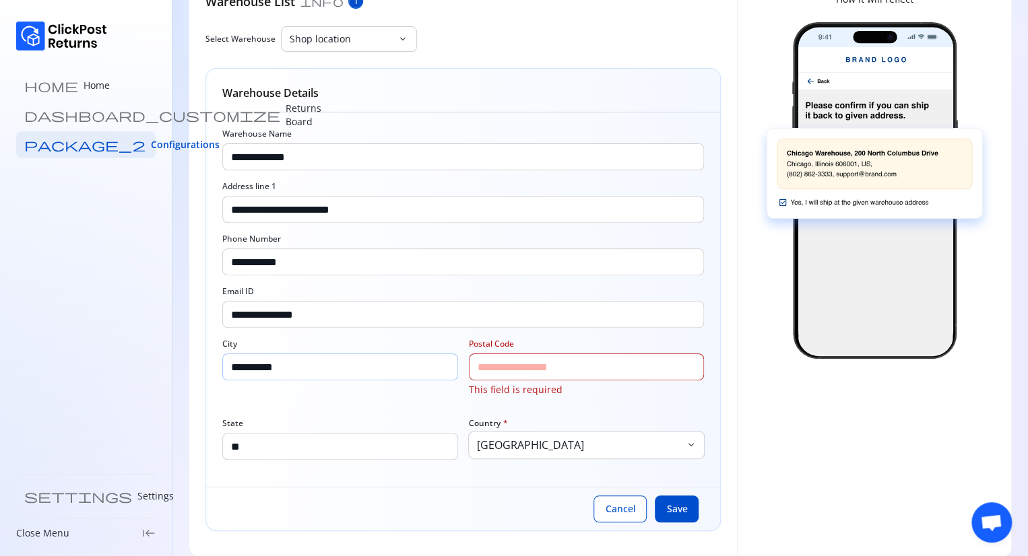
type input "*****"
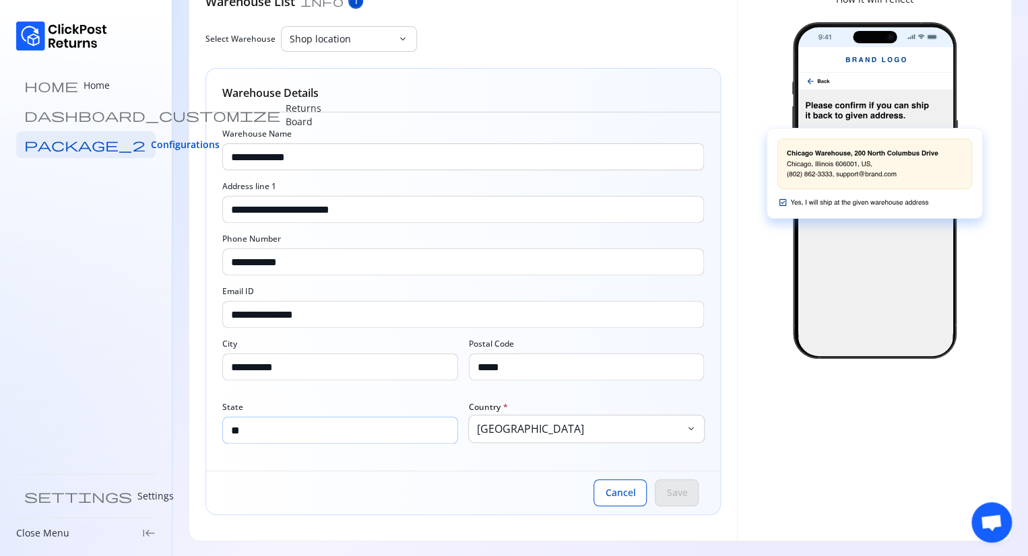
click at [280, 436] on input "**" at bounding box center [340, 430] width 234 height 26
type input "*"
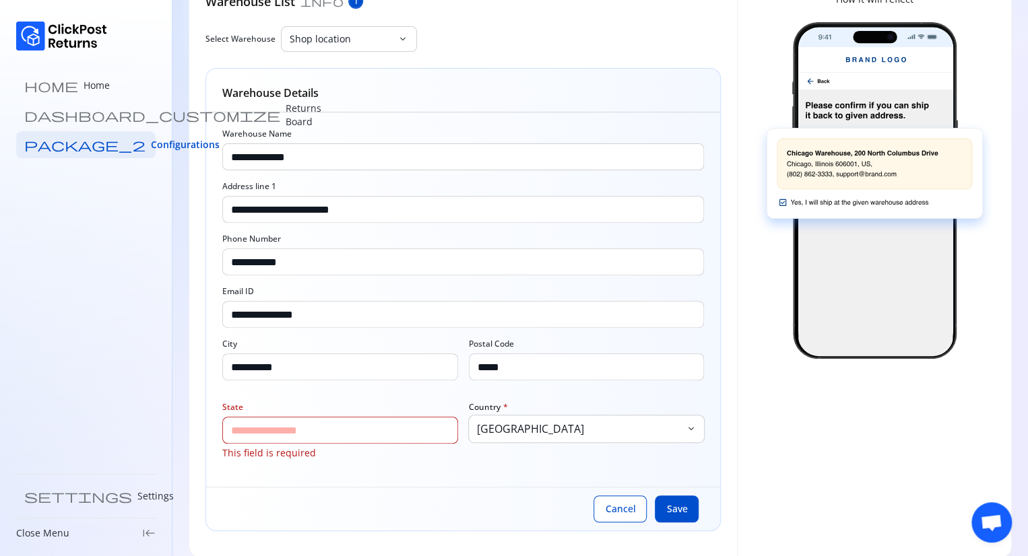
type input "**"
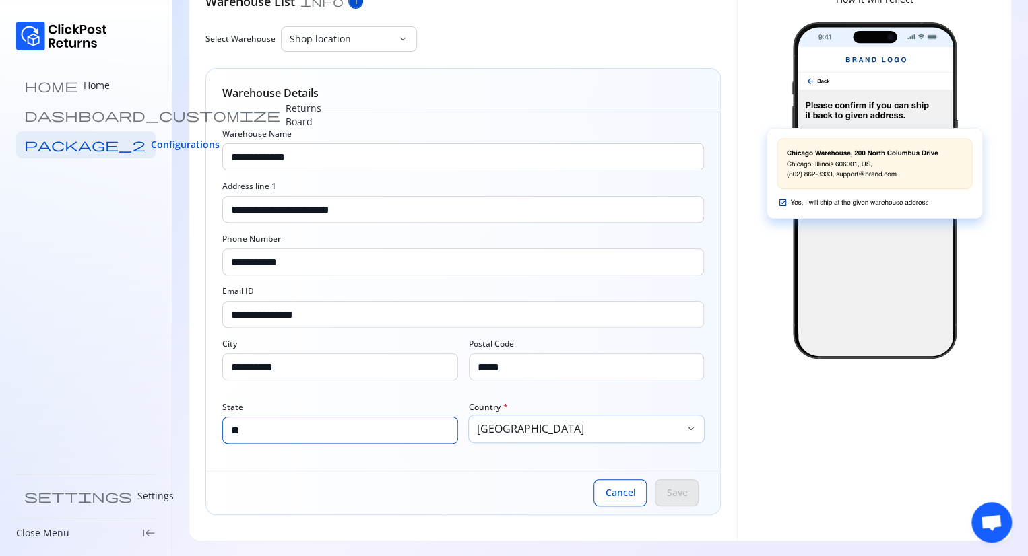
click at [636, 434] on p "United States of America" at bounding box center [580, 429] width 206 height 16
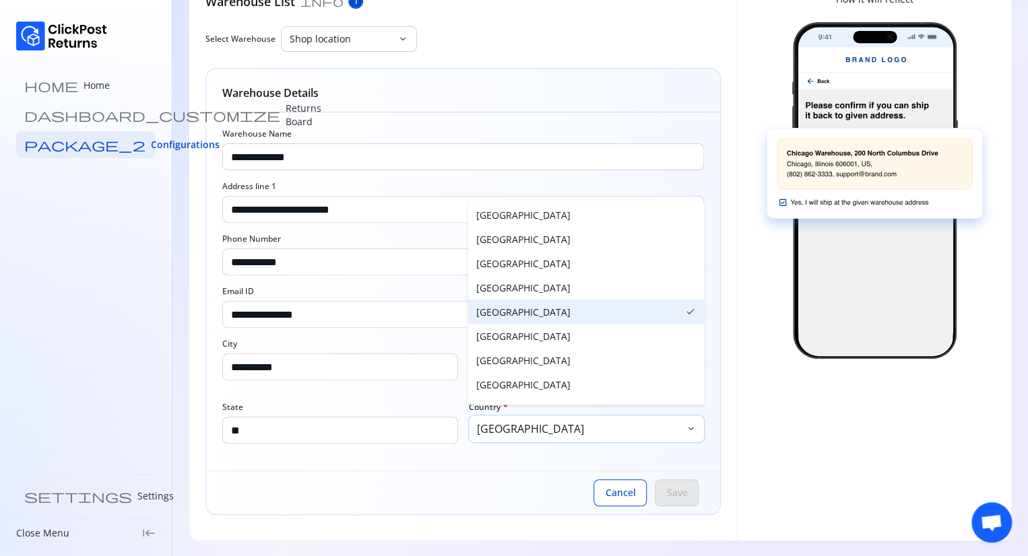
click at [636, 434] on p "United States of America" at bounding box center [580, 429] width 206 height 16
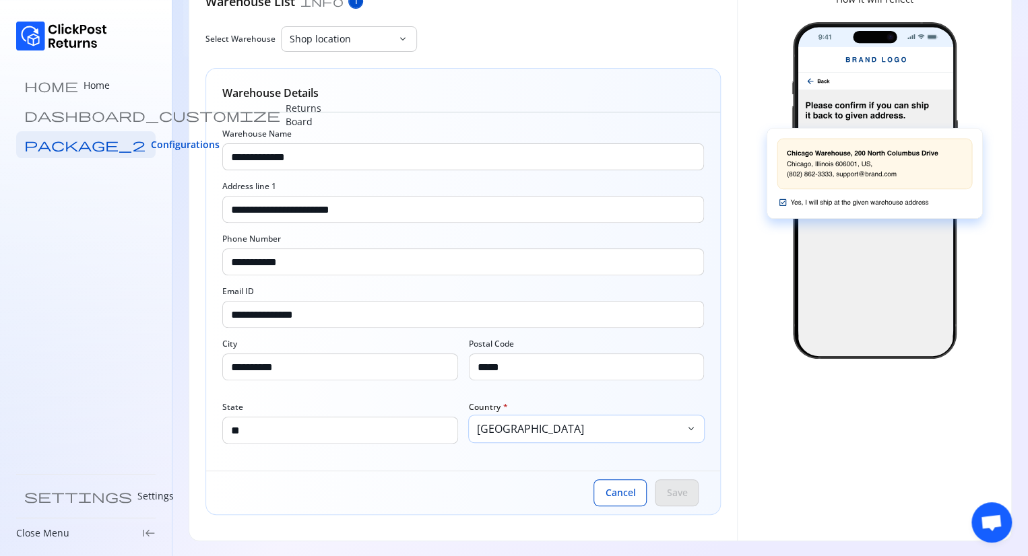
click at [636, 434] on p "United States of America" at bounding box center [580, 429] width 206 height 16
click at [506, 488] on div "Cancel Save" at bounding box center [463, 493] width 514 height 44
click at [611, 491] on span "Cancel" at bounding box center [620, 492] width 30 height 13
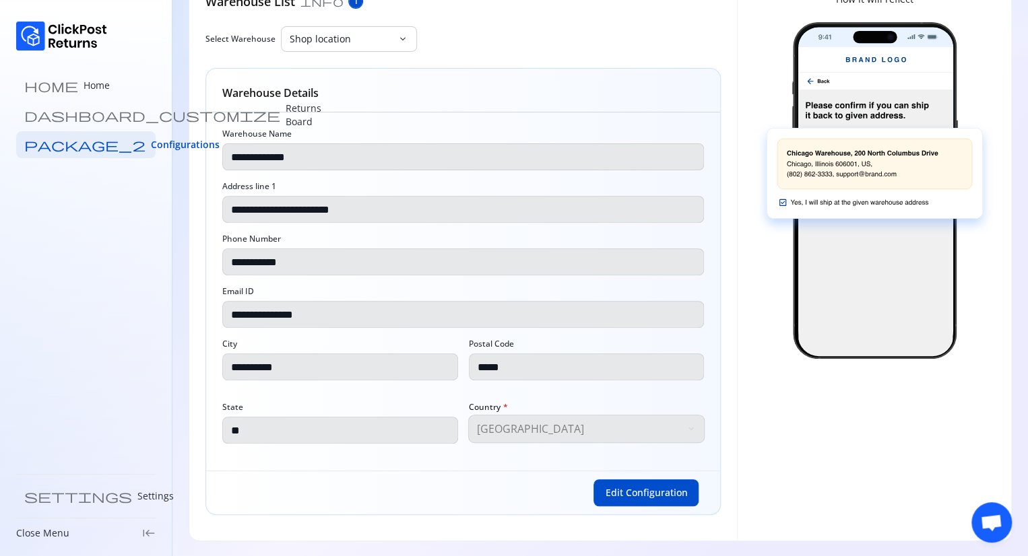
scroll to position [0, 0]
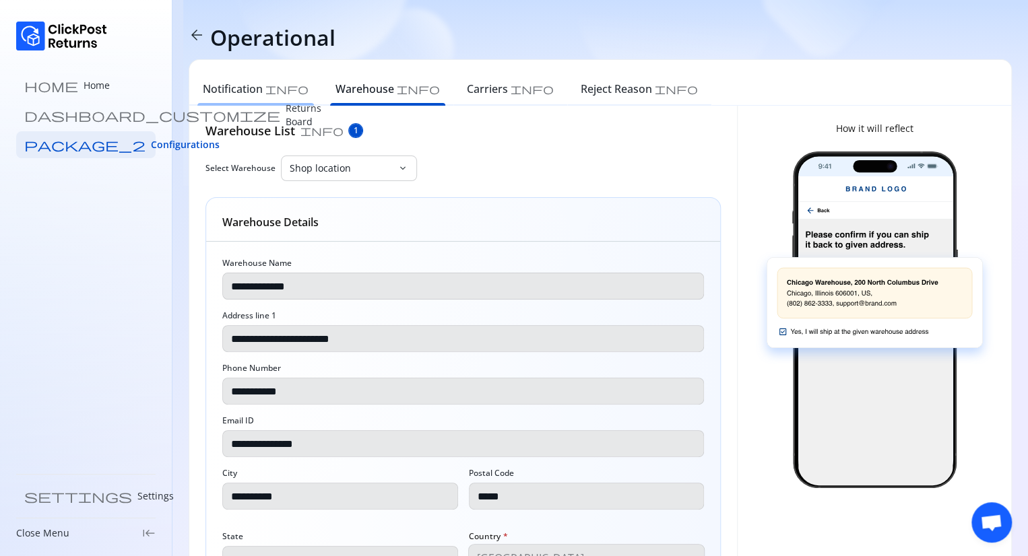
click at [221, 90] on h6 "Notification" at bounding box center [233, 89] width 60 height 16
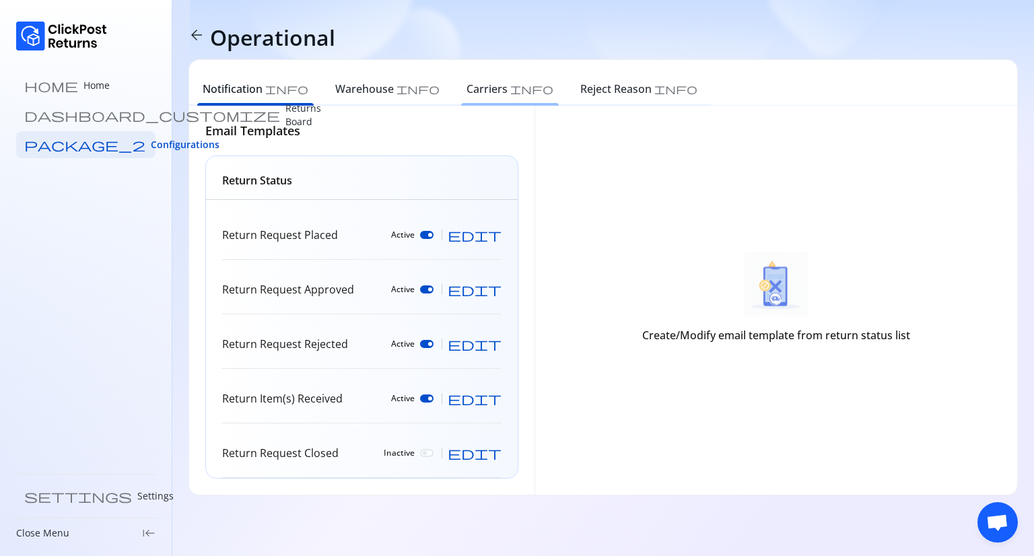
click at [467, 83] on h6 "Carriers" at bounding box center [487, 89] width 41 height 16
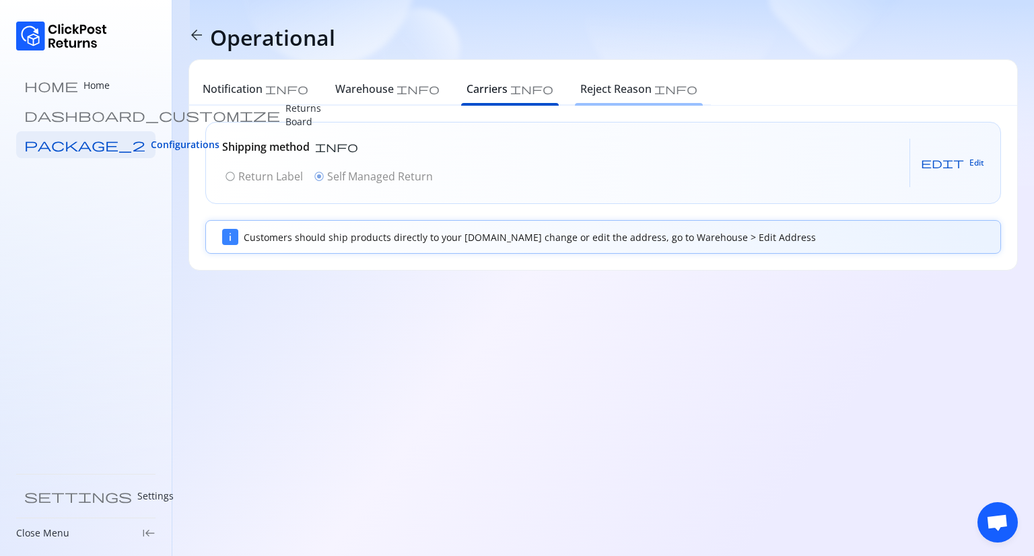
click at [567, 99] on div "Reject Reason info" at bounding box center [639, 91] width 144 height 30
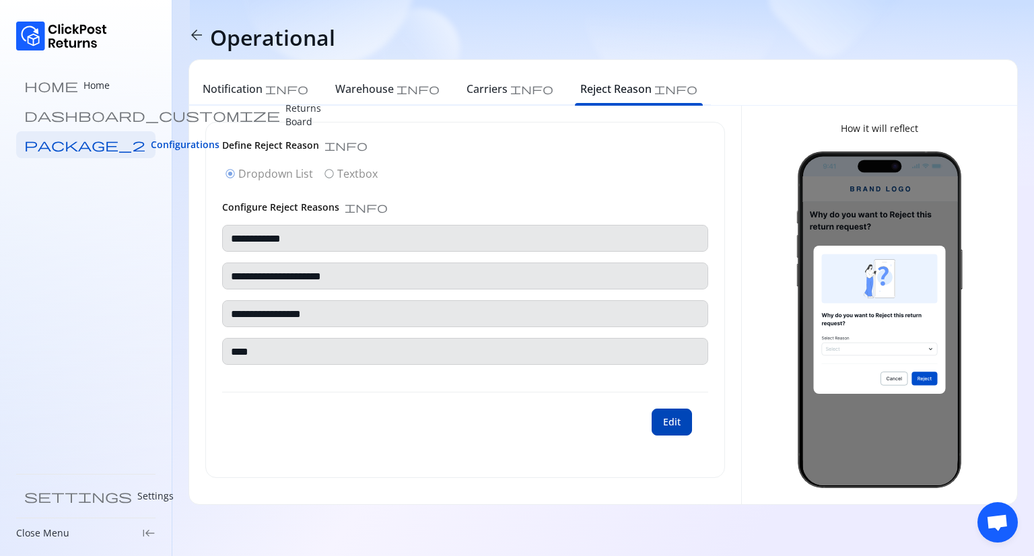
click at [673, 419] on span "Edit" at bounding box center [672, 421] width 18 height 13
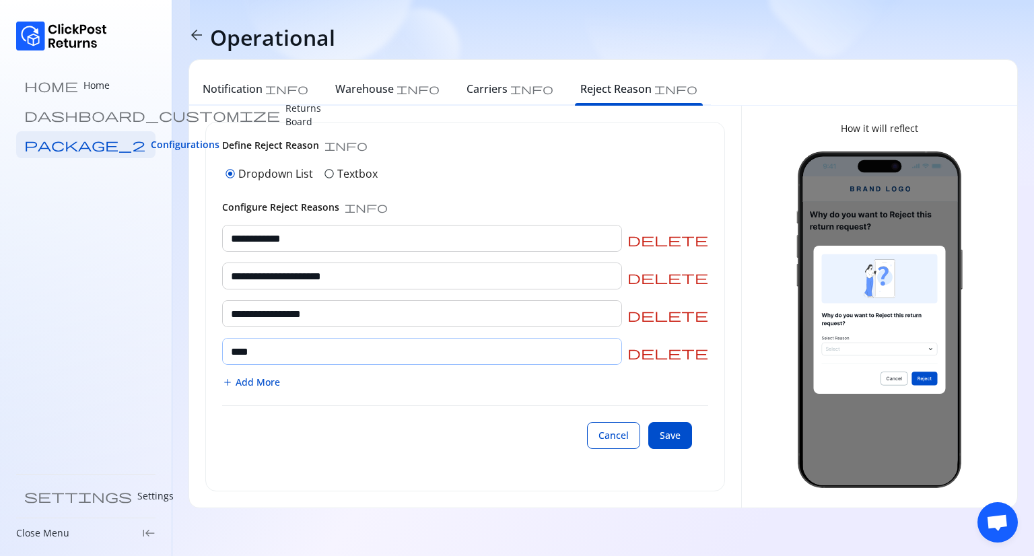
click at [318, 355] on input "****" at bounding box center [422, 352] width 399 height 26
click at [605, 432] on span "Cancel" at bounding box center [614, 435] width 30 height 13
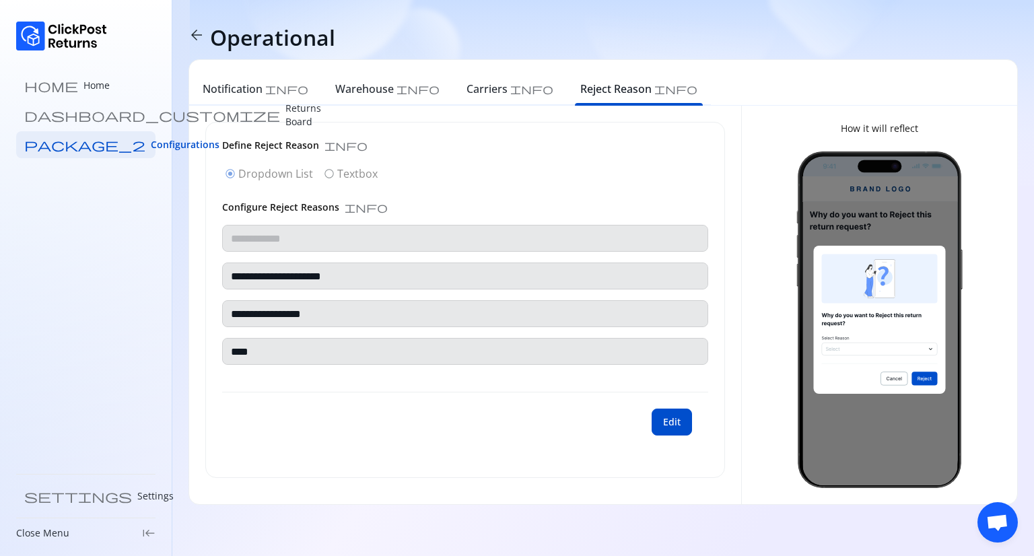
click at [692, 420] on button "Edit" at bounding box center [672, 422] width 40 height 27
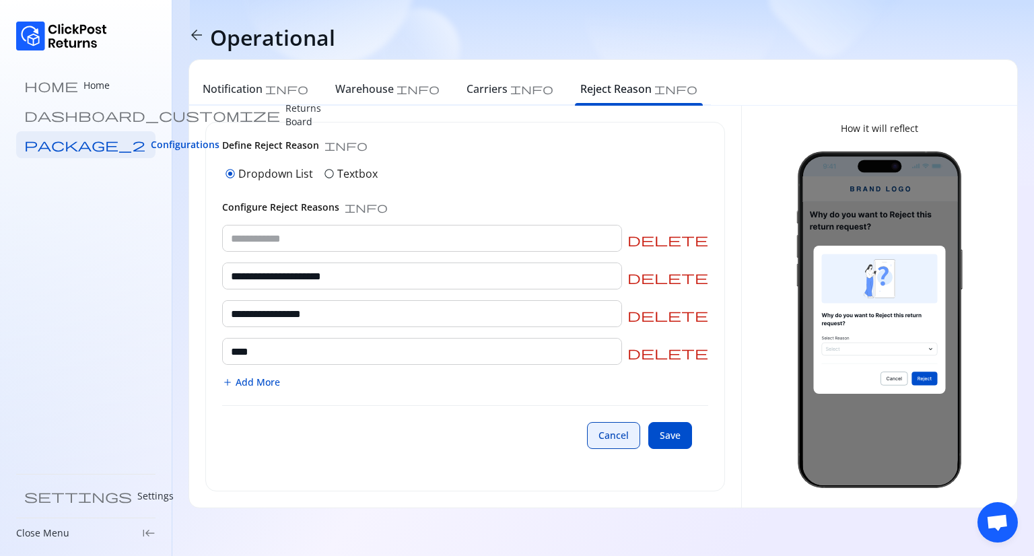
click at [601, 443] on button "Cancel" at bounding box center [613, 435] width 53 height 27
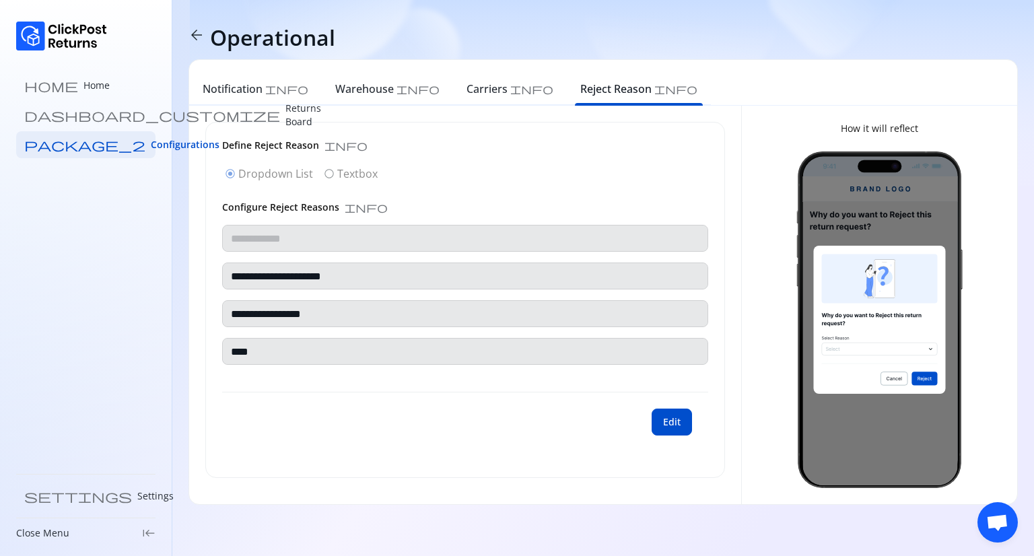
click at [700, 457] on div "**********" at bounding box center [465, 300] width 518 height 355
click at [670, 424] on span "Edit" at bounding box center [672, 421] width 18 height 13
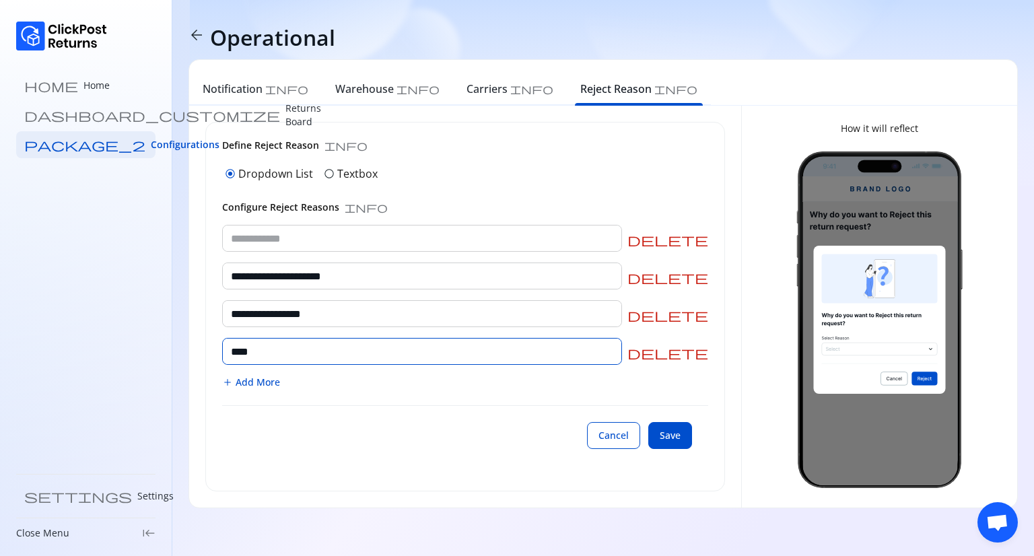
drag, startPoint x: 292, startPoint y: 349, endPoint x: 213, endPoint y: 344, distance: 79.0
click at [213, 344] on div "**********" at bounding box center [465, 307] width 518 height 368
click at [667, 436] on span "Save" at bounding box center [670, 435] width 21 height 13
type input "**********"
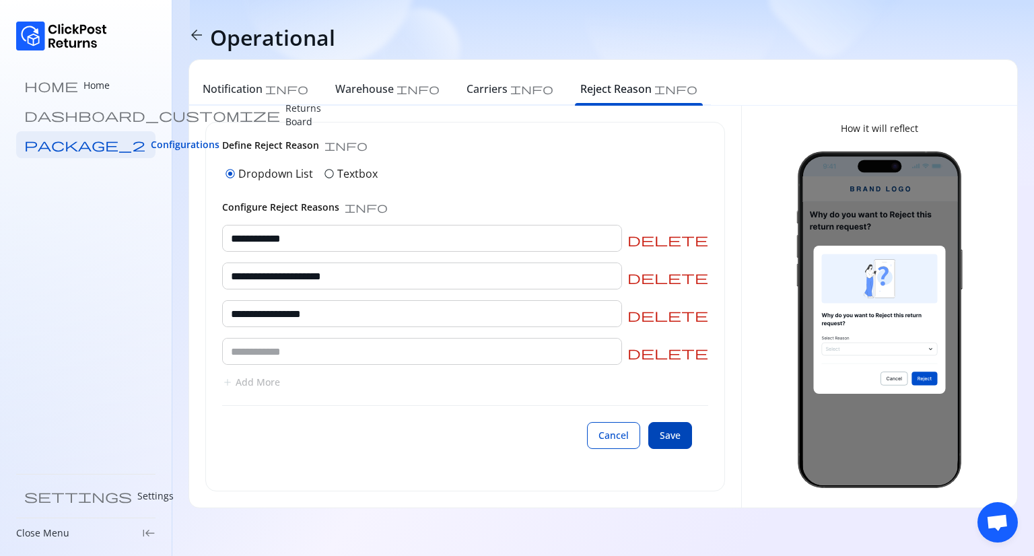
click at [667, 436] on span "Save" at bounding box center [670, 435] width 21 height 13
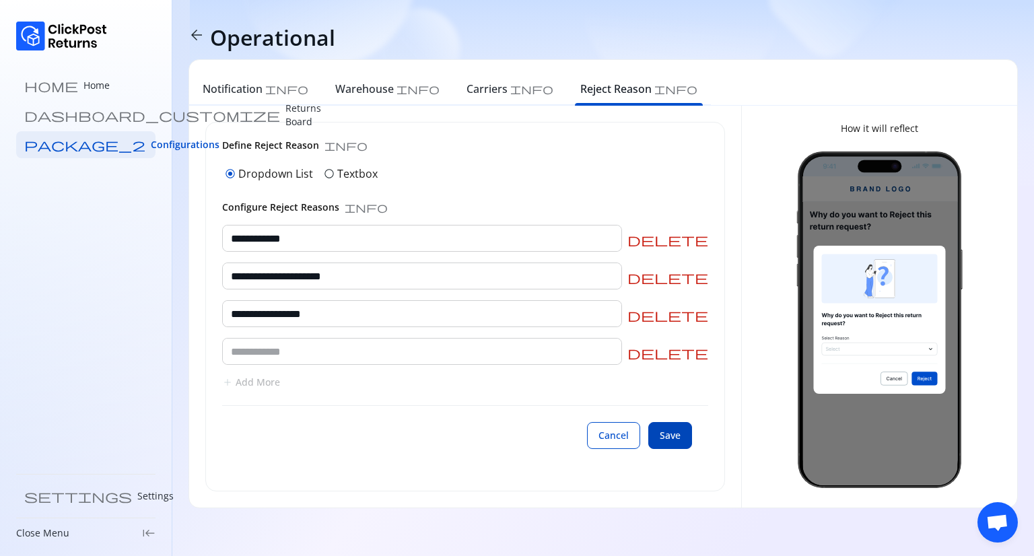
click at [667, 436] on span "Save" at bounding box center [670, 435] width 21 height 13
click at [677, 441] on span "Save" at bounding box center [670, 435] width 21 height 13
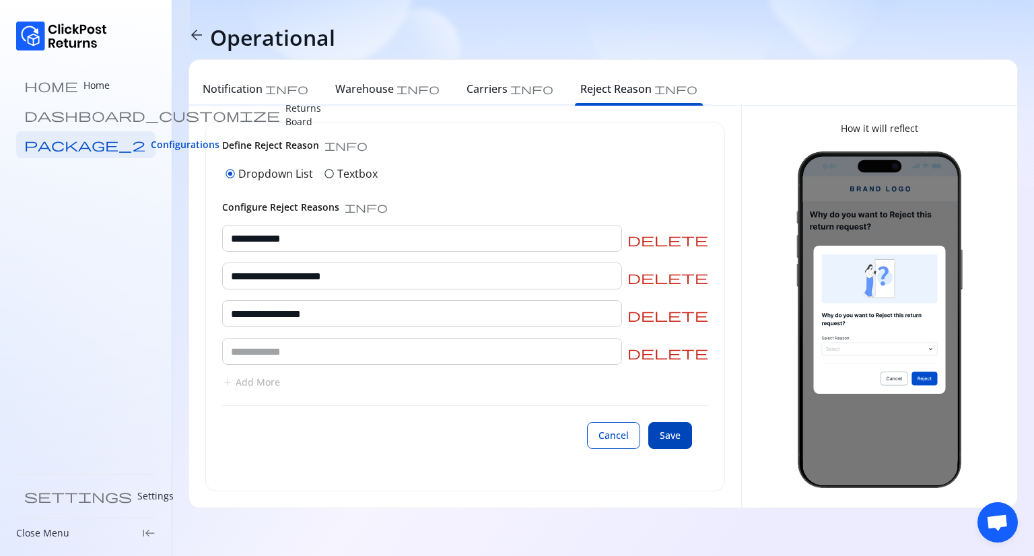
click at [677, 441] on span "Save" at bounding box center [670, 435] width 21 height 13
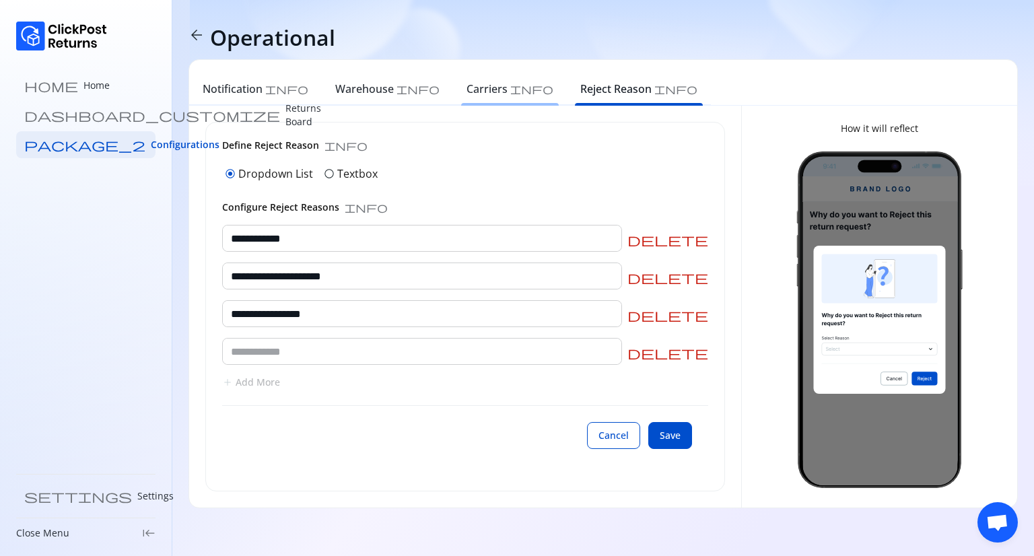
click at [453, 97] on div "Carriers info" at bounding box center [510, 91] width 114 height 30
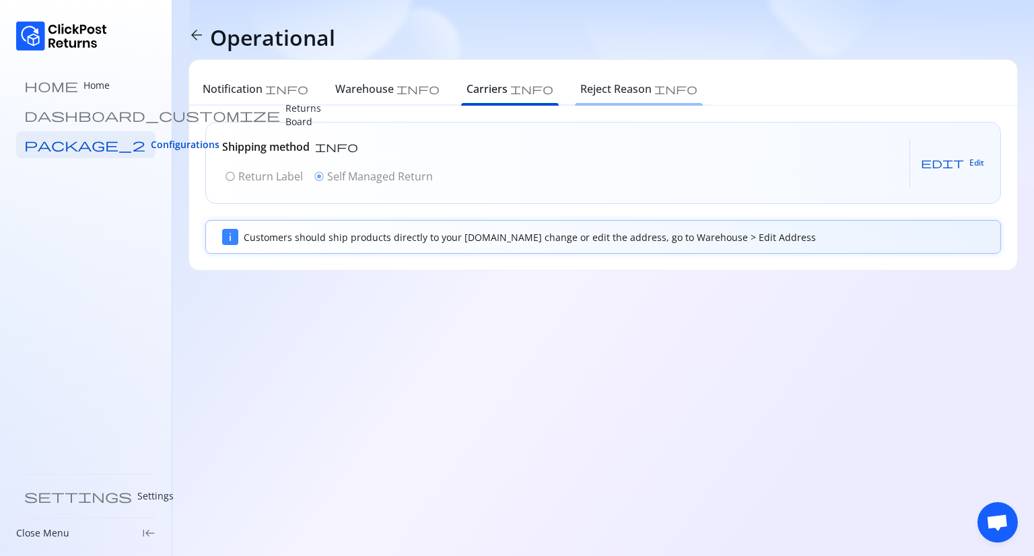
click at [580, 84] on h6 "Reject Reason" at bounding box center [615, 89] width 71 height 16
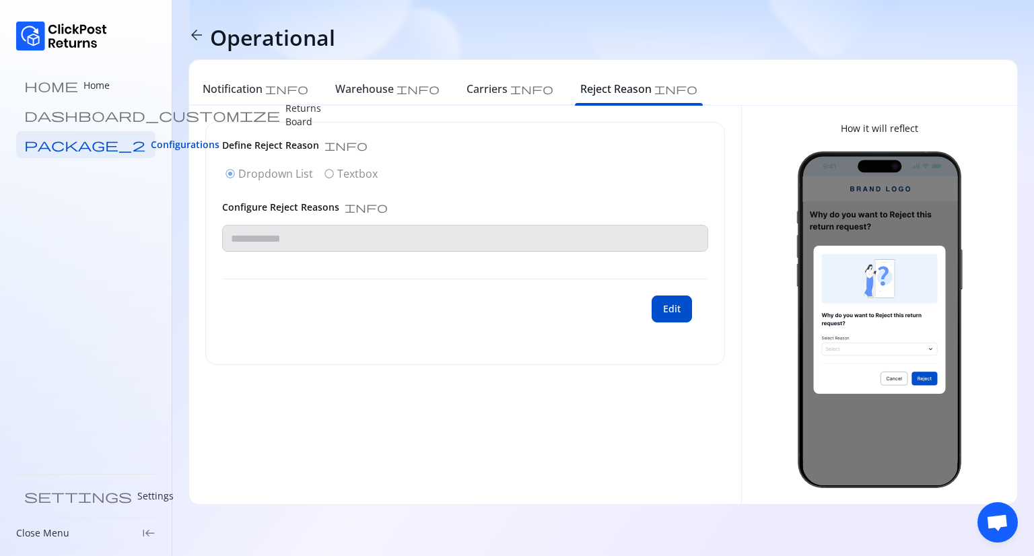
type input "**********"
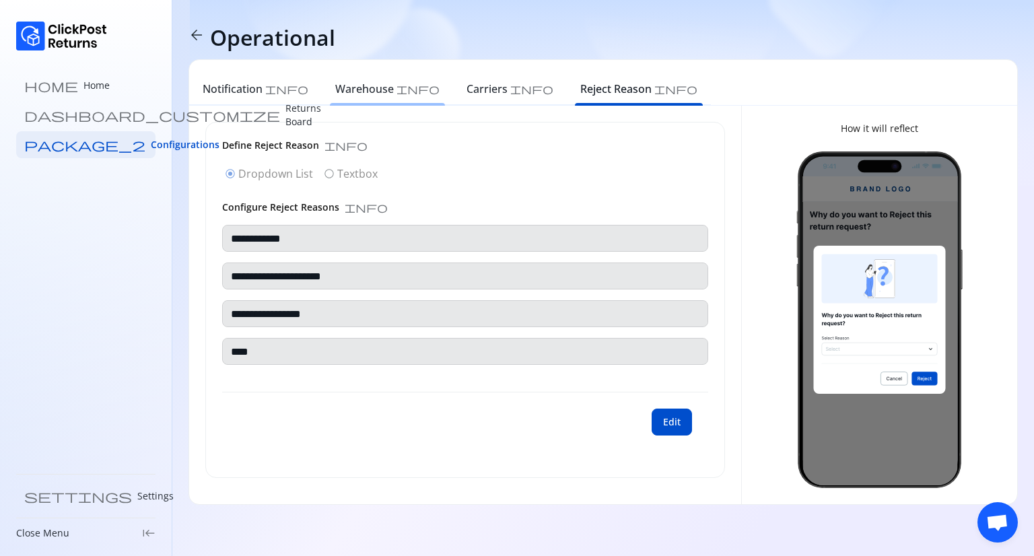
click at [335, 89] on h6 "Warehouse" at bounding box center [364, 89] width 59 height 16
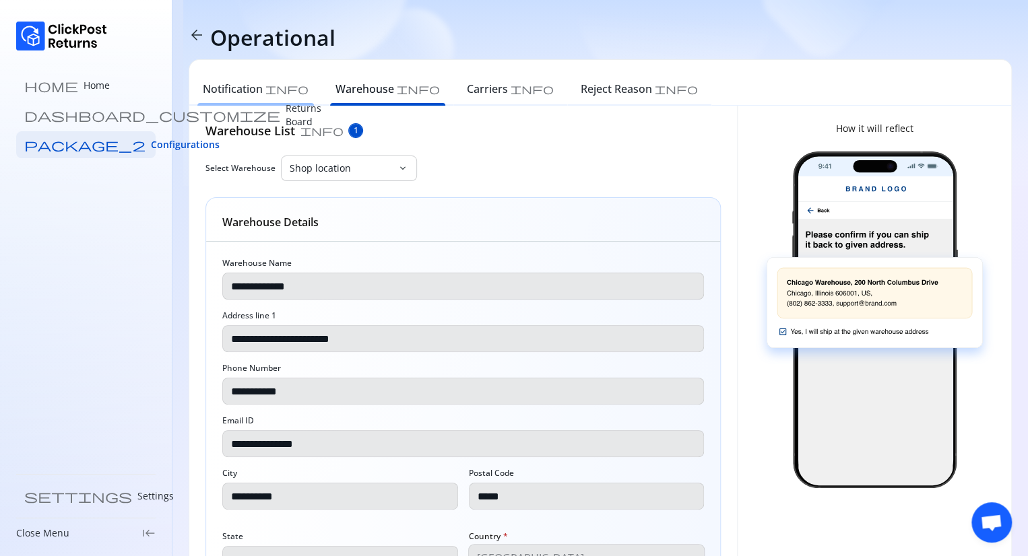
click at [234, 88] on h6 "Notification" at bounding box center [233, 89] width 60 height 16
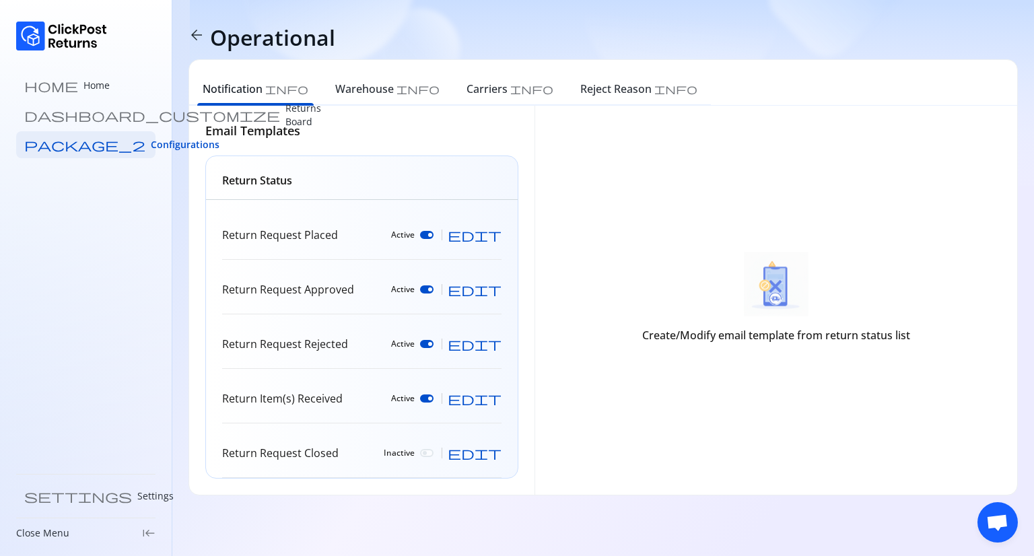
click at [497, 234] on span "edit" at bounding box center [475, 234] width 54 height 13
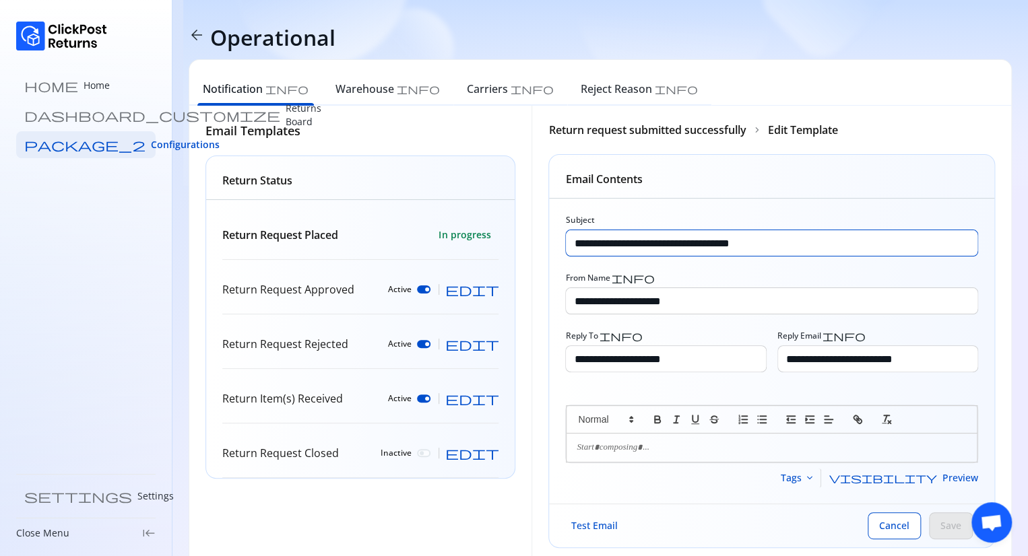
drag, startPoint x: 793, startPoint y: 249, endPoint x: 563, endPoint y: 248, distance: 230.3
click at [563, 248] on div "**********" at bounding box center [771, 351] width 445 height 305
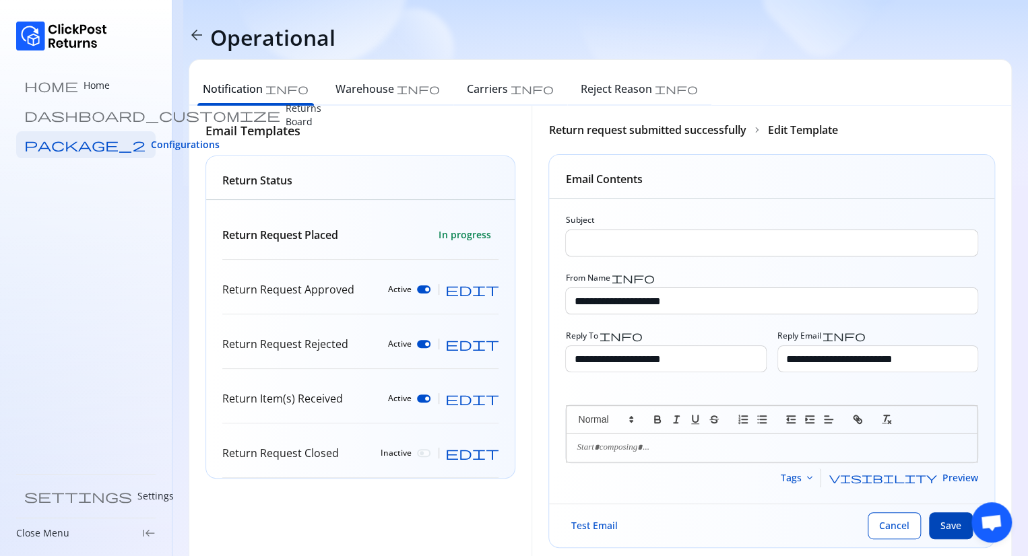
click at [948, 521] on span "Save" at bounding box center [950, 525] width 21 height 13
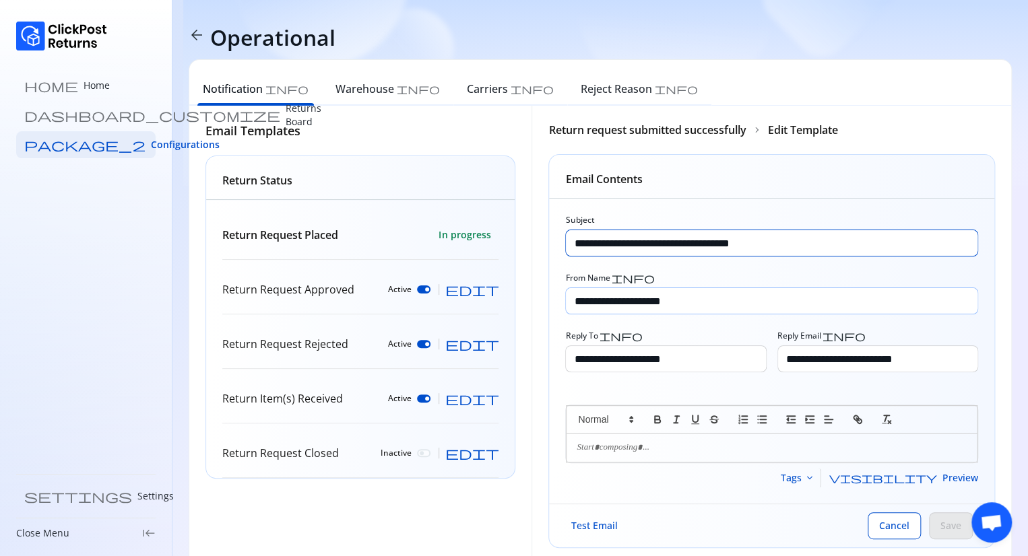
type input "**********"
drag, startPoint x: 701, startPoint y: 302, endPoint x: 564, endPoint y: 308, distance: 137.5
click at [564, 308] on div "**********" at bounding box center [771, 351] width 445 height 305
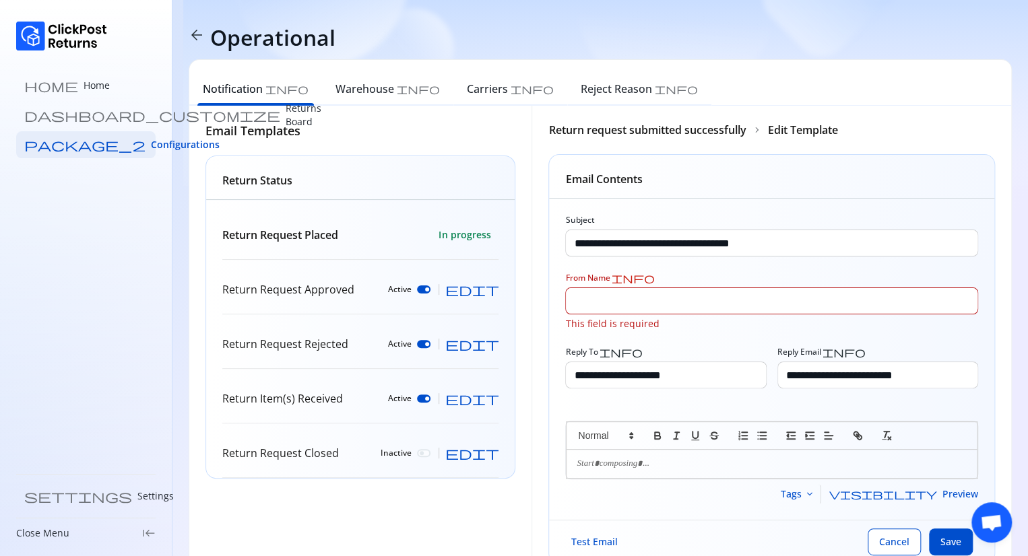
type input "**********"
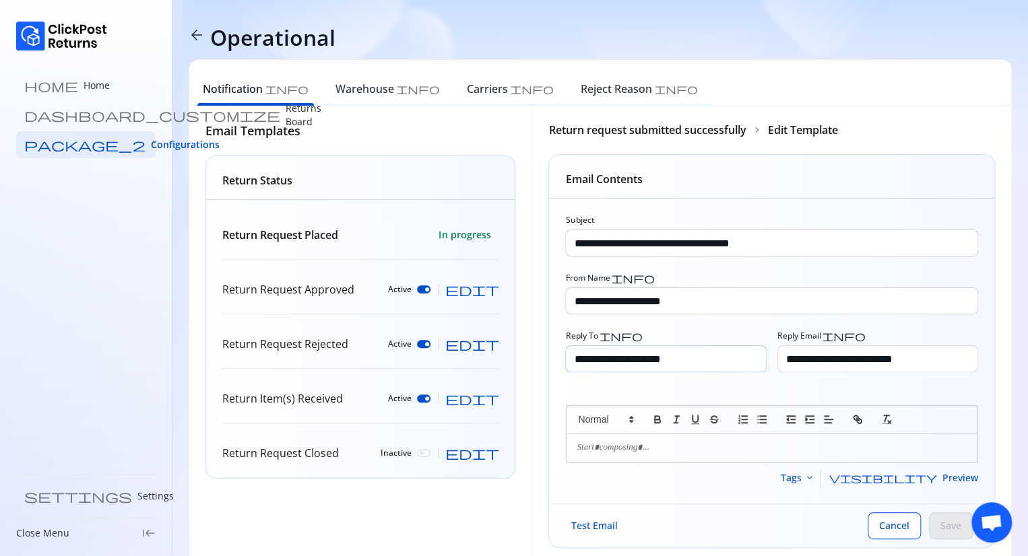
drag, startPoint x: 711, startPoint y: 361, endPoint x: 579, endPoint y: 360, distance: 132.0
click at [579, 360] on input "**********" at bounding box center [665, 359] width 199 height 26
click at [693, 364] on input "**********" at bounding box center [665, 359] width 199 height 26
drag, startPoint x: 682, startPoint y: 362, endPoint x: 554, endPoint y: 344, distance: 129.1
click at [554, 344] on div "**********" at bounding box center [771, 351] width 445 height 305
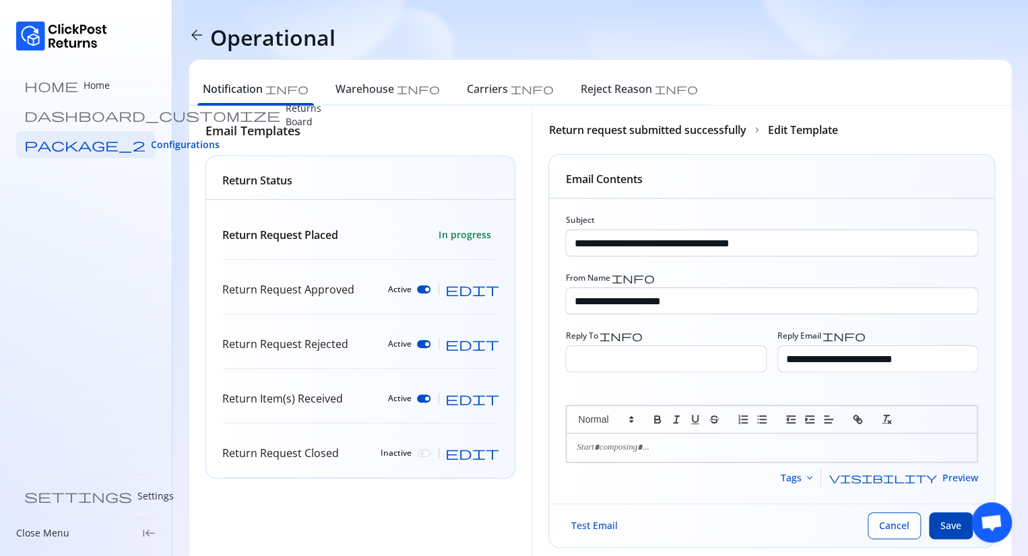
click at [947, 526] on span "Save" at bounding box center [950, 525] width 21 height 13
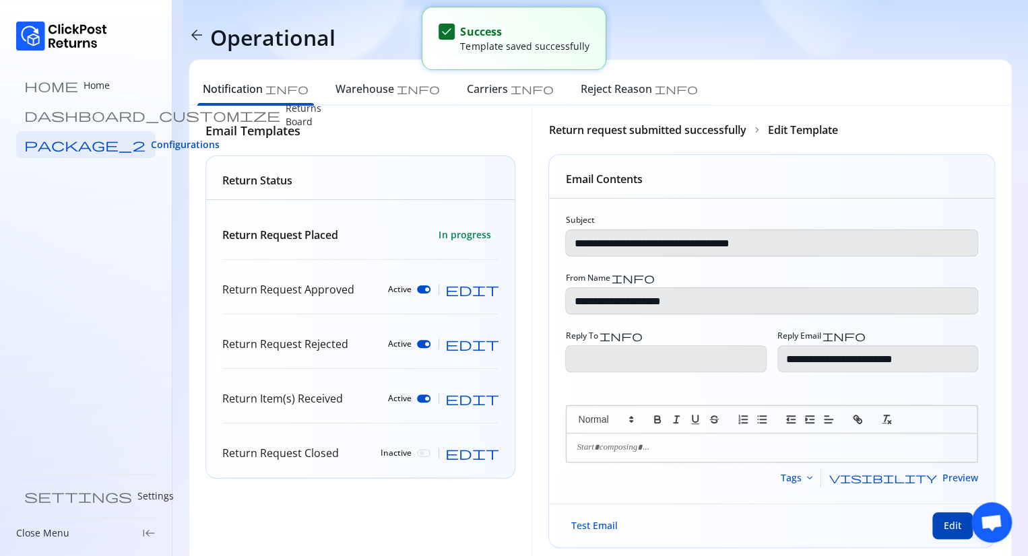
click at [940, 521] on button "Edit" at bounding box center [952, 525] width 40 height 27
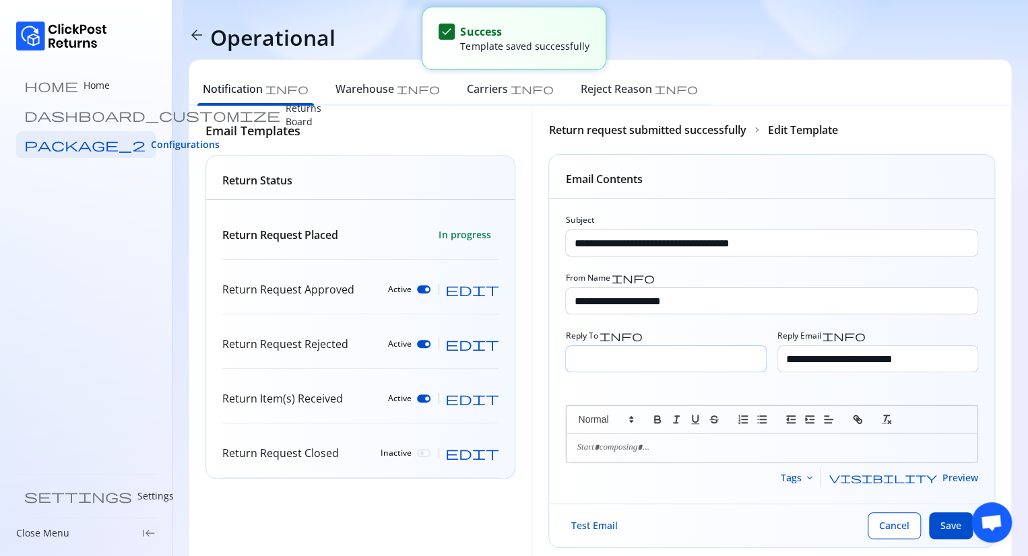
click at [639, 359] on input "Reply To info" at bounding box center [665, 359] width 199 height 26
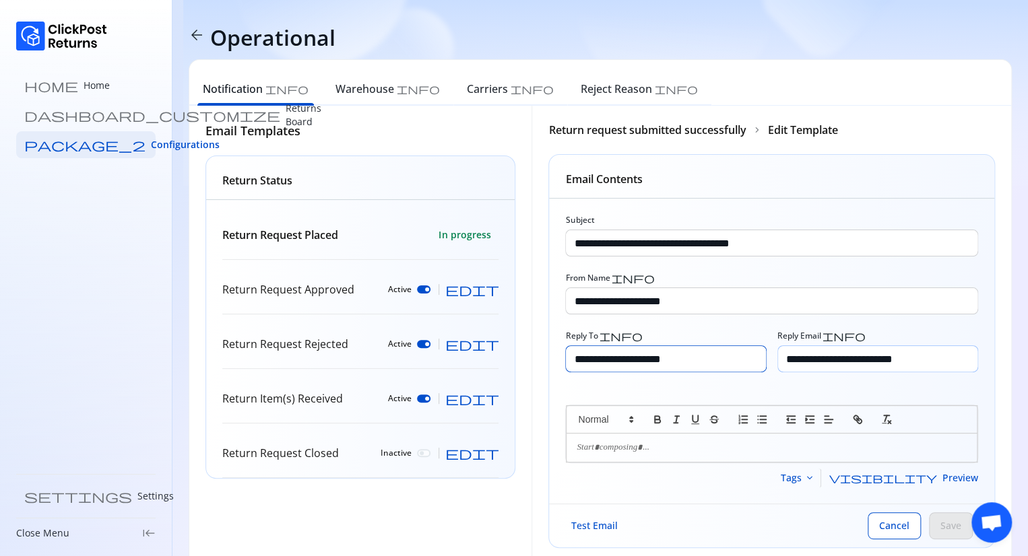
type input "**********"
drag, startPoint x: 927, startPoint y: 358, endPoint x: 778, endPoint y: 365, distance: 148.3
click at [778, 365] on input "**********" at bounding box center [877, 359] width 199 height 26
click at [940, 529] on span "Save" at bounding box center [950, 525] width 21 height 13
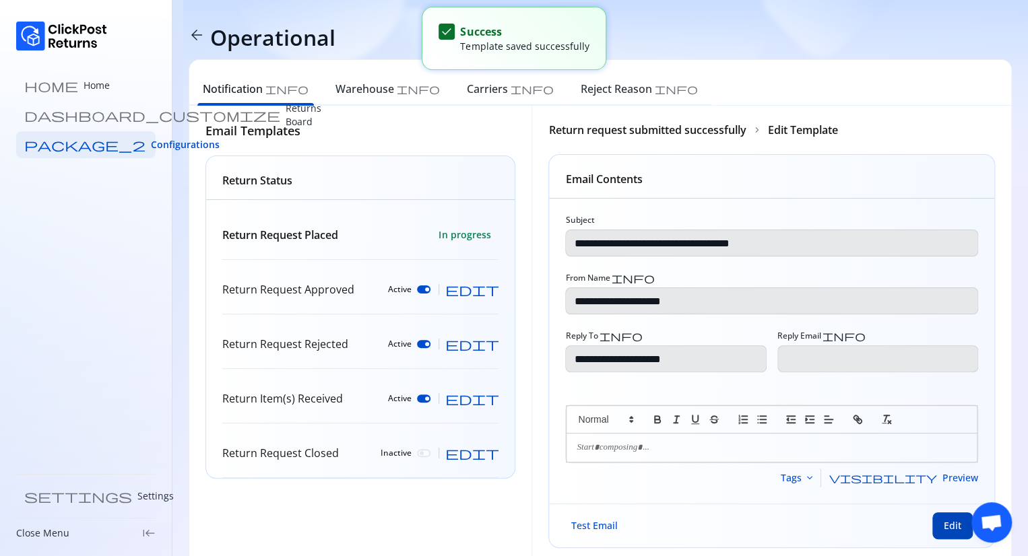
click at [949, 525] on span "Edit" at bounding box center [952, 525] width 18 height 13
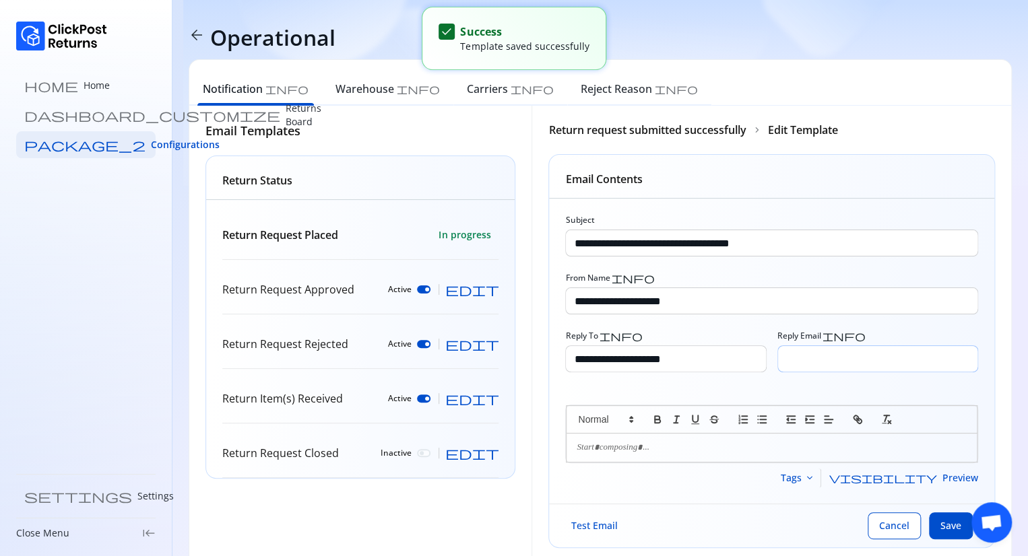
click at [800, 359] on input "Reply Email info" at bounding box center [877, 359] width 199 height 26
paste input "**********"
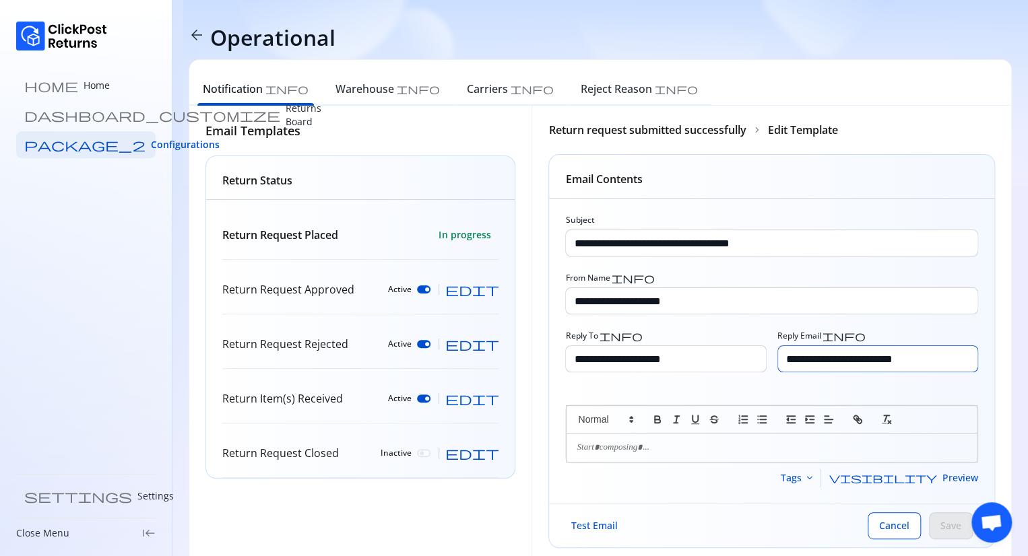
scroll to position [33, 0]
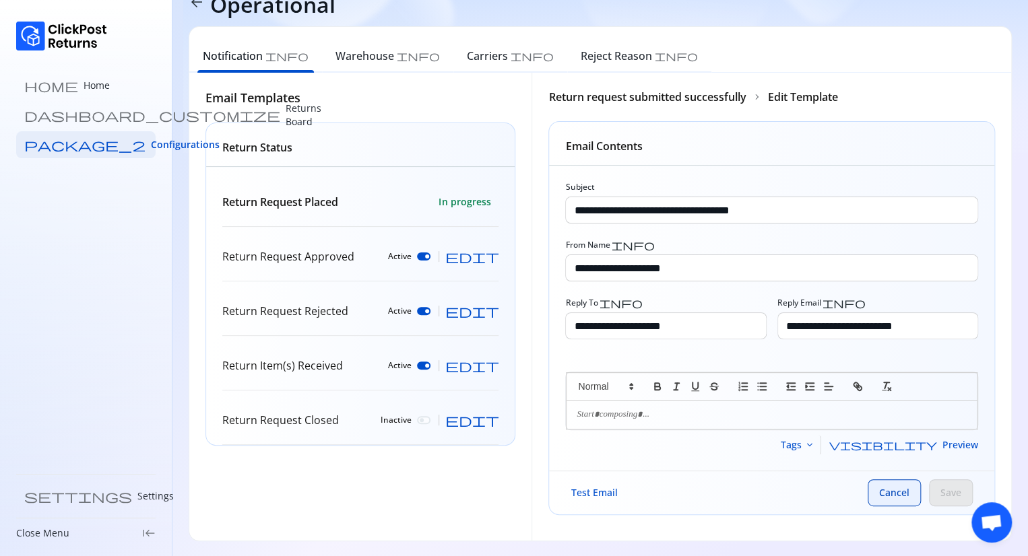
click at [881, 490] on span "Cancel" at bounding box center [894, 492] width 30 height 13
type input "**********"
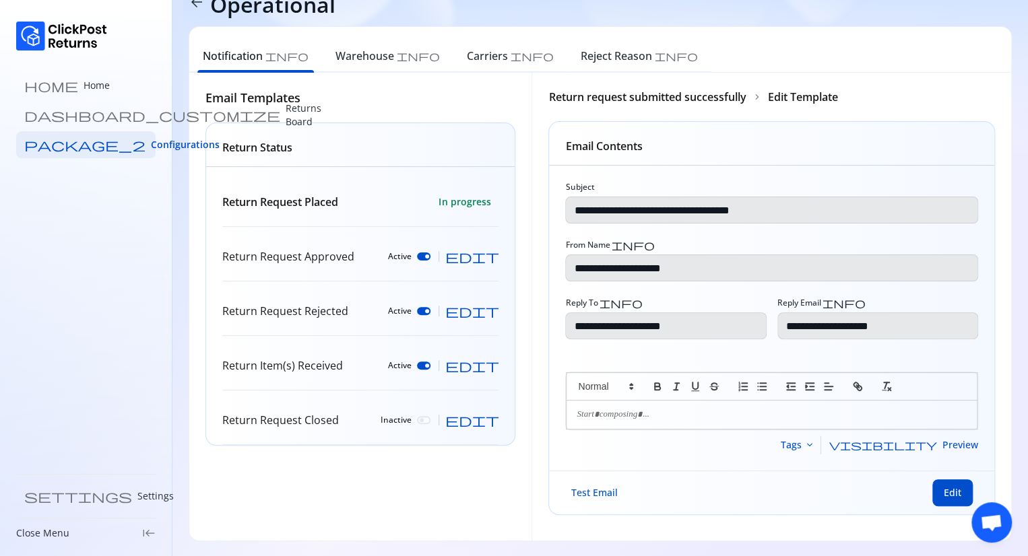
click at [586, 494] on span "Test Email" at bounding box center [593, 492] width 46 height 13
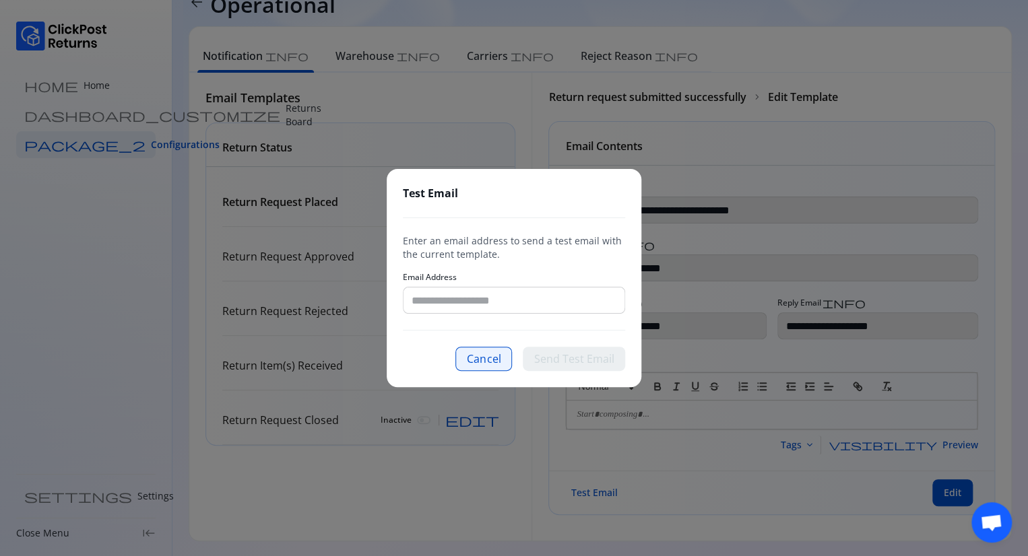
click at [474, 361] on button "Cancel" at bounding box center [483, 359] width 57 height 24
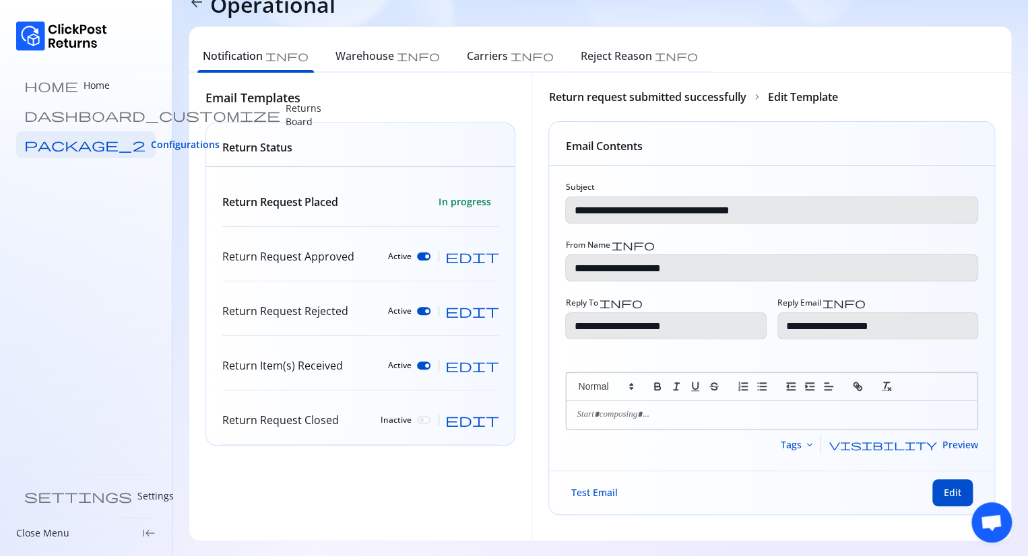
click at [934, 445] on span "visibility" at bounding box center [883, 445] width 108 height 11
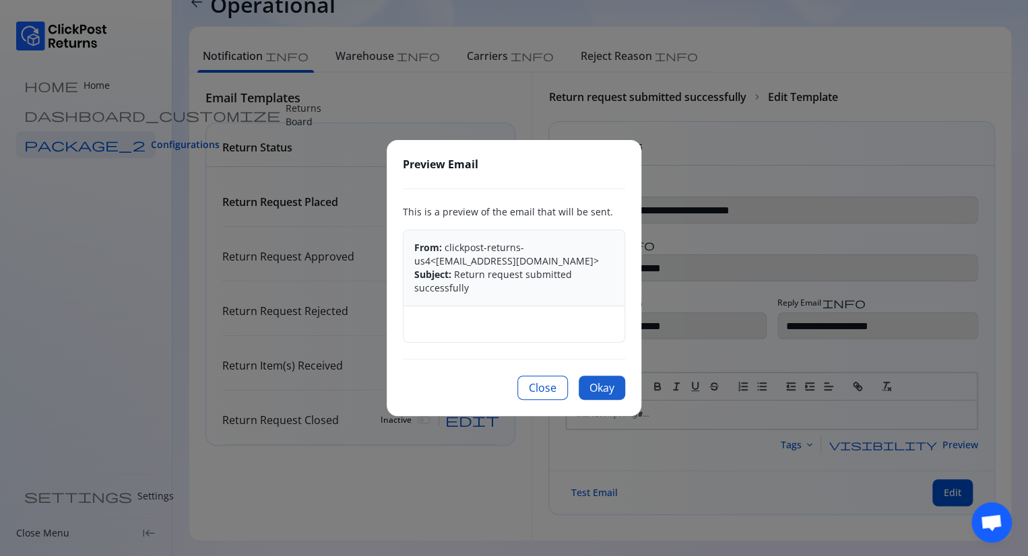
click at [590, 382] on button "Okay" at bounding box center [601, 388] width 46 height 24
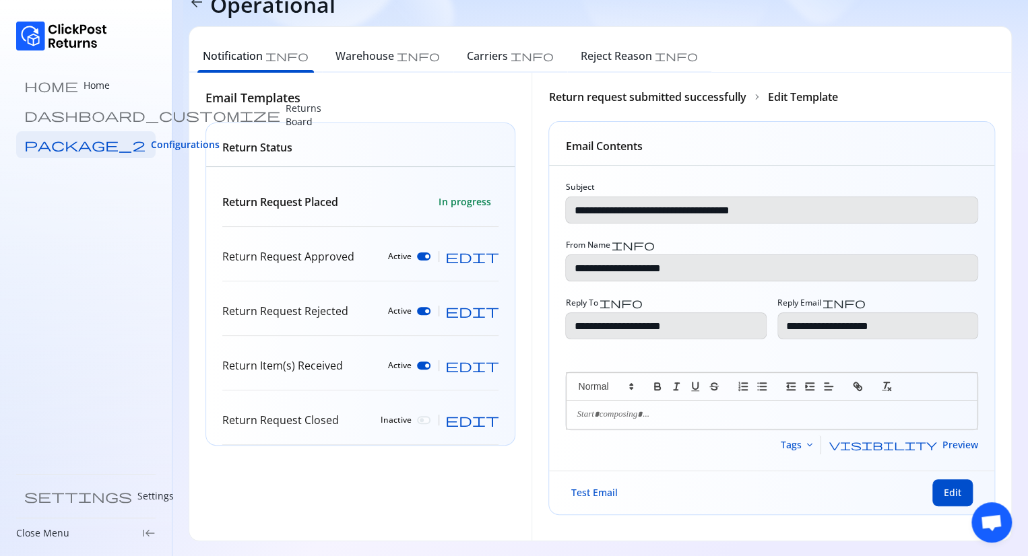
click at [939, 441] on div "visibility Preview" at bounding box center [899, 444] width 157 height 13
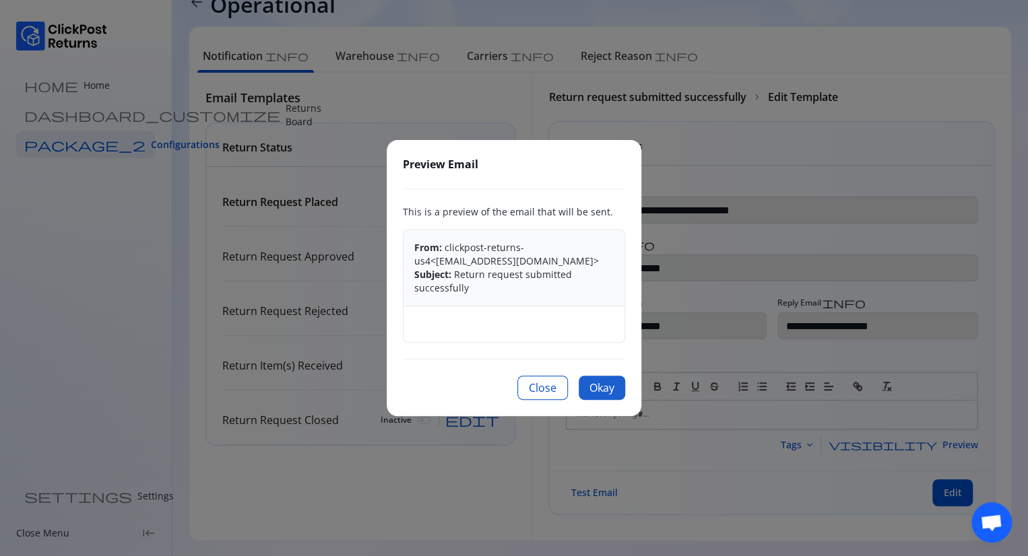
click at [606, 382] on button "Okay" at bounding box center [601, 388] width 46 height 24
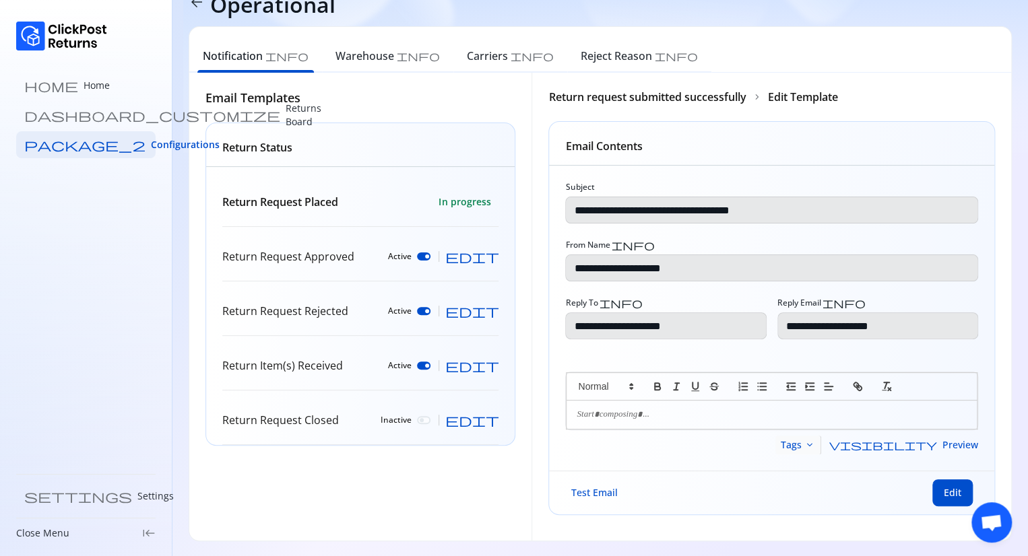
click at [821, 436] on button "Tags keyboard_arrow_down" at bounding box center [798, 445] width 46 height 19
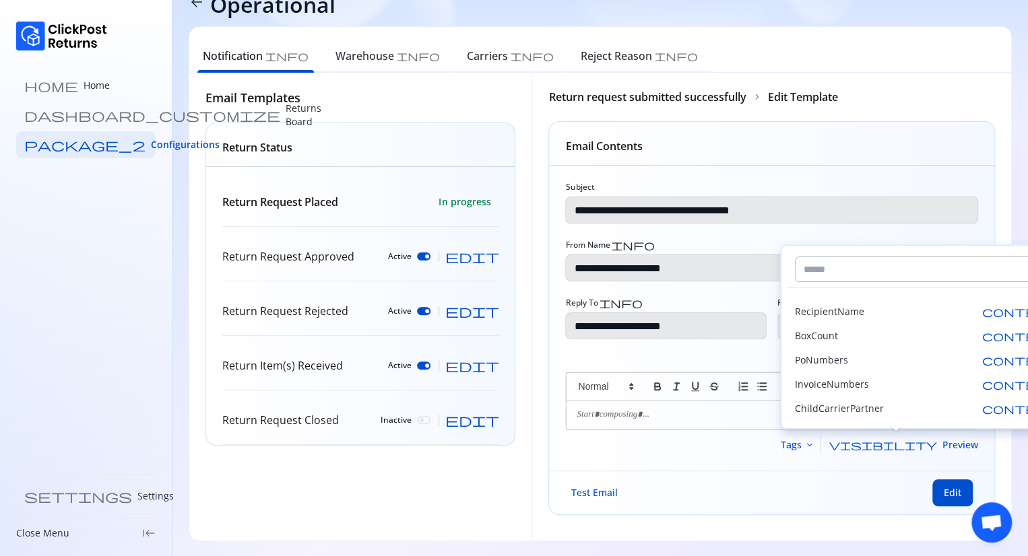
scroll to position [2149, 0]
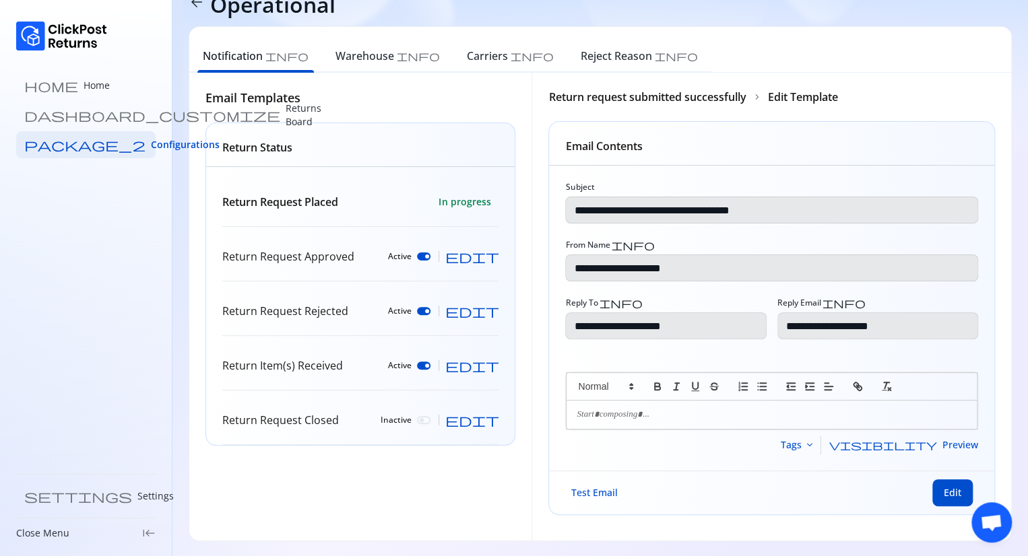
click at [772, 455] on div "**********" at bounding box center [771, 318] width 445 height 305
click at [335, 257] on p "Return Request Approved" at bounding box center [288, 256] width 132 height 16
click at [482, 260] on div "Active edit" at bounding box center [443, 256] width 110 height 13
click at [495, 255] on span "edit" at bounding box center [471, 256] width 54 height 13
type input "**********"
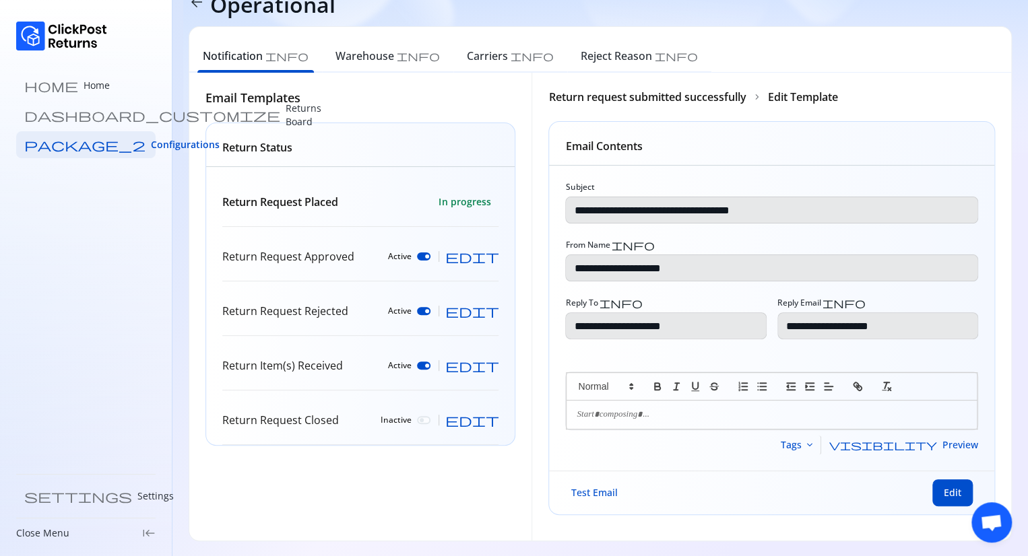
type input "**********"
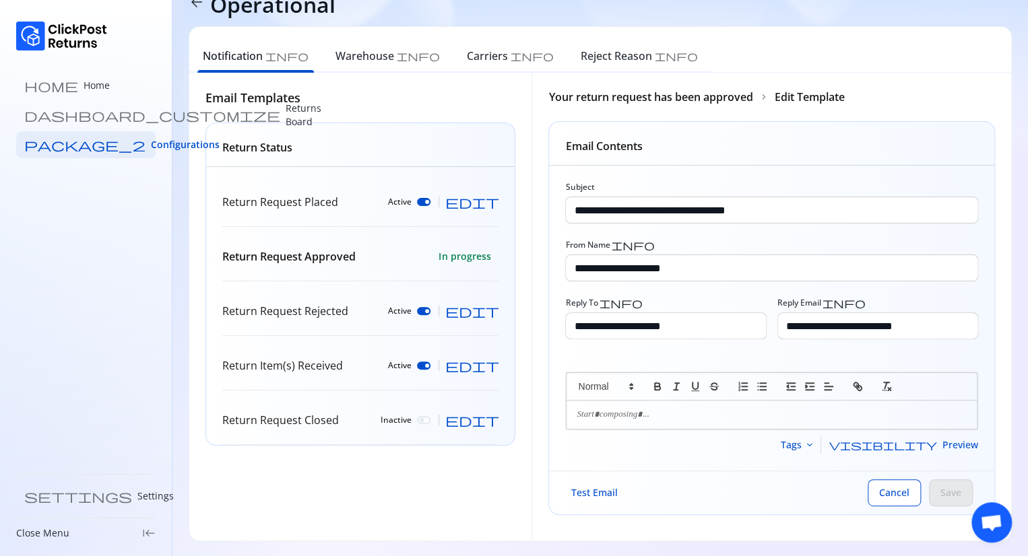
click at [929, 445] on span "visibility" at bounding box center [883, 445] width 108 height 11
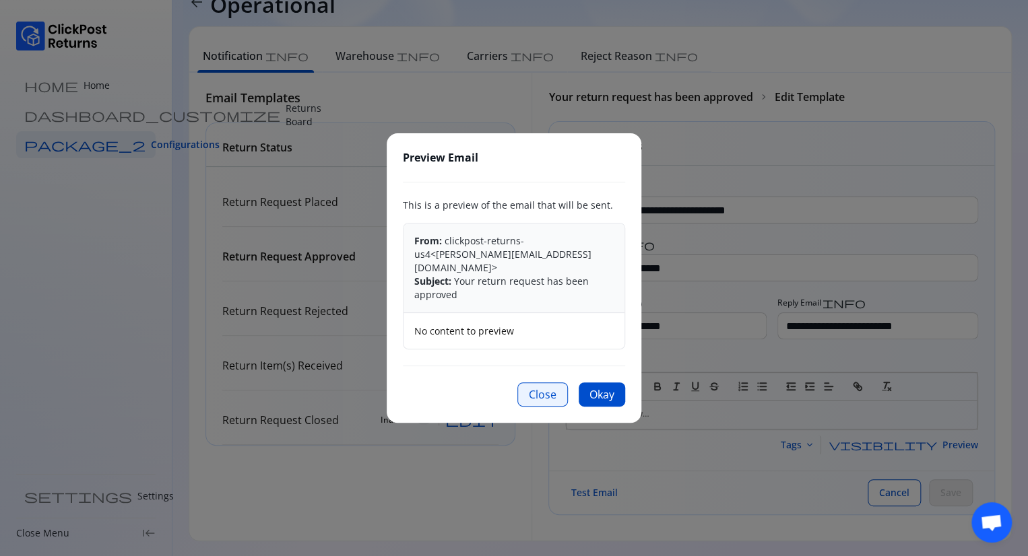
click at [538, 388] on button "Close" at bounding box center [542, 394] width 51 height 24
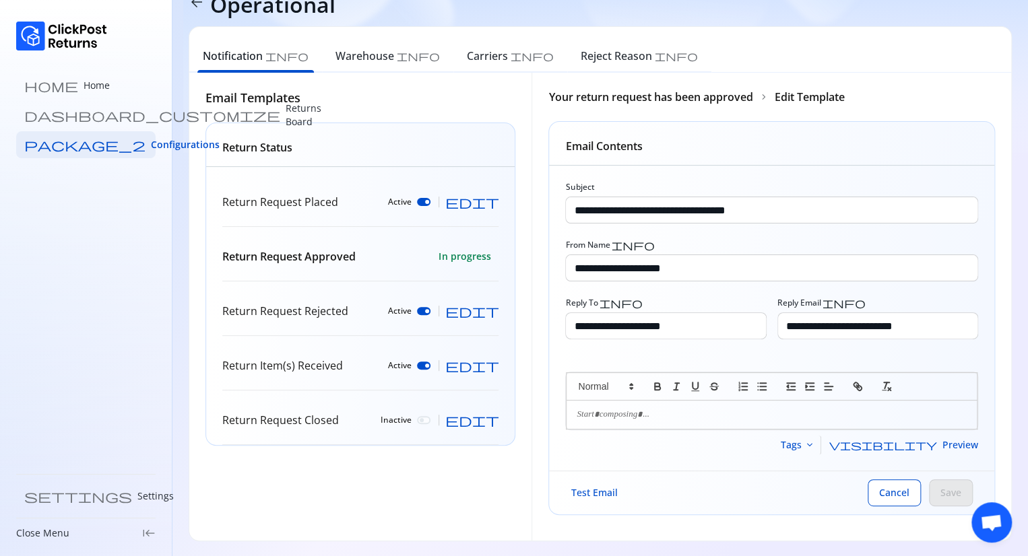
click at [490, 310] on span "edit" at bounding box center [471, 310] width 54 height 13
click at [933, 440] on span "visibility" at bounding box center [883, 445] width 108 height 11
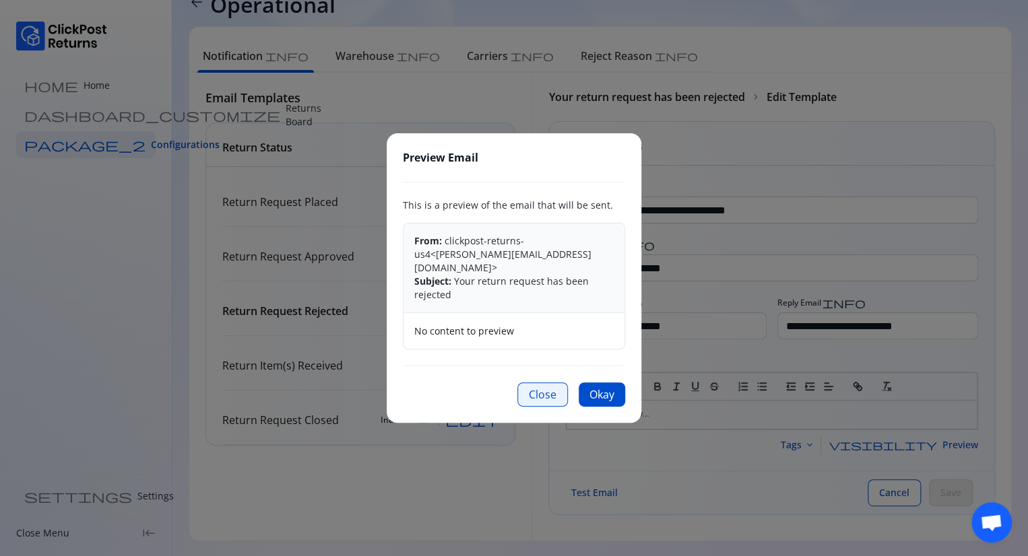
click at [541, 389] on button "Close" at bounding box center [542, 394] width 51 height 24
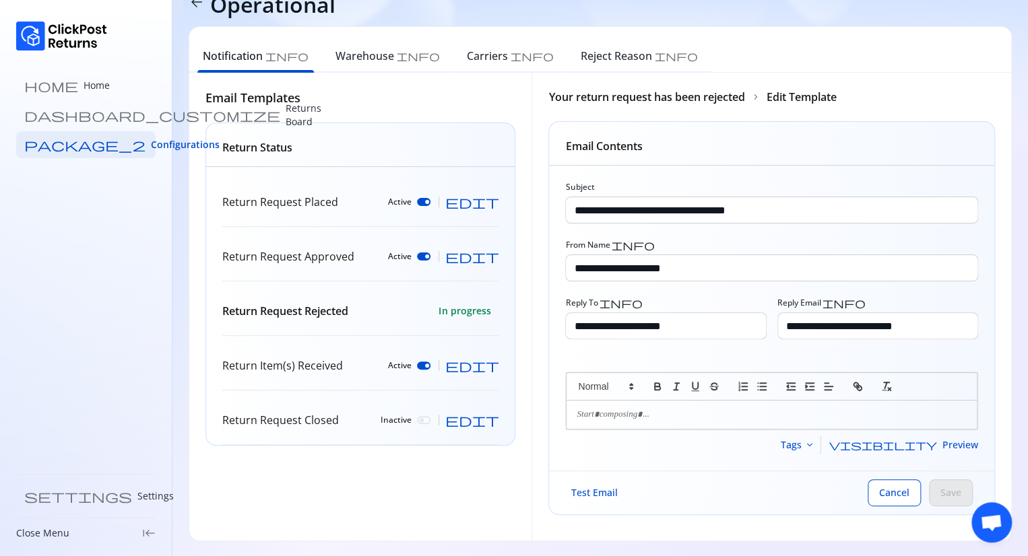
click at [494, 367] on span "edit" at bounding box center [471, 365] width 54 height 13
type input "**********"
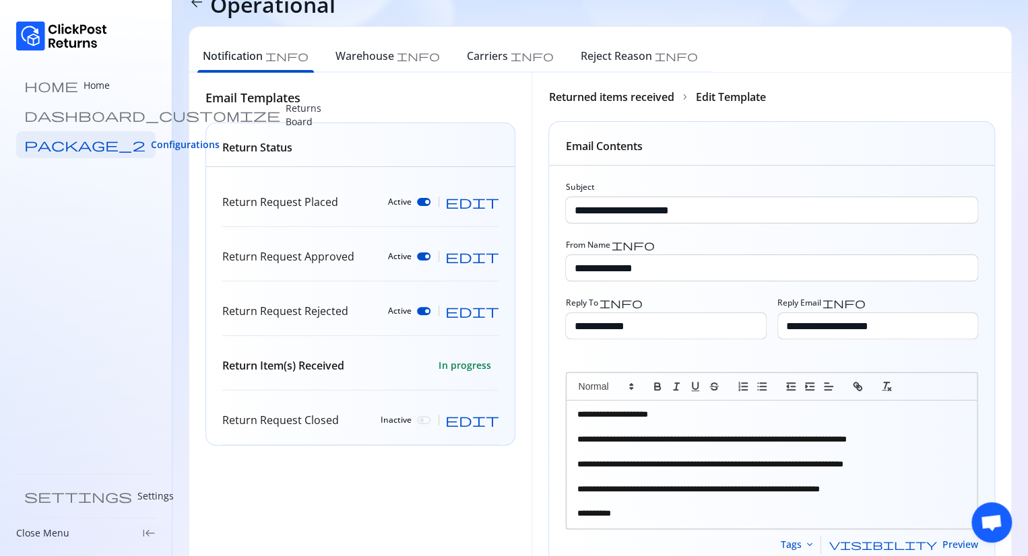
scroll to position [133, 0]
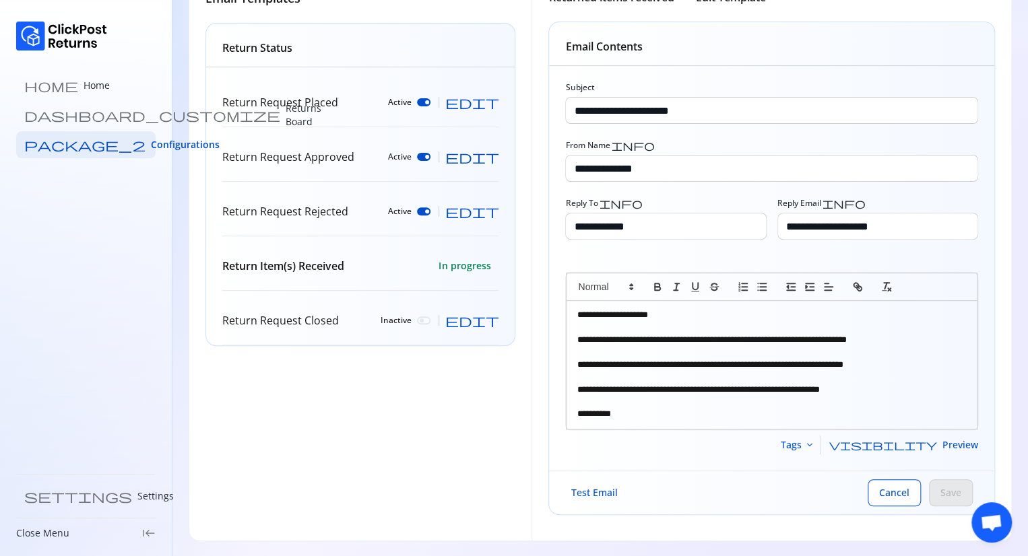
click at [933, 442] on span "visibility" at bounding box center [883, 445] width 108 height 11
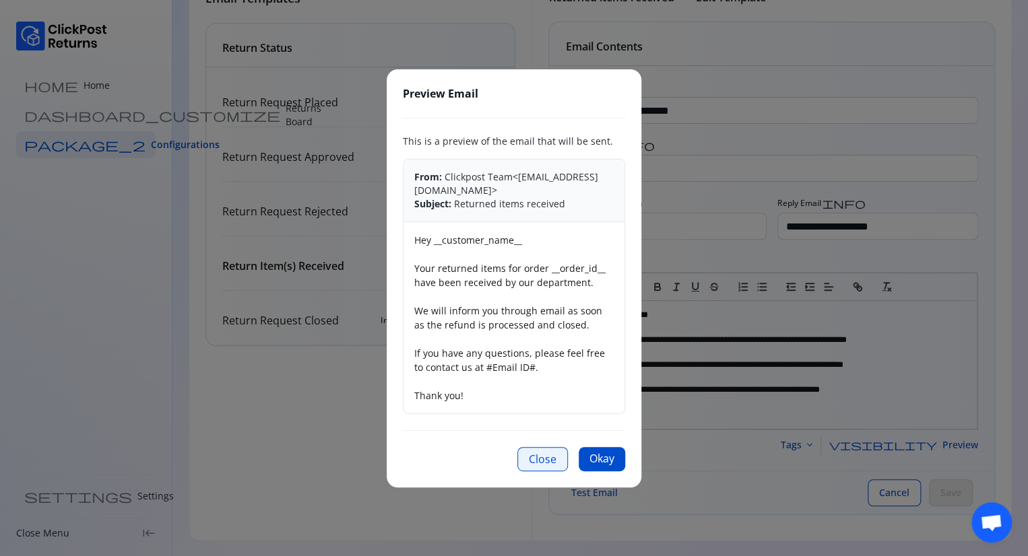
click at [539, 459] on button "Close" at bounding box center [542, 459] width 51 height 24
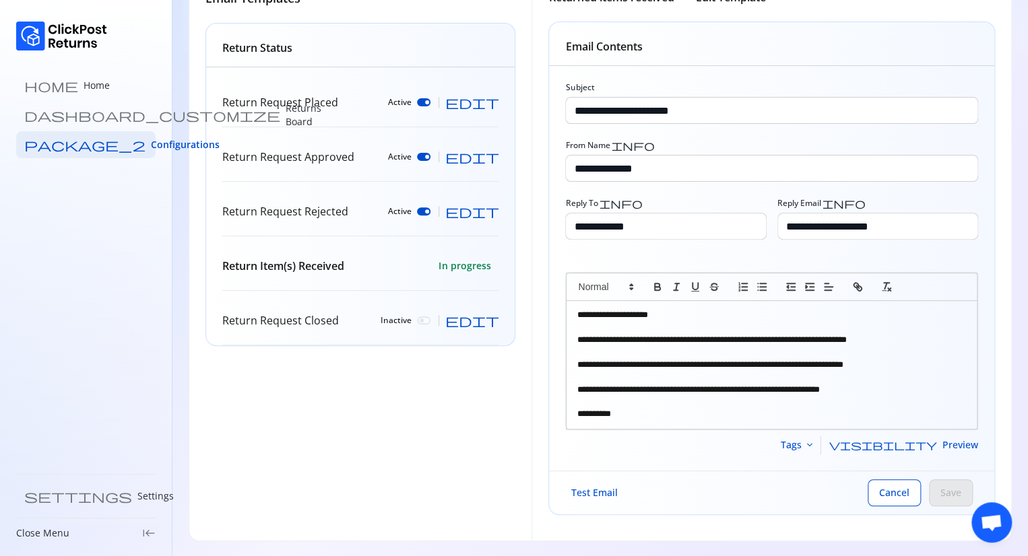
click at [493, 317] on span "edit" at bounding box center [471, 320] width 54 height 13
type input "**********"
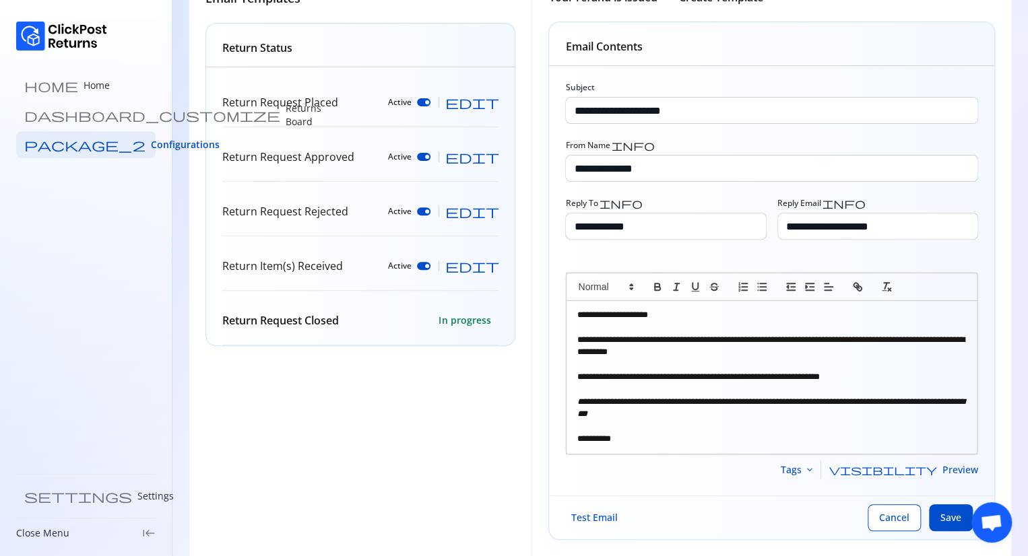
click at [926, 469] on span "visibility" at bounding box center [883, 470] width 108 height 11
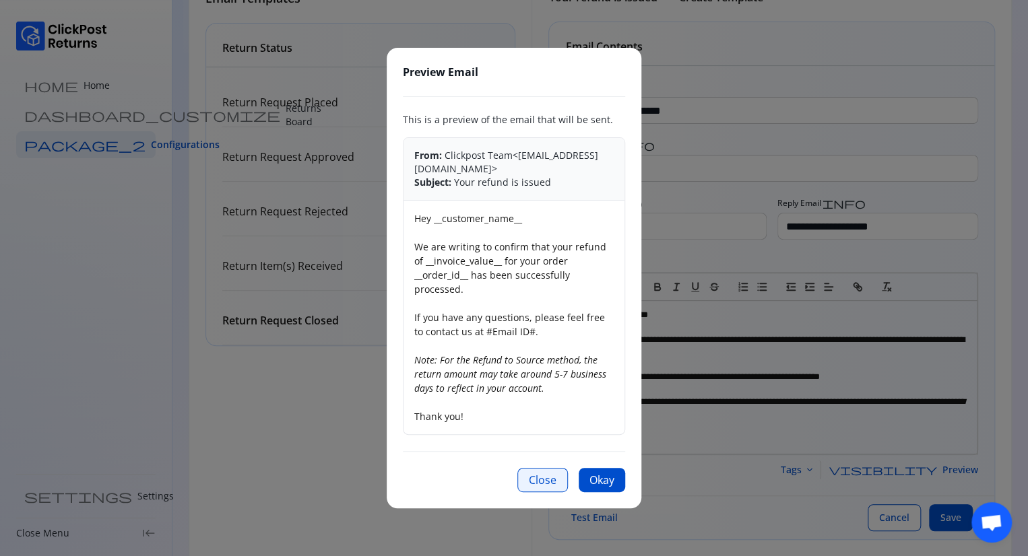
click at [549, 473] on button "Close" at bounding box center [542, 480] width 51 height 24
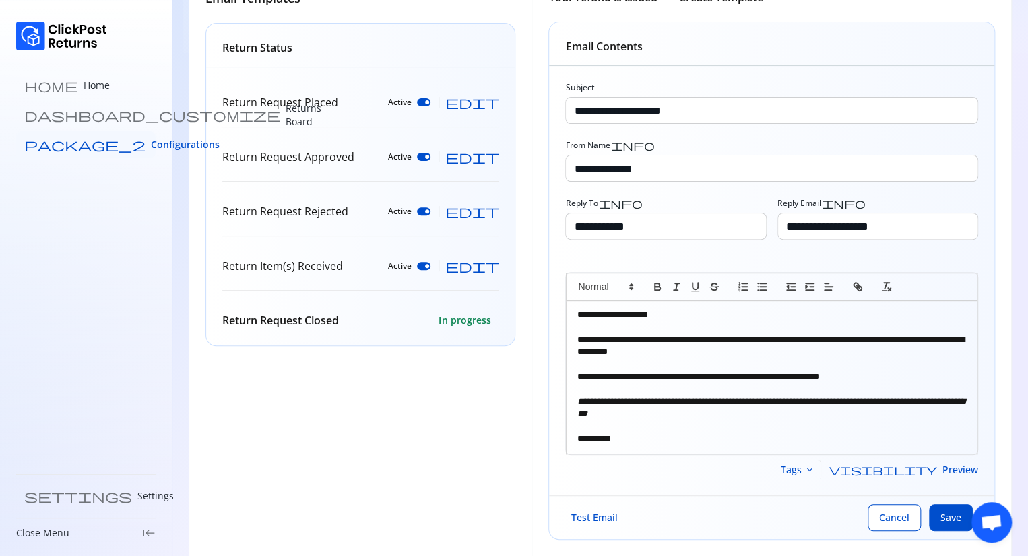
click at [151, 145] on span "Configurations" at bounding box center [185, 144] width 69 height 13
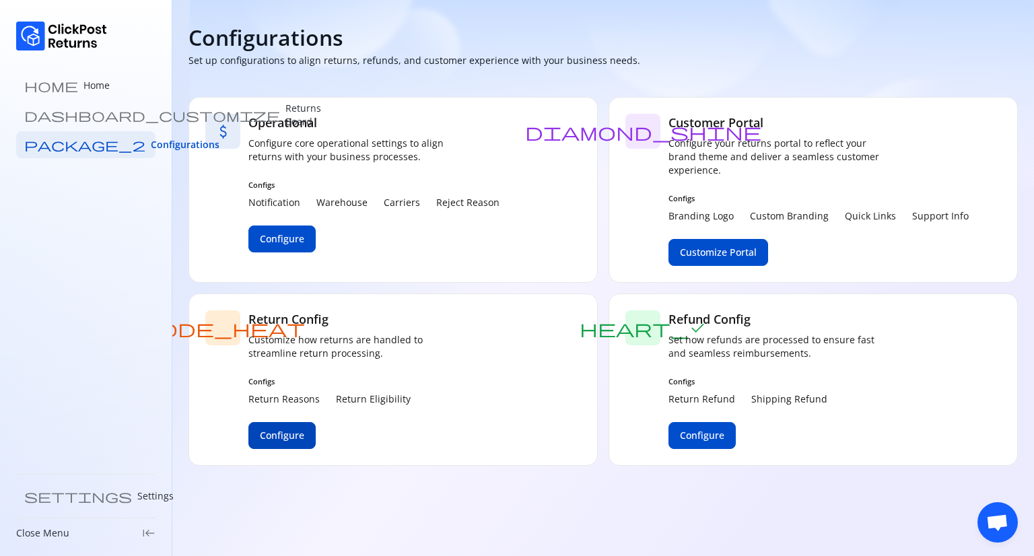
click at [272, 437] on span "Configure" at bounding box center [282, 435] width 44 height 13
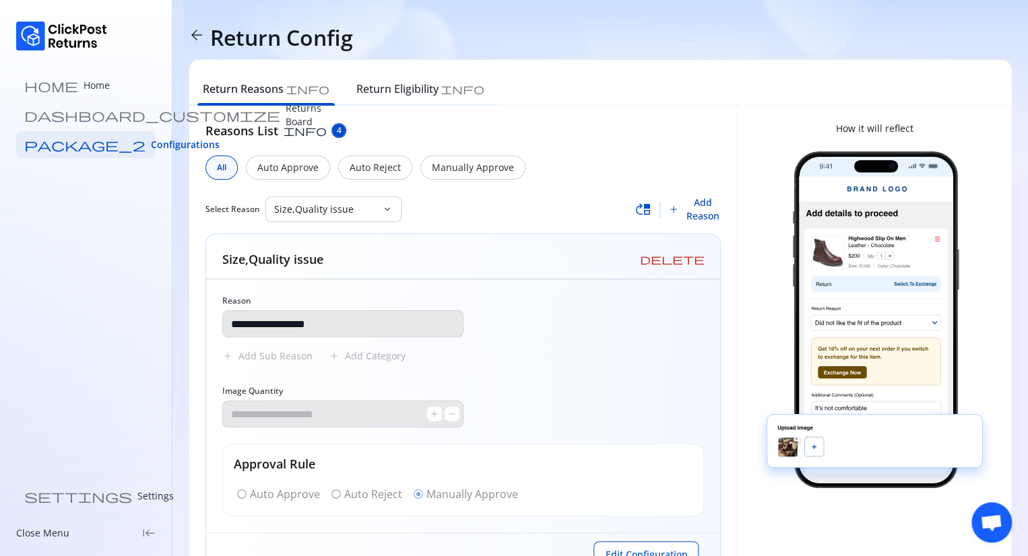
click at [703, 210] on span "Add Reason" at bounding box center [702, 209] width 37 height 27
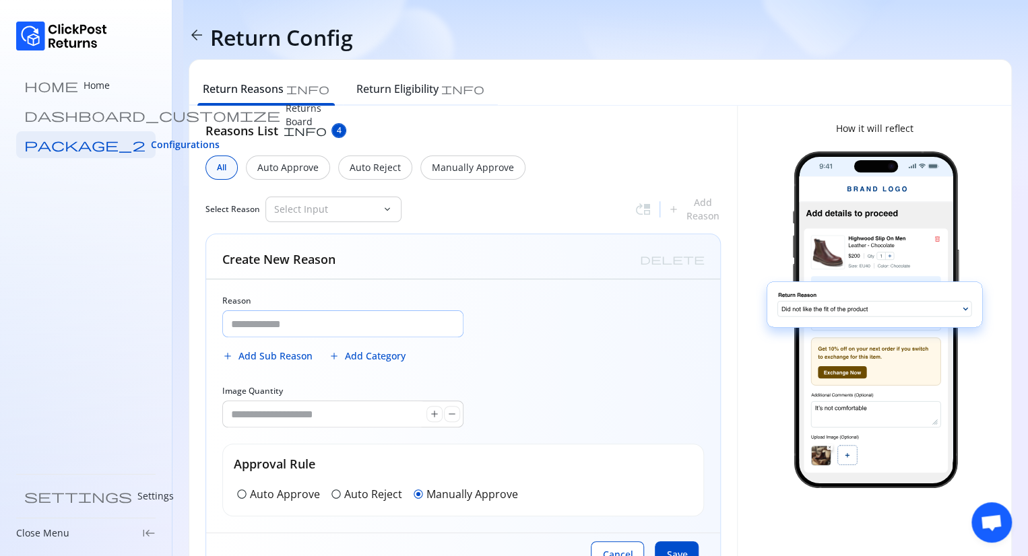
click at [325, 324] on input "Reason" at bounding box center [343, 324] width 240 height 26
click at [493, 390] on div "Reason add Add Sub Reason add Add Category Image Quantity * add remove Approval…" at bounding box center [463, 405] width 514 height 253
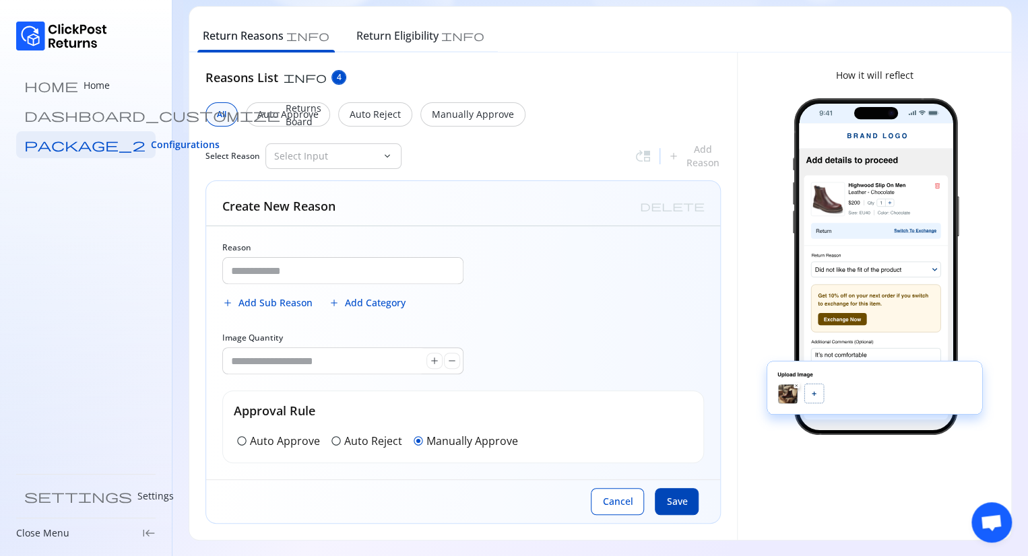
click at [683, 503] on span "Save" at bounding box center [676, 501] width 21 height 13
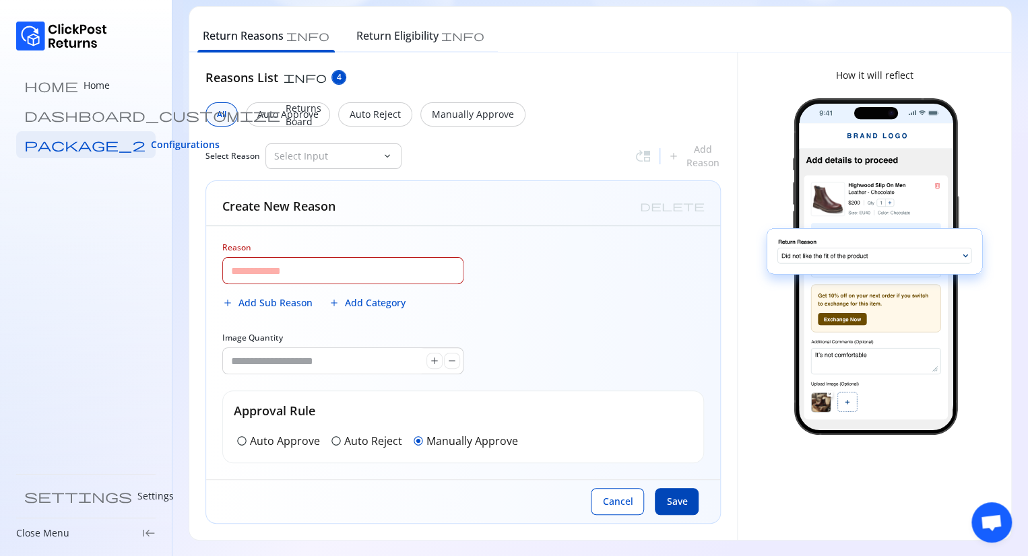
click at [683, 503] on span "Save" at bounding box center [676, 501] width 21 height 13
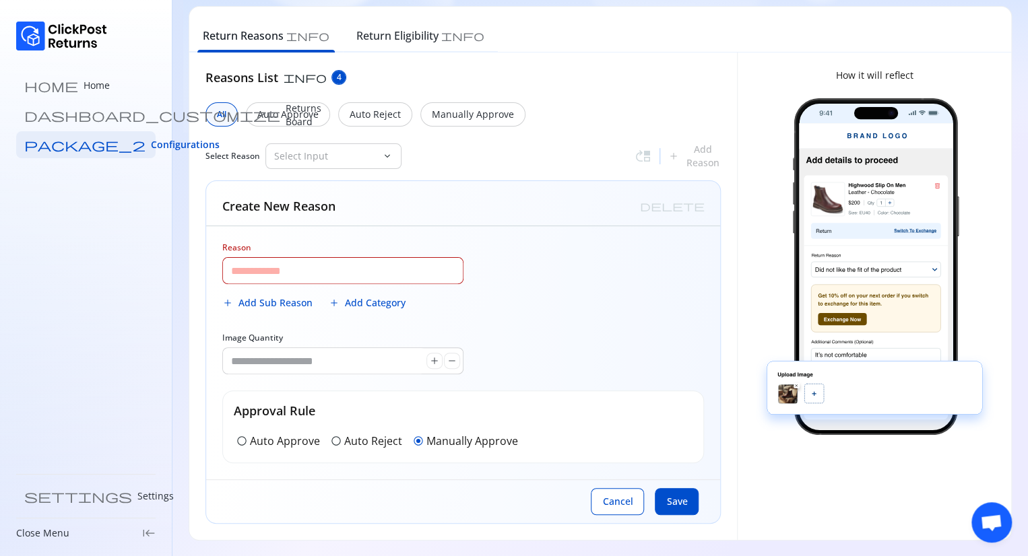
click at [261, 265] on input "Reason" at bounding box center [343, 271] width 240 height 26
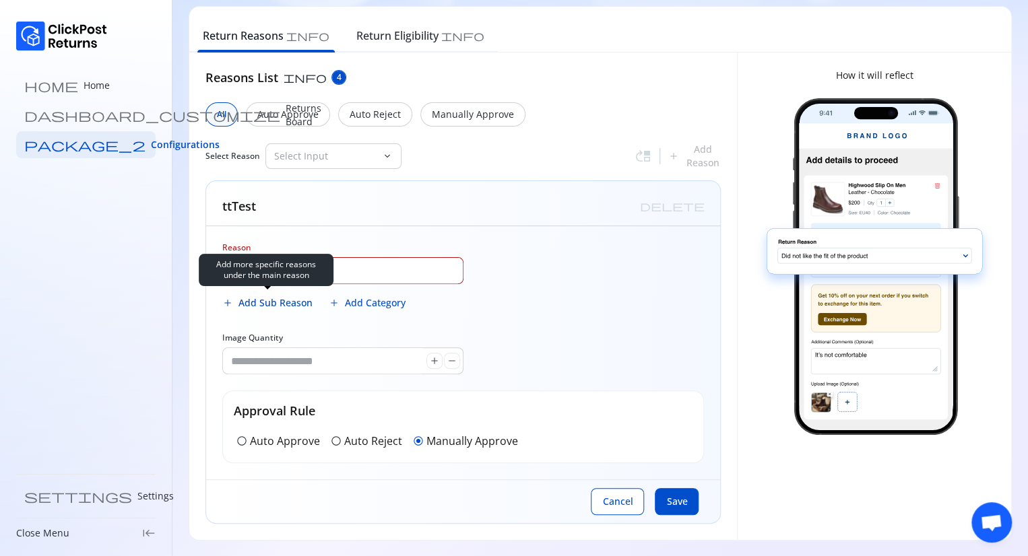
type input "******"
click at [271, 299] on span "Add Sub Reason" at bounding box center [275, 302] width 74 height 13
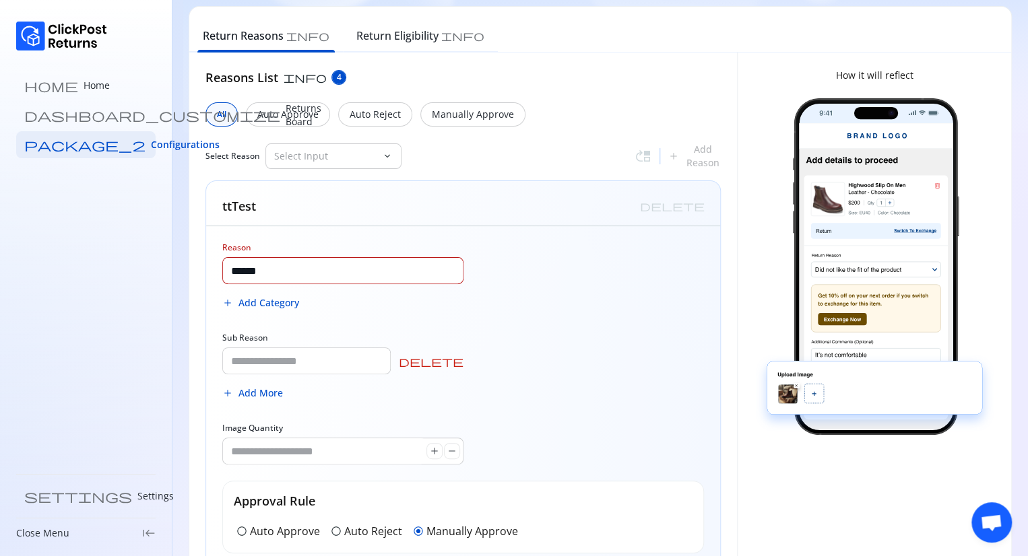
scroll to position [143, 0]
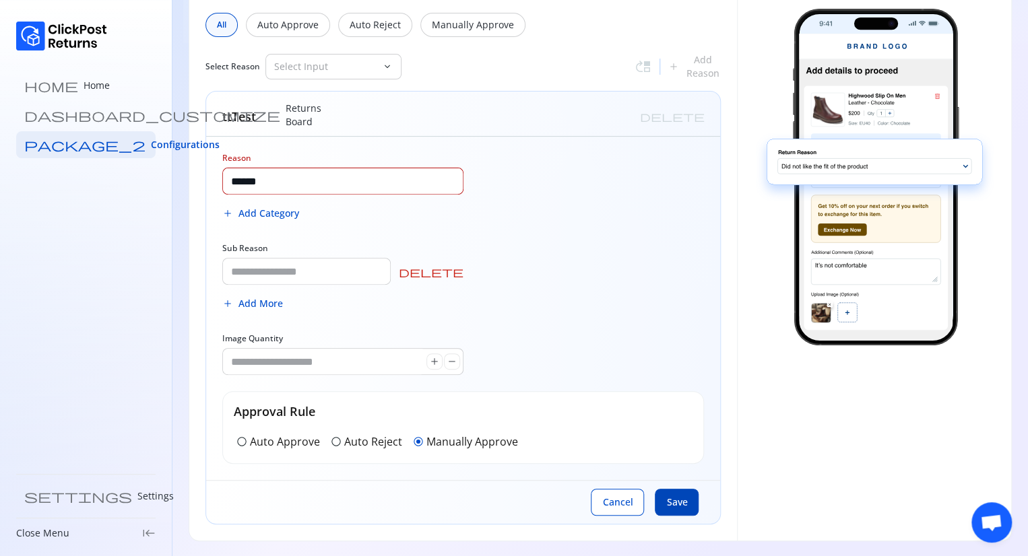
click at [667, 503] on span "Save" at bounding box center [676, 502] width 21 height 13
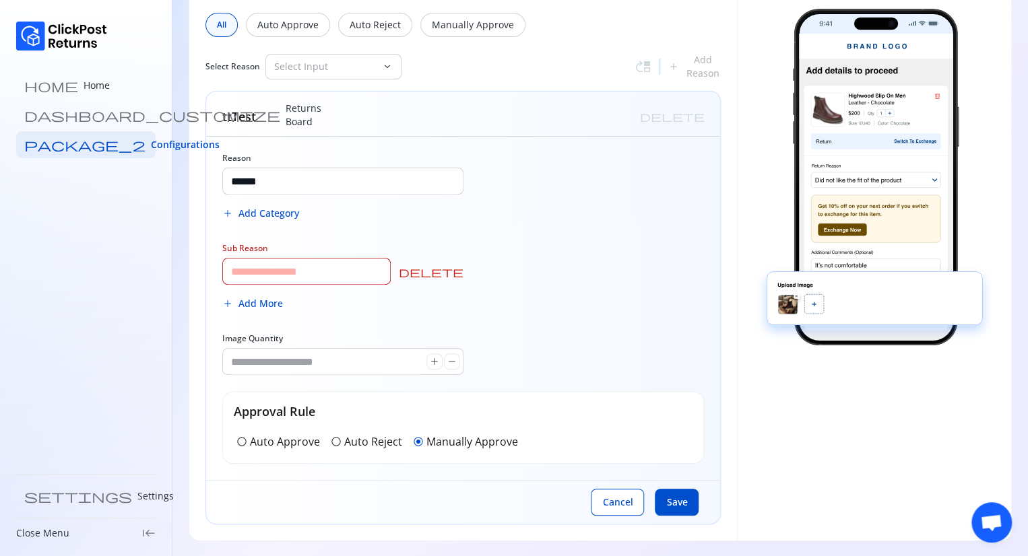
click at [290, 272] on input "Sub Reason" at bounding box center [306, 272] width 167 height 26
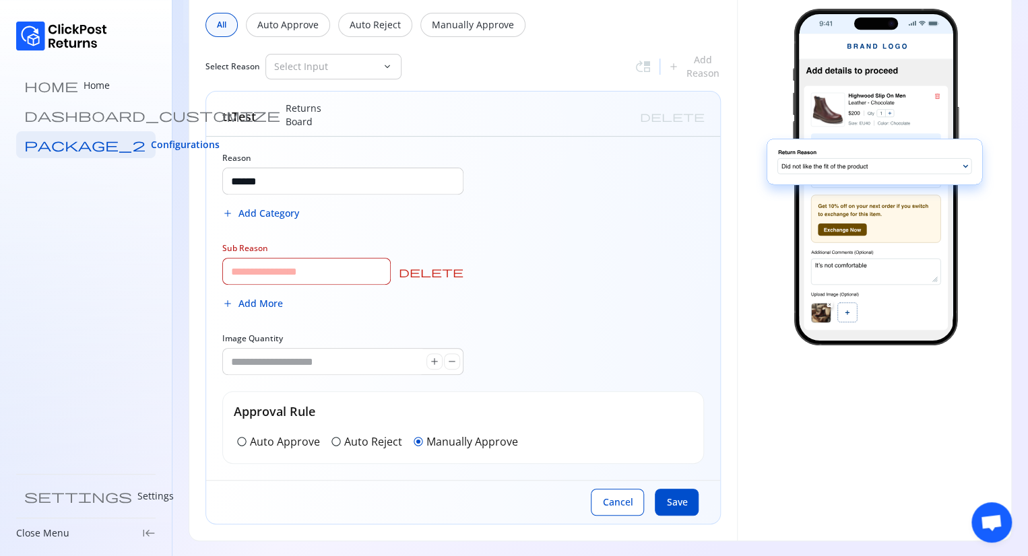
type input "******"
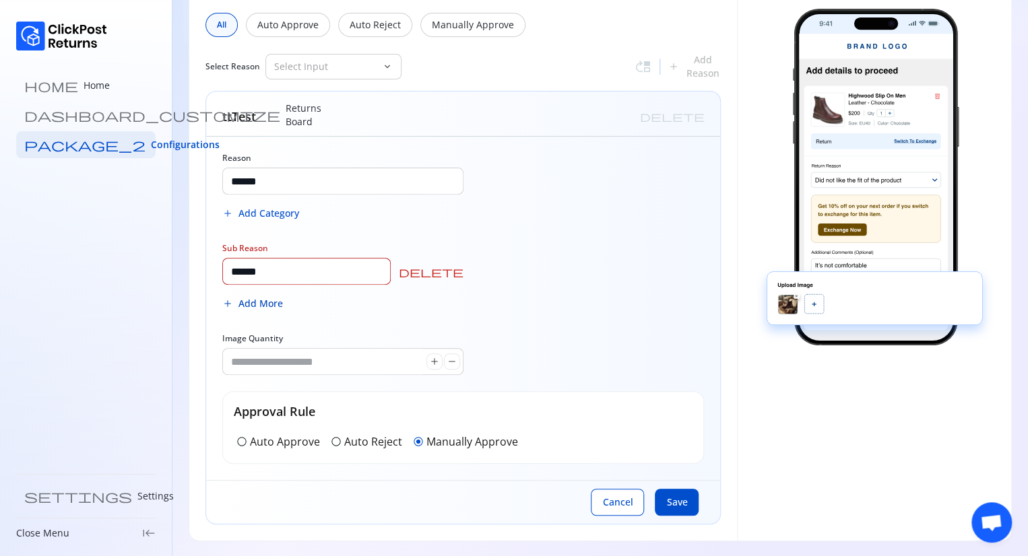
click at [271, 302] on span "Add More" at bounding box center [260, 303] width 44 height 13
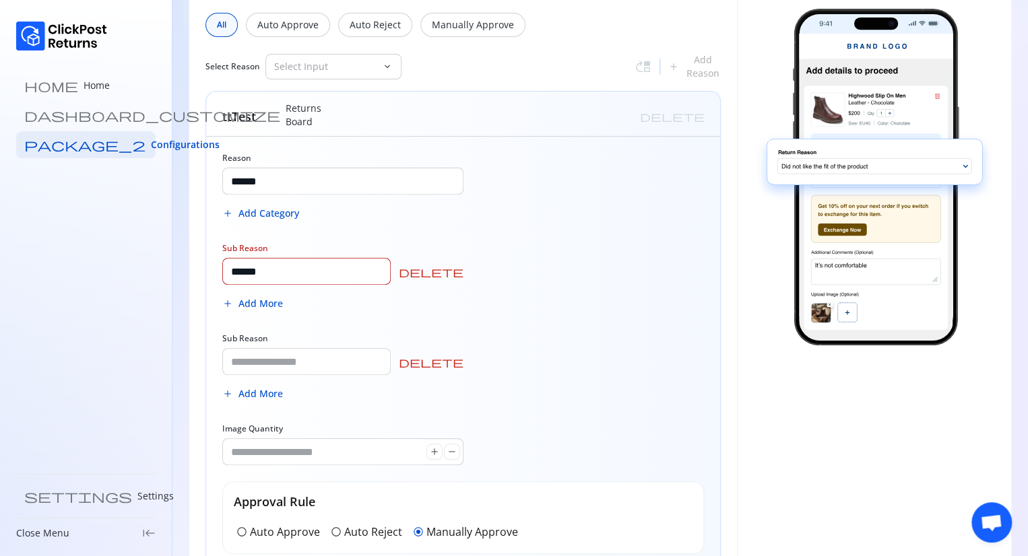
scroll to position [234, 0]
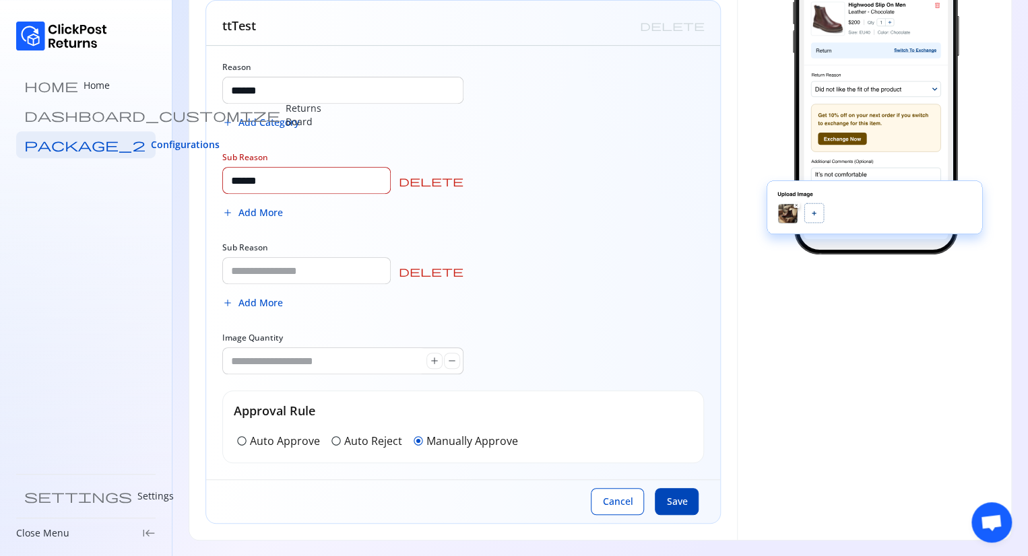
click at [674, 506] on span "Save" at bounding box center [676, 501] width 21 height 13
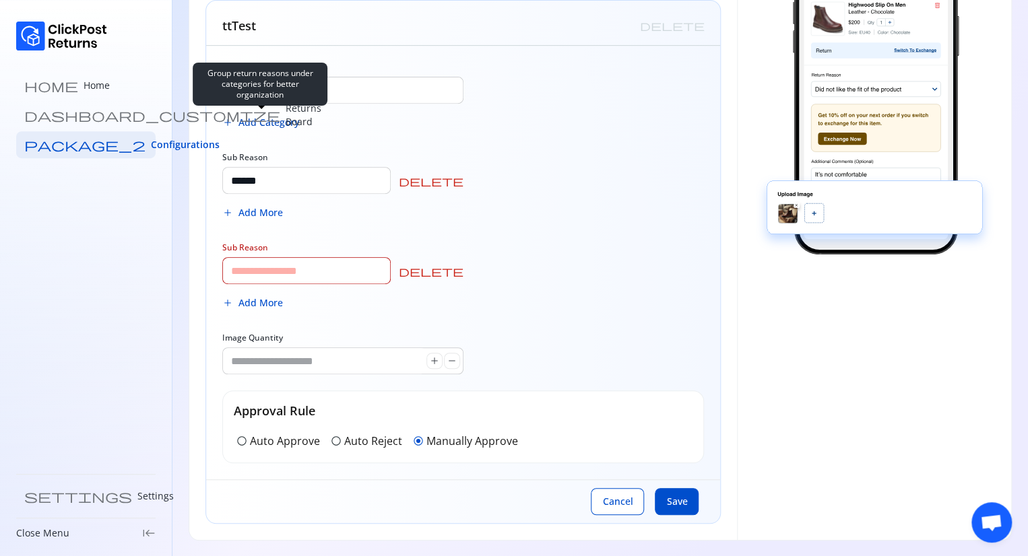
click at [266, 122] on span "Add Category" at bounding box center [268, 122] width 61 height 13
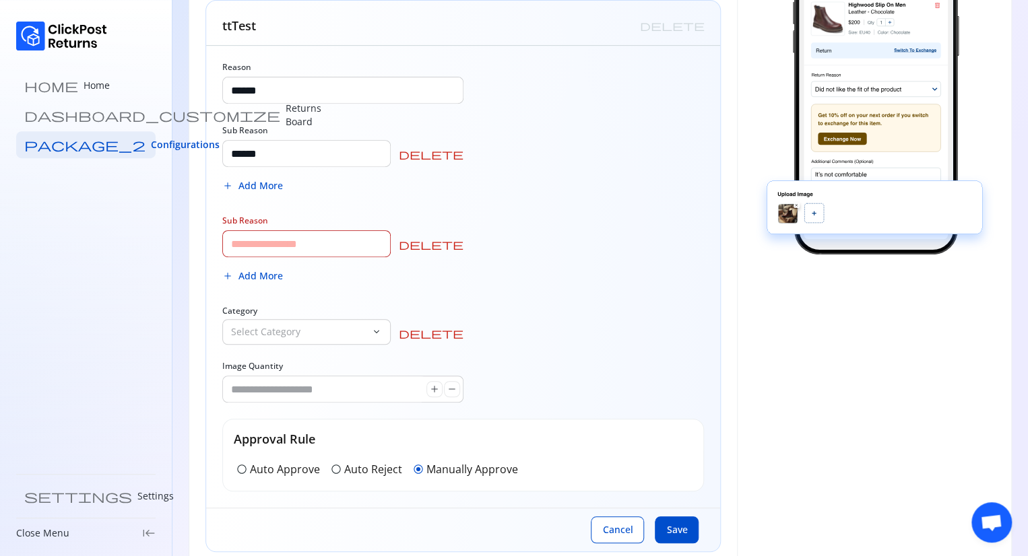
click at [460, 154] on span "delete" at bounding box center [431, 154] width 65 height 11
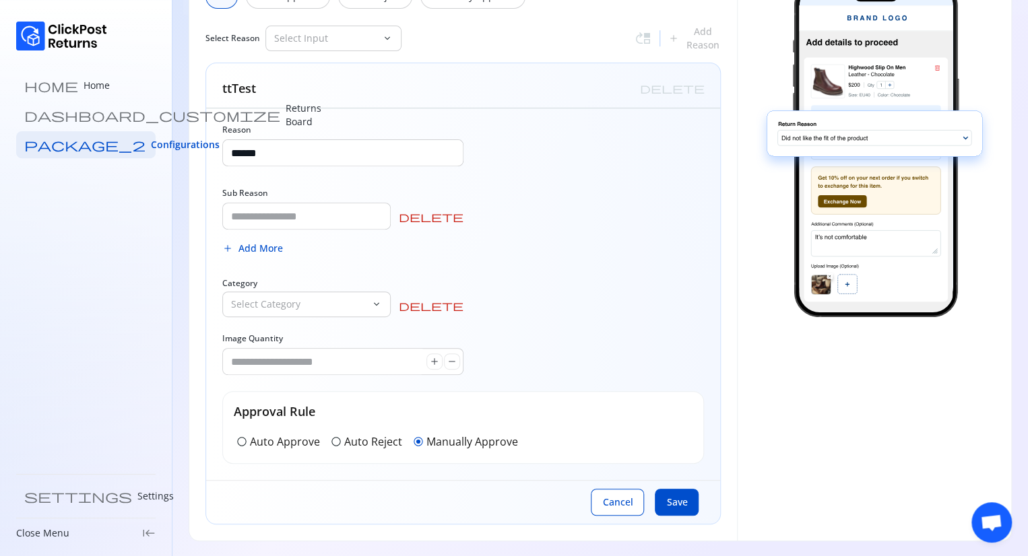
click at [455, 213] on span "delete" at bounding box center [431, 216] width 65 height 11
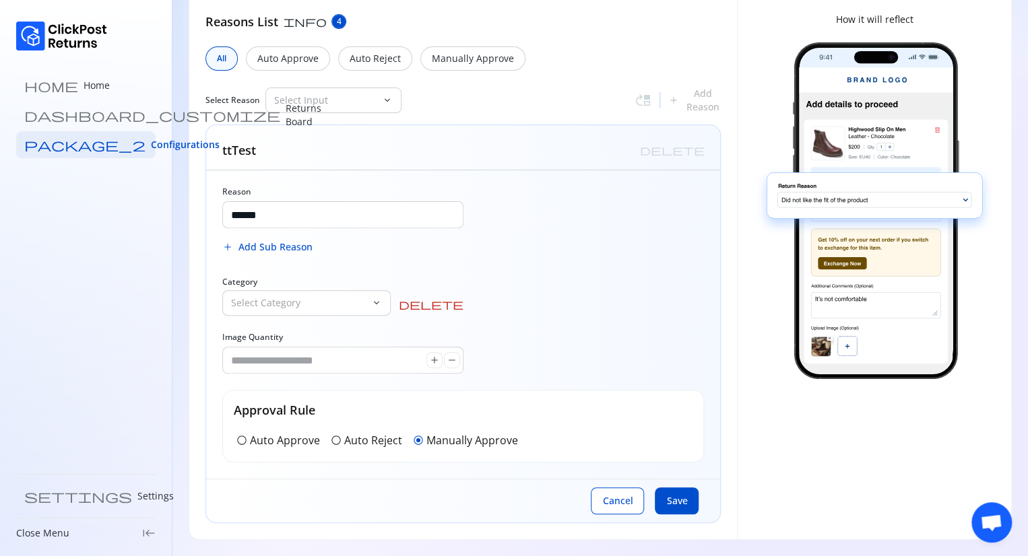
scroll to position [108, 0]
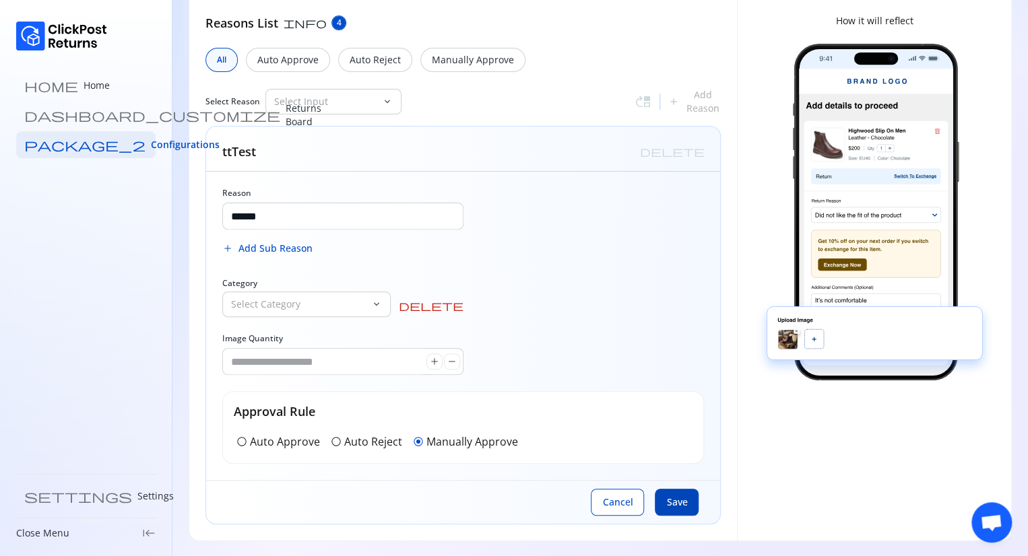
click at [681, 496] on span "Save" at bounding box center [676, 502] width 21 height 13
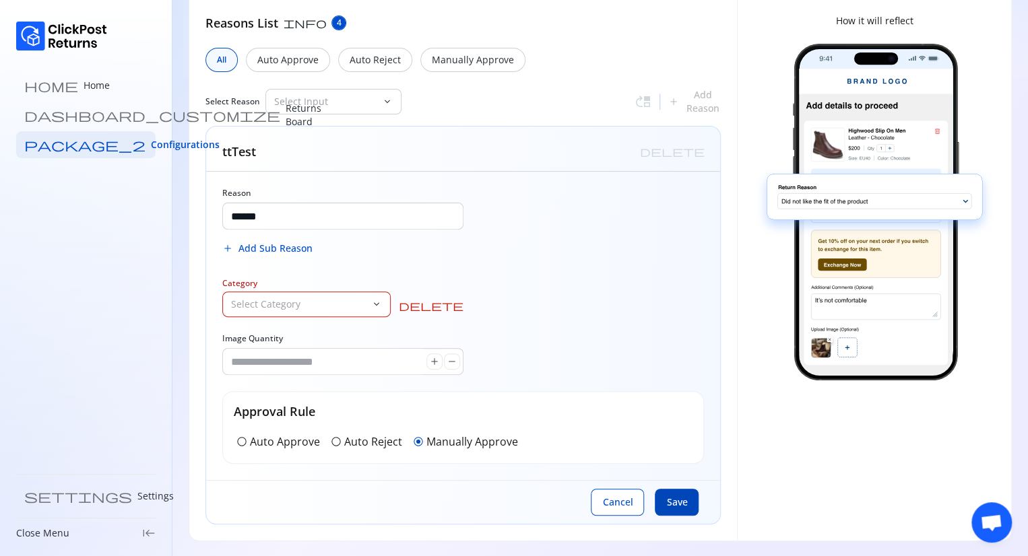
click at [681, 496] on span "Save" at bounding box center [676, 502] width 21 height 13
click at [366, 304] on p "Select Category" at bounding box center [298, 304] width 135 height 13
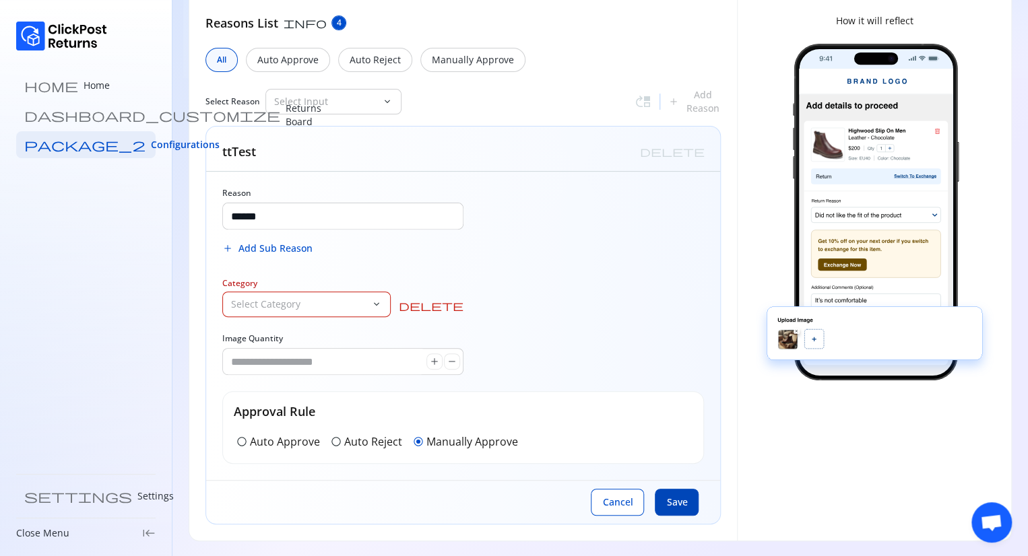
click at [679, 503] on span "Save" at bounding box center [676, 502] width 21 height 13
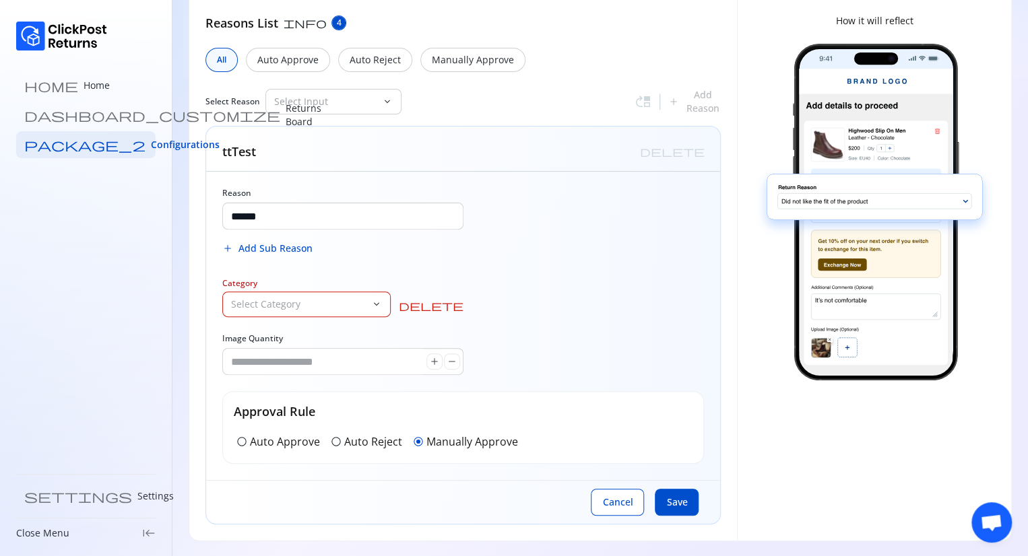
click at [366, 304] on p "Select Category" at bounding box center [298, 304] width 135 height 13
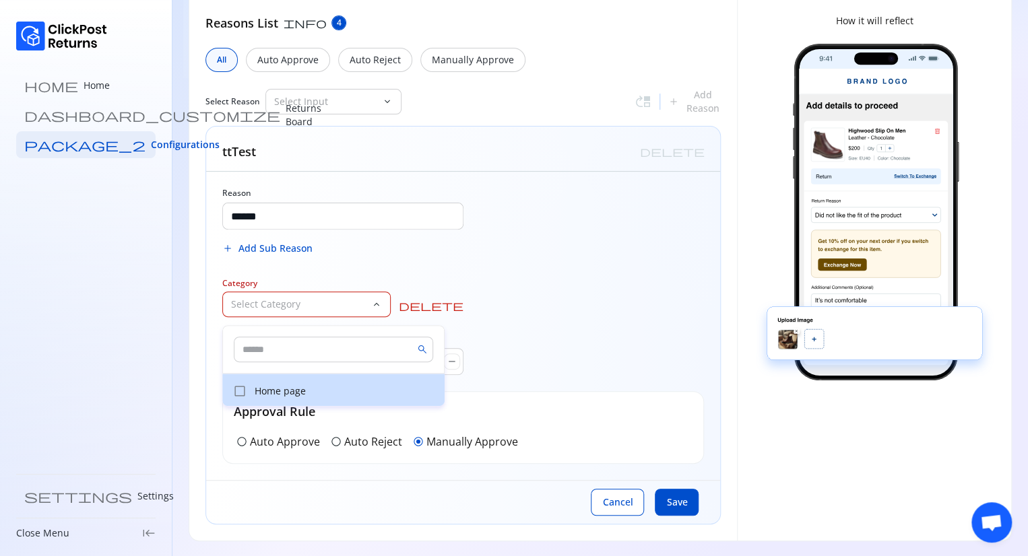
click at [296, 399] on div "check_box_outline_blank Home page" at bounding box center [333, 390] width 222 height 32
click at [330, 399] on div "check_box_outline_blank Home page" at bounding box center [333, 390] width 222 height 32
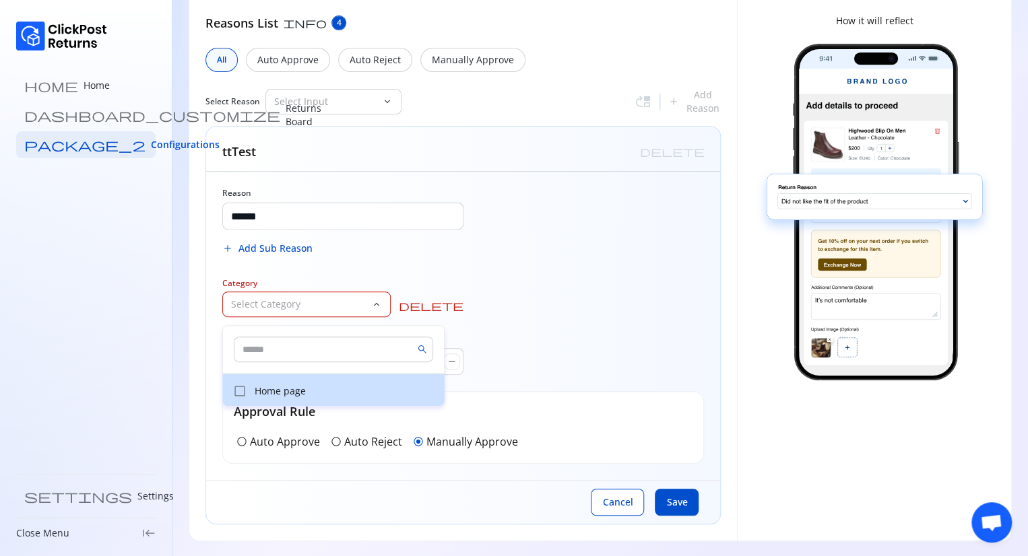
click at [240, 394] on span "check_box_outline_blank" at bounding box center [239, 390] width 13 height 13
drag, startPoint x: 240, startPoint y: 394, endPoint x: 613, endPoint y: 338, distance: 377.2
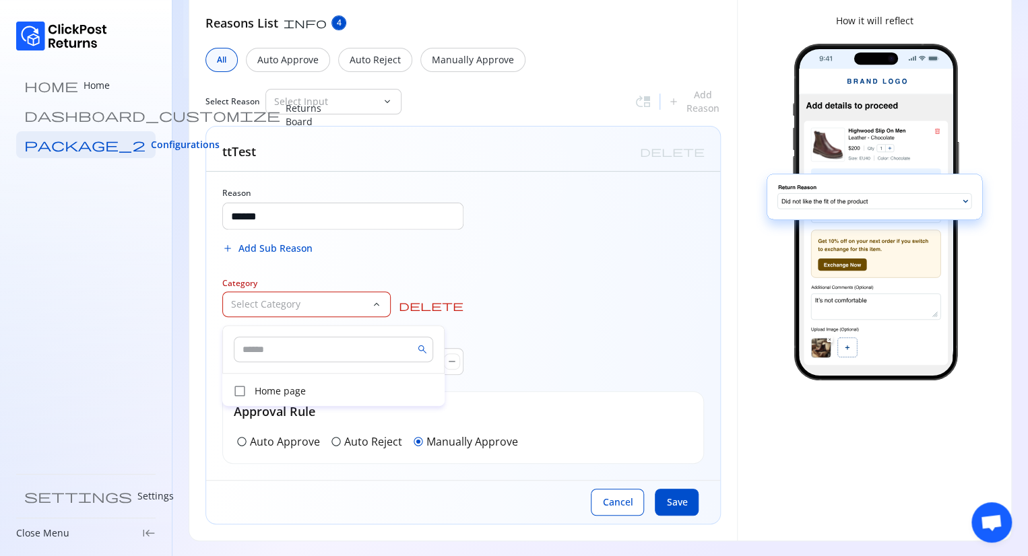
click at [613, 338] on body "home Home dashboard_customize Returns Board package_2 Configurations settings S…" at bounding box center [514, 170] width 1028 height 556
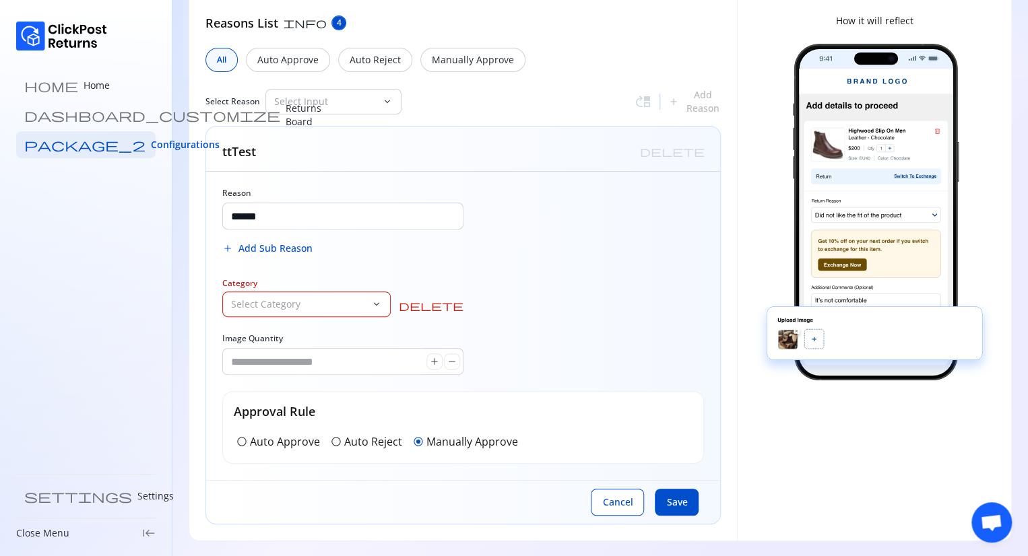
click at [613, 338] on div "Reason ****** add Add Sub Reason Category Select Category keyboard_arrow_down d…" at bounding box center [463, 326] width 514 height 308
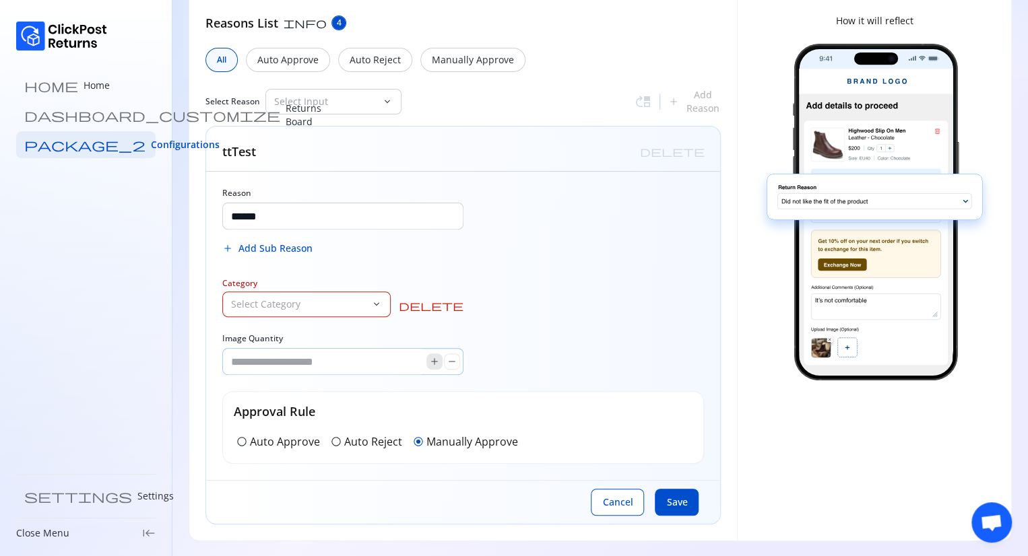
click at [433, 364] on span "add" at bounding box center [434, 361] width 11 height 11
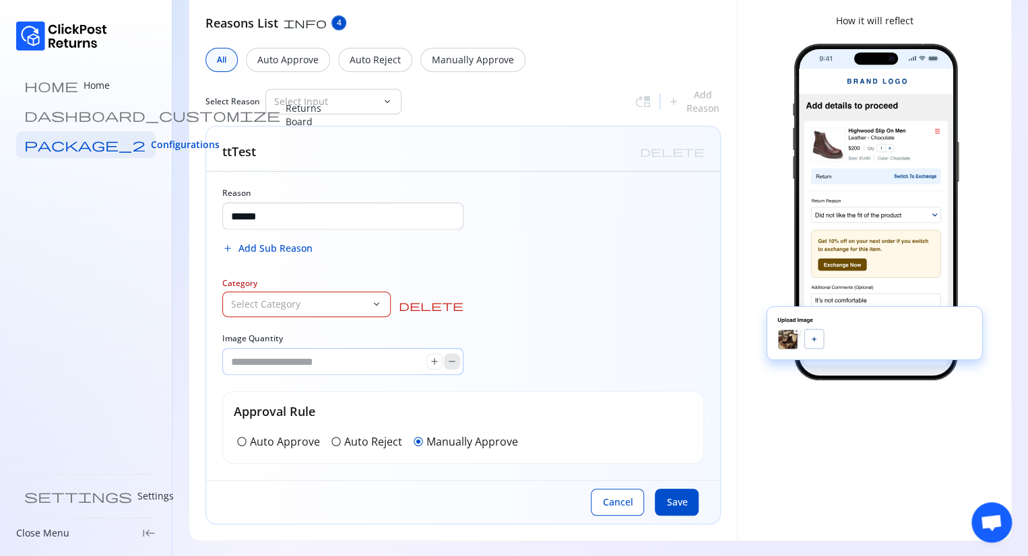
drag, startPoint x: 433, startPoint y: 364, endPoint x: 449, endPoint y: 362, distance: 16.3
click at [449, 362] on div "add remove" at bounding box center [443, 362] width 34 height 16
click at [449, 362] on span "remove" at bounding box center [451, 361] width 11 height 11
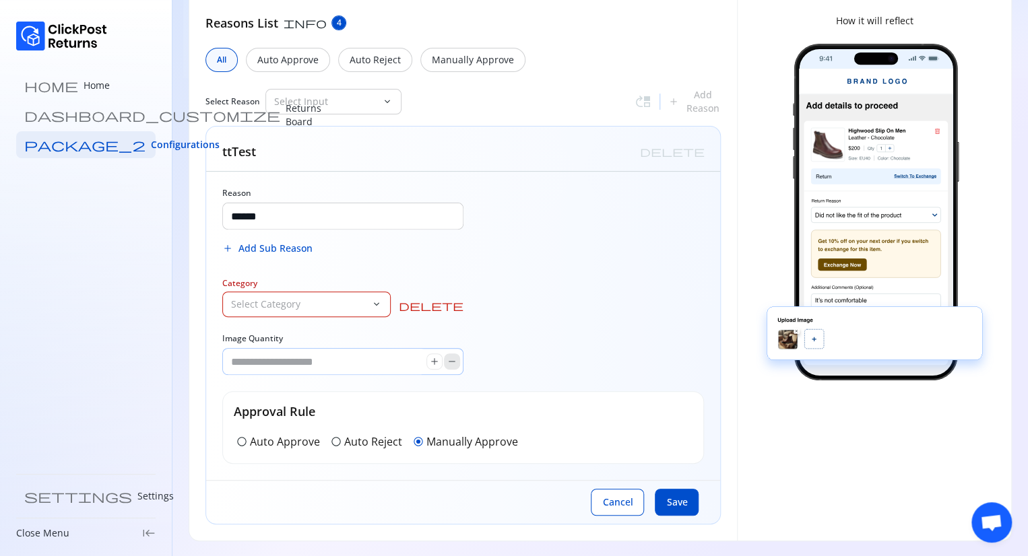
type input "*"
click at [449, 362] on span "remove" at bounding box center [451, 361] width 11 height 11
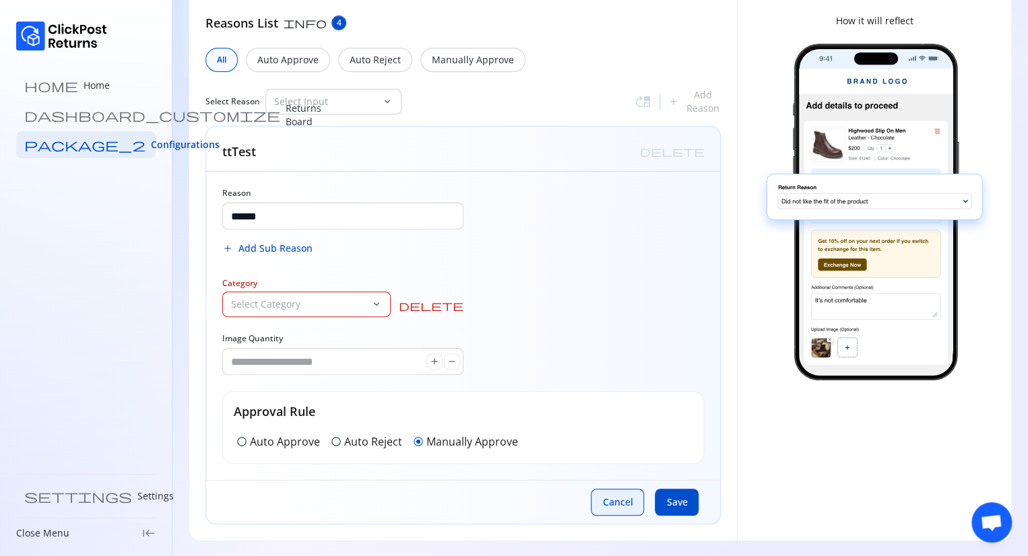
drag, startPoint x: 449, startPoint y: 362, endPoint x: 619, endPoint y: 511, distance: 225.7
click at [619, 511] on div "ttTest delete Reason ****** add Add Sub Reason Category Select Category keyboar…" at bounding box center [462, 325] width 515 height 399
click at [619, 511] on button "Cancel" at bounding box center [617, 502] width 53 height 27
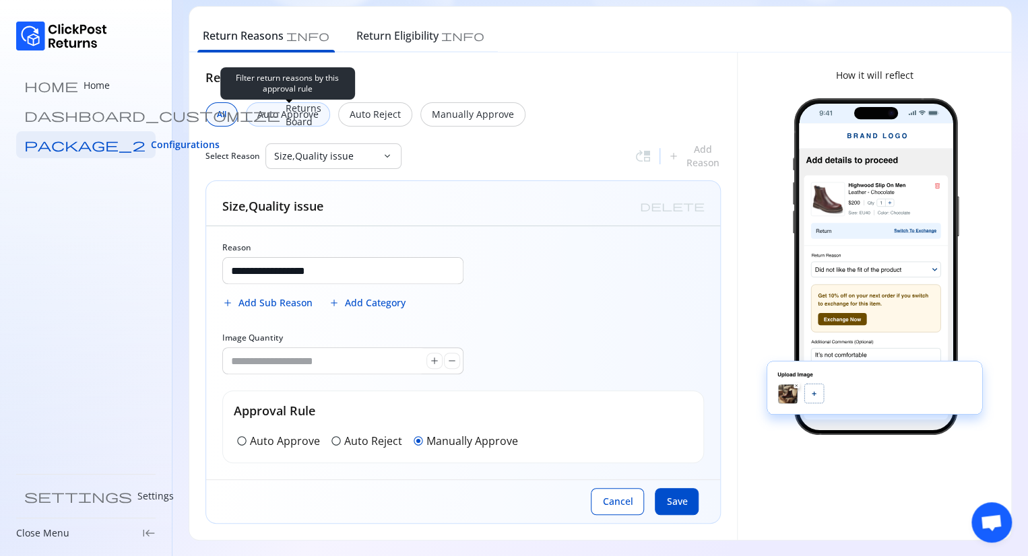
click at [281, 121] on div "Auto Approve" at bounding box center [288, 114] width 84 height 24
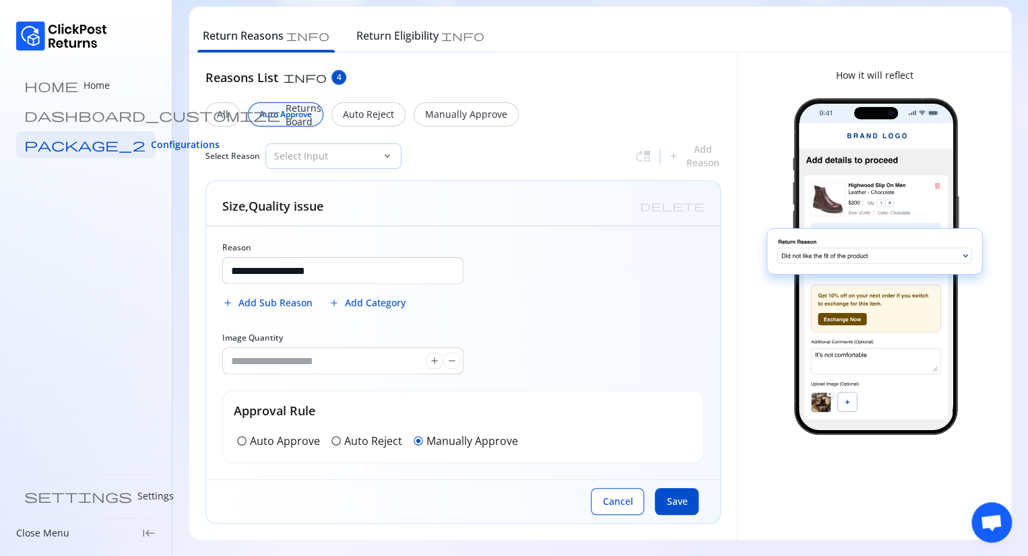
click at [360, 151] on p "Select Input" at bounding box center [325, 155] width 102 height 13
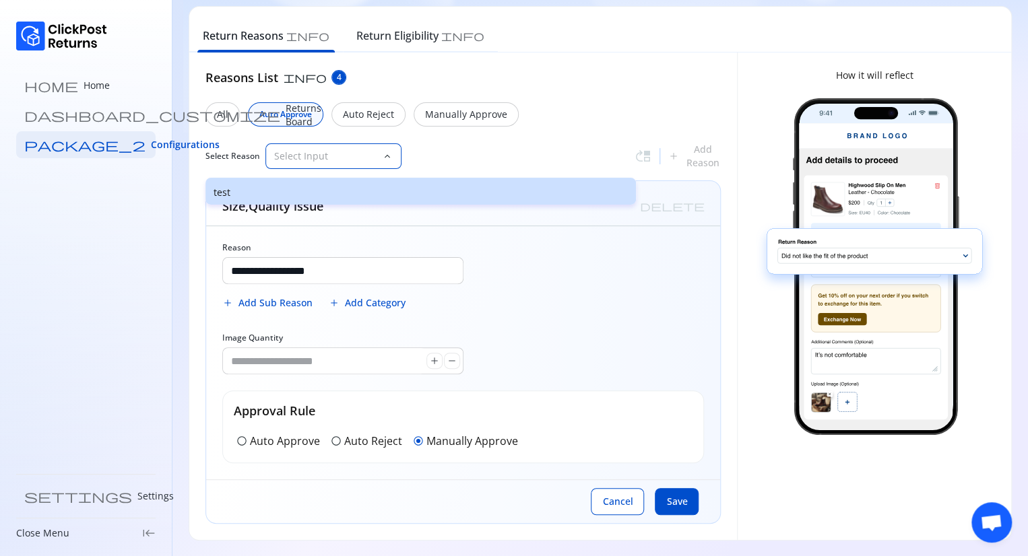
click at [280, 187] on p "test" at bounding box center [420, 192] width 414 height 13
type input "****"
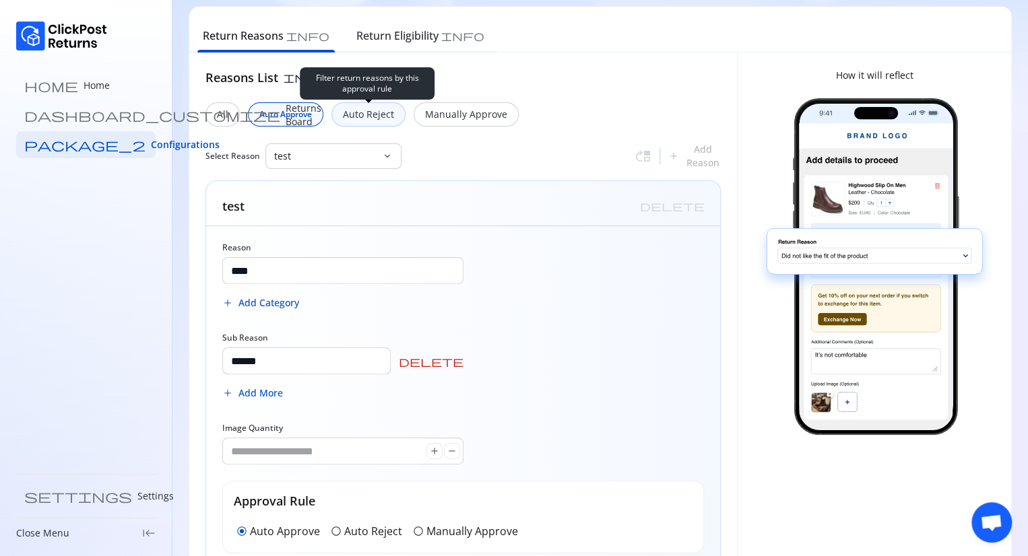
click at [365, 119] on p "Auto Reject" at bounding box center [368, 114] width 51 height 13
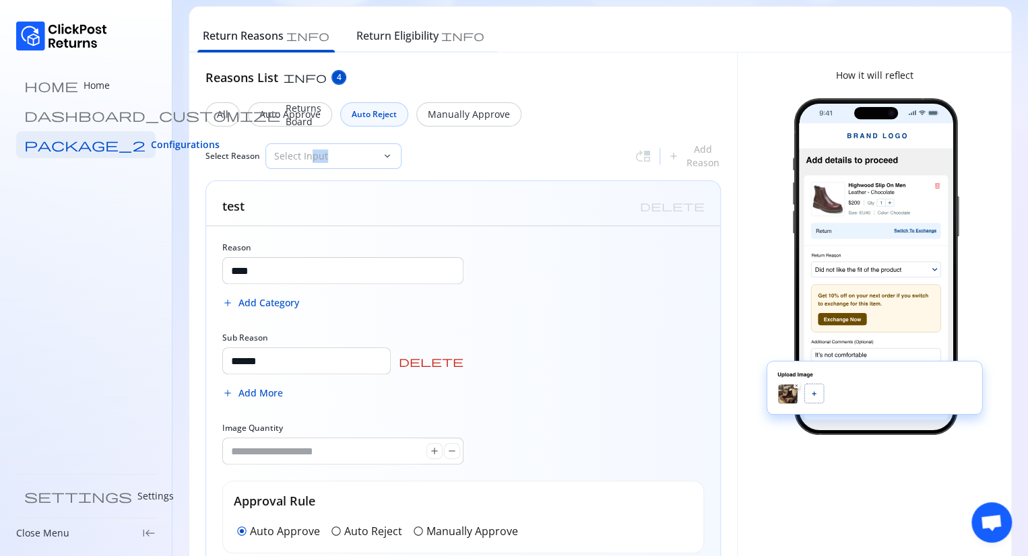
drag, startPoint x: 378, startPoint y: 152, endPoint x: 310, endPoint y: 157, distance: 68.8
click at [310, 157] on div "Select Input" at bounding box center [324, 156] width 116 height 24
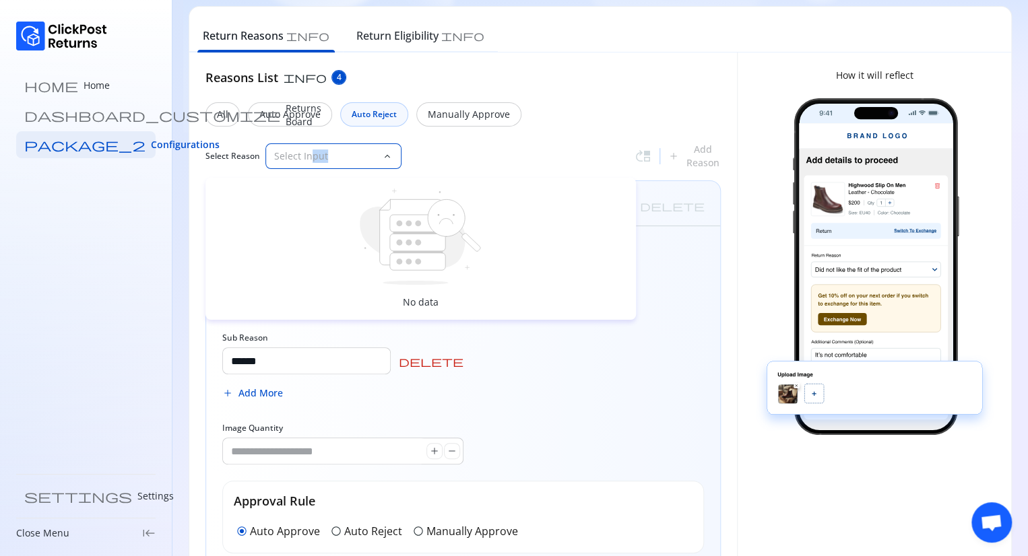
click at [310, 157] on p "Select Input" at bounding box center [325, 155] width 102 height 13
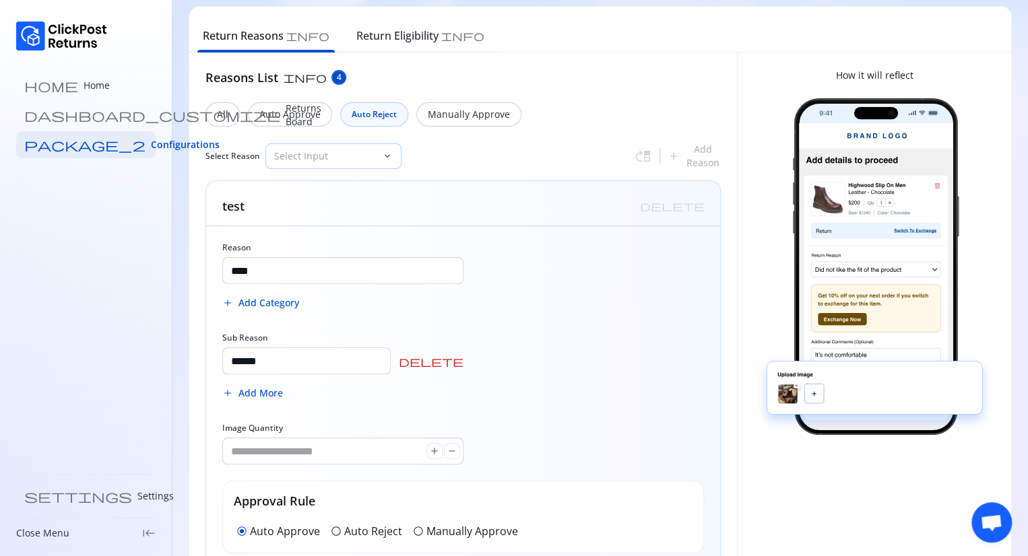
click at [362, 154] on p "Select Input" at bounding box center [325, 155] width 102 height 13
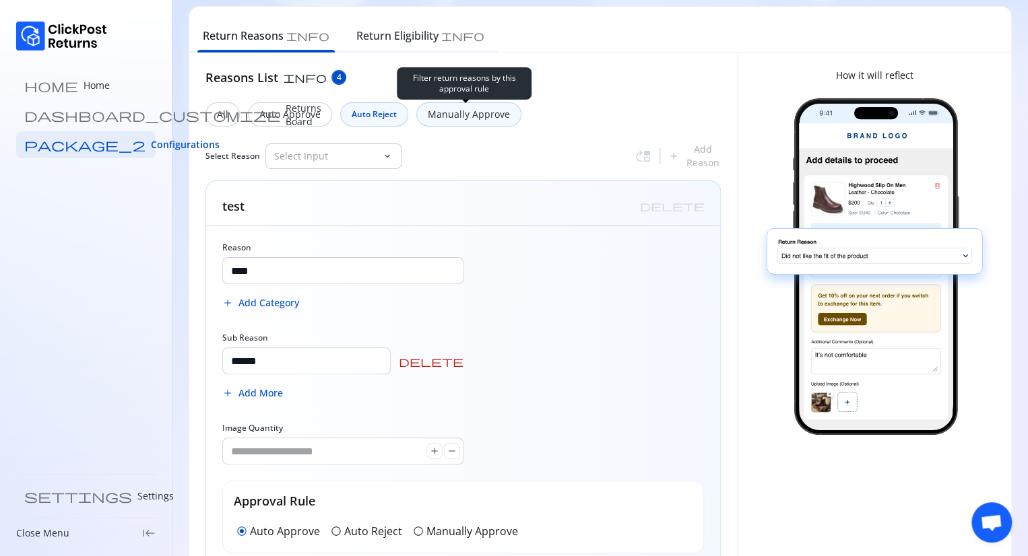
click at [488, 124] on div "Manually Approve" at bounding box center [468, 114] width 105 height 24
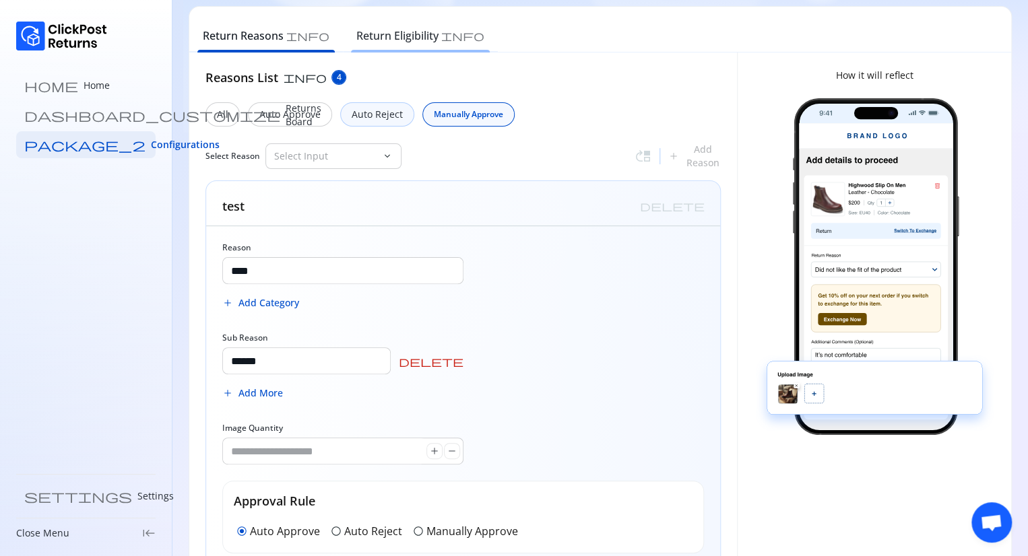
click at [364, 38] on h6 "Return Eligibility" at bounding box center [397, 36] width 82 height 16
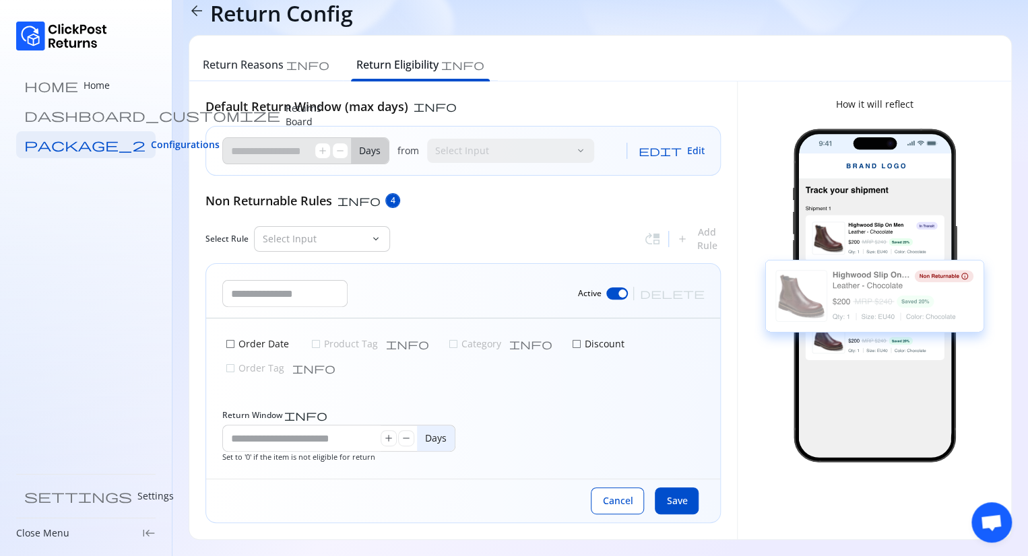
type input "*"
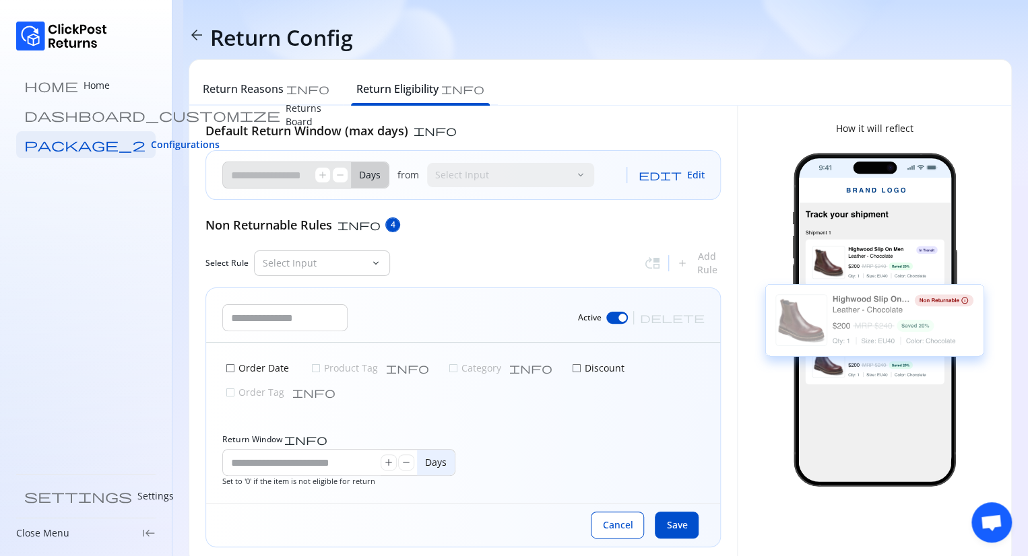
type input "**"
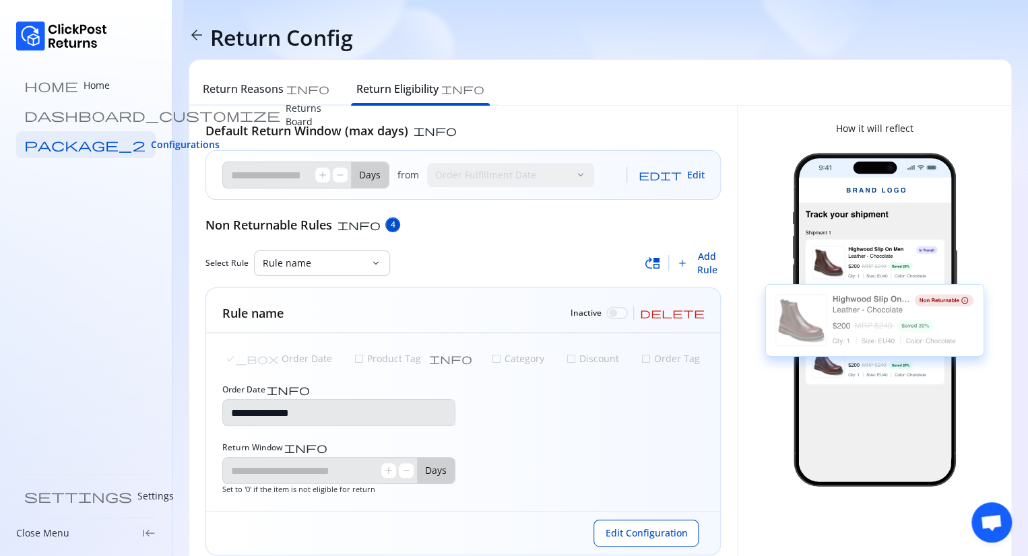
click at [702, 269] on span "Add Rule" at bounding box center [707, 263] width 28 height 27
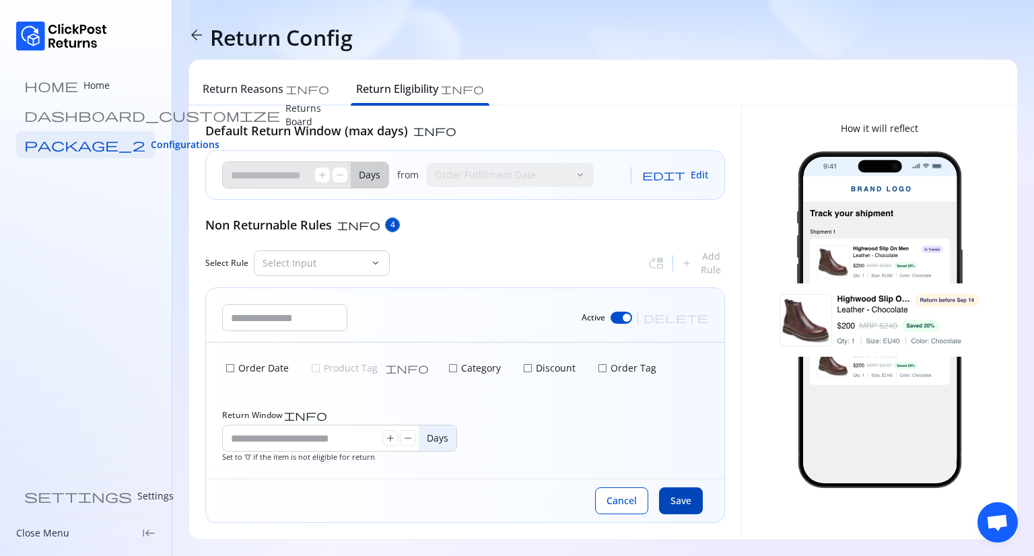
click at [681, 499] on span "Save" at bounding box center [681, 500] width 21 height 13
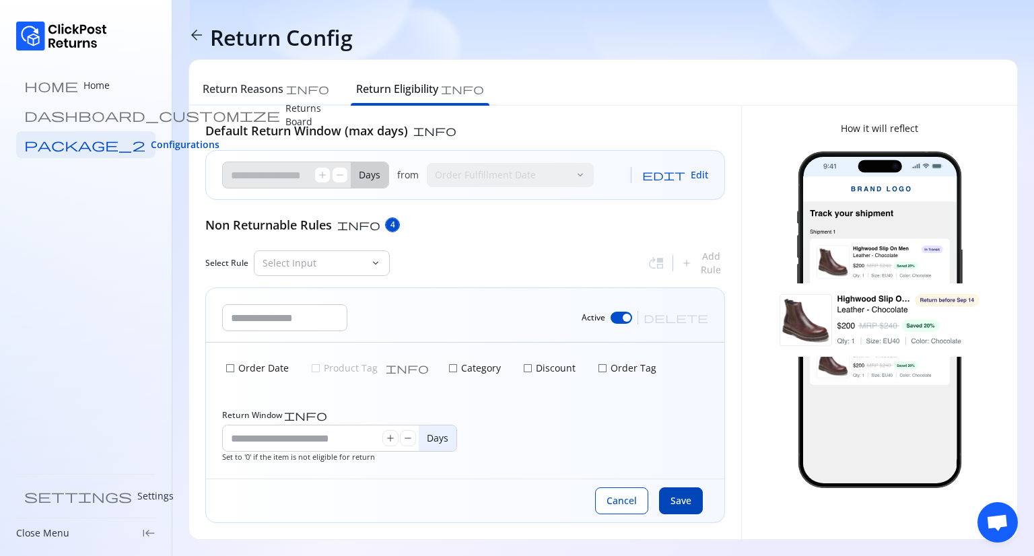
click at [681, 499] on span "Save" at bounding box center [681, 500] width 21 height 13
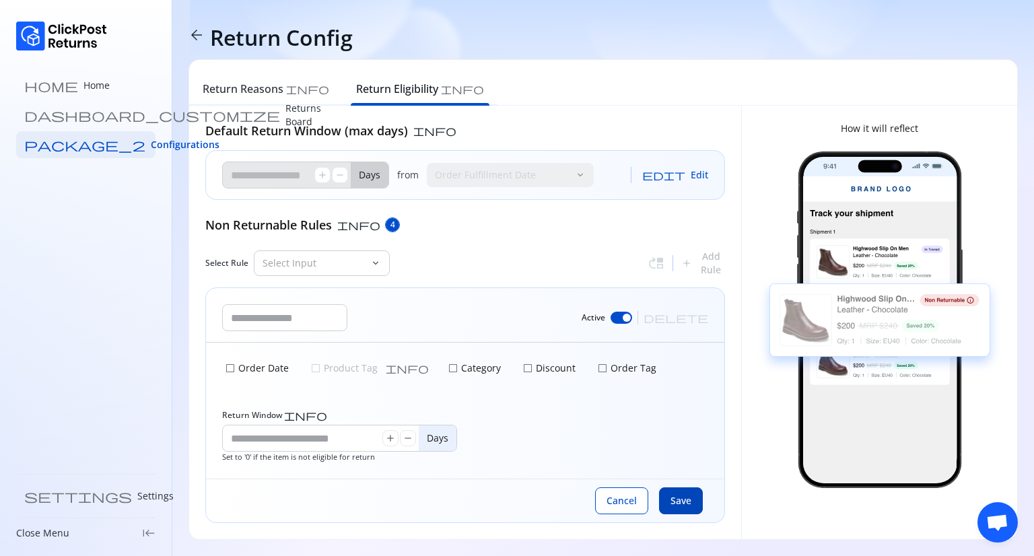
click at [681, 499] on span "Save" at bounding box center [681, 500] width 21 height 13
click at [308, 321] on input "text" at bounding box center [285, 318] width 124 height 26
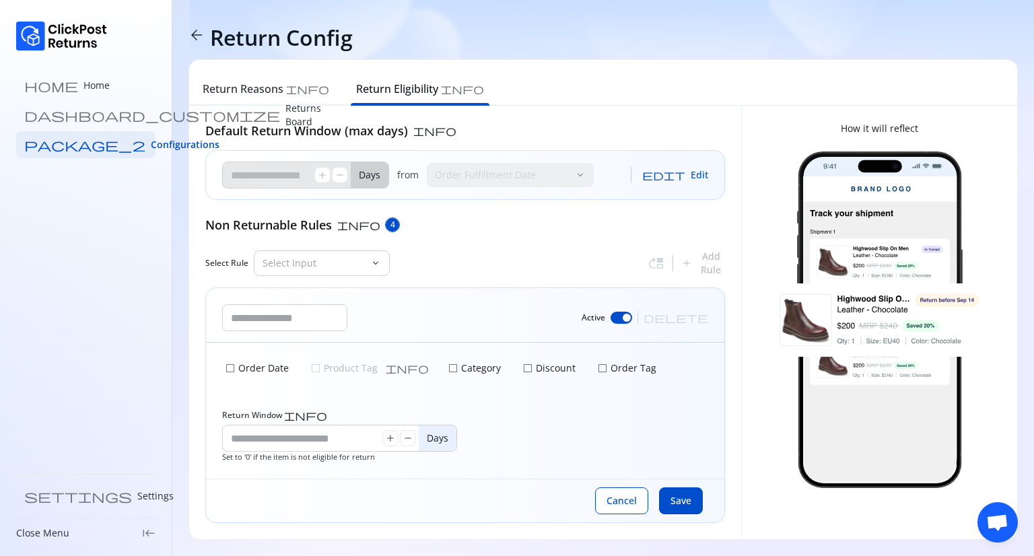
click at [515, 292] on div "Active delete" at bounding box center [465, 315] width 518 height 55
drag, startPoint x: 318, startPoint y: 86, endPoint x: 407, endPoint y: 92, distance: 89.1
click at [407, 92] on div "Return Eligibility info" at bounding box center [420, 91] width 155 height 30
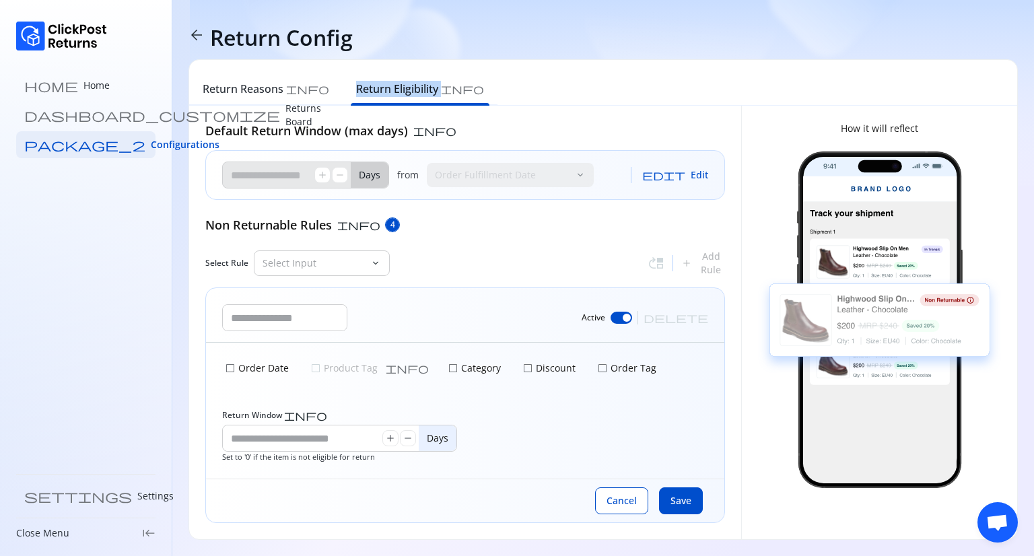
copy h6 "Return Eligibility"
click at [671, 502] on span "Save" at bounding box center [681, 500] width 21 height 13
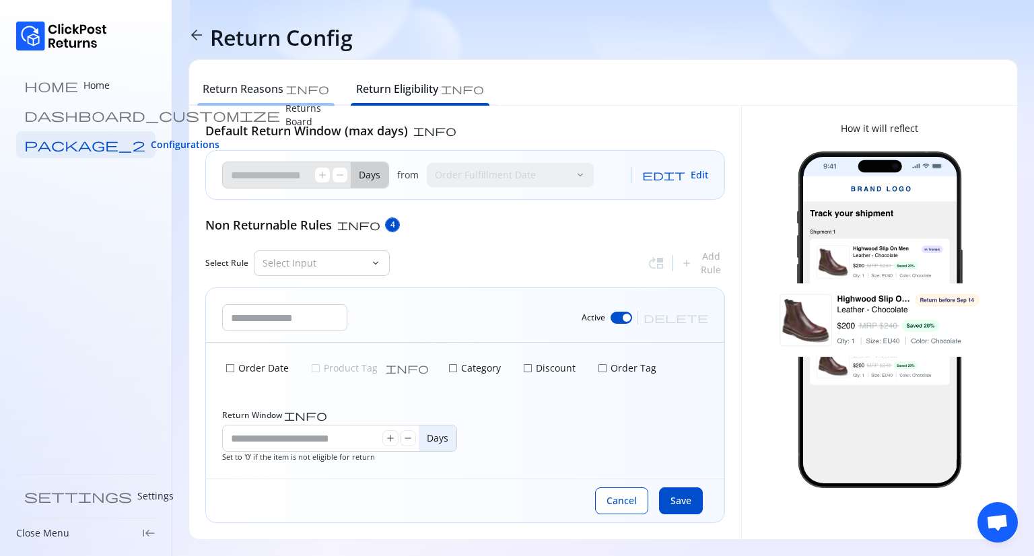
click at [249, 92] on h6 "Return Reasons" at bounding box center [243, 89] width 81 height 16
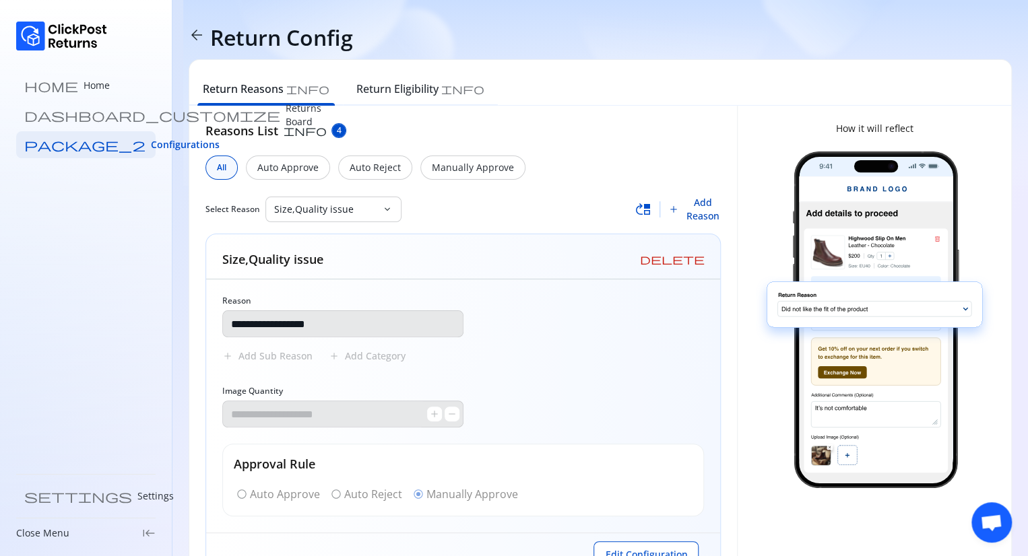
click at [679, 208] on span "add" at bounding box center [673, 209] width 11 height 11
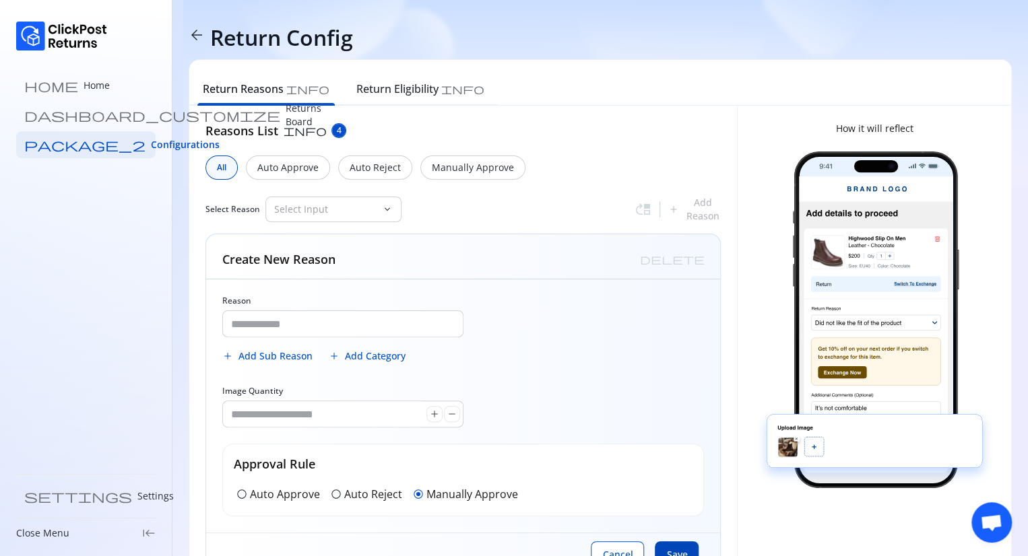
click at [679, 552] on span "Save" at bounding box center [676, 554] width 21 height 13
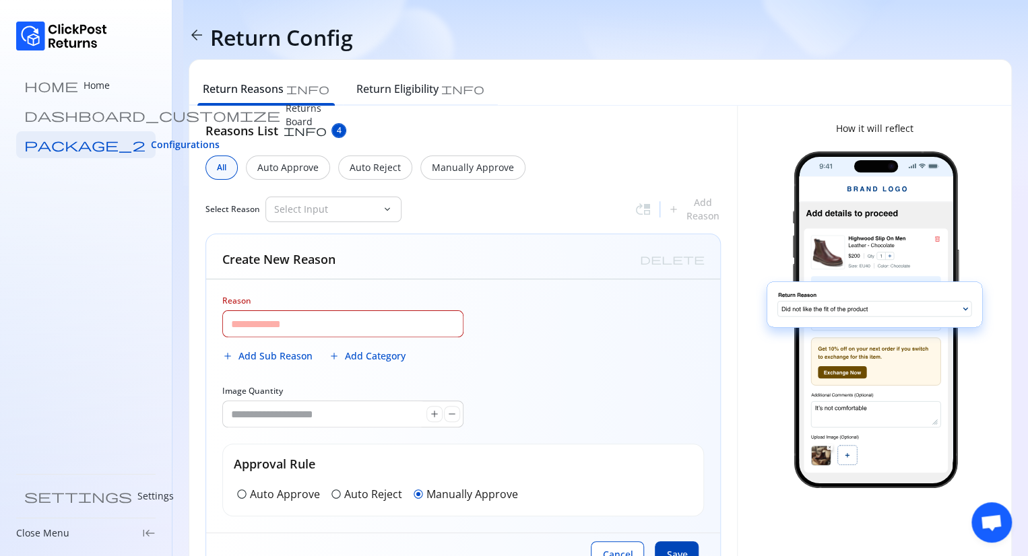
click at [679, 552] on span "Save" at bounding box center [676, 554] width 21 height 13
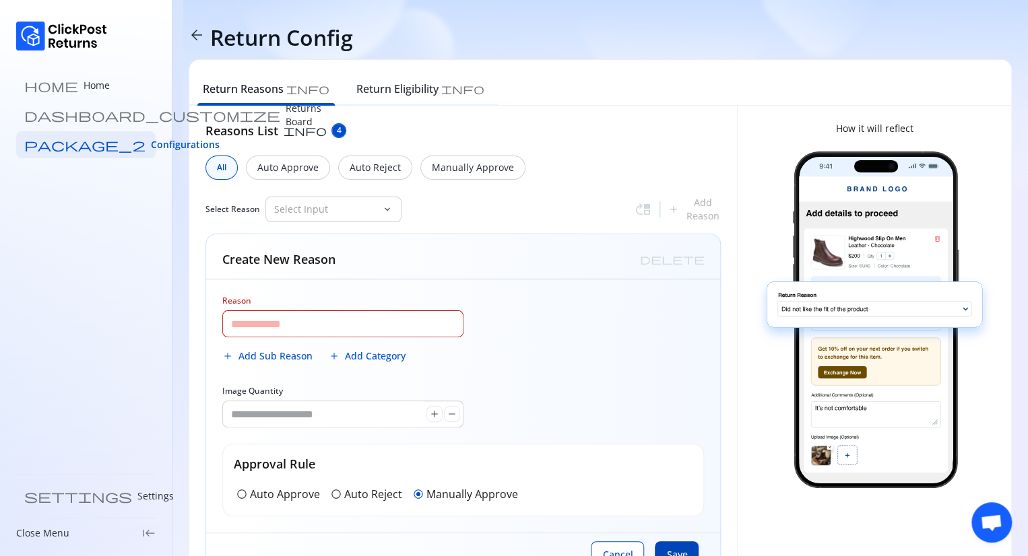
click at [679, 552] on span "Save" at bounding box center [676, 554] width 21 height 13
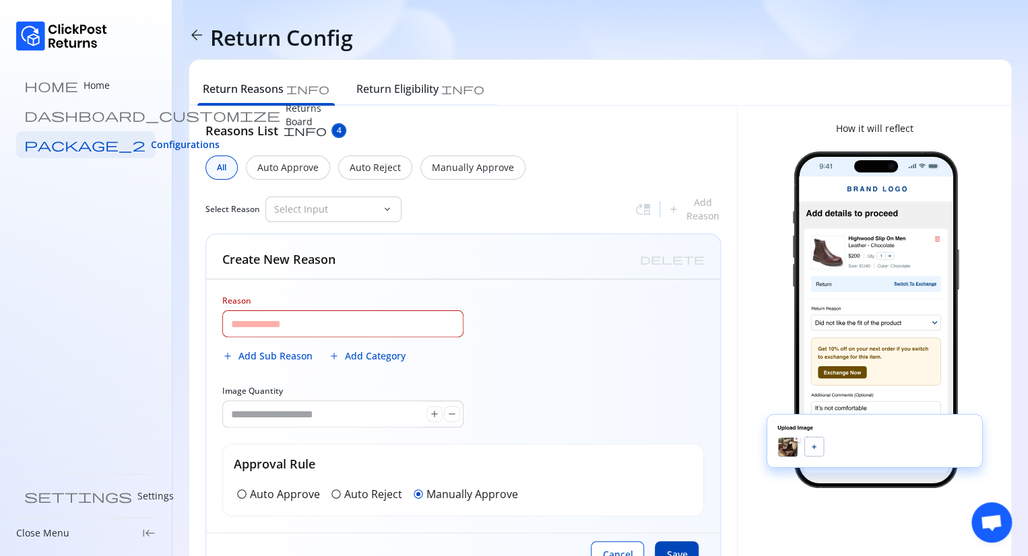
click at [679, 552] on span "Save" at bounding box center [676, 554] width 21 height 13
click at [429, 412] on span "add" at bounding box center [434, 414] width 11 height 11
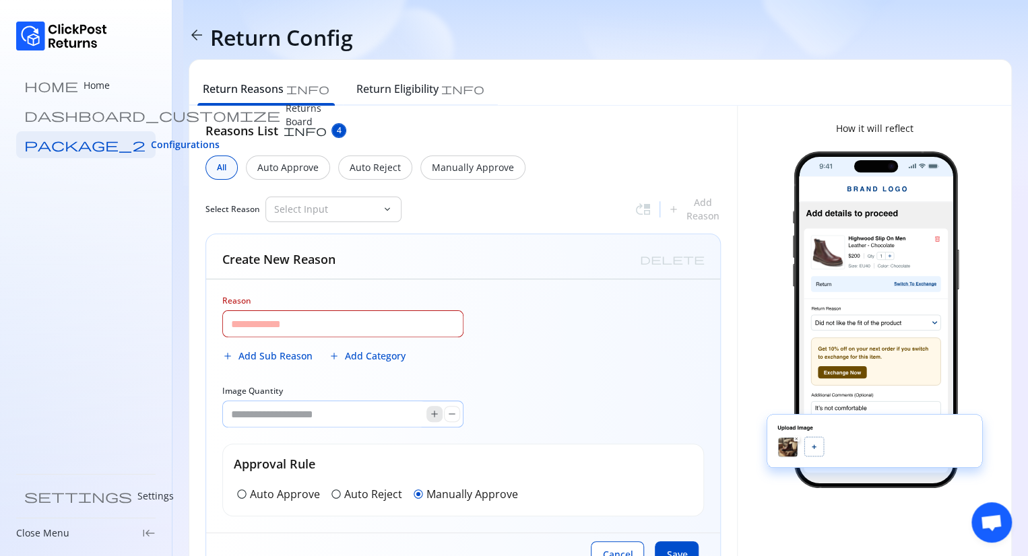
click at [429, 412] on span "add" at bounding box center [434, 414] width 11 height 11
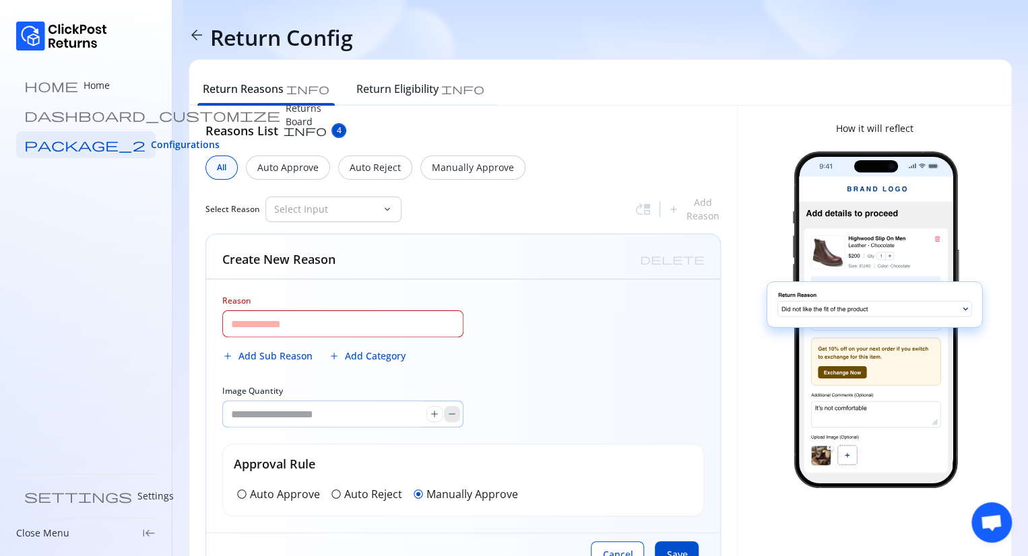
click at [447, 413] on span "remove" at bounding box center [451, 414] width 11 height 11
type input "*"
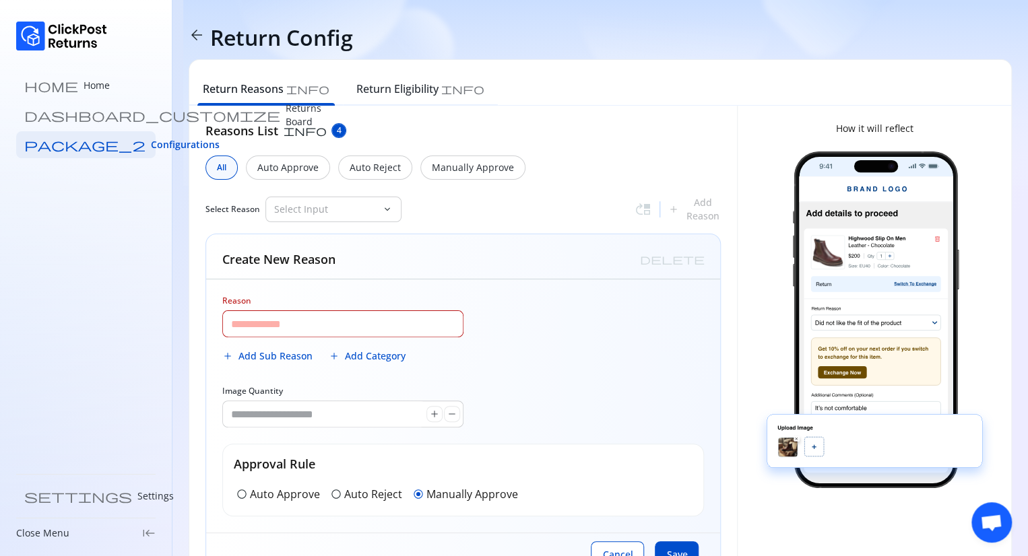
click at [197, 42] on span "arrow_back" at bounding box center [197, 35] width 16 height 16
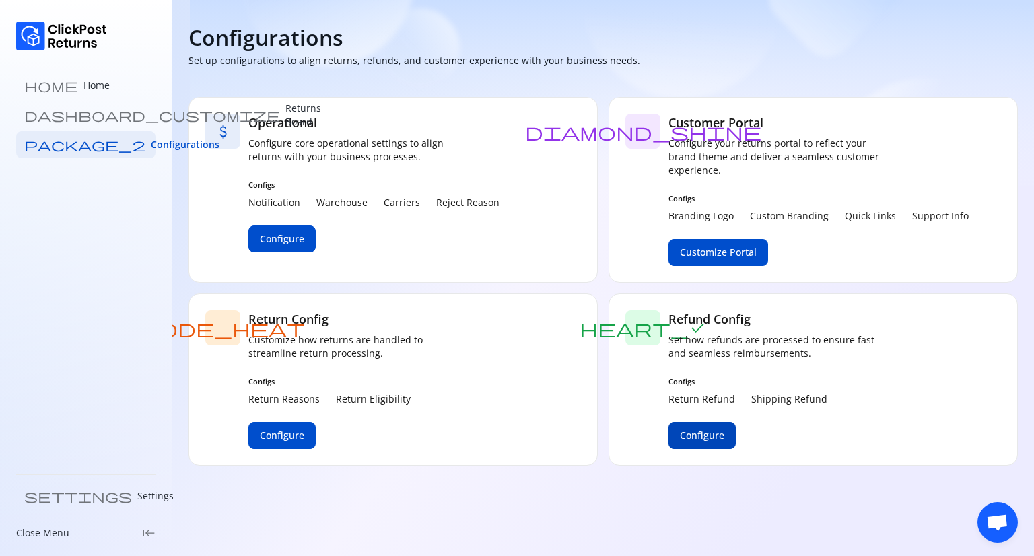
click at [700, 441] on span "Configure" at bounding box center [702, 435] width 44 height 13
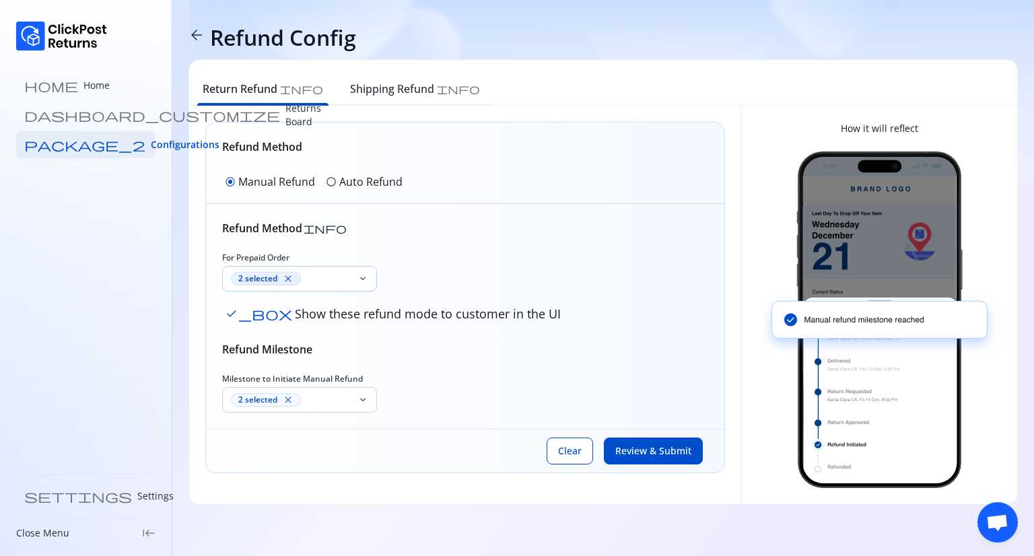
click at [292, 278] on span "close" at bounding box center [288, 278] width 11 height 11
click at [286, 398] on span "close" at bounding box center [288, 400] width 11 height 11
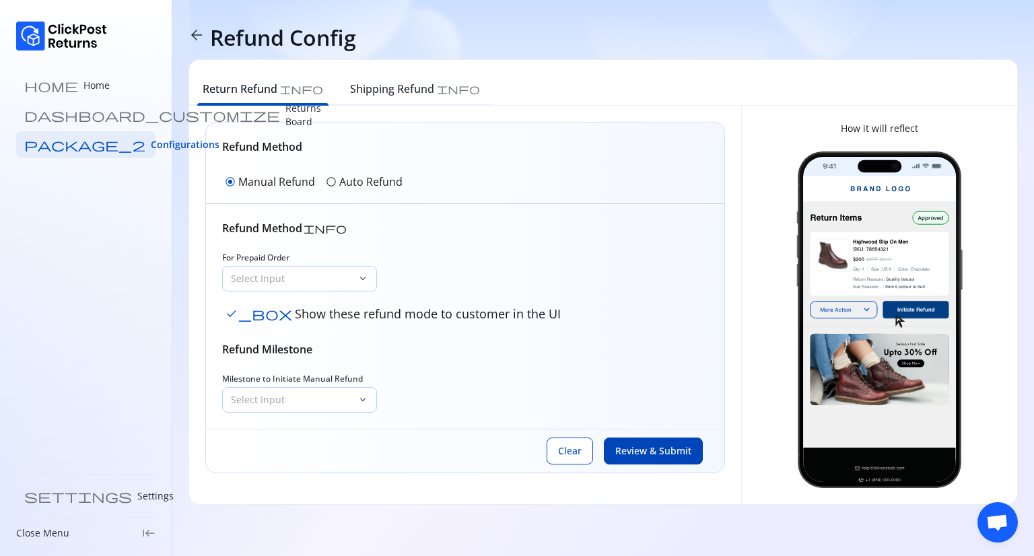
click at [642, 446] on span "Review & Submit" at bounding box center [653, 450] width 76 height 13
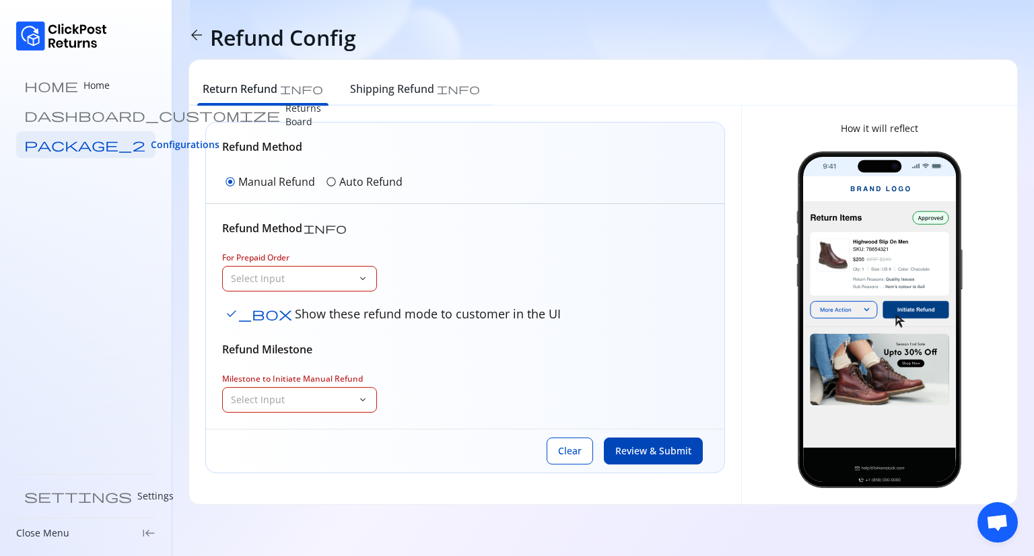
click at [642, 446] on span "Review & Submit" at bounding box center [653, 450] width 76 height 13
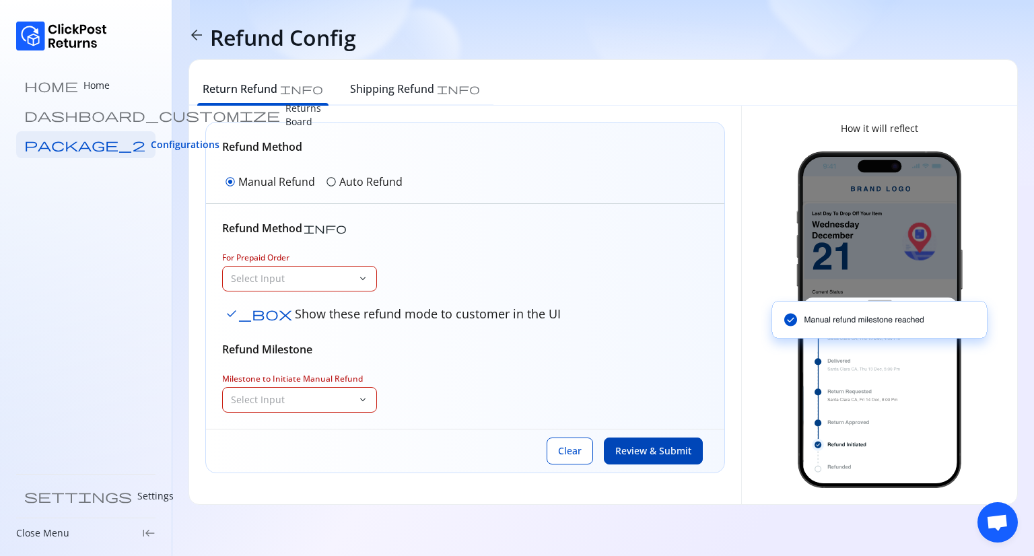
click at [642, 446] on span "Review & Submit" at bounding box center [653, 450] width 76 height 13
click at [565, 455] on span "Clear" at bounding box center [570, 450] width 24 height 13
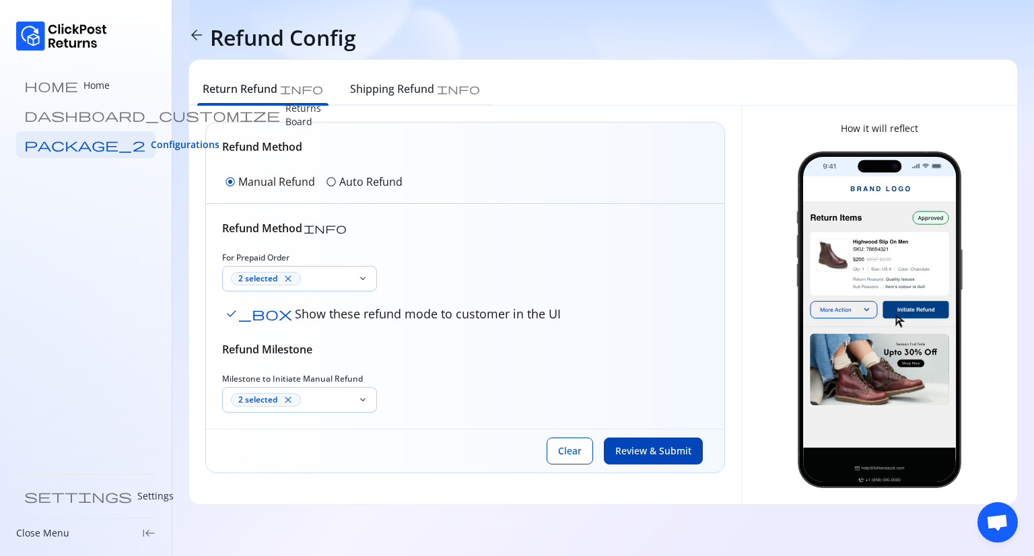
click at [372, 187] on p "Auto Refund" at bounding box center [370, 182] width 63 height 16
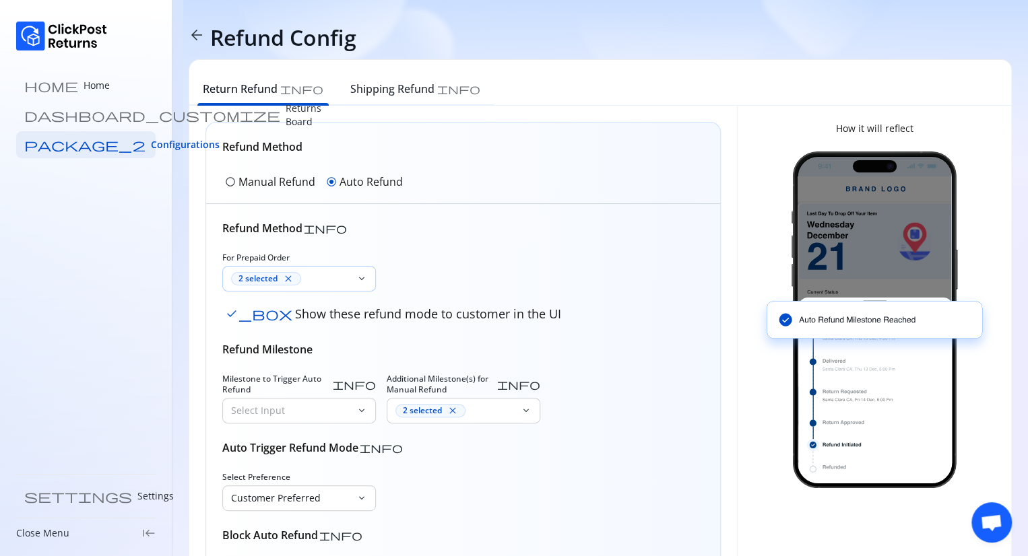
scroll to position [119, 0]
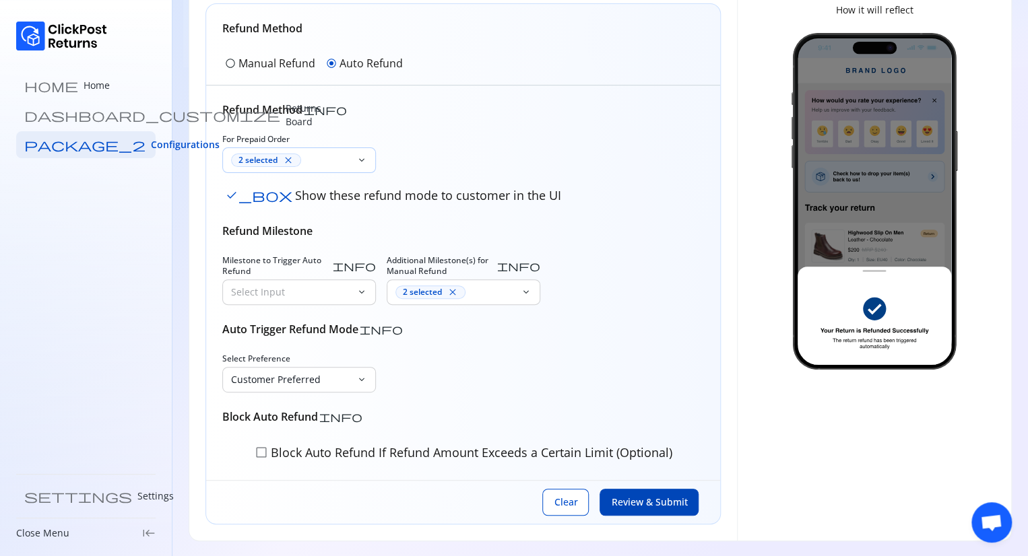
click at [636, 500] on span "Review & Submit" at bounding box center [649, 502] width 76 height 13
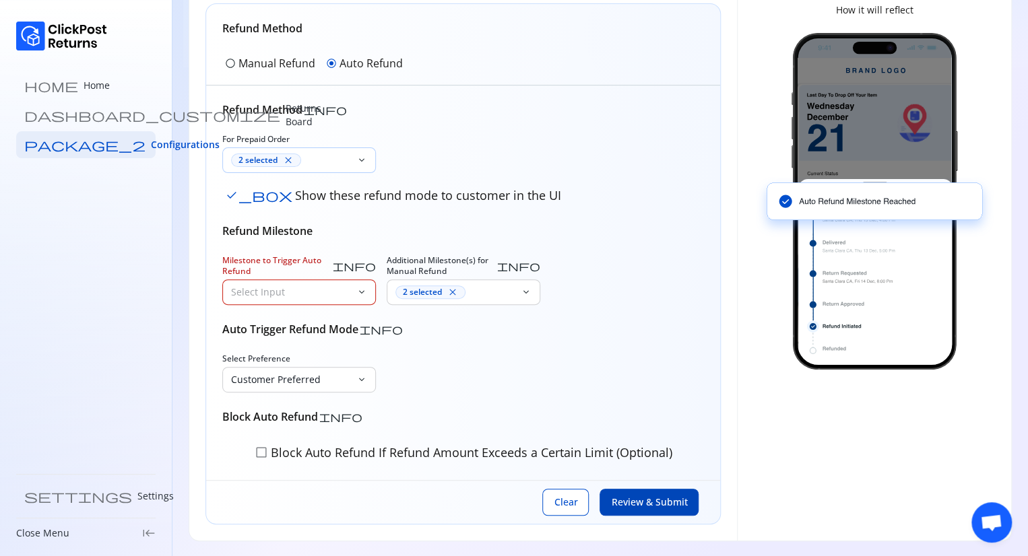
click at [636, 500] on span "Review & Submit" at bounding box center [649, 502] width 76 height 13
click at [560, 503] on div "Clear Review & Submit" at bounding box center [620, 502] width 156 height 27
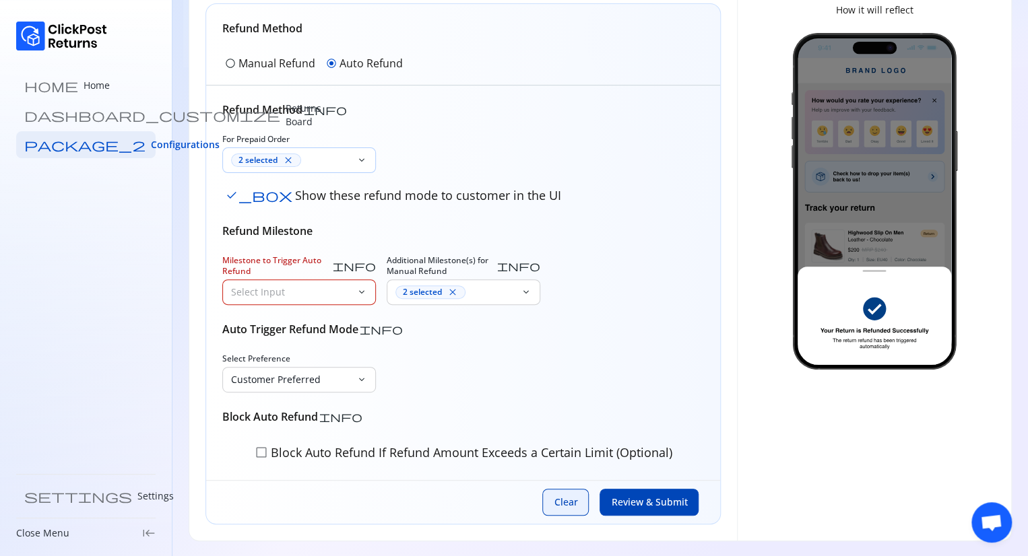
click at [560, 503] on span "Clear" at bounding box center [565, 502] width 24 height 13
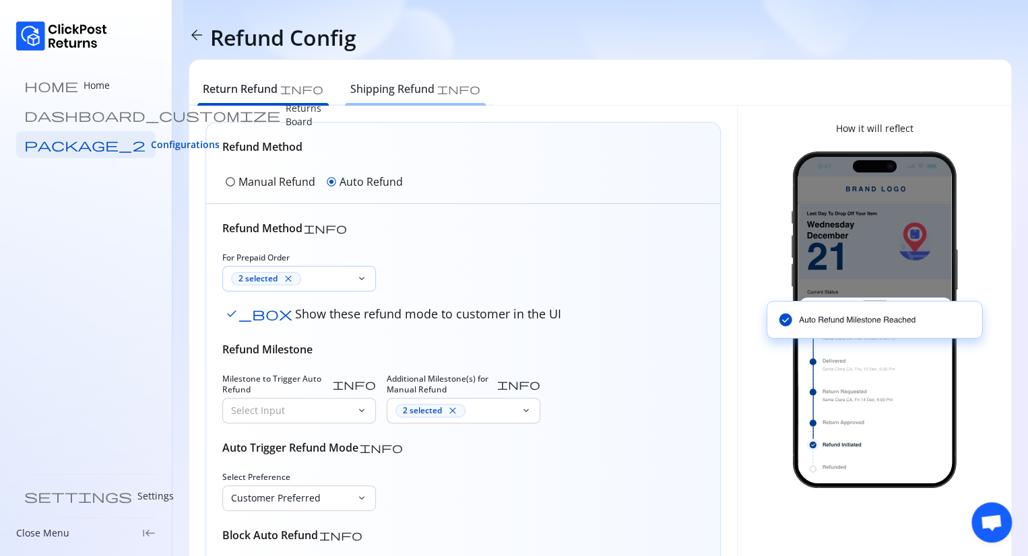
click at [350, 85] on h6 "Shipping Refund" at bounding box center [392, 89] width 84 height 16
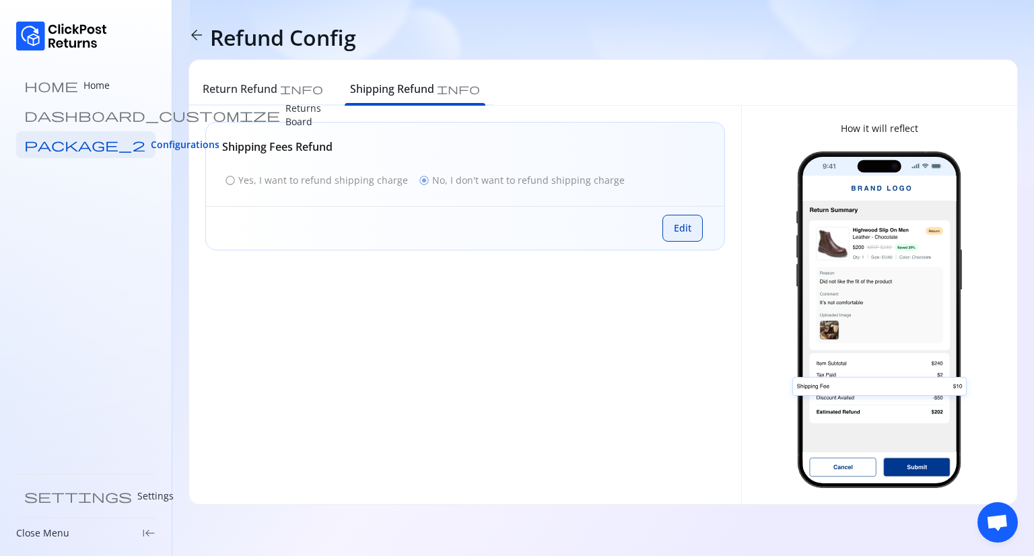
click at [681, 230] on span "Edit" at bounding box center [683, 228] width 18 height 13
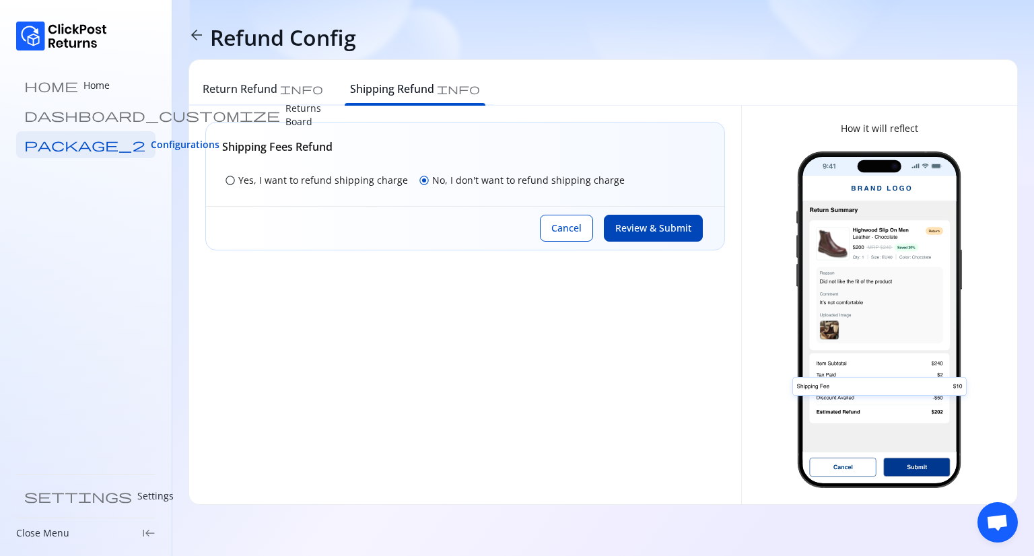
click at [646, 234] on span "Review & Submit" at bounding box center [653, 228] width 76 height 13
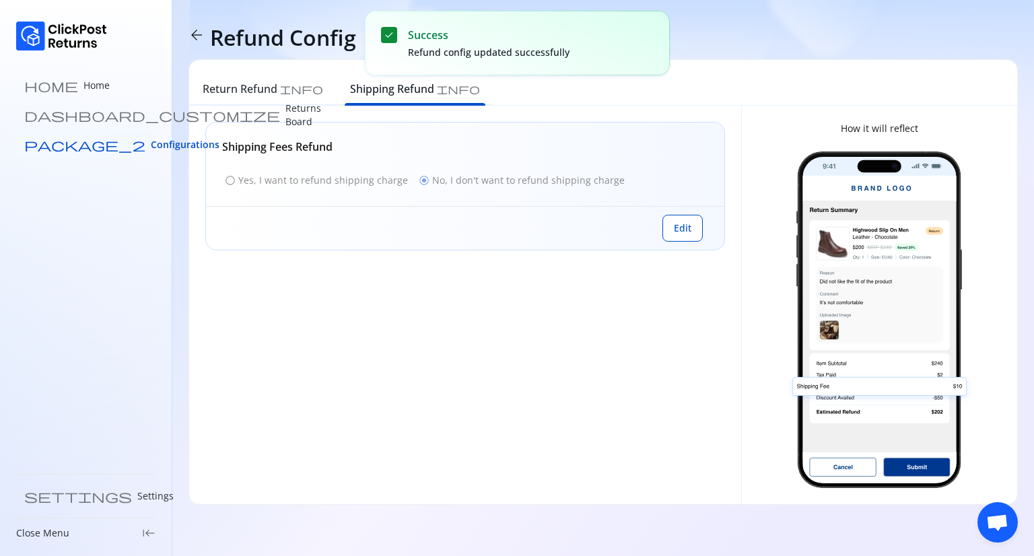
click at [151, 145] on span "Configurations" at bounding box center [185, 144] width 69 height 13
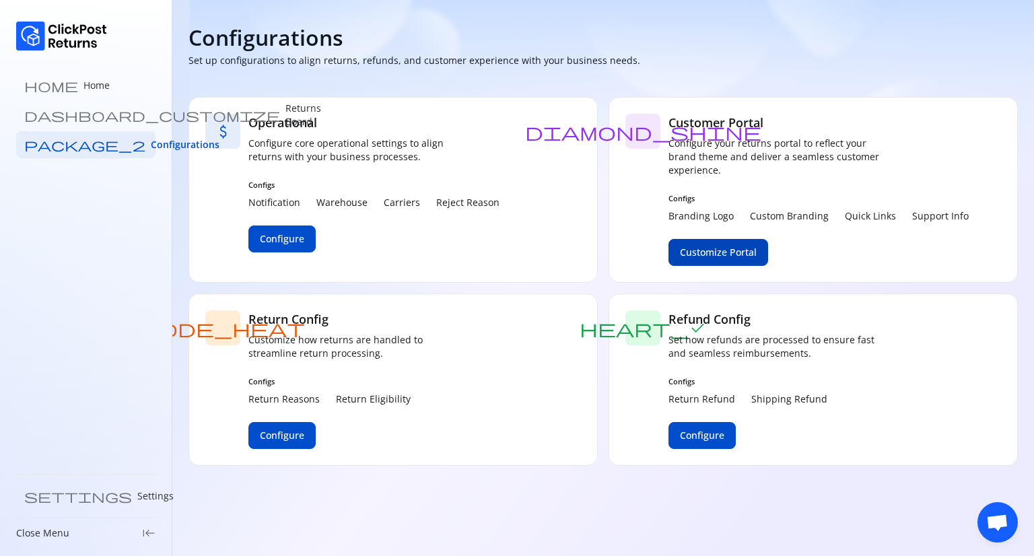
click at [706, 250] on span "Customize Portal" at bounding box center [718, 252] width 77 height 13
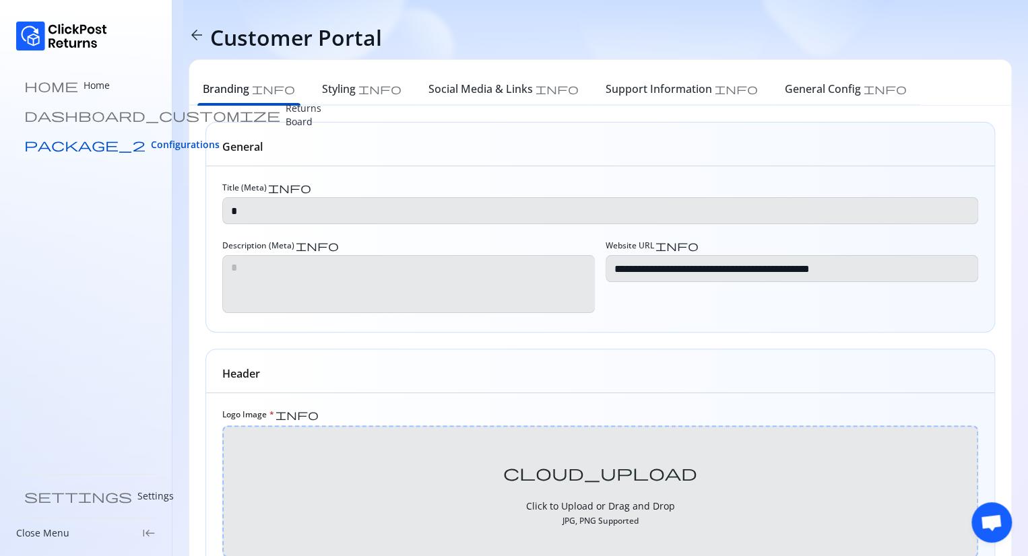
click at [151, 141] on span "Configurations" at bounding box center [185, 144] width 69 height 13
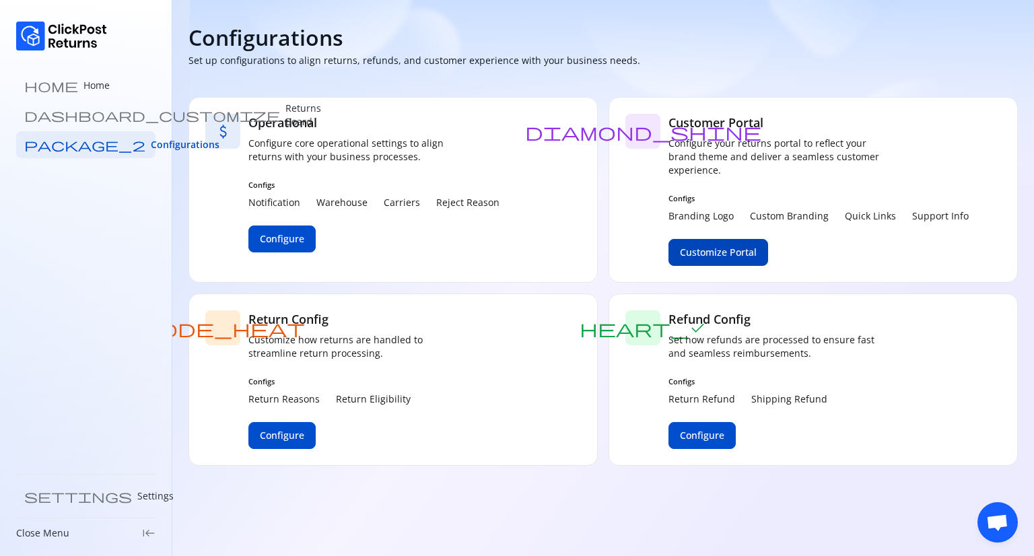
click at [729, 251] on span "Customize Portal" at bounding box center [718, 252] width 77 height 13
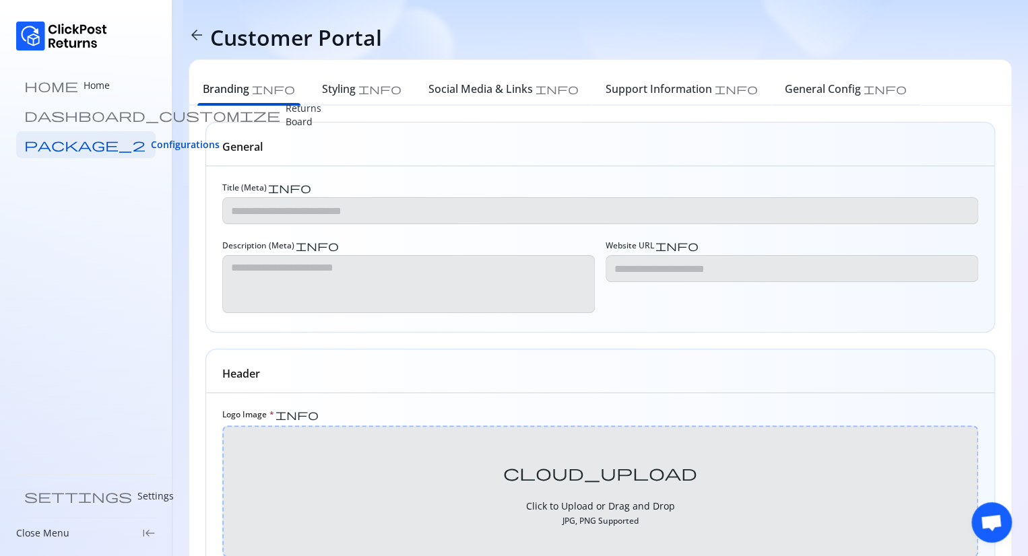
click at [454, 194] on div "Title (Meta) info" at bounding box center [600, 203] width 756 height 42
click at [784, 93] on h6 "General Config" at bounding box center [822, 89] width 76 height 16
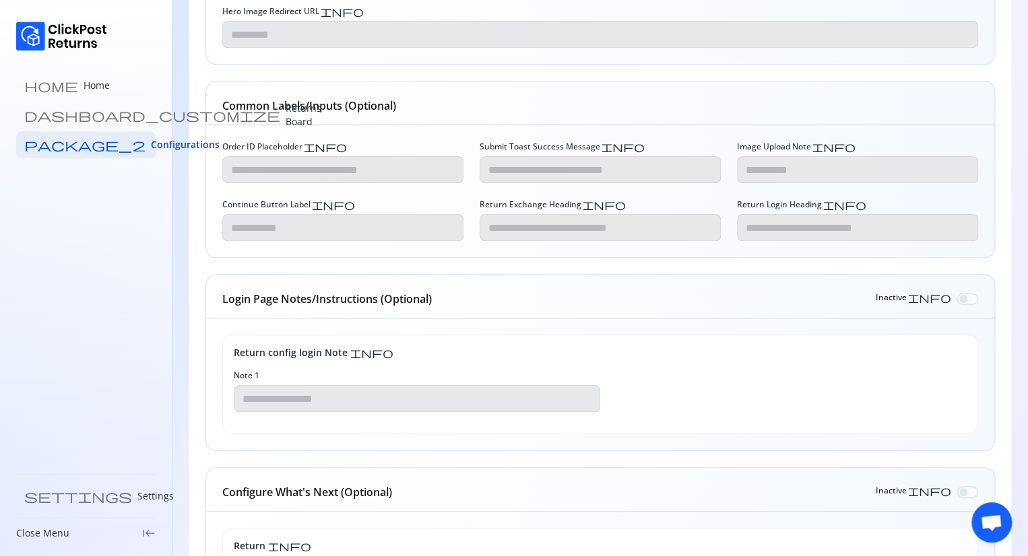
scroll to position [350, 0]
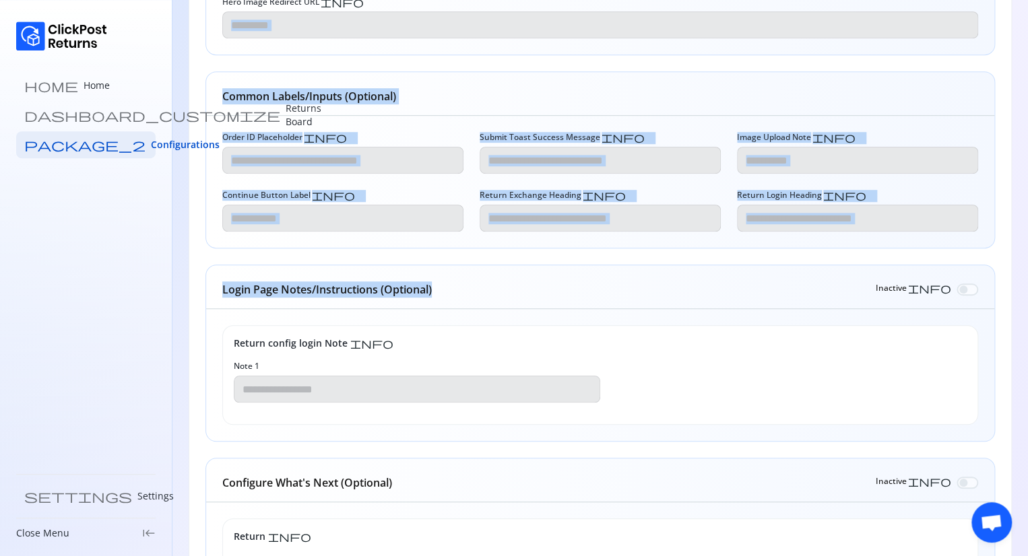
drag, startPoint x: 622, startPoint y: 259, endPoint x: 422, endPoint y: -24, distance: 345.8
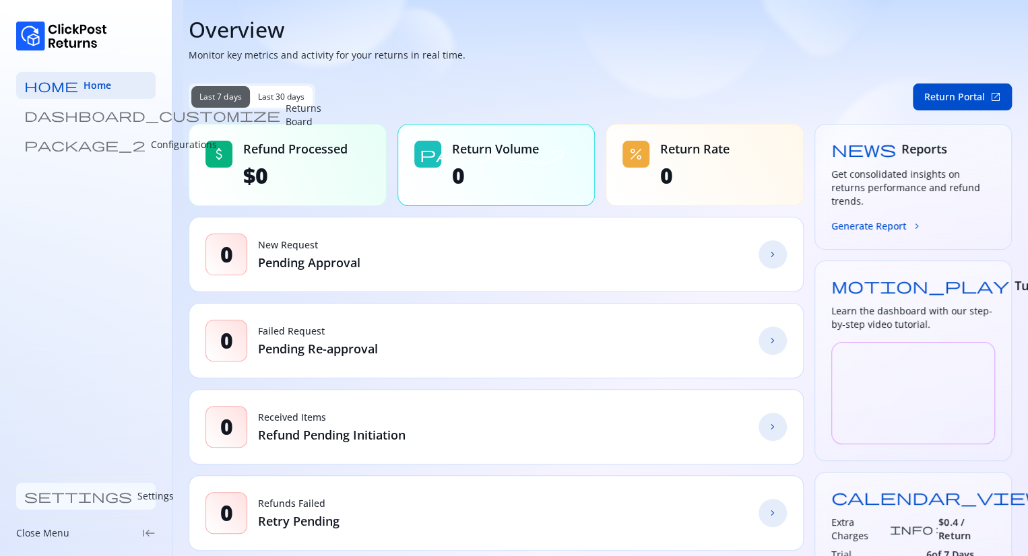
click at [137, 496] on p "Settings" at bounding box center [155, 496] width 36 height 13
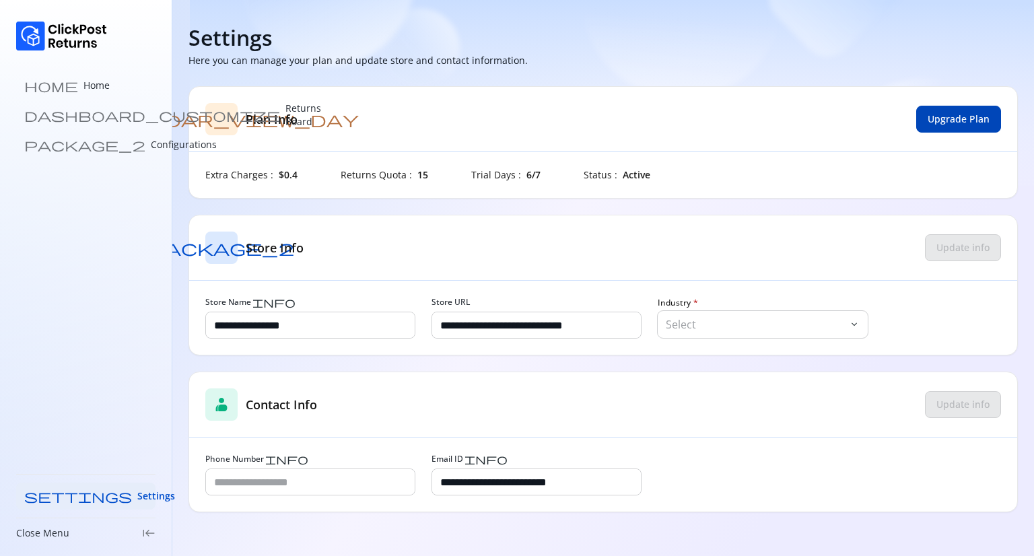
click at [958, 117] on span "Upgrade Plan" at bounding box center [959, 118] width 62 height 13
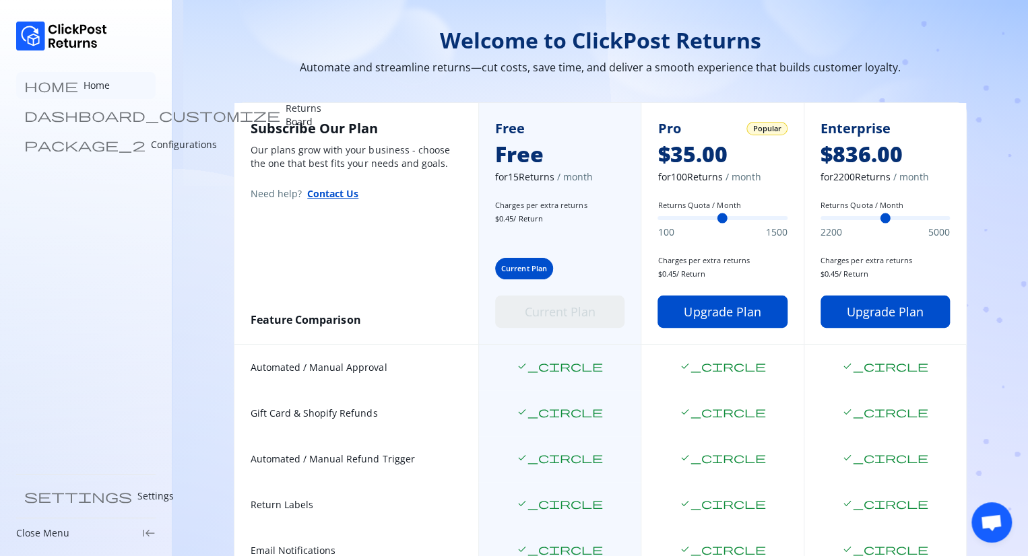
click at [83, 92] on p "Home" at bounding box center [96, 85] width 26 height 13
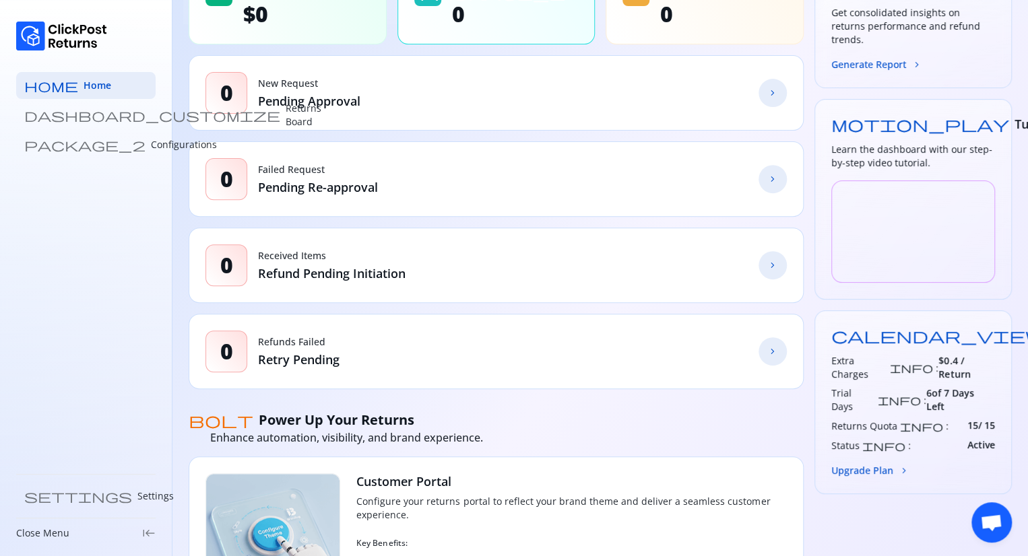
scroll to position [163, 0]
click at [988, 521] on span "Open chat" at bounding box center [991, 523] width 22 height 19
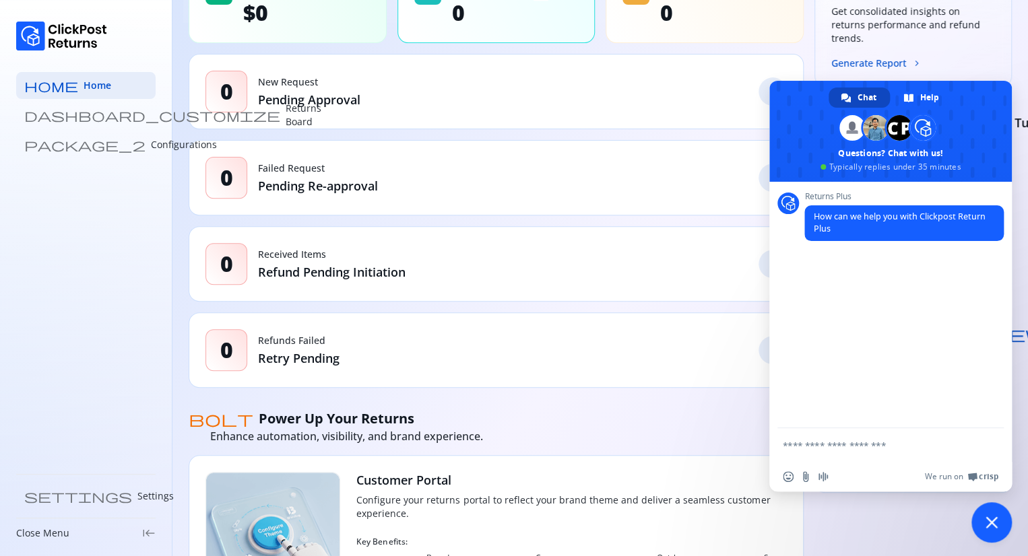
click at [989, 521] on span "Close chat" at bounding box center [991, 522] width 12 height 12
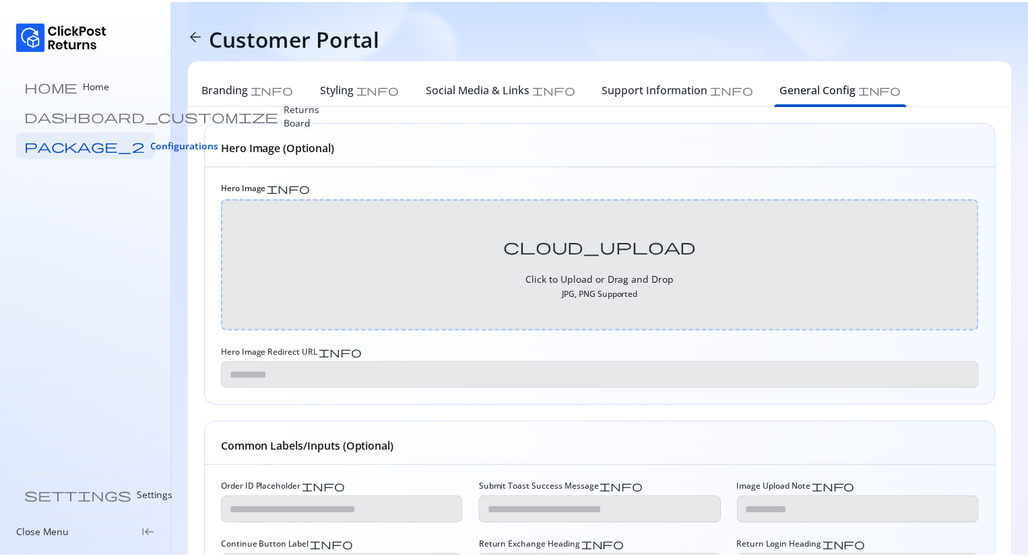
scroll to position [270, 0]
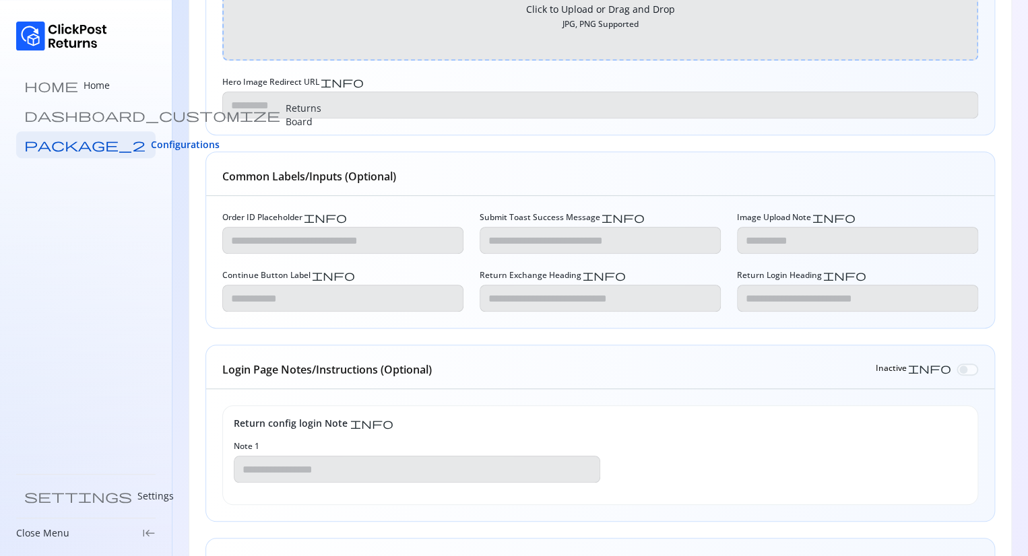
type input "**********"
type textarea "**********"
type input "**********"
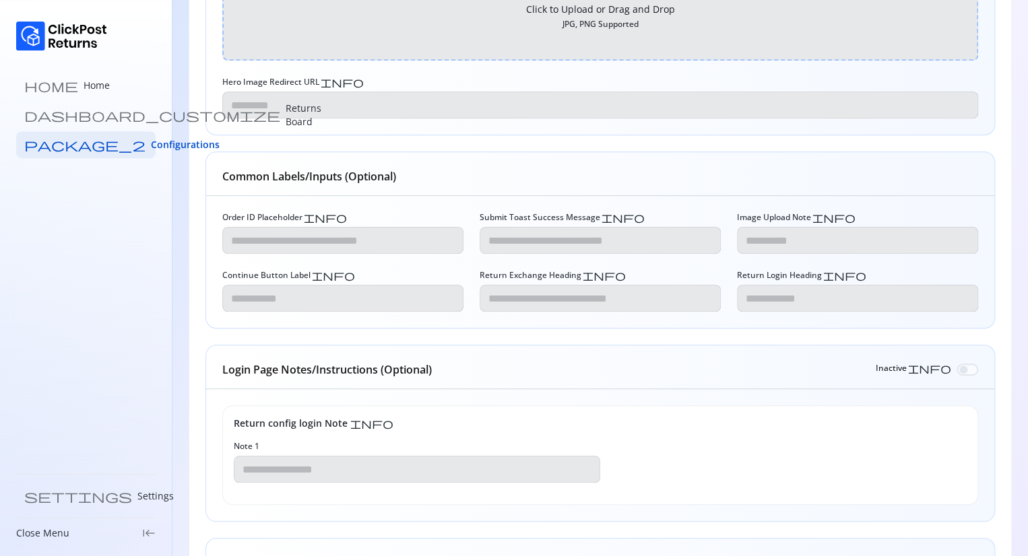
scroll to position [270, 0]
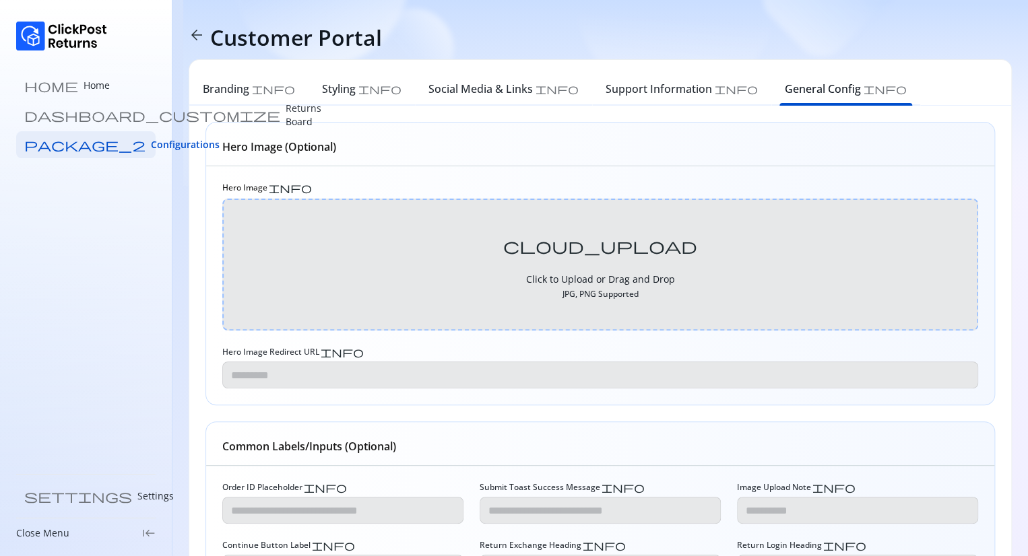
type input "**********"
type textarea "**********"
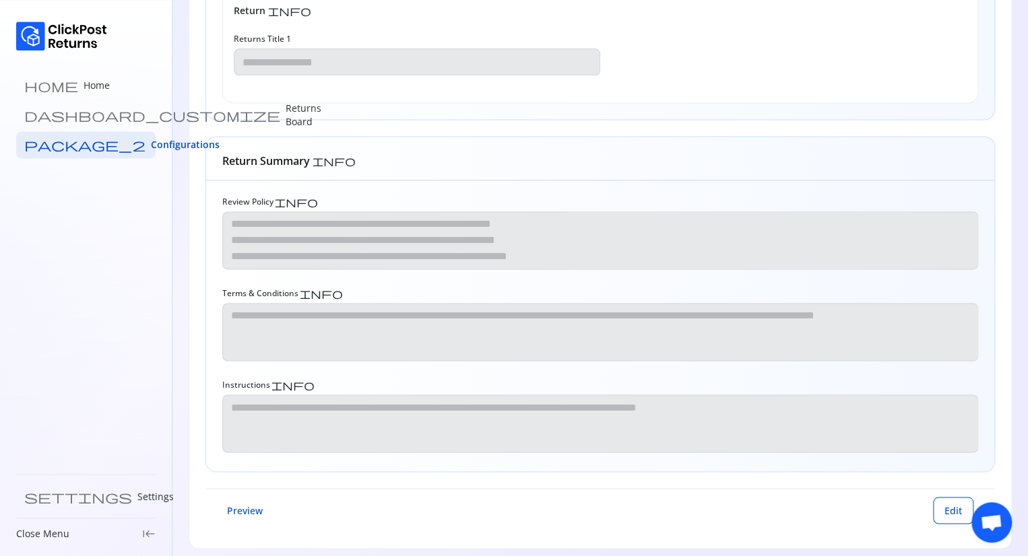
scroll to position [881, 0]
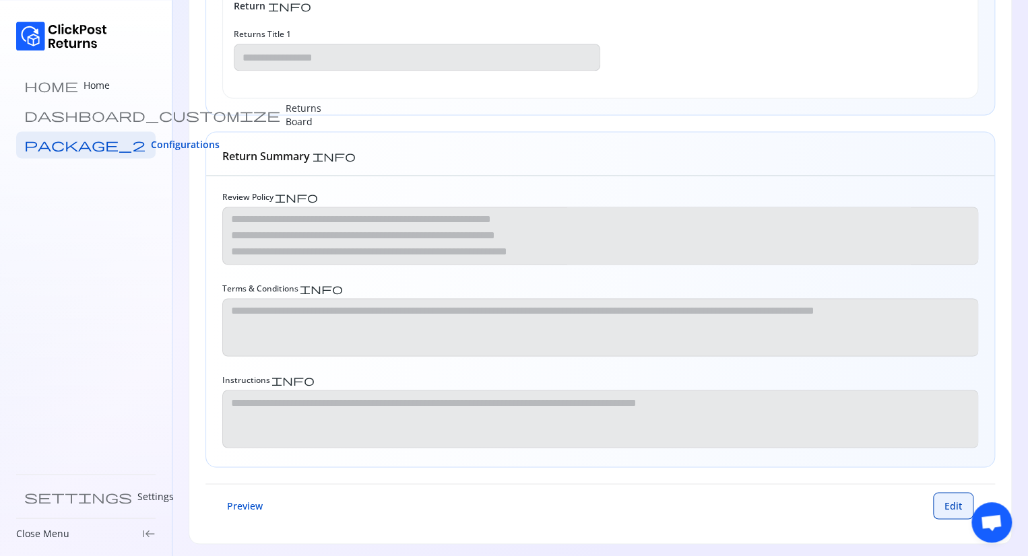
click at [960, 499] on span "Edit" at bounding box center [953, 505] width 18 height 13
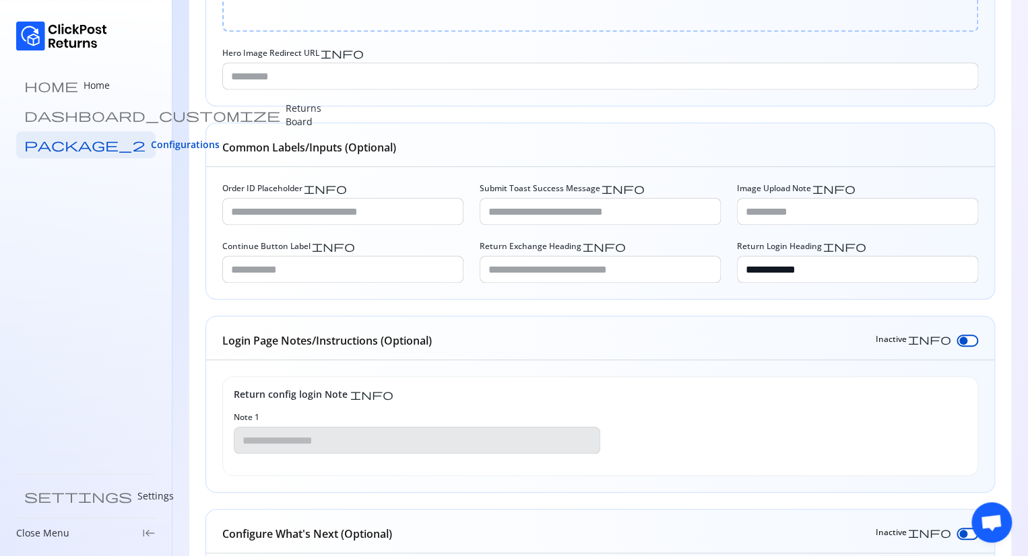
scroll to position [140, 0]
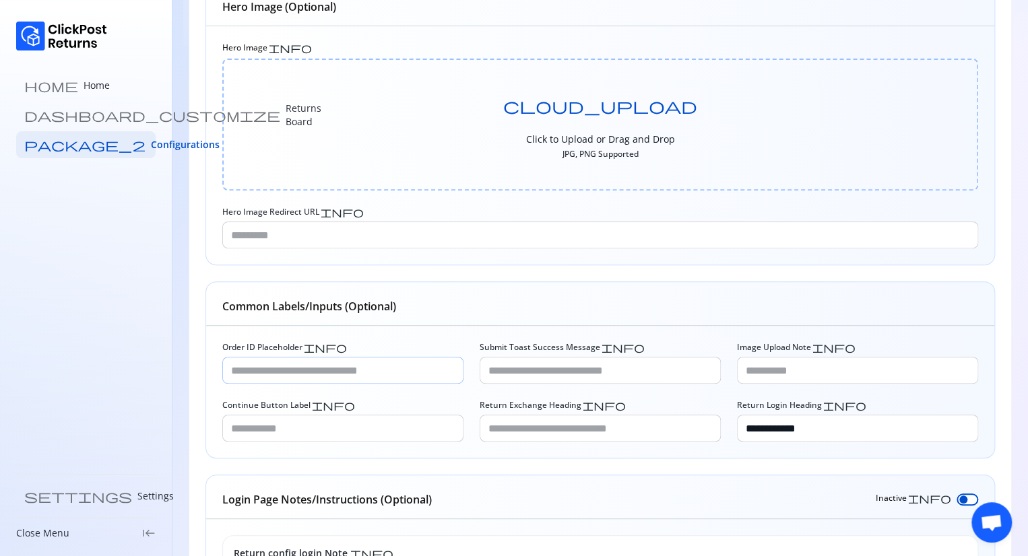
click at [384, 370] on input "Order ID Placeholder info" at bounding box center [343, 371] width 240 height 26
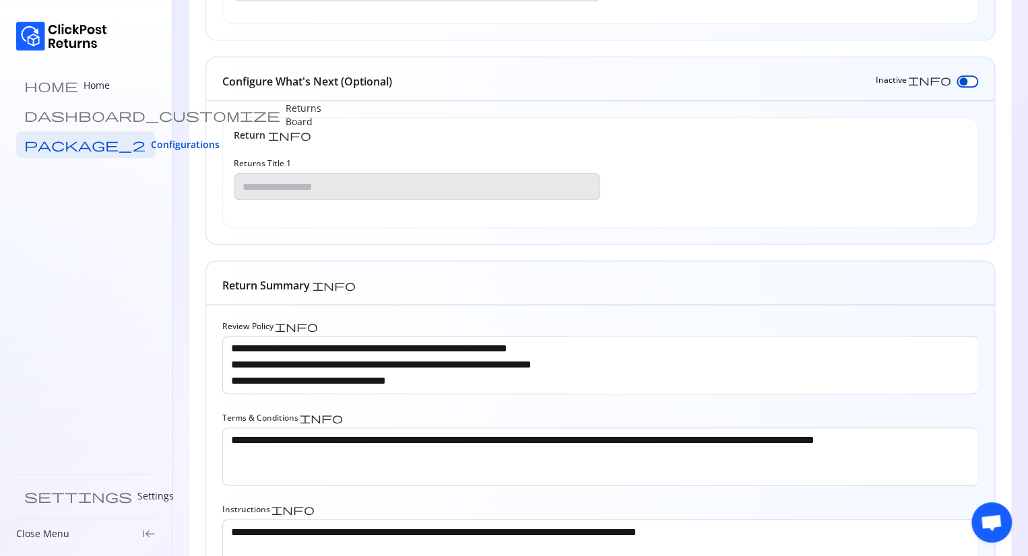
scroll to position [881, 0]
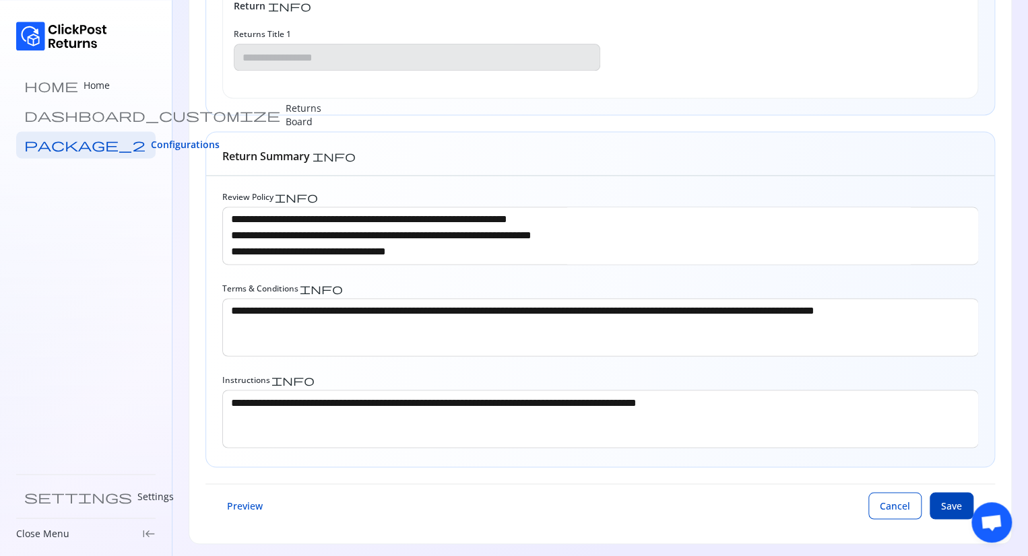
type input "*"
click at [951, 499] on span "Save" at bounding box center [951, 505] width 21 height 13
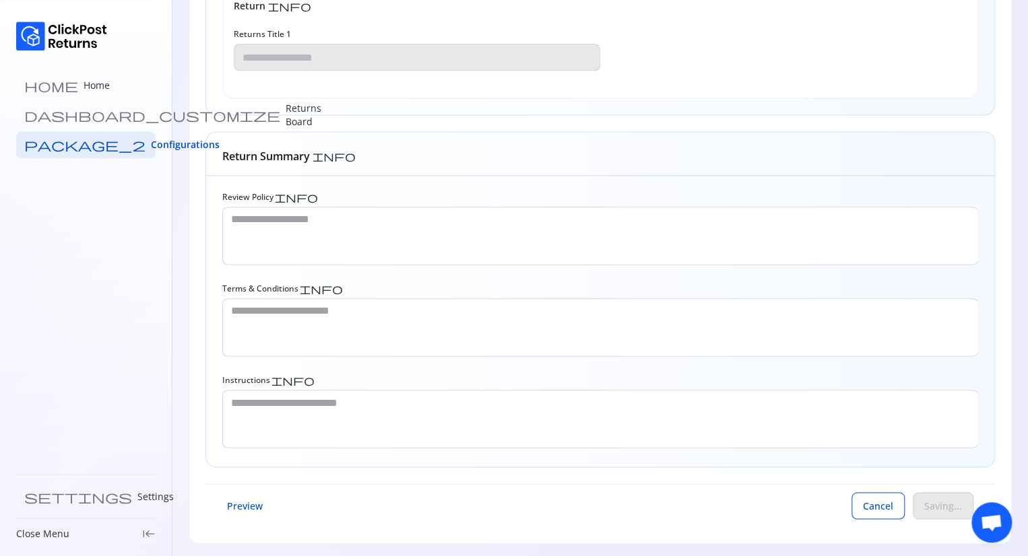
scroll to position [0, 0]
type input "*"
type input "**********"
type textarea "**********"
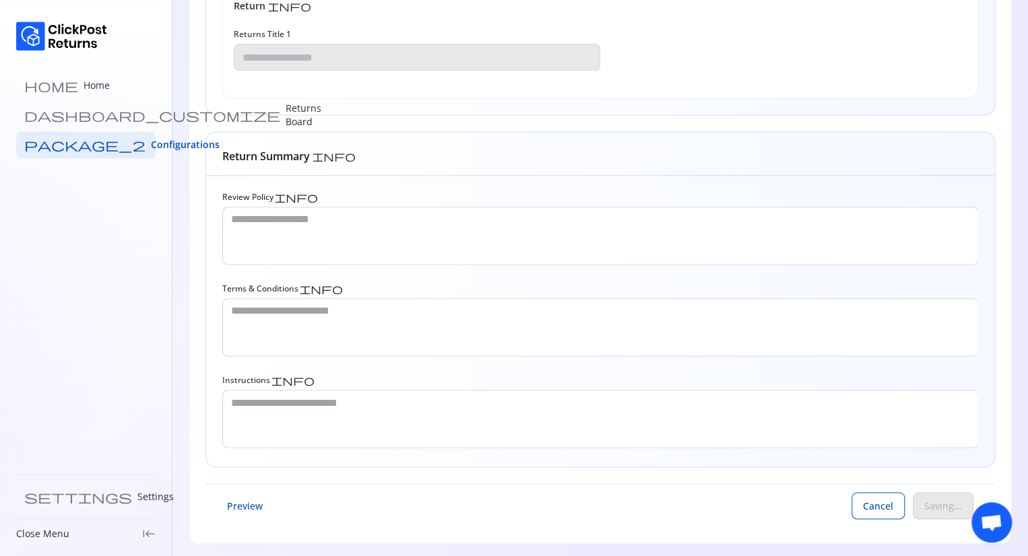
type textarea "**********"
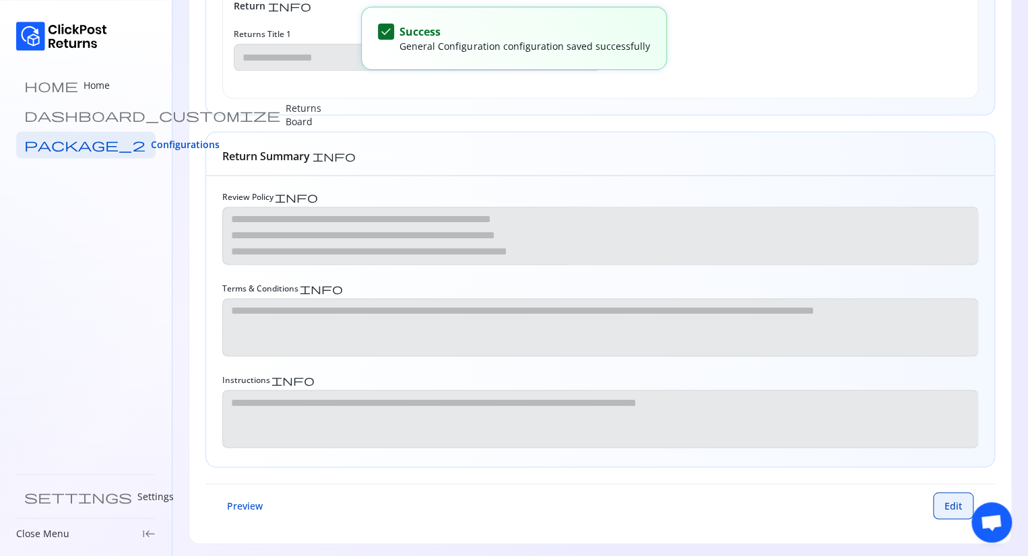
click at [947, 504] on span "Edit" at bounding box center [953, 505] width 18 height 13
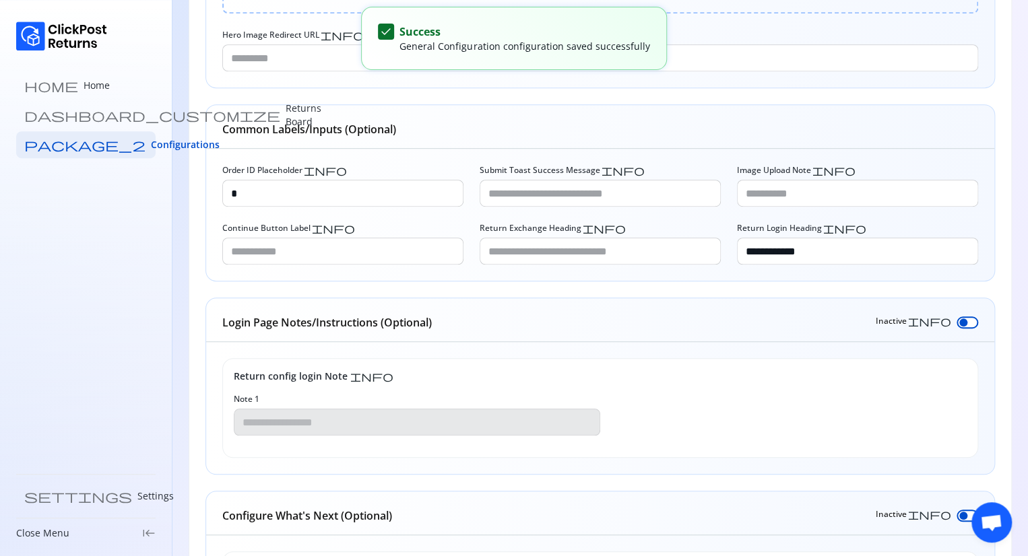
scroll to position [275, 0]
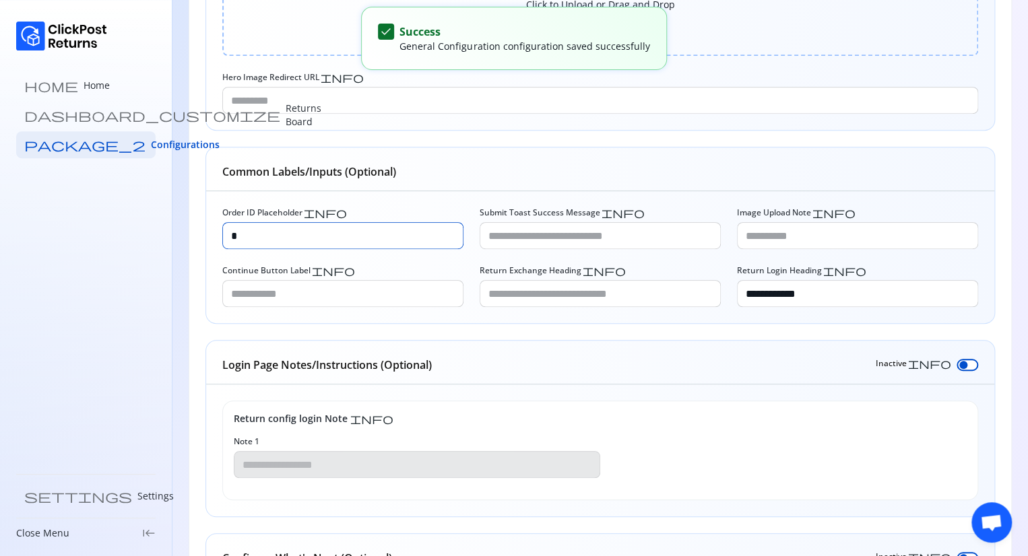
drag, startPoint x: 232, startPoint y: 232, endPoint x: 201, endPoint y: 226, distance: 32.1
click at [201, 226] on div "**********" at bounding box center [599, 490] width 821 height 1318
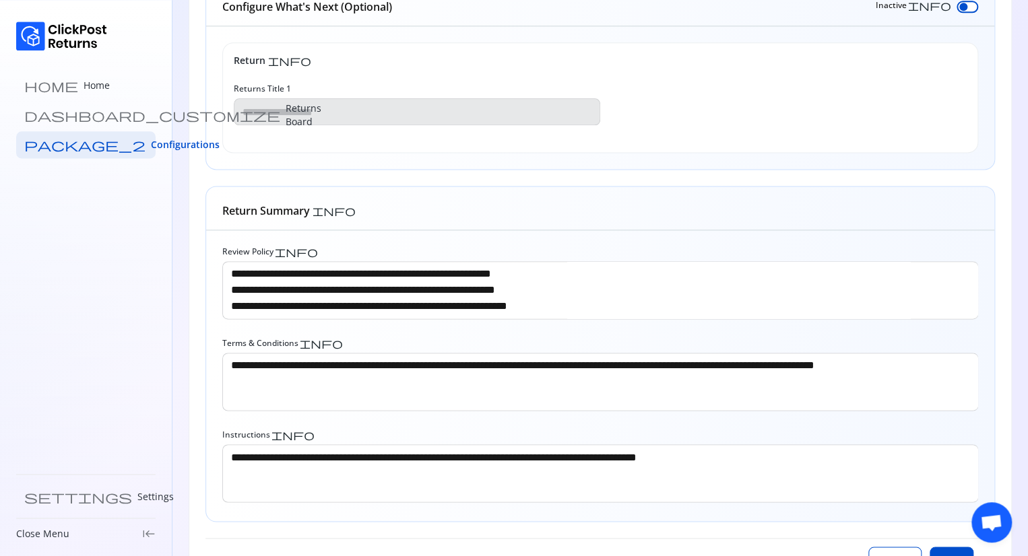
scroll to position [881, 0]
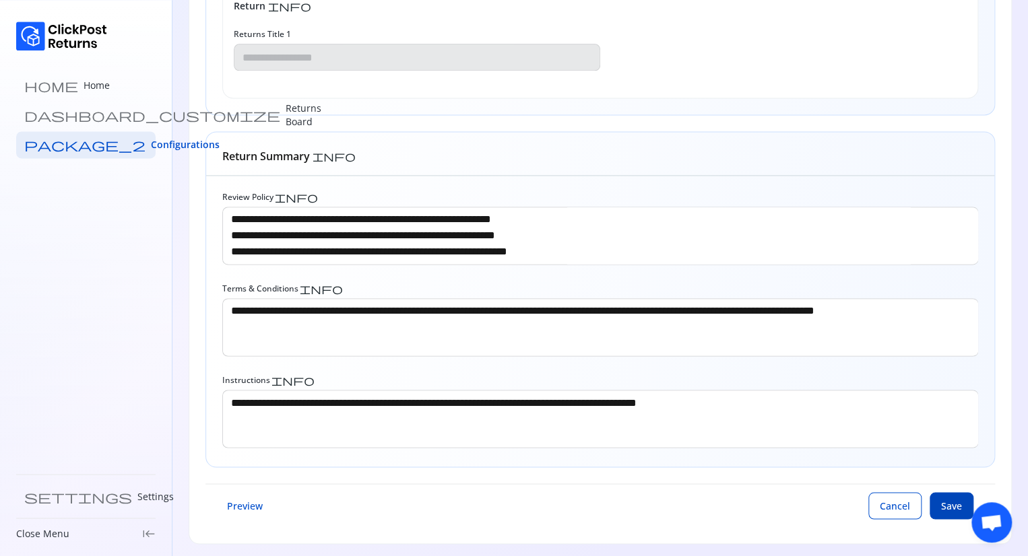
click at [947, 505] on span "Save" at bounding box center [951, 505] width 21 height 13
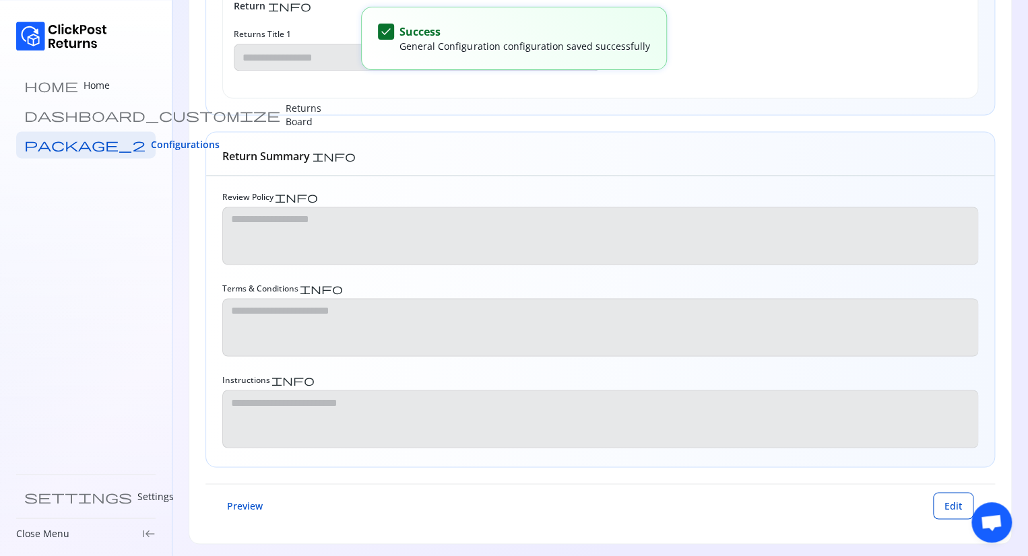
type input "**********"
type textarea "**********"
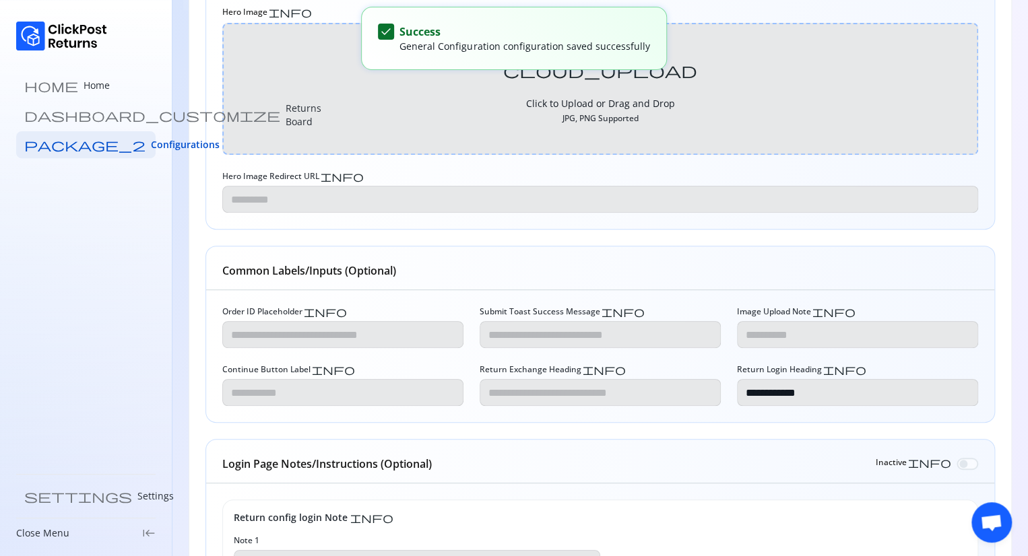
scroll to position [337, 0]
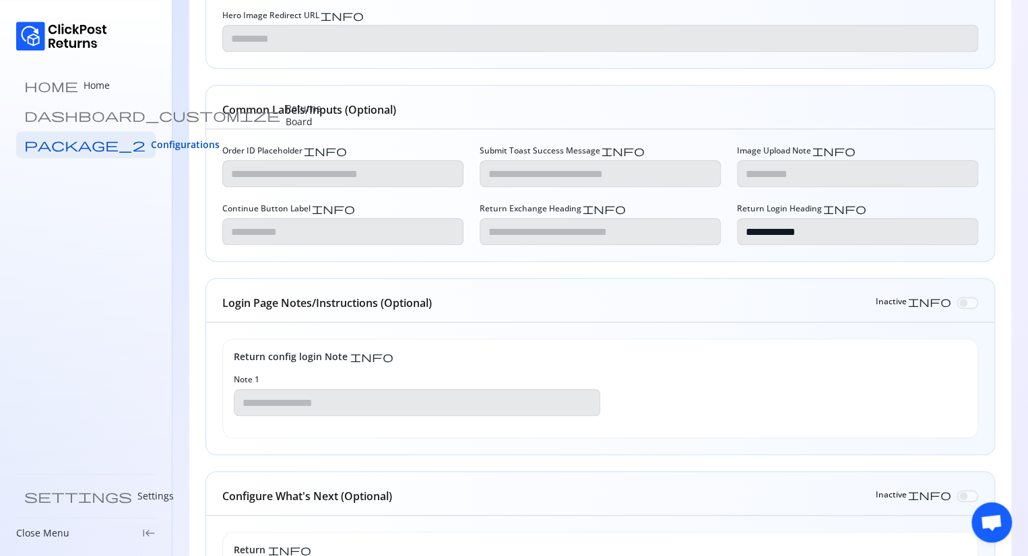
click at [1028, 326] on html "**********" at bounding box center [514, 383] width 1028 height 1441
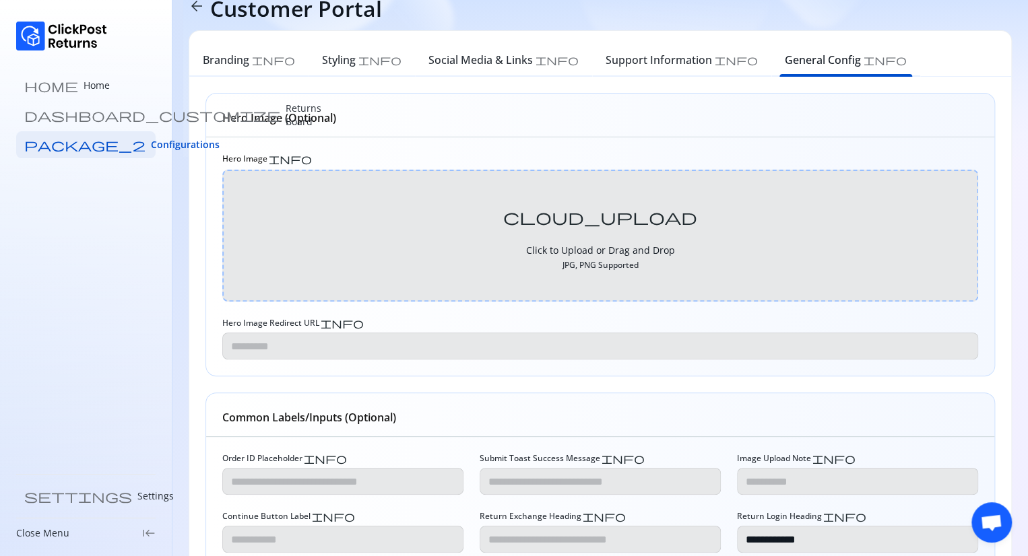
scroll to position [0, 0]
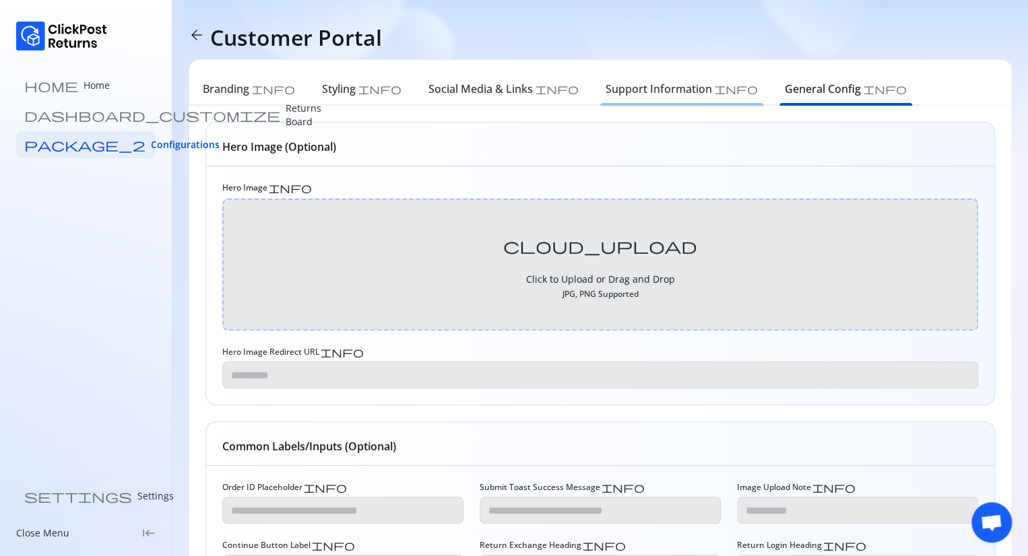
click at [605, 89] on h6 "Support Information" at bounding box center [658, 89] width 106 height 16
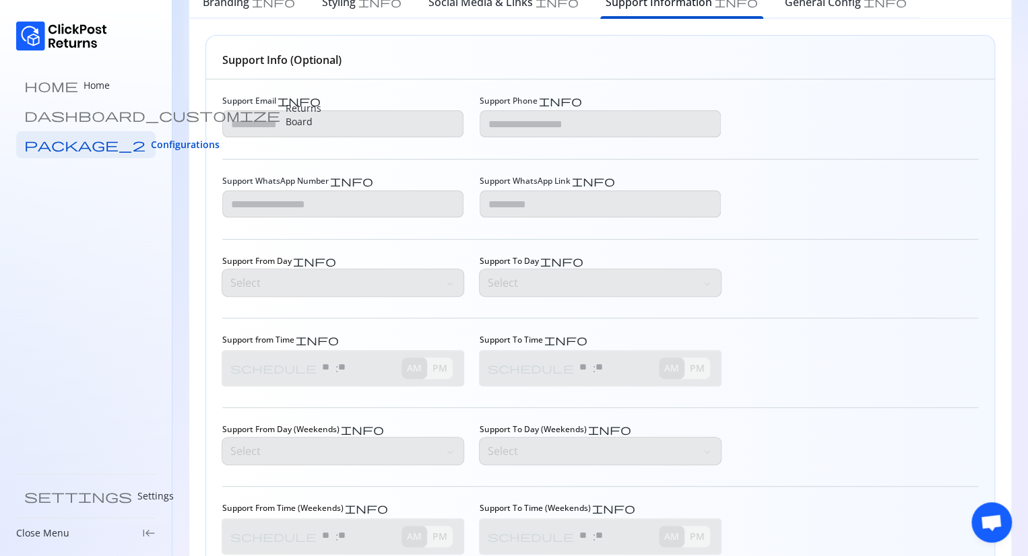
scroll to position [193, 0]
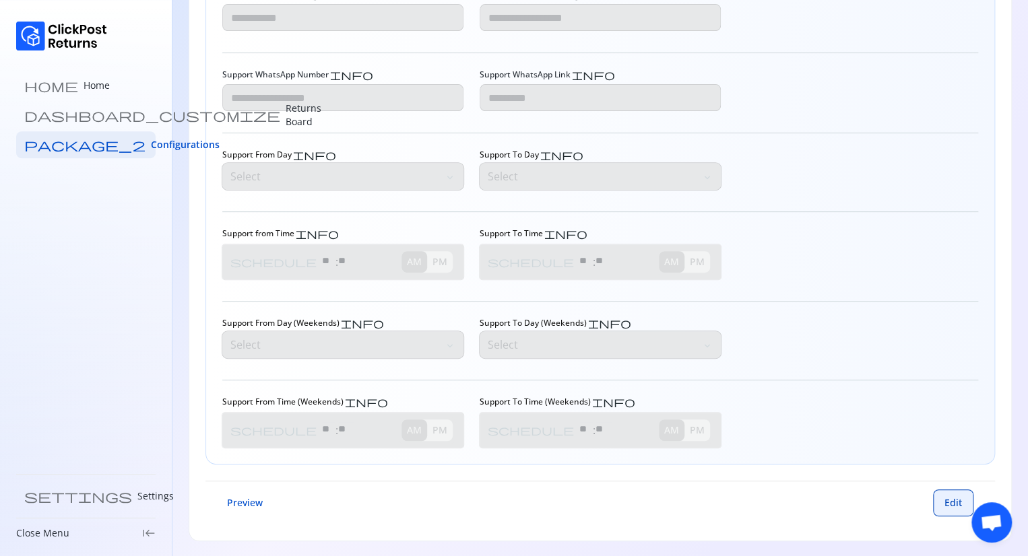
click at [949, 504] on span "Edit" at bounding box center [953, 502] width 18 height 13
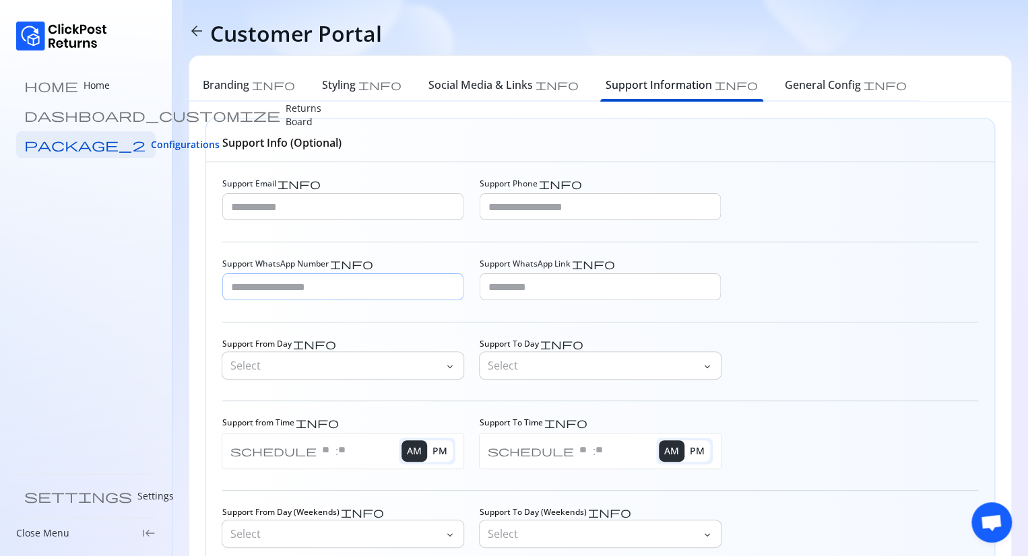
scroll to position [0, 0]
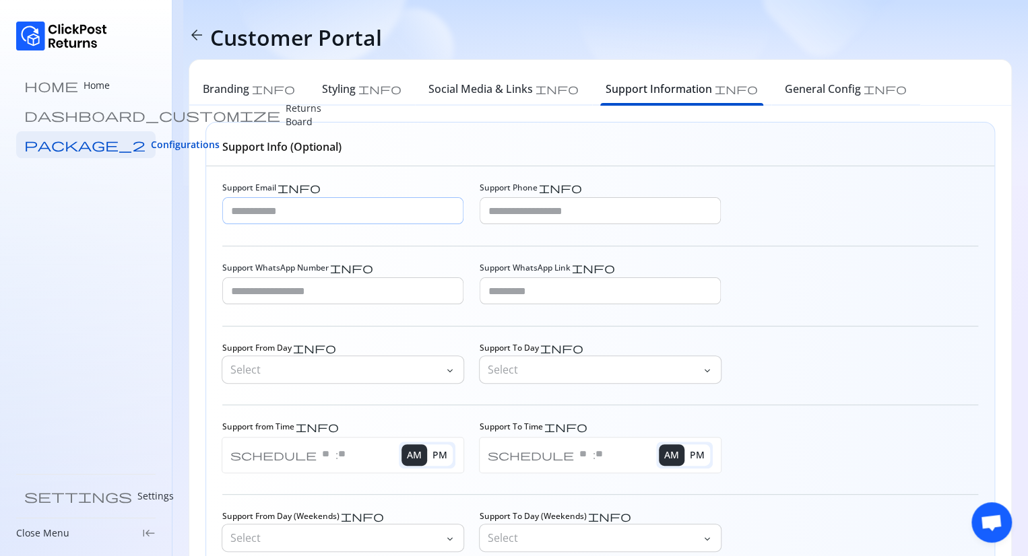
click at [294, 205] on input "Support Email info" at bounding box center [343, 211] width 240 height 26
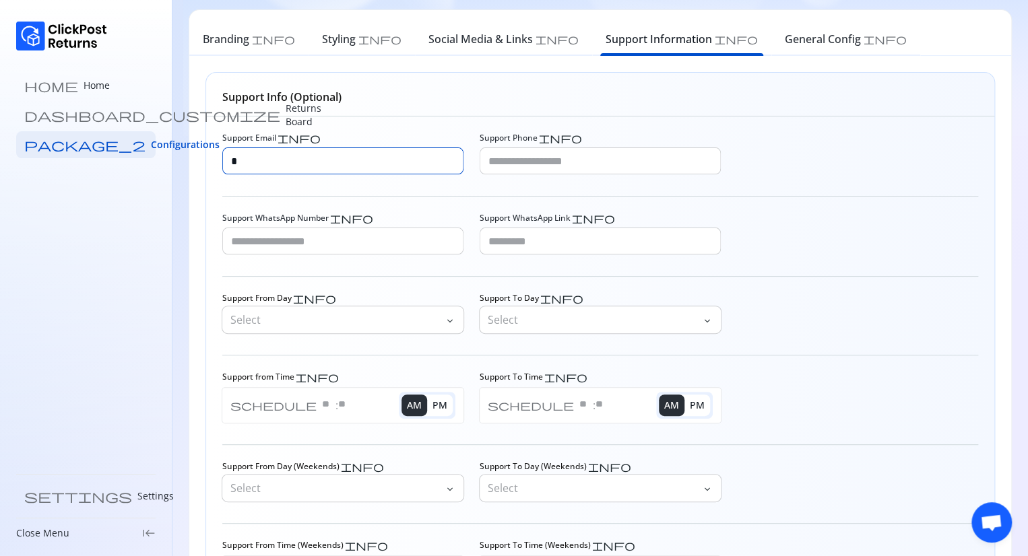
scroll to position [193, 0]
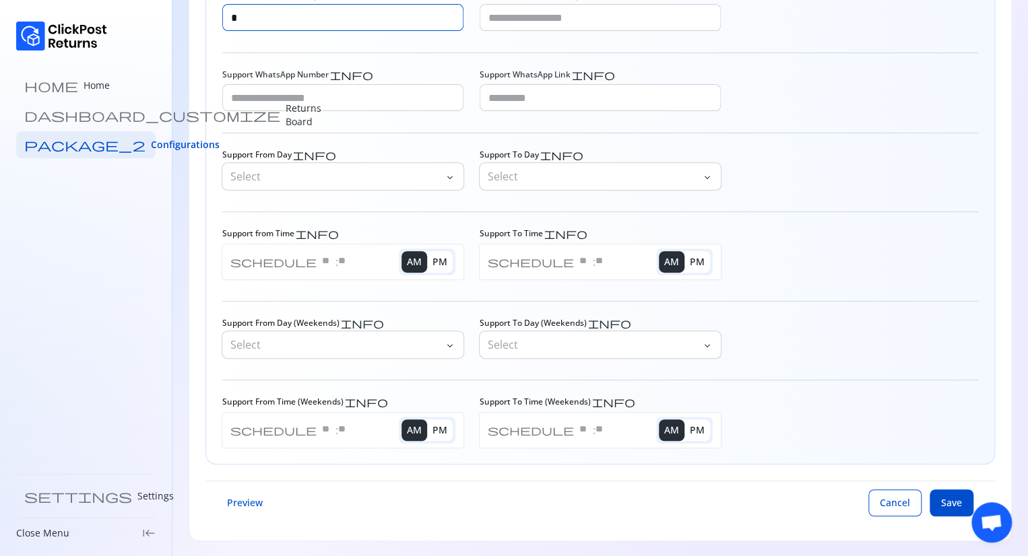
type input "*"
click at [938, 496] on button "Save" at bounding box center [951, 503] width 44 height 27
click at [514, 20] on input "Support Phone info" at bounding box center [600, 18] width 240 height 26
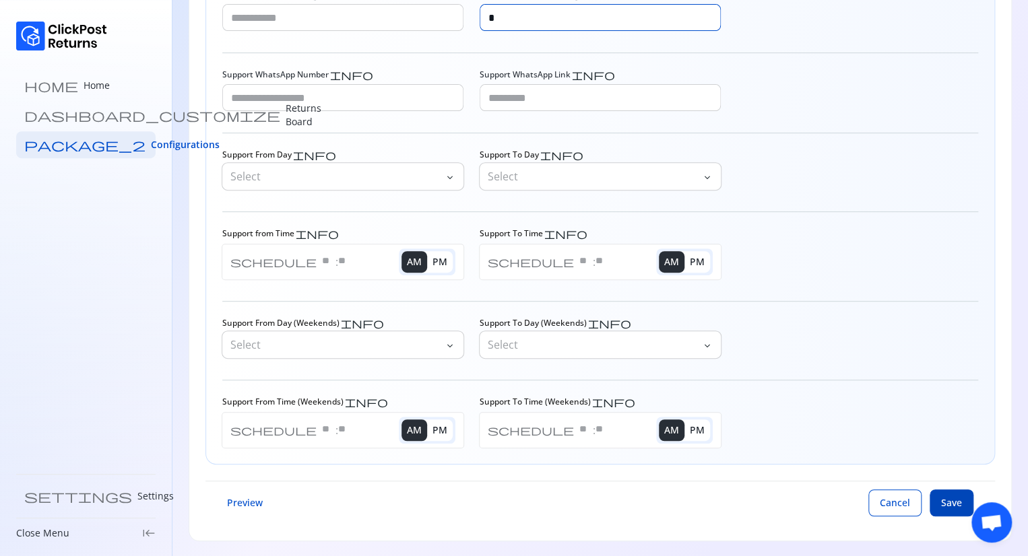
type input "*"
click at [956, 504] on span "Save" at bounding box center [951, 502] width 21 height 13
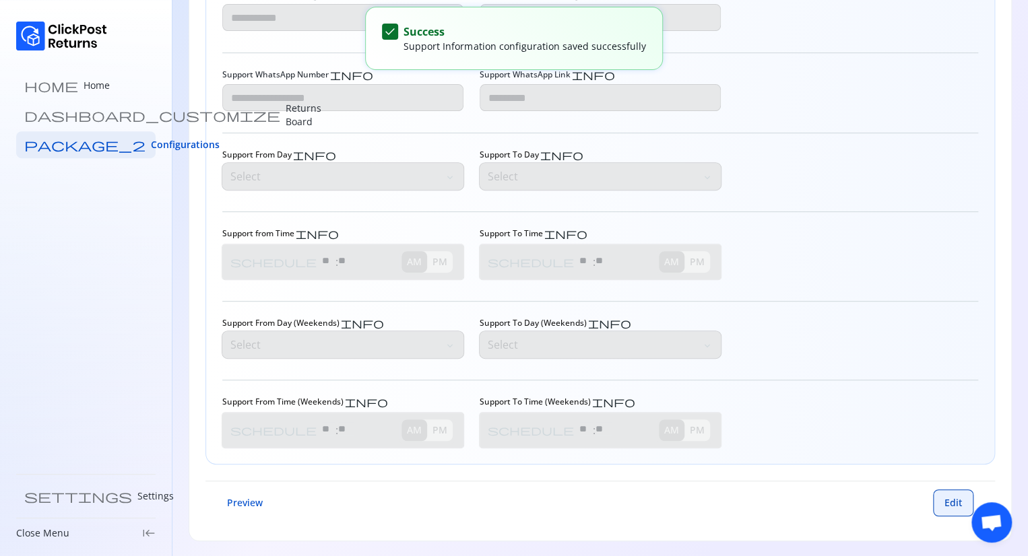
type input "*"
click at [947, 498] on span "Edit" at bounding box center [953, 502] width 18 height 13
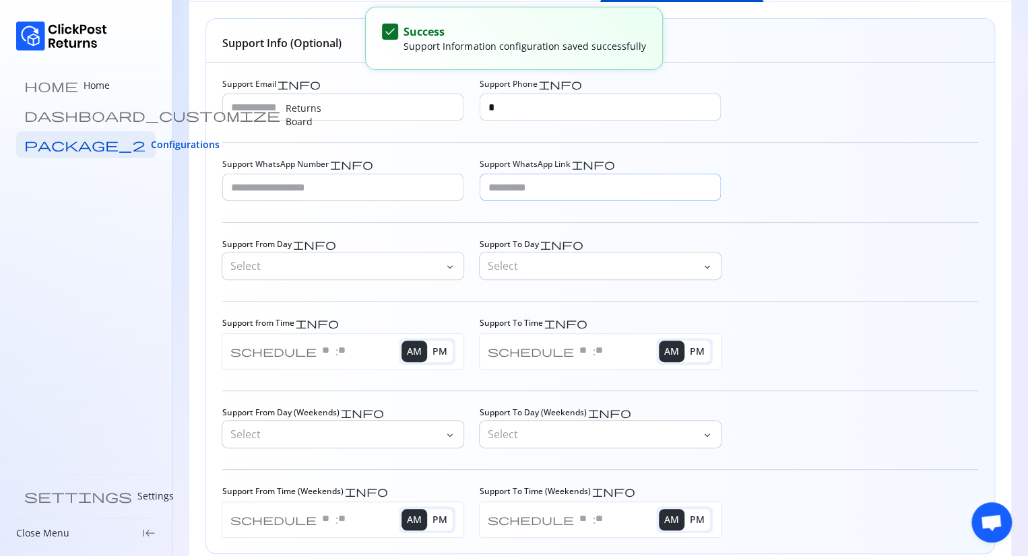
scroll to position [0, 0]
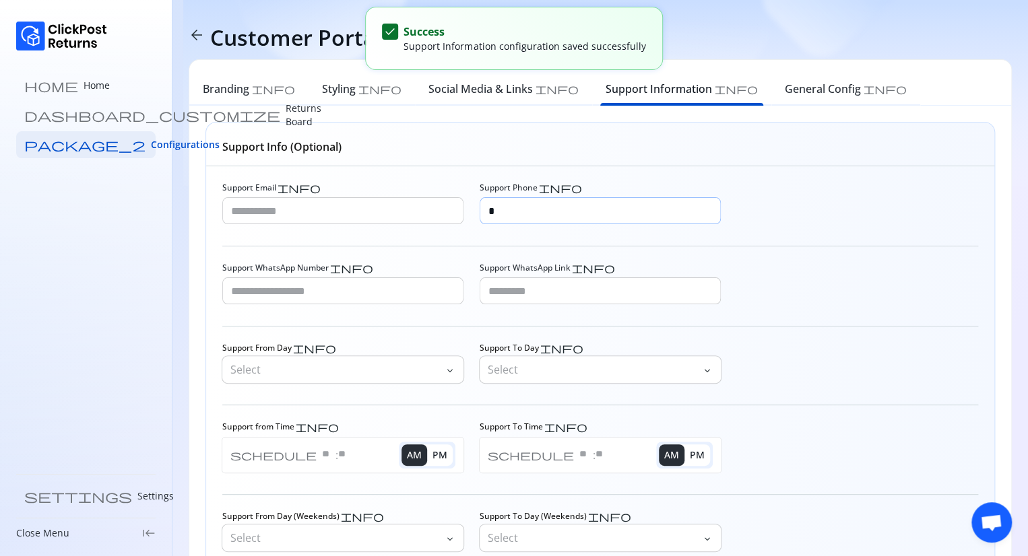
click at [518, 210] on input "*" at bounding box center [600, 211] width 240 height 26
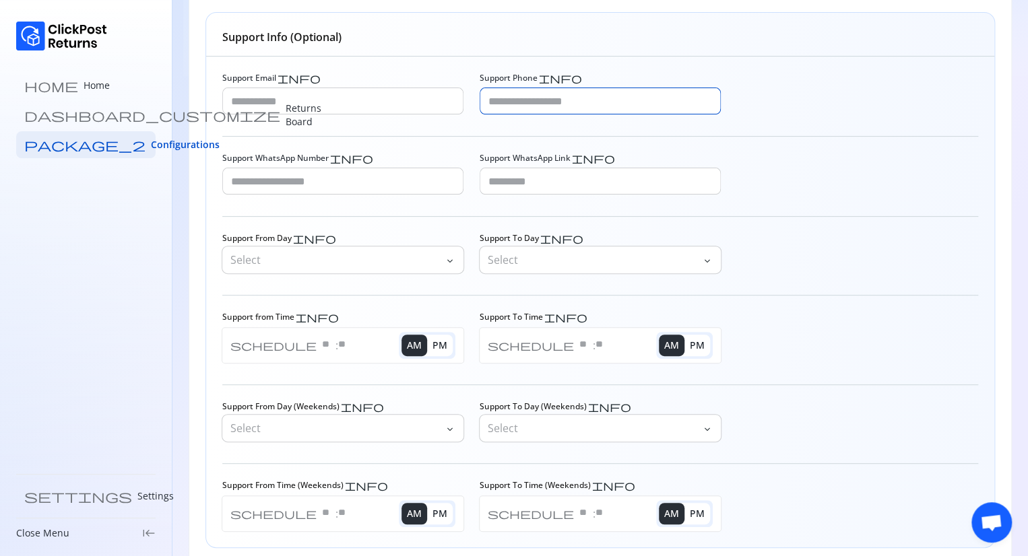
scroll to position [193, 0]
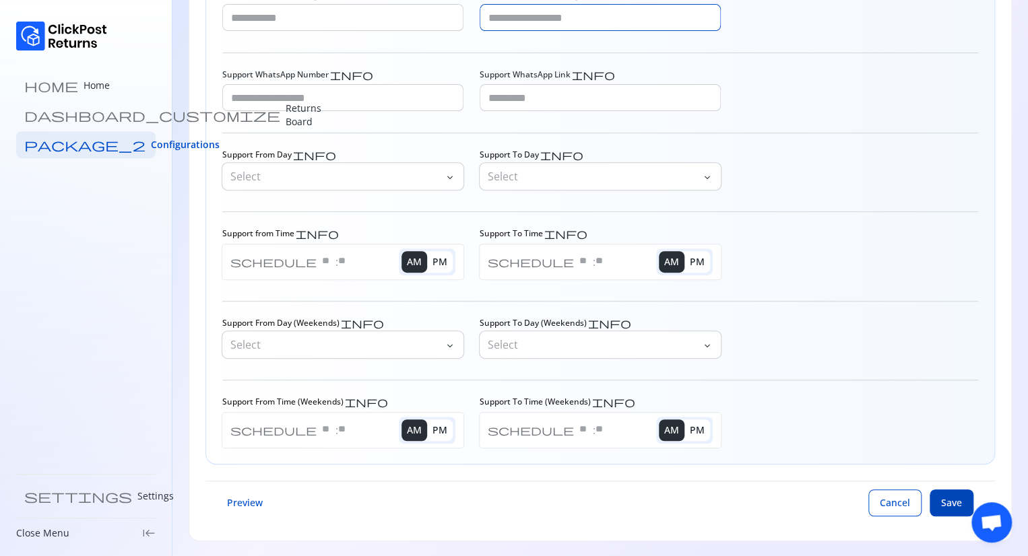
click at [956, 498] on span "Save" at bounding box center [951, 502] width 21 height 13
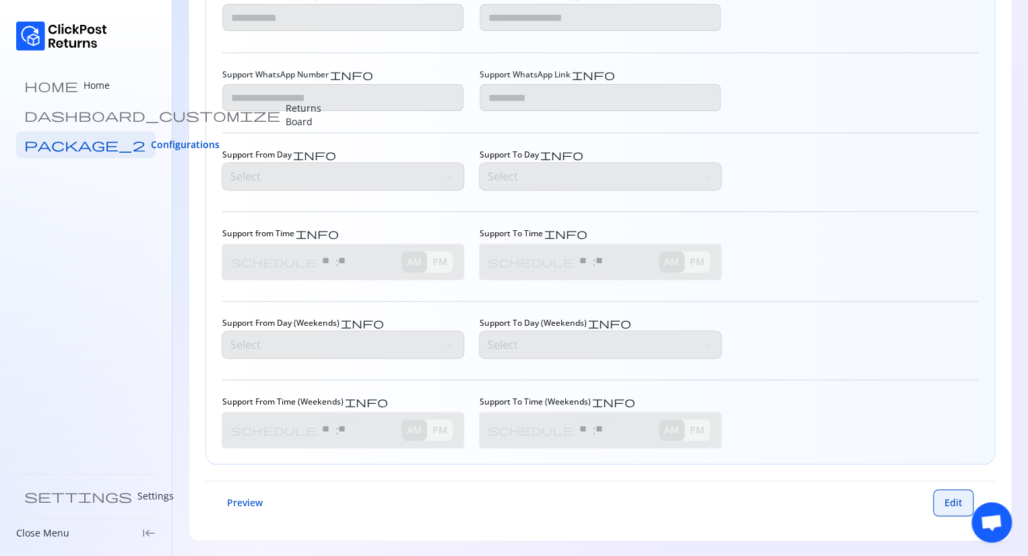
click at [947, 502] on span "Edit" at bounding box center [953, 502] width 18 height 13
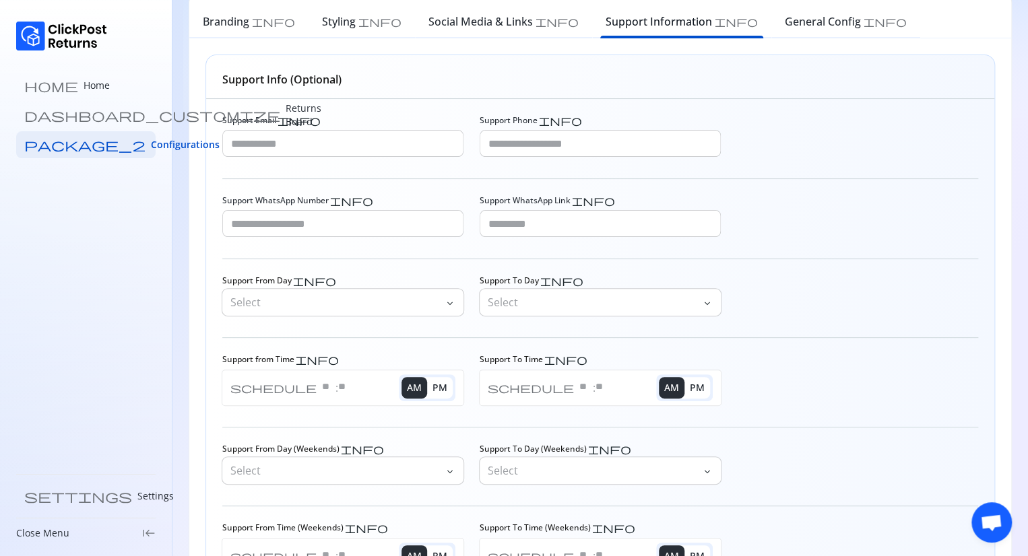
scroll to position [59, 0]
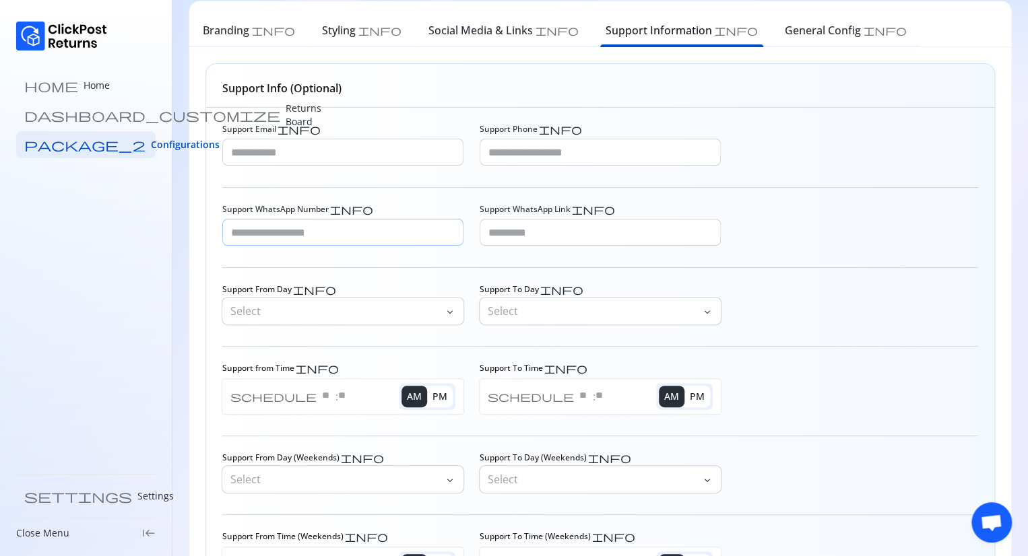
click at [305, 234] on input "Support WhatsApp Number info" at bounding box center [343, 233] width 240 height 26
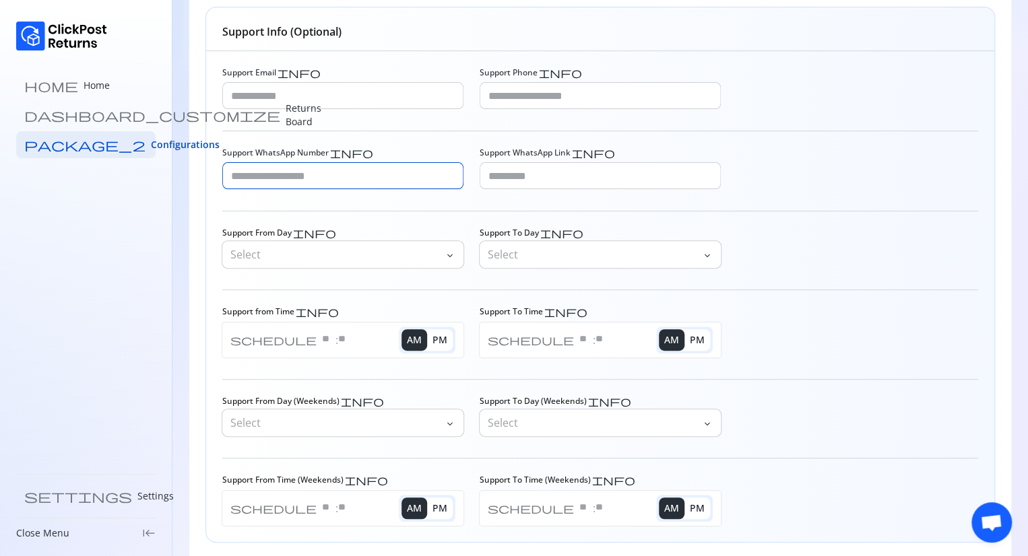
scroll to position [193, 0]
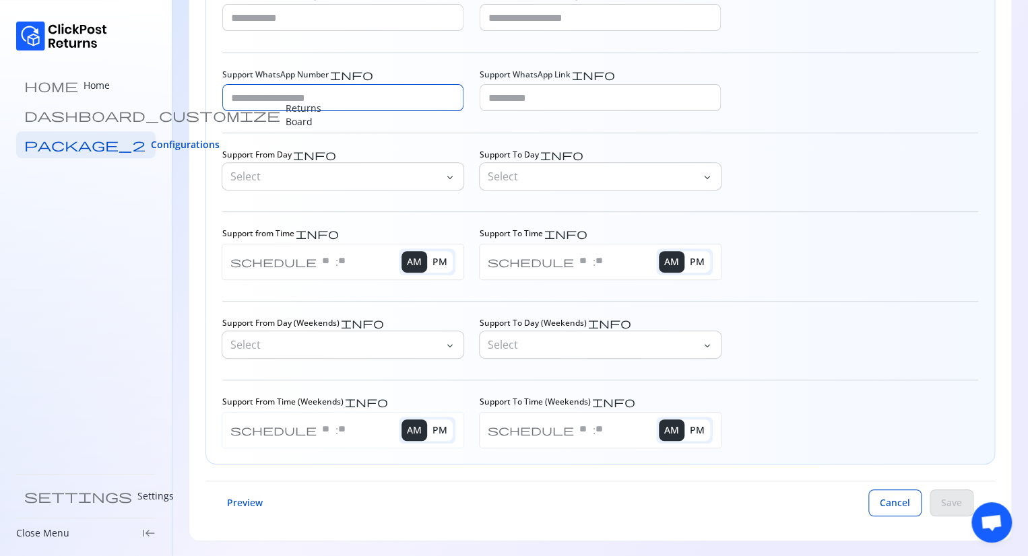
click at [322, 424] on input "text" at bounding box center [328, 428] width 13 height 13
type input "**"
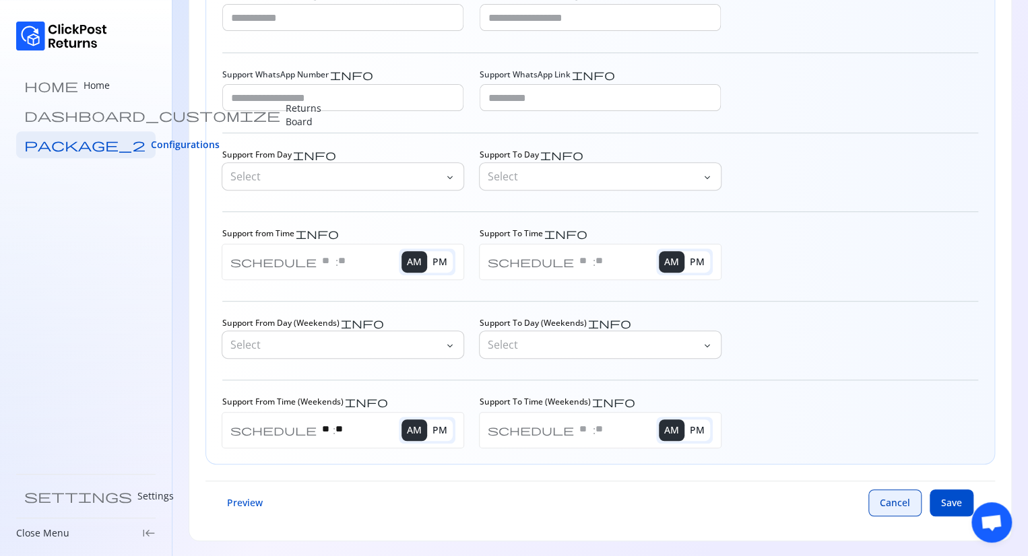
click at [903, 504] on span "Cancel" at bounding box center [894, 502] width 30 height 13
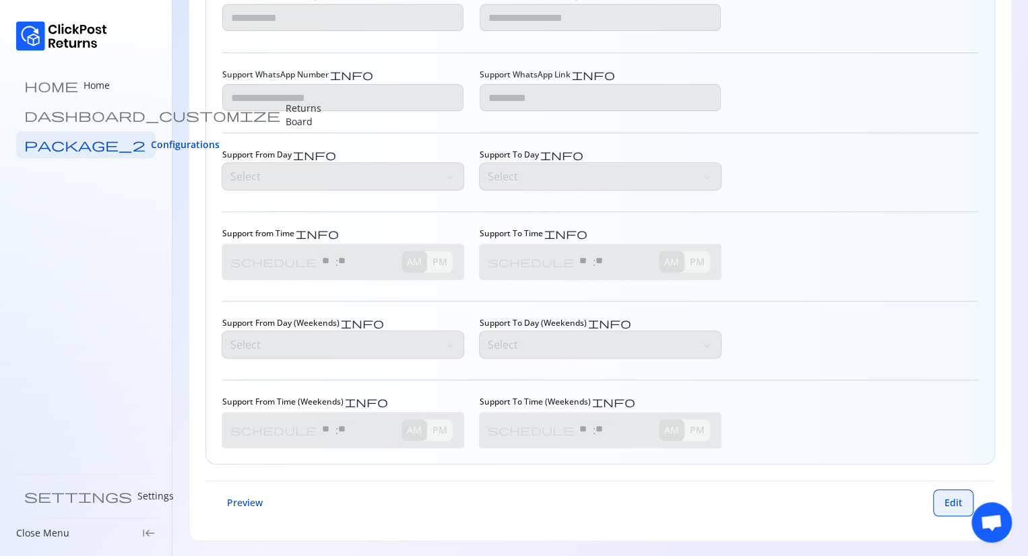
click at [959, 491] on button "Edit" at bounding box center [953, 503] width 40 height 27
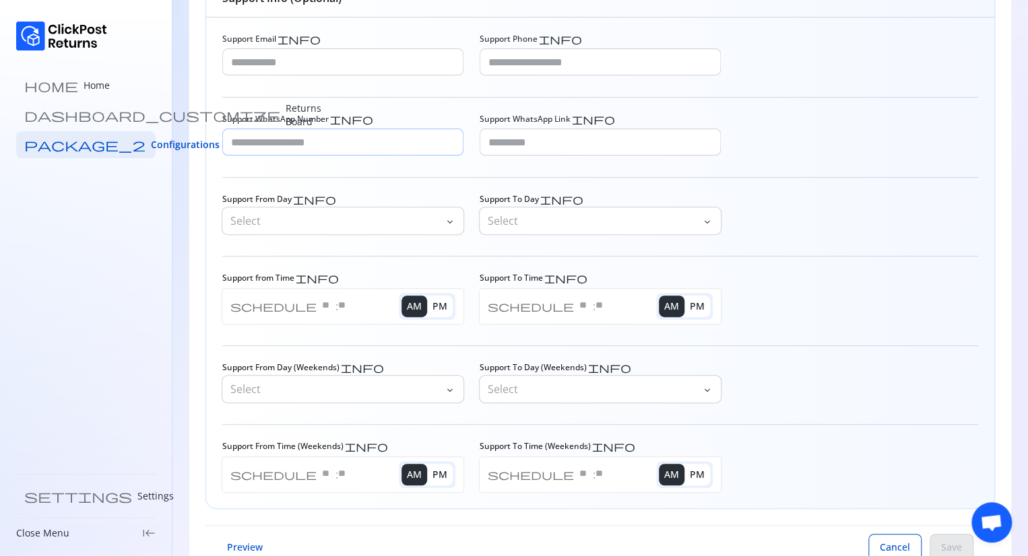
scroll to position [59, 0]
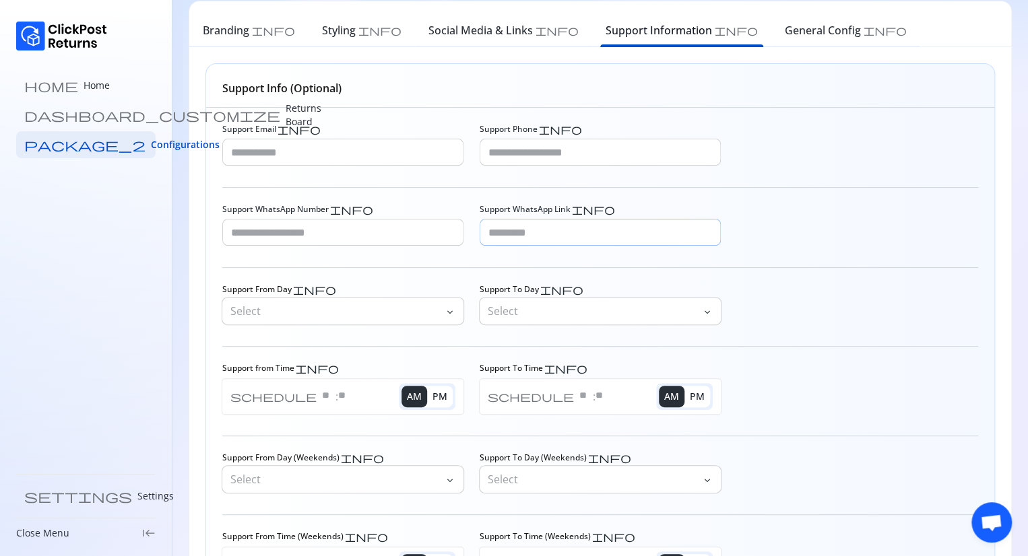
click at [524, 235] on input "Support WhatsApp Link info" at bounding box center [600, 233] width 240 height 26
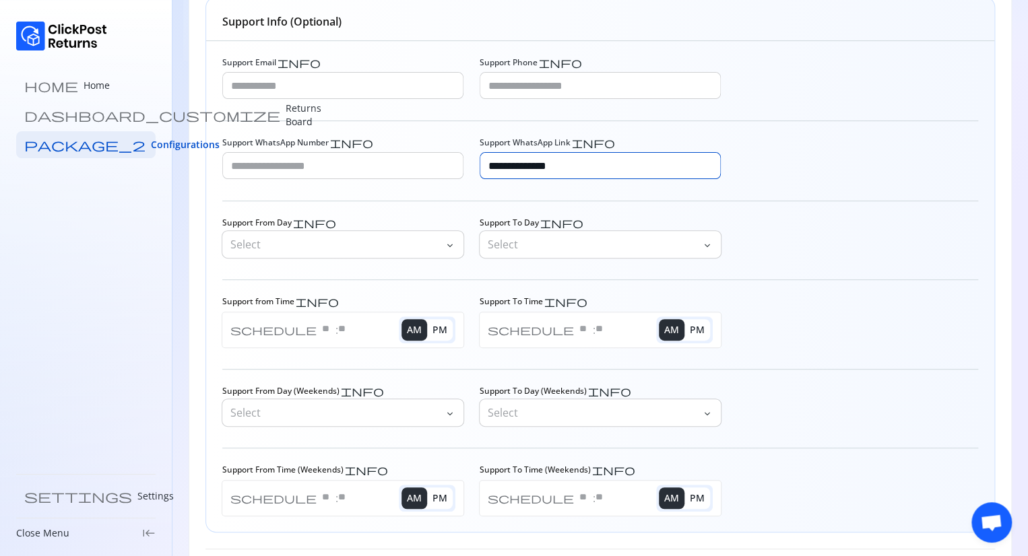
scroll to position [193, 0]
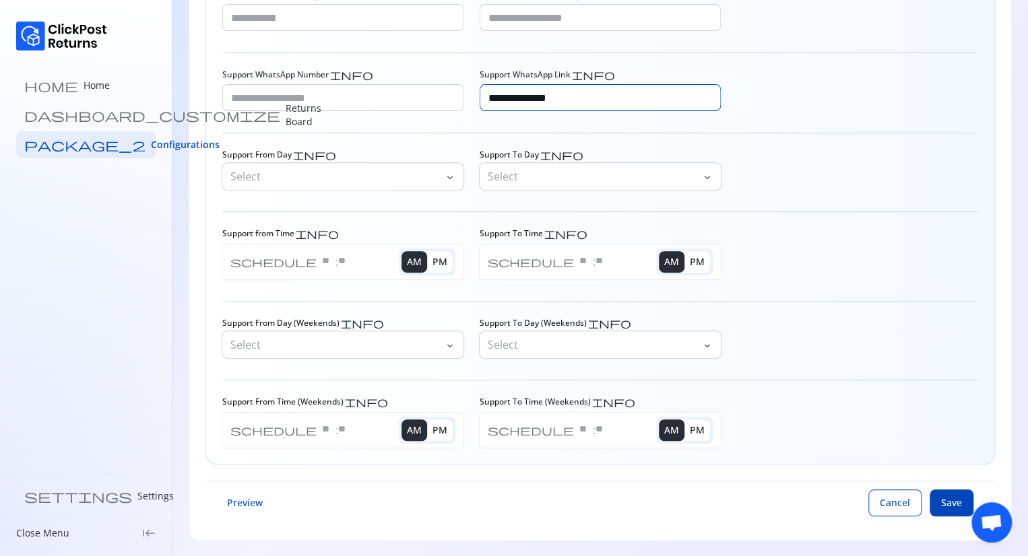
type input "**********"
click at [947, 504] on span "Save" at bounding box center [951, 502] width 21 height 13
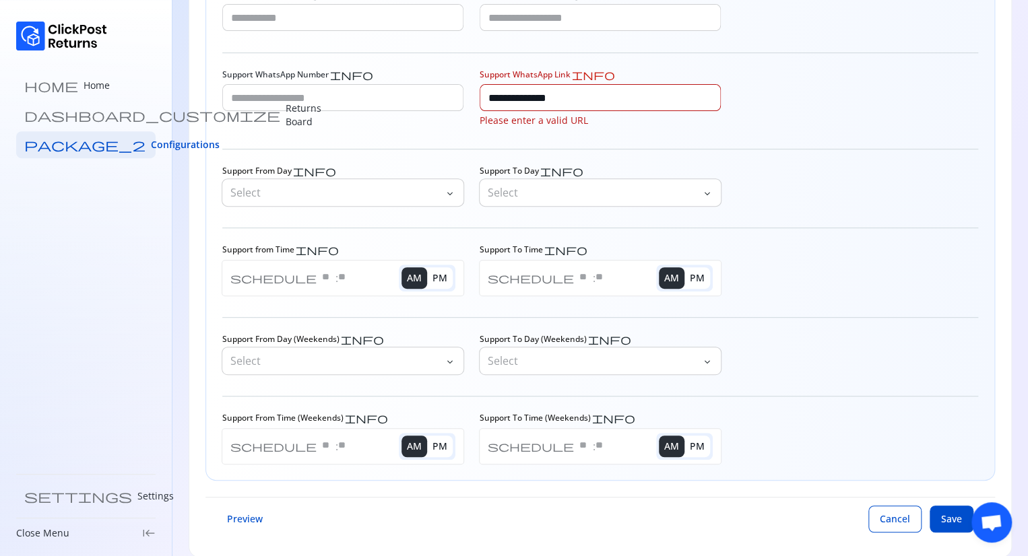
drag, startPoint x: 547, startPoint y: 94, endPoint x: 472, endPoint y: 91, distance: 75.5
click at [472, 91] on div "**********" at bounding box center [600, 98] width 756 height 58
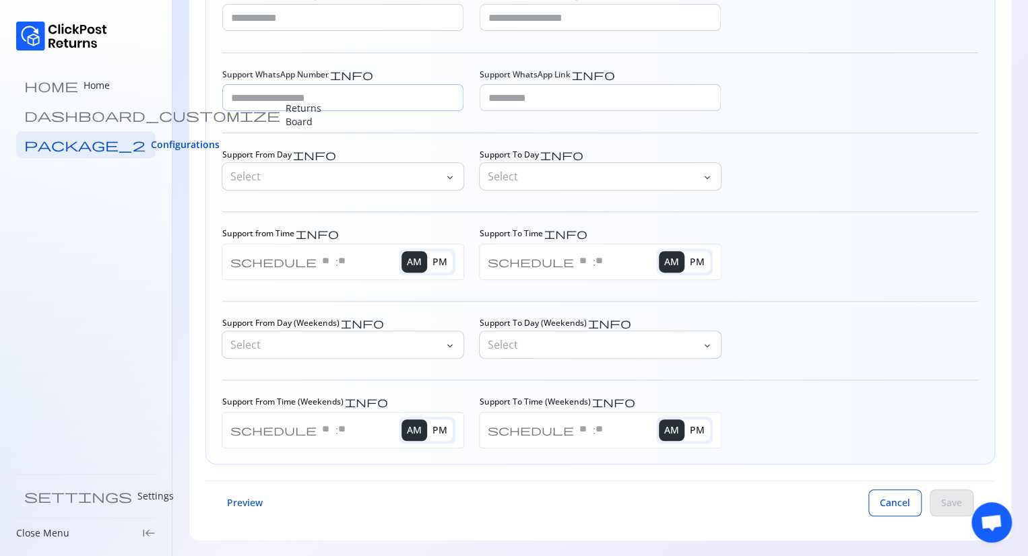
click at [307, 98] on input "Support WhatsApp Number info" at bounding box center [343, 98] width 240 height 26
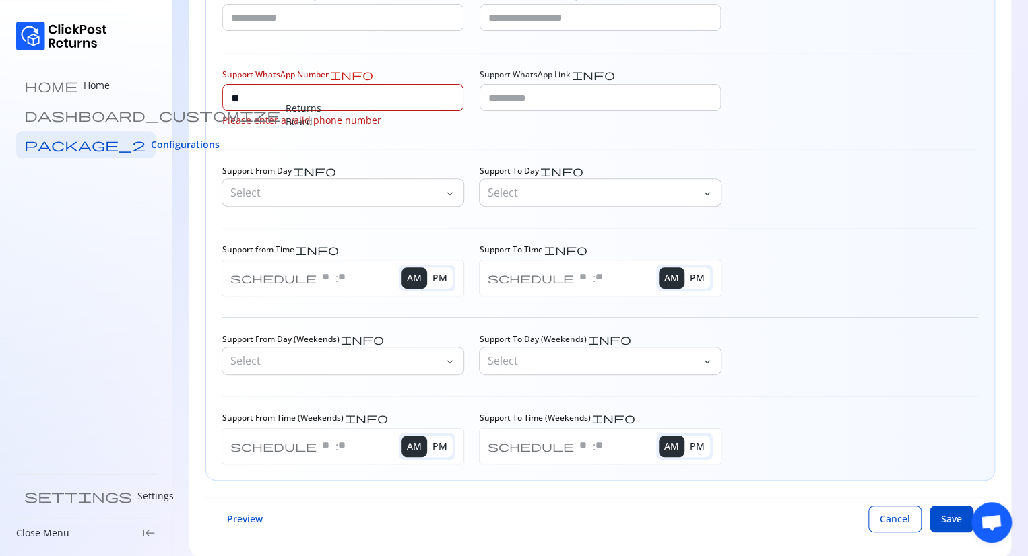
type input "*"
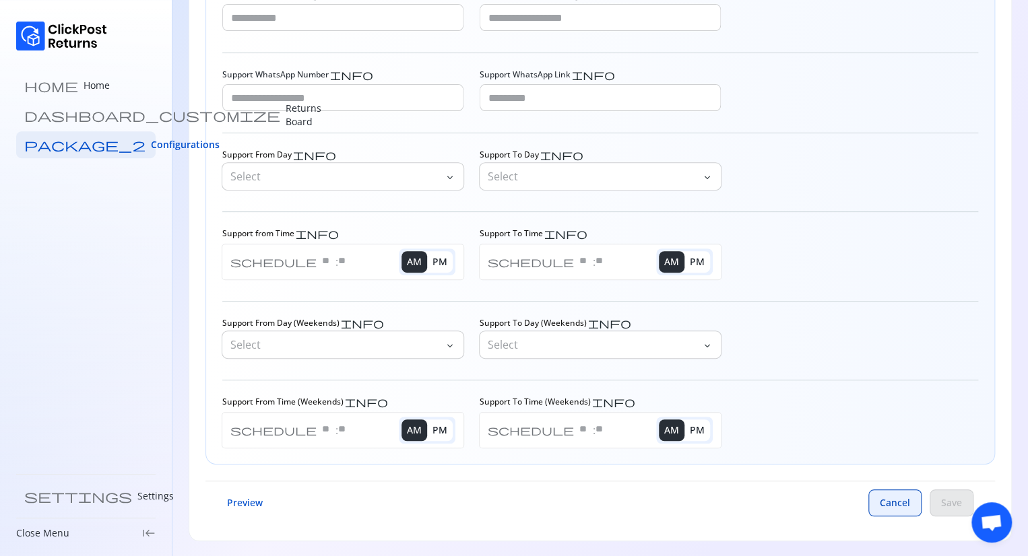
click at [871, 506] on button "Cancel" at bounding box center [894, 503] width 53 height 27
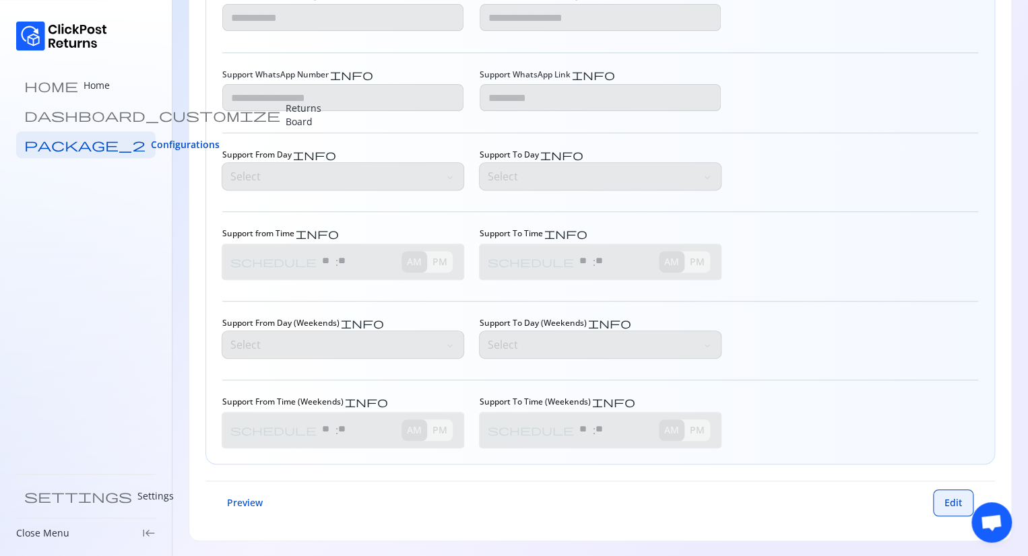
click at [945, 510] on button "Edit" at bounding box center [953, 503] width 40 height 27
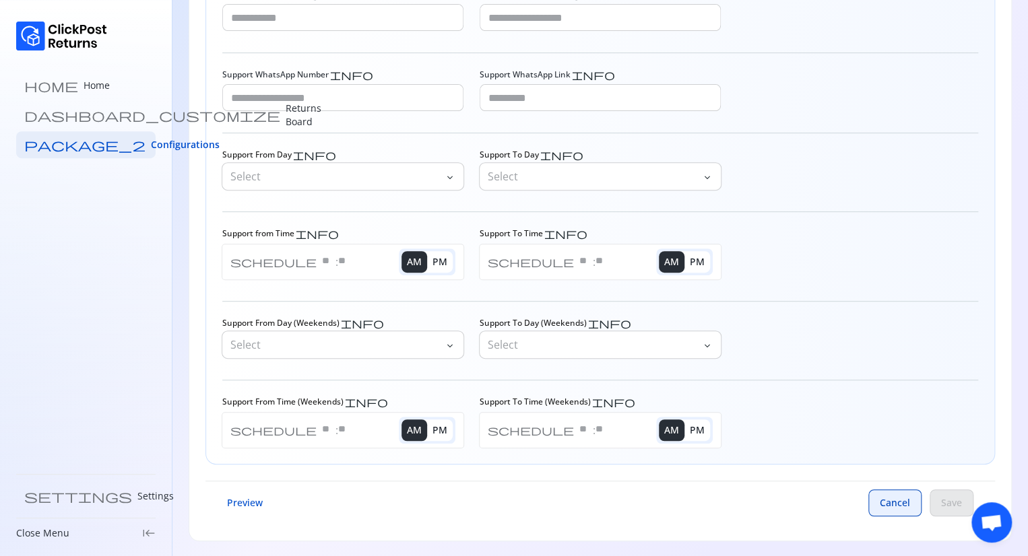
click at [902, 503] on span "Cancel" at bounding box center [894, 502] width 30 height 13
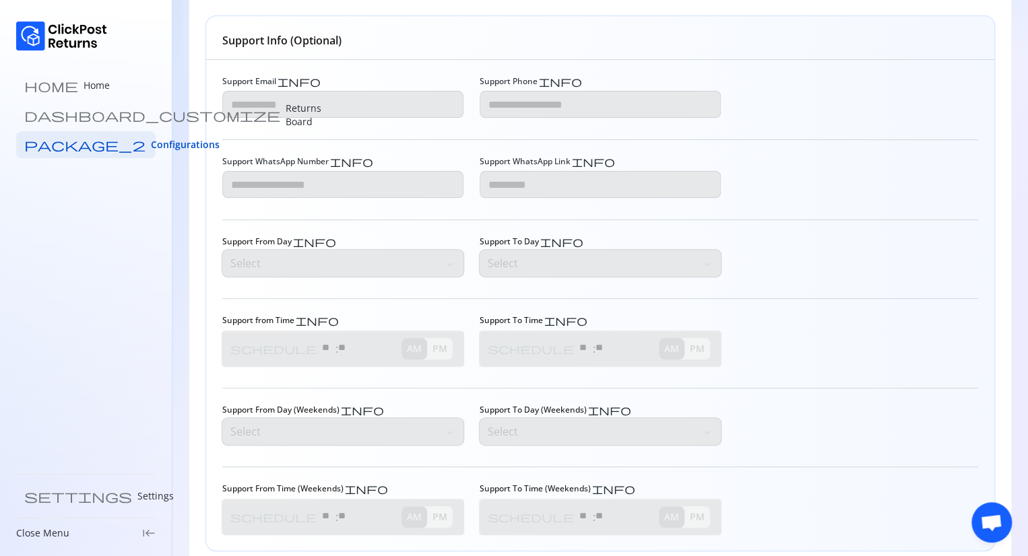
scroll to position [0, 0]
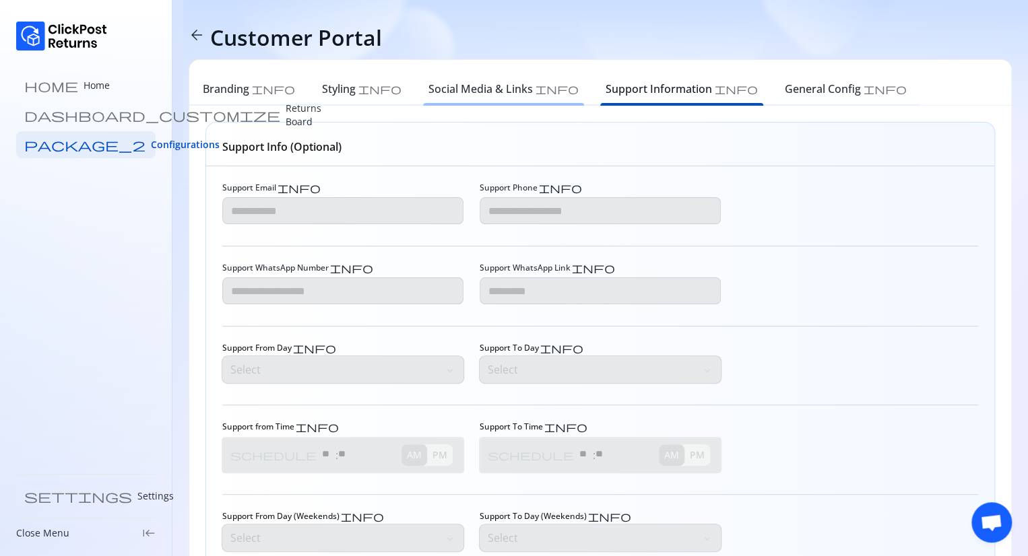
click at [442, 92] on h6 "Social Media & Links" at bounding box center [480, 89] width 104 height 16
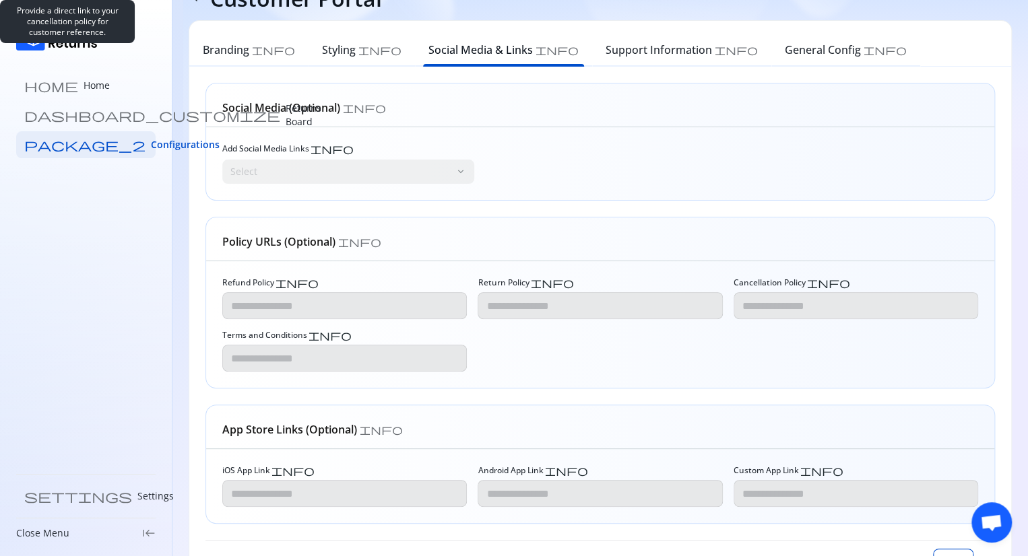
scroll to position [98, 0]
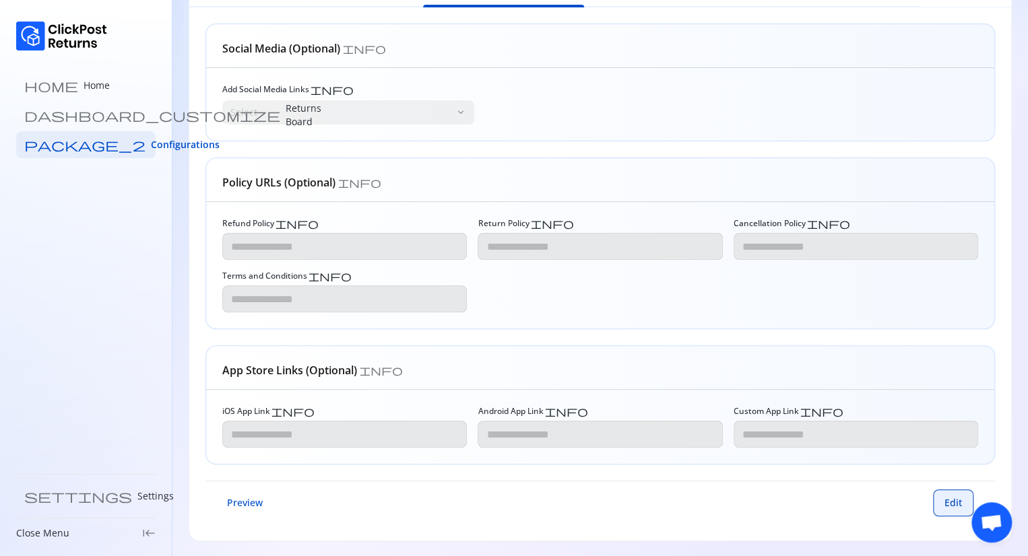
click at [944, 499] on button "Edit" at bounding box center [953, 503] width 40 height 27
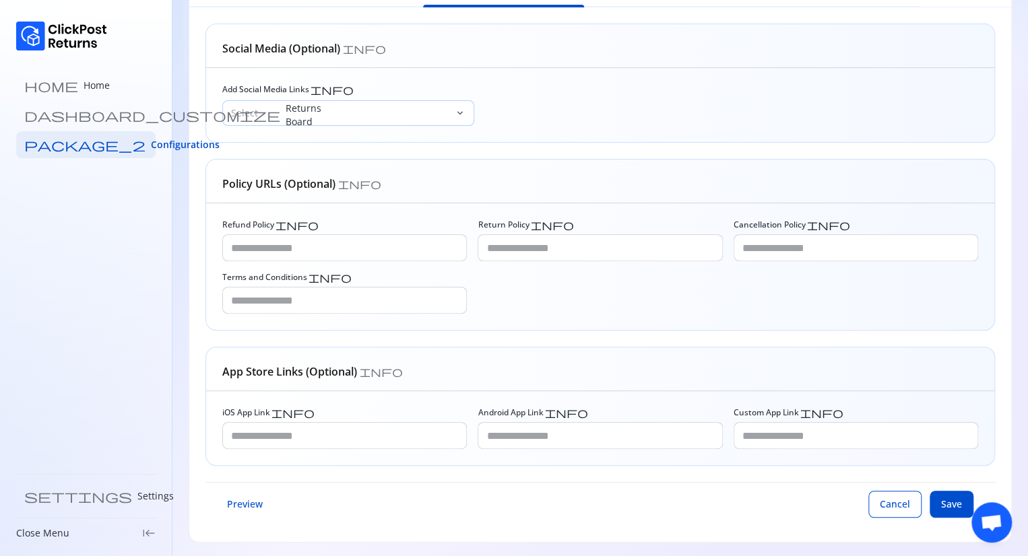
click at [350, 110] on p "Select" at bounding box center [340, 112] width 218 height 13
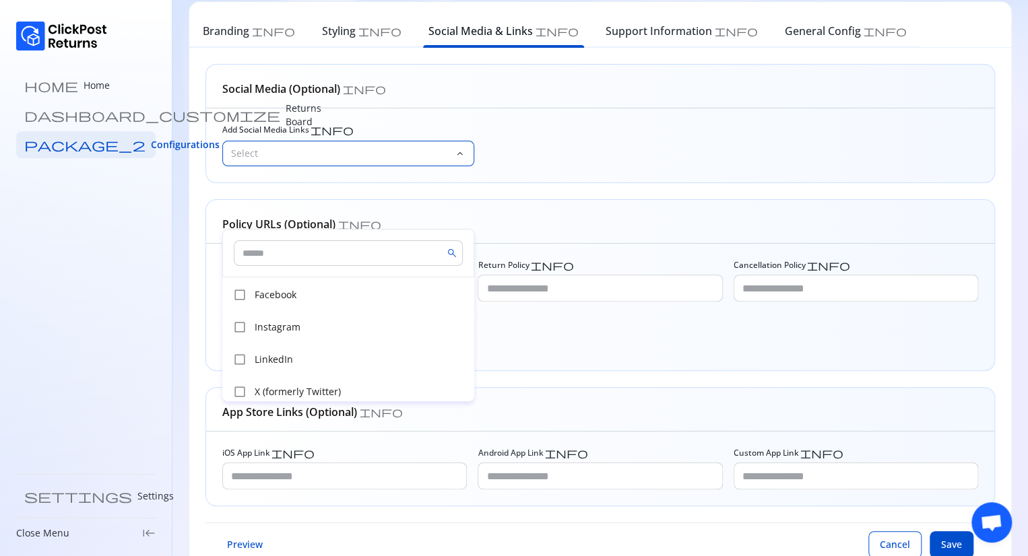
scroll to position [0, 0]
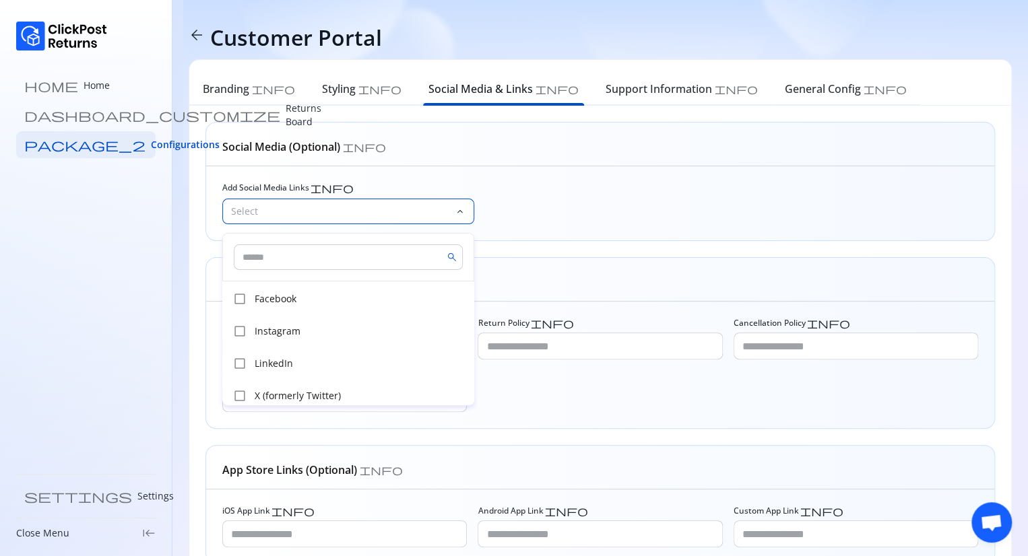
click at [580, 220] on div "Select keyboard_arrow_down" at bounding box center [600, 212] width 756 height 26
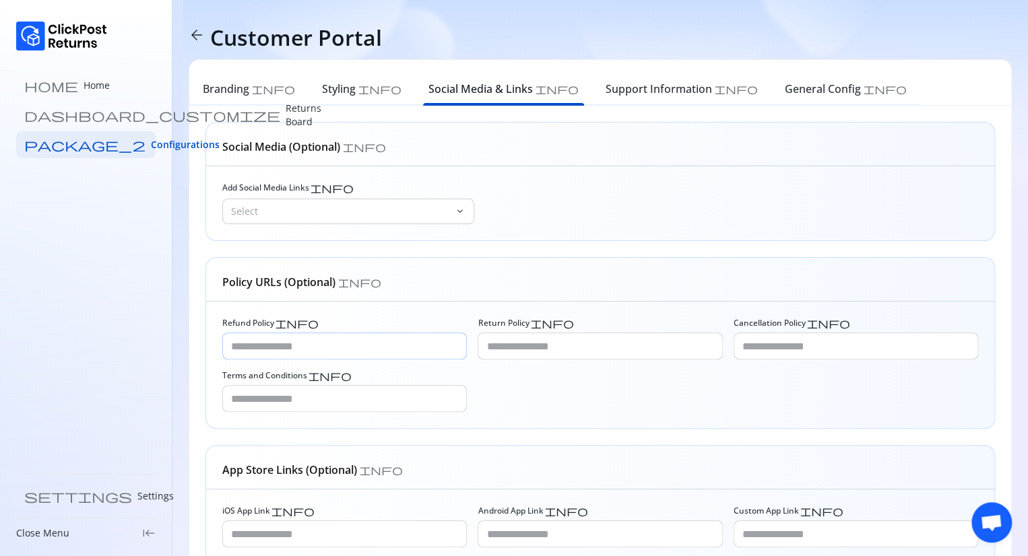
click at [318, 353] on input "Refund Policy info" at bounding box center [344, 346] width 243 height 26
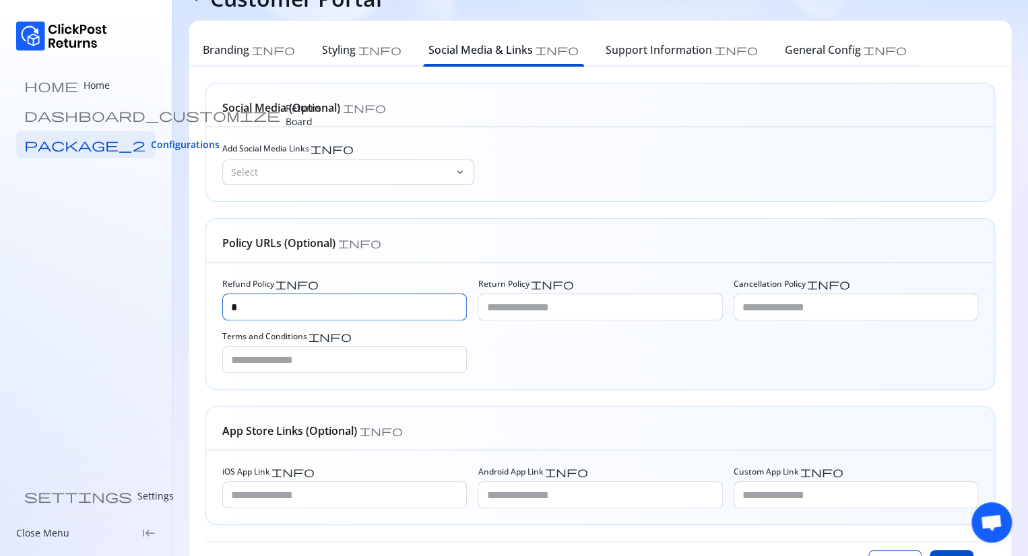
scroll to position [100, 0]
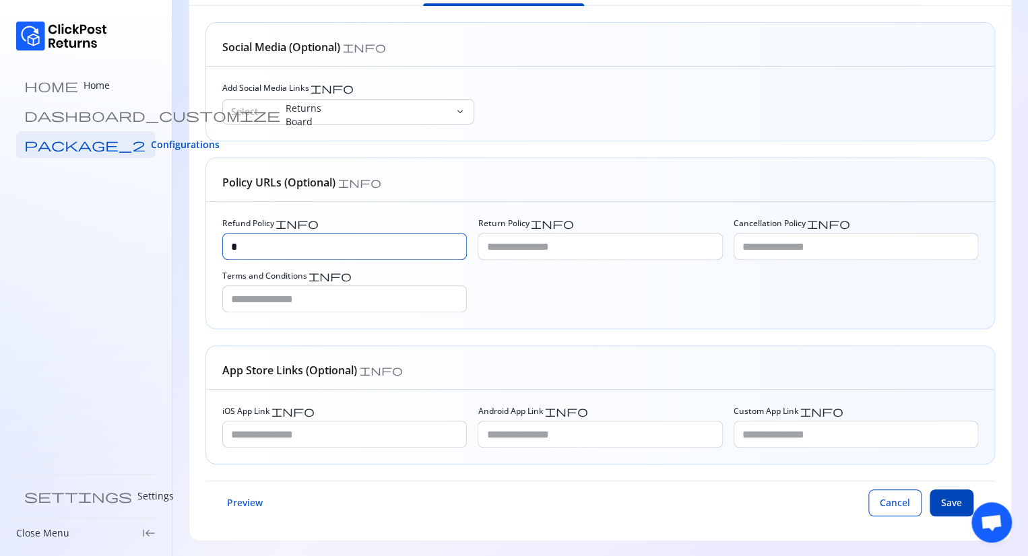
type input "*"
click at [949, 504] on span "Save" at bounding box center [951, 502] width 21 height 13
click at [506, 245] on input "Return Policy info" at bounding box center [599, 247] width 243 height 26
type input "*"
click at [766, 244] on input "Cancellation Policy info" at bounding box center [855, 247] width 243 height 26
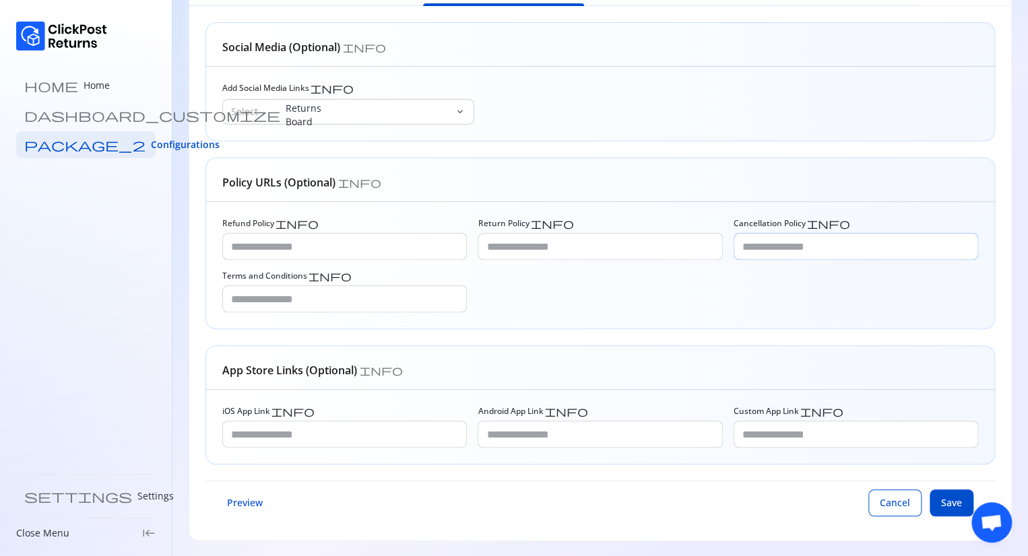
type input "*"
click at [245, 303] on input "Terms and Conditions info" at bounding box center [344, 299] width 243 height 26
type input "*"
click at [285, 432] on input "iOS App Link info" at bounding box center [344, 435] width 243 height 26
type input "*"
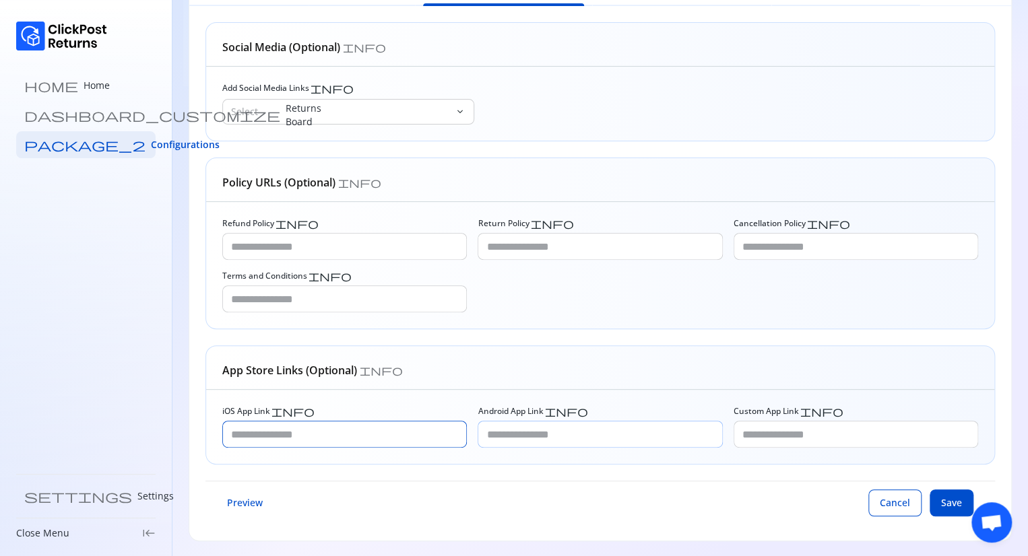
click at [560, 433] on input "Android App Link info" at bounding box center [599, 435] width 243 height 26
type input "*"
click at [764, 440] on input "Custom App Link info" at bounding box center [855, 435] width 243 height 26
type input "*"
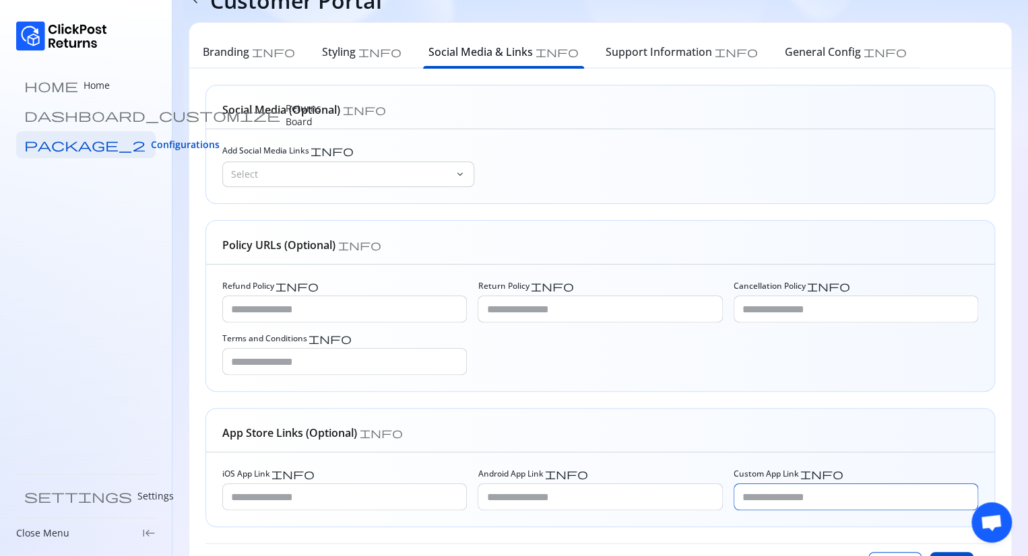
scroll to position [0, 0]
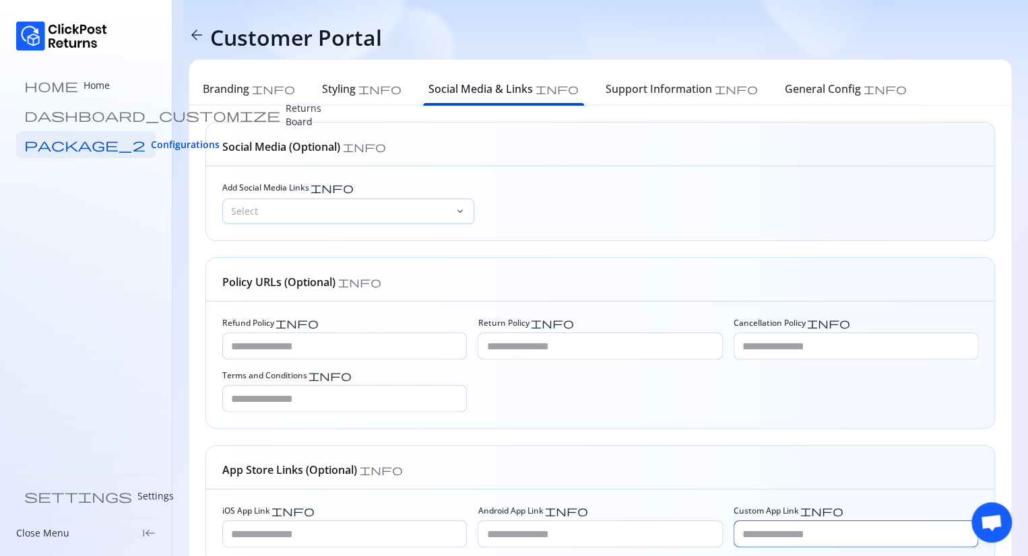
click at [298, 207] on p "Select" at bounding box center [340, 211] width 218 height 13
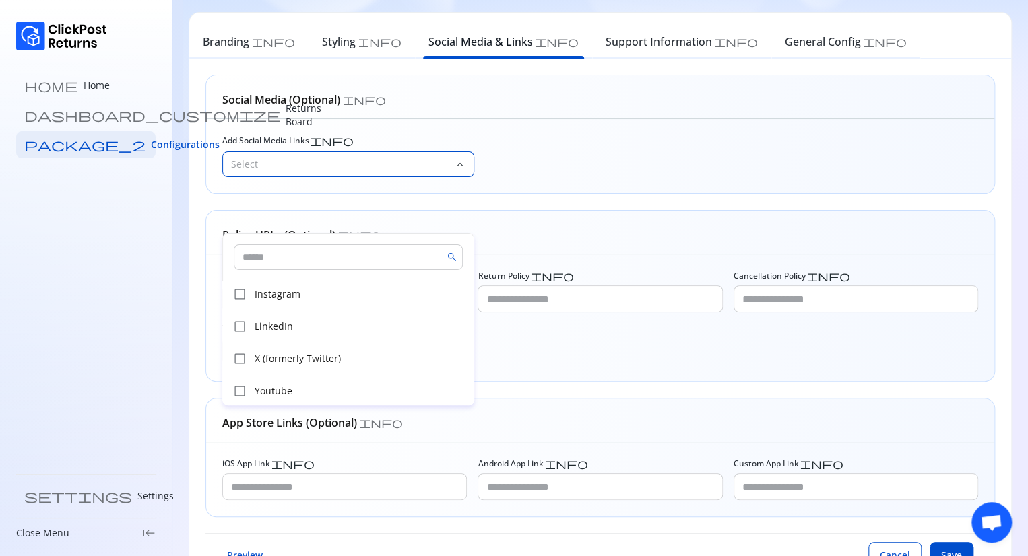
scroll to position [100, 0]
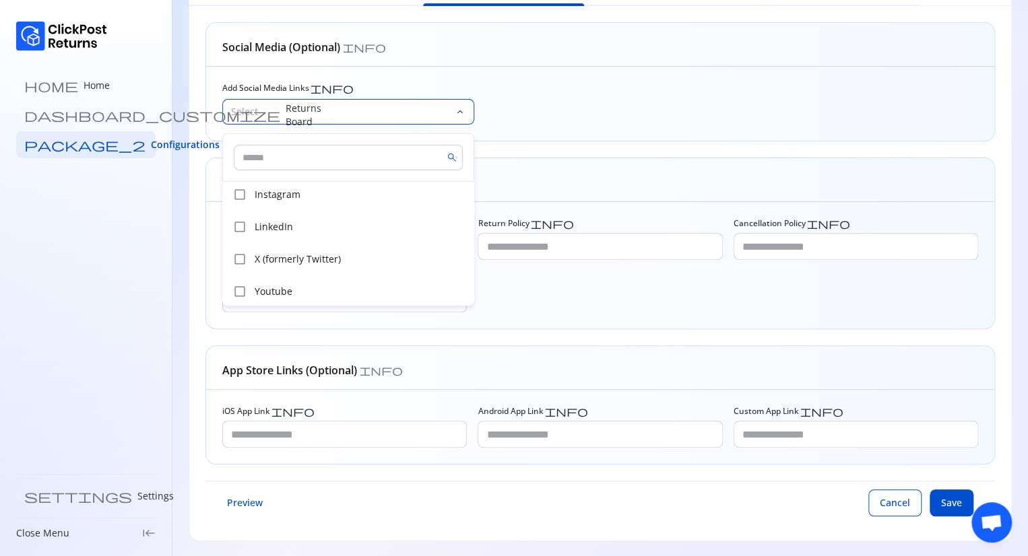
click at [648, 105] on div "Select keyboard_arrow_down" at bounding box center [600, 112] width 756 height 26
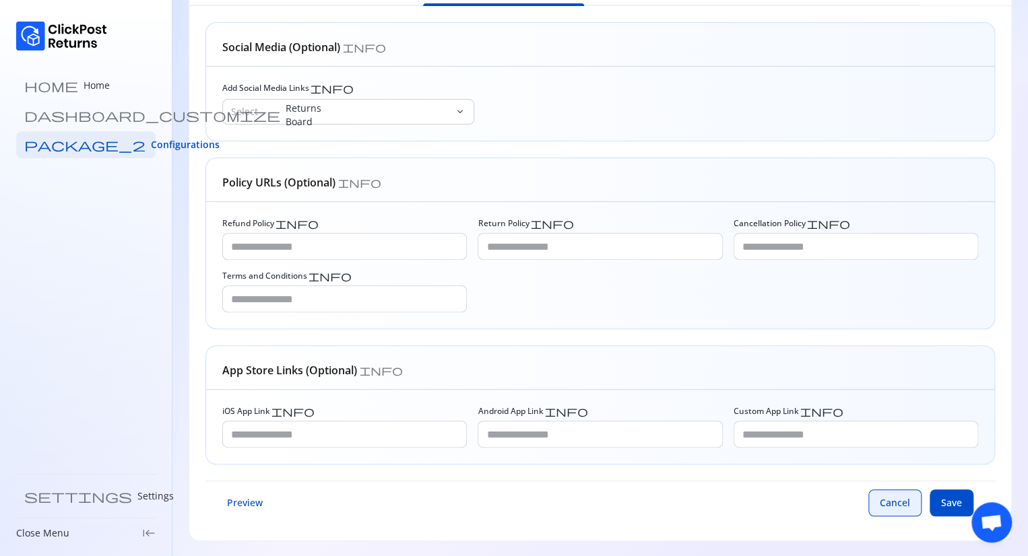
click at [892, 496] on span "Cancel" at bounding box center [894, 502] width 30 height 13
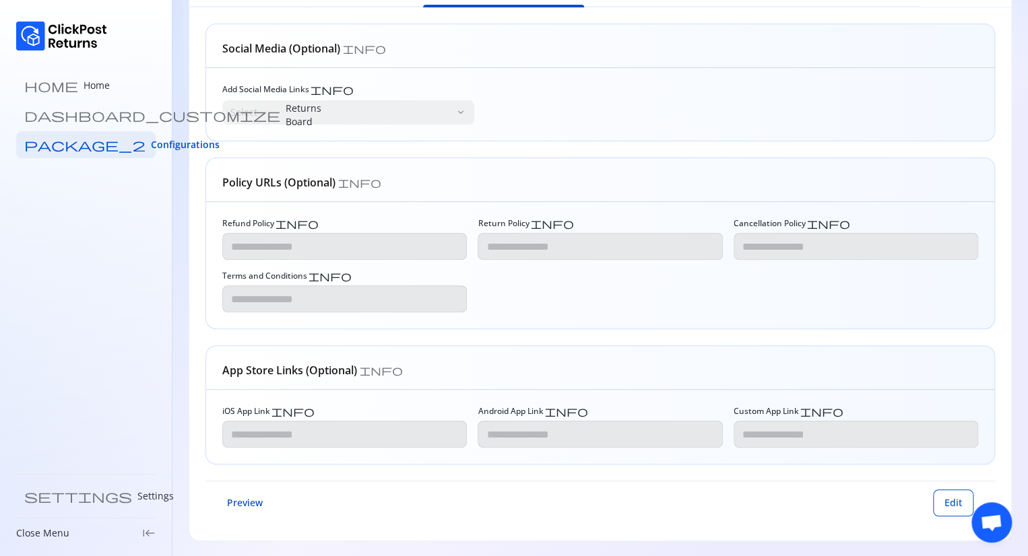
click at [254, 504] on span "Preview" at bounding box center [245, 502] width 36 height 13
click at [83, 87] on p "Home" at bounding box center [96, 85] width 26 height 13
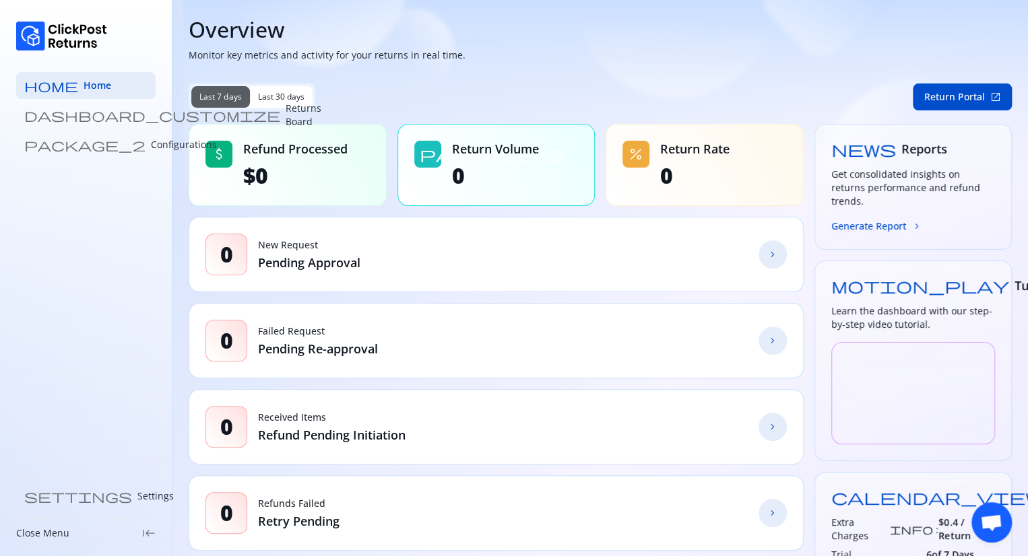
click at [834, 277] on span "motion_play" at bounding box center [920, 285] width 178 height 16
click at [286, 116] on p "Returns Board" at bounding box center [304, 115] width 36 height 27
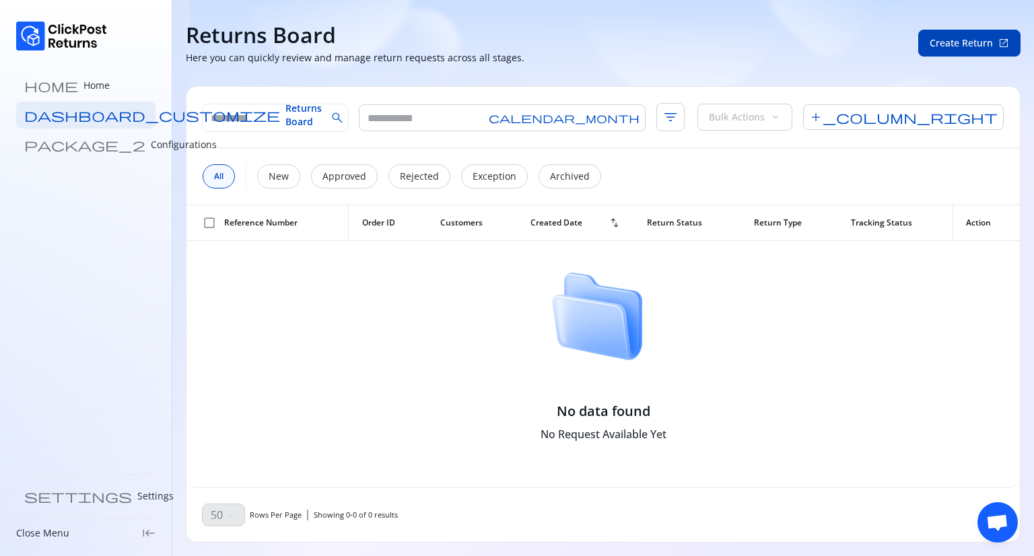
click at [970, 45] on span "Create Return" at bounding box center [961, 42] width 63 height 13
